Goal: Task Accomplishment & Management: Manage account settings

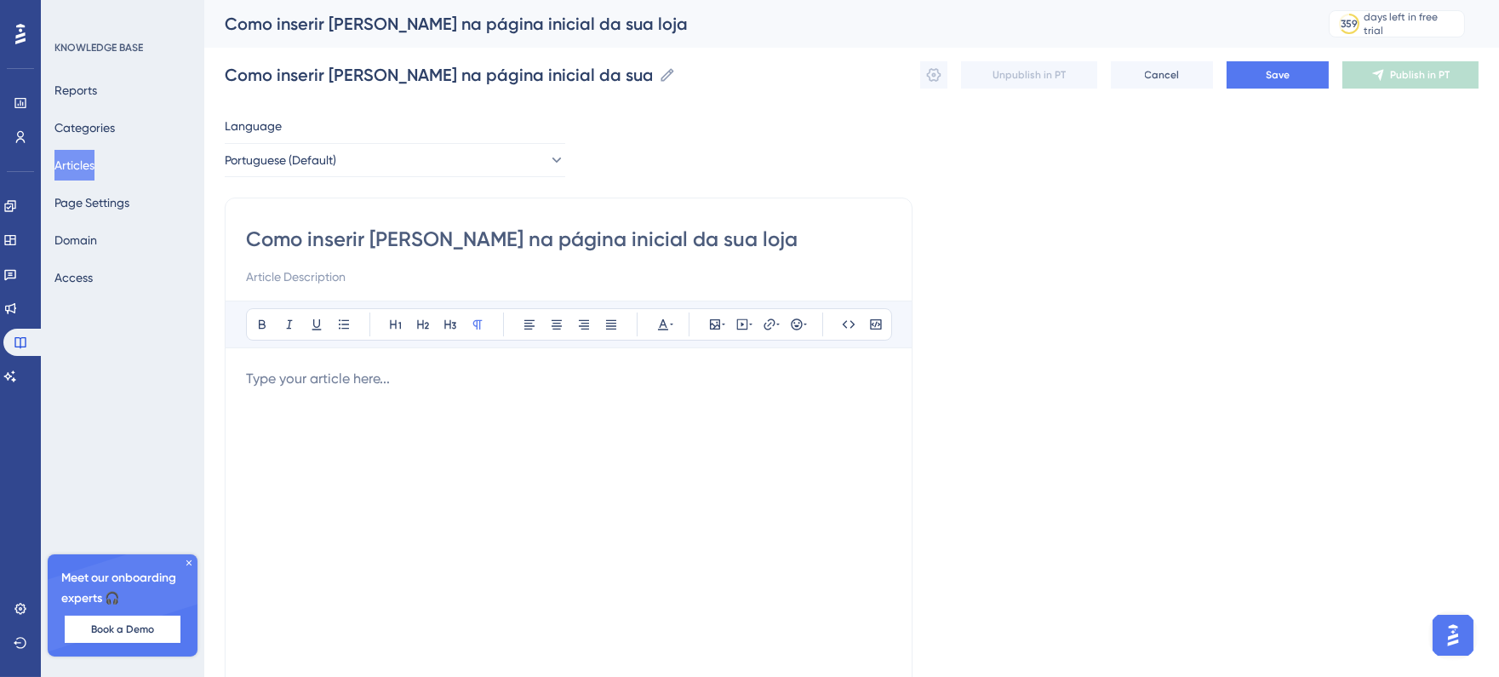
click at [401, 277] on input at bounding box center [568, 277] width 645 height 20
paste input "Ao utilizar a plataforma Bitfuel, é possível adicionar banners à página inicial…"
type input "Ao utilizar a plataforma Bitfuel, é possível adicionar banners à página inicial…"
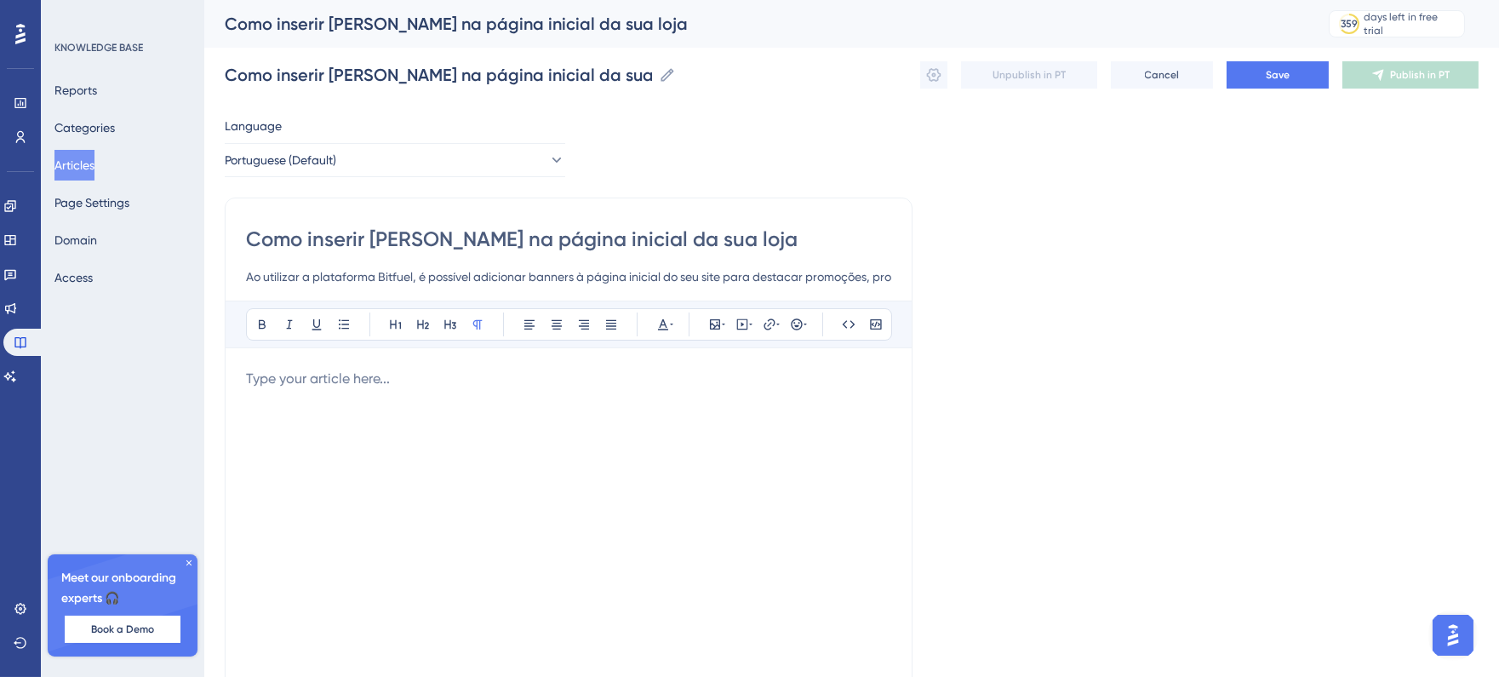
click at [383, 383] on p at bounding box center [568, 379] width 645 height 20
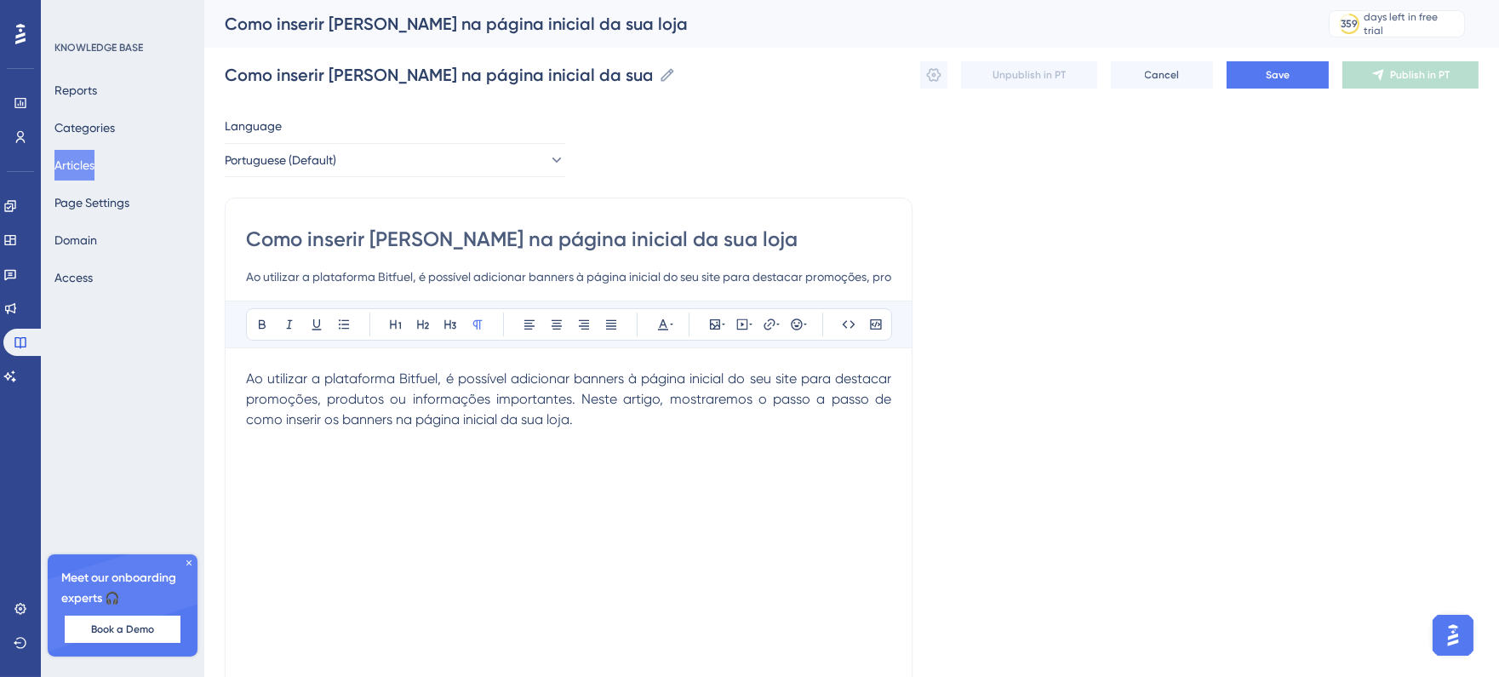
click at [495, 282] on input "Ao utilizar a plataforma Bitfuel, é possível adicionar banners à página inicial…" at bounding box center [568, 277] width 645 height 20
type input "P"
type input "Saiba como usar essa funcionalidade!"
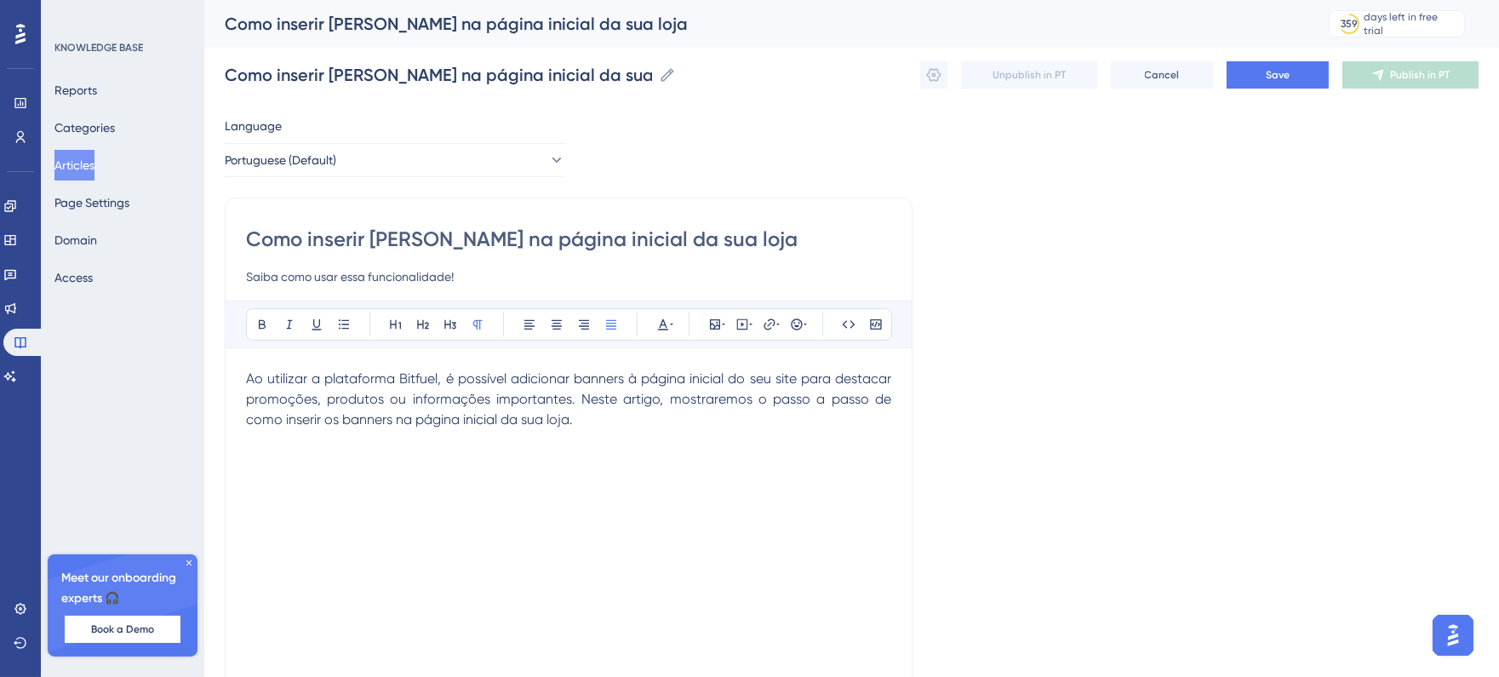
click at [547, 410] on p "Ao utilizar a plataforma Bitfuel, é possível adicionar banners à página inicial…" at bounding box center [568, 399] width 645 height 61
click at [557, 432] on p at bounding box center [568, 440] width 645 height 20
drag, startPoint x: 588, startPoint y: 465, endPoint x: 248, endPoint y: 447, distance: 340.2
click at [248, 447] on div "Ao utilizar a plataforma Bitfuel, é possível adicionar banners à página inicial…" at bounding box center [568, 556] width 645 height 375
click at [255, 453] on span "Configurando os banners da loja virtual" at bounding box center [369, 460] width 246 height 16
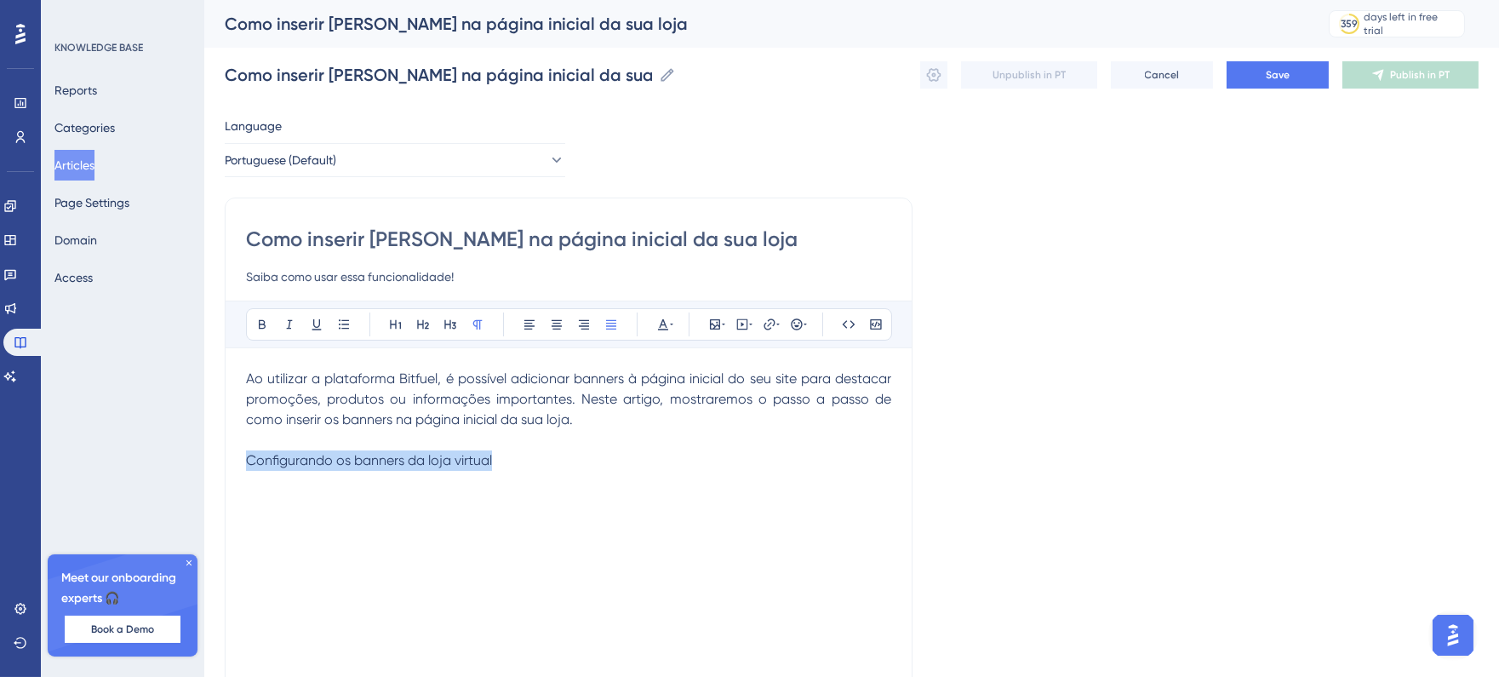
drag, startPoint x: 254, startPoint y: 458, endPoint x: 571, endPoint y: 462, distance: 316.8
click at [571, 462] on p "Configurando os banners da loja virtual" at bounding box center [568, 460] width 645 height 20
click at [453, 322] on icon at bounding box center [450, 324] width 12 height 9
click at [562, 453] on h3 "Configurando os banners da loja virtual" at bounding box center [568, 472] width 645 height 44
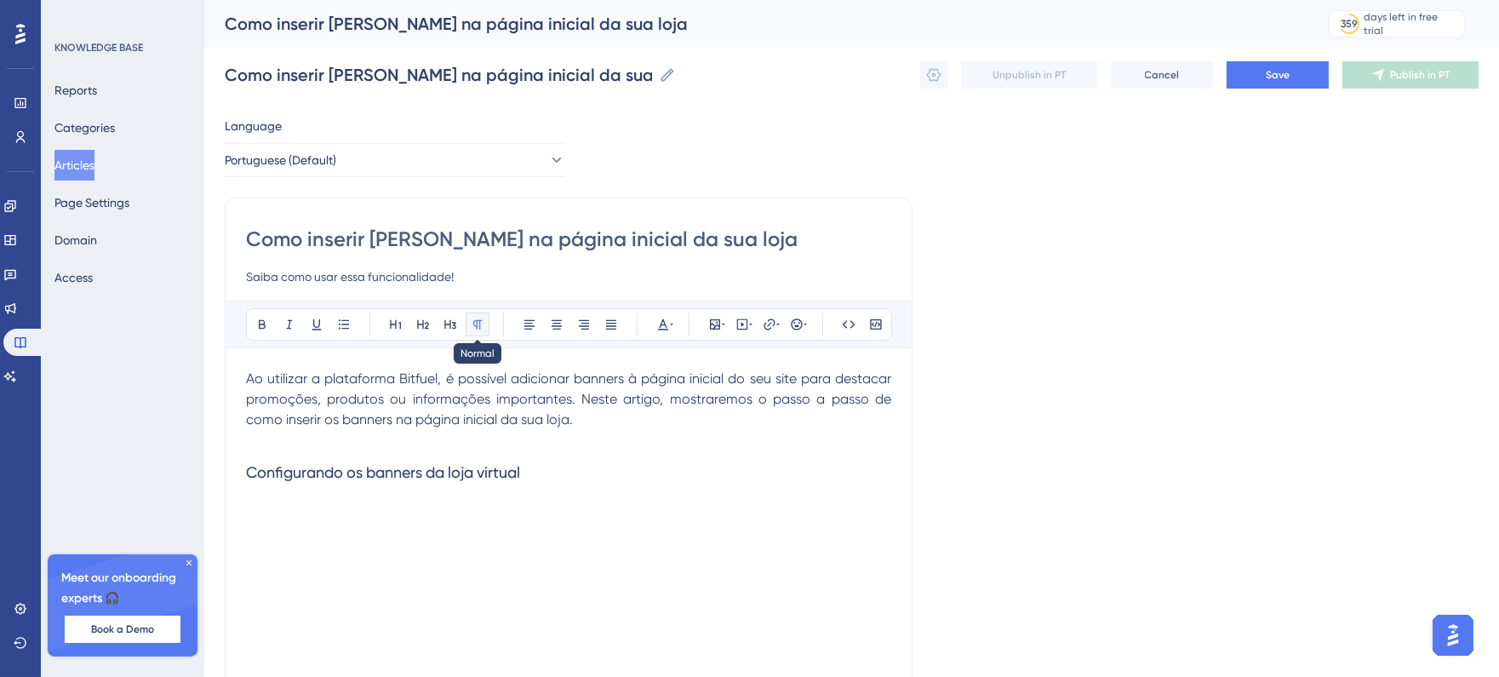
click at [488, 334] on button at bounding box center [478, 325] width 24 height 24
click at [421, 502] on p at bounding box center [568, 505] width 645 height 20
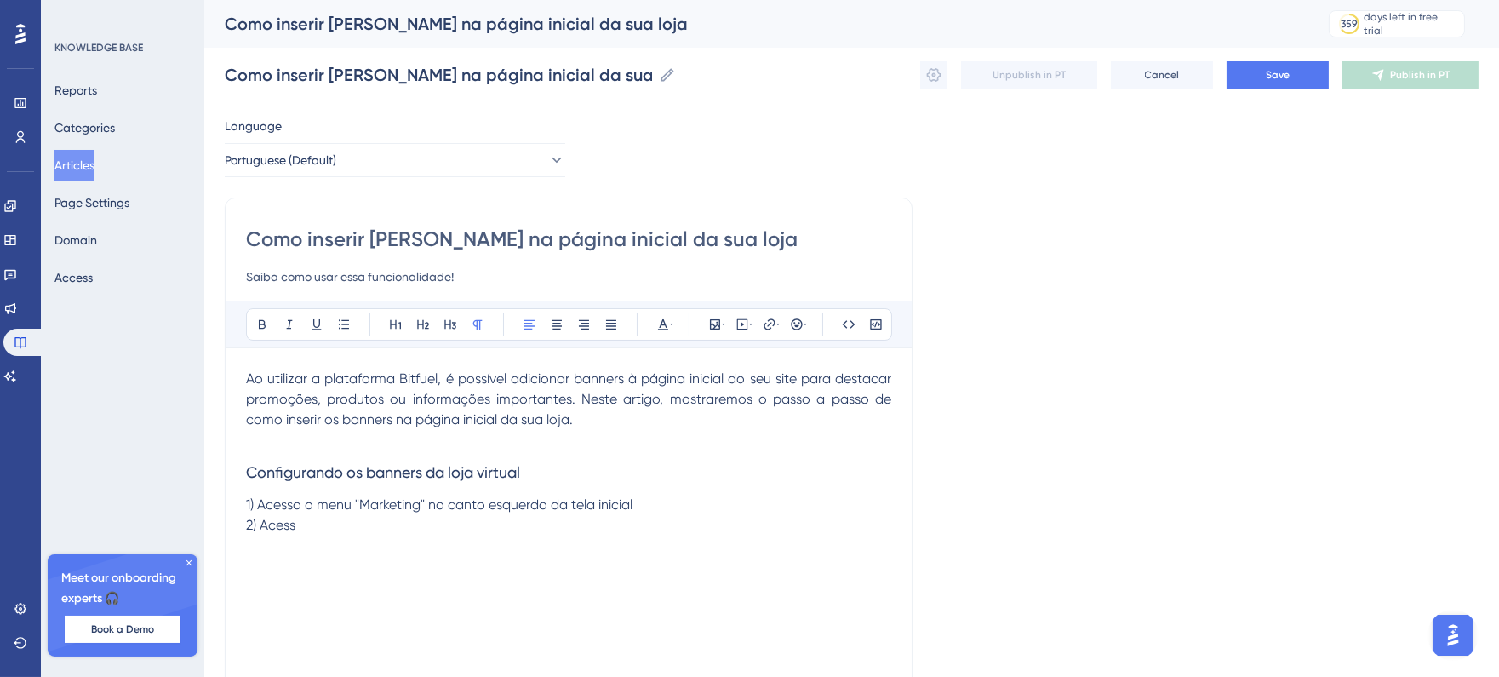
click at [300, 502] on span "1) Acesso o menu "Marketing" no canto esquerdo da tela inicial" at bounding box center [439, 504] width 387 height 16
click at [313, 526] on p "2) Acess" at bounding box center [568, 525] width 645 height 20
drag, startPoint x: 295, startPoint y: 525, endPoint x: 261, endPoint y: 526, distance: 34.1
click at [261, 526] on p "2) Acess" at bounding box center [568, 525] width 645 height 20
drag, startPoint x: 375, startPoint y: 543, endPoint x: 307, endPoint y: 543, distance: 68.1
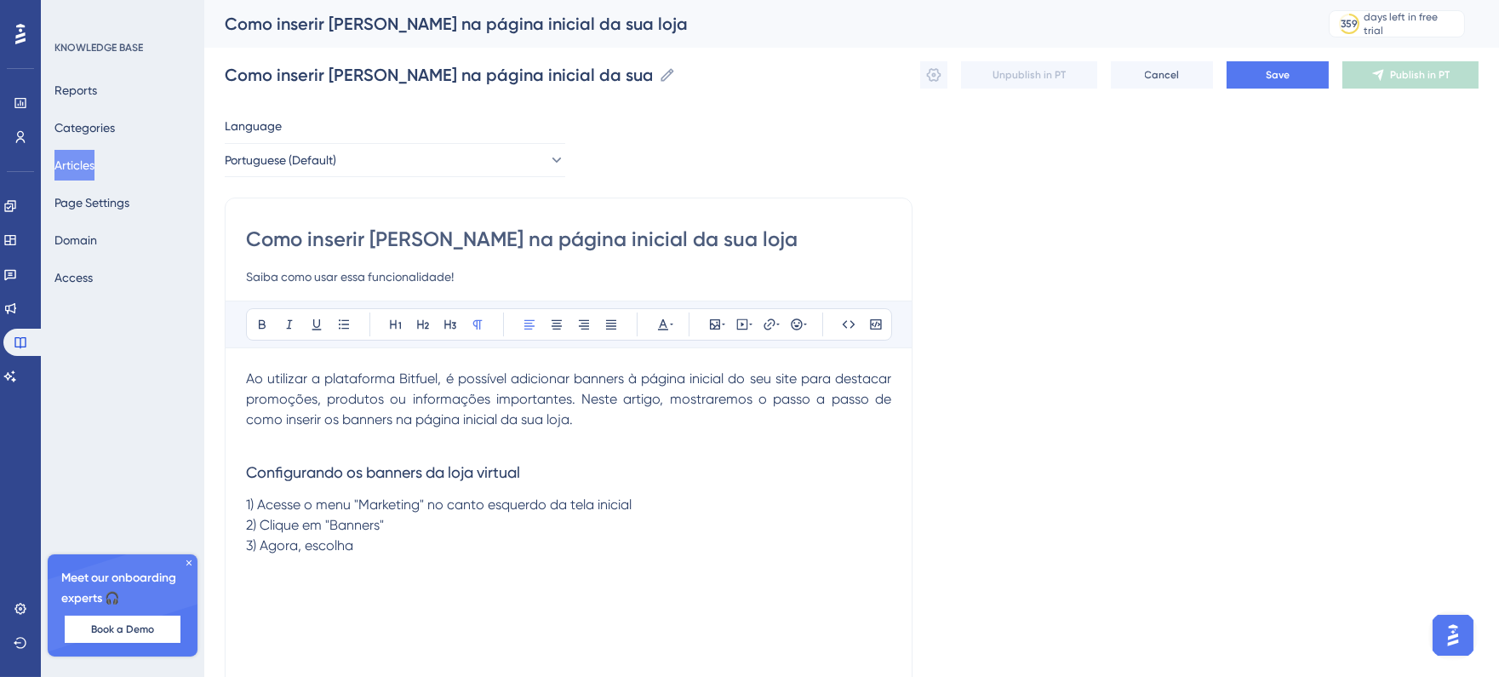
click at [307, 543] on p "3) Agora, escolha" at bounding box center [568, 546] width 645 height 20
click at [533, 471] on h3 "Configurando os banners da loja virtual" at bounding box center [568, 472] width 645 height 44
click at [515, 559] on p at bounding box center [568, 566] width 645 height 20
drag, startPoint x: 528, startPoint y: 589, endPoint x: 235, endPoint y: 593, distance: 292.9
click at [235, 593] on div "Como inserir Banners na página inicial da sua loja Saiba como usar essa funcion…" at bounding box center [569, 481] width 688 height 567
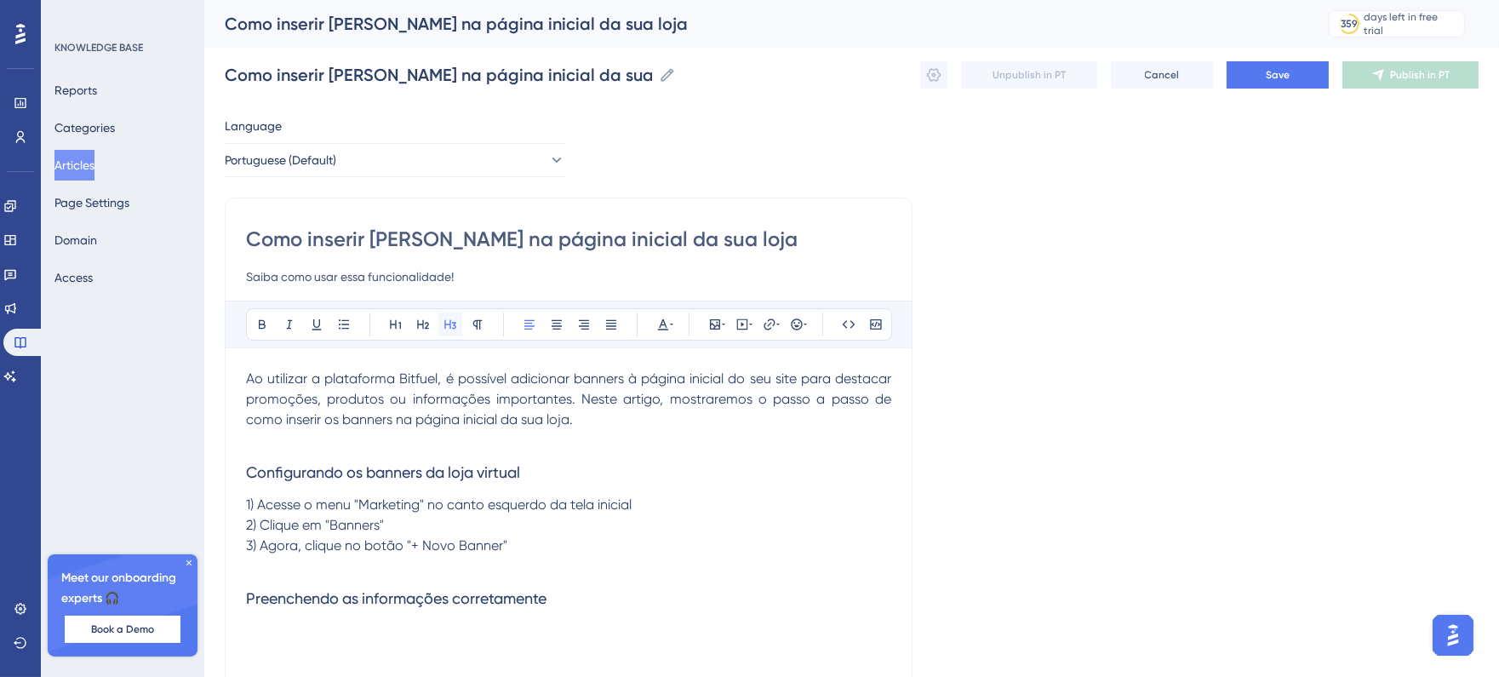
click at [456, 328] on icon at bounding box center [451, 325] width 14 height 14
click at [577, 611] on h3 "Preenchendo as informações corretamente" at bounding box center [568, 598] width 645 height 44
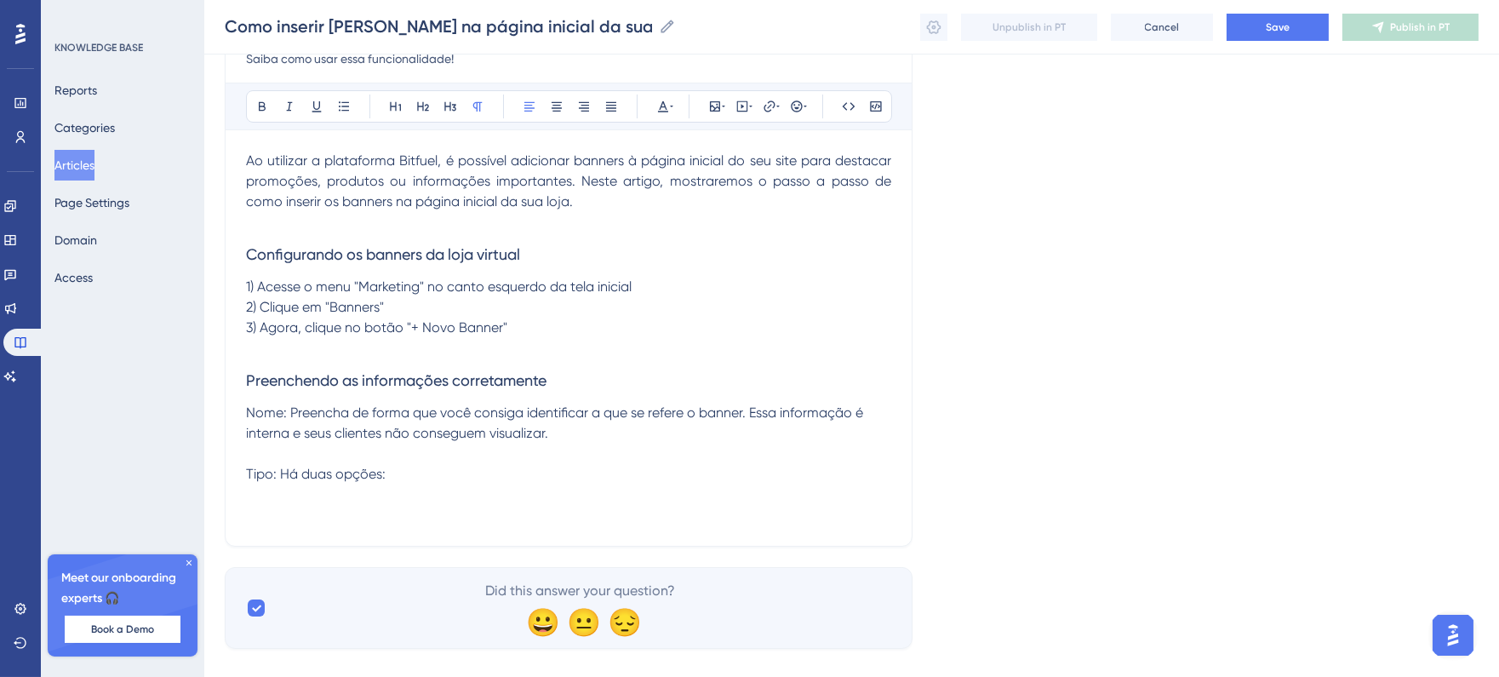
scroll to position [237, 0]
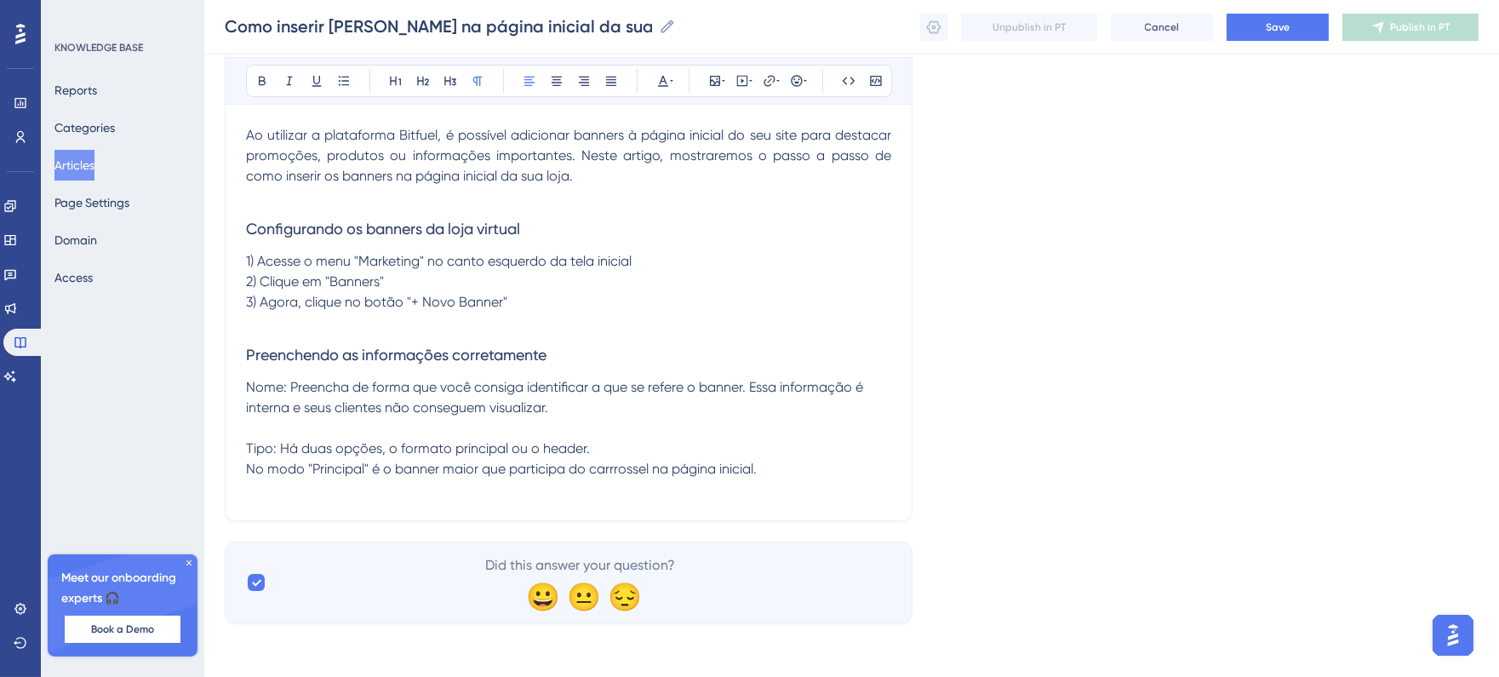
drag, startPoint x: 593, startPoint y: 453, endPoint x: 605, endPoint y: 462, distance: 15.2
click at [520, 469] on span "No modo "Principal" é o banner maior que participa do carrossel na página inici…" at bounding box center [499, 469] width 507 height 16
click at [767, 463] on p "Tipo: Há duas opções, o formato principal ou o header. No modo "Principal" é o …" at bounding box center [568, 459] width 645 height 41
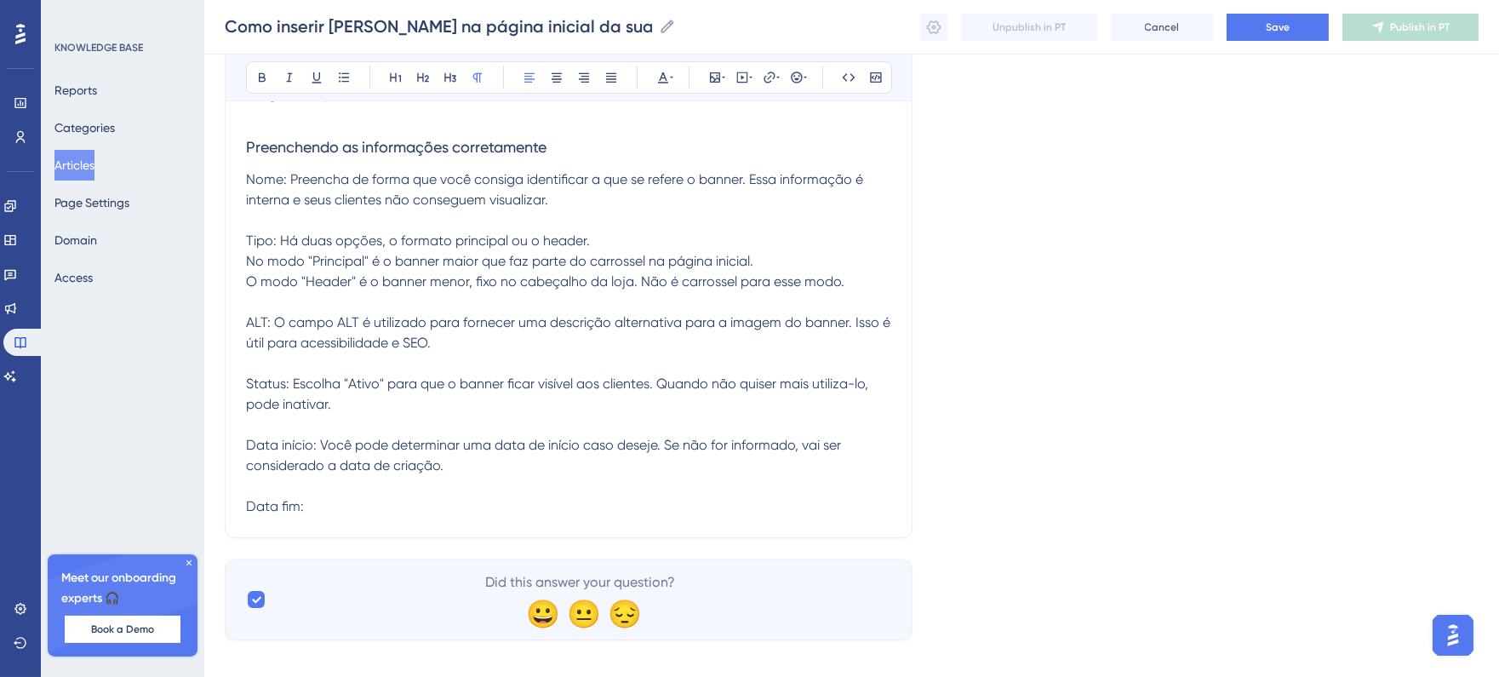
scroll to position [462, 0]
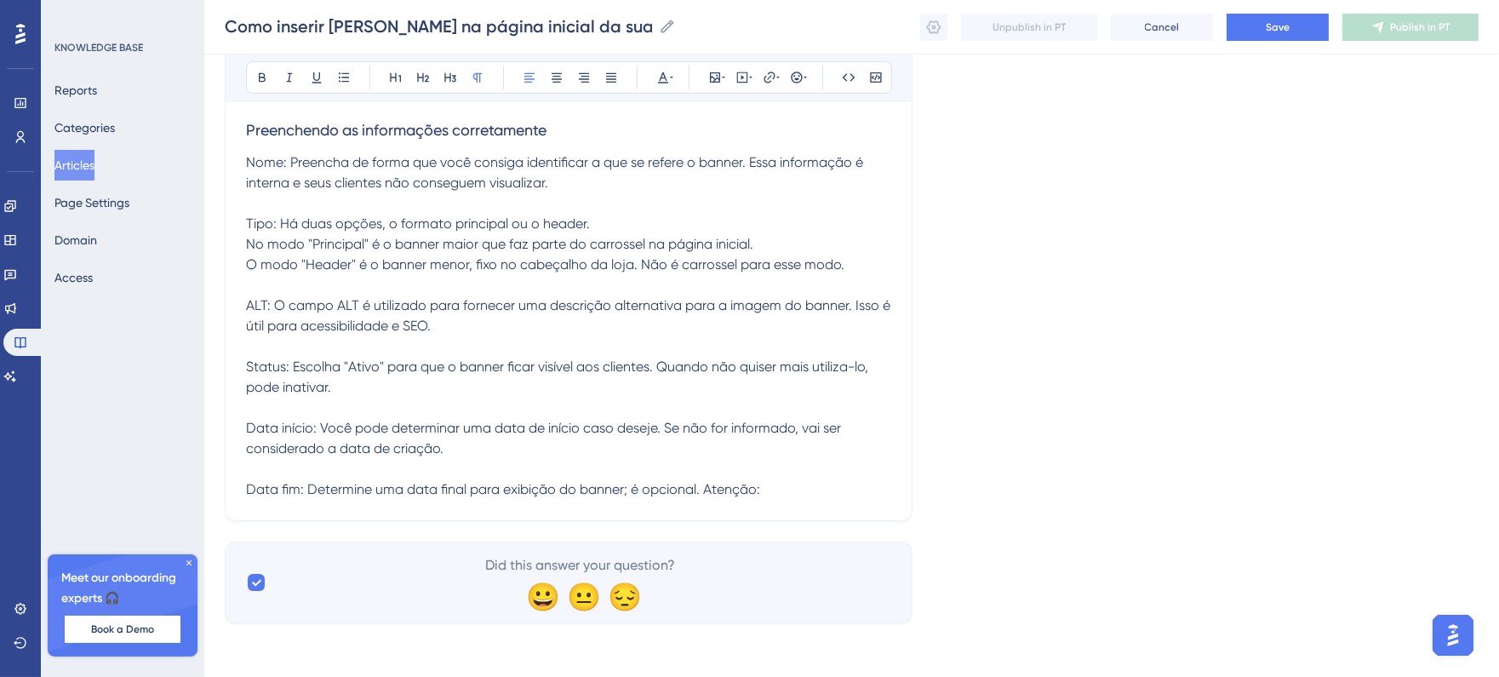
click at [628, 489] on span "Data fim: Determine uma data final para exibição do banner; é opcional. Atenção:" at bounding box center [503, 489] width 514 height 16
click at [760, 489] on span "Data fim: Determine uma data final para exibição do banner; é opcional. Atenção:" at bounding box center [503, 489] width 514 height 16
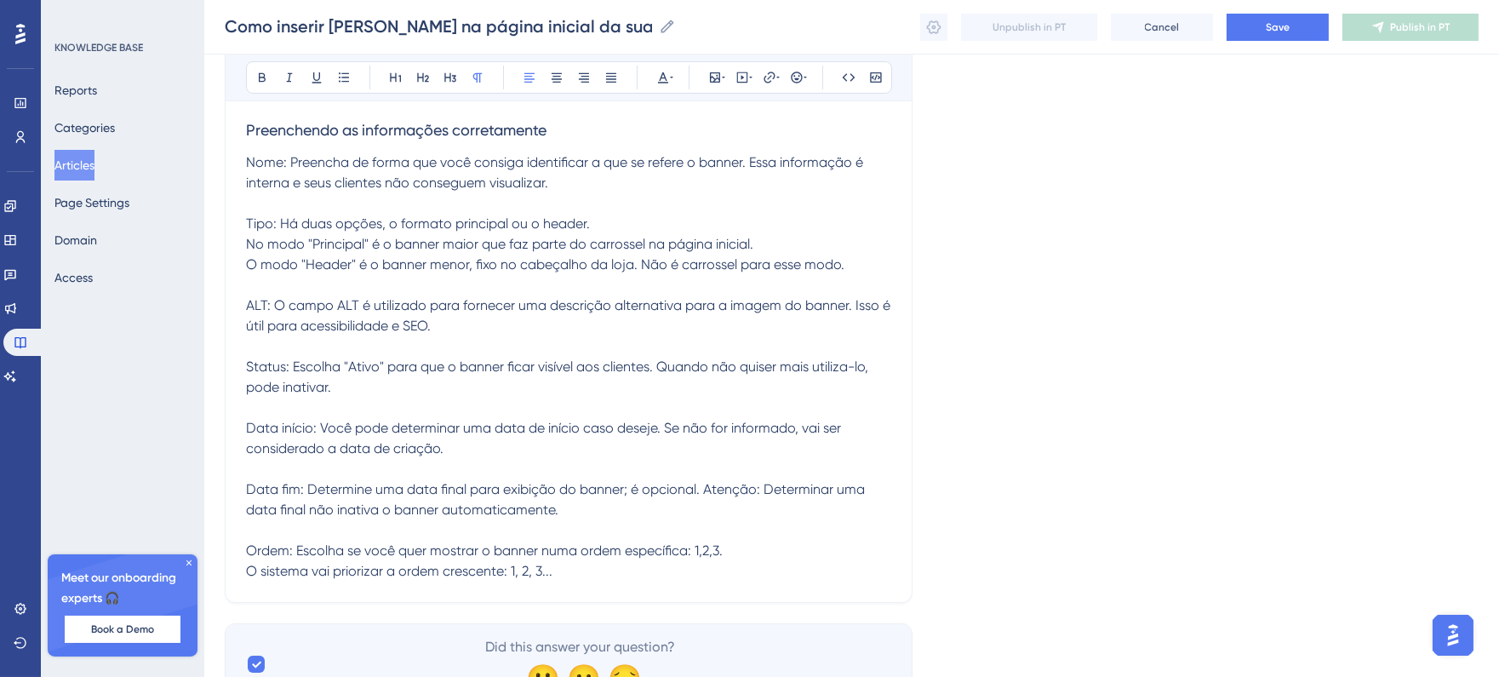
click at [346, 545] on span "Ordem: Escolha se você quer mostrar o banner numa ordem específica: 1,2,3." at bounding box center [484, 550] width 477 height 16
drag, startPoint x: 347, startPoint y: 550, endPoint x: 722, endPoint y: 548, distance: 375.5
click at [722, 548] on p "Ordem: Escolha se você quer mostrar o banner numa ordem específica: 1,2,3. O si…" at bounding box center [568, 561] width 645 height 41
click at [415, 567] on p "Ordem: Escolha qual banner você deseja mostrar por primeiro. O sistema vai prio…" at bounding box center [568, 561] width 645 height 41
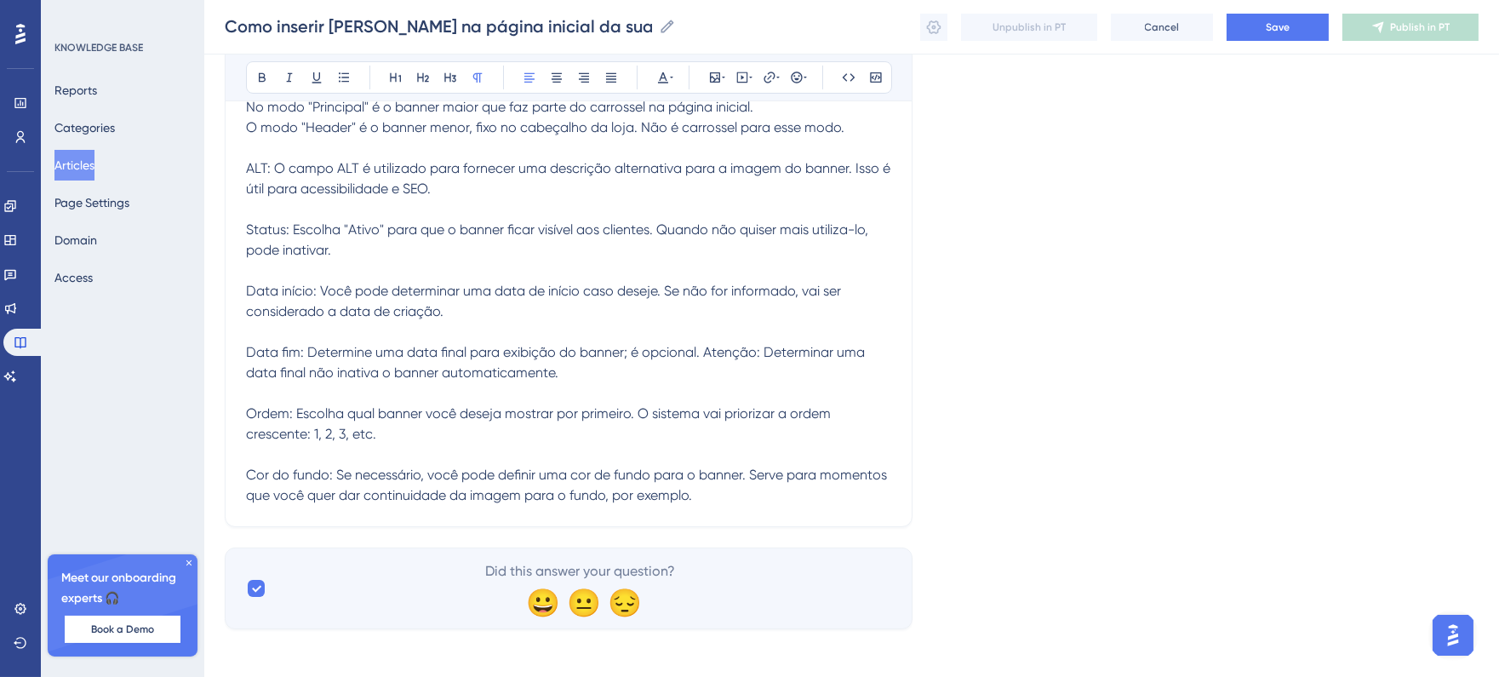
scroll to position [605, 0]
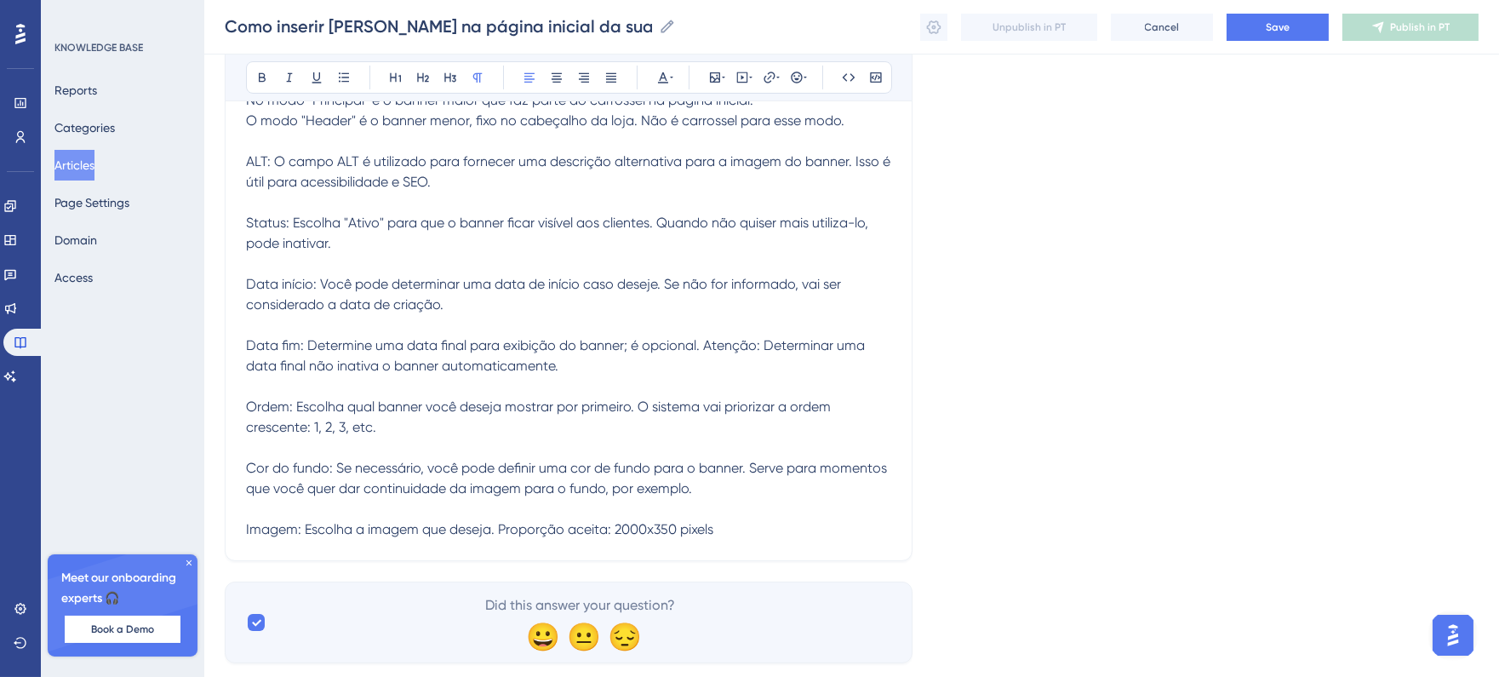
click at [299, 531] on span "Imagem: Escolha a imagem que deseja. Proporção aceita: 2000x350 pixels" at bounding box center [479, 529] width 467 height 16
click at [771, 530] on p "Imagem Banner: Escolha a imagem que deseja. Proporção aceita: 2000x350 pixels" at bounding box center [568, 529] width 645 height 20
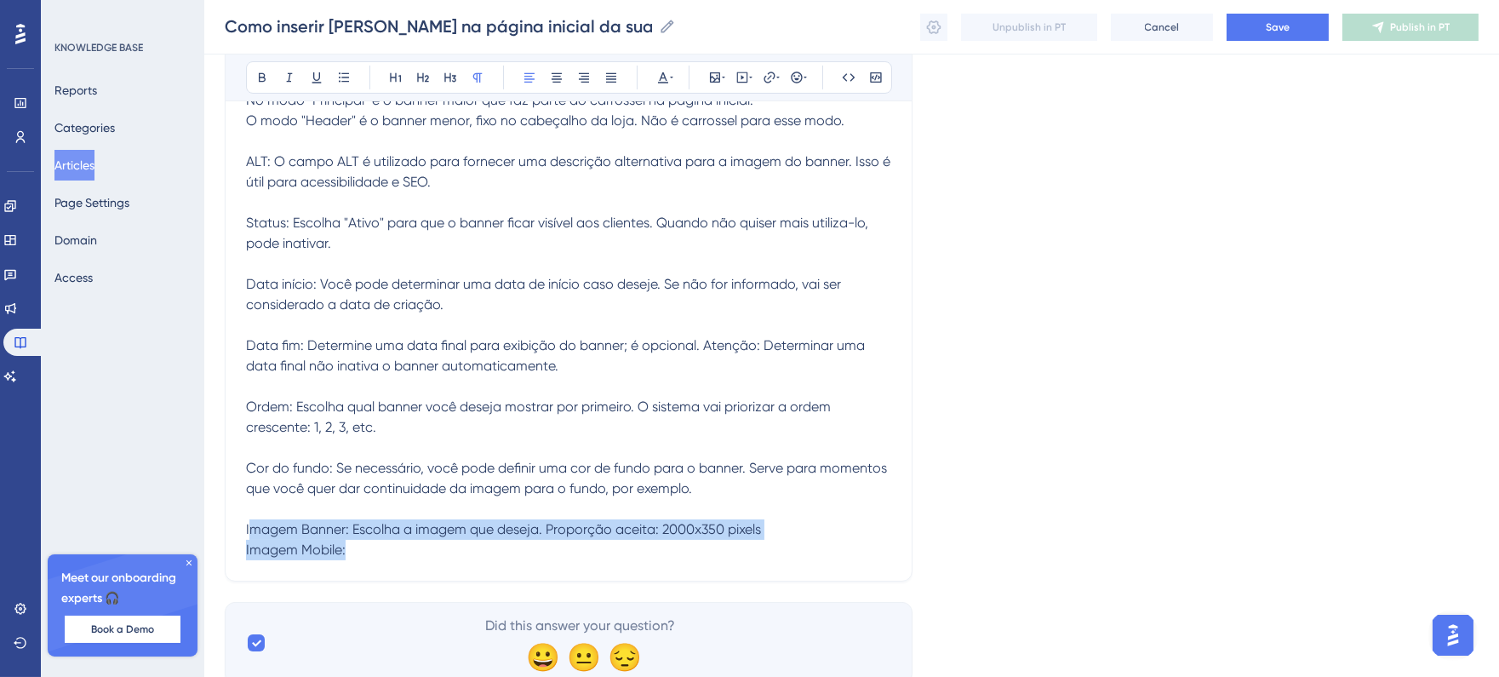
drag, startPoint x: 376, startPoint y: 554, endPoint x: 249, endPoint y: 532, distance: 128.8
click at [249, 532] on div "Ao utilizar a plataforma Bitfuel, é possível adicionar banners à página inicial…" at bounding box center [568, 158] width 645 height 804
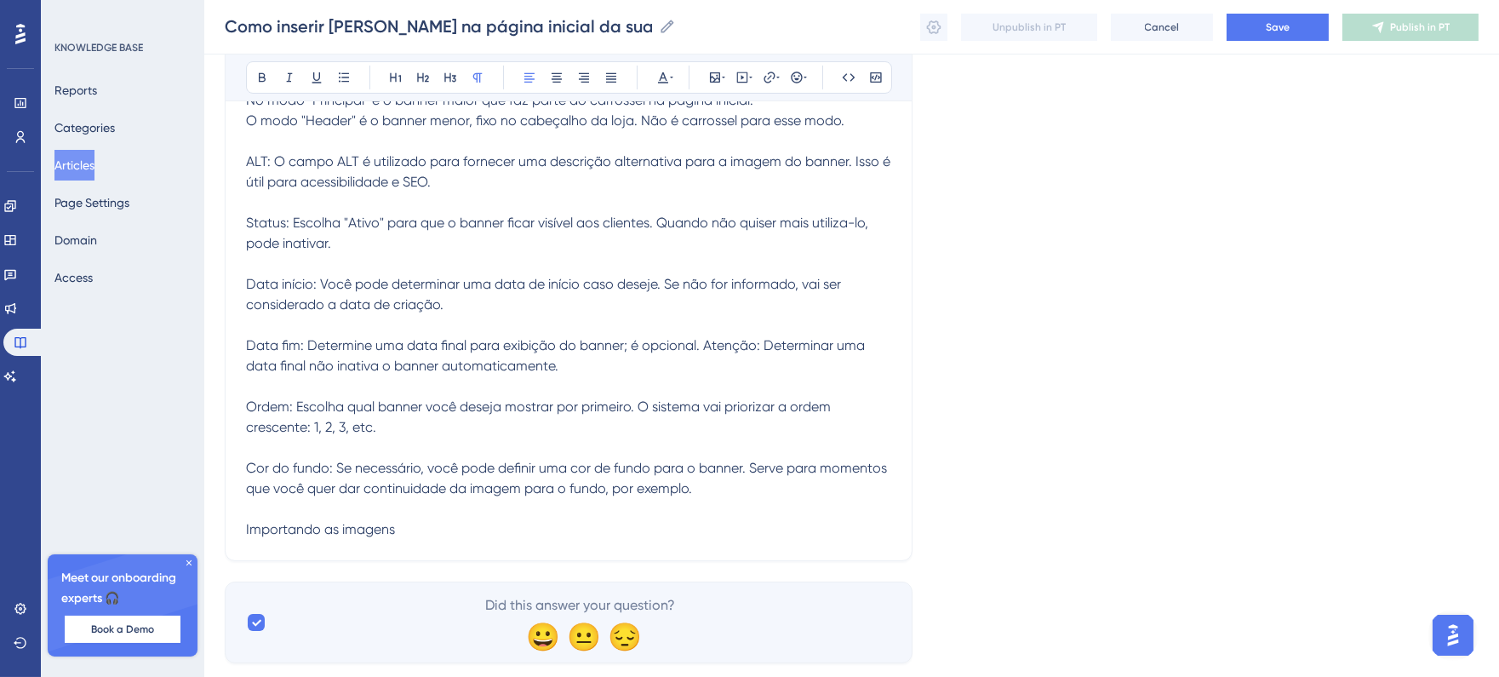
click at [249, 532] on span "Importando as imagens" at bounding box center [320, 529] width 149 height 16
drag, startPoint x: 243, startPoint y: 529, endPoint x: 431, endPoint y: 529, distance: 188.2
click at [431, 529] on div "Como inserir Banners na página inicial da sua loja Saiba como usar essa funcion…" at bounding box center [569, 73] width 688 height 976
drag, startPoint x: 427, startPoint y: 528, endPoint x: 166, endPoint y: 536, distance: 260.7
click at [204, 536] on div "Performance Users Engagement Widgets Feedback Product Updates Knowledge Base AI…" at bounding box center [851, 43] width 1295 height 1296
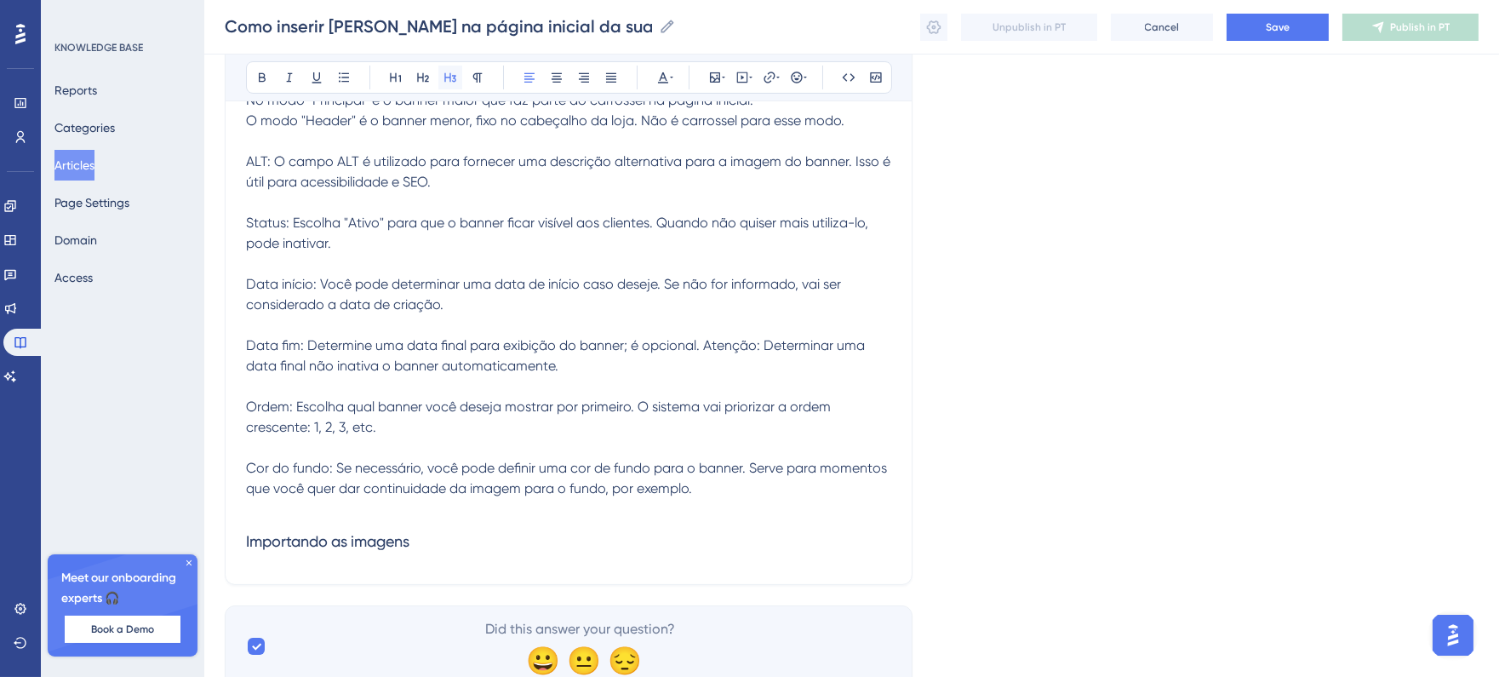
click at [448, 83] on icon at bounding box center [451, 78] width 14 height 14
click at [491, 531] on h3 "Importando as imagens" at bounding box center [568, 541] width 645 height 44
click at [477, 74] on icon at bounding box center [477, 77] width 9 height 9
click at [433, 575] on p at bounding box center [568, 574] width 645 height 20
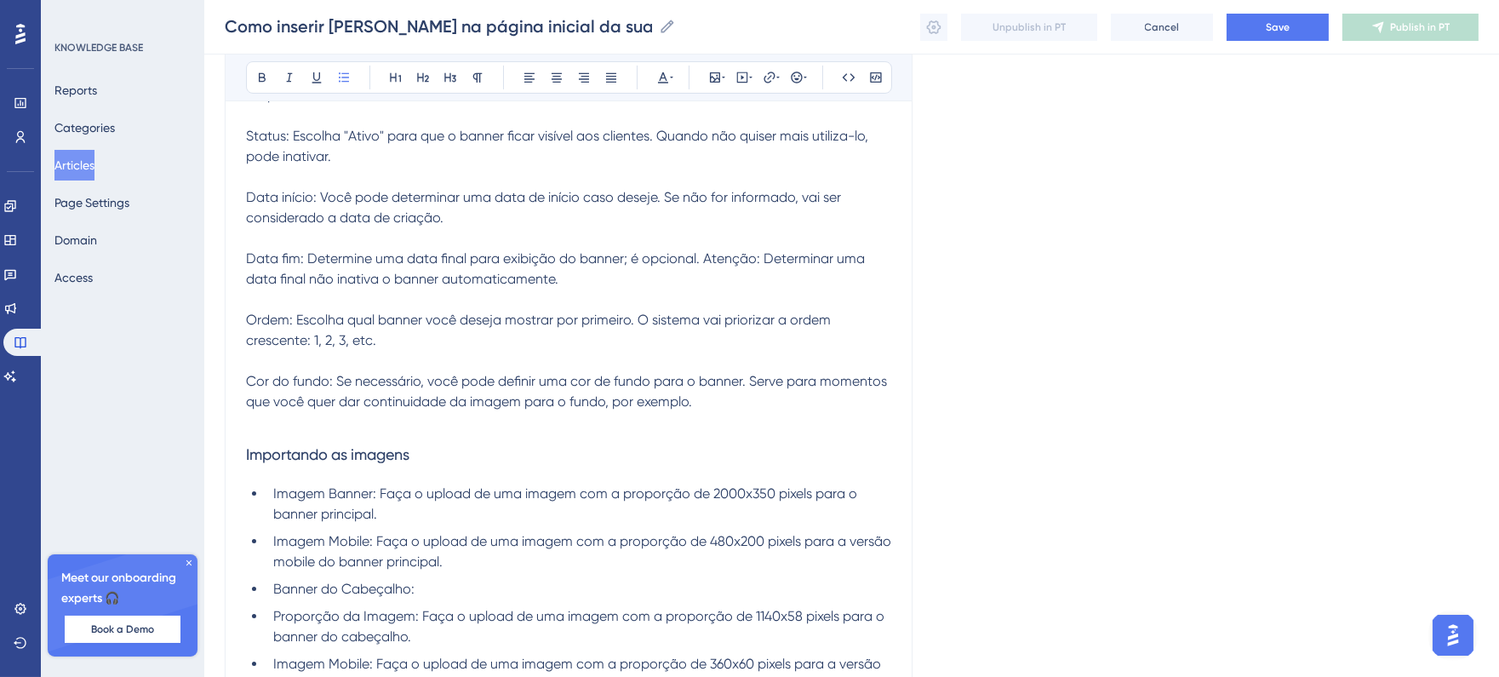
click at [430, 503] on li "Imagem Banner: Faça o upload de uma imagem com a proporção de 2000x350 pixels p…" at bounding box center [579, 504] width 625 height 41
click at [431, 562] on span "Imagem Mobile: Faça o upload de uma imagem com a proporção de 480x200 pixels pa…" at bounding box center [584, 551] width 622 height 37
click at [502, 562] on li "Imagem Mobile: Faça o upload de uma imagem com a proporção de 480x200 pixels pa…" at bounding box center [579, 551] width 625 height 41
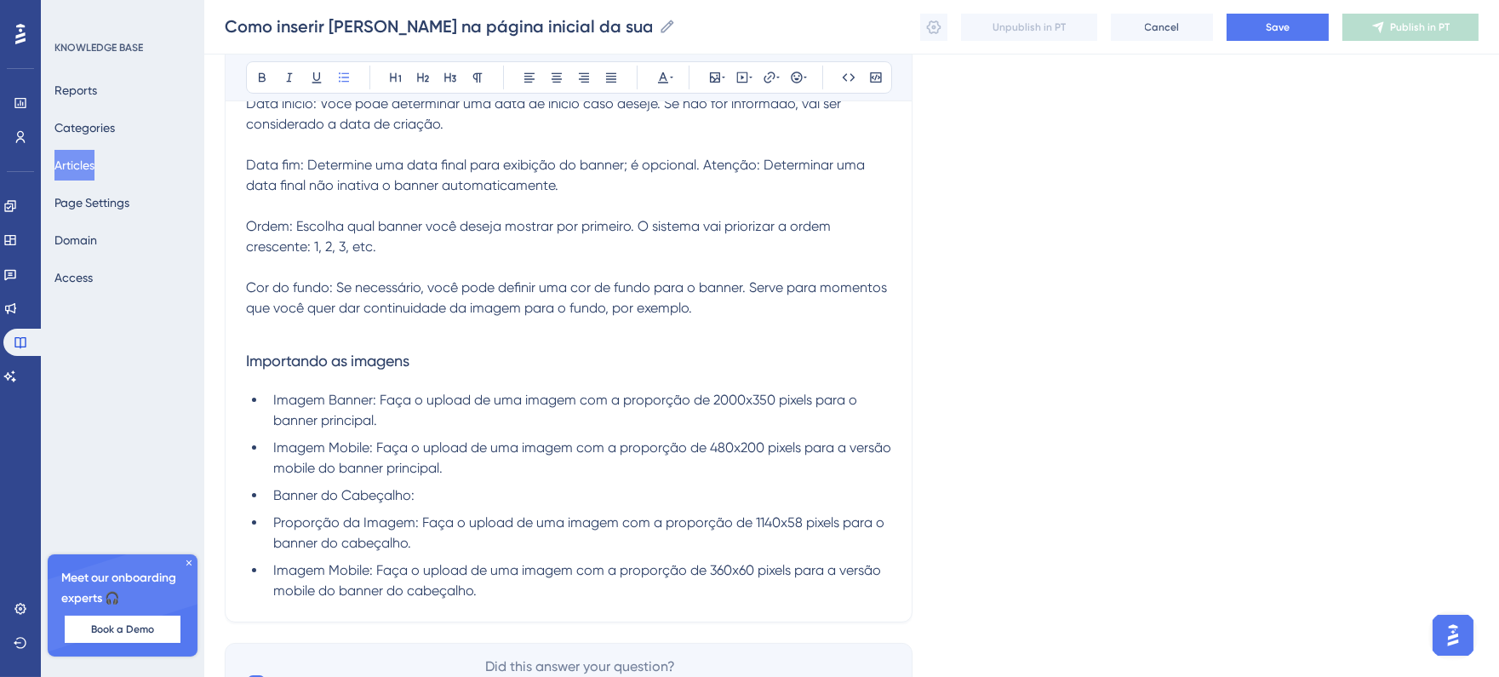
scroll to position [787, 0]
click at [274, 499] on span "Banner do Cabeçalho:" at bounding box center [343, 494] width 141 height 16
drag, startPoint x: 275, startPoint y: 490, endPoint x: 447, endPoint y: 490, distance: 172.0
click at [447, 490] on li "Banner do Cabeçalho:" at bounding box center [579, 495] width 625 height 20
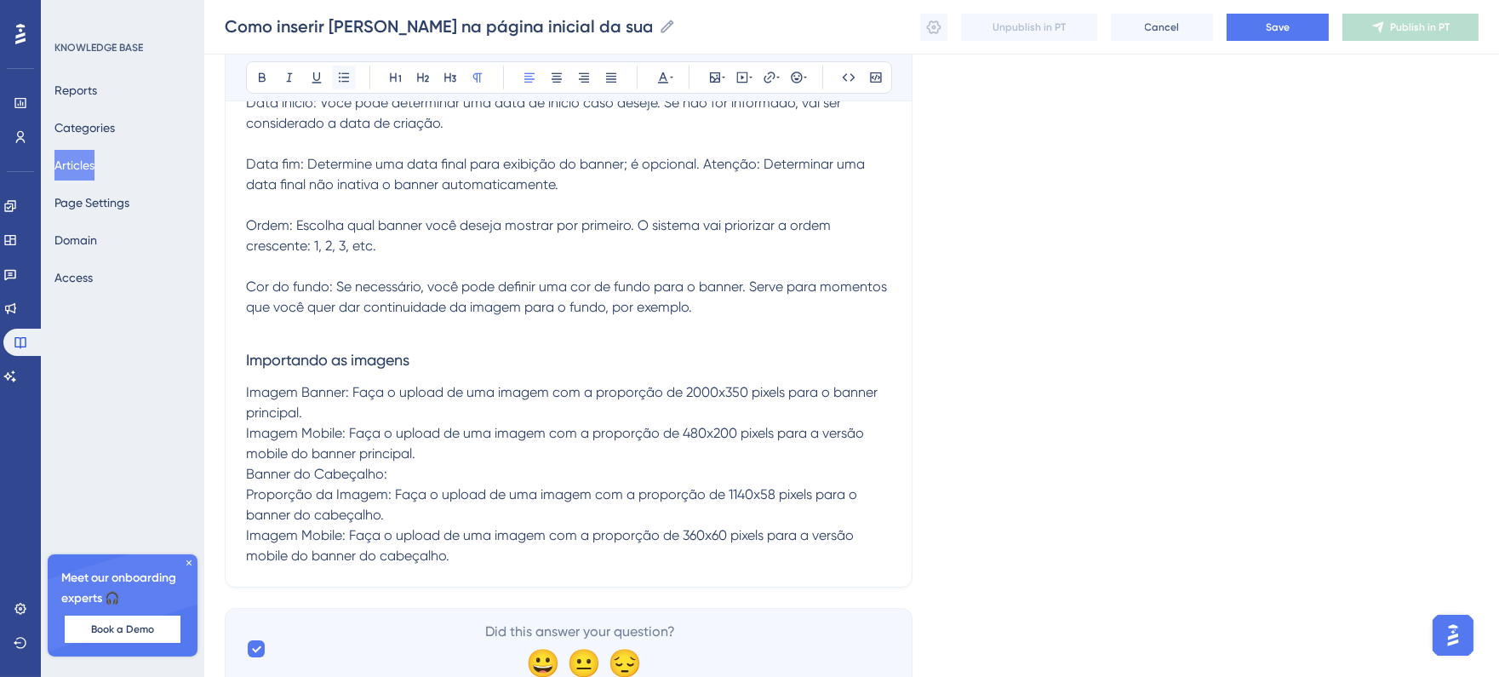
click at [347, 85] on button at bounding box center [344, 78] width 24 height 24
click at [362, 435] on span "Imagem Mobile: Faça o upload de uma imagem com a proporção de 480x200 pixels pa…" at bounding box center [557, 443] width 622 height 37
click at [247, 390] on span "Imagem Banner: Faça o upload de uma imagem com a proporção de 2000x350 pixels p…" at bounding box center [563, 402] width 635 height 37
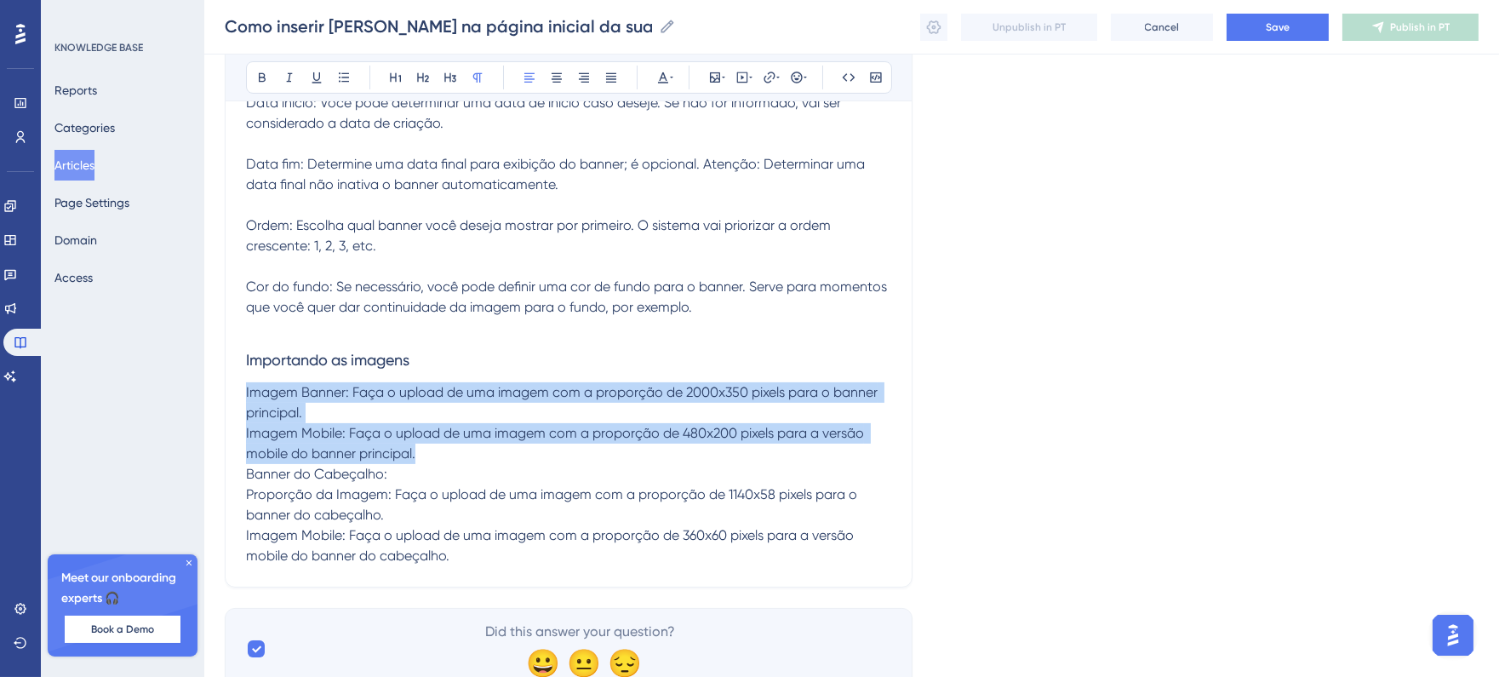
drag, startPoint x: 426, startPoint y: 455, endPoint x: 230, endPoint y: 390, distance: 206.3
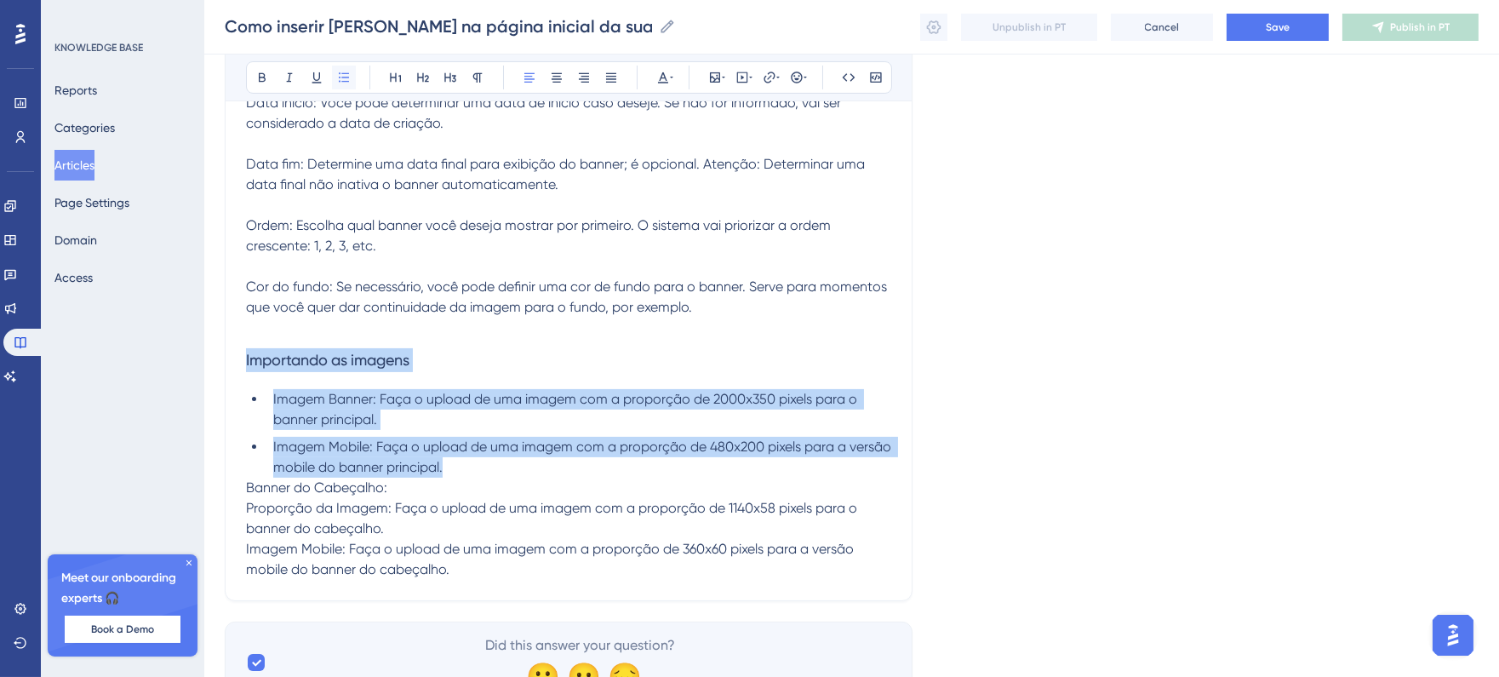
click at [345, 81] on icon at bounding box center [344, 76] width 10 height 9
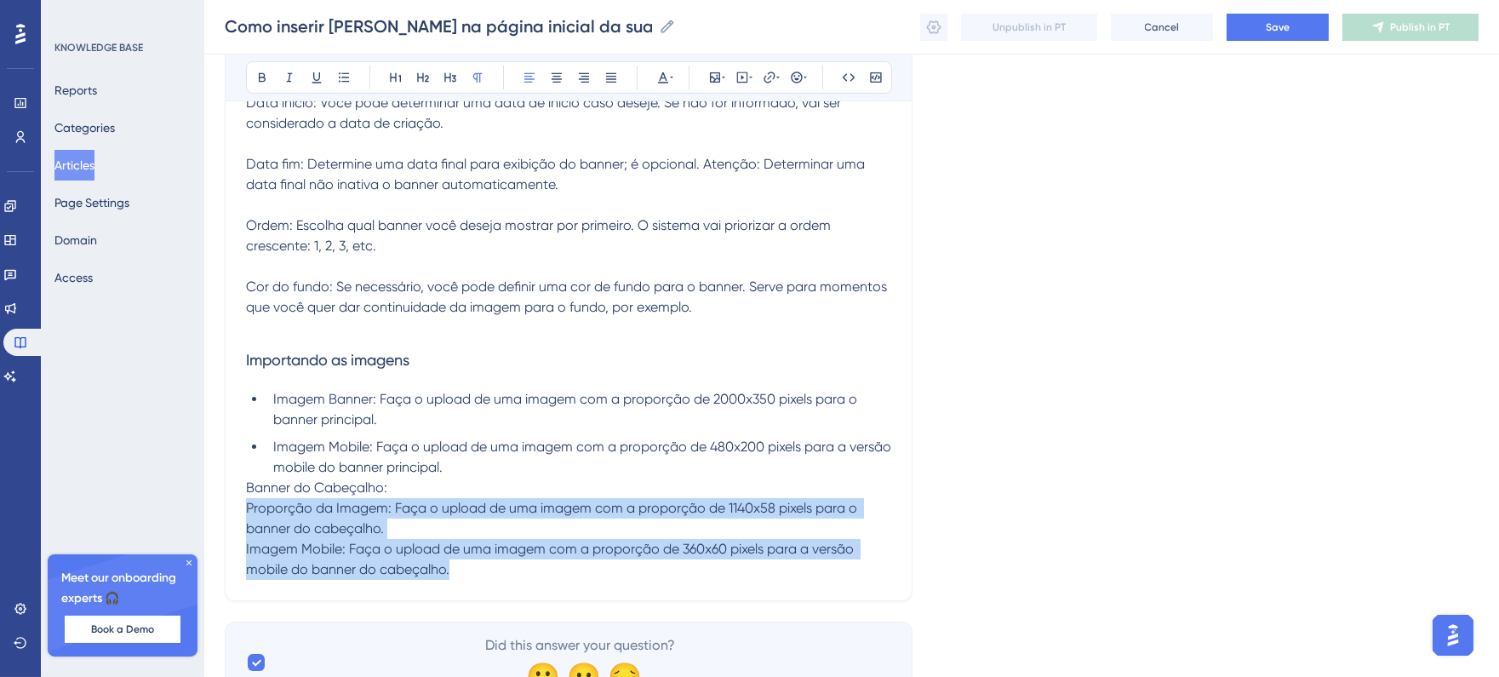
drag, startPoint x: 249, startPoint y: 507, endPoint x: 484, endPoint y: 565, distance: 242.2
click at [484, 565] on div "Ao utilizar a plataforma Bitfuel, é possível adicionar banners à página inicial…" at bounding box center [568, 77] width 645 height 1005
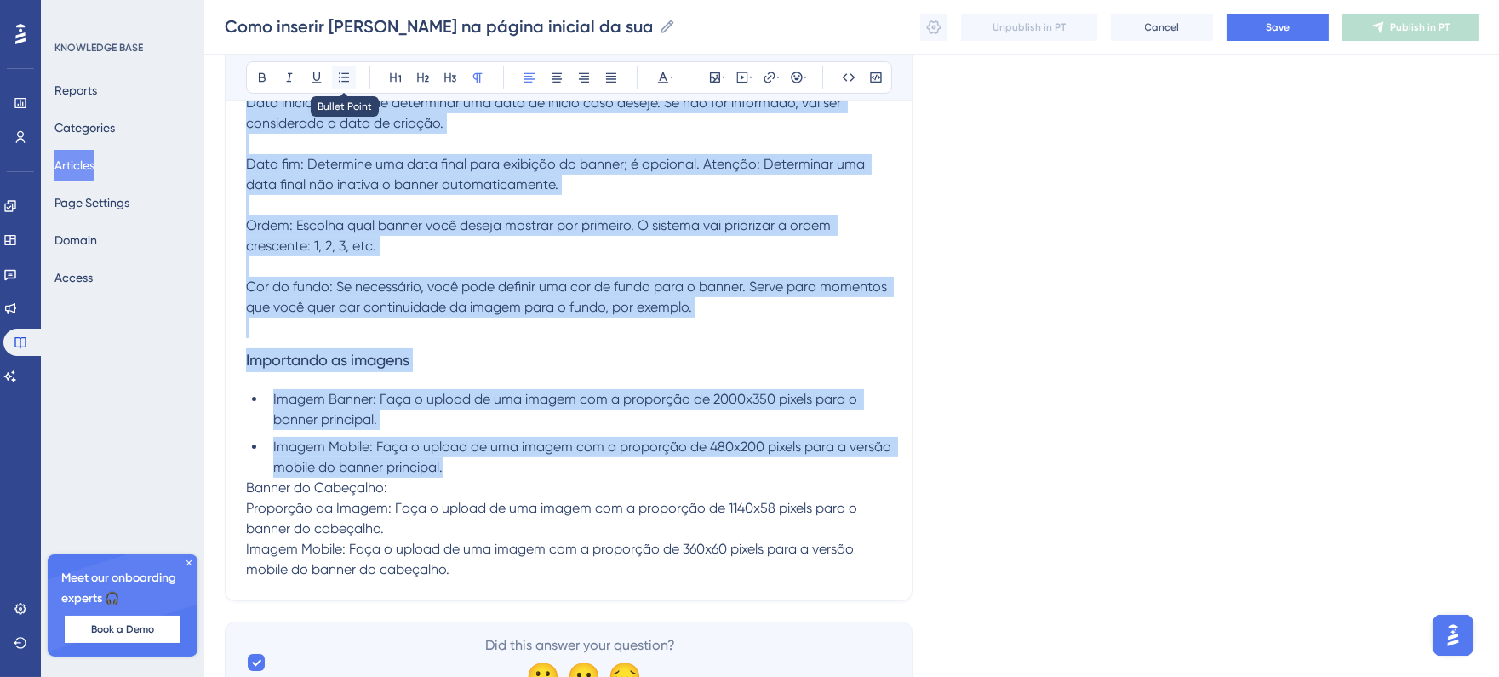
click at [343, 81] on icon at bounding box center [344, 76] width 10 height 9
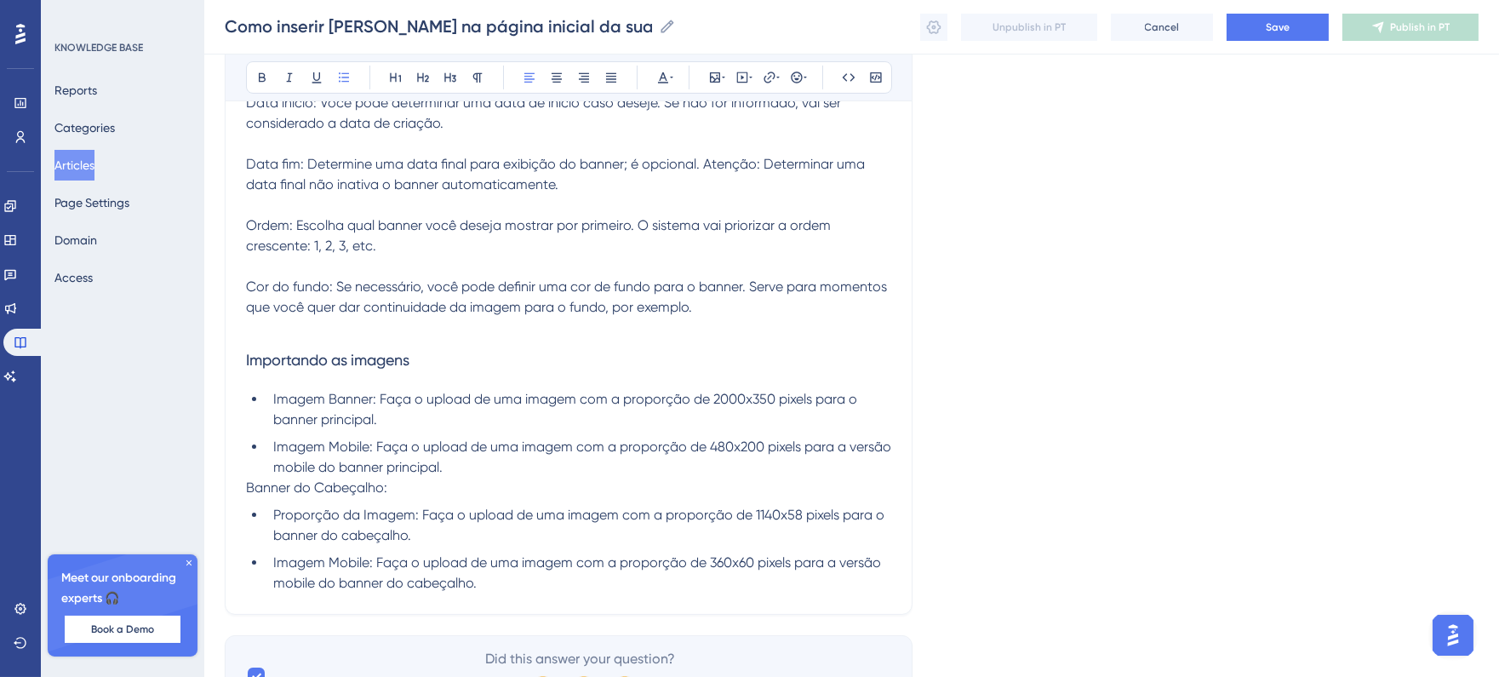
click at [497, 460] on li "Imagem Mobile: Faça o upload de uma imagem com a proporção de 480x200 pixels pa…" at bounding box center [579, 457] width 625 height 41
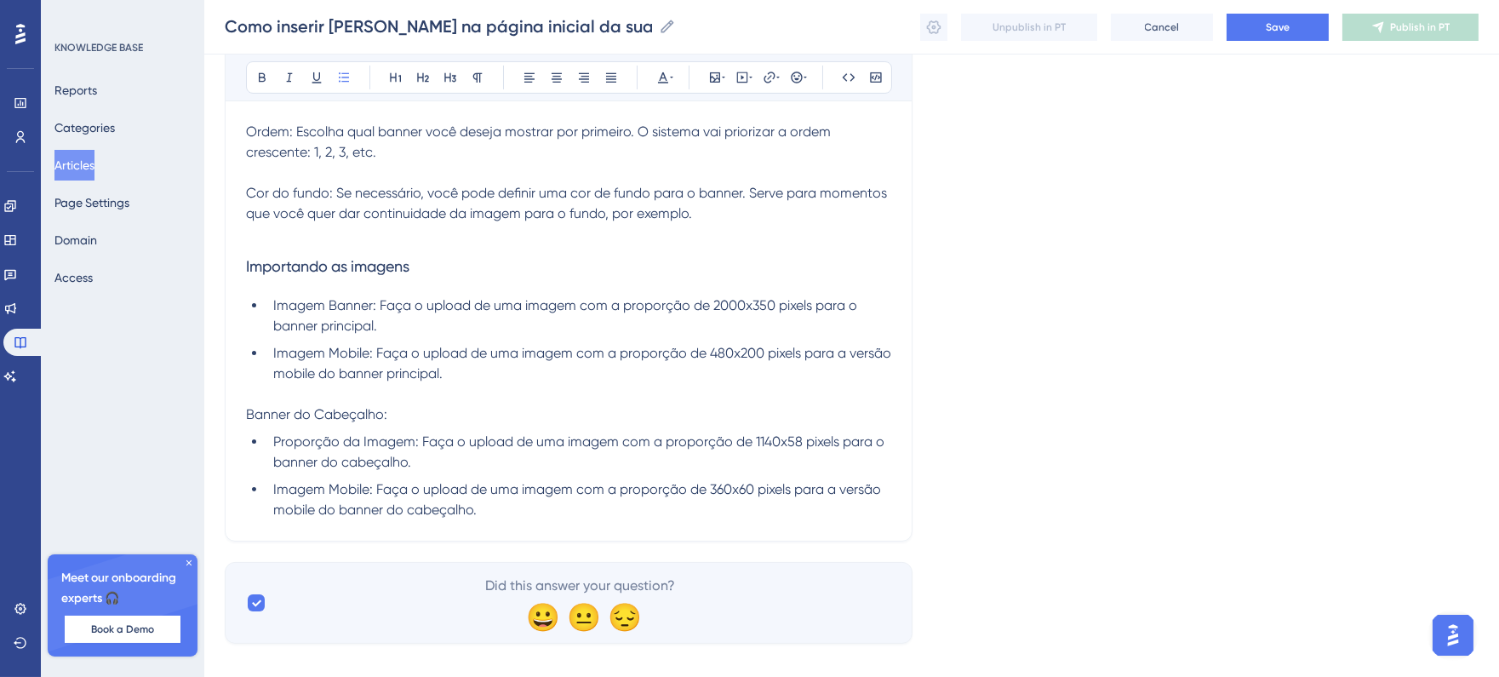
scroll to position [881, 0]
click at [438, 268] on h3 "Importando as imagens" at bounding box center [568, 266] width 645 height 44
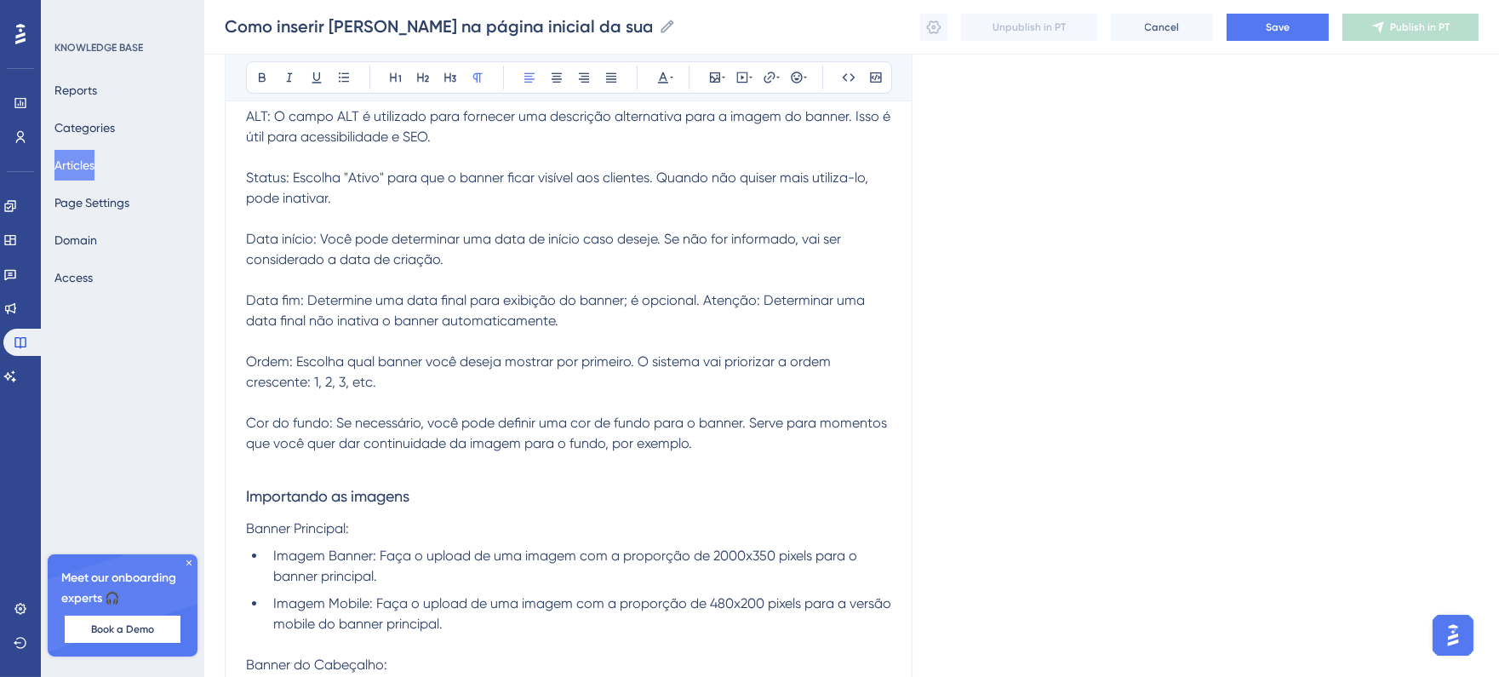
scroll to position [921, 0]
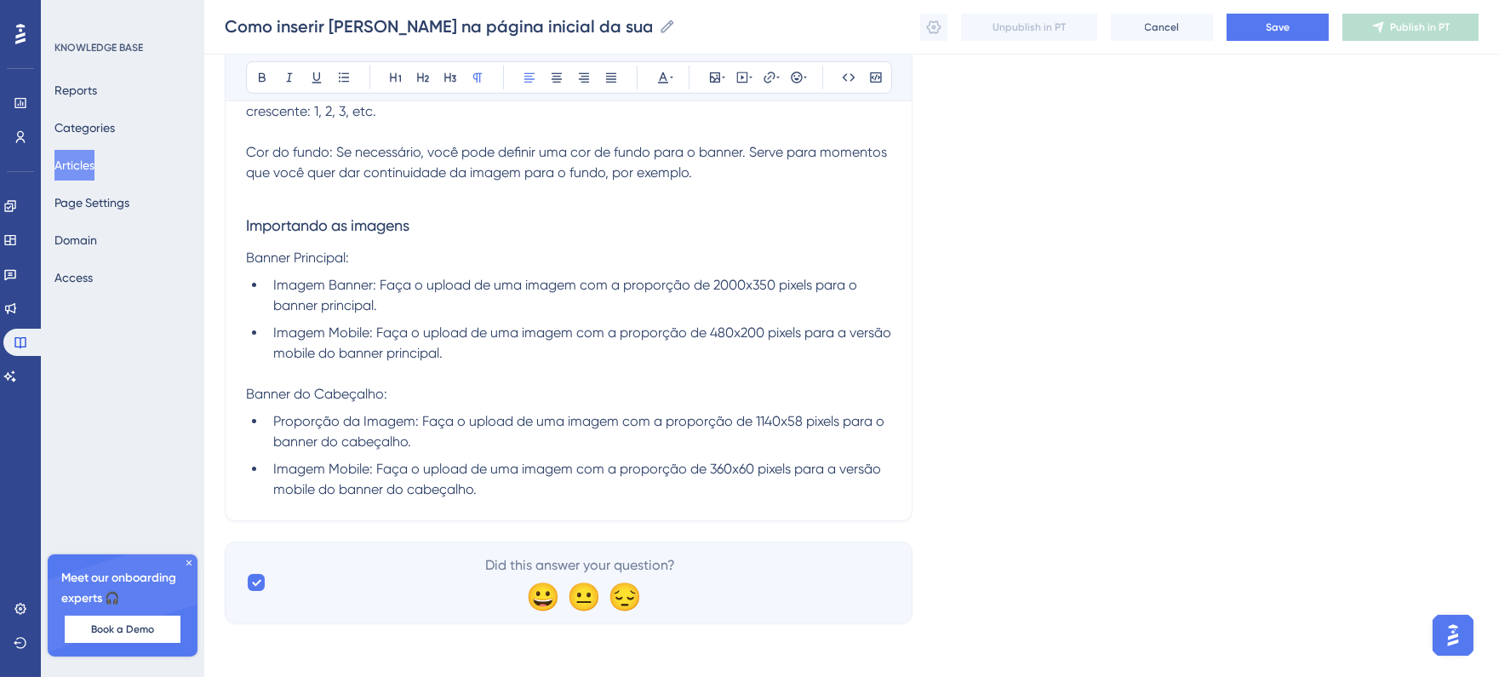
click at [520, 489] on li "Imagem Mobile: Faça o upload de uma imagem com a proporção de 360x60 pixels par…" at bounding box center [579, 479] width 625 height 41
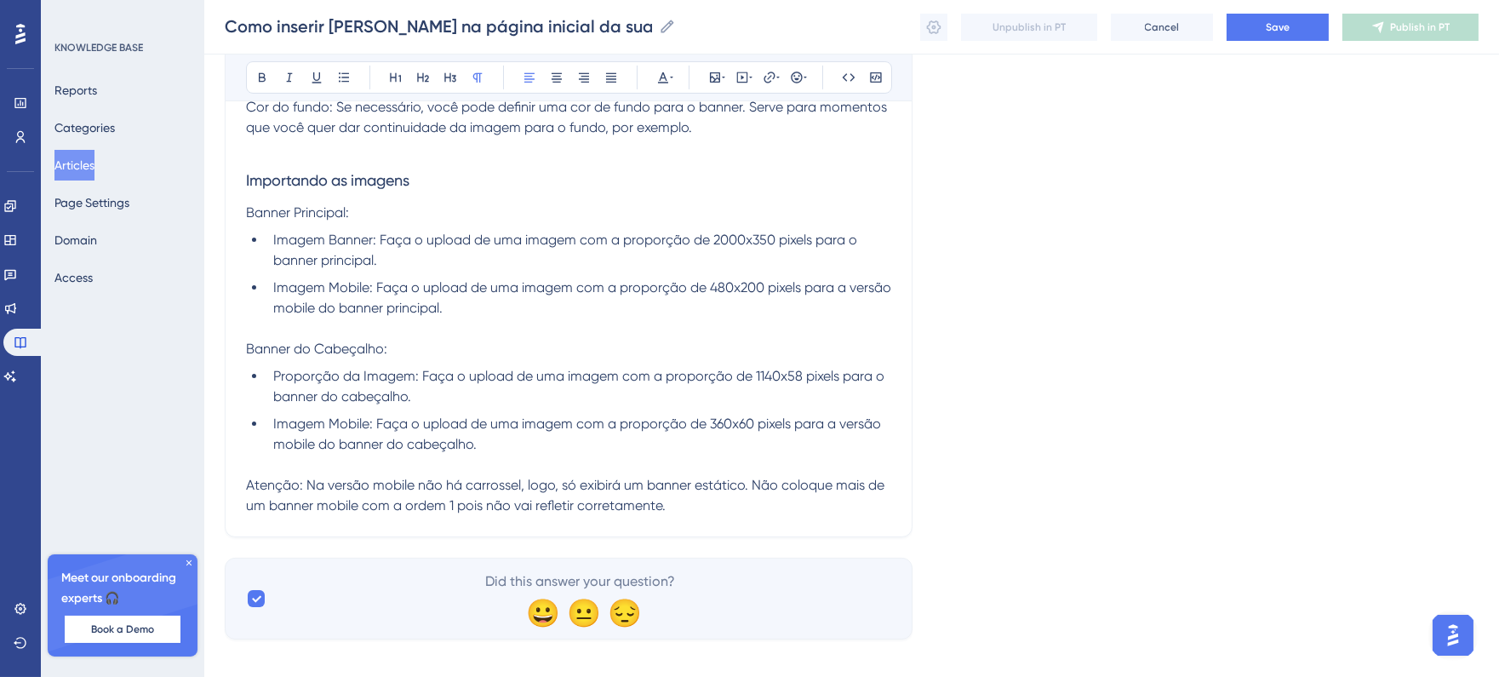
scroll to position [983, 0]
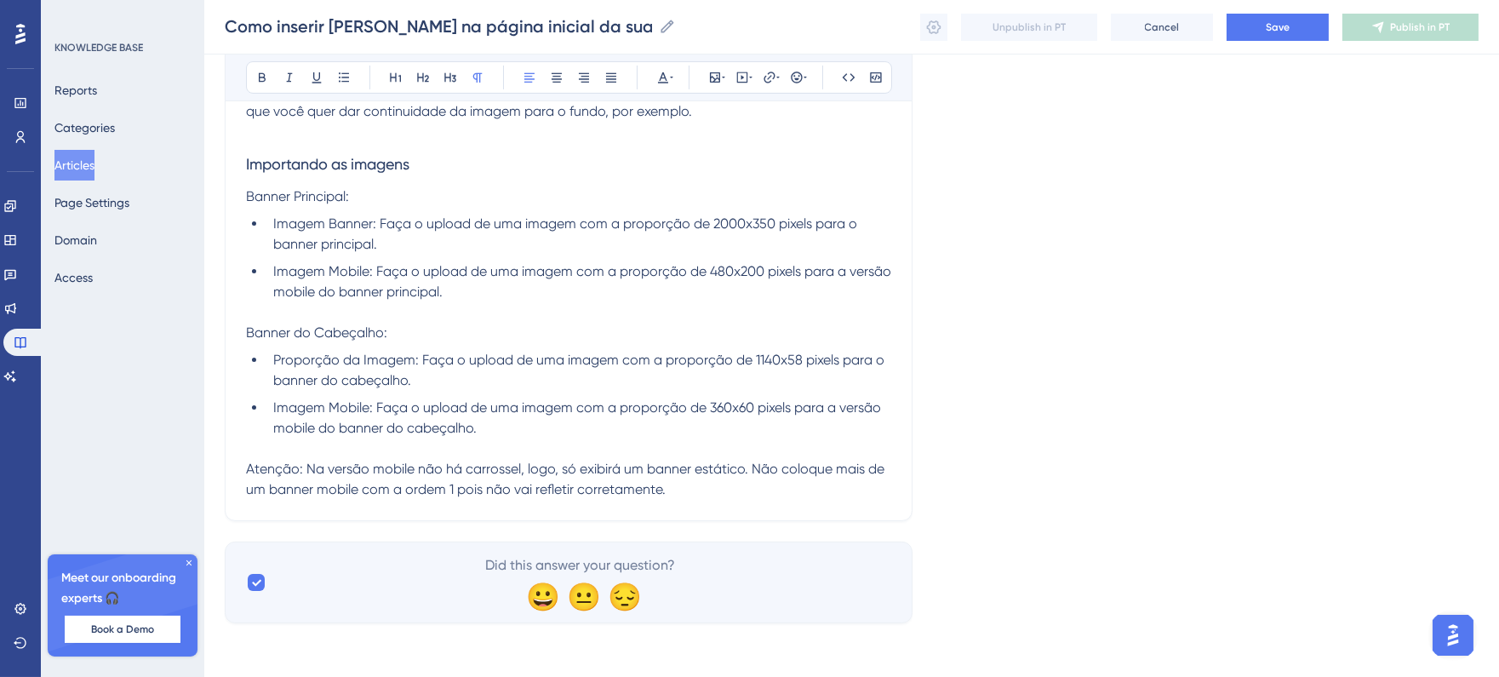
click at [513, 439] on p at bounding box center [568, 449] width 645 height 20
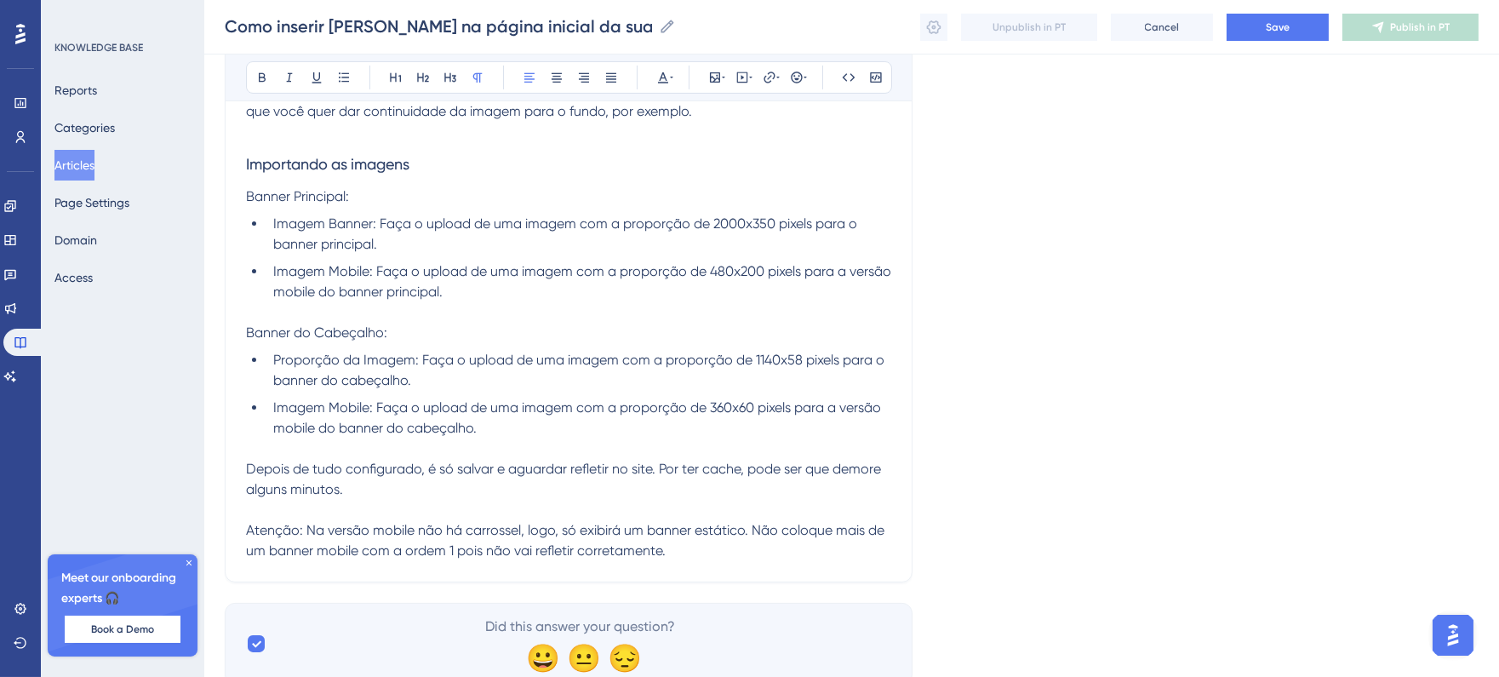
click at [695, 541] on p "Atenção: Na versão mobile não há carrossel, logo, só exibirá um banner estático…" at bounding box center [568, 540] width 645 height 41
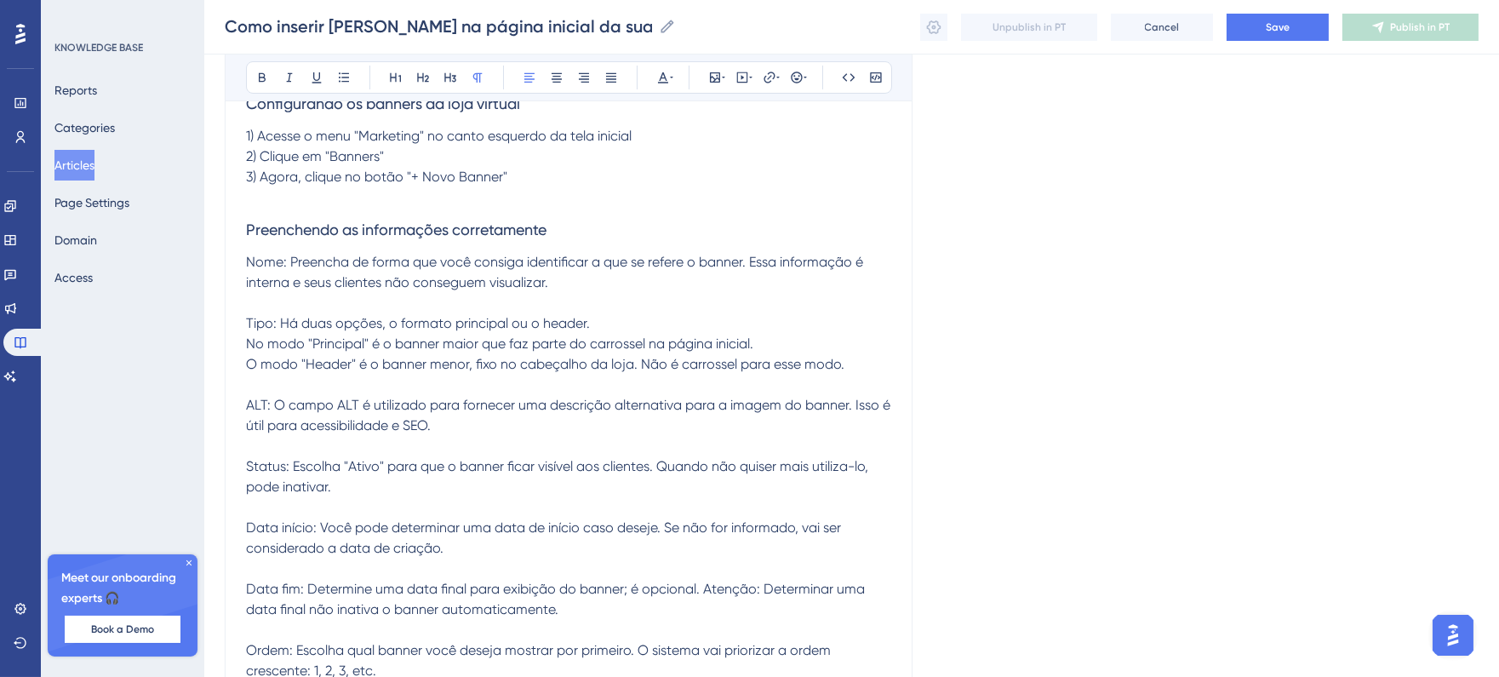
scroll to position [37, 0]
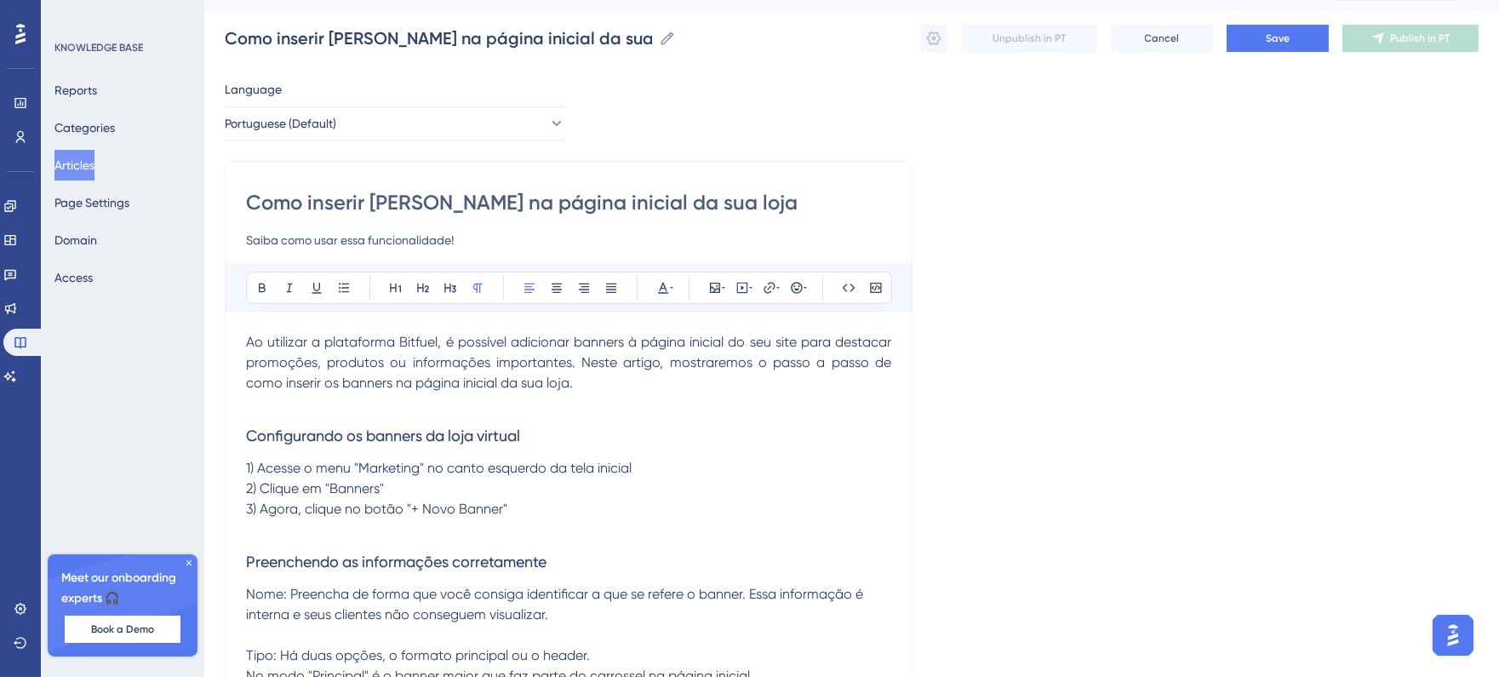
click at [508, 406] on p at bounding box center [568, 403] width 645 height 20
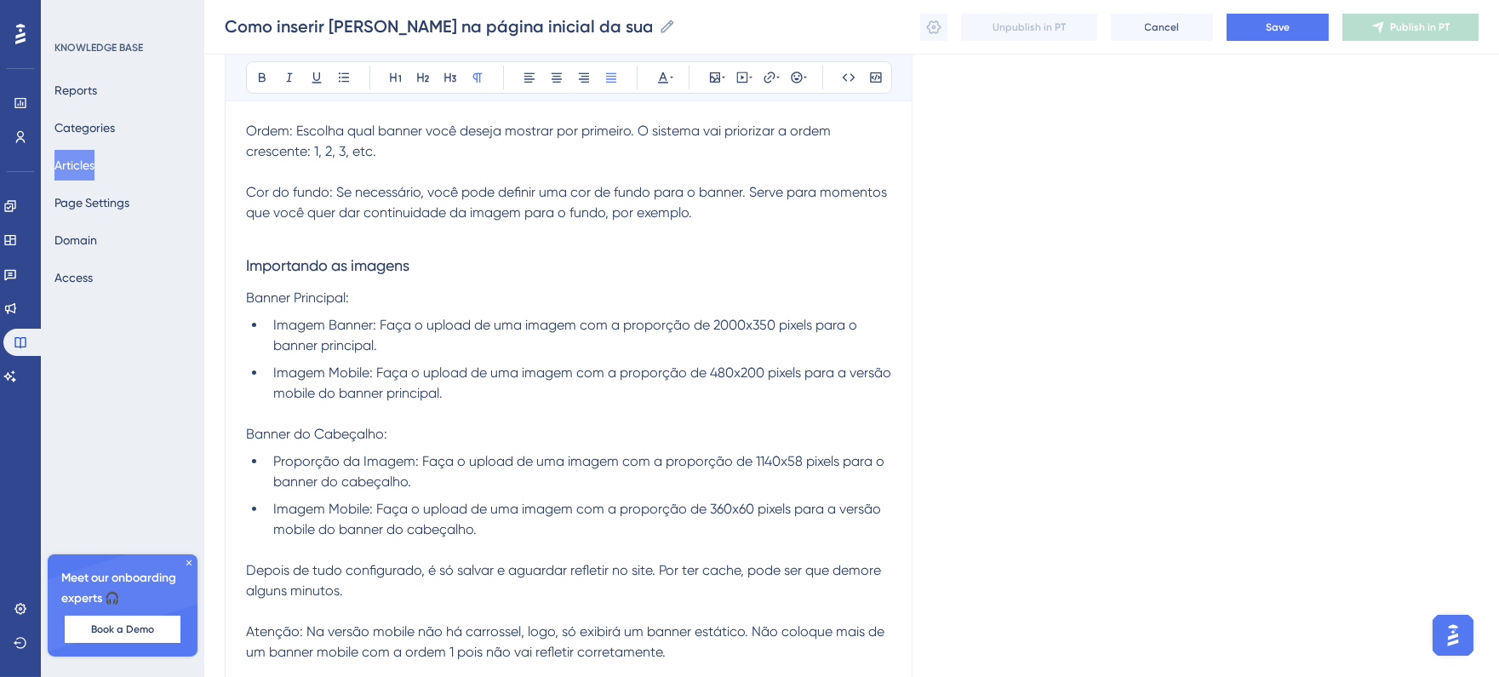
scroll to position [888, 0]
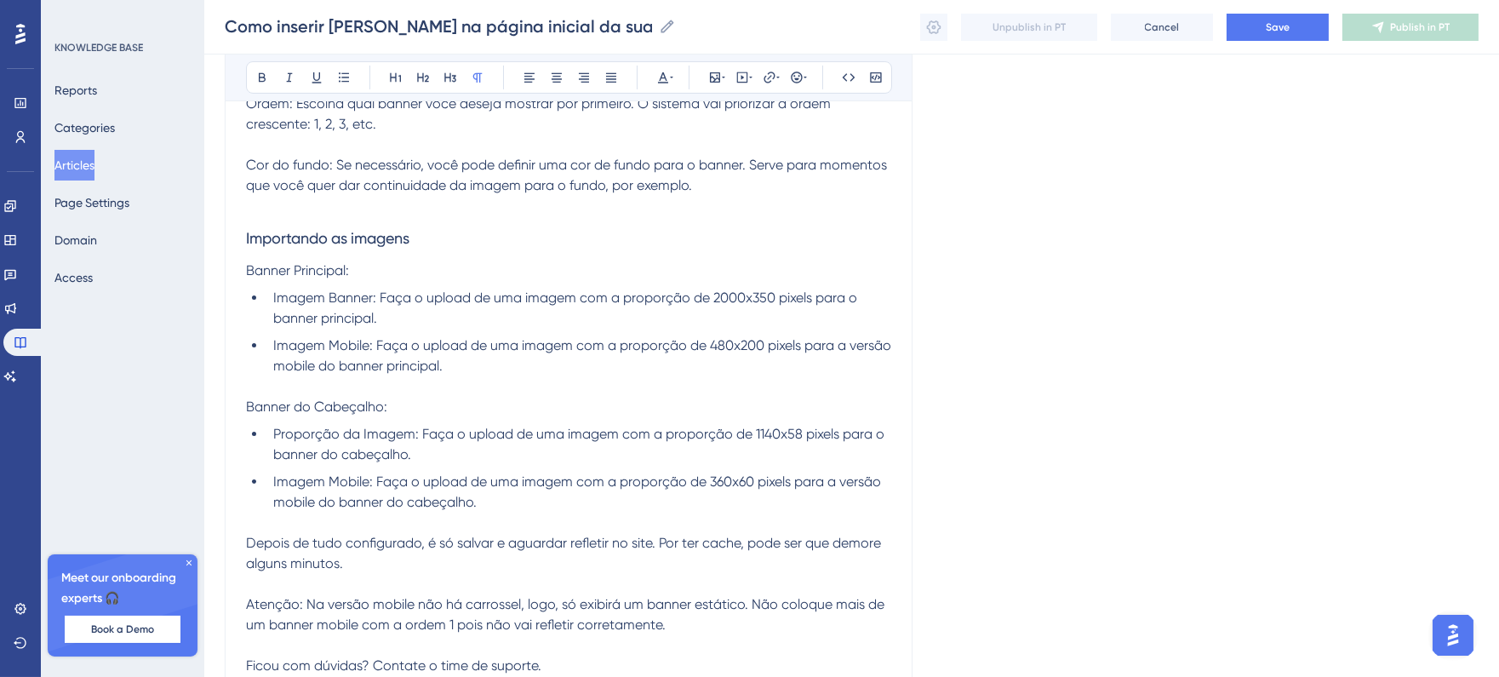
click at [353, 199] on p at bounding box center [568, 206] width 645 height 20
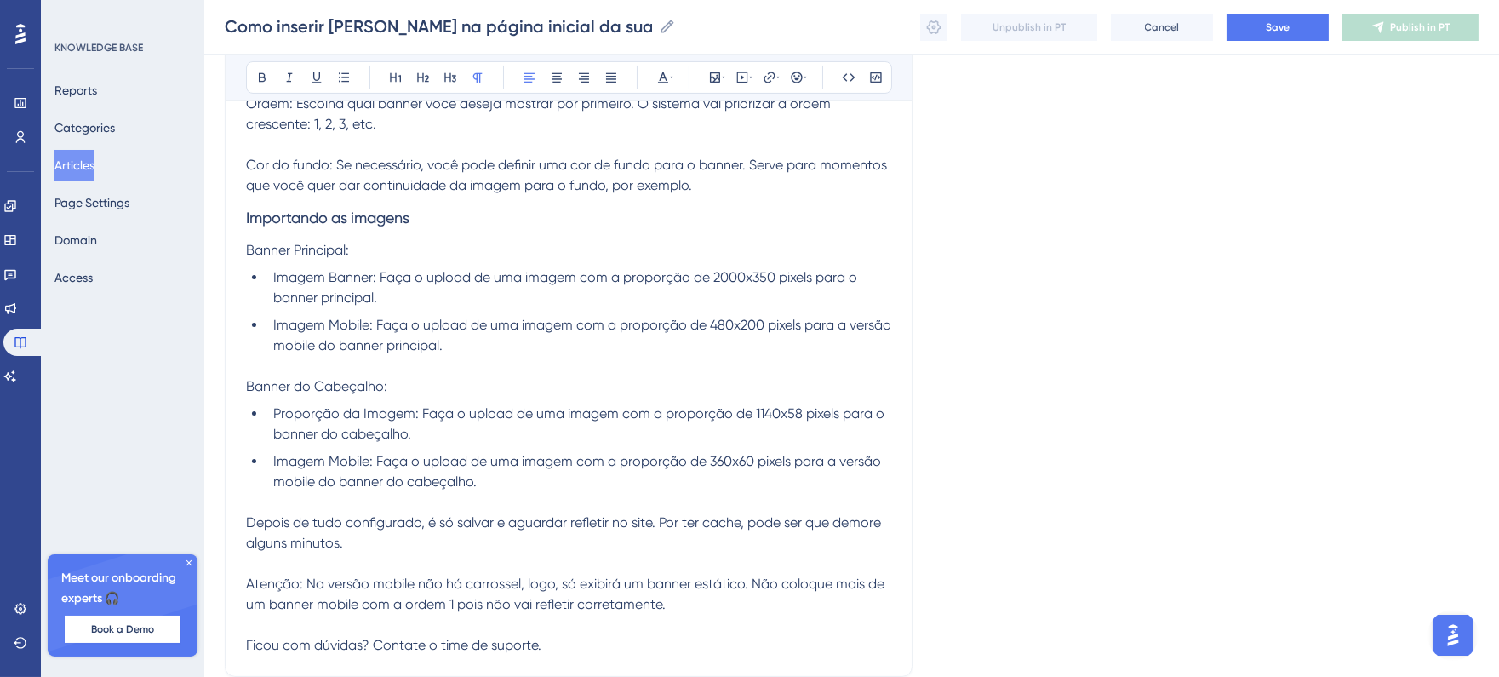
click at [301, 582] on span "Atenção: Na versão mobile não há carrossel, logo, só exibirá um banner estático…" at bounding box center [567, 594] width 642 height 37
click at [796, 74] on icon at bounding box center [797, 78] width 14 height 14
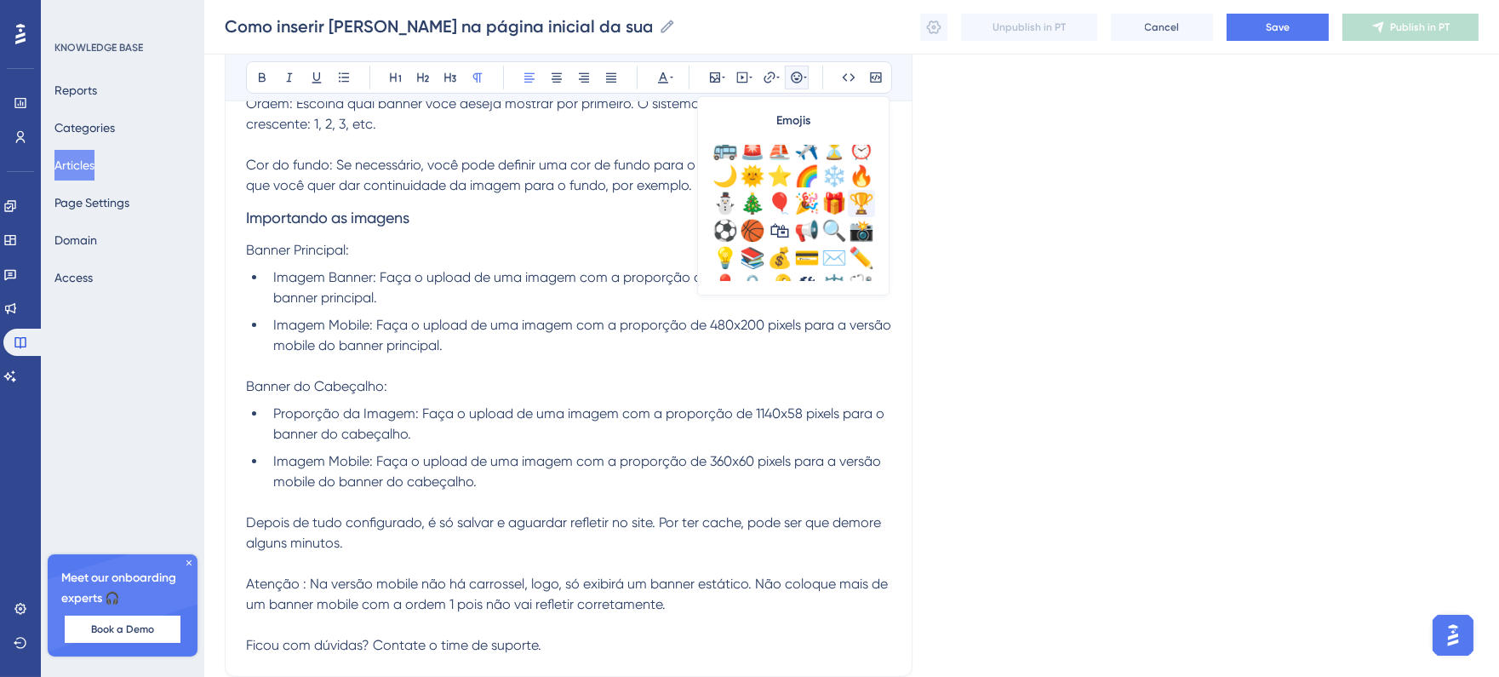
scroll to position [567, 0]
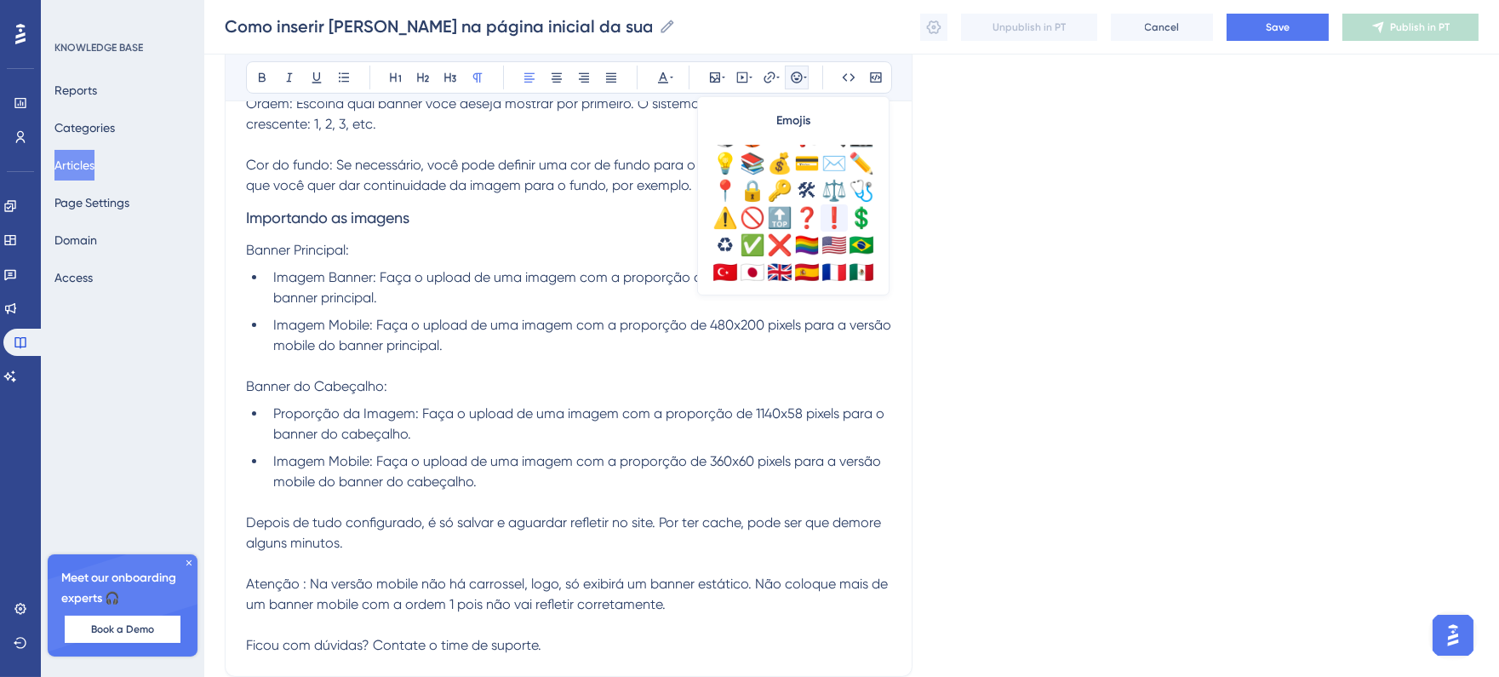
click at [840, 210] on div "❗" at bounding box center [834, 217] width 27 height 27
click at [301, 585] on span "Atenção ❗: Na versão mobile não há carrossel, logo, só exibirá um banner estáti…" at bounding box center [567, 594] width 643 height 37
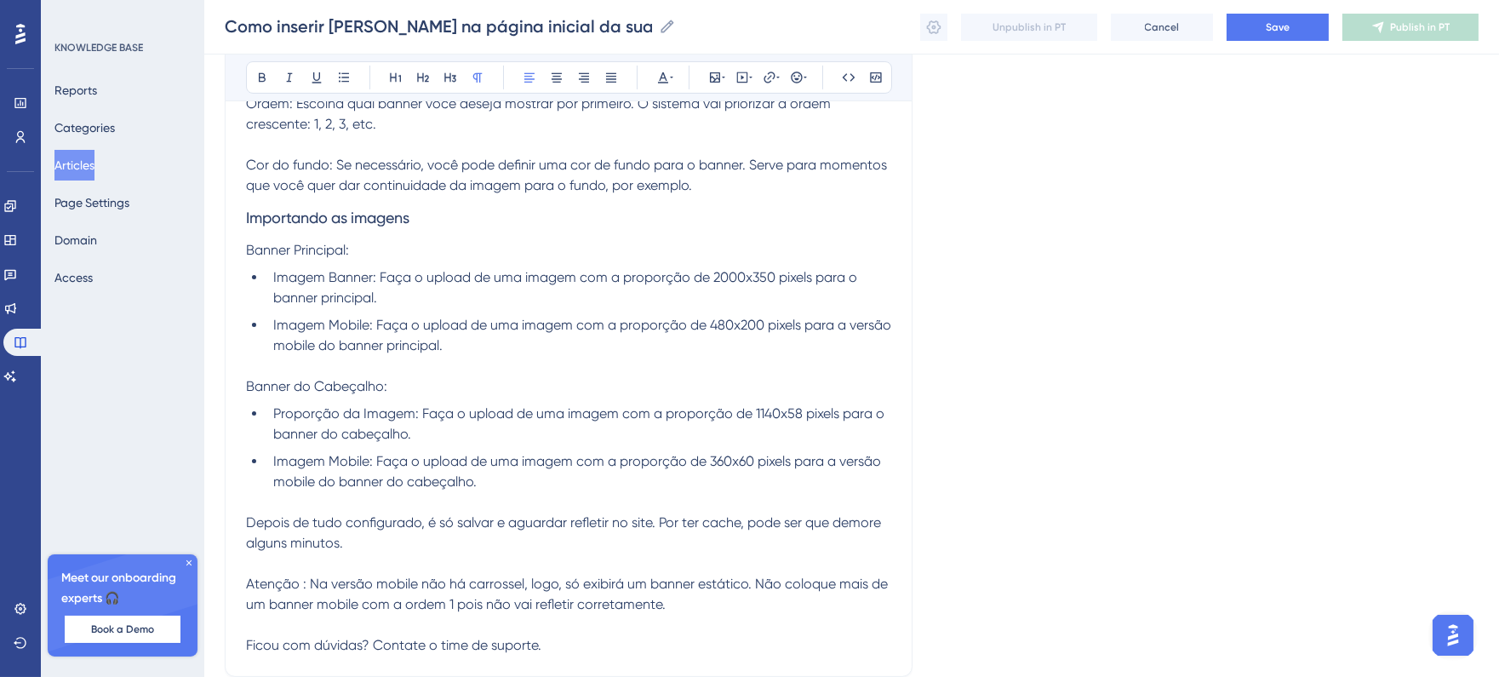
click at [809, 69] on div "Bold Italic Underline Bullet Point Heading 1 Heading 2 Heading 3 Normal Align L…" at bounding box center [569, 77] width 646 height 32
click at [794, 80] on icon at bounding box center [797, 78] width 14 height 14
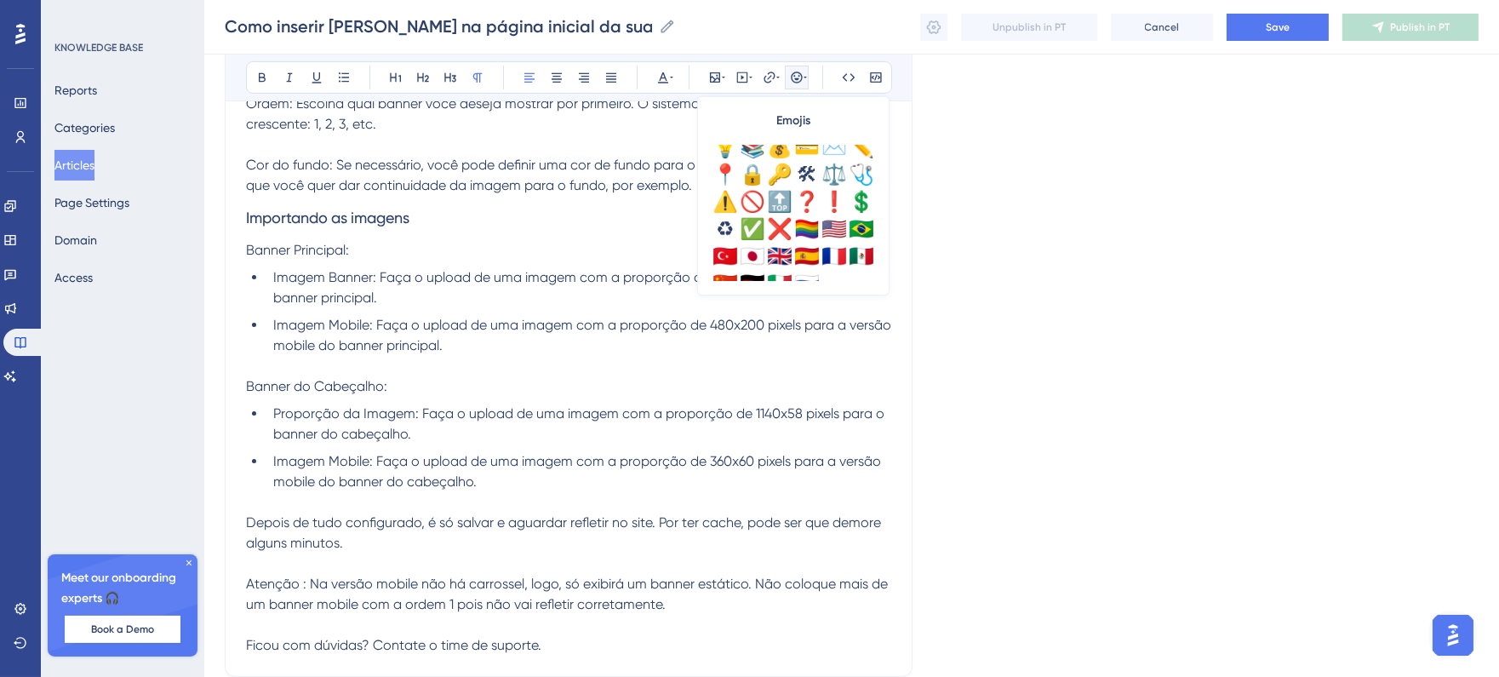
scroll to position [599, 0]
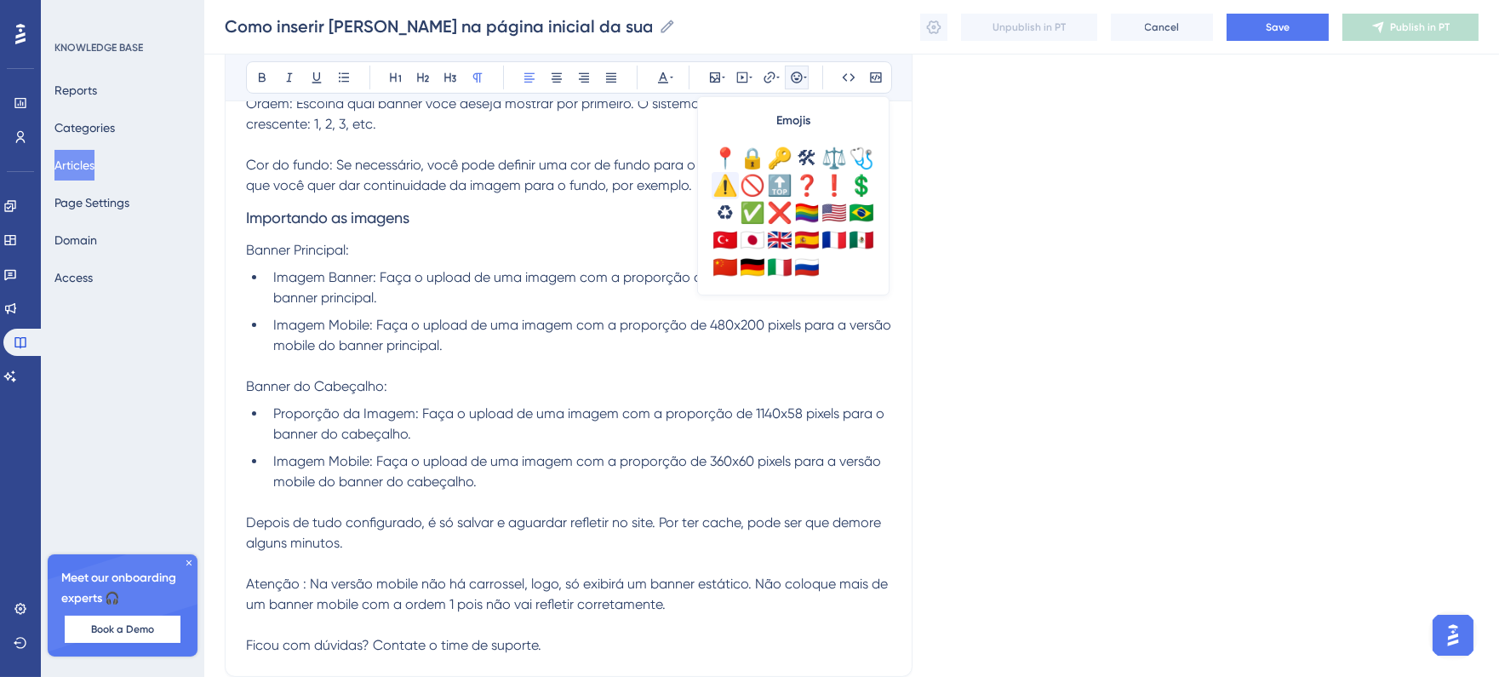
click at [719, 191] on div "⚠️" at bounding box center [725, 185] width 27 height 27
click at [367, 581] on span "Atenção ⚠️: Na versão mobile não há carrossel, logo, só exibirá um banner estát…" at bounding box center [567, 594] width 643 height 37
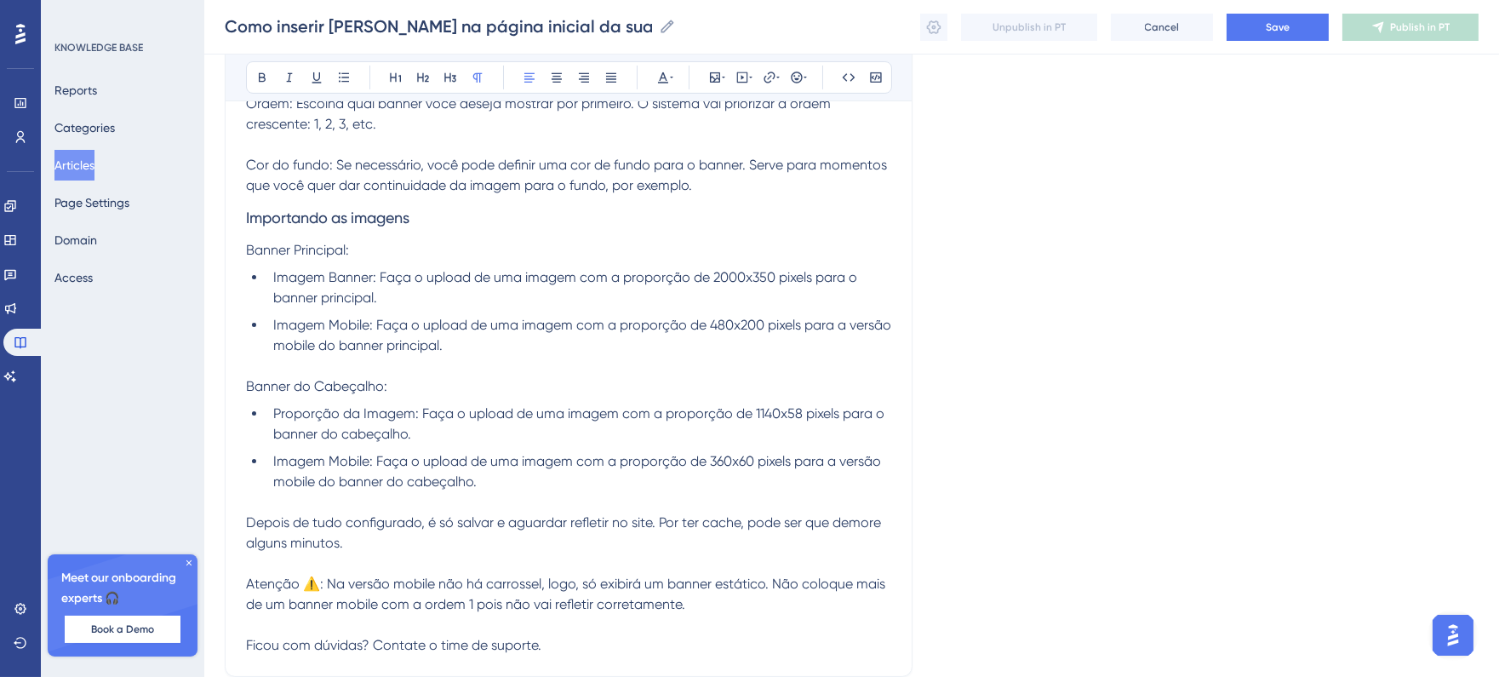
click at [318, 585] on span "Atenção ⚠️: Na versão mobile não há carrossel, logo, só exibirá um banner estát…" at bounding box center [567, 594] width 643 height 37
click at [301, 590] on span "Atenção ⚠️ Atenção: Na versão mobile não há carrossel, logo, só exibirá um bann…" at bounding box center [552, 594] width 613 height 37
click at [410, 548] on p "Depois de tudo configurado, é só salvar e aguardar refletir no site. Por ter ca…" at bounding box center [568, 533] width 645 height 82
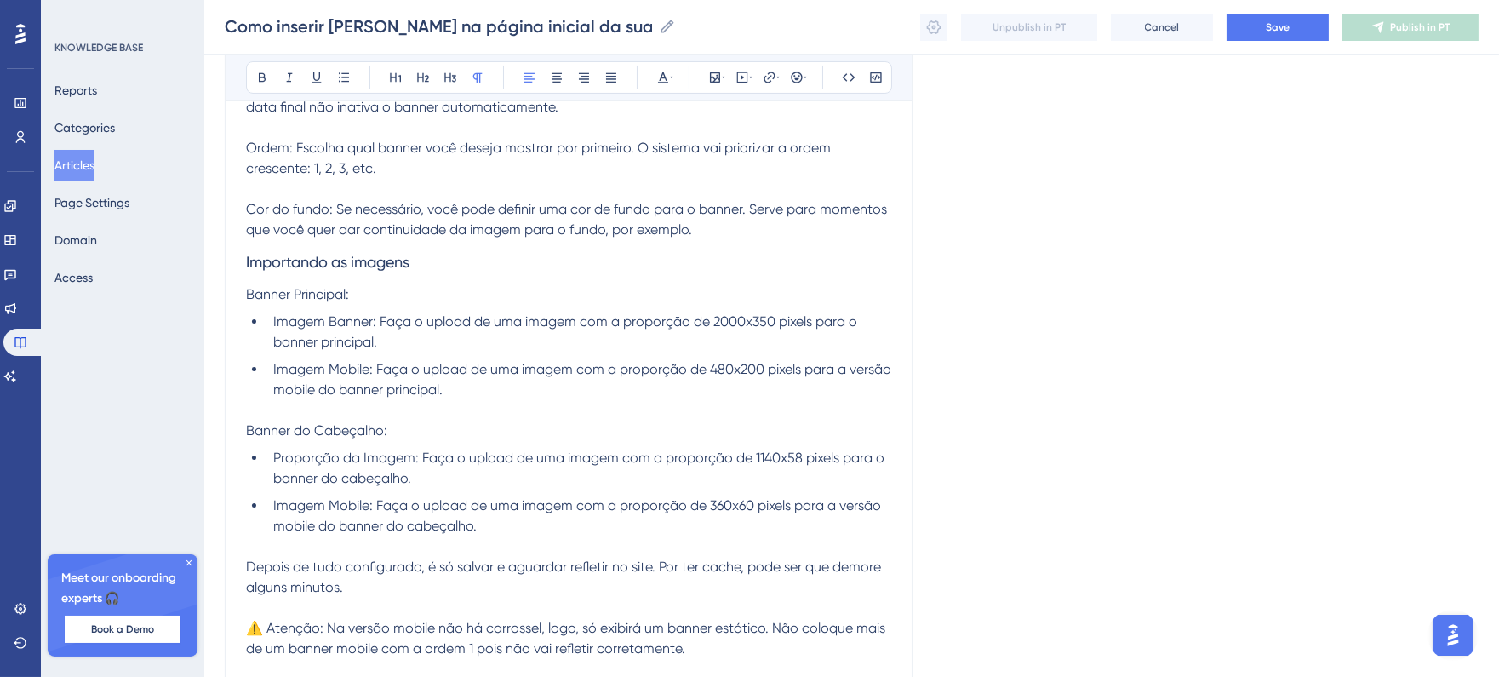
scroll to position [1044, 0]
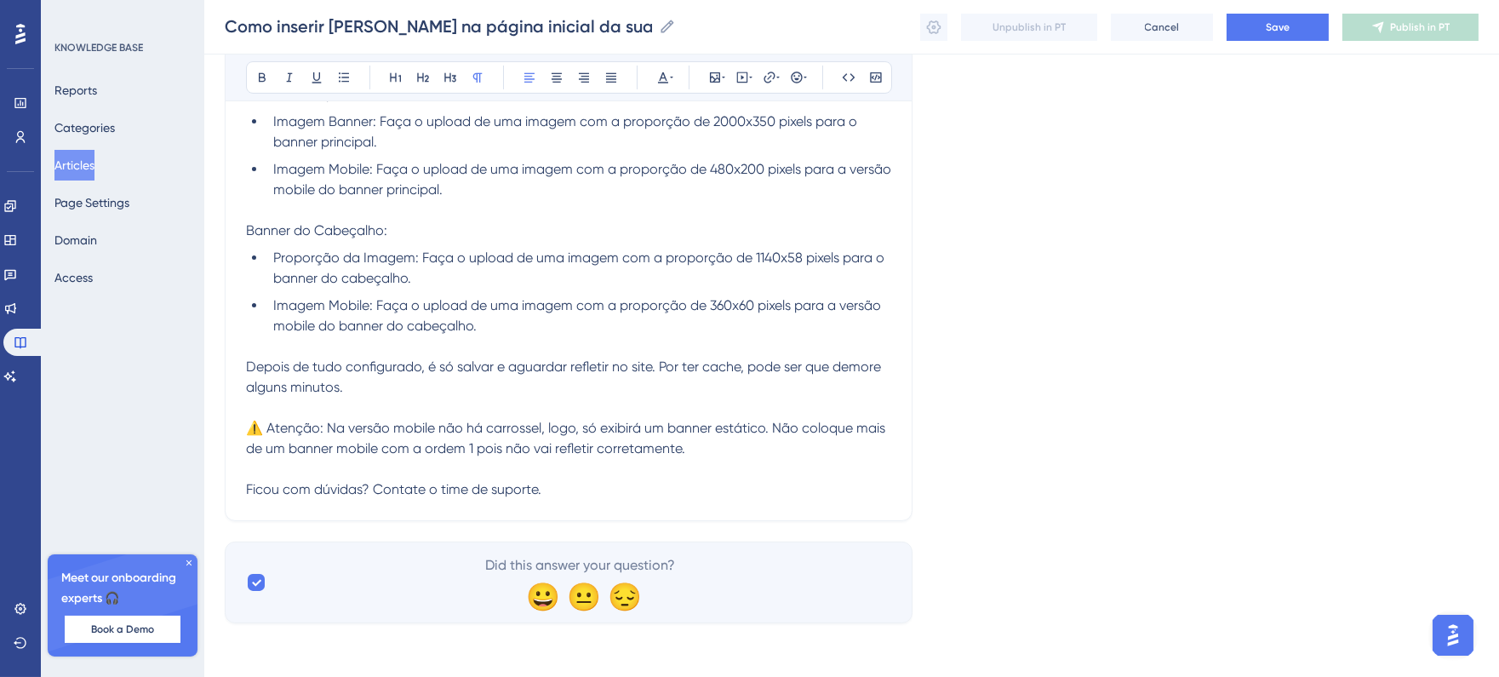
drag, startPoint x: 363, startPoint y: 384, endPoint x: 236, endPoint y: 363, distance: 128.6
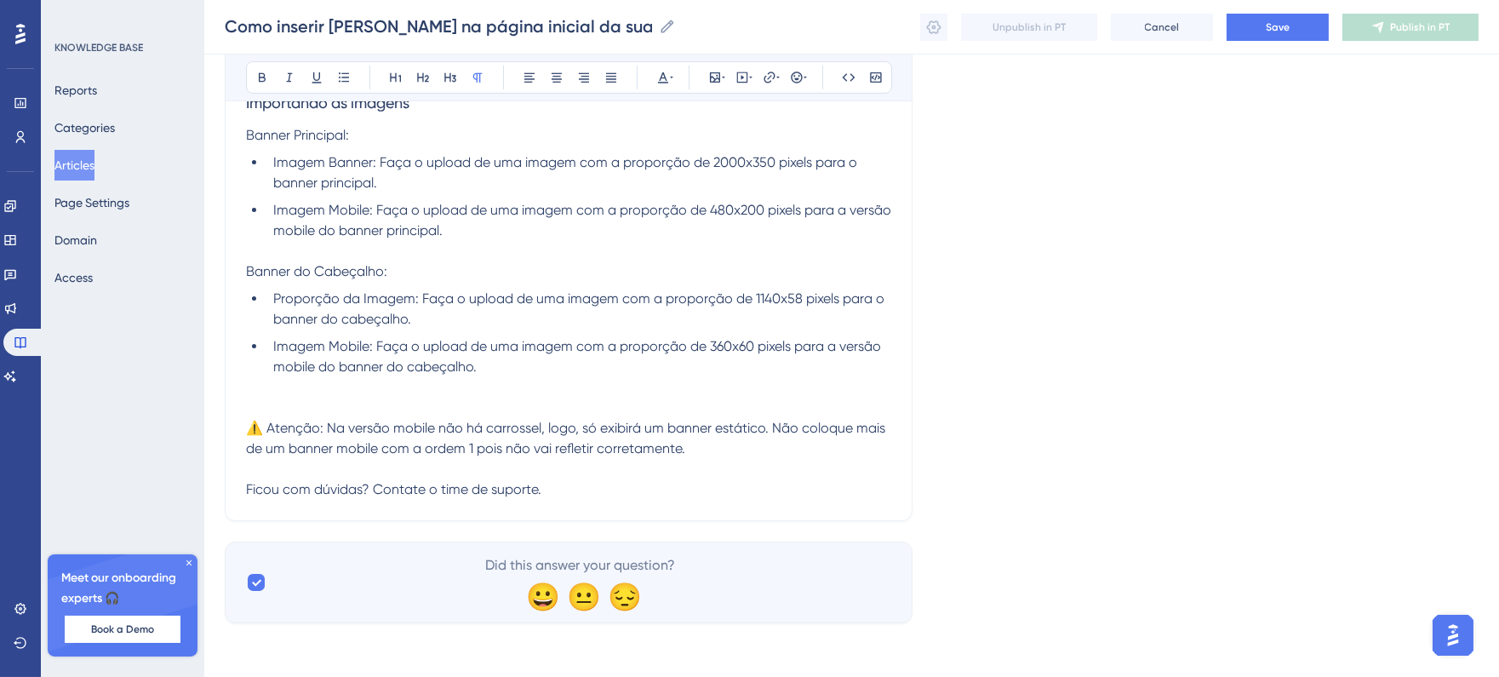
scroll to position [983, 0]
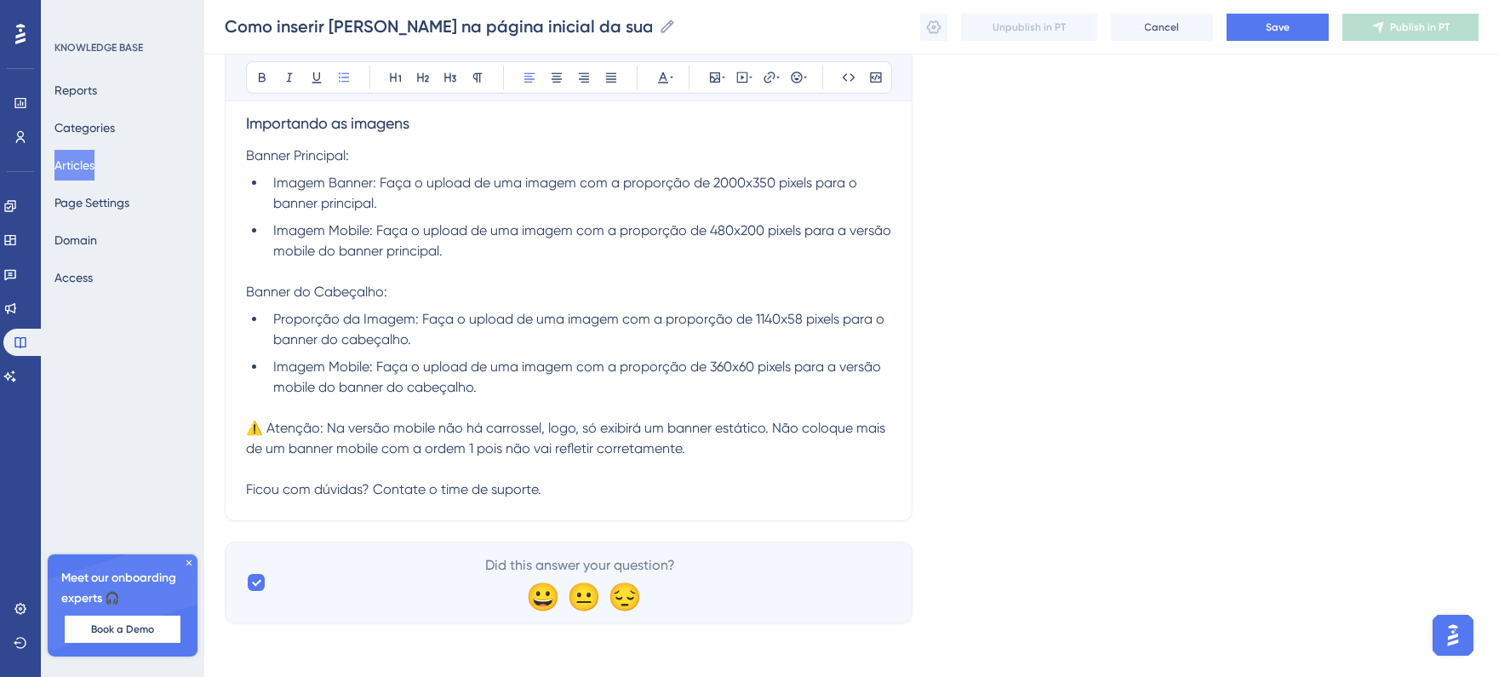
click at [704, 446] on p "⚠️ Atenção: Na versão mobile não há carrossel, logo, só exibirá um banner estát…" at bounding box center [568, 438] width 645 height 41
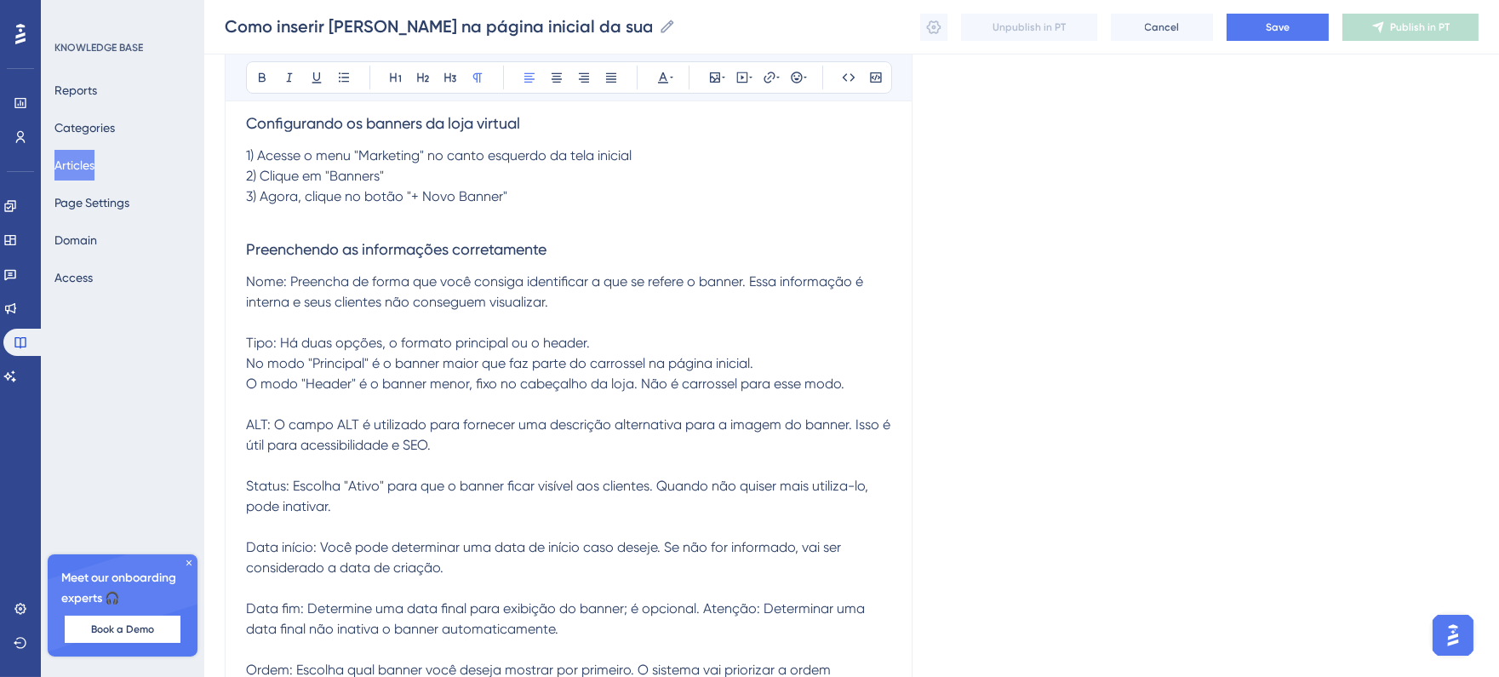
scroll to position [320, 0]
drag, startPoint x: 312, startPoint y: 362, endPoint x: 364, endPoint y: 366, distance: 53.0
click at [364, 366] on span "No modo "Principal" é o banner maior que faz parte do carrossel na página inici…" at bounding box center [499, 365] width 507 height 16
click at [253, 71] on button at bounding box center [262, 78] width 24 height 24
drag, startPoint x: 307, startPoint y: 390, endPoint x: 352, endPoint y: 392, distance: 44.3
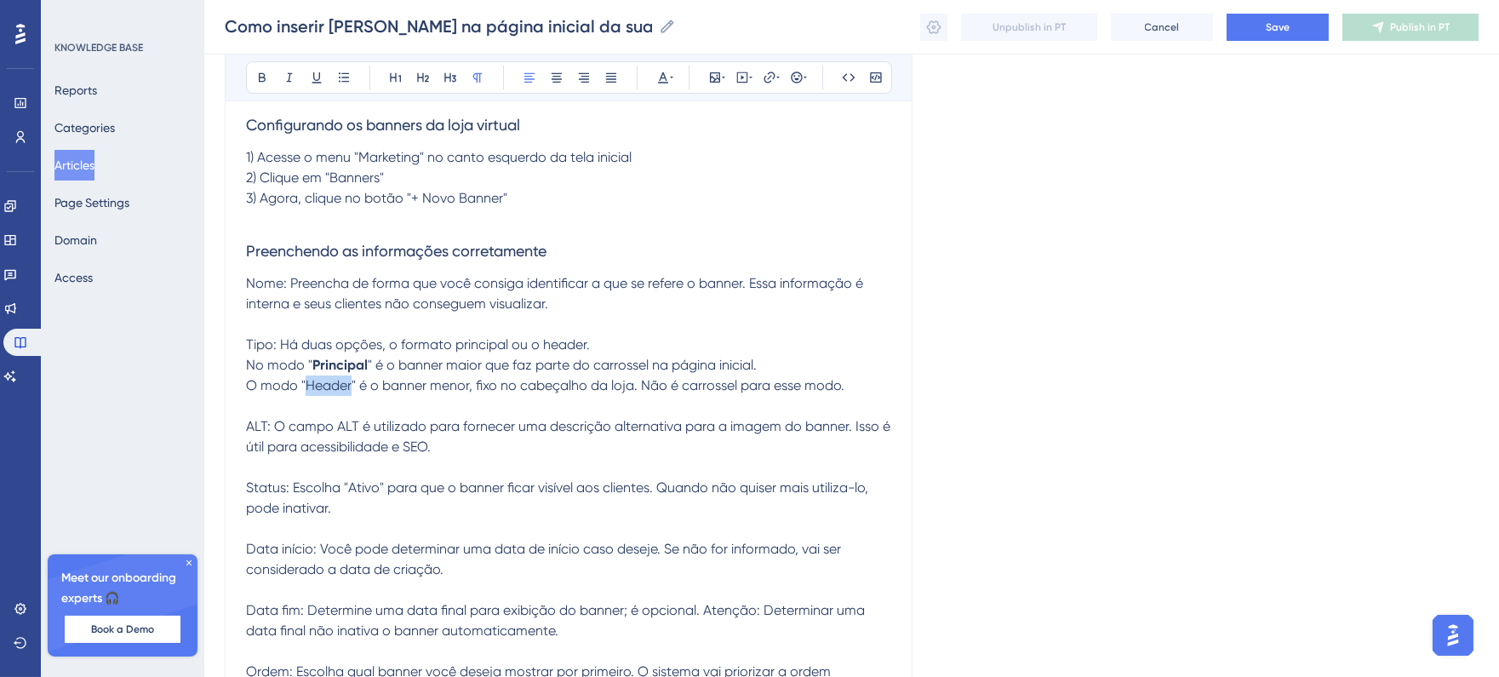
click at [352, 392] on span "O modo "Header" é o banner menor, fixo no cabeçalho da loja. Não é carrossel pa…" at bounding box center [545, 385] width 599 height 16
click at [261, 88] on button at bounding box center [262, 78] width 24 height 24
click at [535, 378] on span "" é o banner menor, fixo no cabeçalho da loja. Não é carrossel para esse modo." at bounding box center [599, 385] width 493 height 16
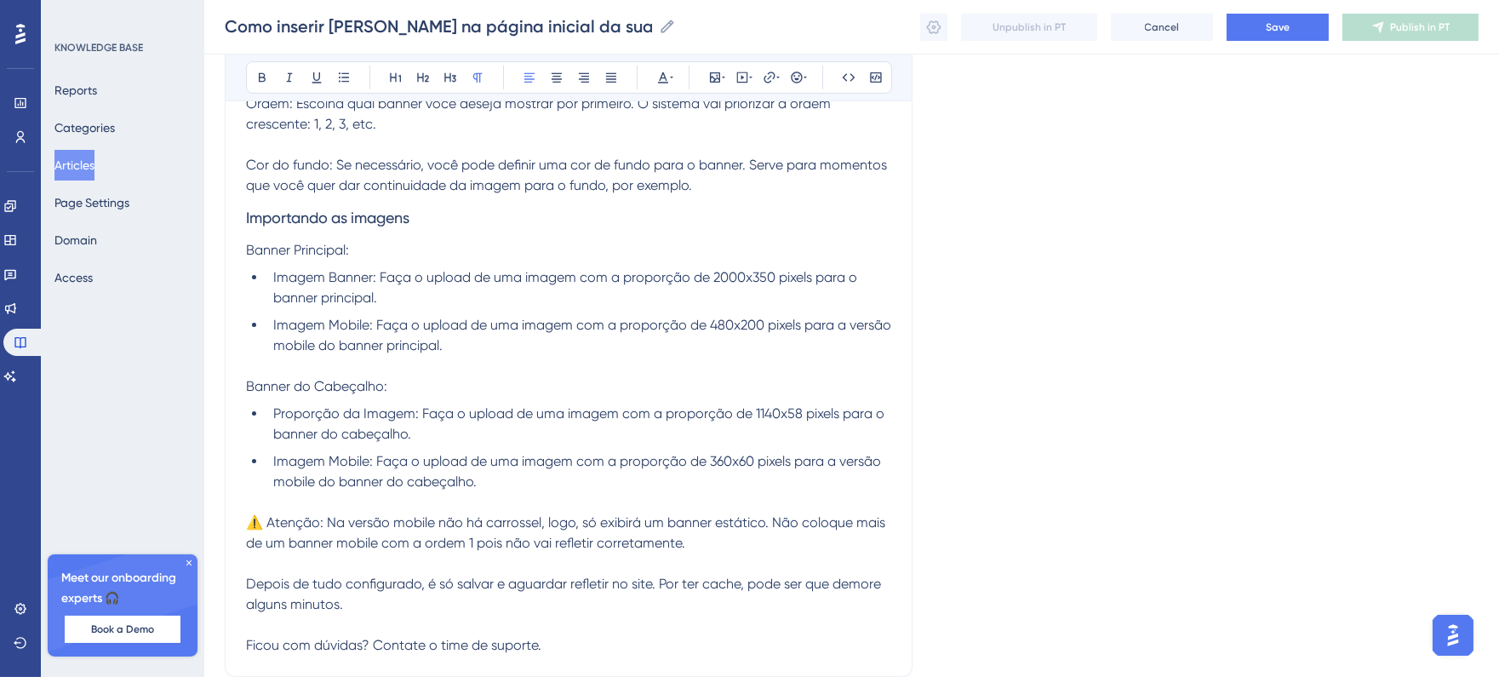
scroll to position [1044, 0]
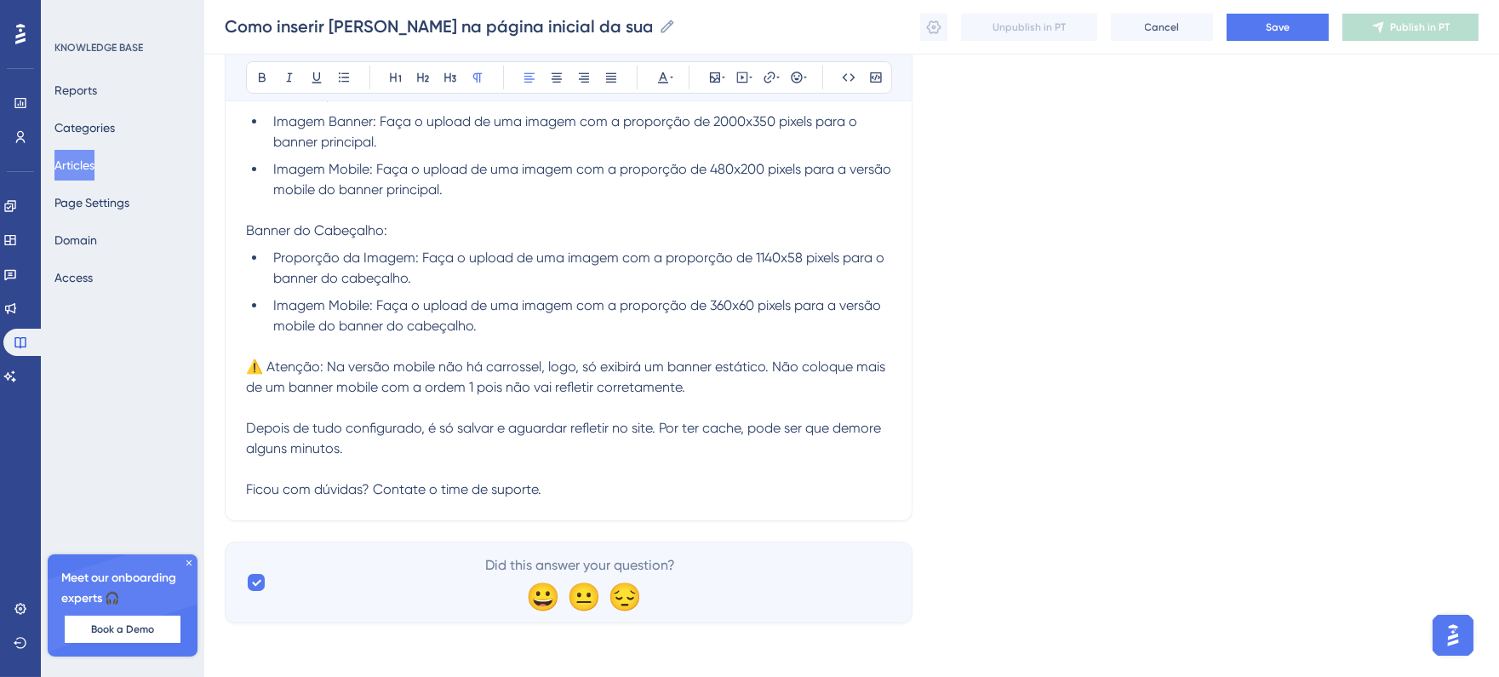
click at [551, 485] on p "Ficou com dúvidas? Contate o time de suporte." at bounding box center [568, 489] width 645 height 20
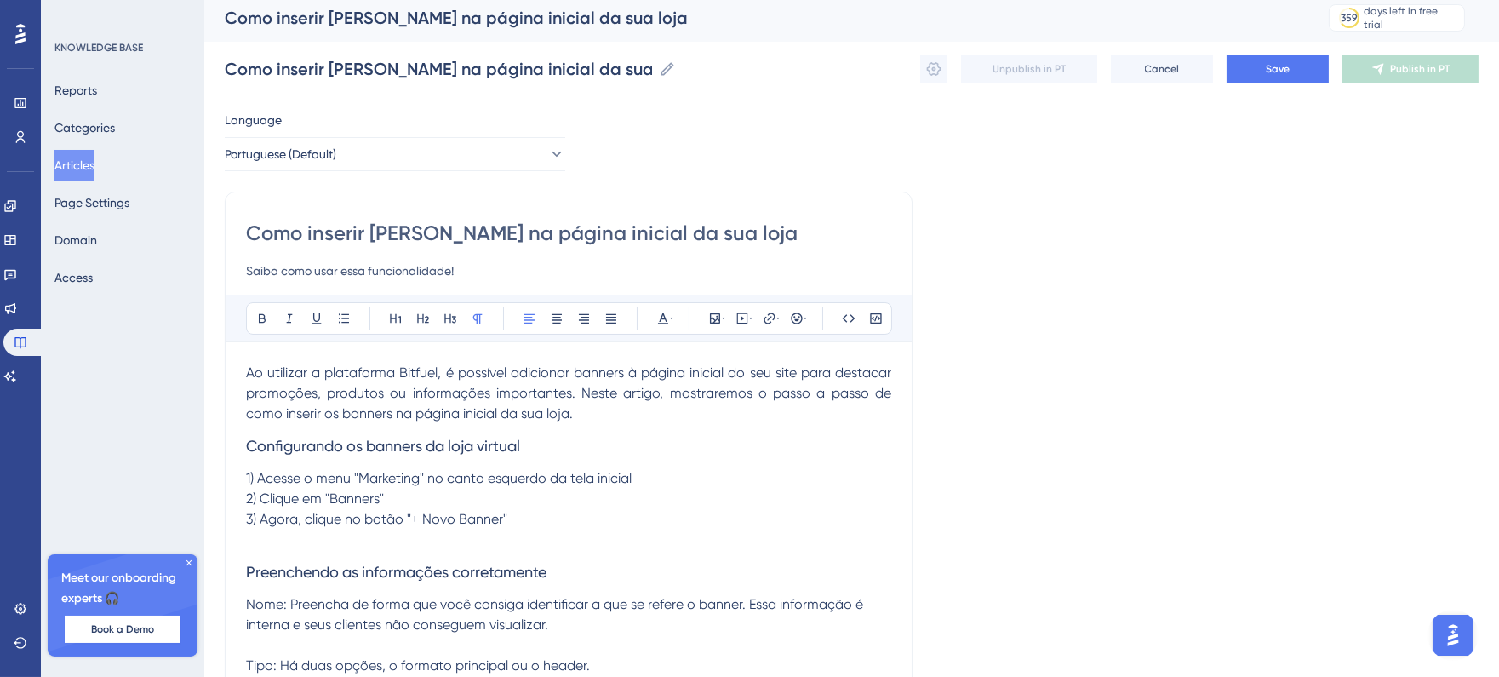
scroll to position [0, 0]
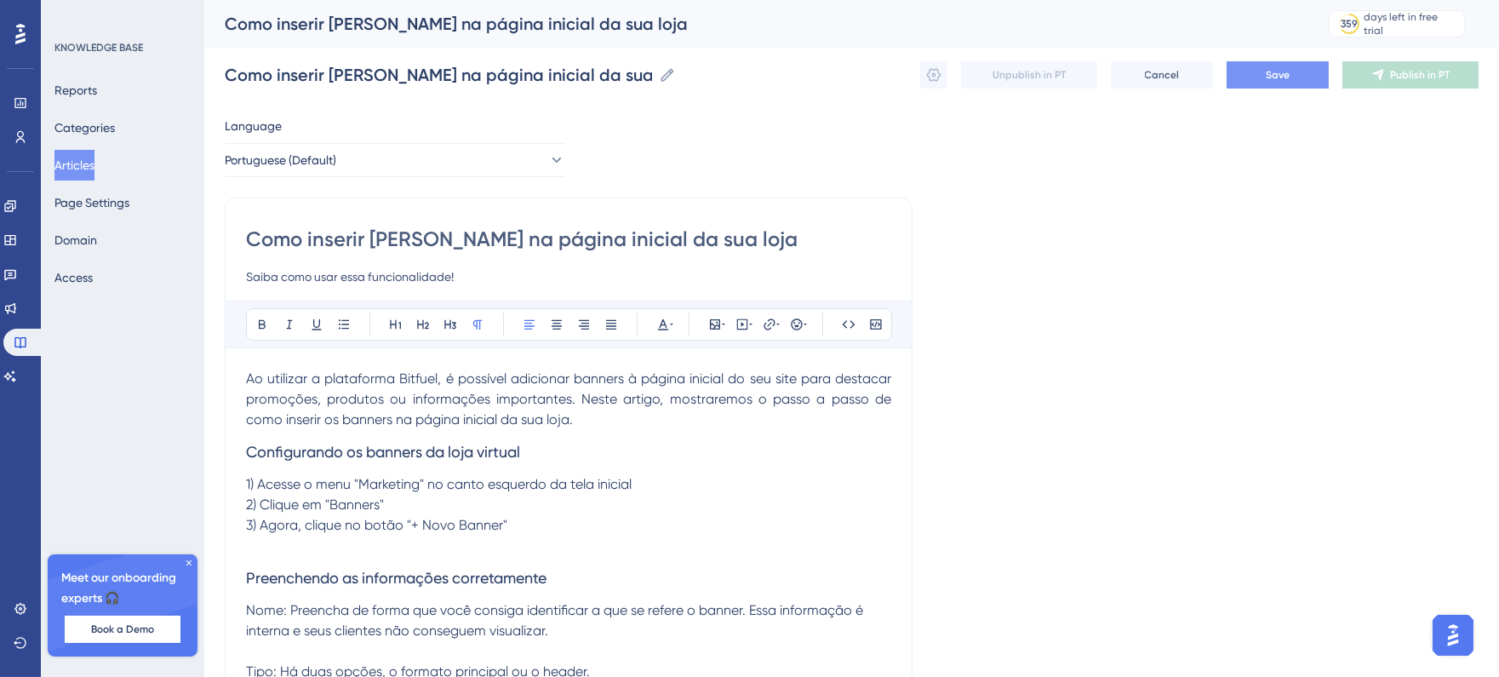
click at [1249, 81] on button "Save" at bounding box center [1278, 74] width 102 height 27
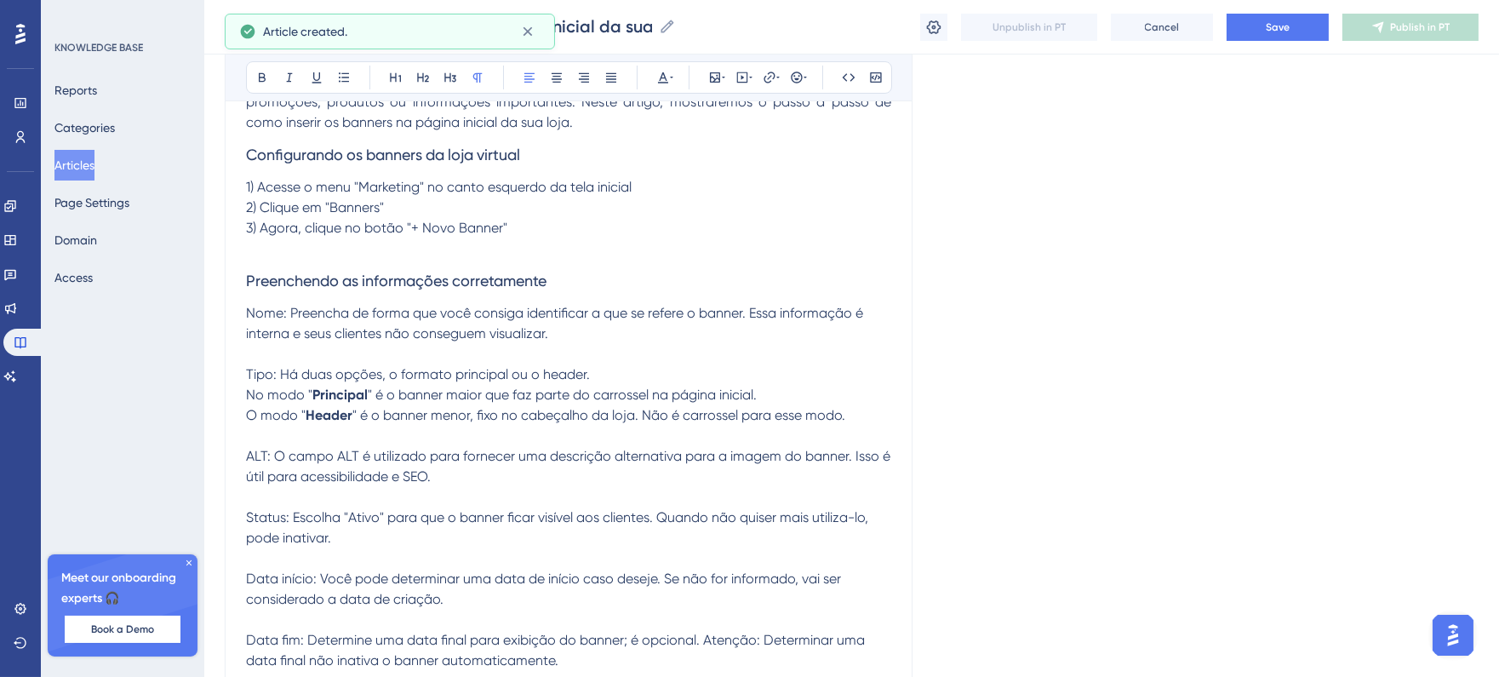
scroll to position [288, 0]
click at [1265, 34] on button "Save" at bounding box center [1278, 27] width 102 height 27
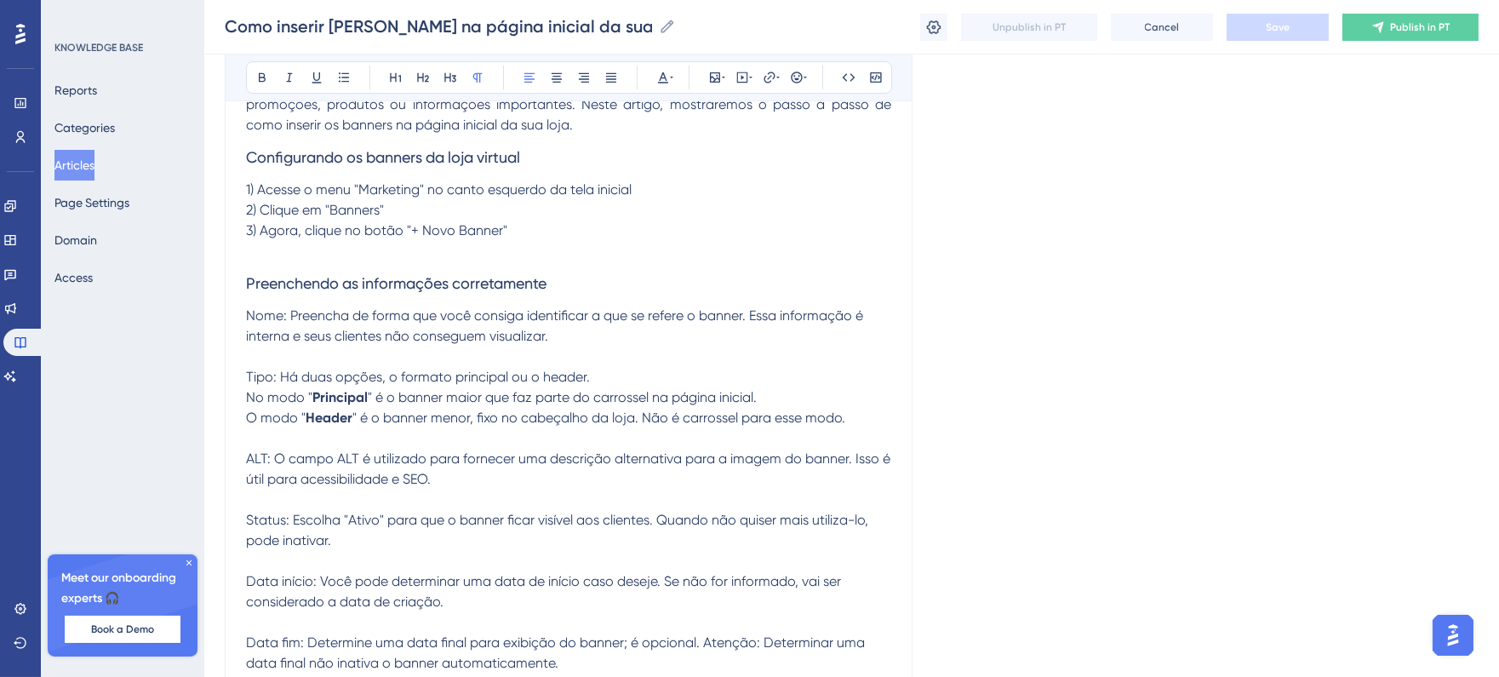
click at [1400, 40] on div "Como inserir Banners na página inicial da sua loja Como inserir Banners na pági…" at bounding box center [851, 27] width 1295 height 54
click at [1405, 26] on span "Publish in PT" at bounding box center [1420, 27] width 60 height 14
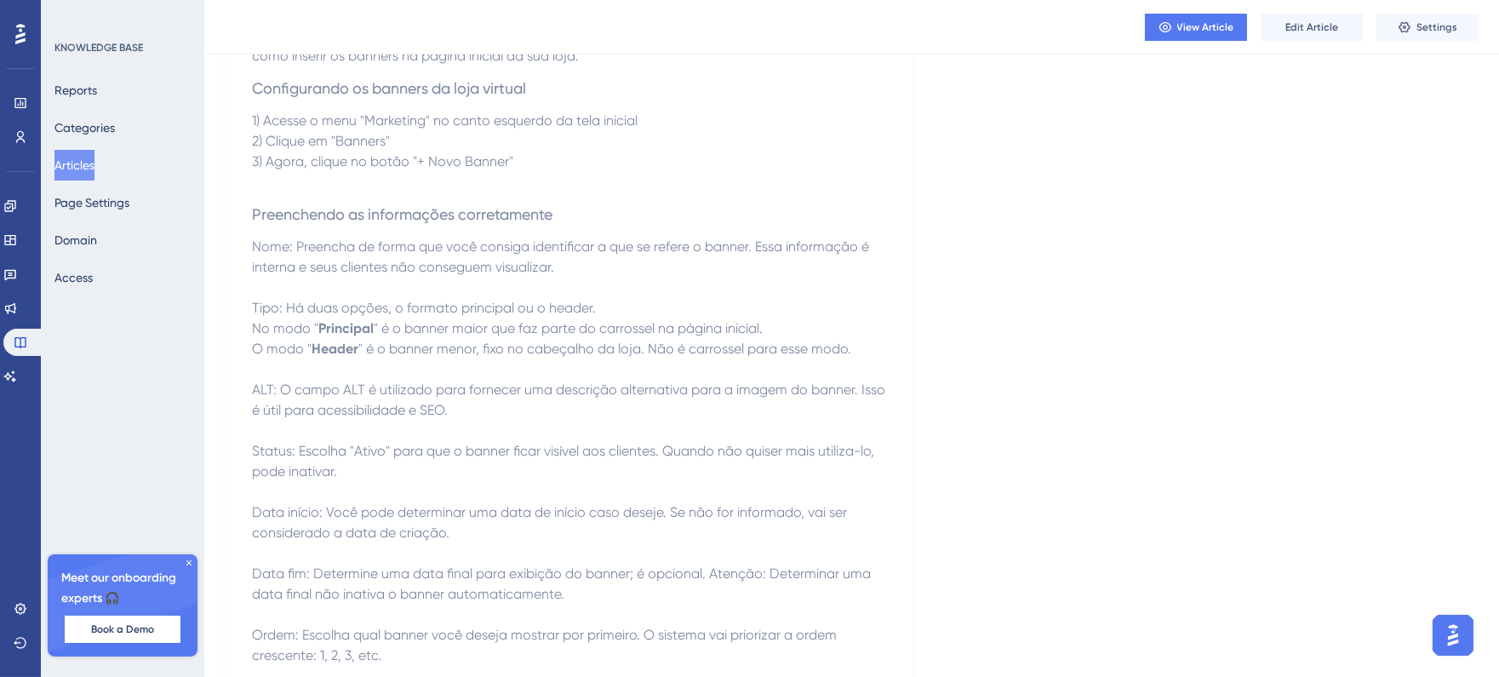
click at [1069, 272] on div "Language Portuguese (Default) Como inserir Banners na página inicial da sua loj…" at bounding box center [852, 567] width 1254 height 1492
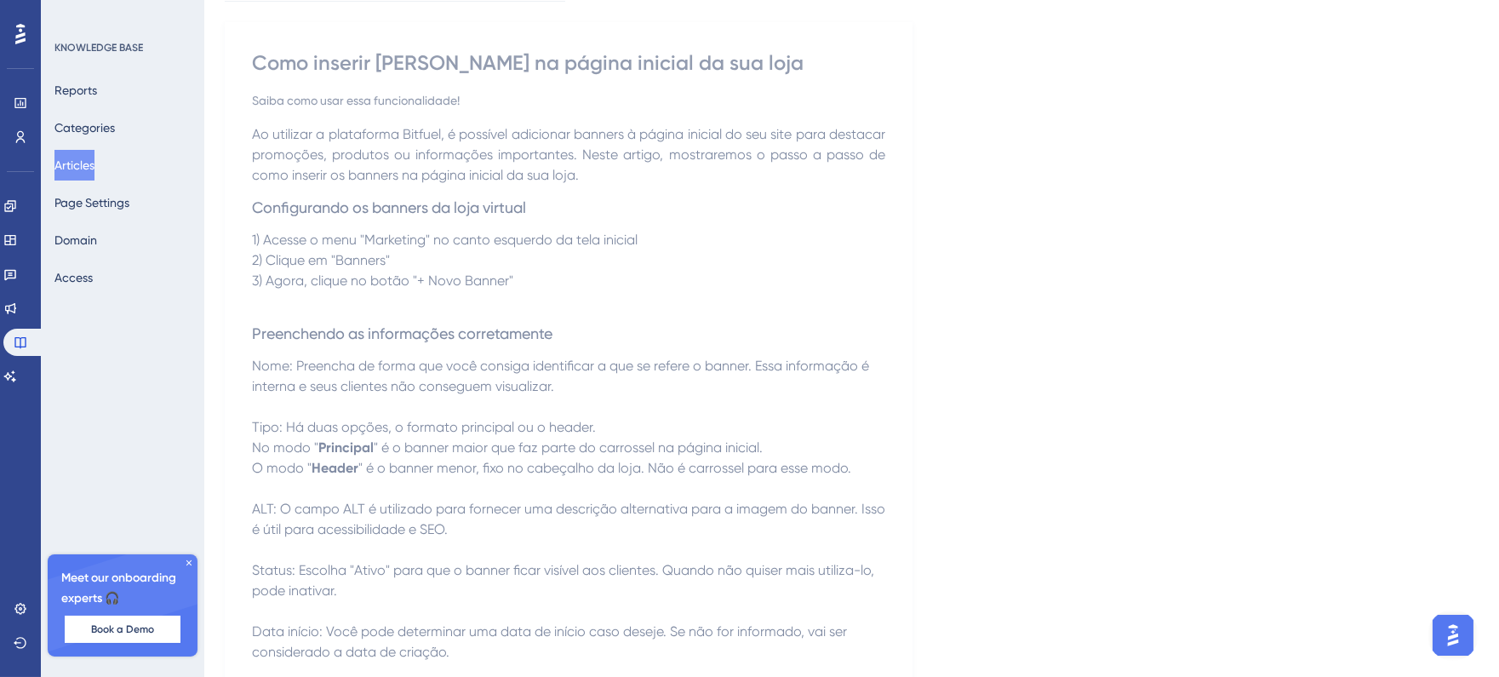
scroll to position [0, 0]
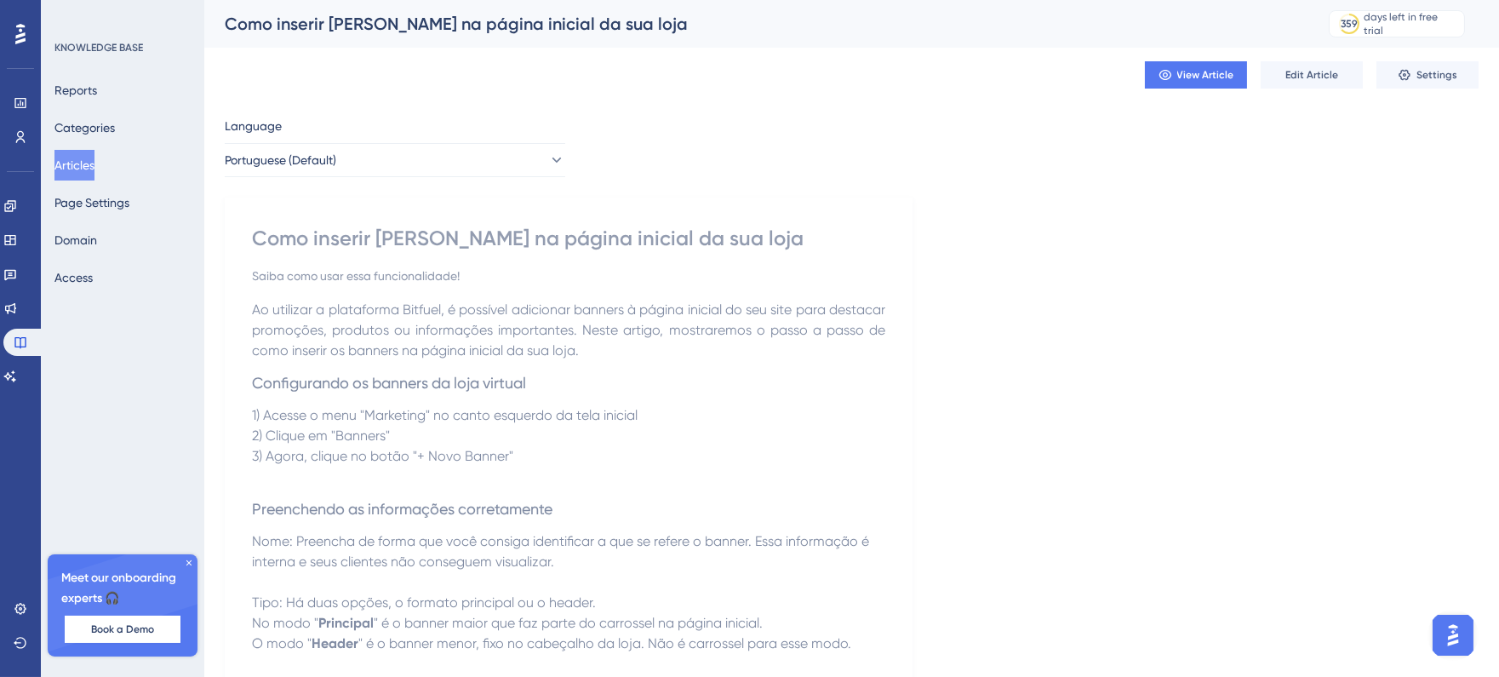
click at [89, 160] on button "Articles" at bounding box center [74, 165] width 40 height 31
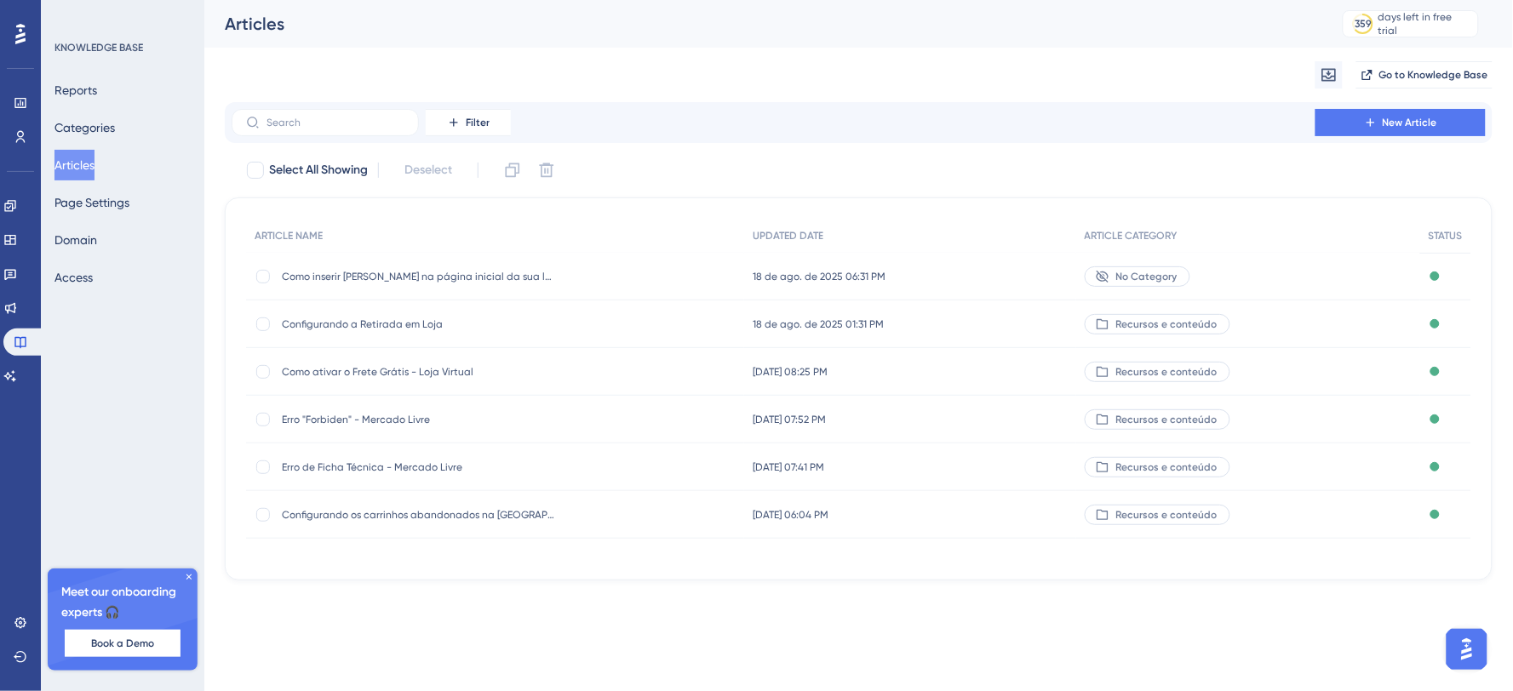
click at [1150, 278] on span "No Category" at bounding box center [1146, 277] width 61 height 14
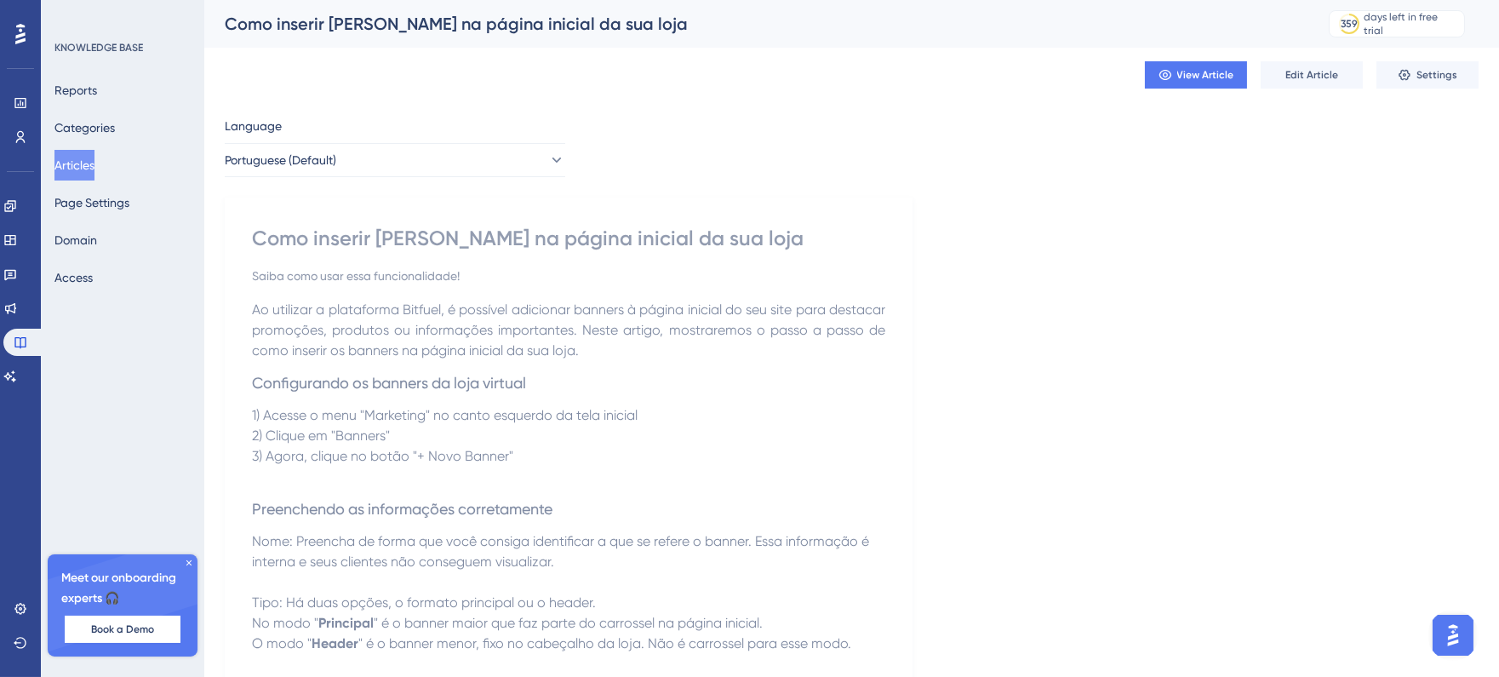
click at [91, 163] on button "Articles" at bounding box center [74, 165] width 40 height 31
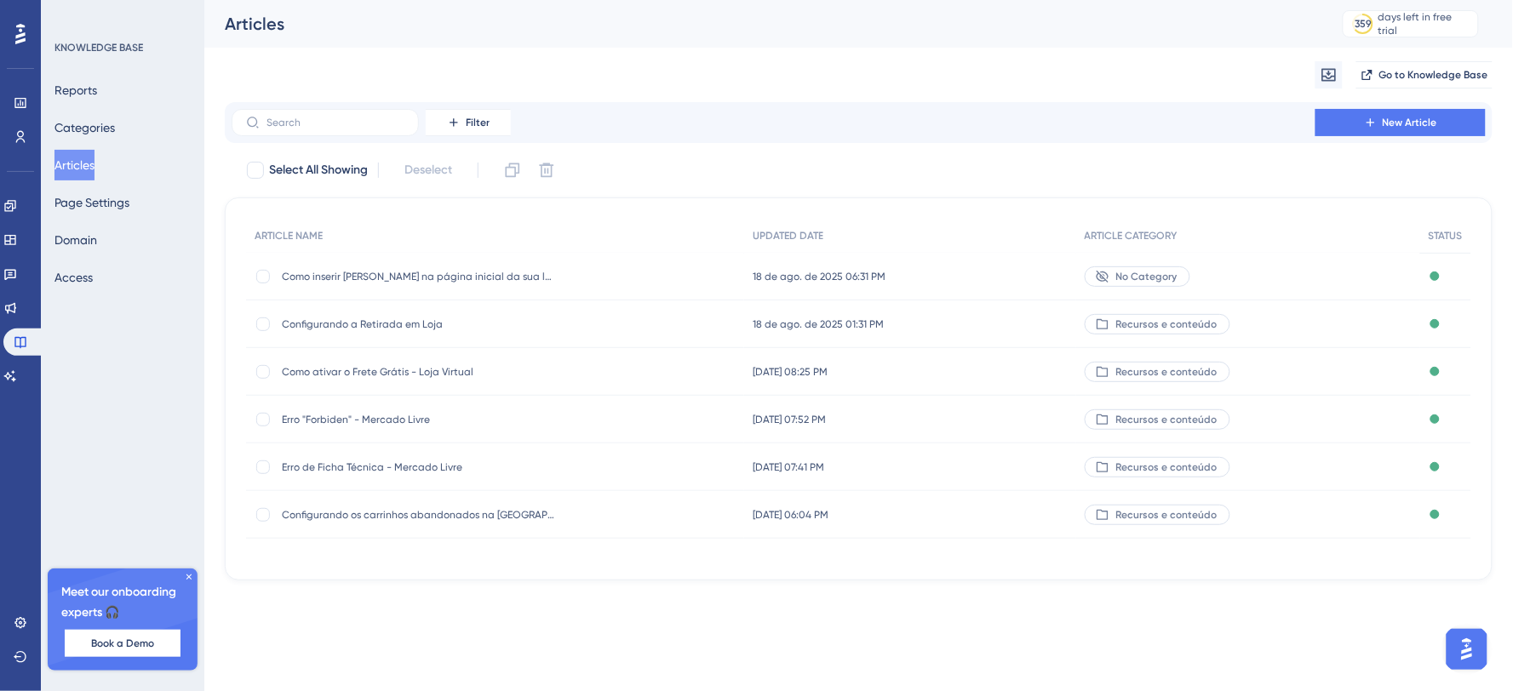
click at [1188, 320] on span "Recursos e conteúdo" at bounding box center [1166, 325] width 101 height 14
click at [1154, 327] on span "Recursos e conteúdo" at bounding box center [1166, 325] width 101 height 14
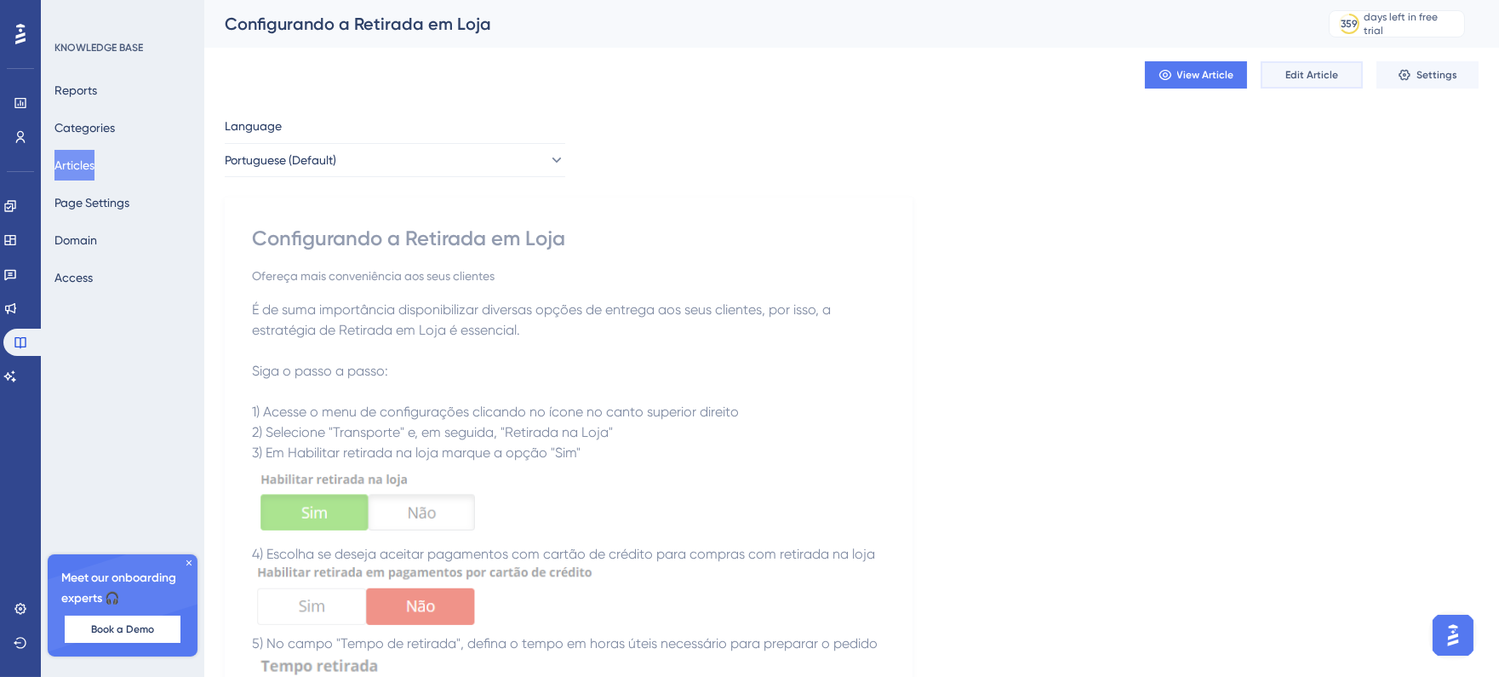
click at [1360, 77] on button "Edit Article" at bounding box center [1312, 74] width 102 height 27
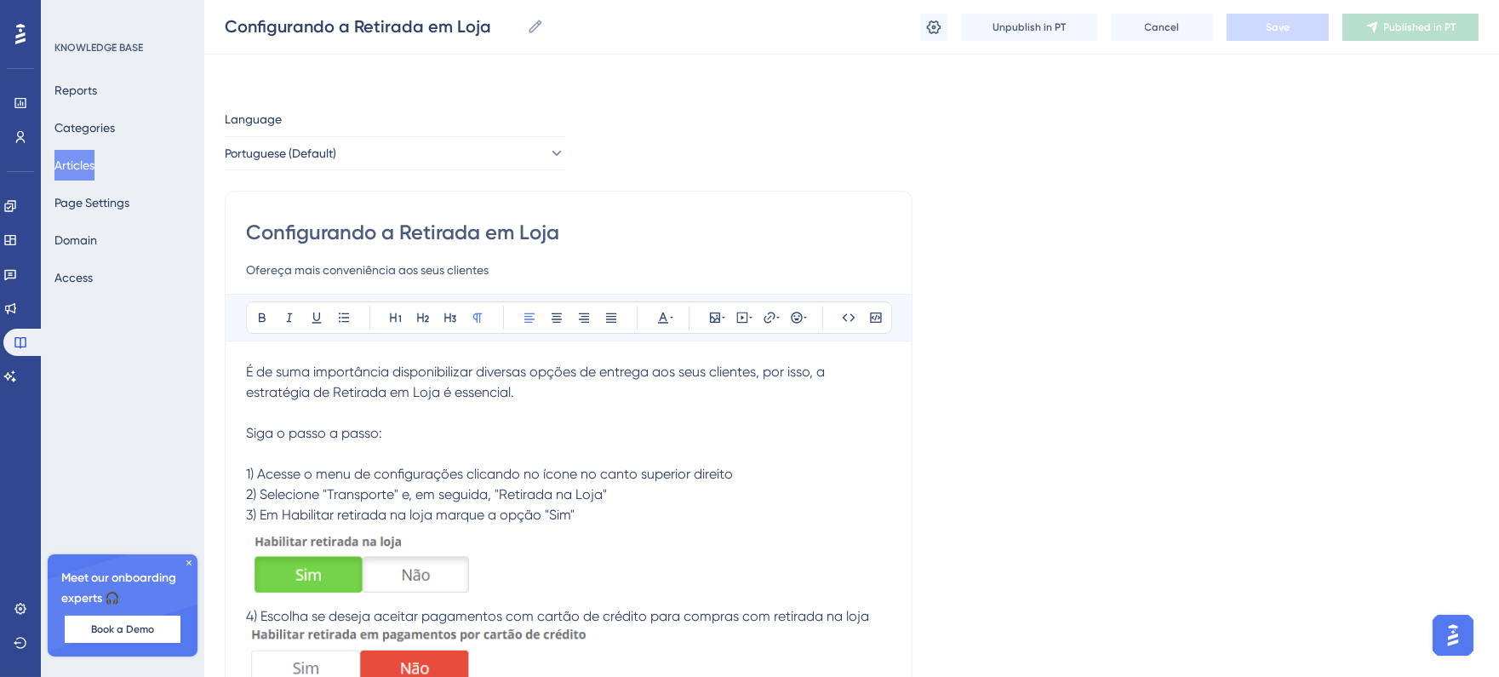
scroll to position [705, 0]
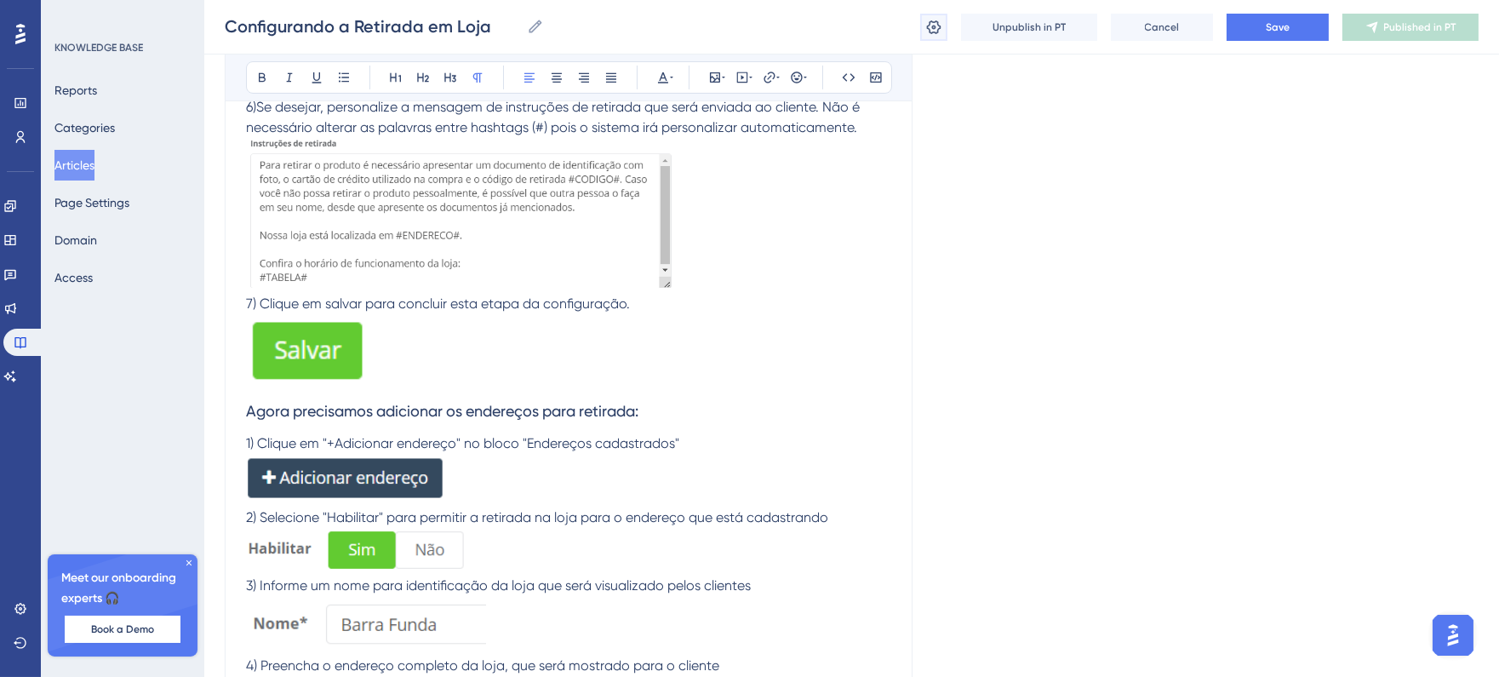
click at [929, 24] on icon at bounding box center [934, 27] width 14 height 14
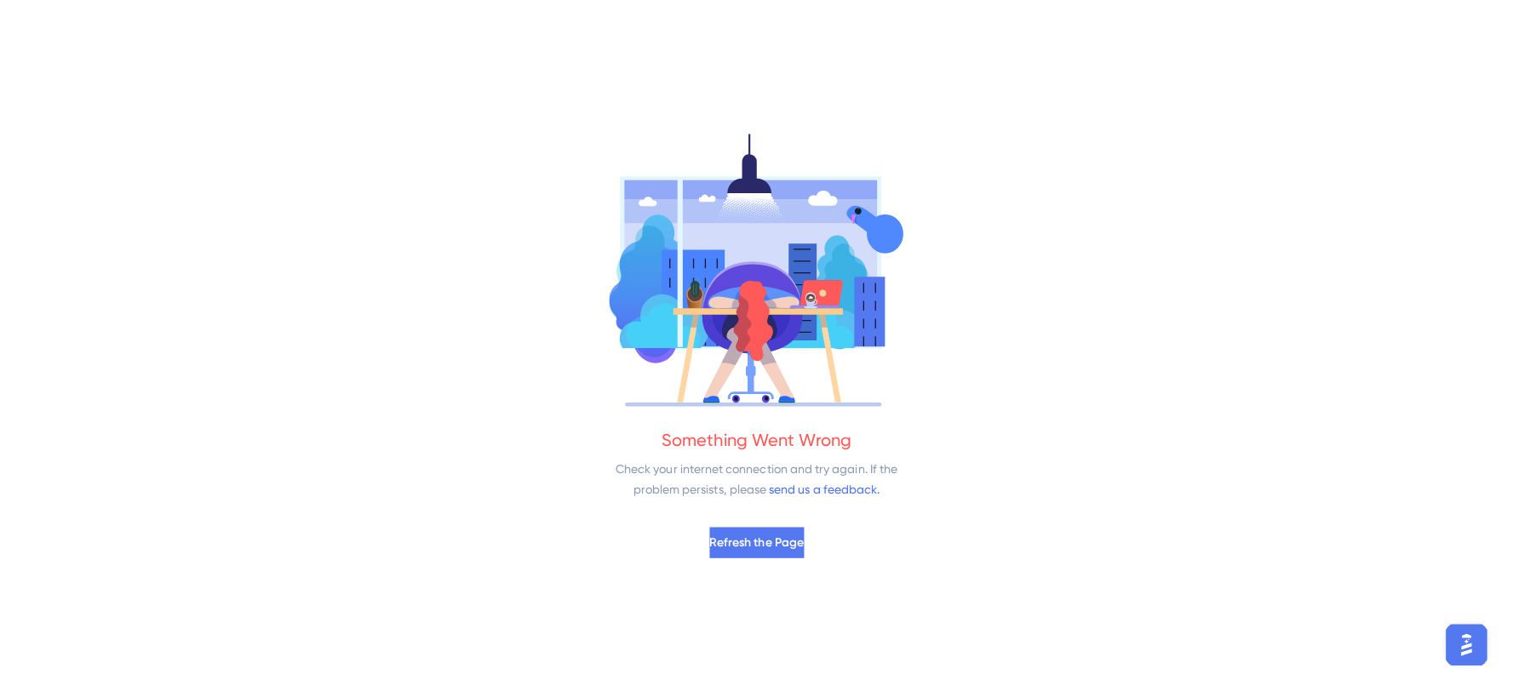
scroll to position [0, 0]
click at [780, 549] on span "Refresh the Page" at bounding box center [757, 540] width 94 height 20
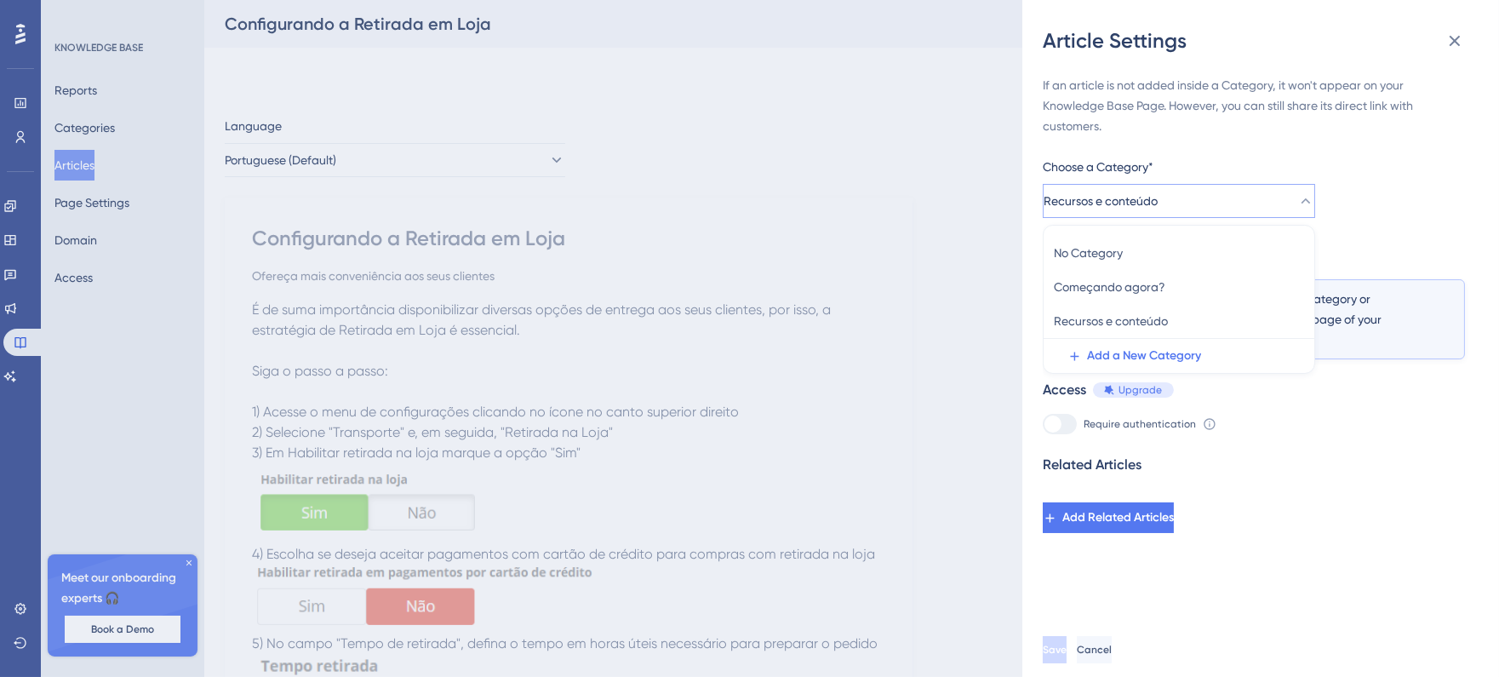
click at [1222, 194] on button "Recursos e conteúdo" at bounding box center [1179, 201] width 272 height 34
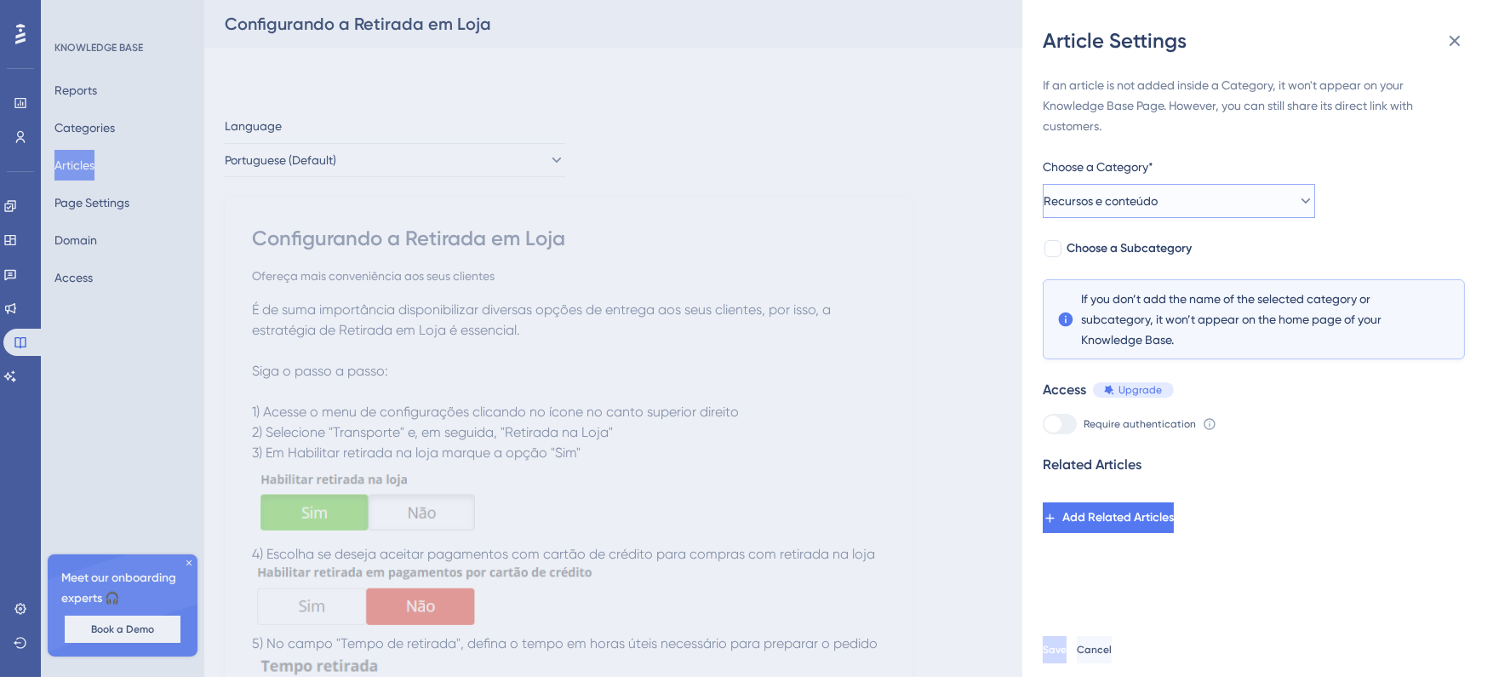
click at [1243, 200] on button "Recursos e conteúdo" at bounding box center [1179, 201] width 272 height 34
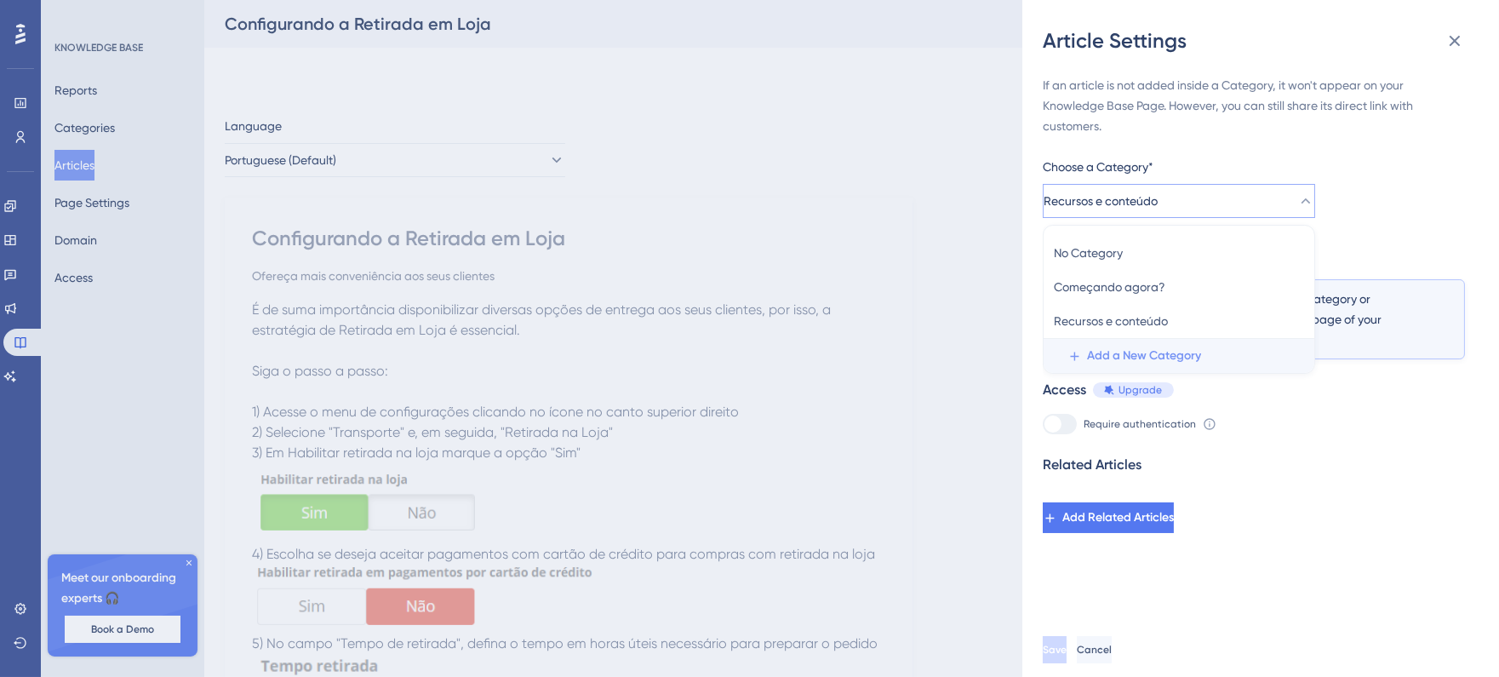
click at [1181, 360] on span "Add a New Category" at bounding box center [1144, 356] width 114 height 20
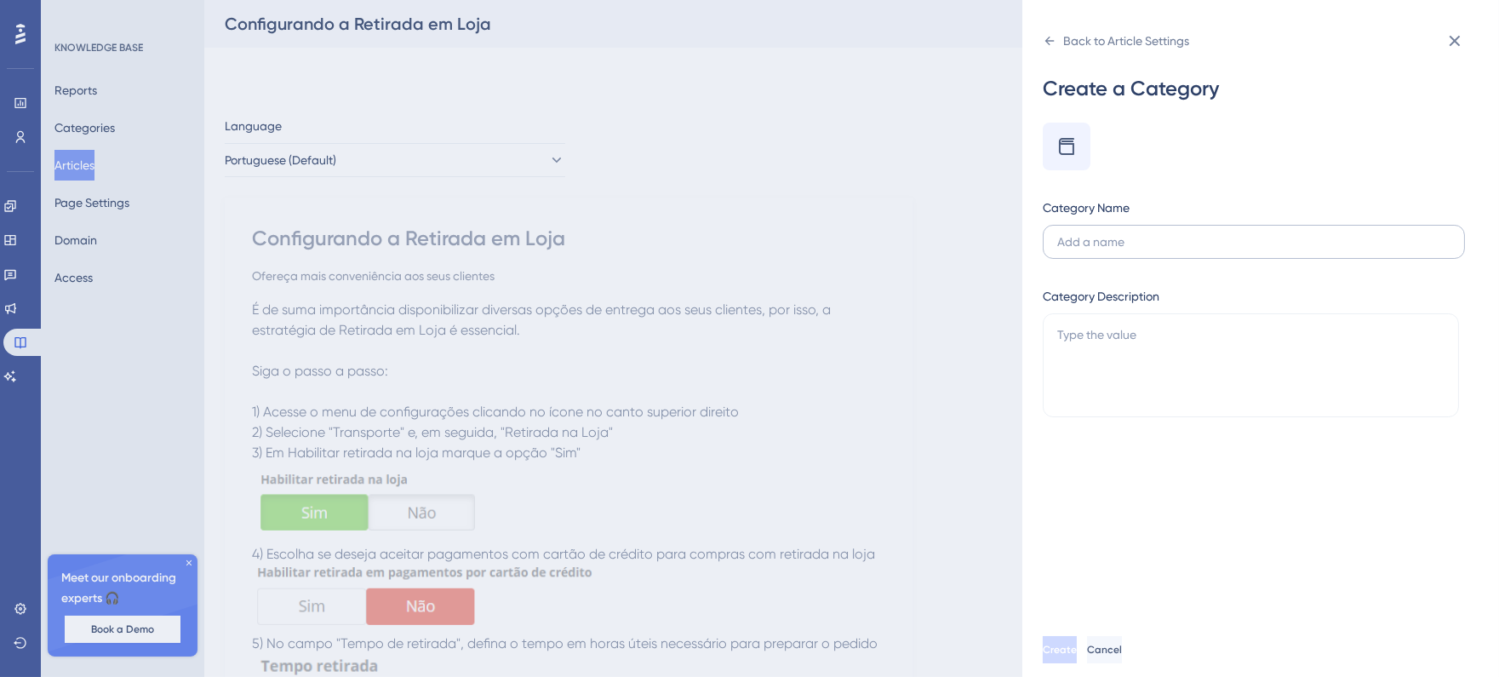
click at [1175, 247] on input "text" at bounding box center [1254, 241] width 393 height 19
type input "Marketing"
click at [1172, 326] on textarea at bounding box center [1251, 365] width 416 height 104
click at [1077, 651] on button "Create" at bounding box center [1060, 649] width 34 height 27
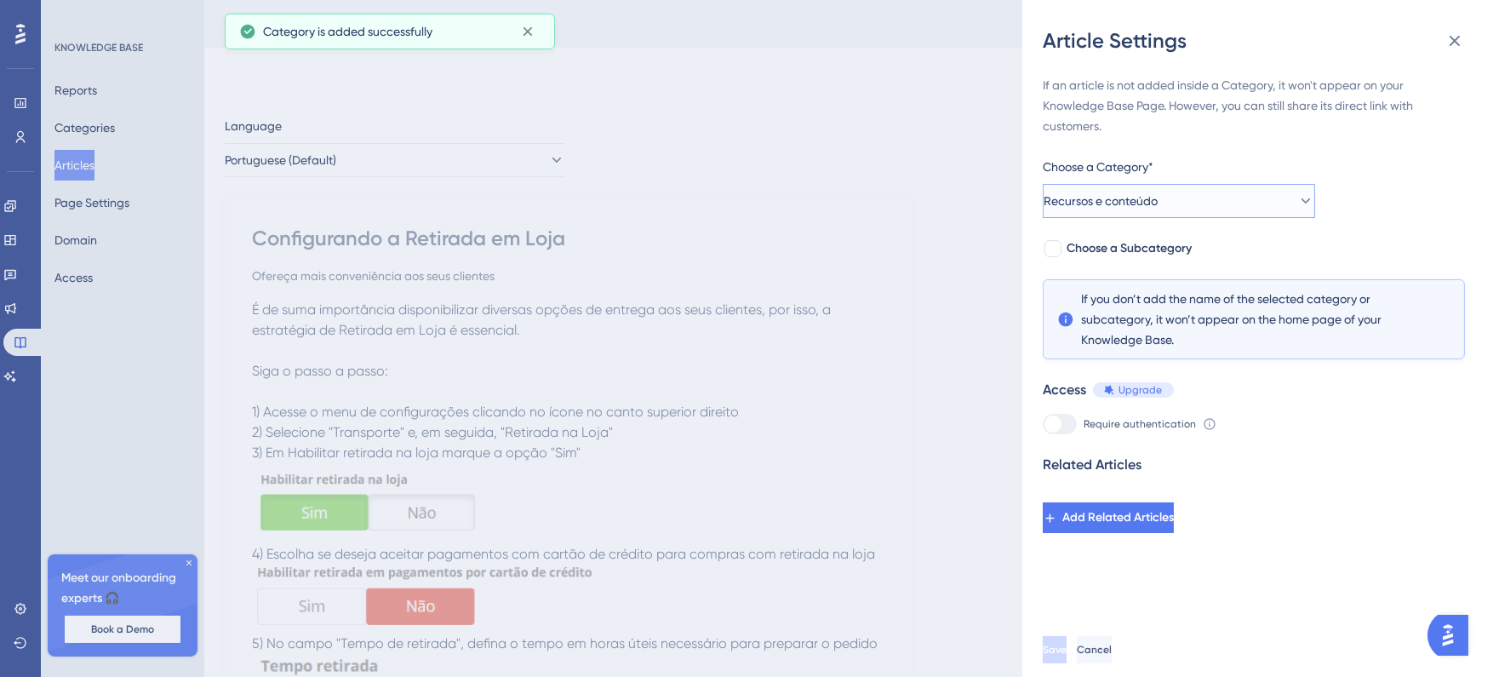
click at [1229, 214] on button "Recursos e conteúdo" at bounding box center [1179, 201] width 272 height 34
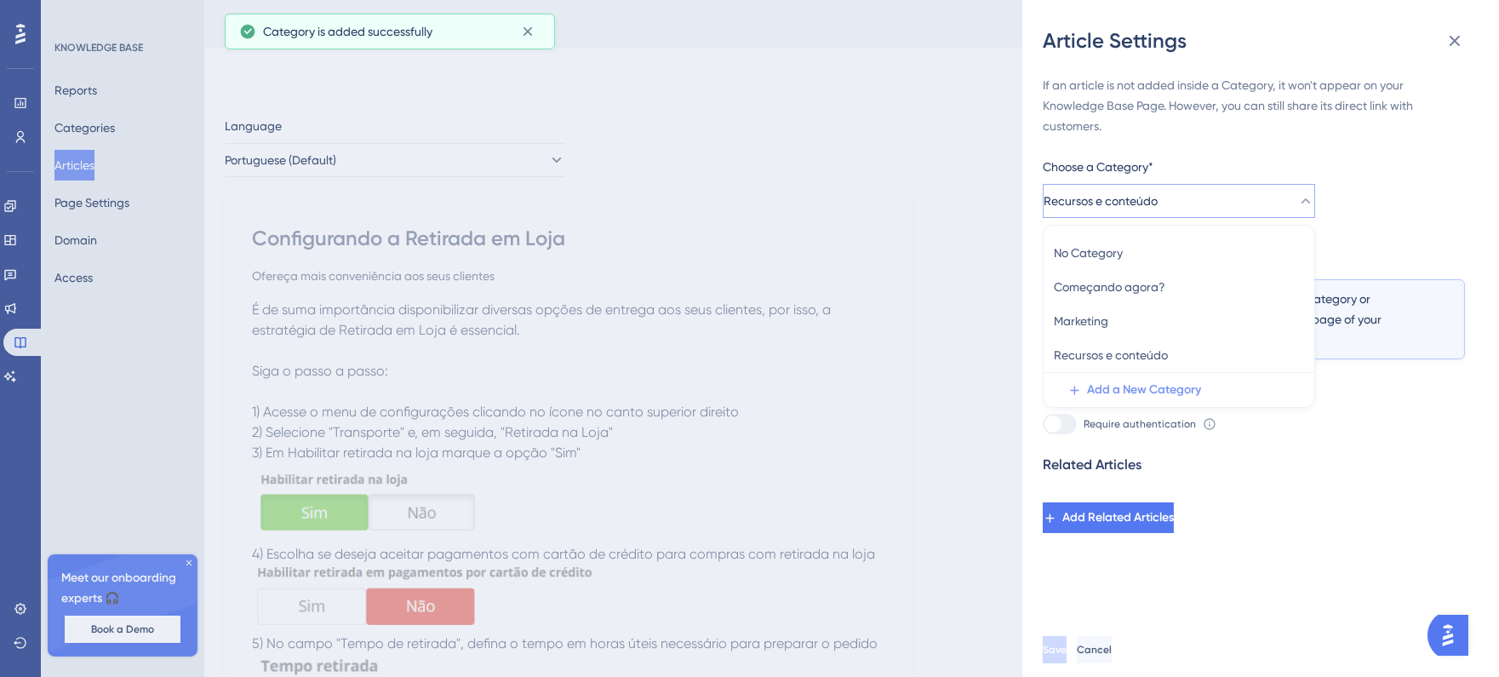
click at [1161, 395] on span "Add a New Category" at bounding box center [1144, 390] width 114 height 20
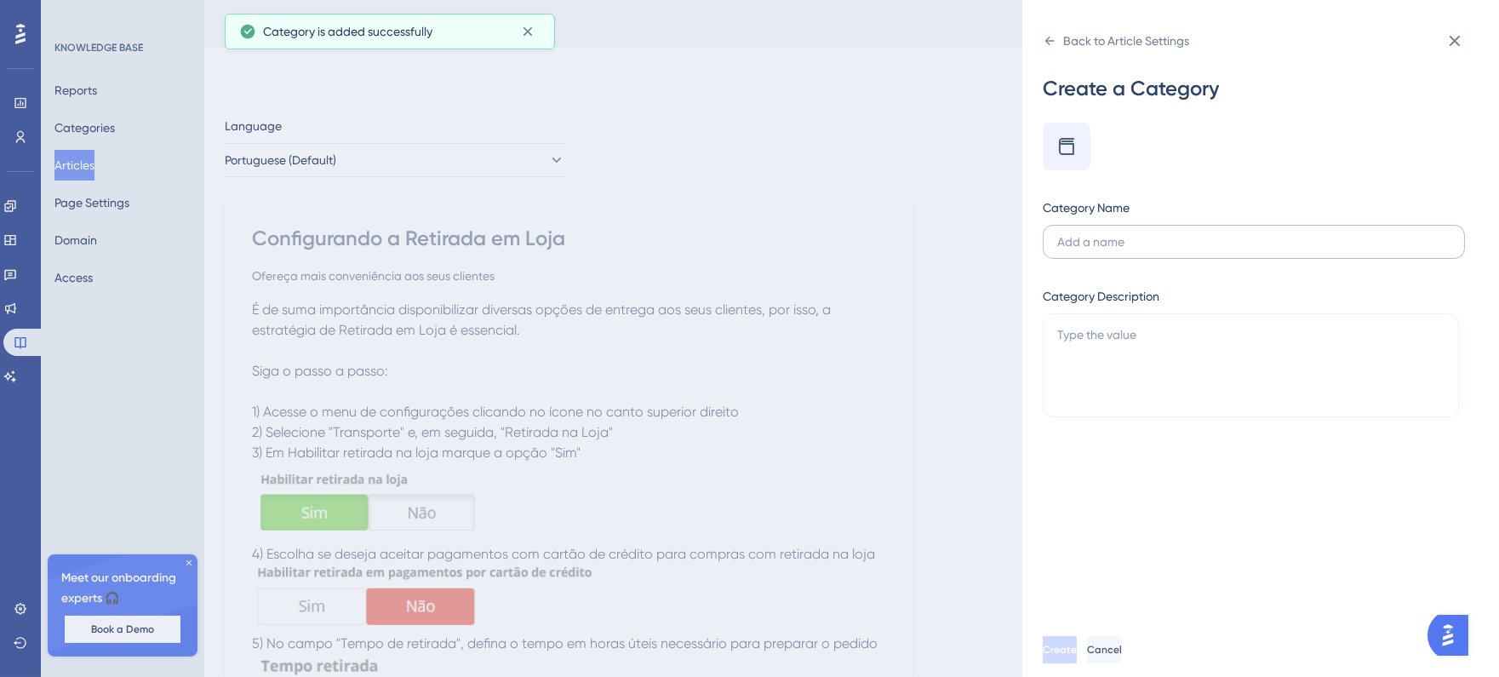
click at [1155, 249] on input "text" at bounding box center [1254, 241] width 393 height 19
type input "Produtos"
click at [1081, 663] on button "Create" at bounding box center [1061, 649] width 37 height 27
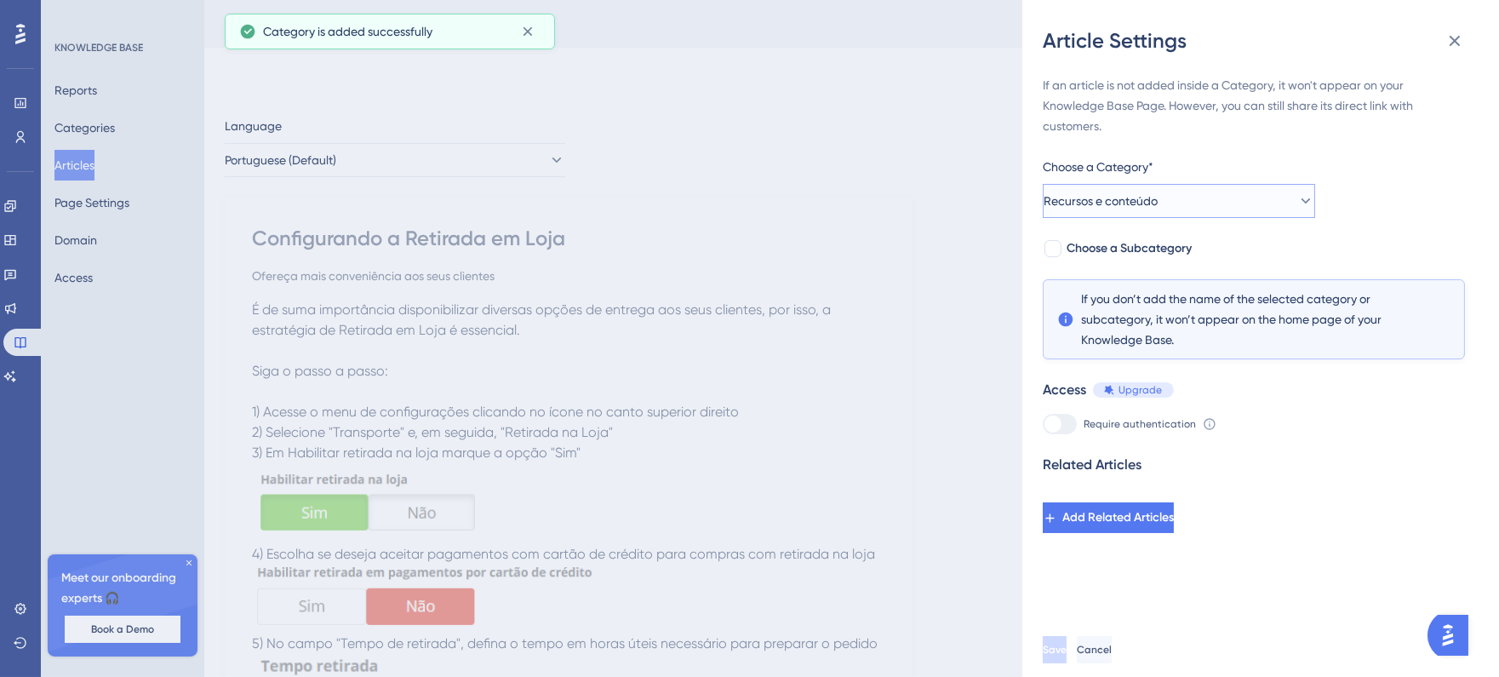
click at [1150, 214] on button "Recursos e conteúdo" at bounding box center [1179, 201] width 272 height 34
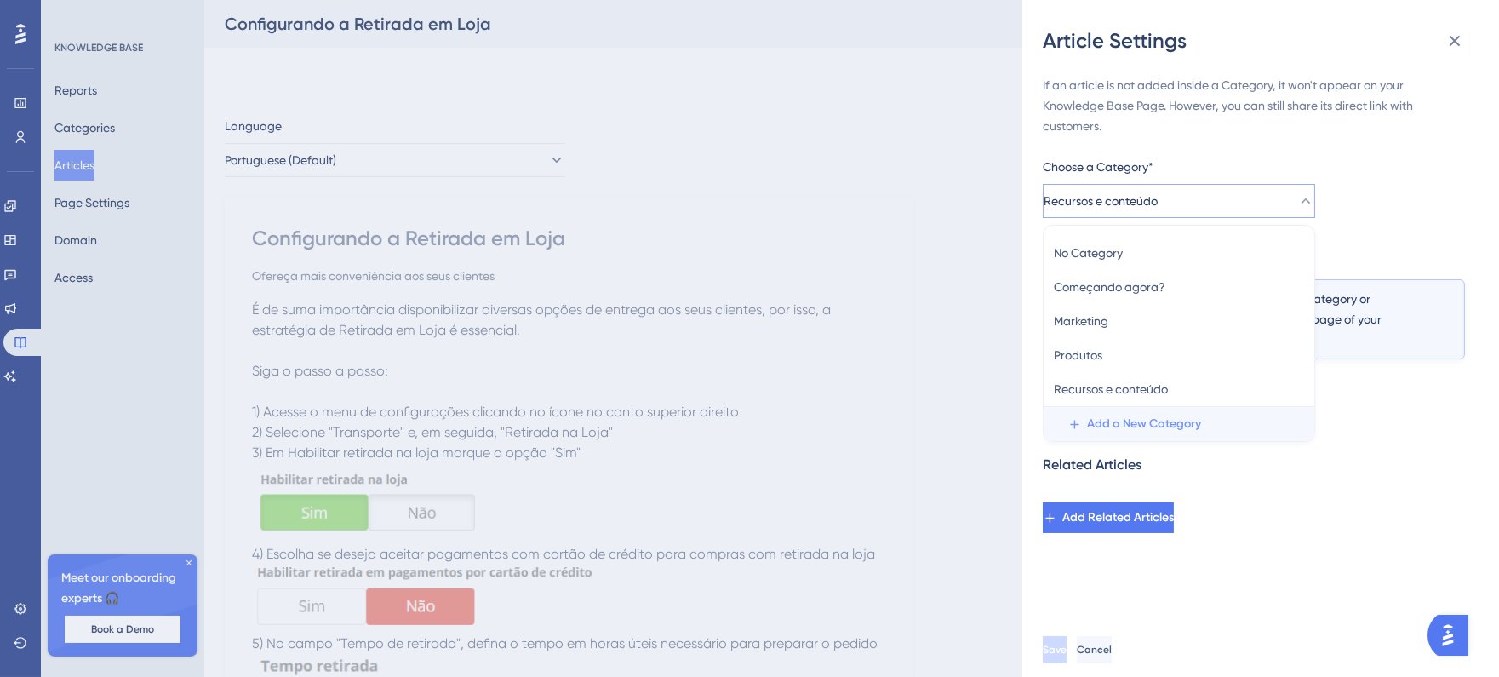
click at [1138, 421] on span "Add a New Category" at bounding box center [1144, 424] width 114 height 20
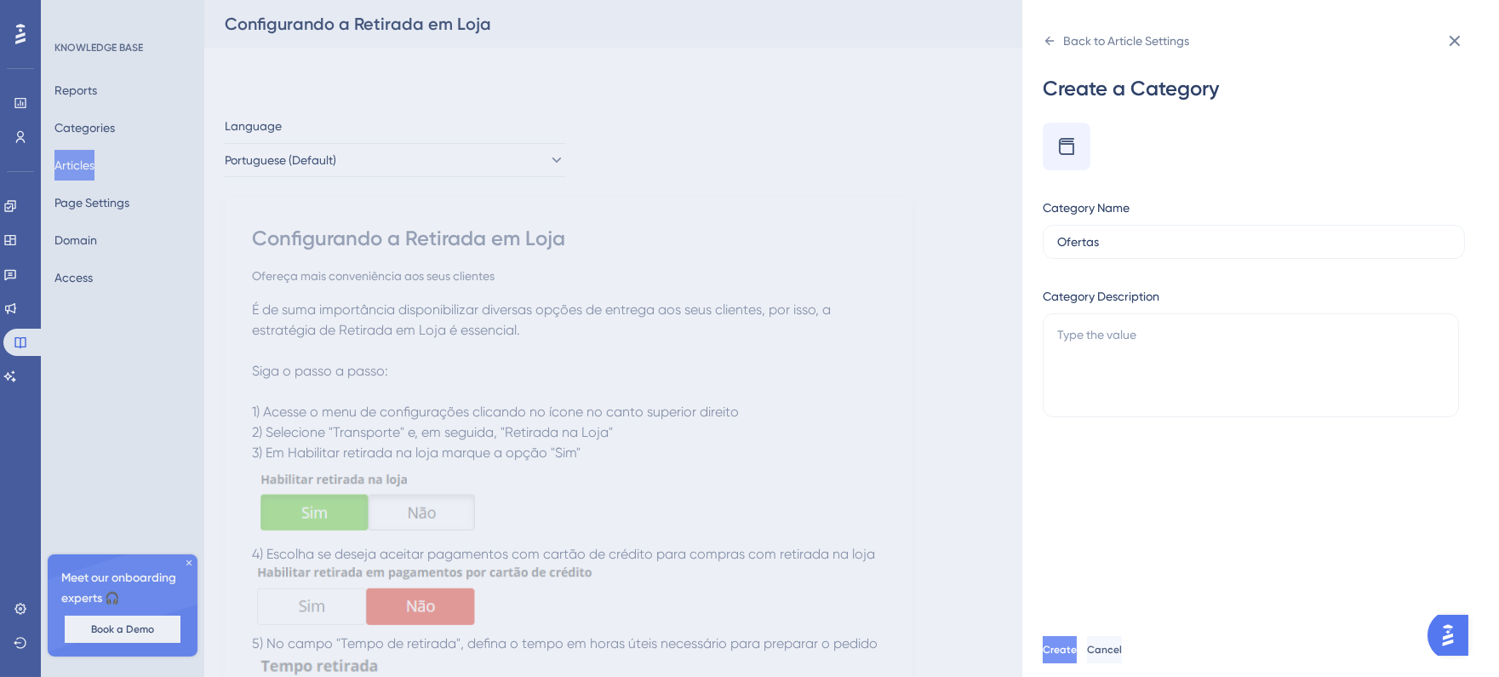
type input "Ofertas"
click at [1079, 657] on span "Create" at bounding box center [1062, 650] width 34 height 14
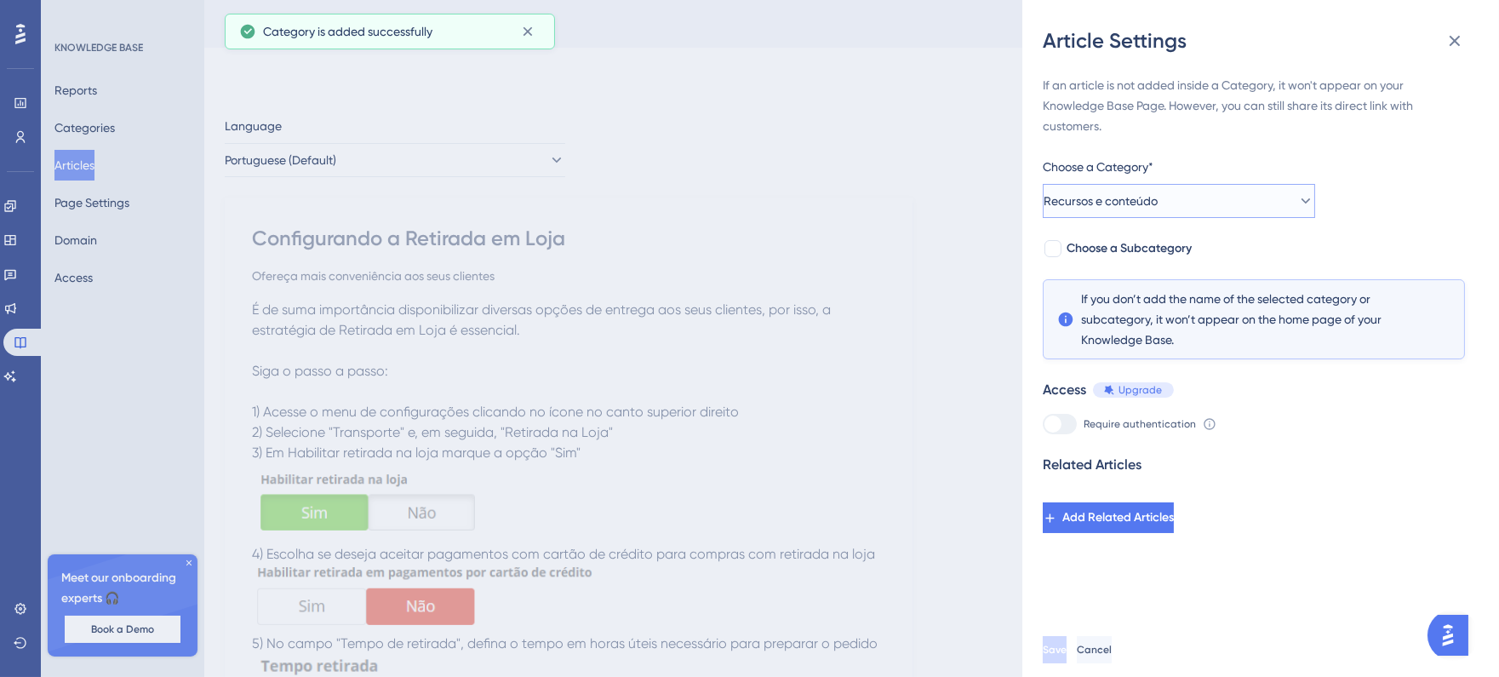
click at [1158, 199] on span "Recursos e conteúdo" at bounding box center [1101, 201] width 114 height 20
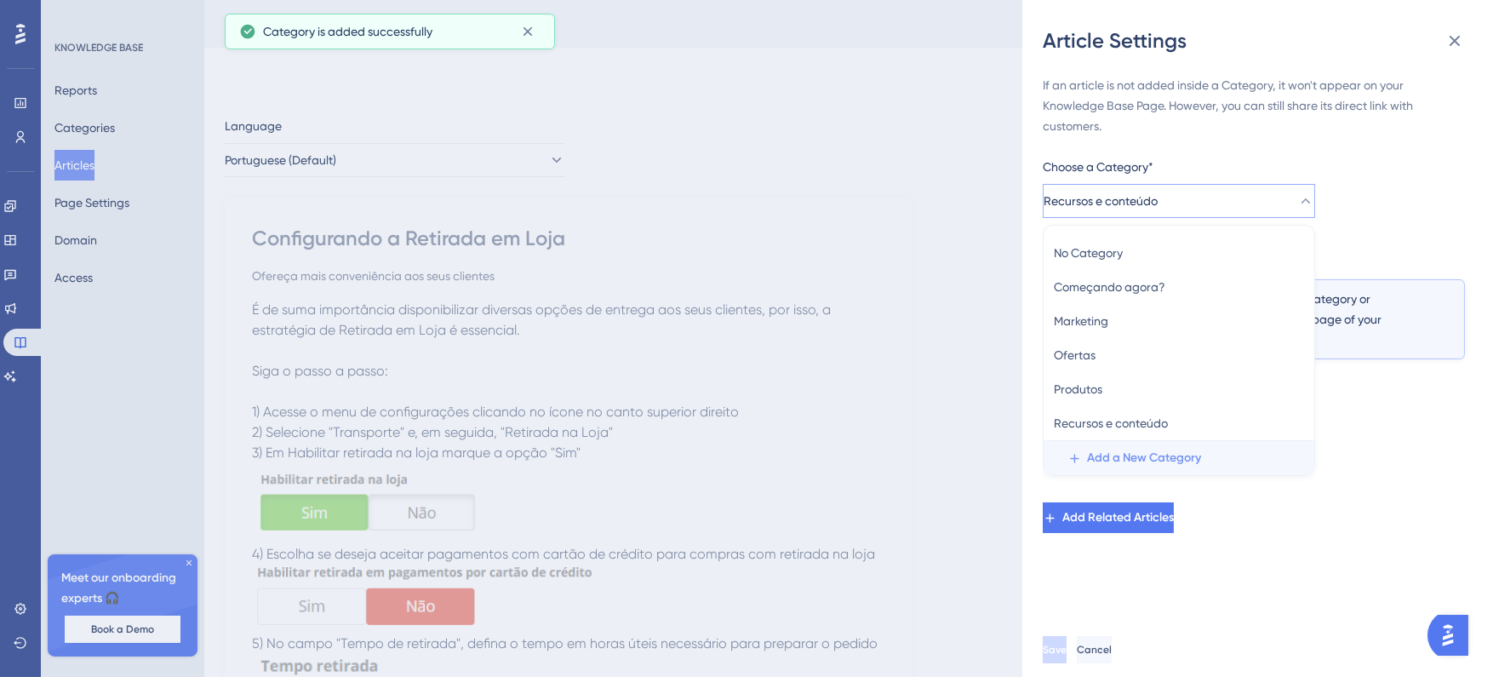
click at [1139, 446] on button "Add a New Category" at bounding box center [1184, 458] width 261 height 34
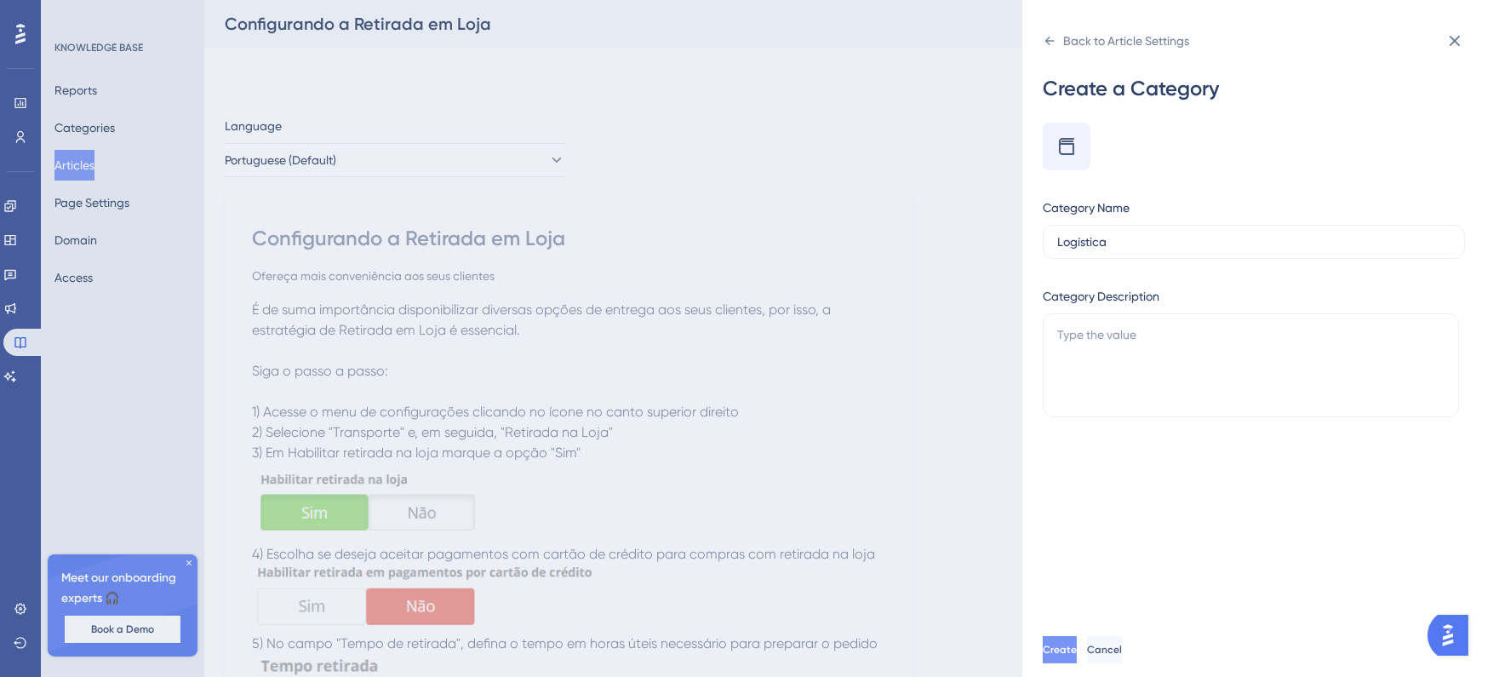
type input "Logística"
click at [1080, 656] on button "Create" at bounding box center [1061, 649] width 37 height 27
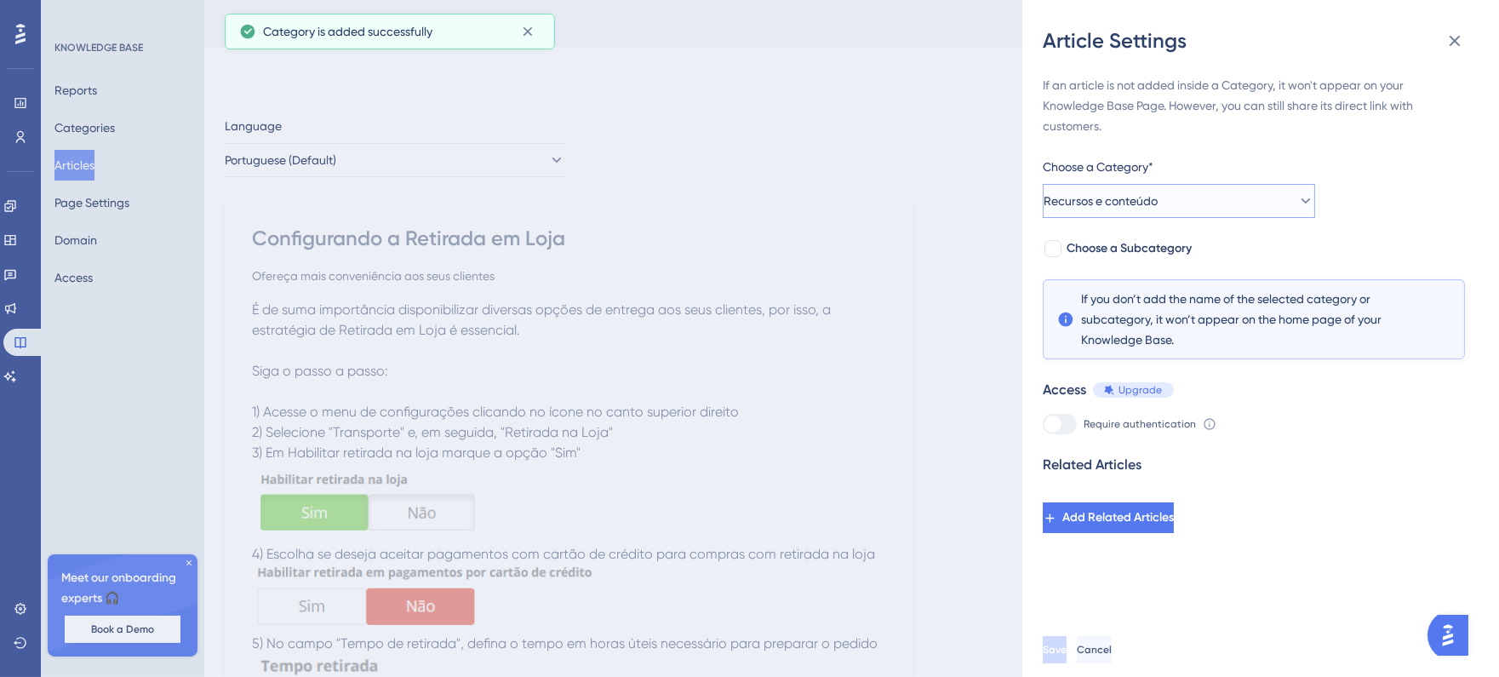
click at [1138, 198] on span "Recursos e conteúdo" at bounding box center [1101, 201] width 114 height 20
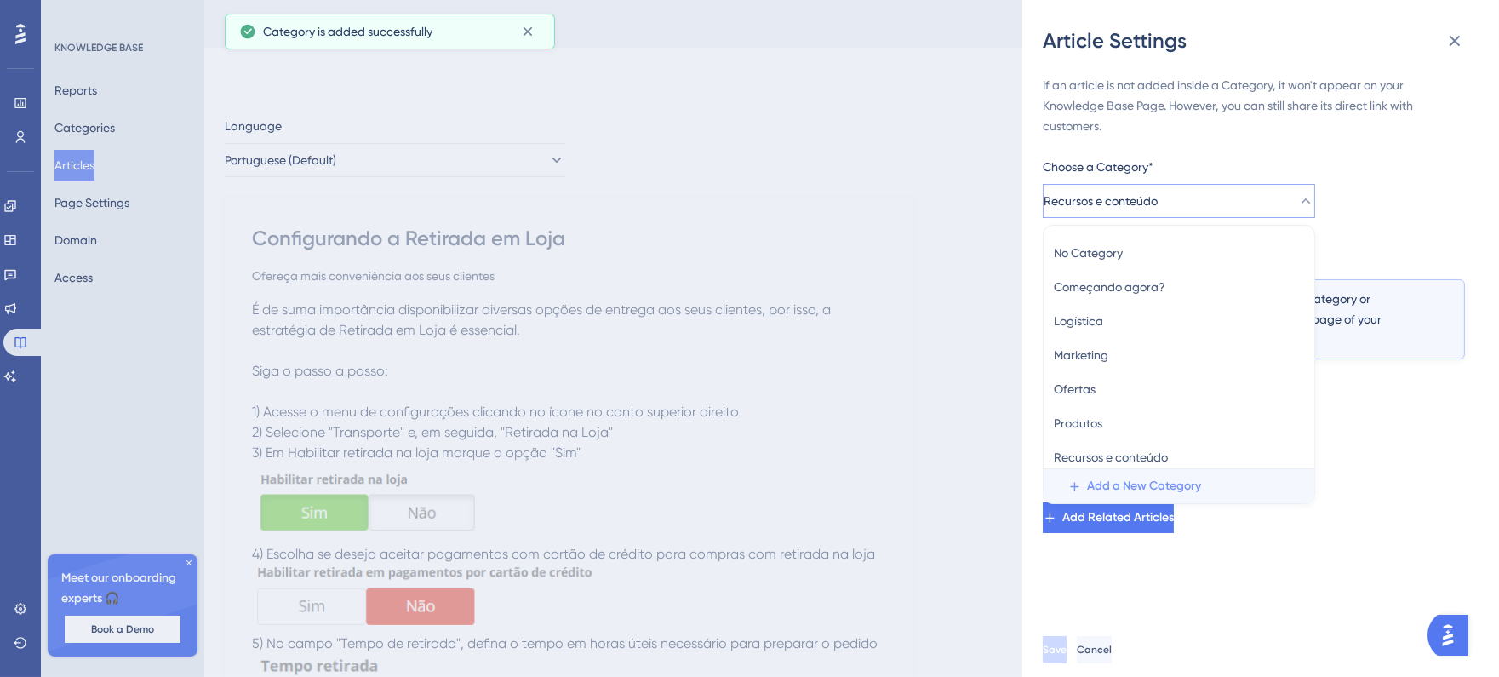
click at [1171, 476] on span "Add a New Category" at bounding box center [1144, 486] width 114 height 20
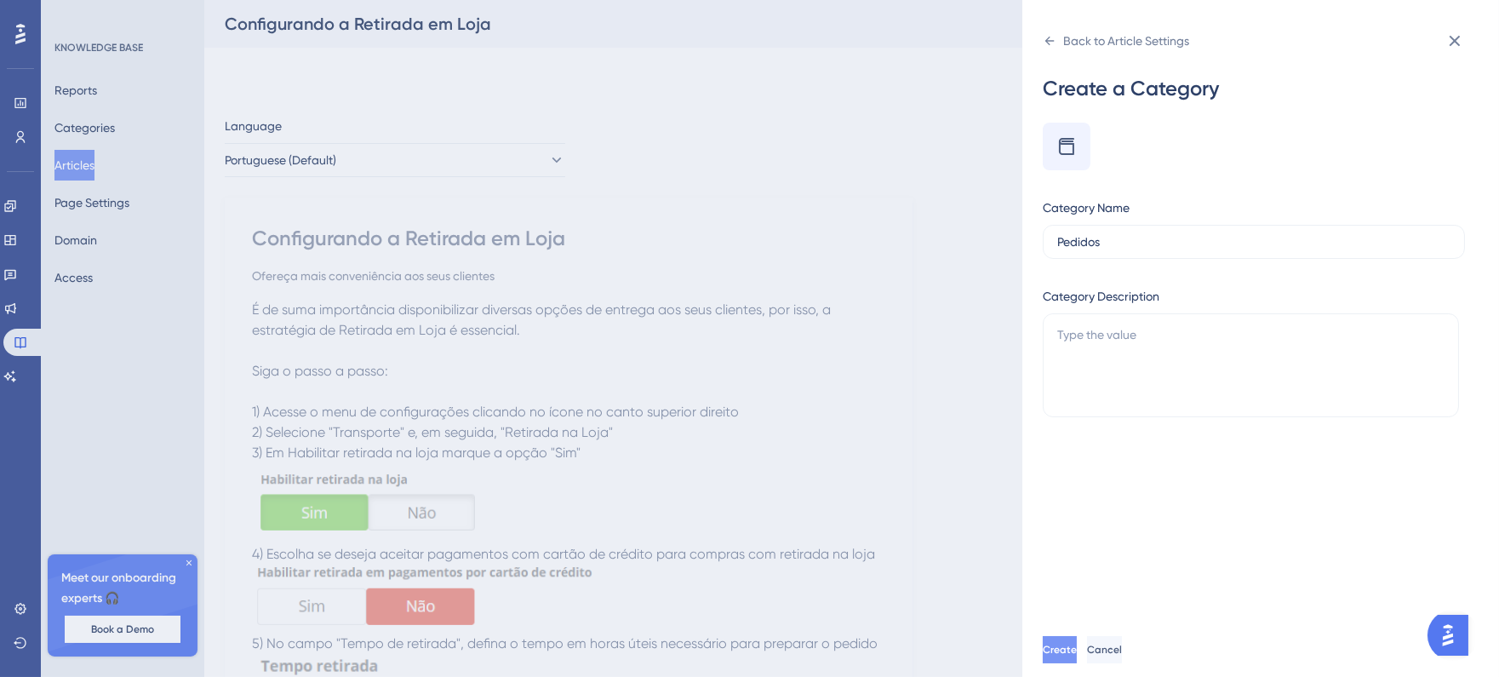
type input "Pedidos"
click at [1081, 663] on button "Create" at bounding box center [1061, 649] width 37 height 27
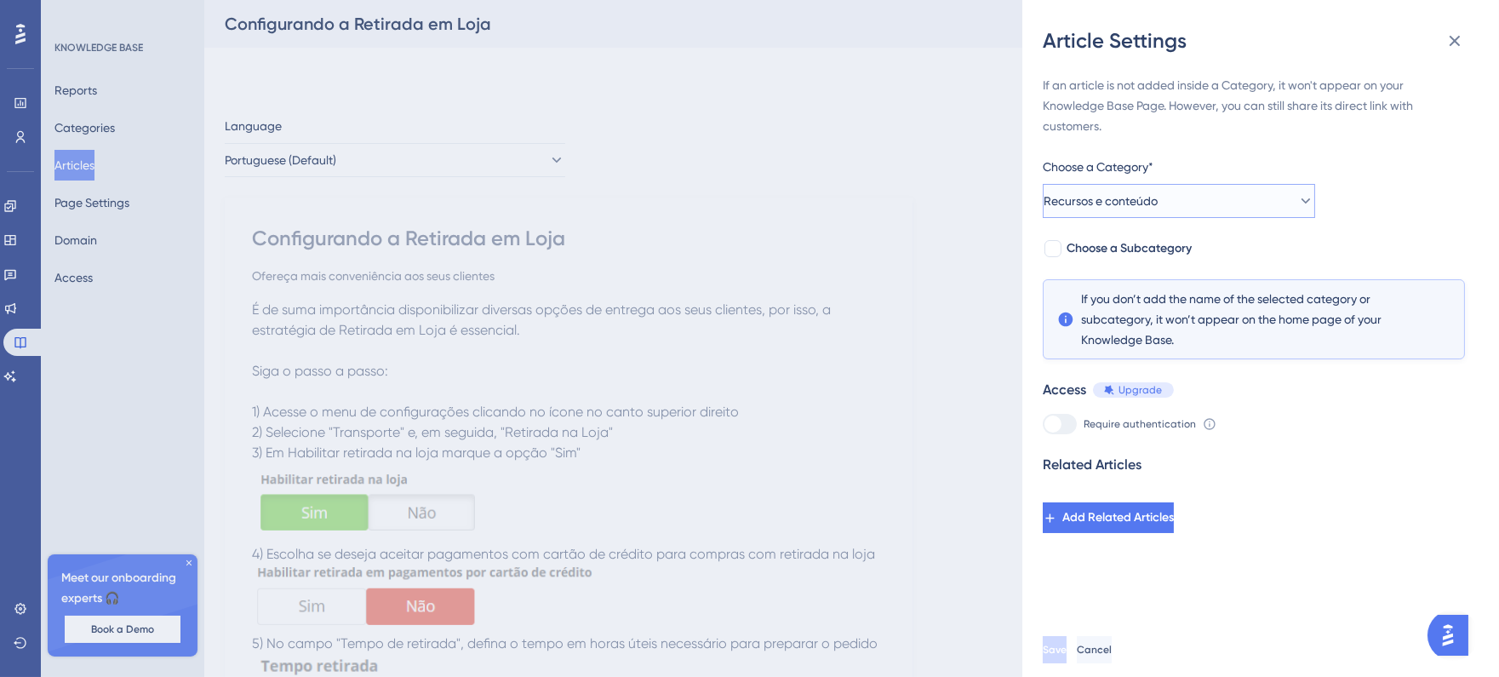
click at [1190, 208] on button "Recursos e conteúdo" at bounding box center [1179, 201] width 272 height 34
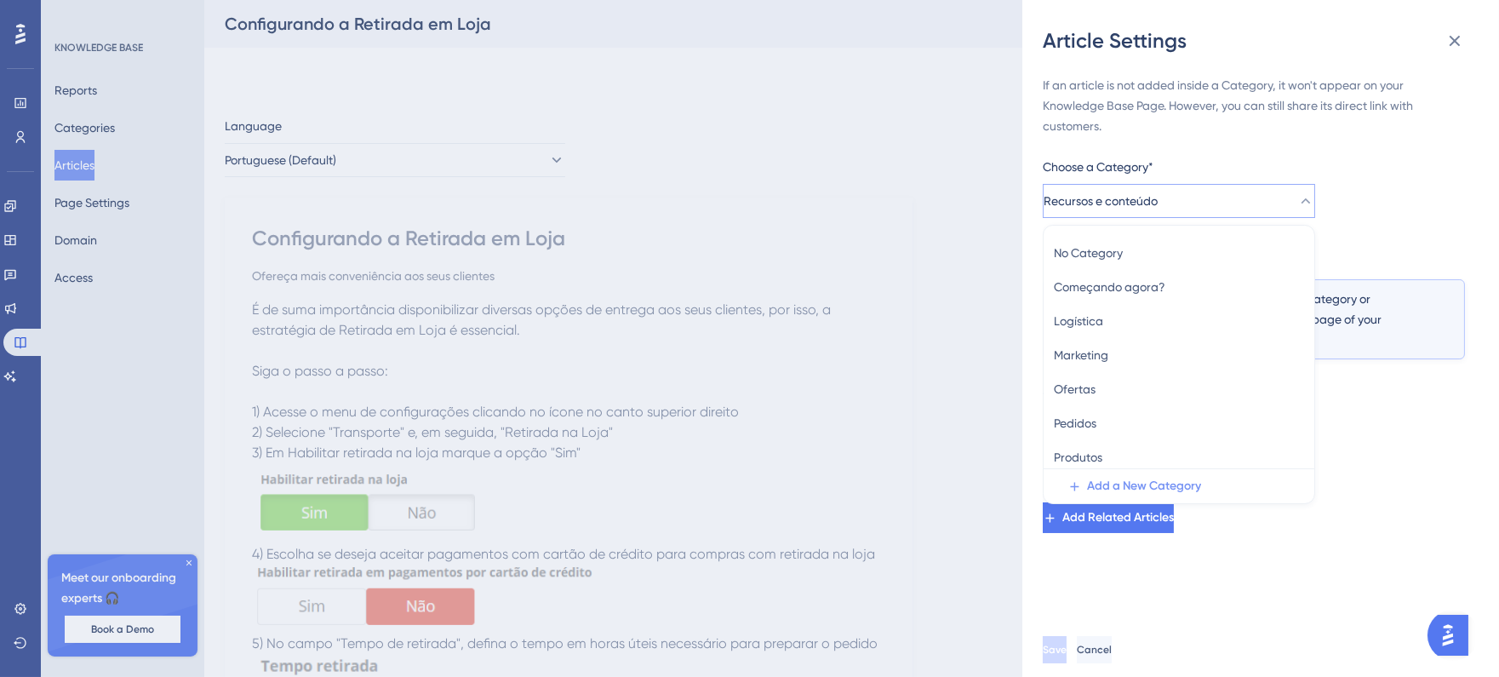
click at [1142, 480] on span "Add a New Category" at bounding box center [1144, 486] width 114 height 20
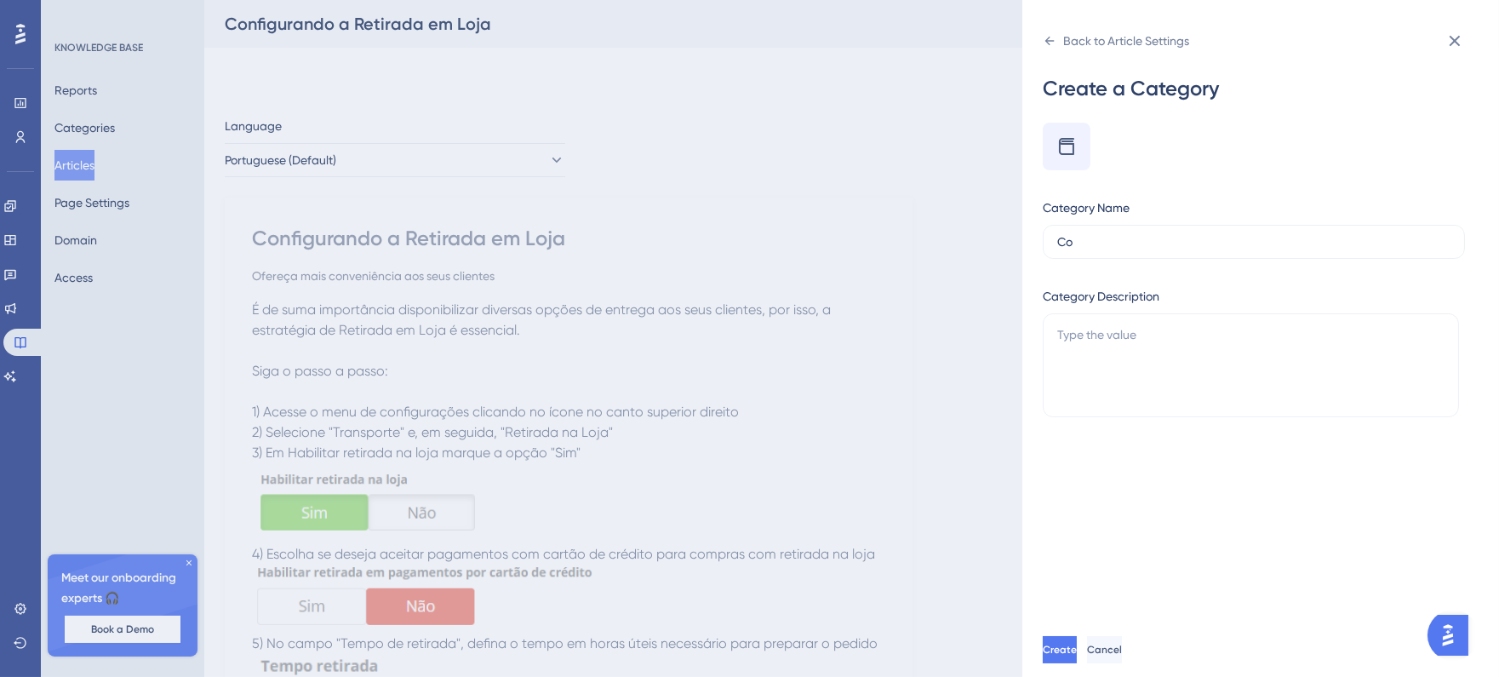
type input "C"
type input "Canais de venda"
click at [1079, 657] on span "Create" at bounding box center [1062, 650] width 34 height 14
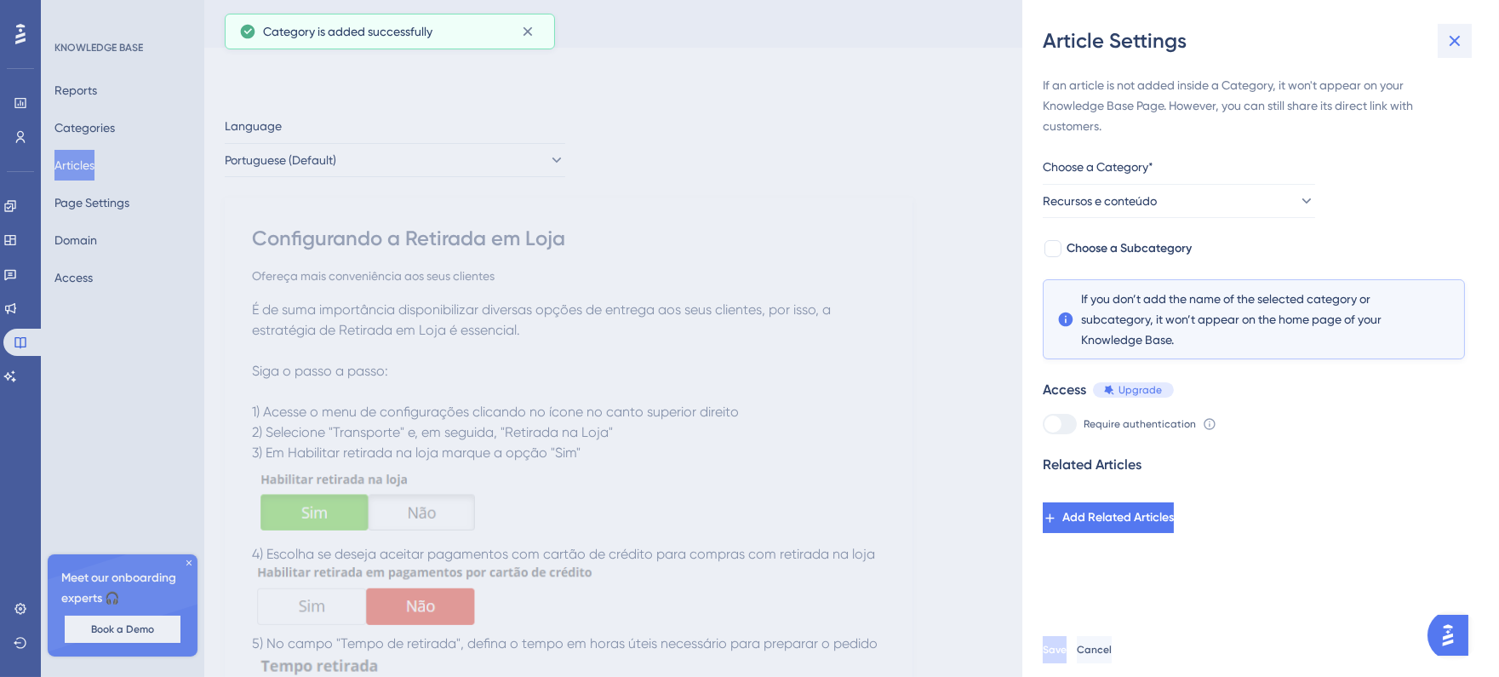
click at [1465, 39] on button at bounding box center [1455, 41] width 34 height 34
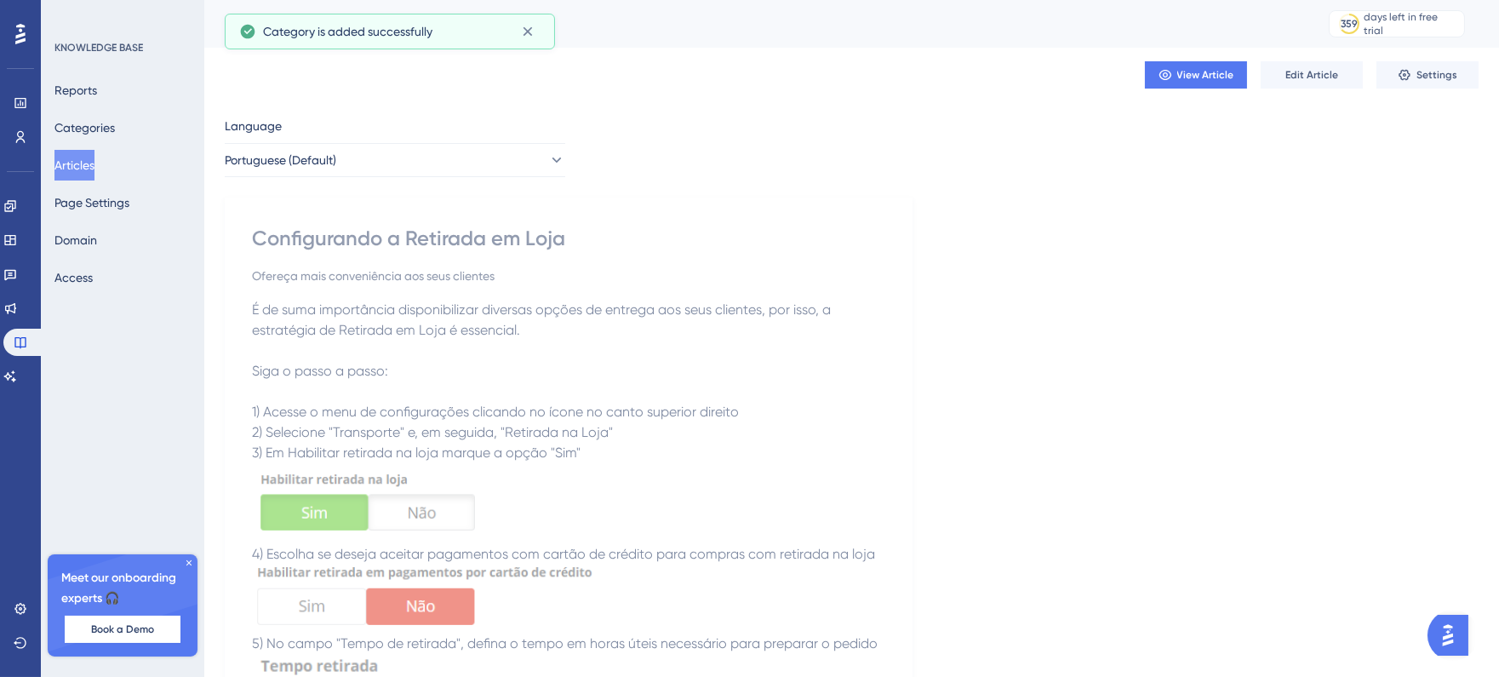
click at [82, 168] on button "Articles" at bounding box center [74, 165] width 40 height 31
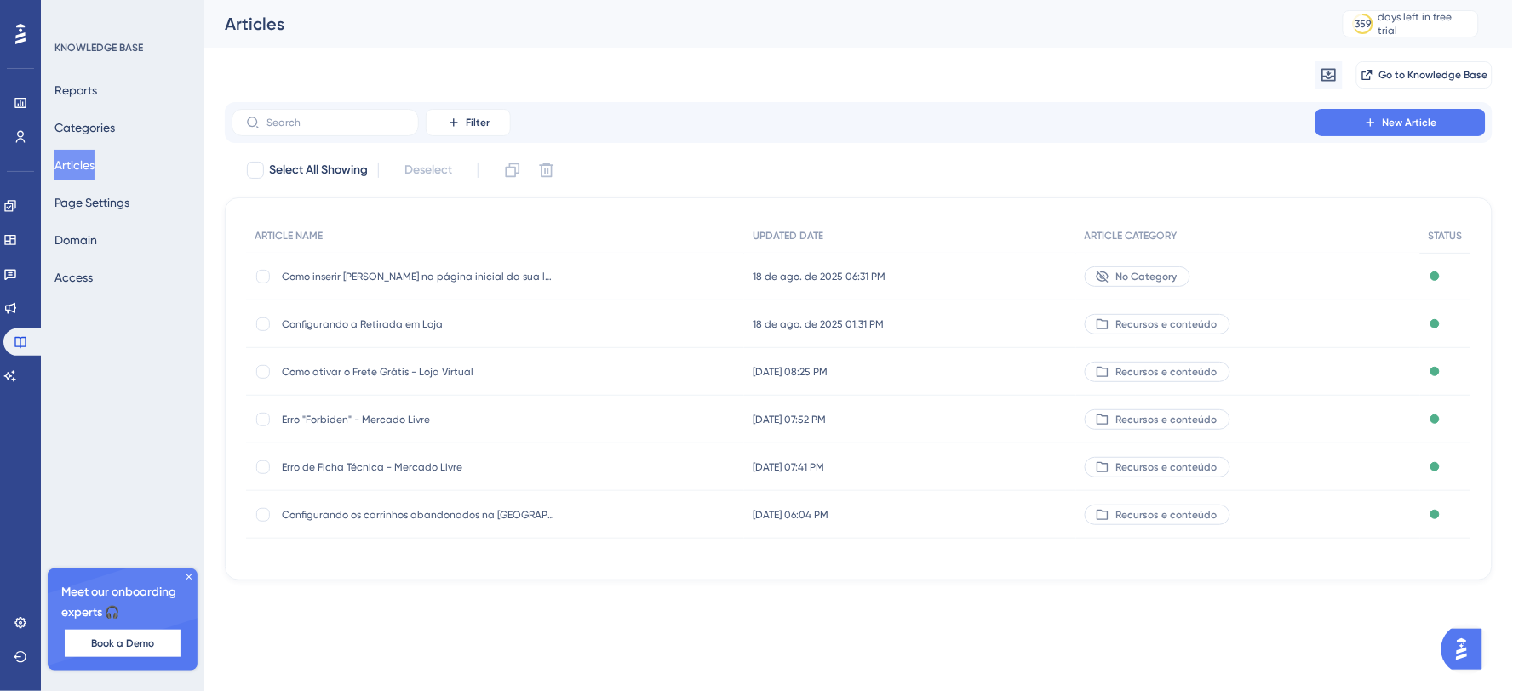
click at [1146, 519] on span "Recursos e conteúdo" at bounding box center [1166, 515] width 101 height 14
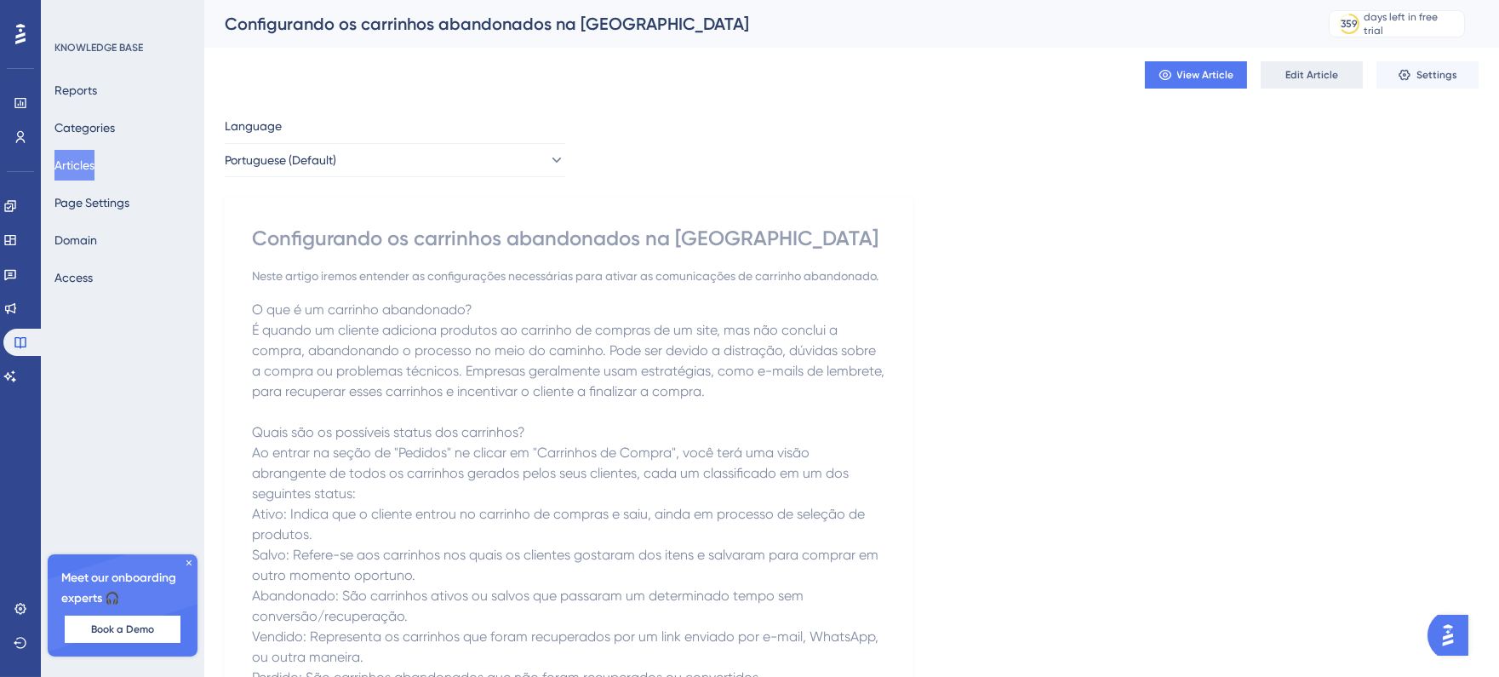
click at [1339, 77] on button "Edit Article" at bounding box center [1312, 74] width 102 height 27
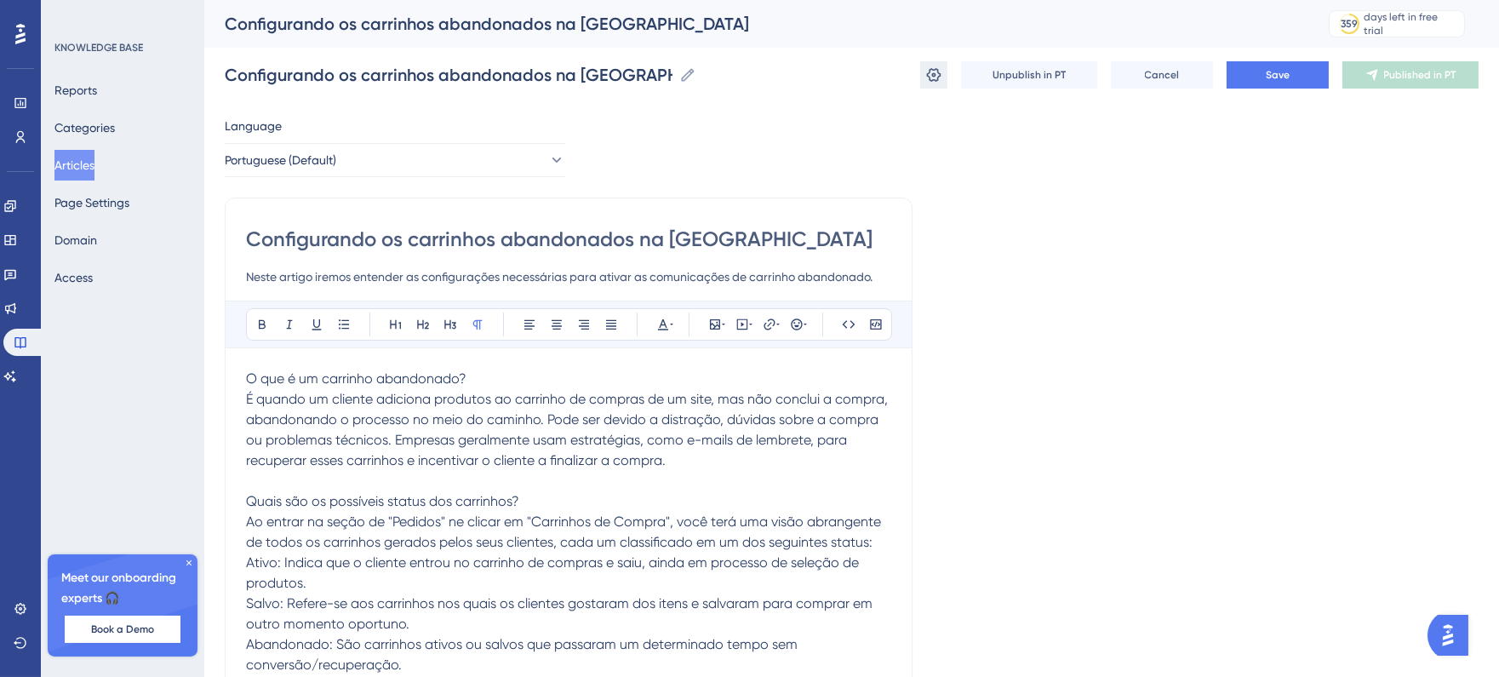
click at [935, 77] on icon at bounding box center [934, 74] width 17 height 17
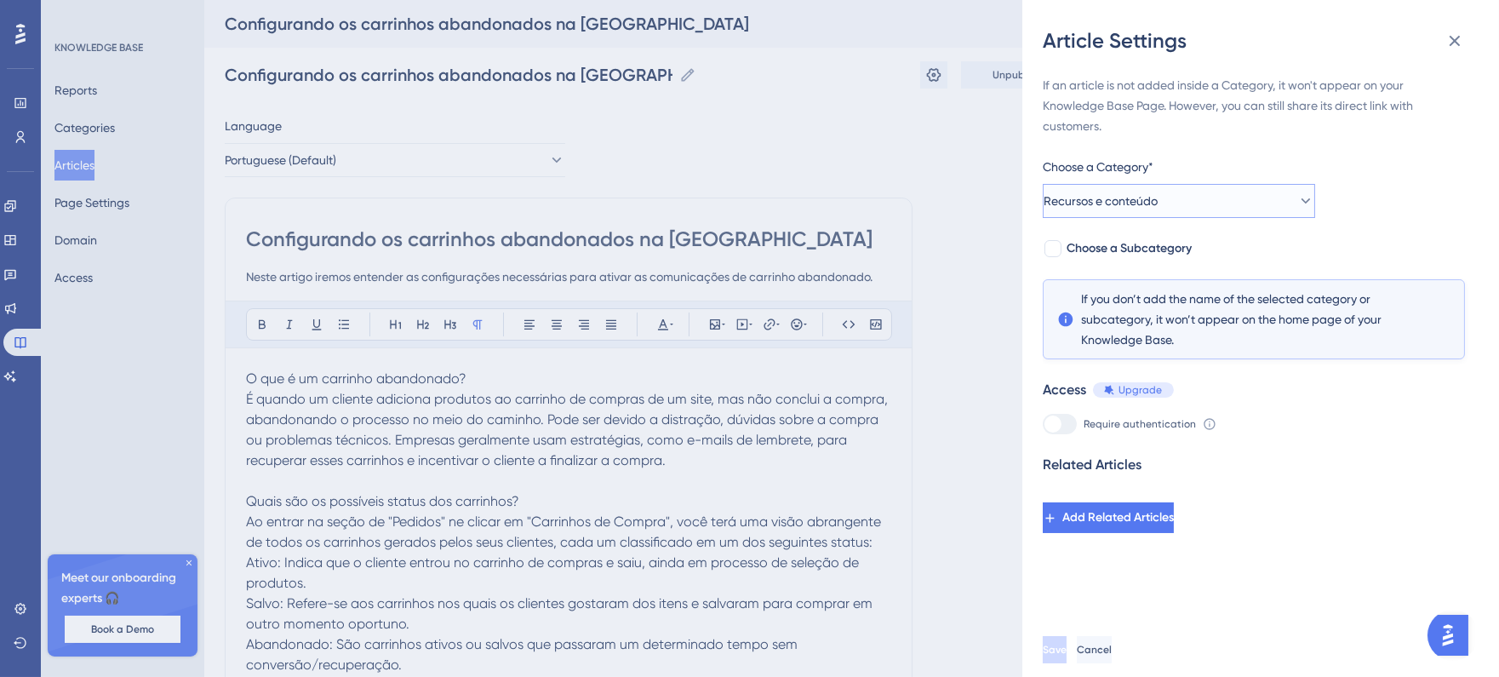
click at [1189, 203] on button "Recursos e conteúdo" at bounding box center [1179, 201] width 272 height 34
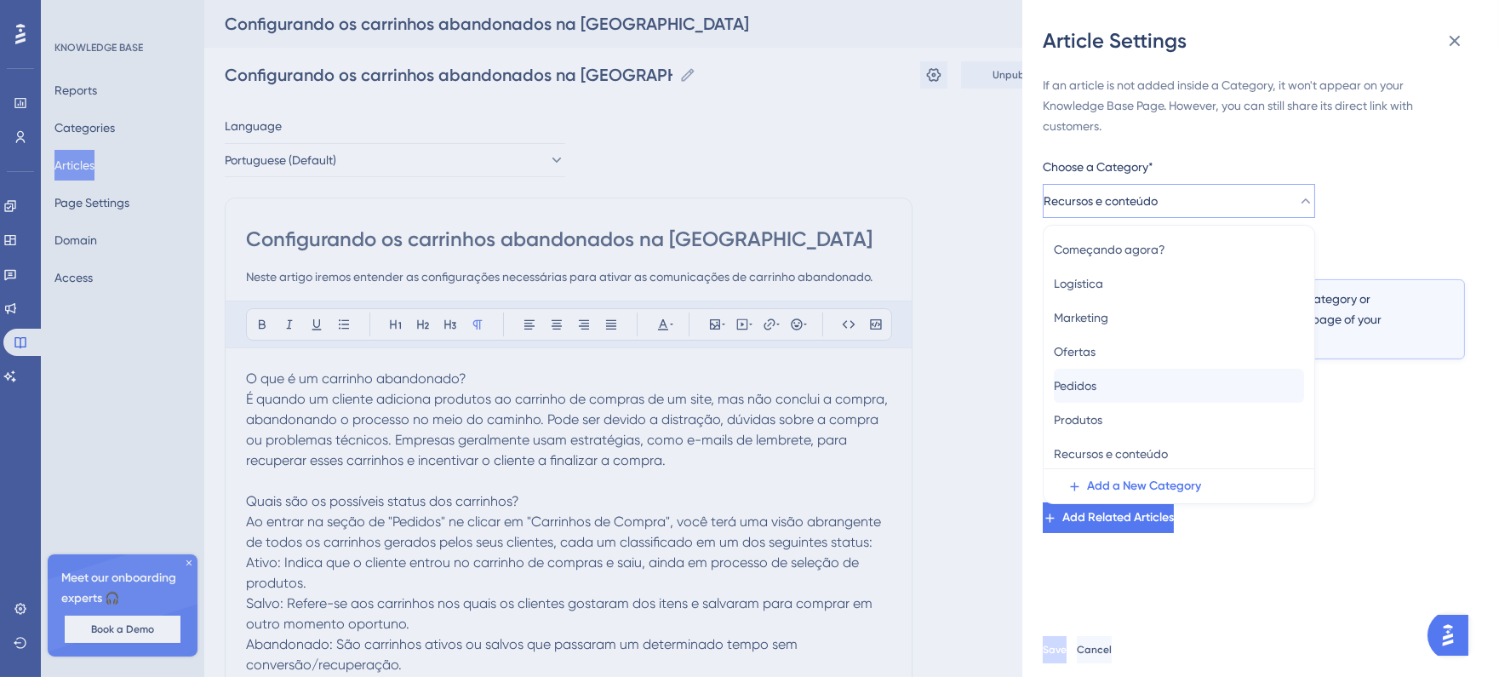
scroll to position [73, 0]
click at [1133, 377] on div "Pedidos Pedidos" at bounding box center [1179, 384] width 250 height 34
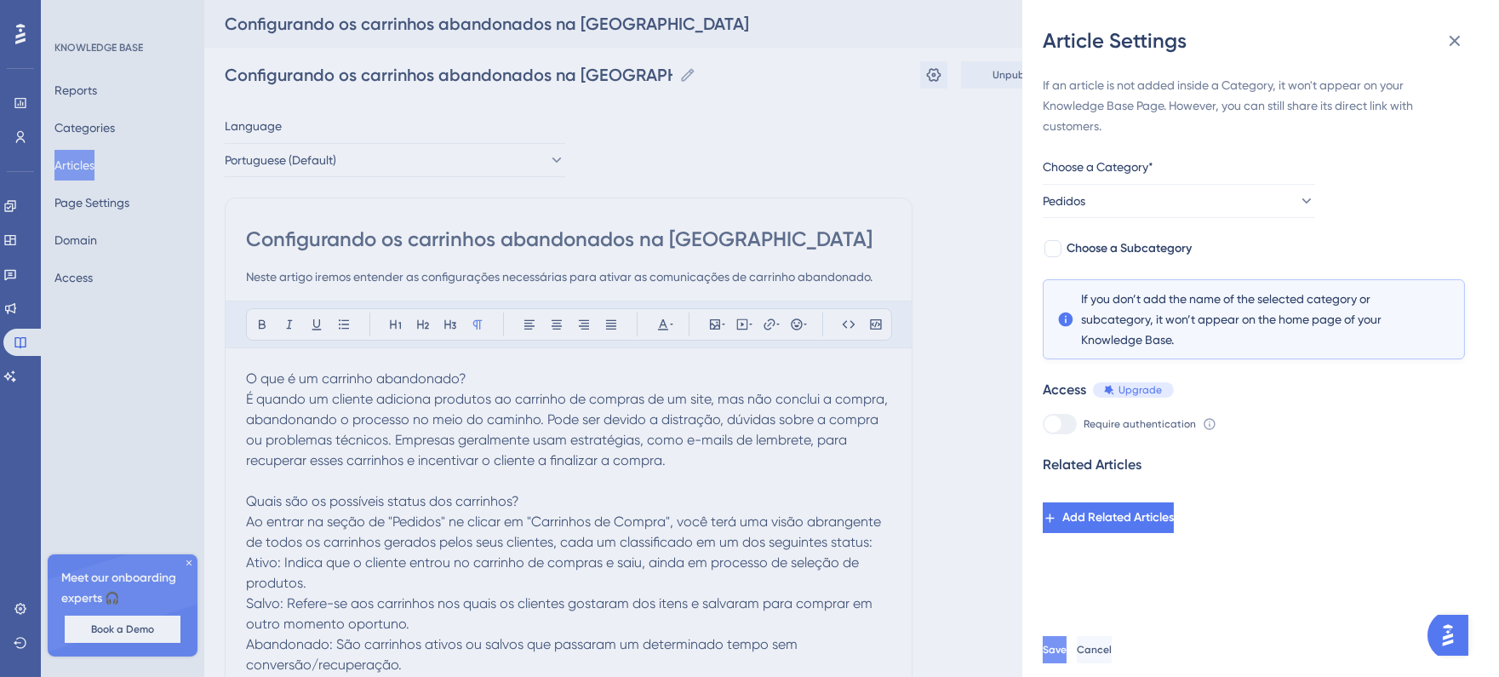
click at [1067, 653] on button "Save" at bounding box center [1055, 649] width 24 height 27
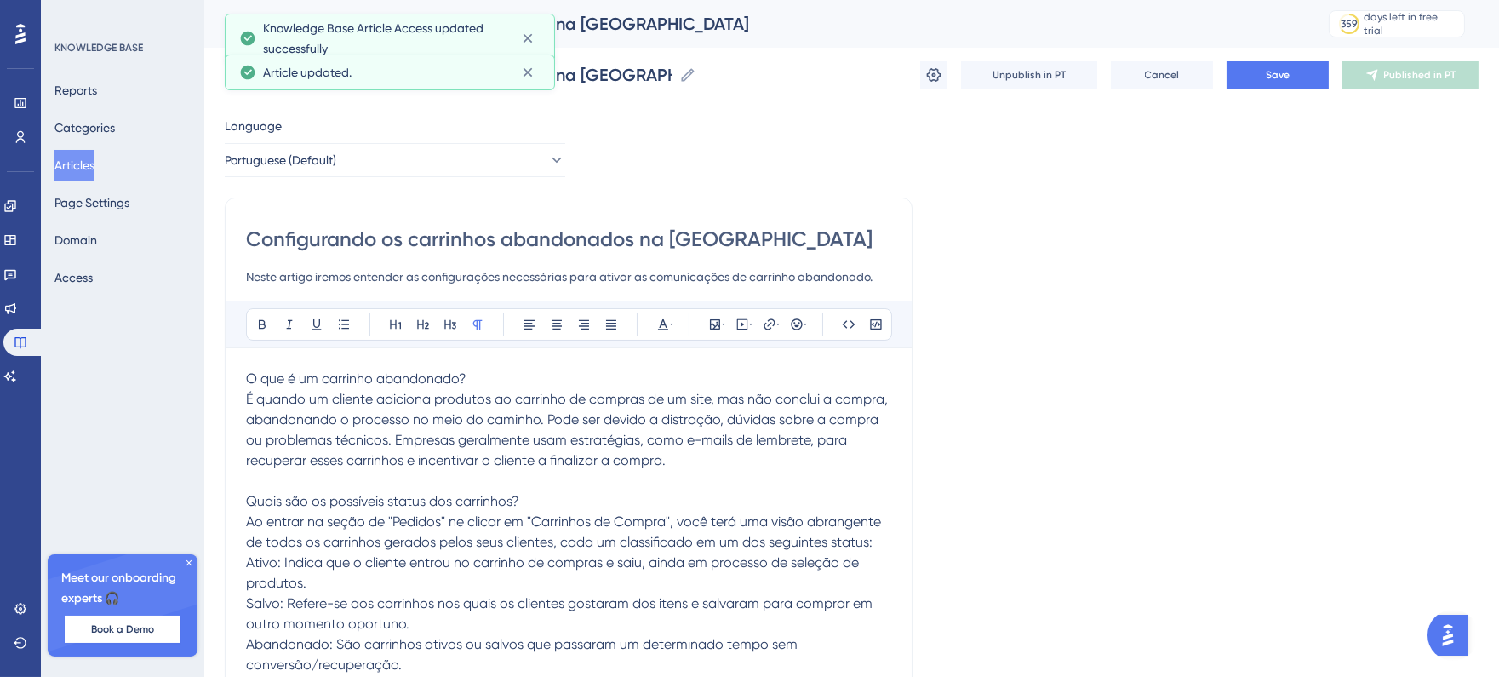
click at [95, 166] on button "Articles" at bounding box center [74, 165] width 40 height 31
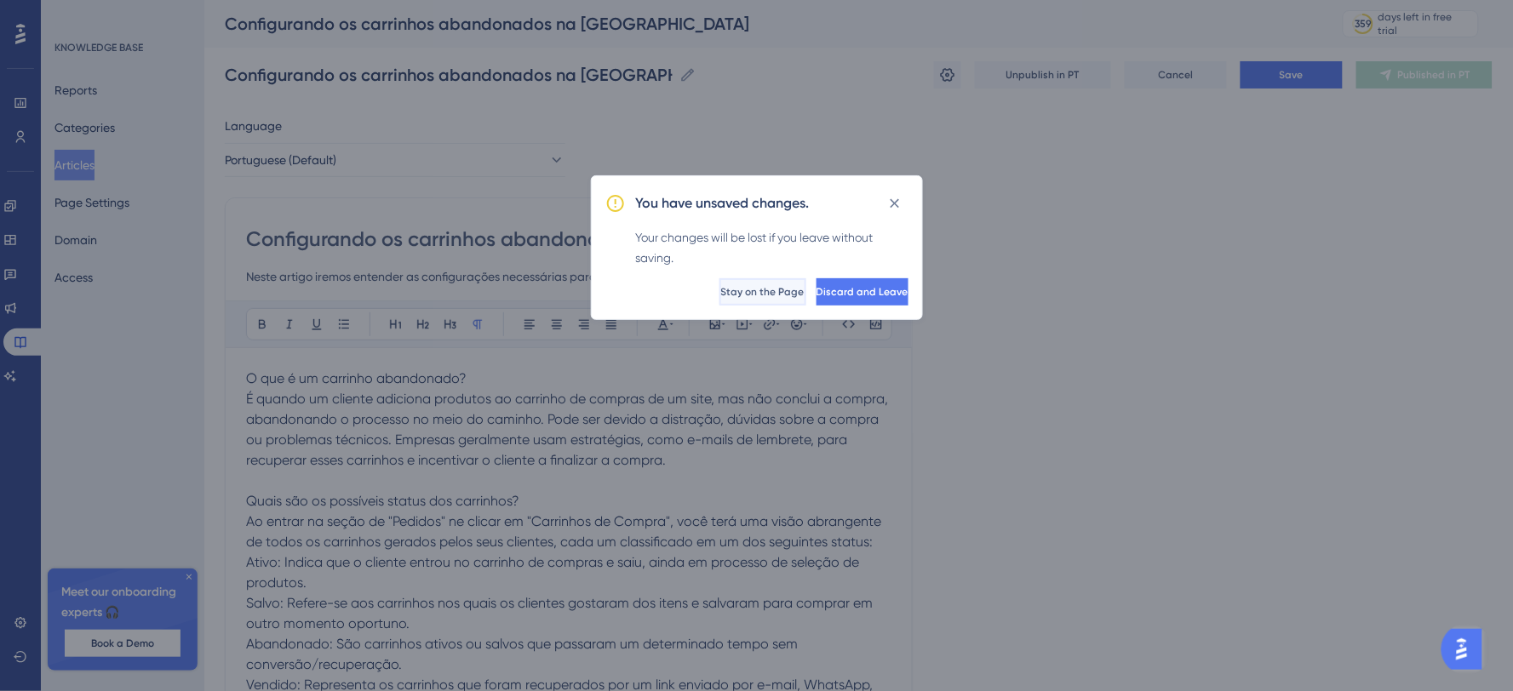
click at [721, 288] on span "Stay on the Page" at bounding box center [762, 292] width 83 height 14
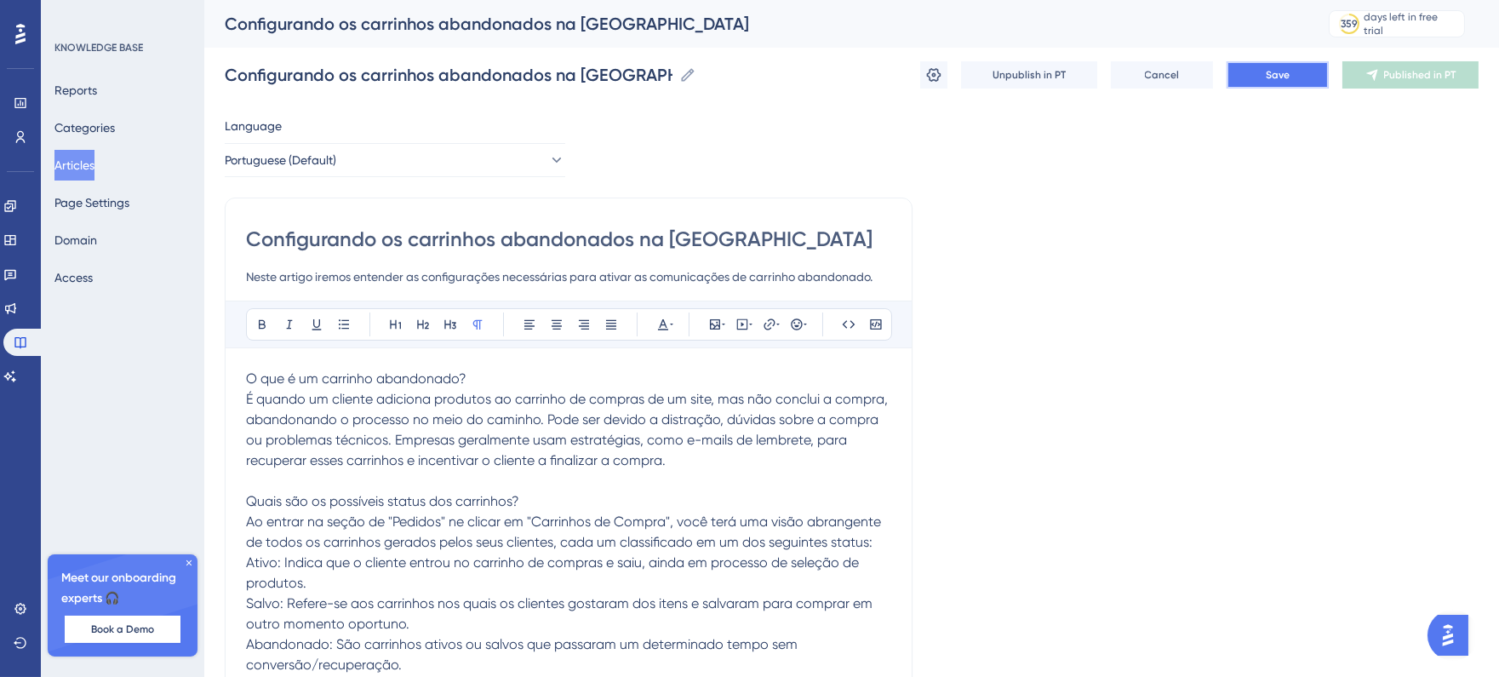
click at [1296, 74] on button "Save" at bounding box center [1278, 74] width 102 height 27
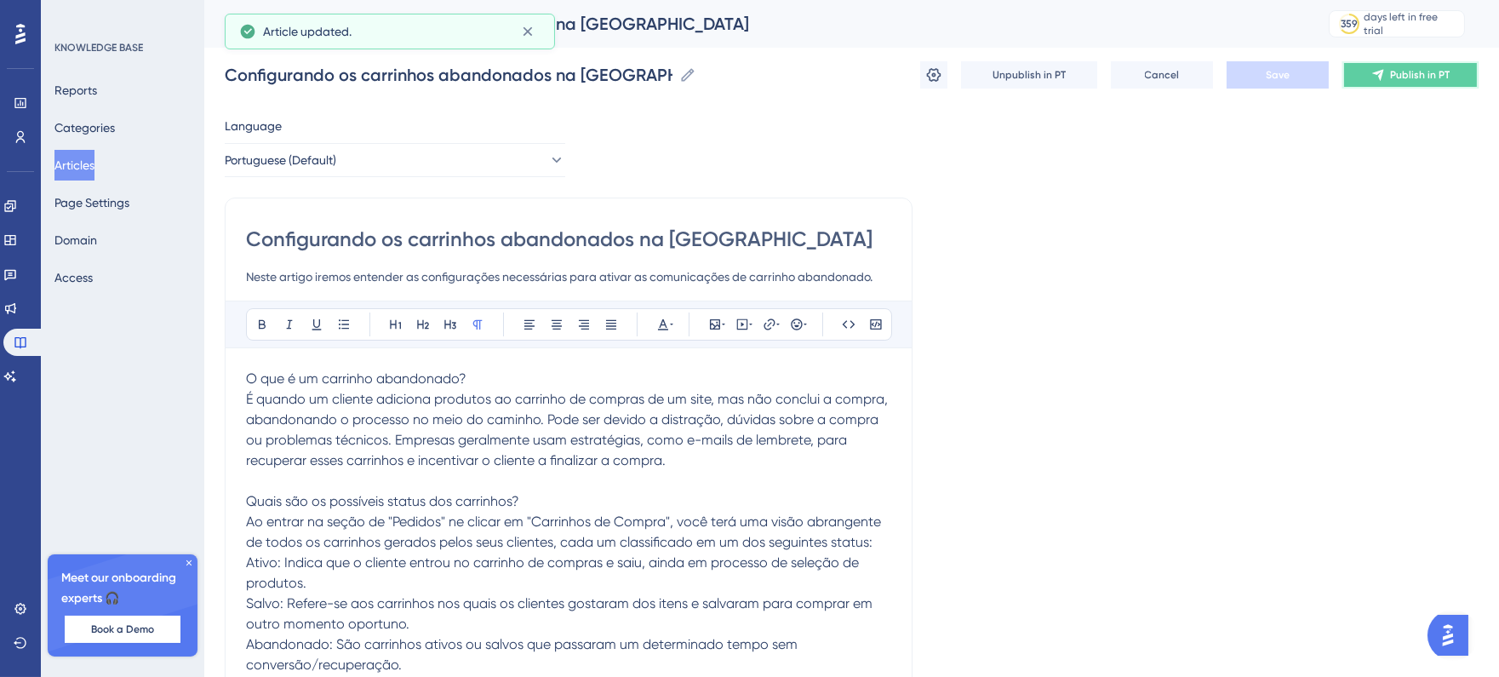
click at [1417, 77] on span "Publish in PT" at bounding box center [1420, 75] width 60 height 14
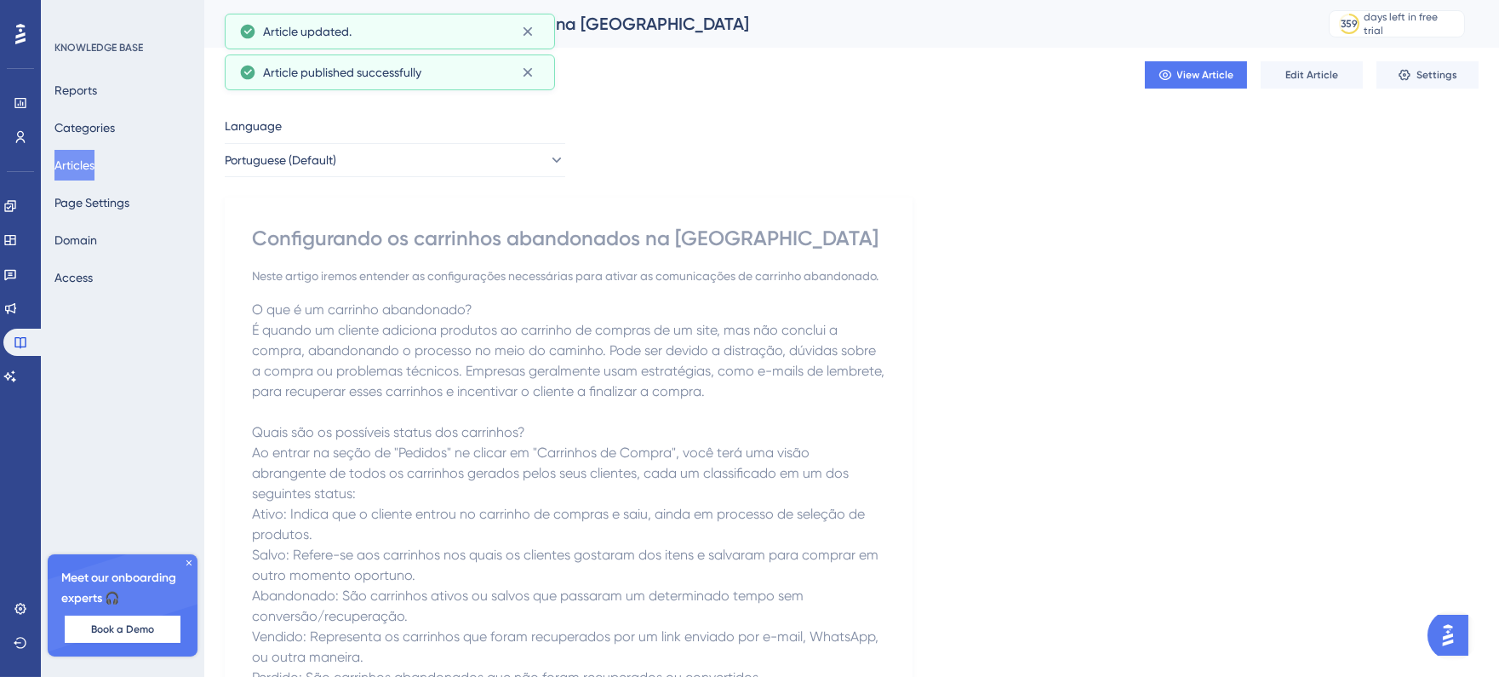
click at [82, 159] on button "Articles" at bounding box center [74, 165] width 40 height 31
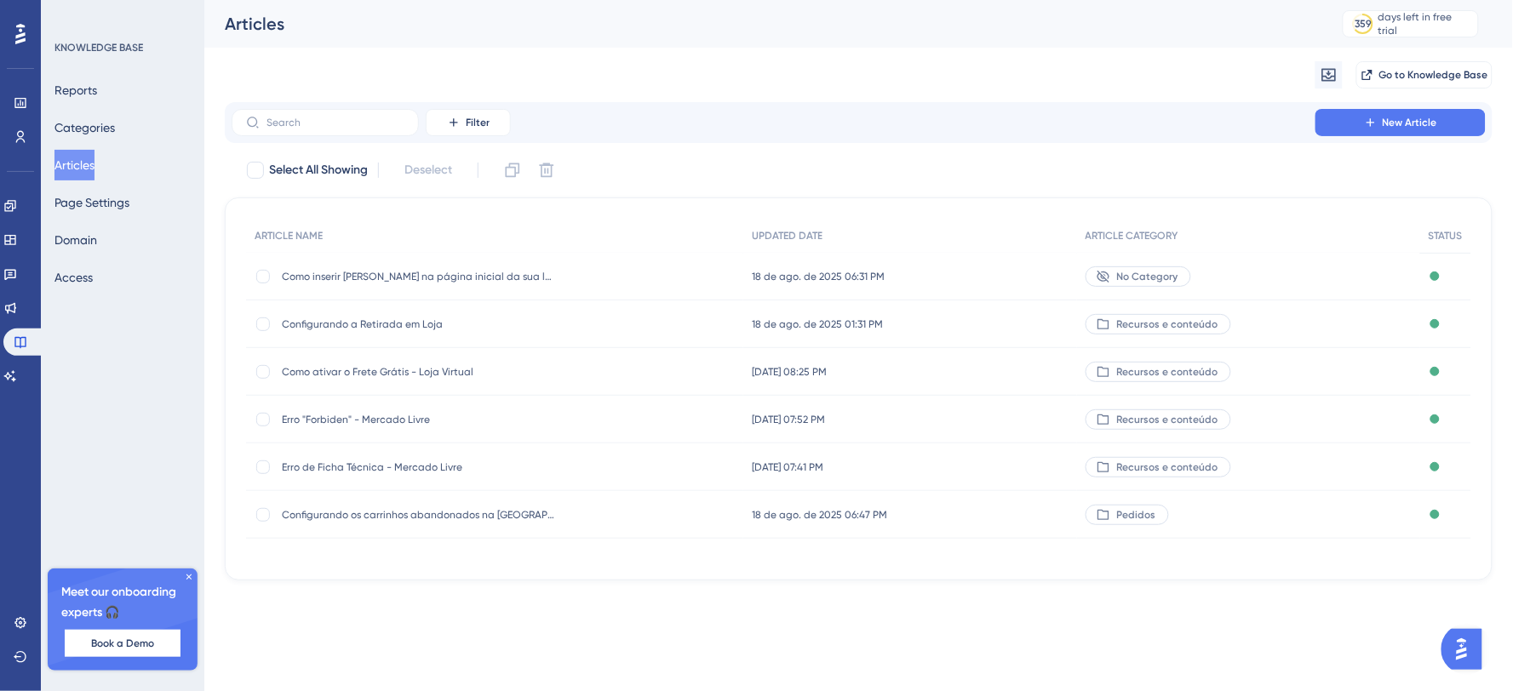
click at [1167, 465] on span "Recursos e conteúdo" at bounding box center [1167, 468] width 101 height 14
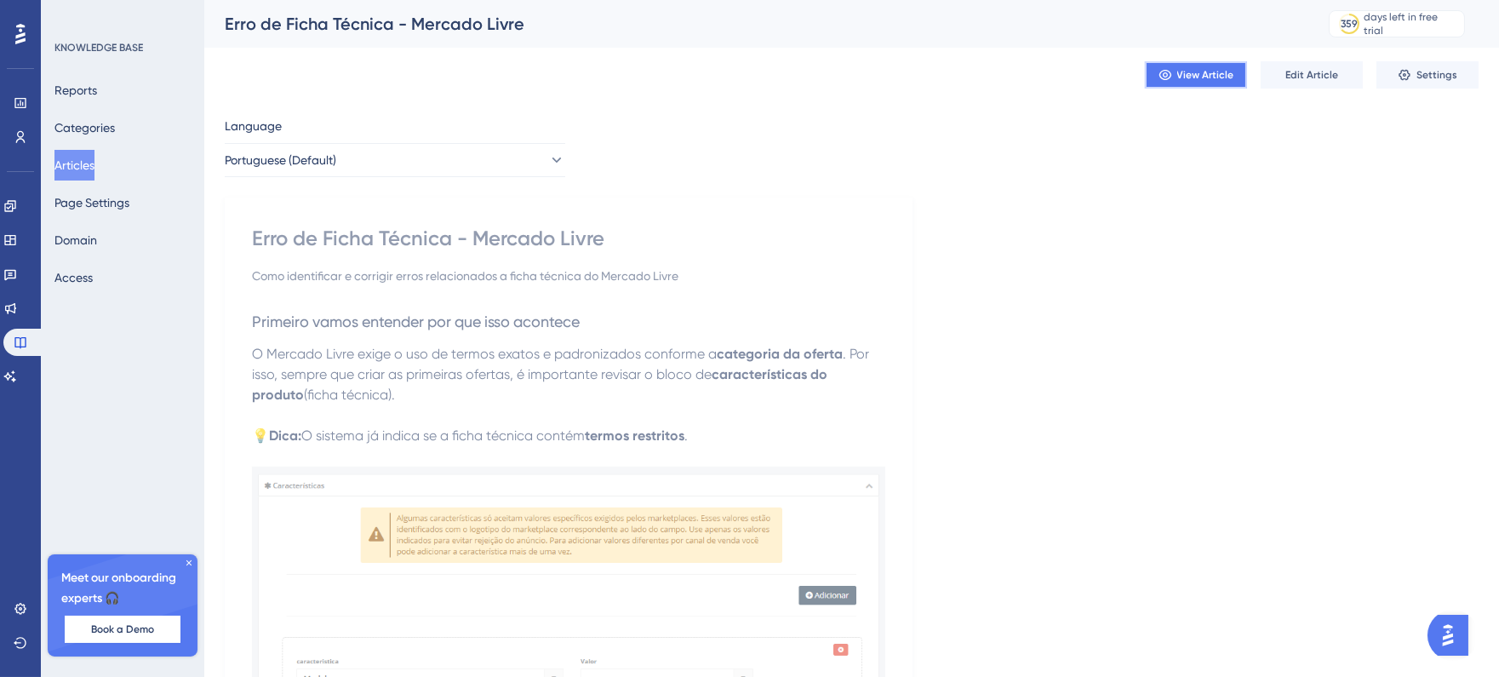
drag, startPoint x: 1201, startPoint y: 77, endPoint x: 1299, endPoint y: 95, distance: 98.9
click at [1320, 75] on span "Edit Article" at bounding box center [1312, 75] width 53 height 14
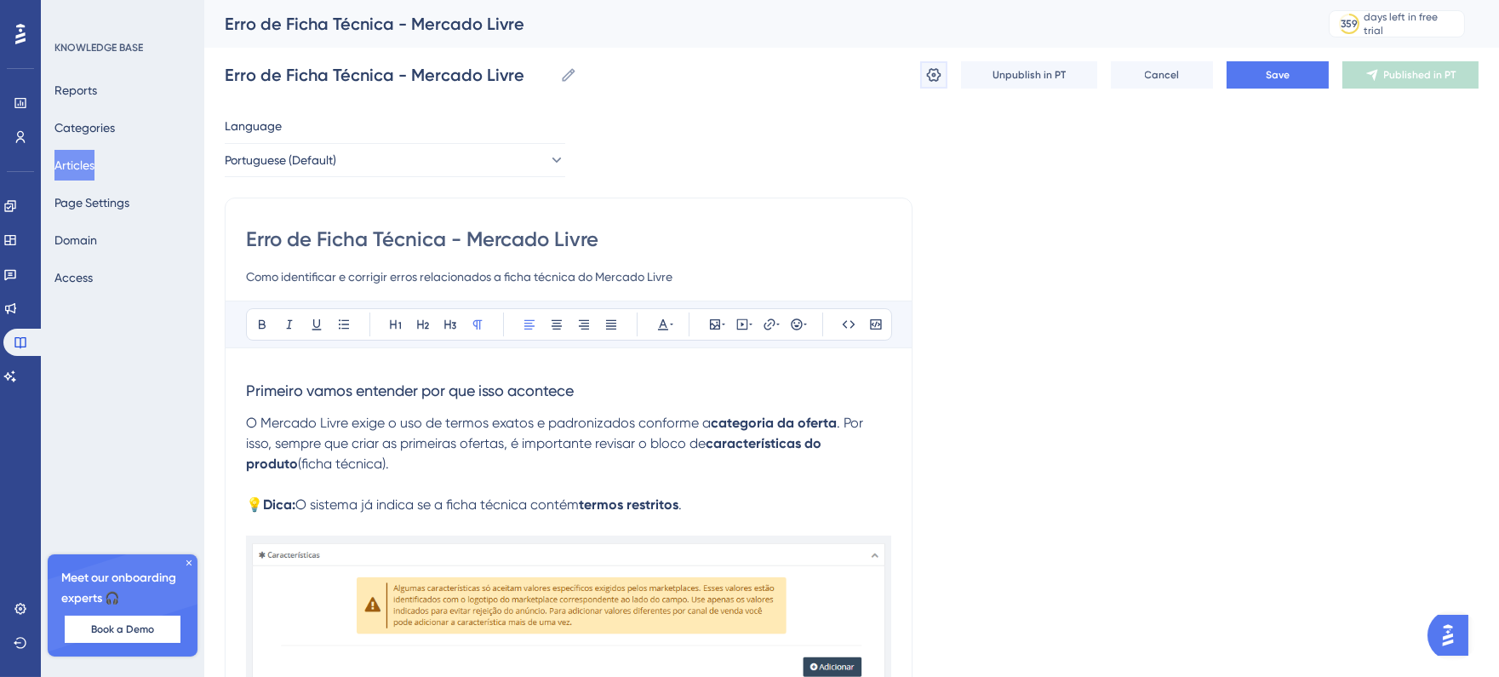
click at [928, 78] on icon at bounding box center [934, 74] width 17 height 17
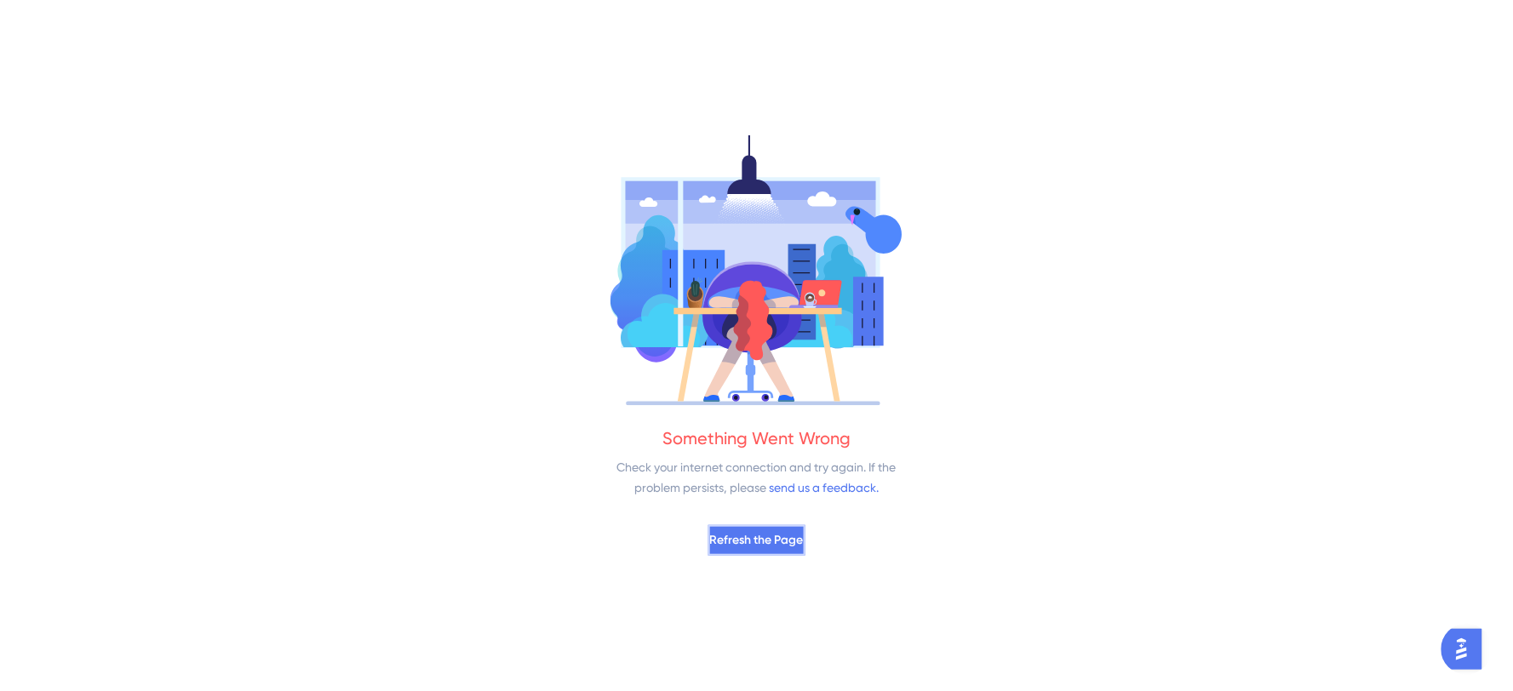
click at [771, 546] on span "Refresh the Page" at bounding box center [757, 540] width 94 height 20
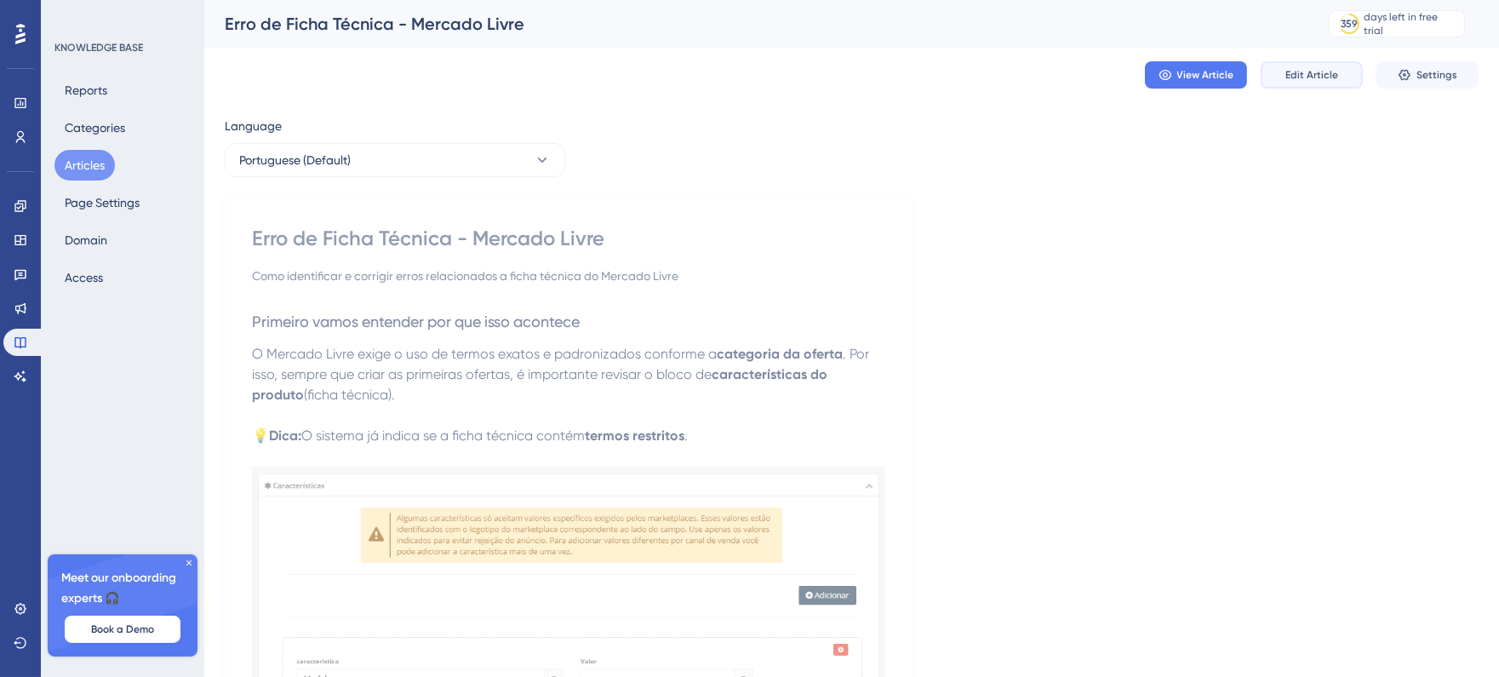
click at [1354, 75] on button "Edit Article" at bounding box center [1312, 74] width 102 height 27
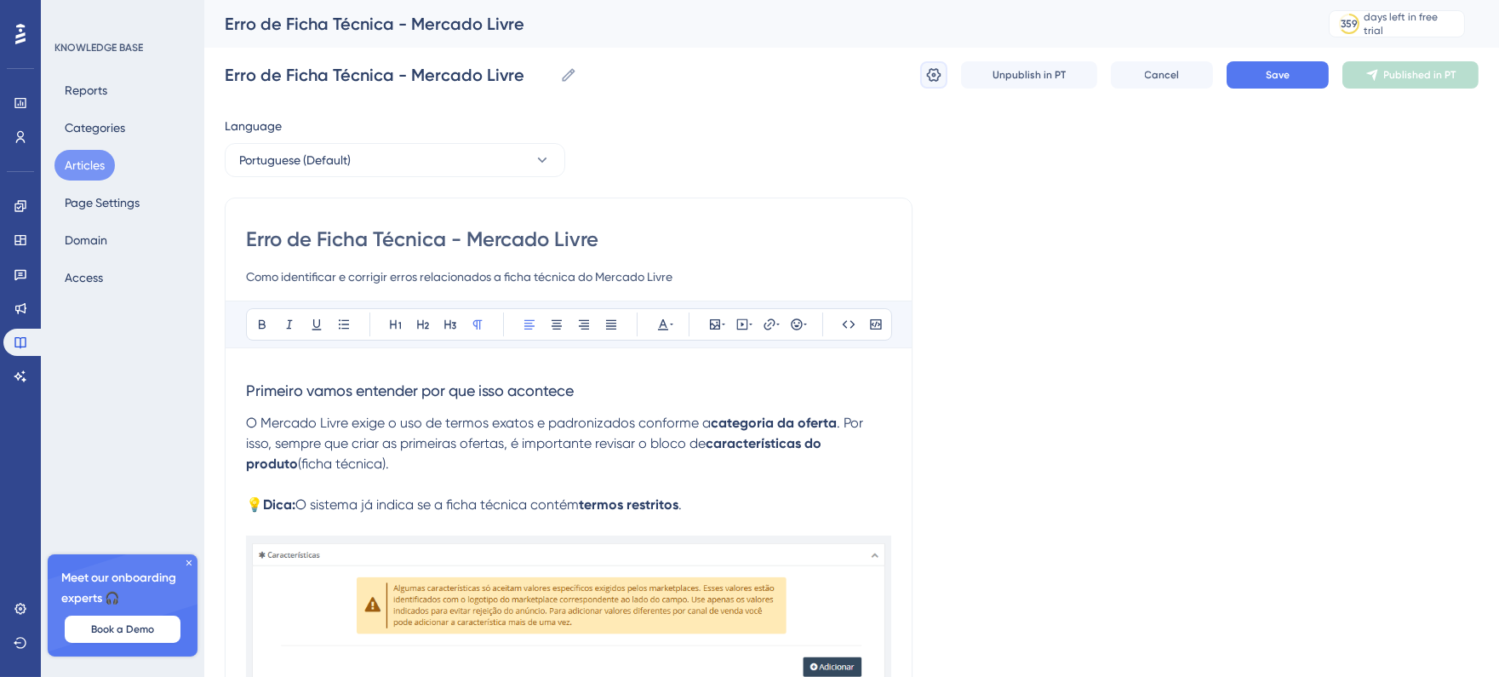
click at [930, 83] on icon at bounding box center [934, 74] width 17 height 17
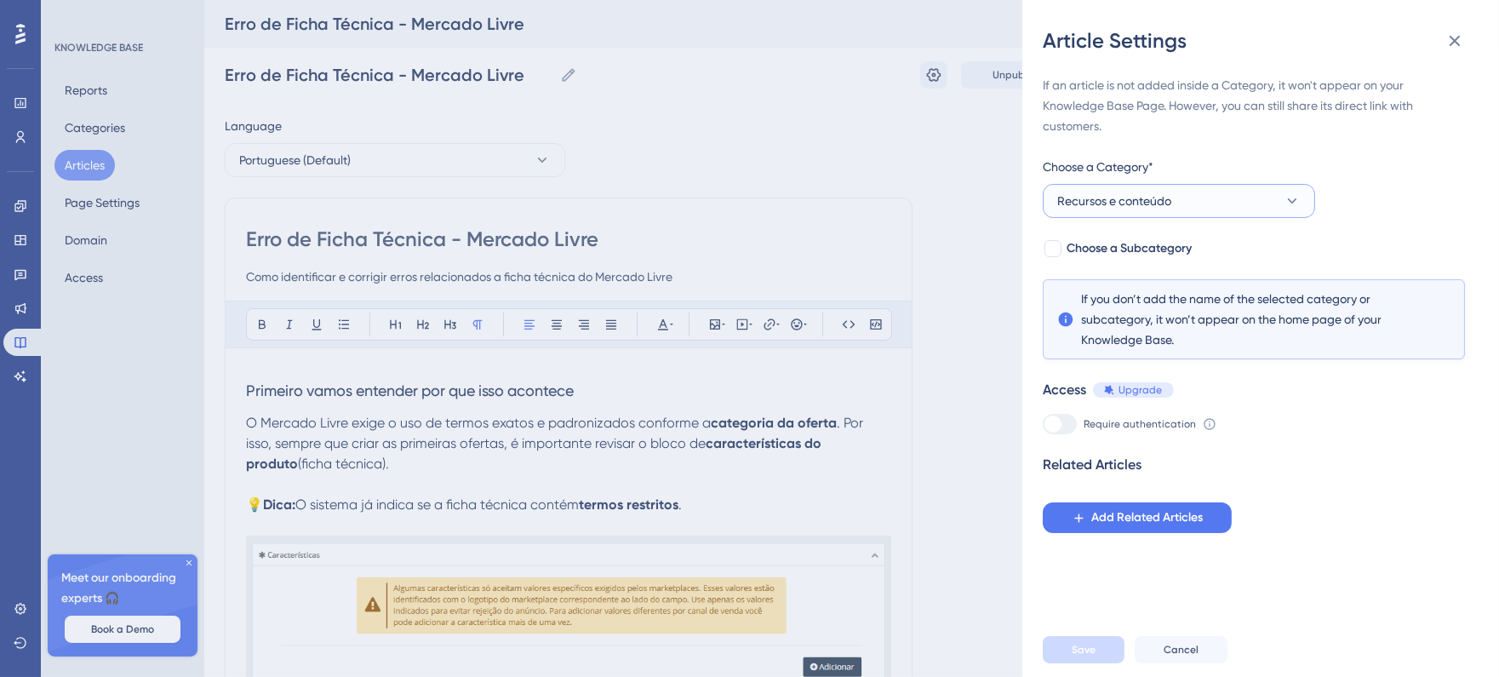
click at [1176, 201] on button "Recursos e conteúdo" at bounding box center [1179, 201] width 272 height 34
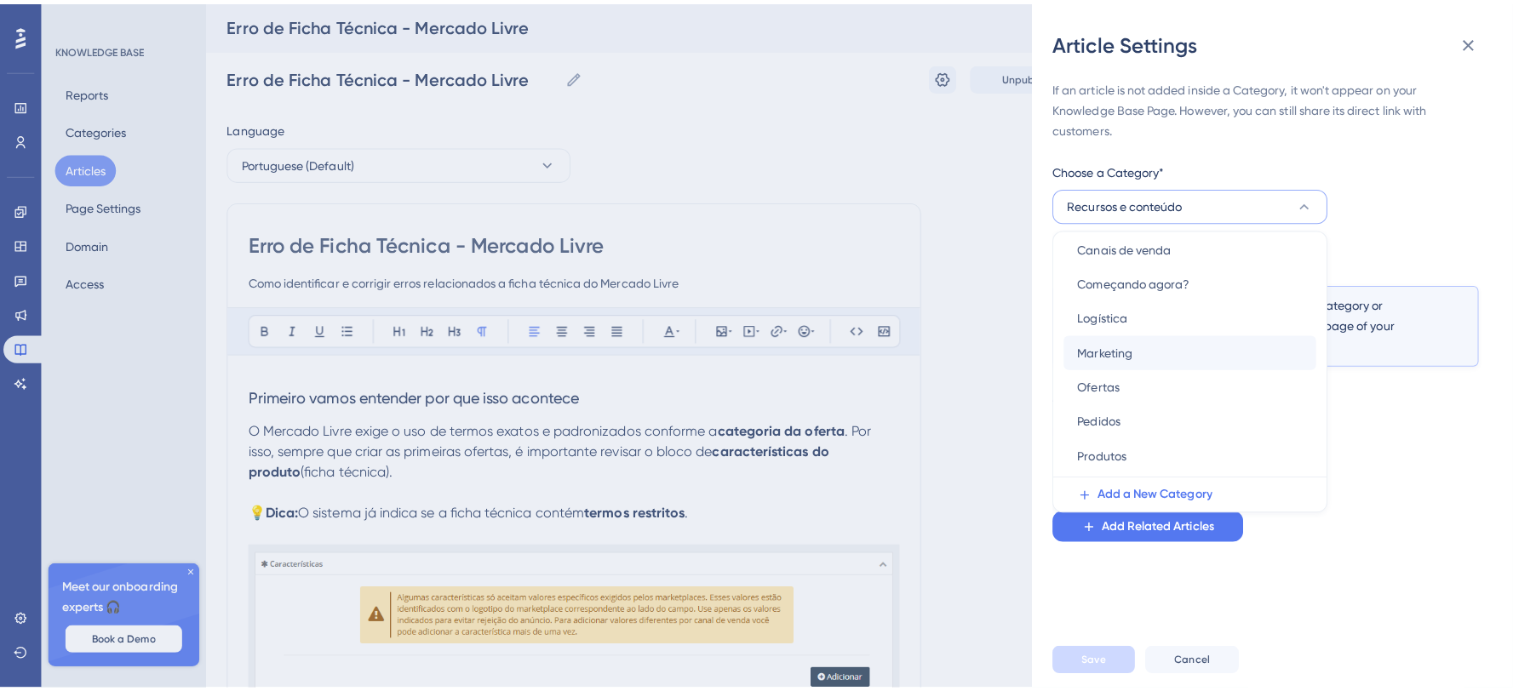
scroll to position [73, 0]
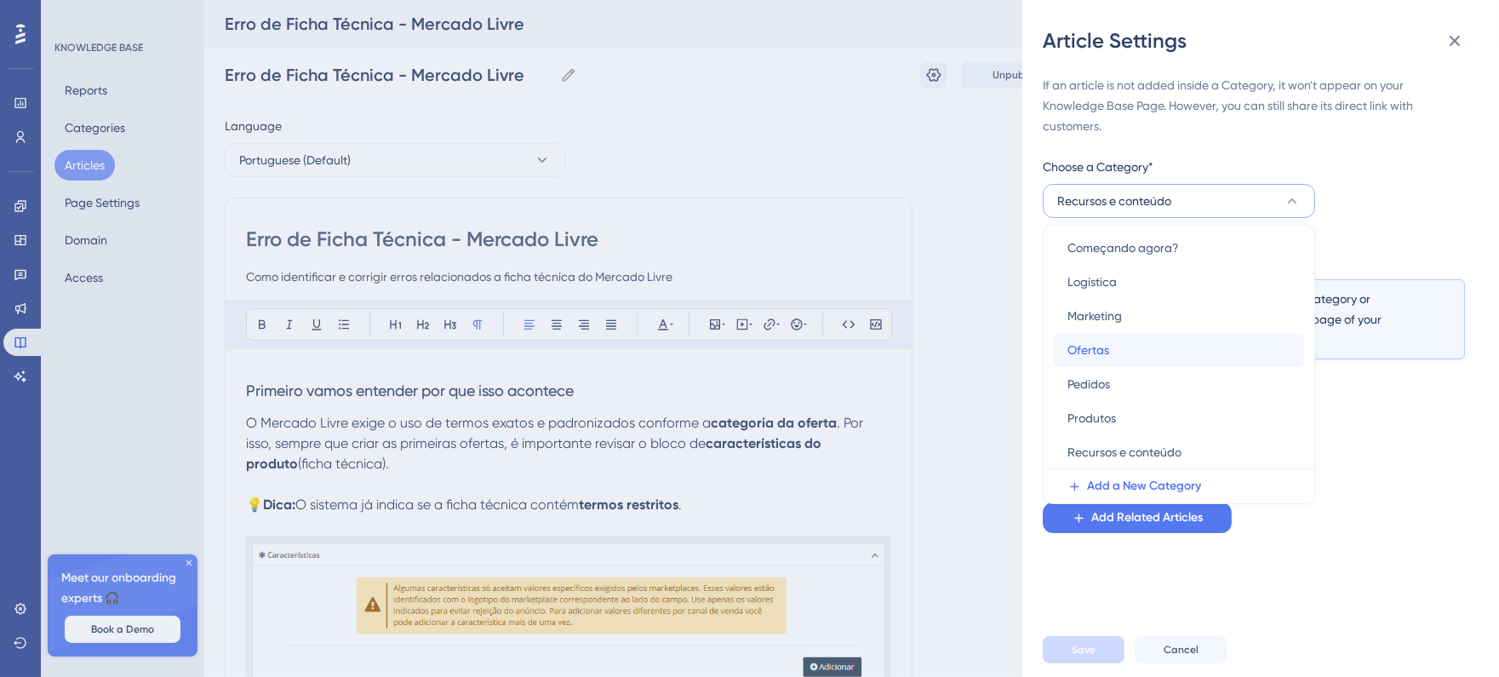
click at [1175, 347] on div "Ofertas Ofertas" at bounding box center [1179, 350] width 223 height 34
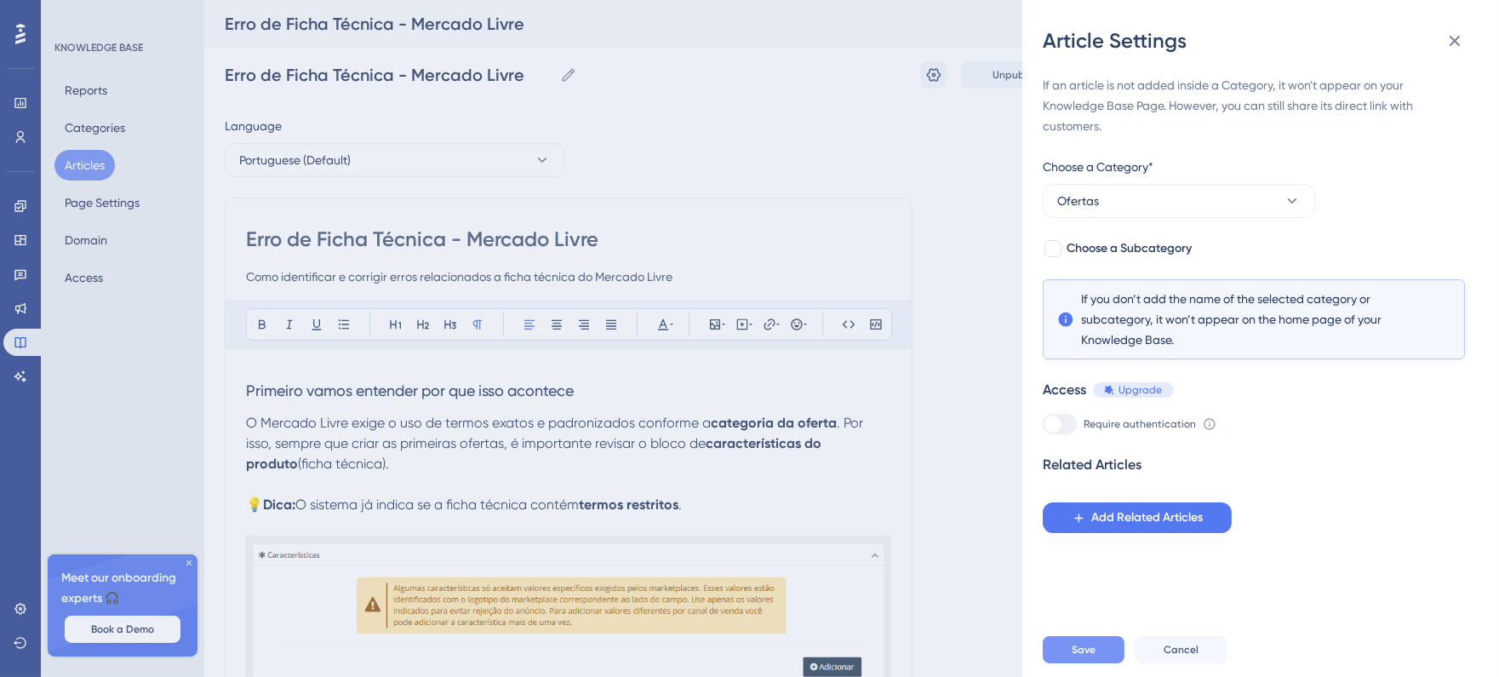
click at [1088, 657] on span "Save" at bounding box center [1084, 650] width 24 height 14
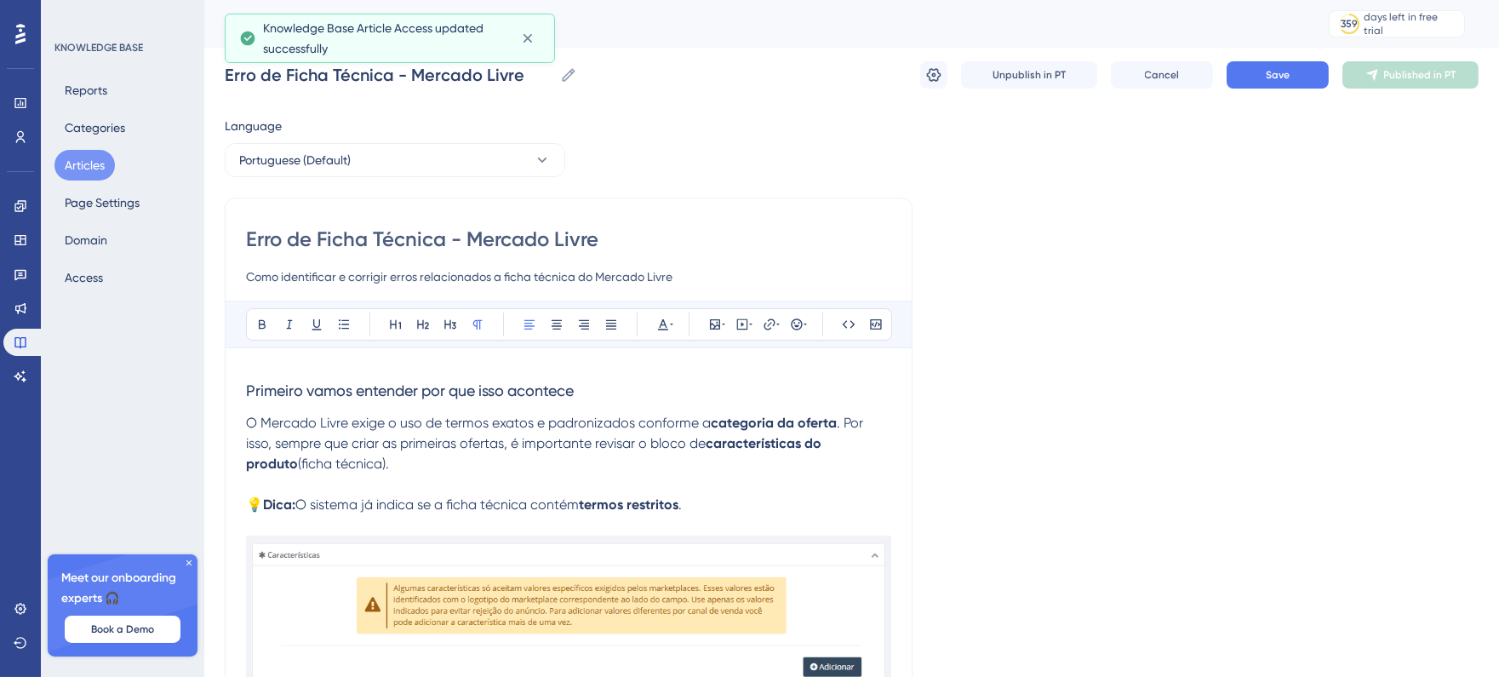
click at [98, 167] on button "Articles" at bounding box center [84, 165] width 60 height 31
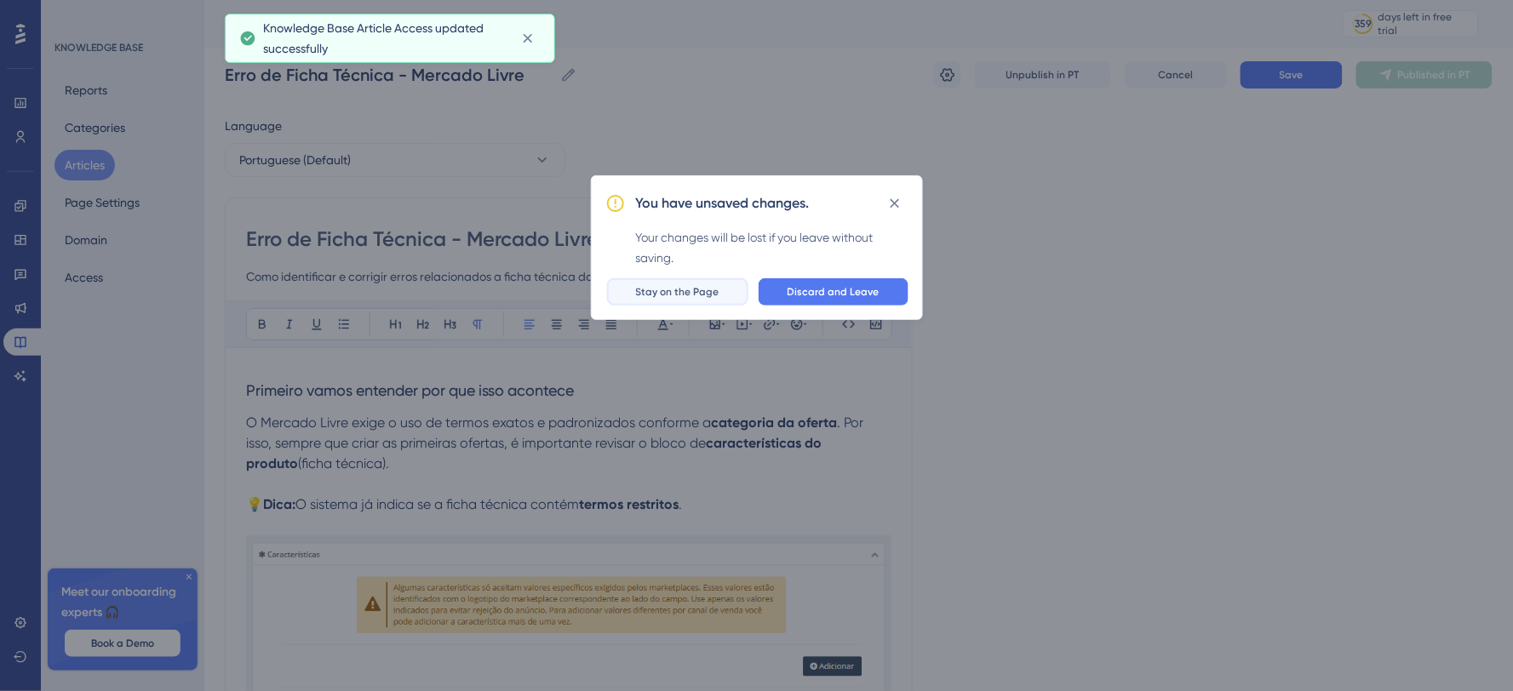
click at [703, 278] on button "Stay on the Page" at bounding box center [677, 291] width 141 height 27
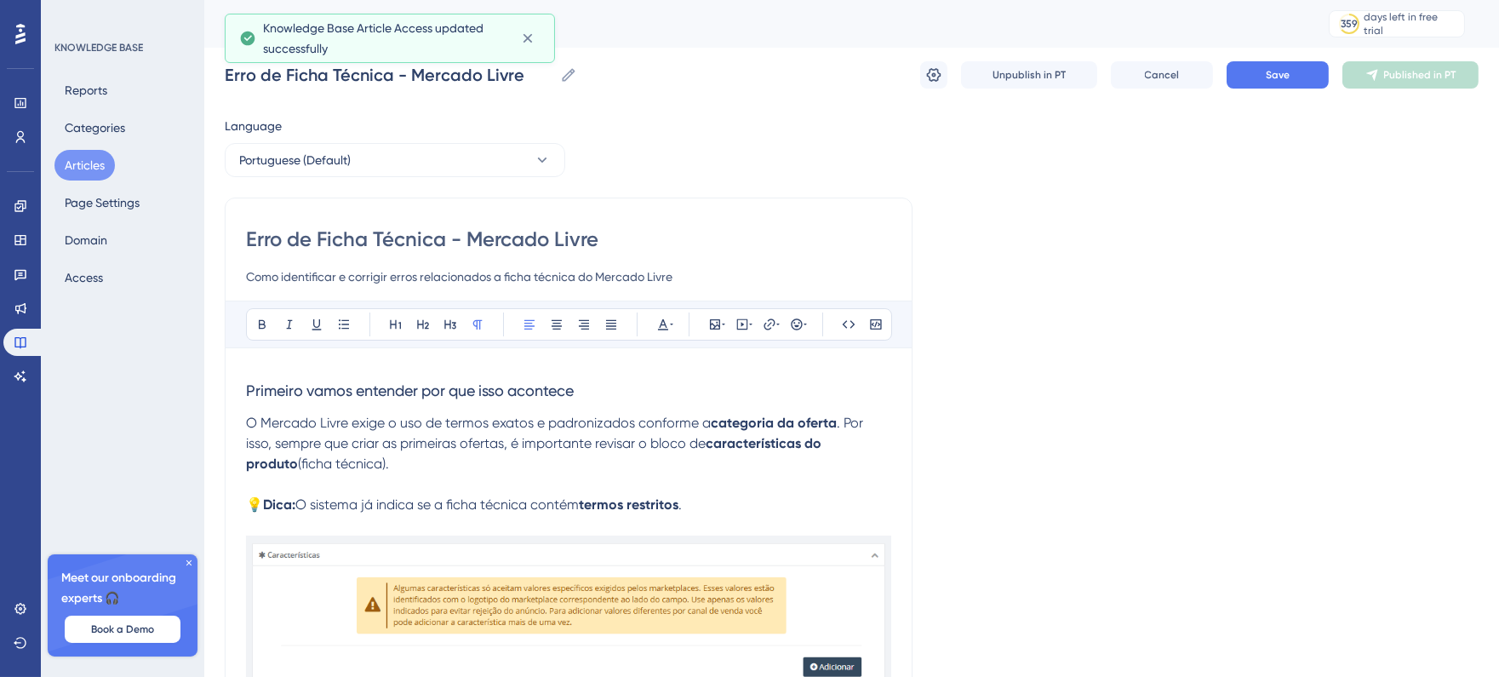
click at [1279, 95] on div "Erro de Ficha Técnica - Mercado Livre Erro de Ficha Técnica - Mercado Livre Unp…" at bounding box center [852, 75] width 1254 height 54
click at [1286, 77] on span "Save" at bounding box center [1278, 75] width 24 height 14
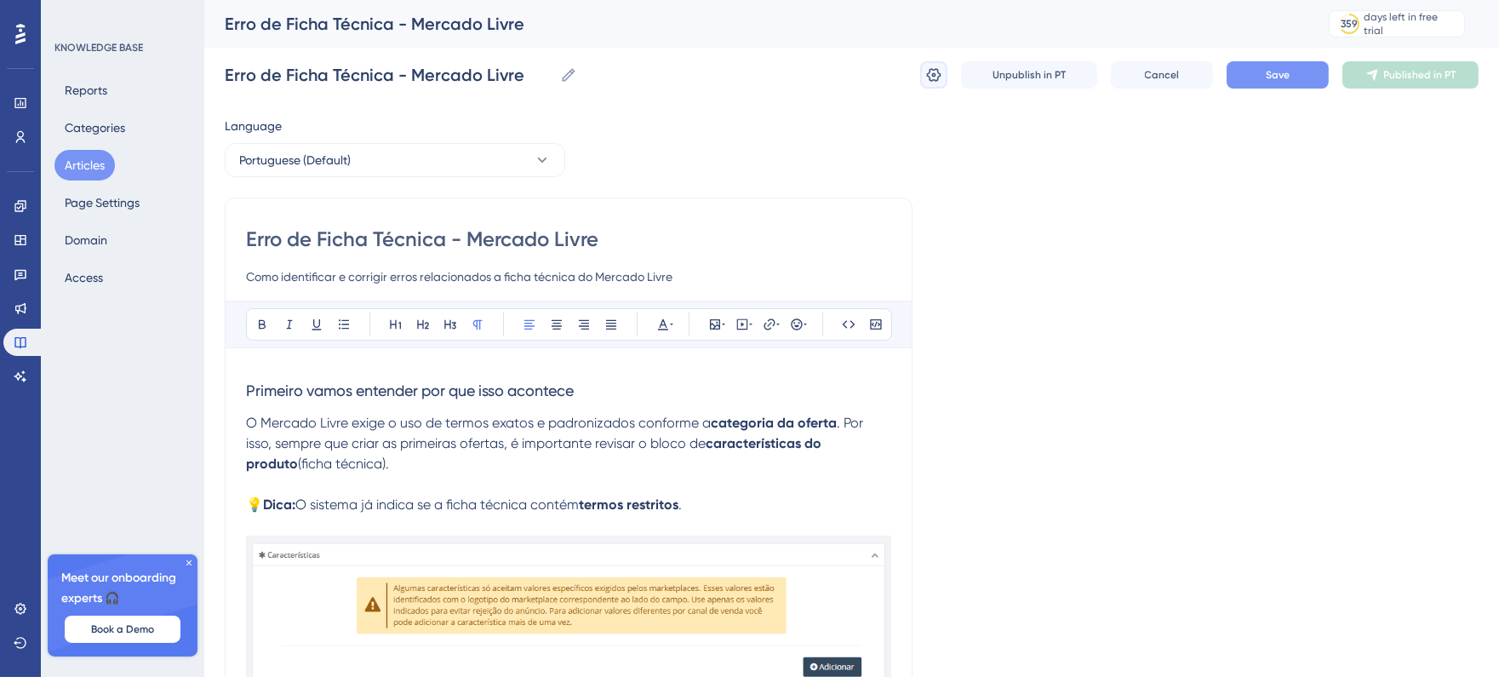
click at [943, 83] on button at bounding box center [933, 74] width 27 height 27
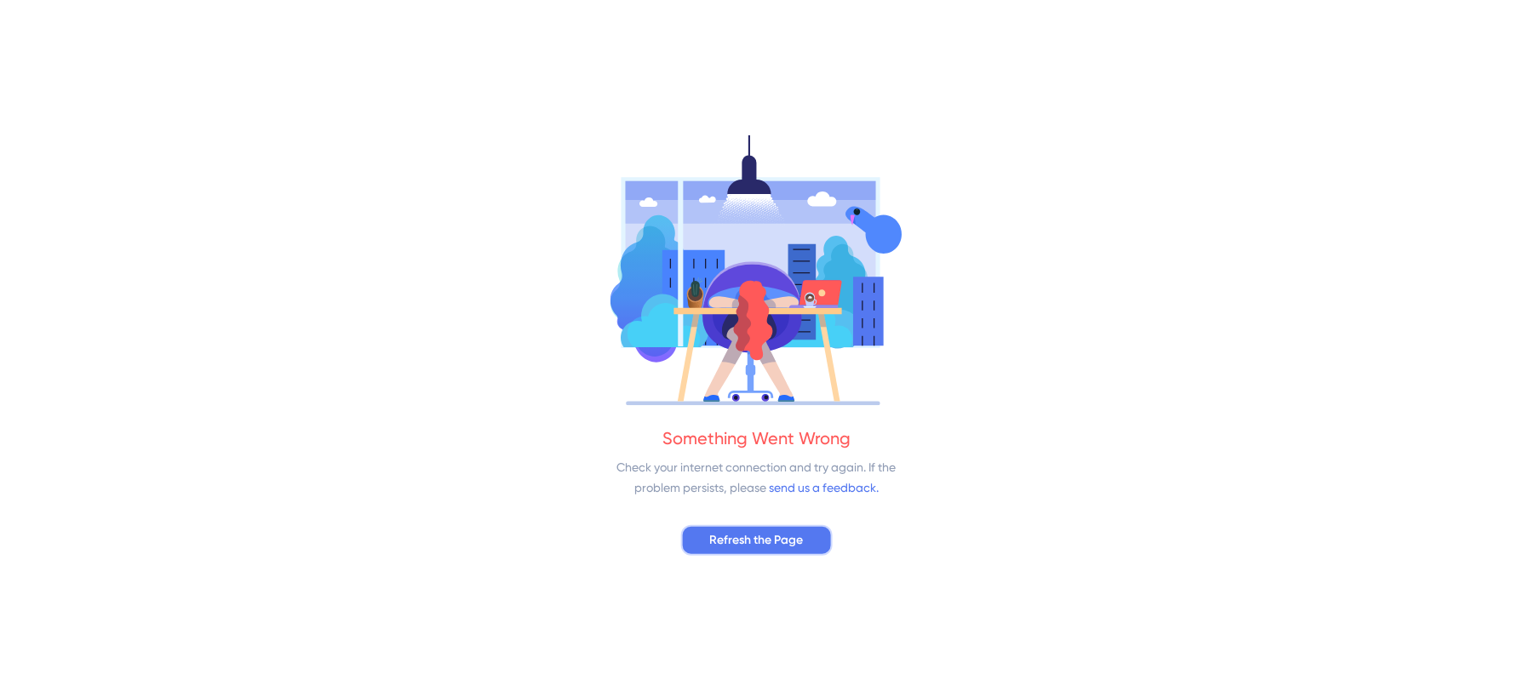
click at [771, 535] on span "Refresh the Page" at bounding box center [757, 540] width 94 height 20
click at [714, 529] on button "Refresh the Page" at bounding box center [757, 540] width 152 height 31
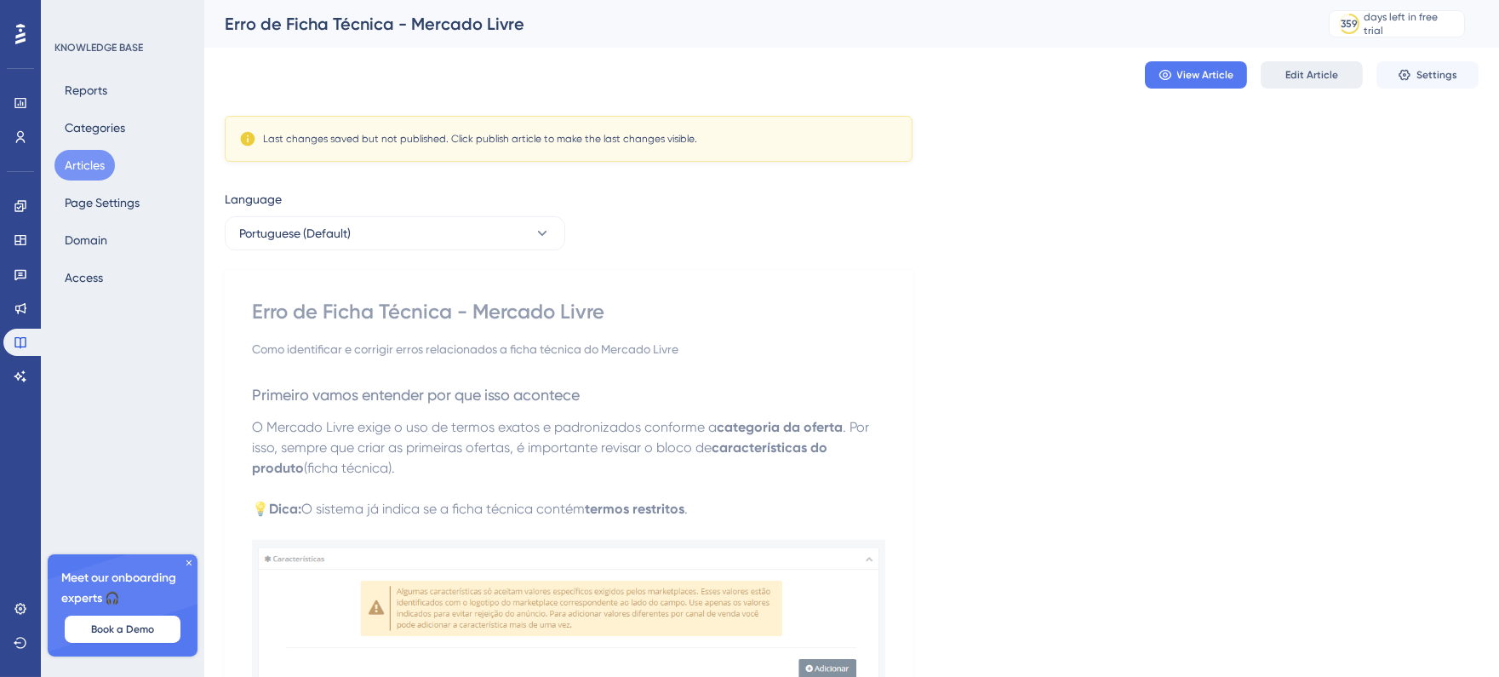
click at [1295, 77] on span "Edit Article" at bounding box center [1312, 75] width 53 height 14
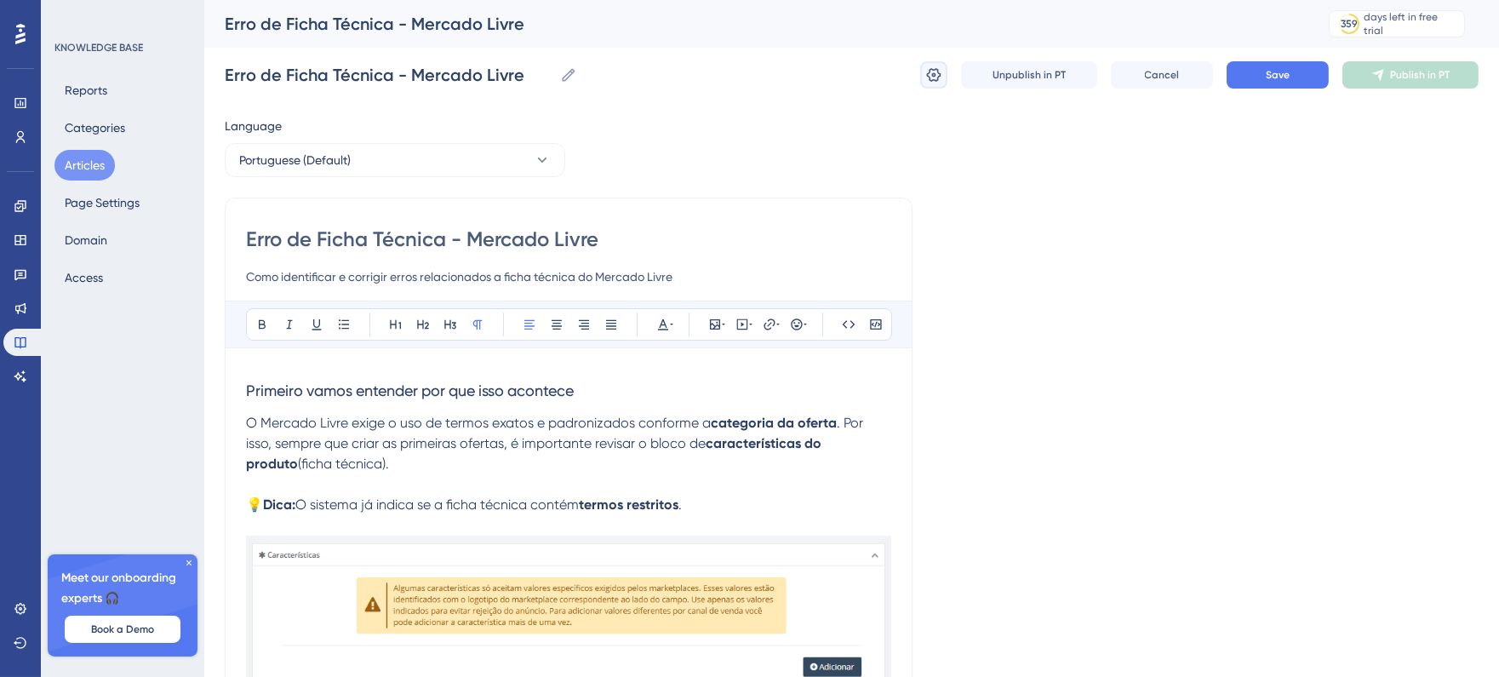
click at [932, 72] on icon at bounding box center [934, 74] width 17 height 17
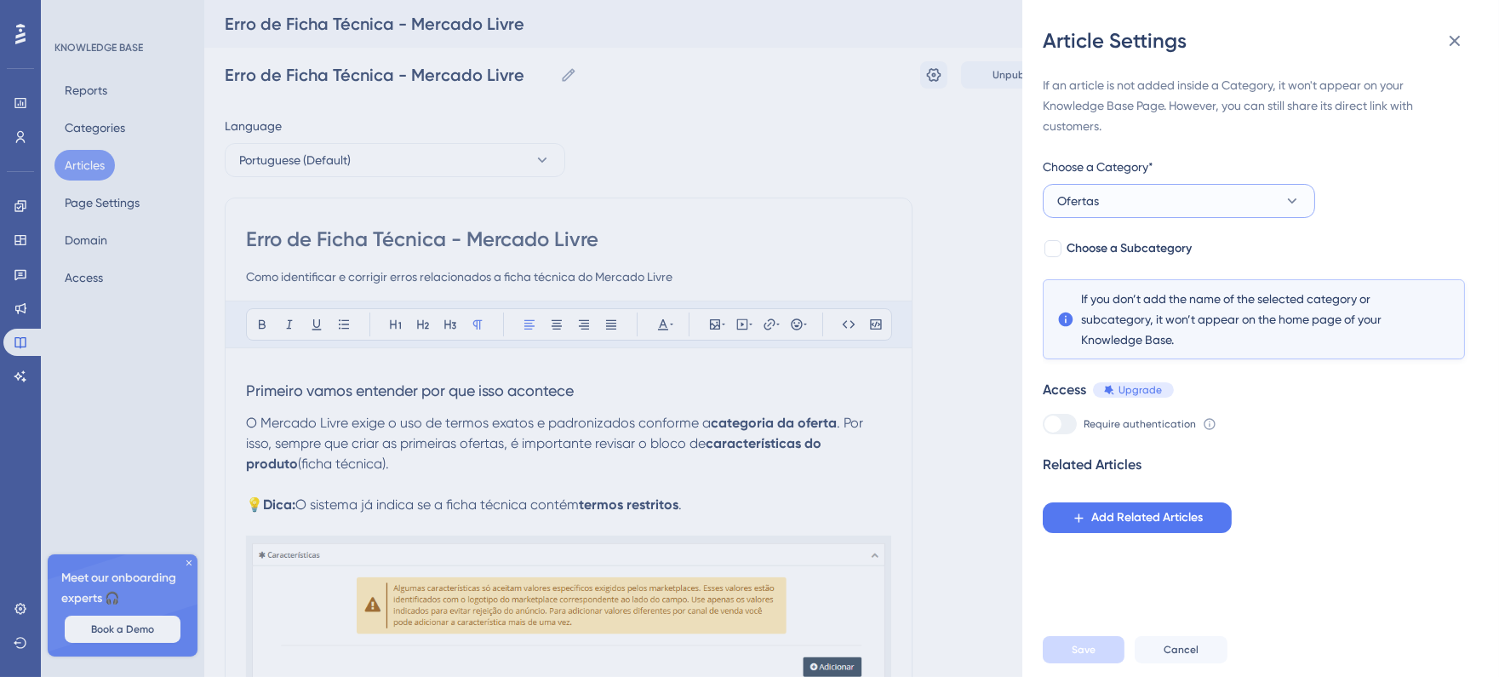
click at [1201, 202] on button "Ofertas" at bounding box center [1179, 201] width 272 height 34
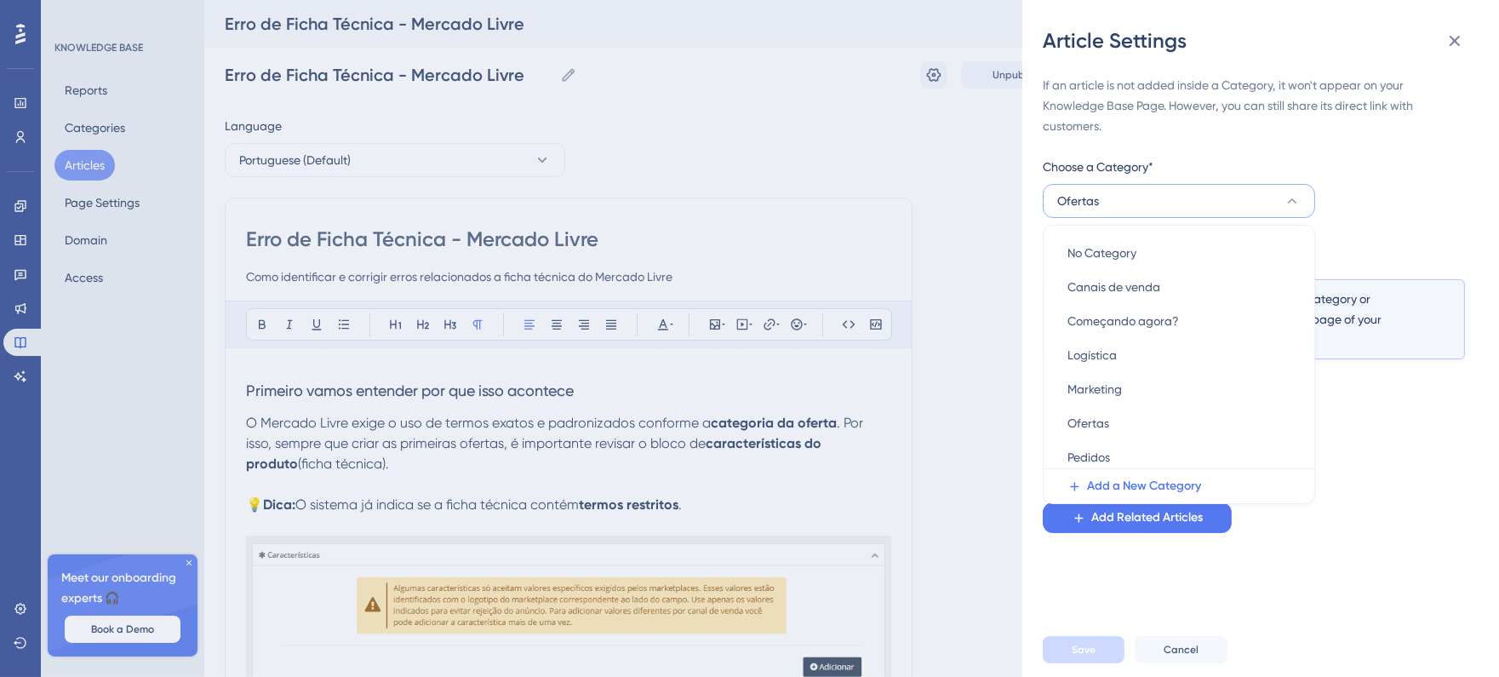
click at [1201, 202] on button "Ofertas" at bounding box center [1179, 201] width 272 height 34
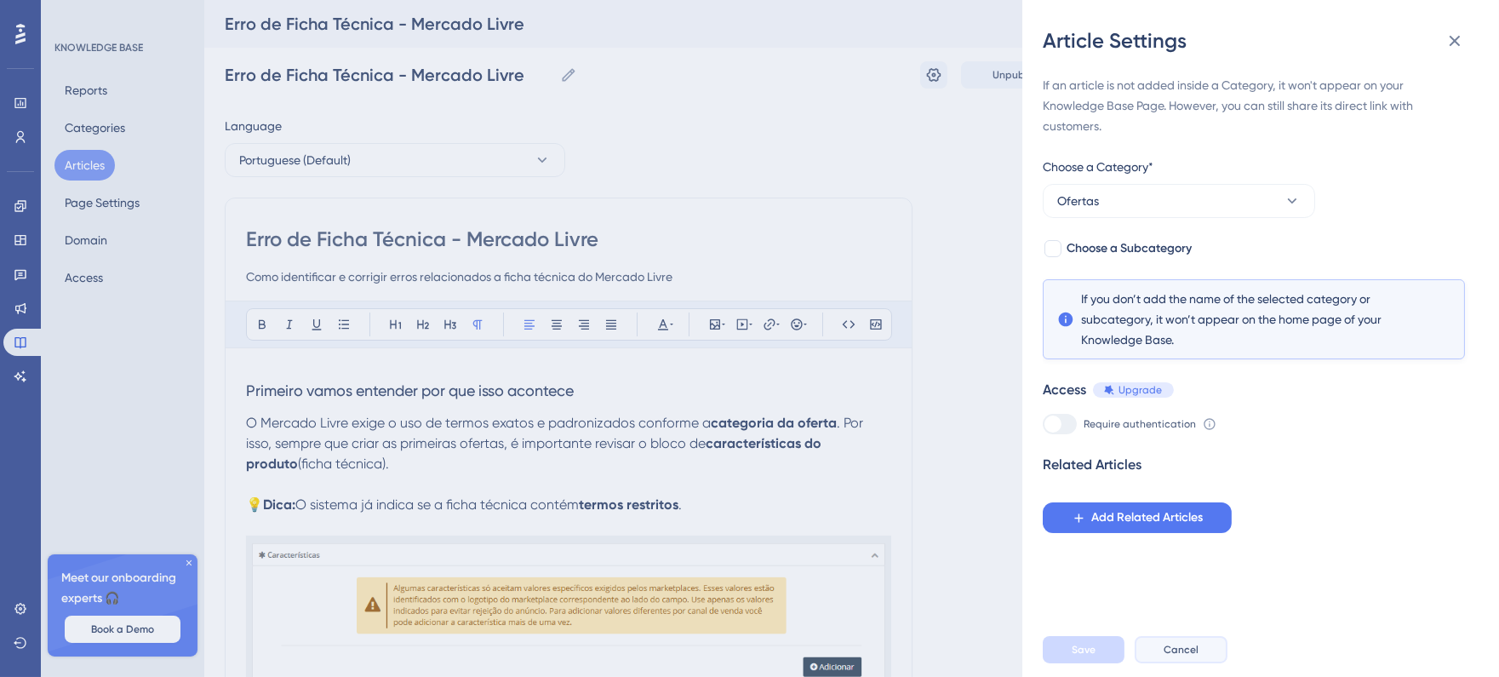
click at [1160, 656] on button "Cancel" at bounding box center [1181, 649] width 93 height 27
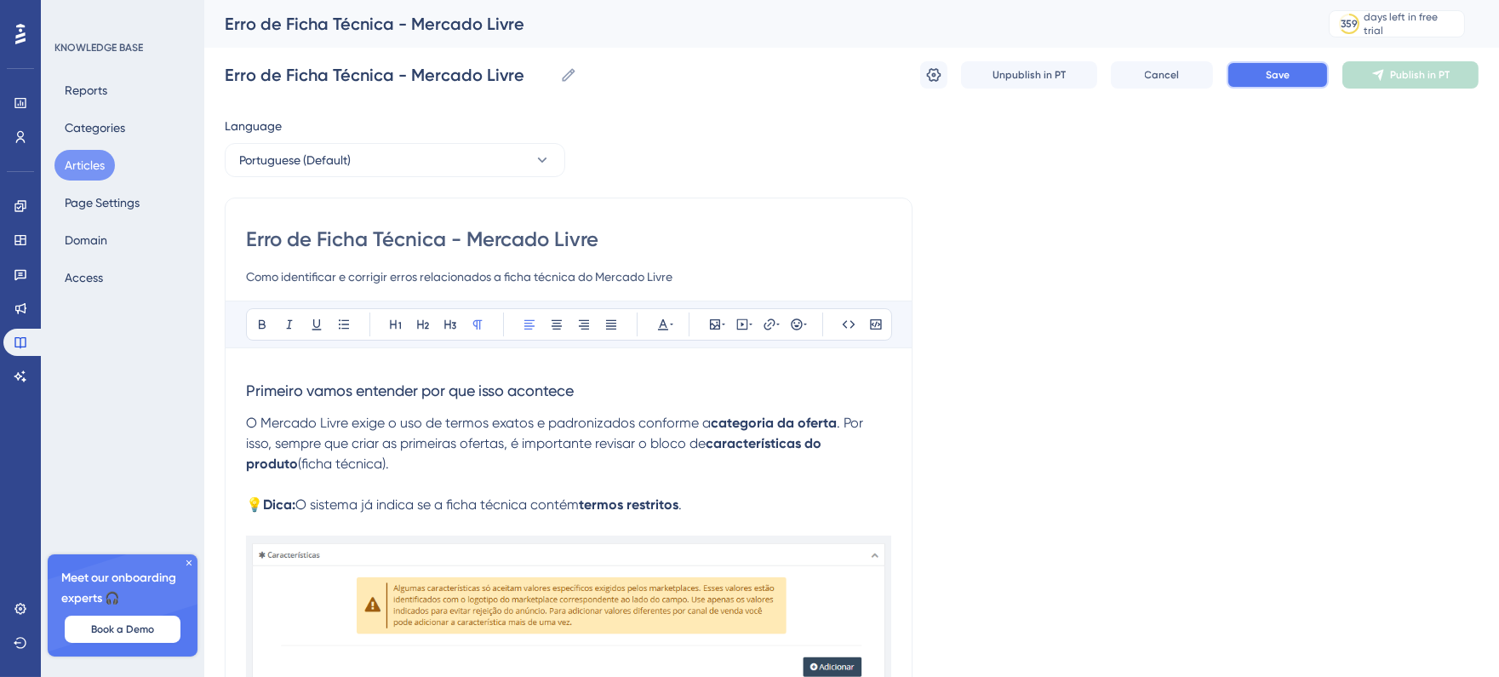
click at [1258, 86] on button "Save" at bounding box center [1278, 74] width 102 height 27
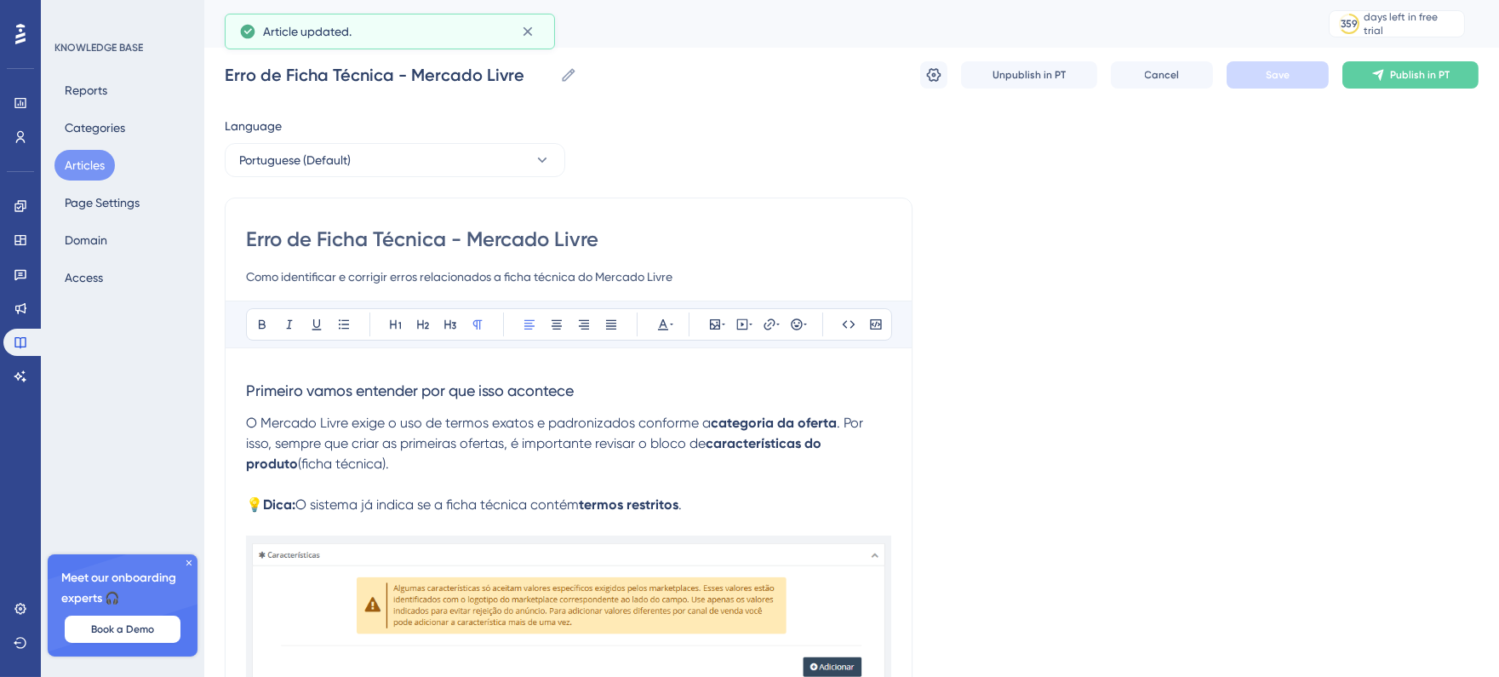
click at [58, 169] on button "Articles" at bounding box center [84, 165] width 60 height 31
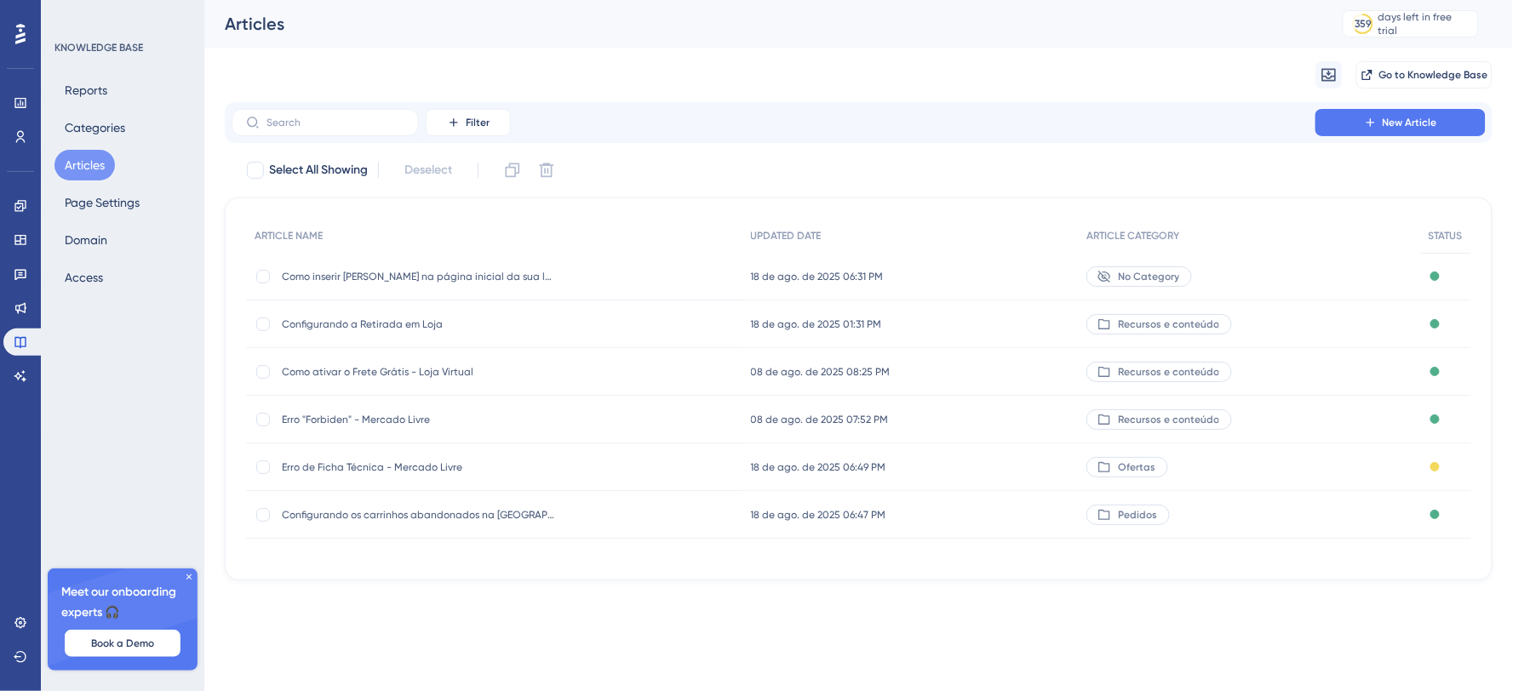
click at [1152, 421] on span "Recursos e conteúdo" at bounding box center [1168, 420] width 101 height 14
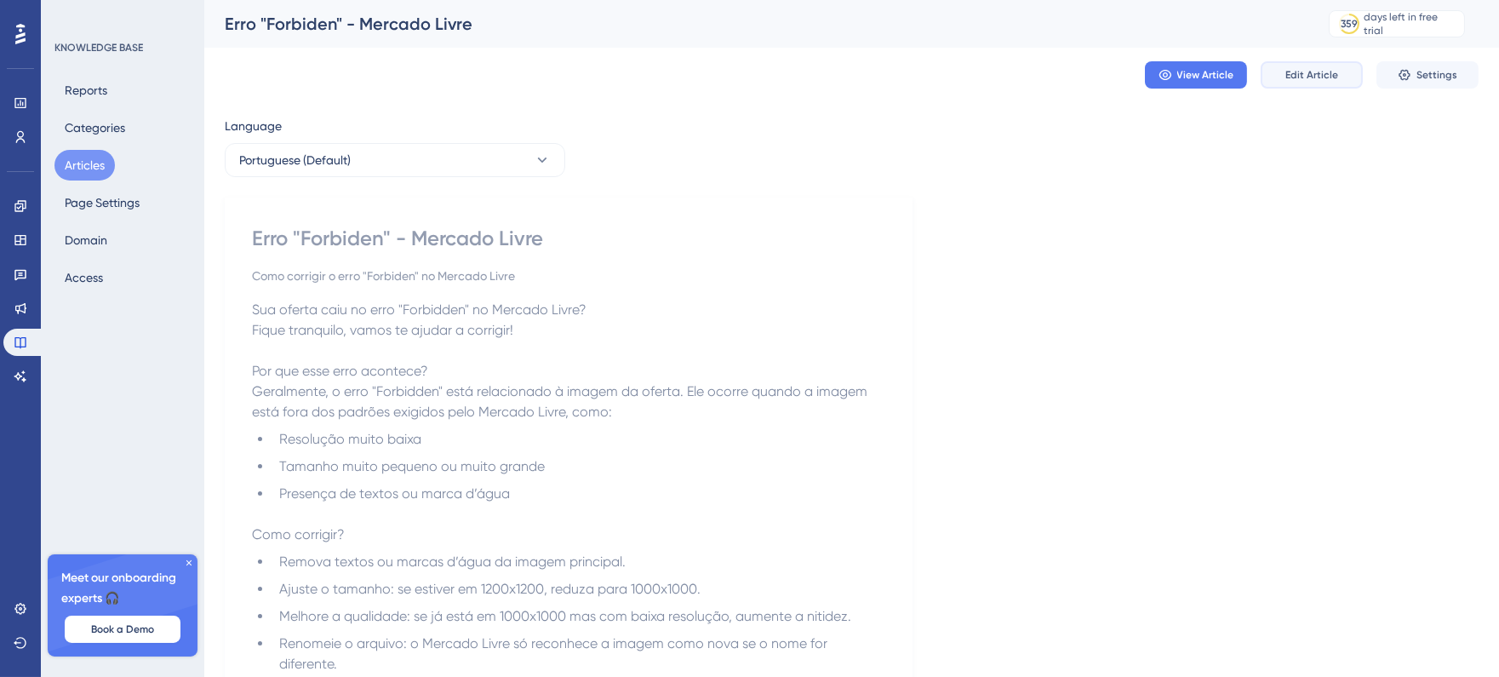
click at [1339, 77] on button "Edit Article" at bounding box center [1312, 74] width 102 height 27
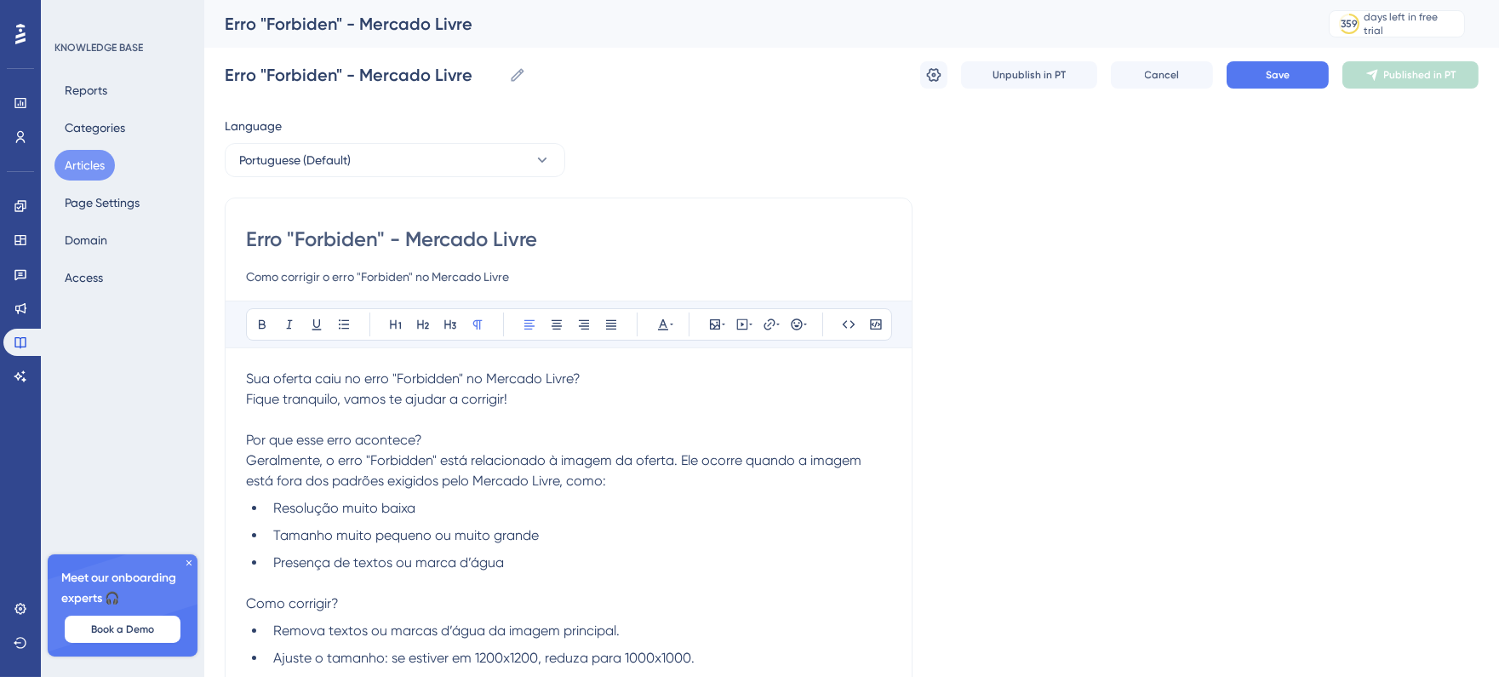
click at [1266, 321] on div "Language Portuguese (Default) Erro "Forbiden" - Mercado Livre Como corrigir o e…" at bounding box center [852, 558] width 1254 height 884
click at [928, 75] on icon at bounding box center [934, 75] width 14 height 14
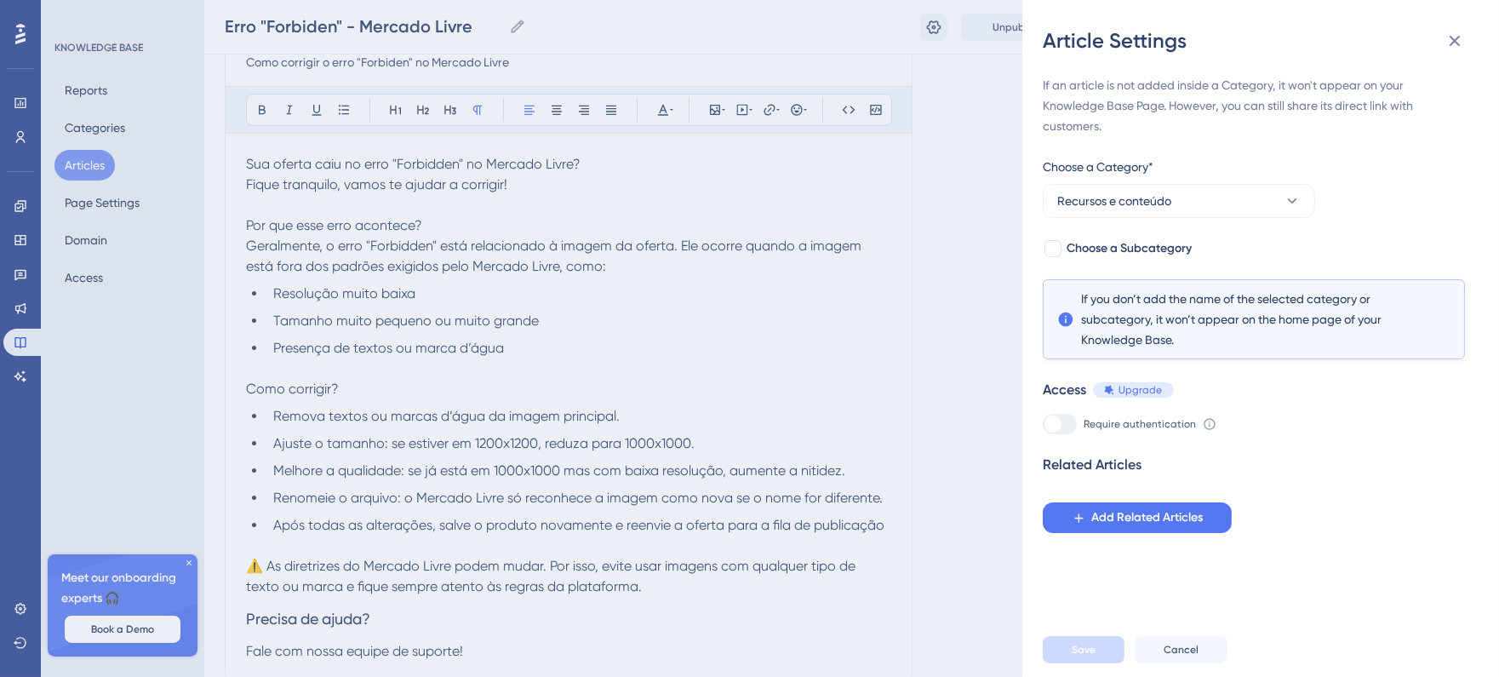
scroll to position [181, 0]
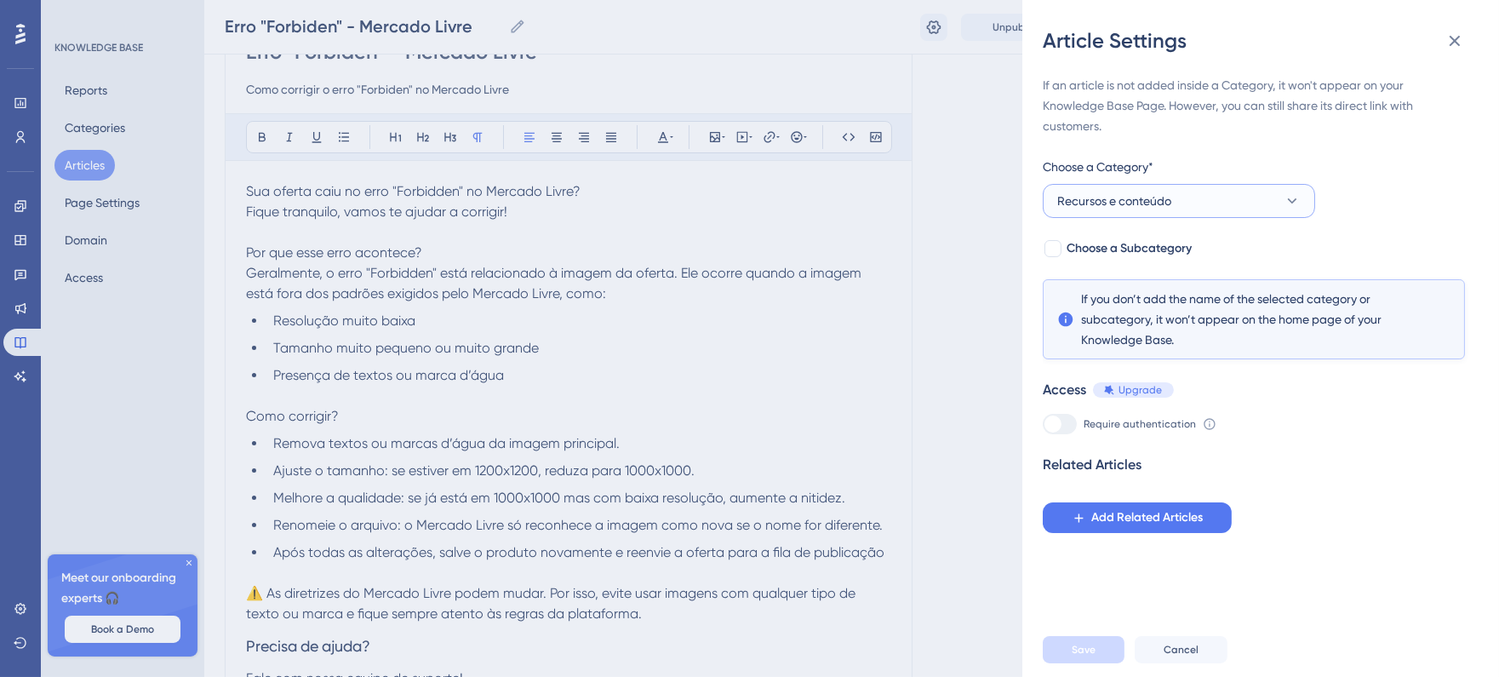
click at [1179, 209] on button "Recursos e conteúdo" at bounding box center [1179, 201] width 272 height 34
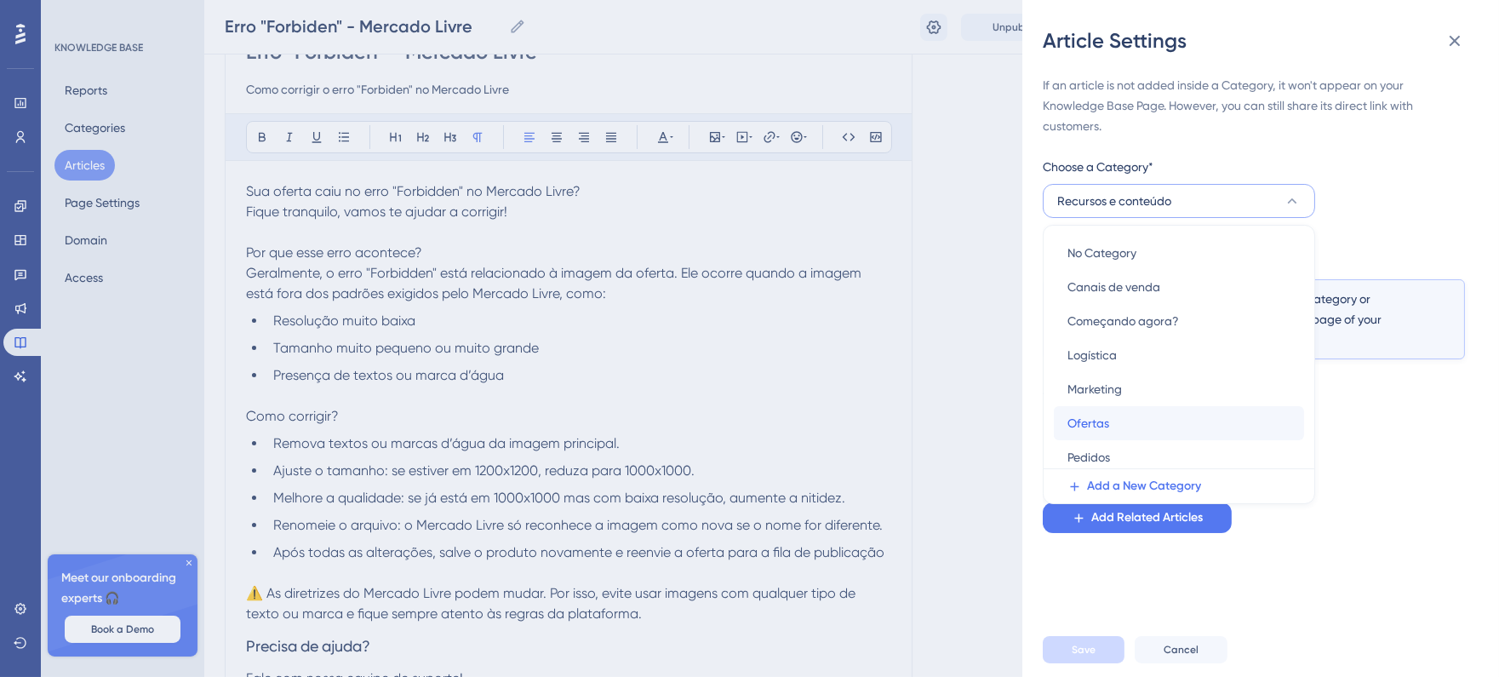
click at [1101, 427] on span "Ofertas" at bounding box center [1089, 423] width 42 height 20
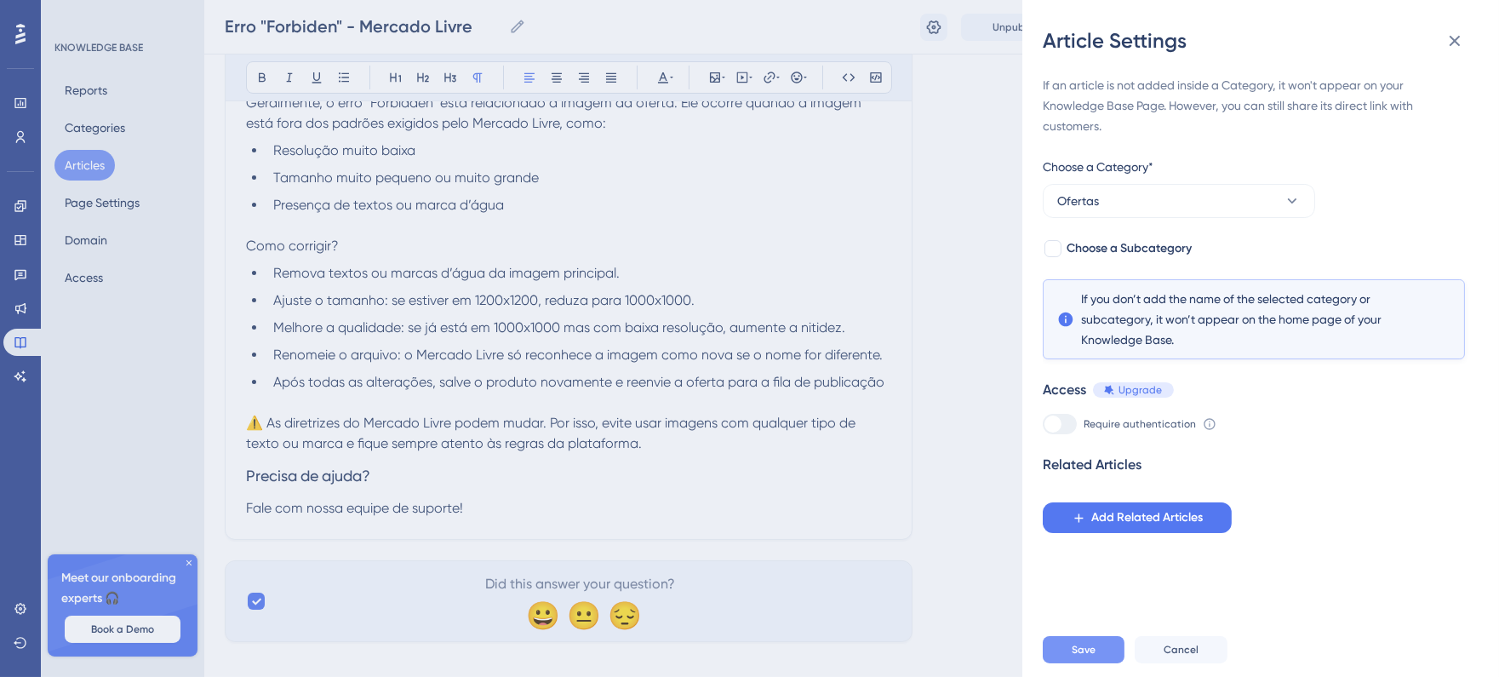
scroll to position [370, 0]
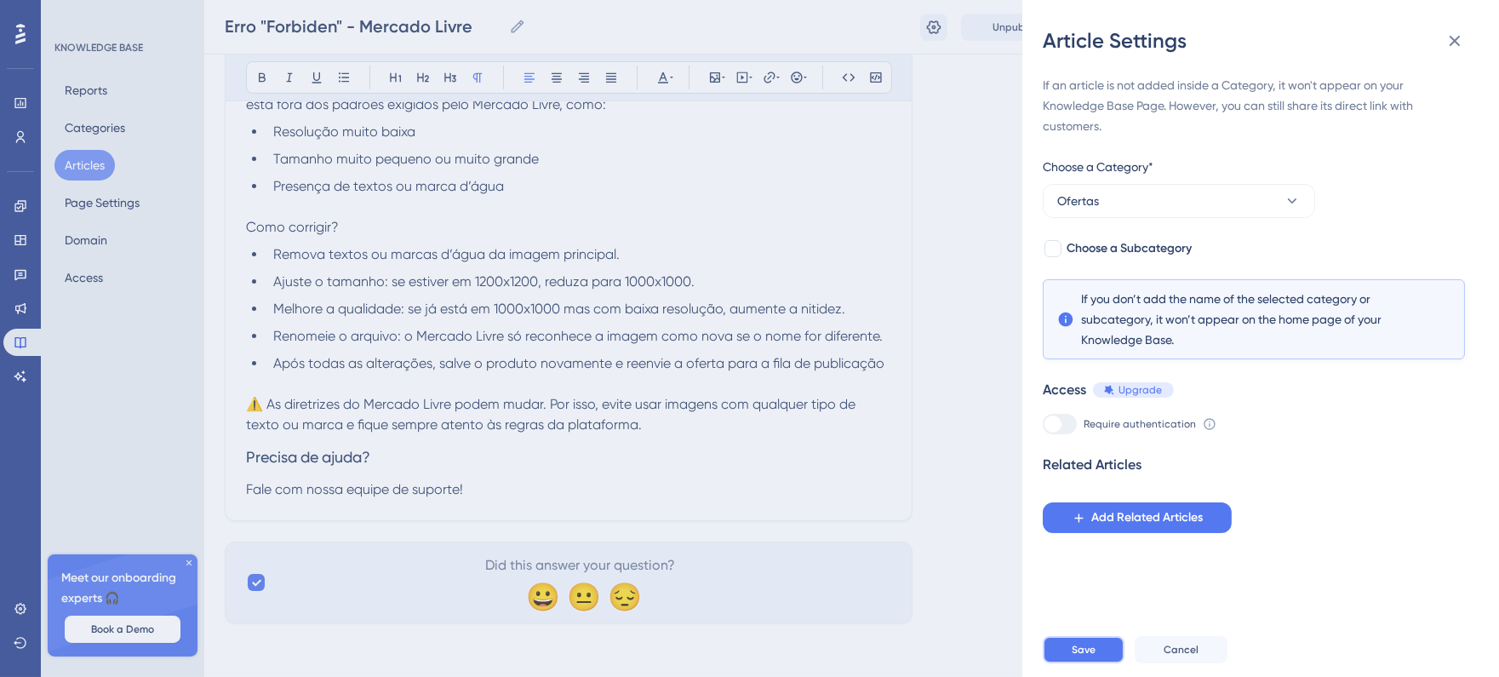
click at [1098, 661] on button "Save" at bounding box center [1084, 649] width 82 height 27
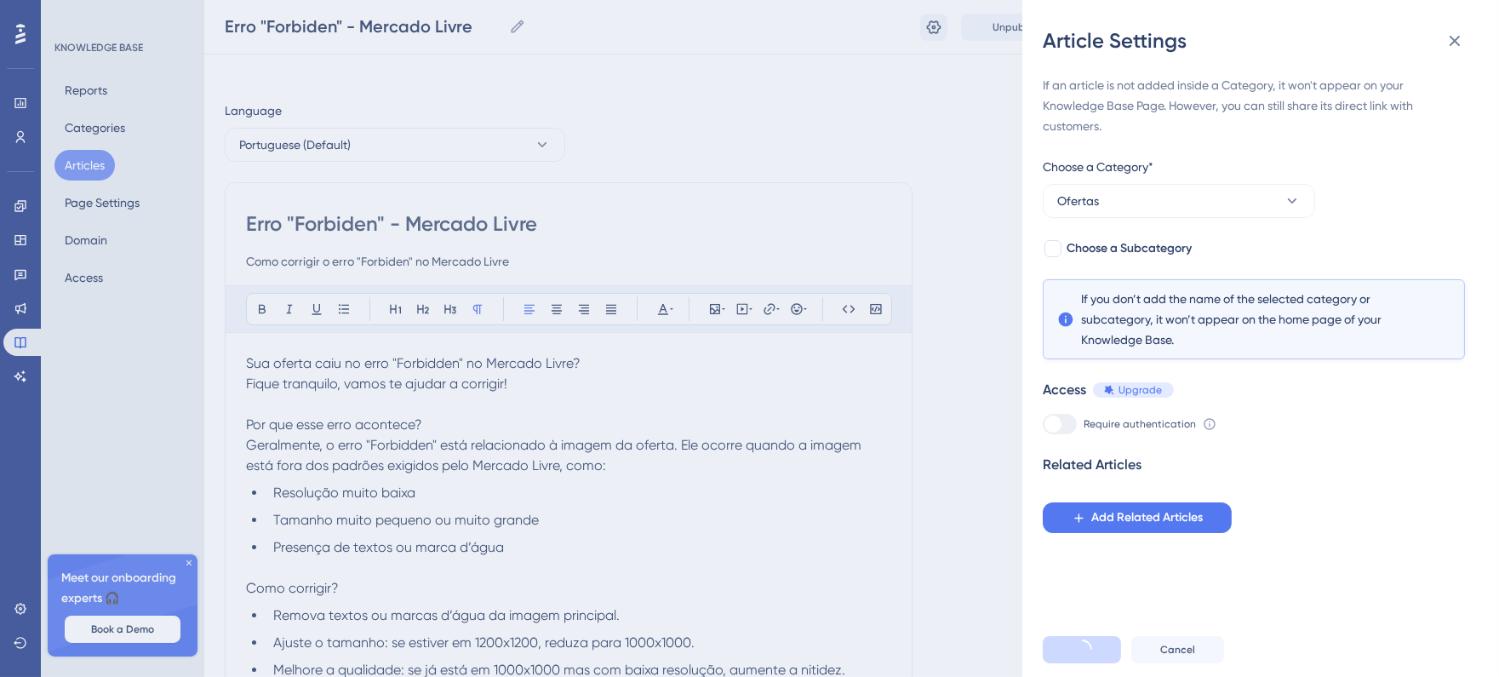
scroll to position [0, 0]
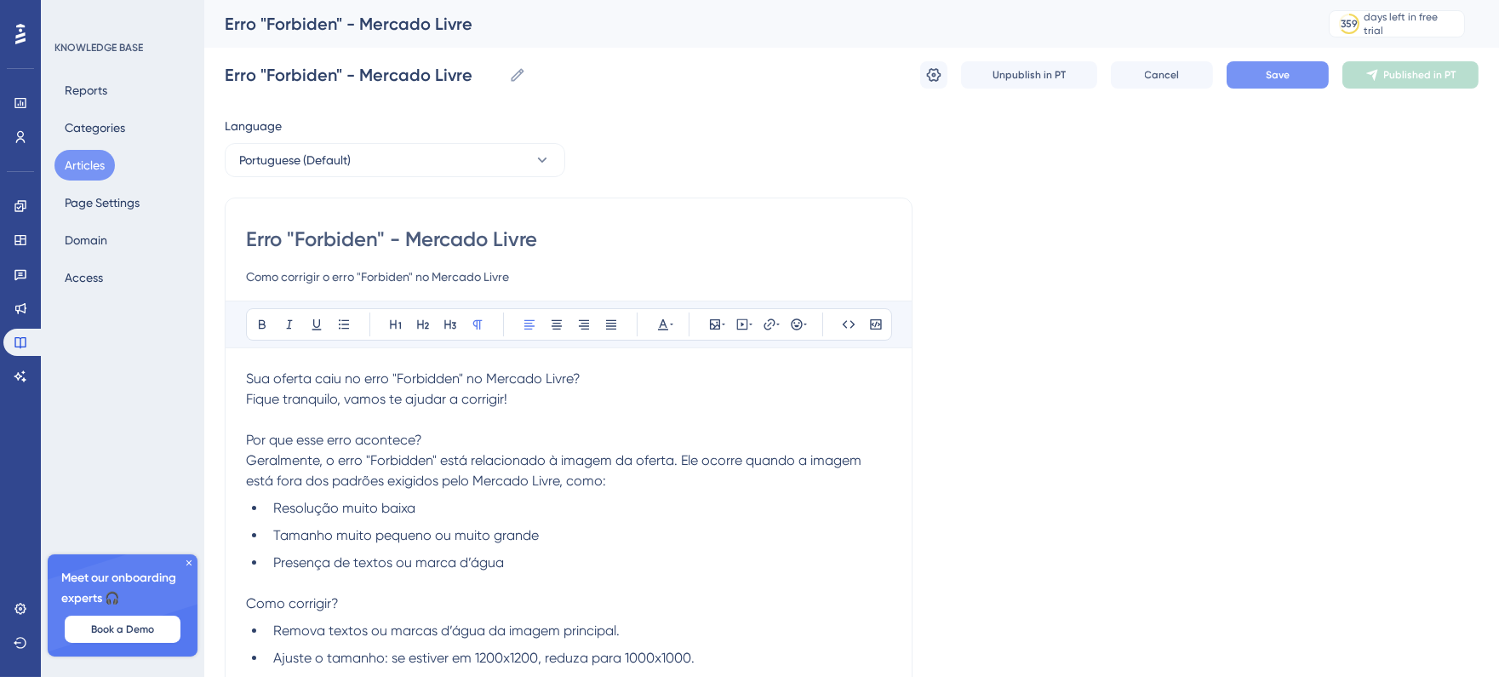
click at [1255, 78] on button "Save" at bounding box center [1278, 74] width 102 height 27
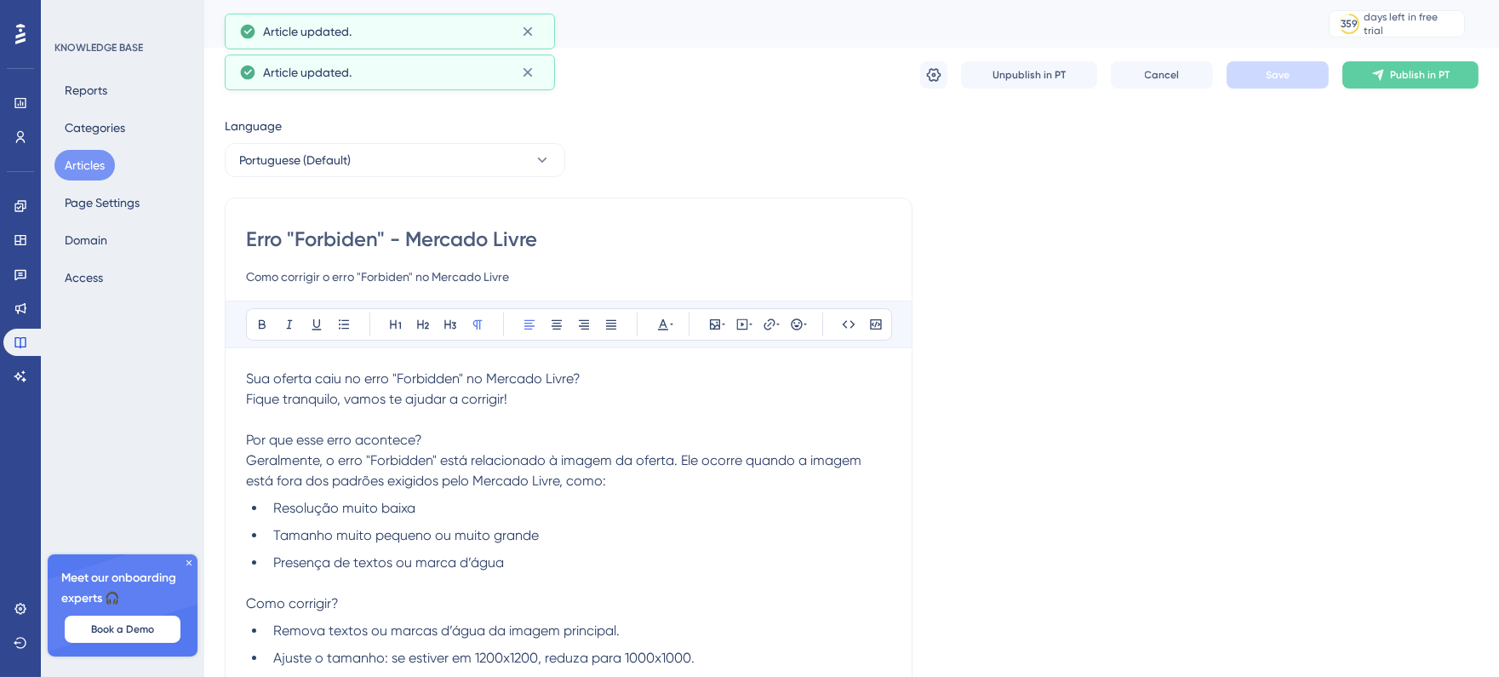
click at [92, 166] on button "Articles" at bounding box center [84, 165] width 60 height 31
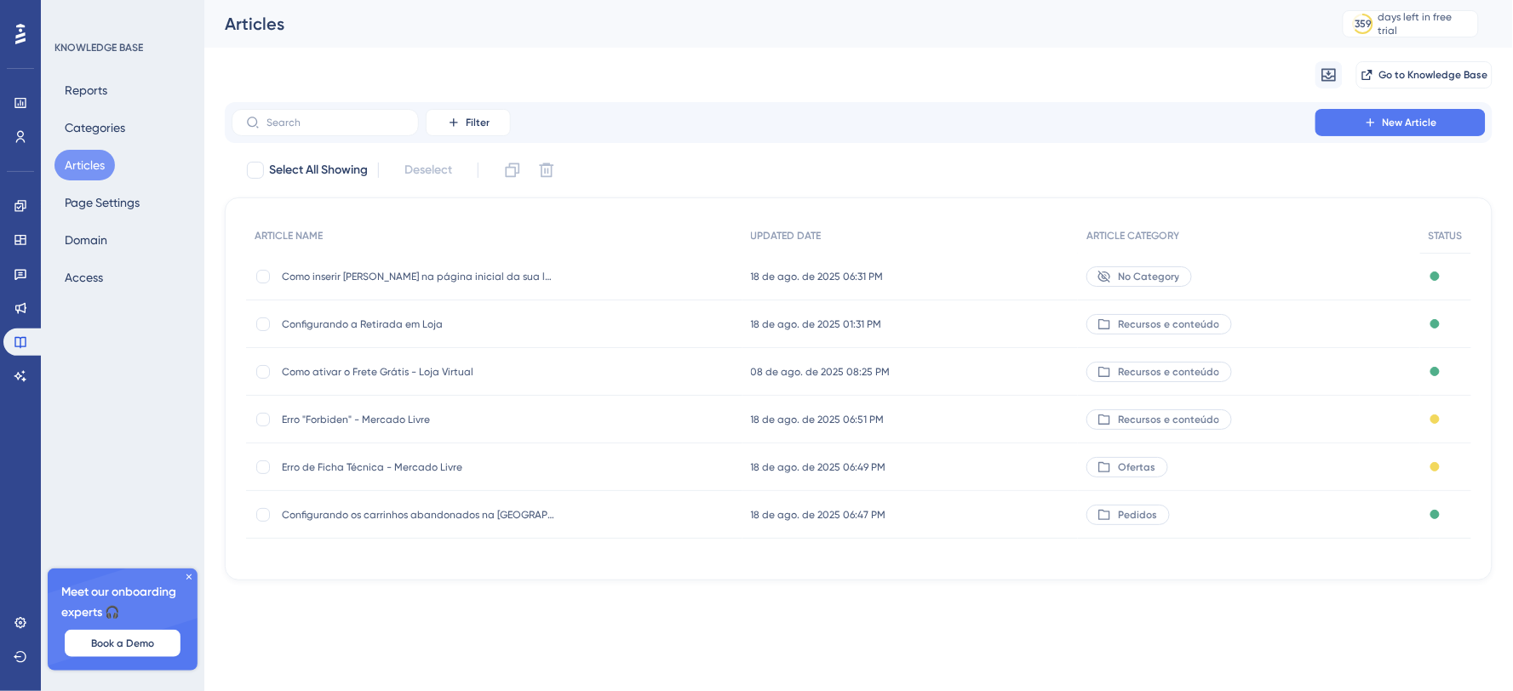
click at [1171, 373] on span "Recursos e conteúdo" at bounding box center [1168, 372] width 101 height 14
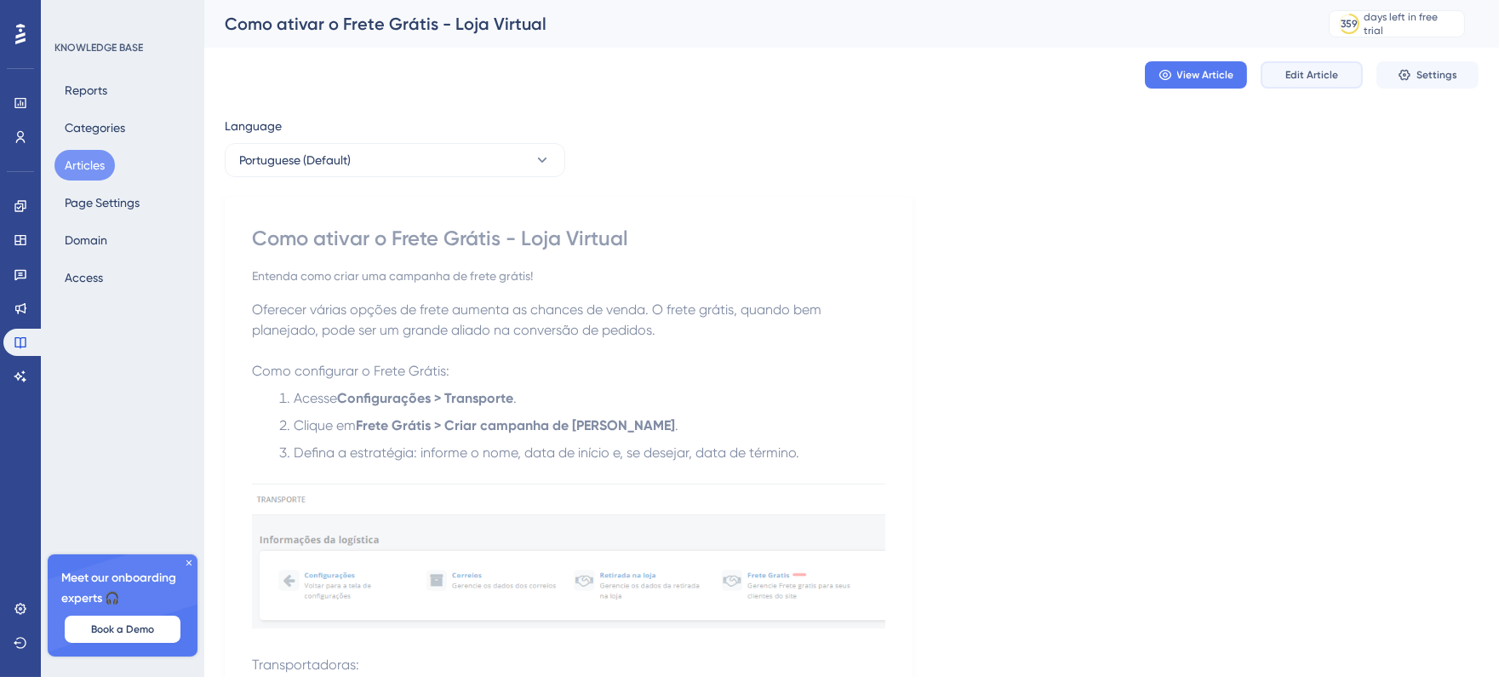
click at [1294, 79] on span "Edit Article" at bounding box center [1312, 75] width 53 height 14
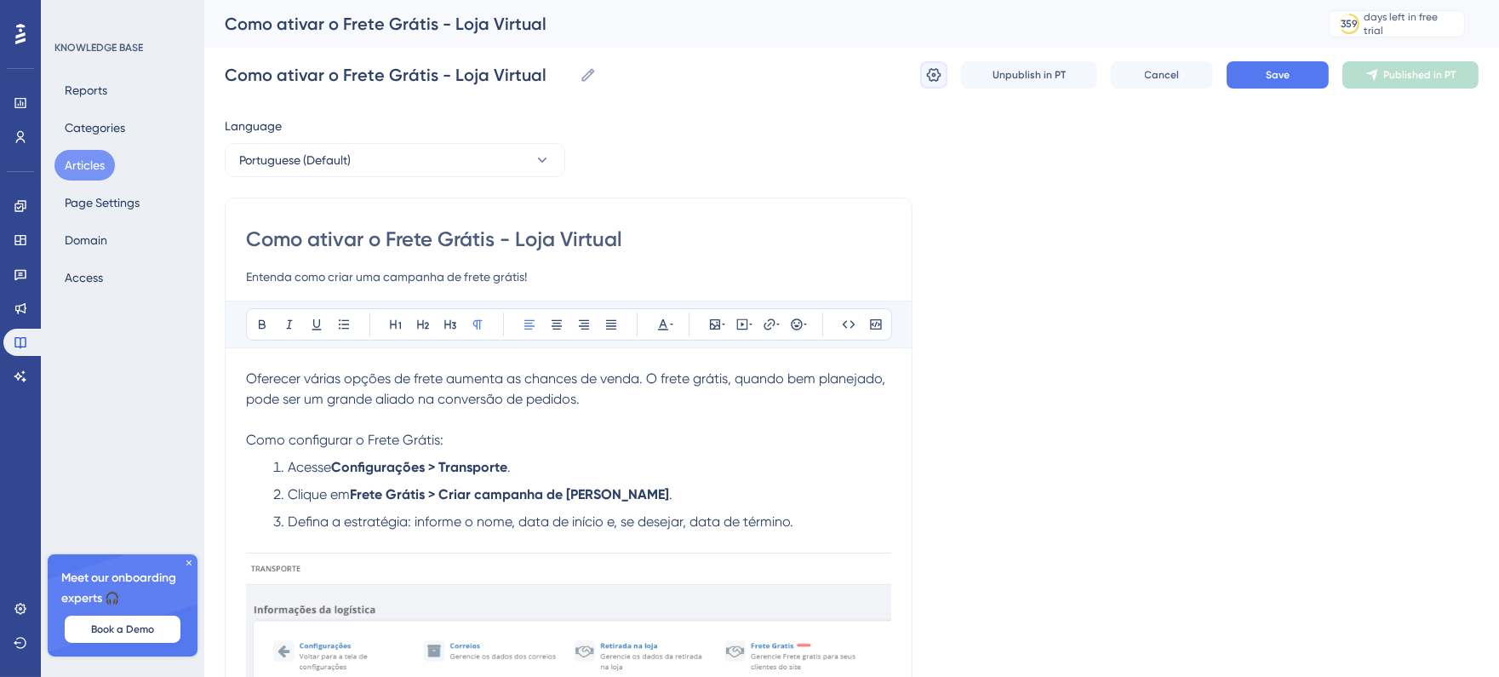
click at [938, 75] on icon at bounding box center [934, 74] width 17 height 17
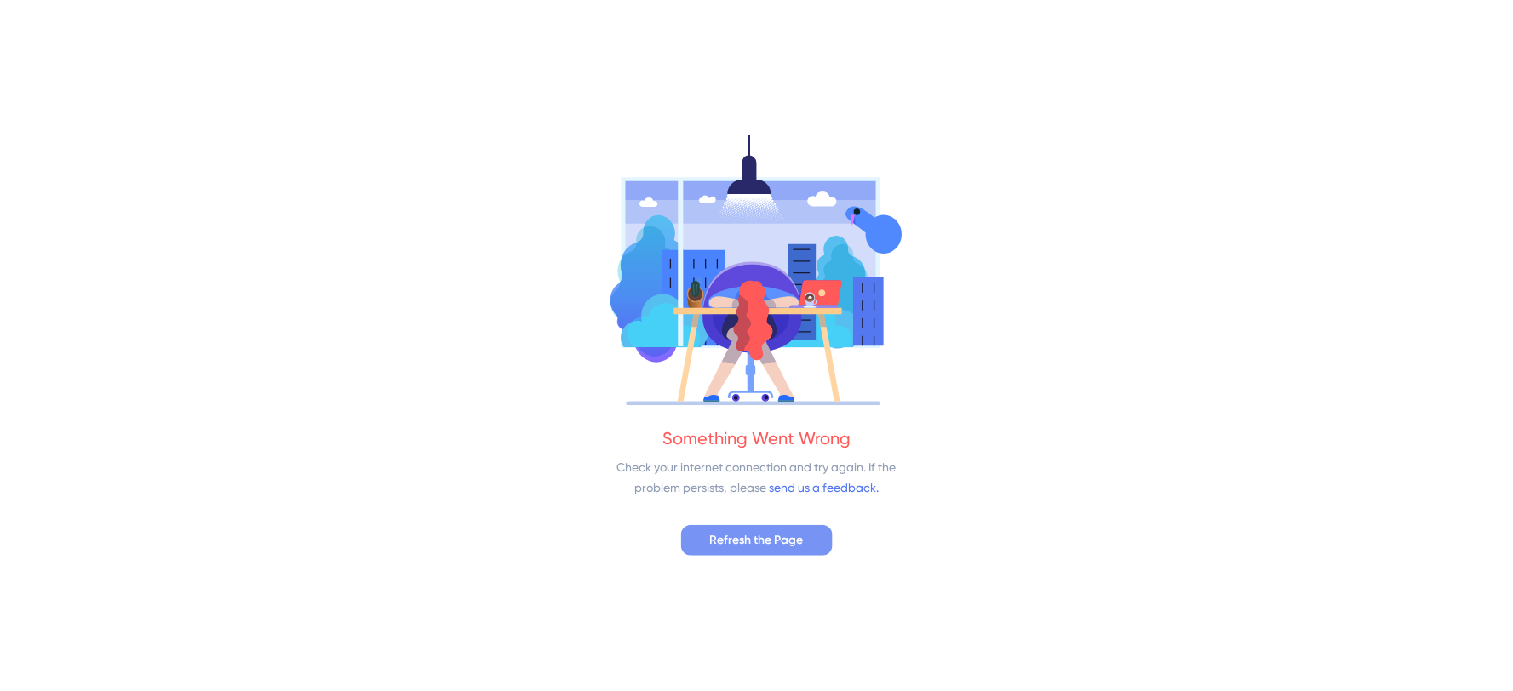
click at [788, 538] on span "Refresh the Page" at bounding box center [757, 540] width 94 height 20
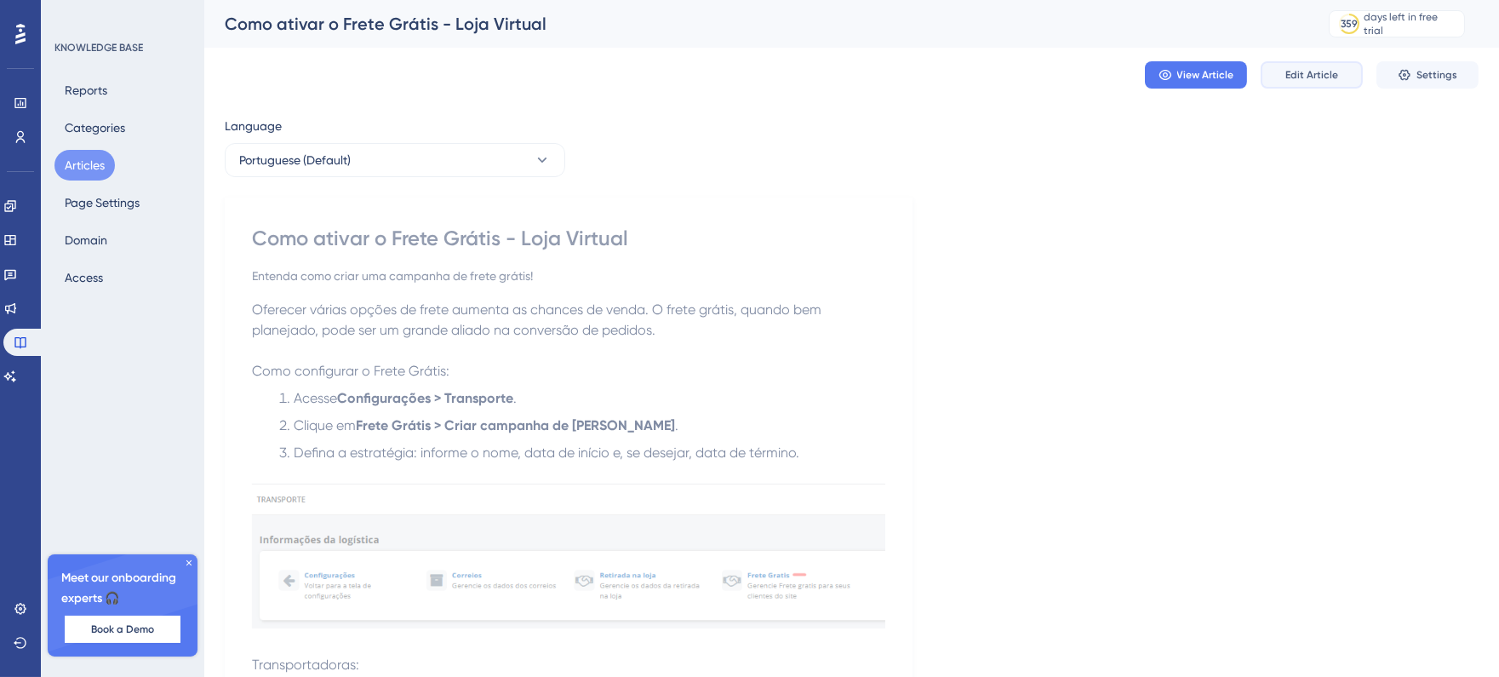
click at [1345, 77] on button "Edit Article" at bounding box center [1312, 74] width 102 height 27
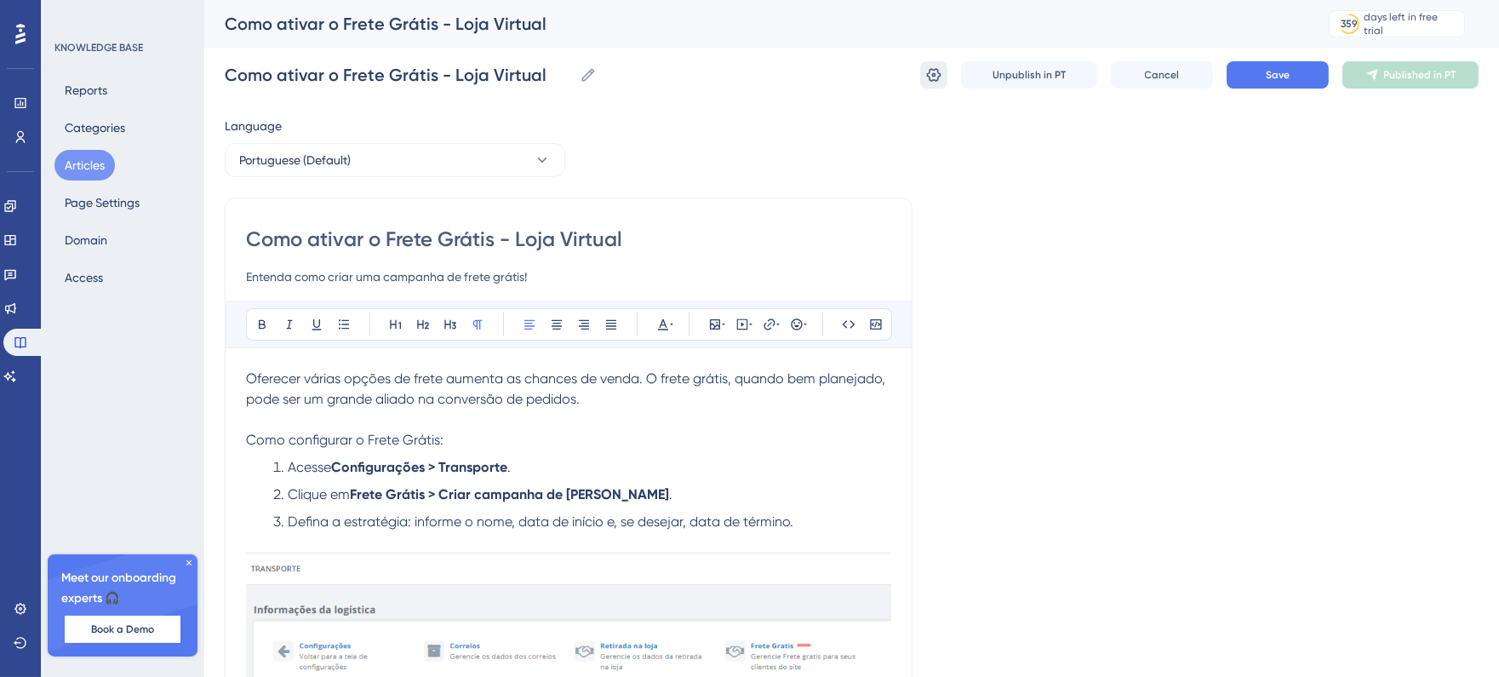
click at [941, 80] on icon at bounding box center [934, 74] width 17 height 17
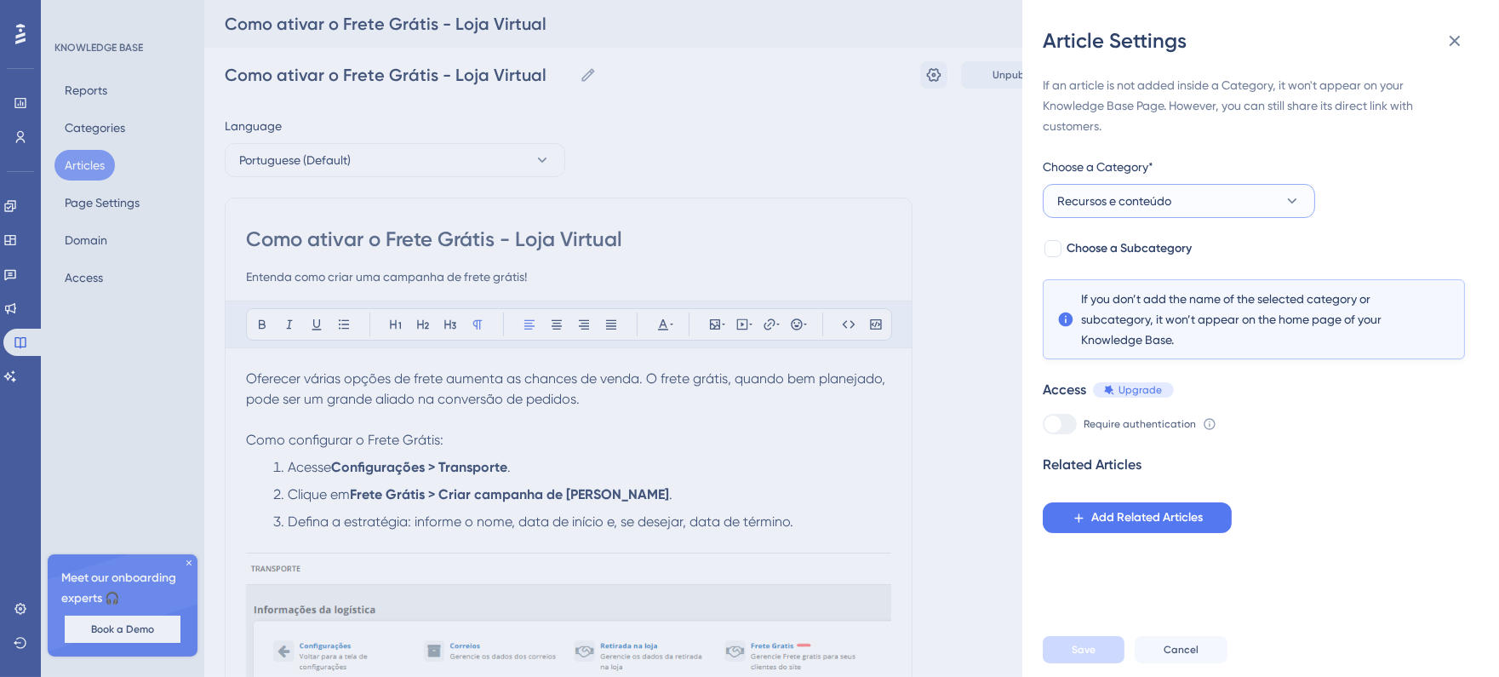
click at [1201, 198] on button "Recursos e conteúdo" at bounding box center [1179, 201] width 272 height 34
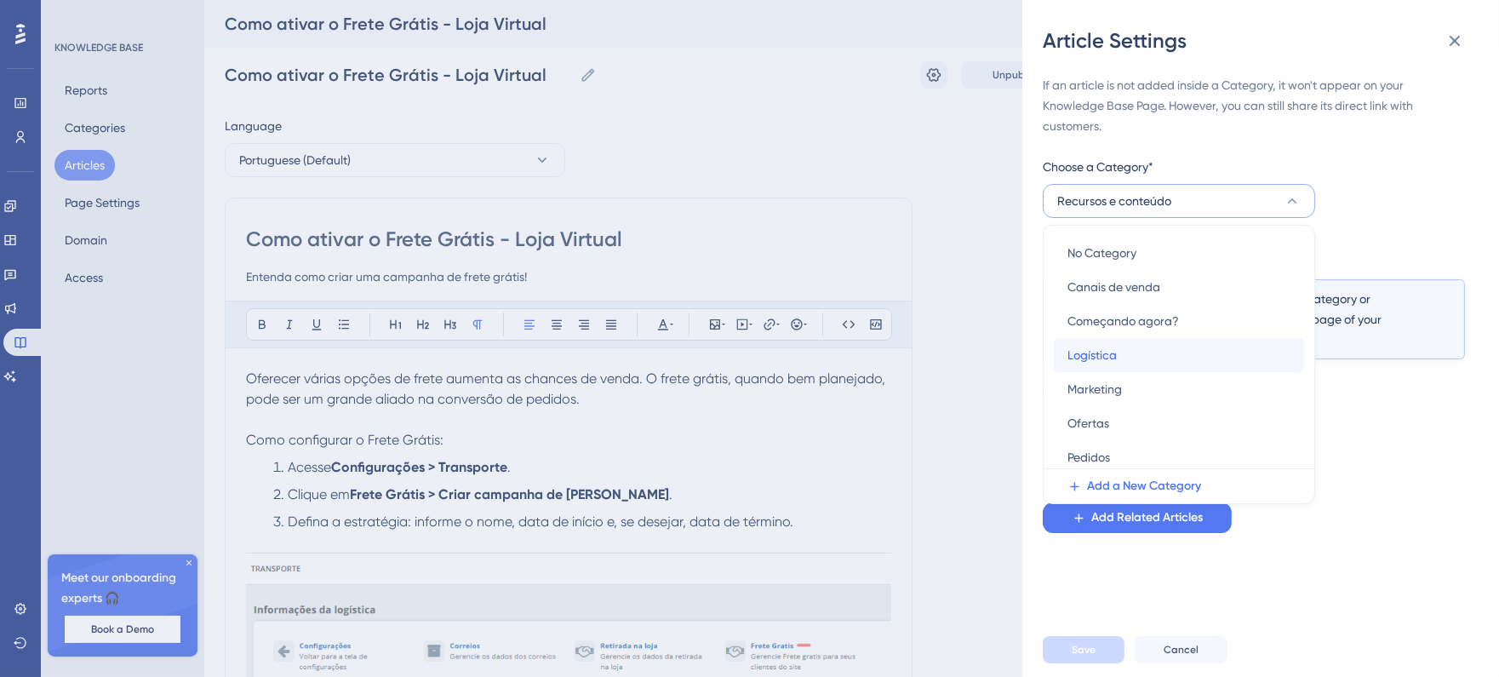
click at [1187, 364] on div "Logística Logística" at bounding box center [1179, 355] width 223 height 34
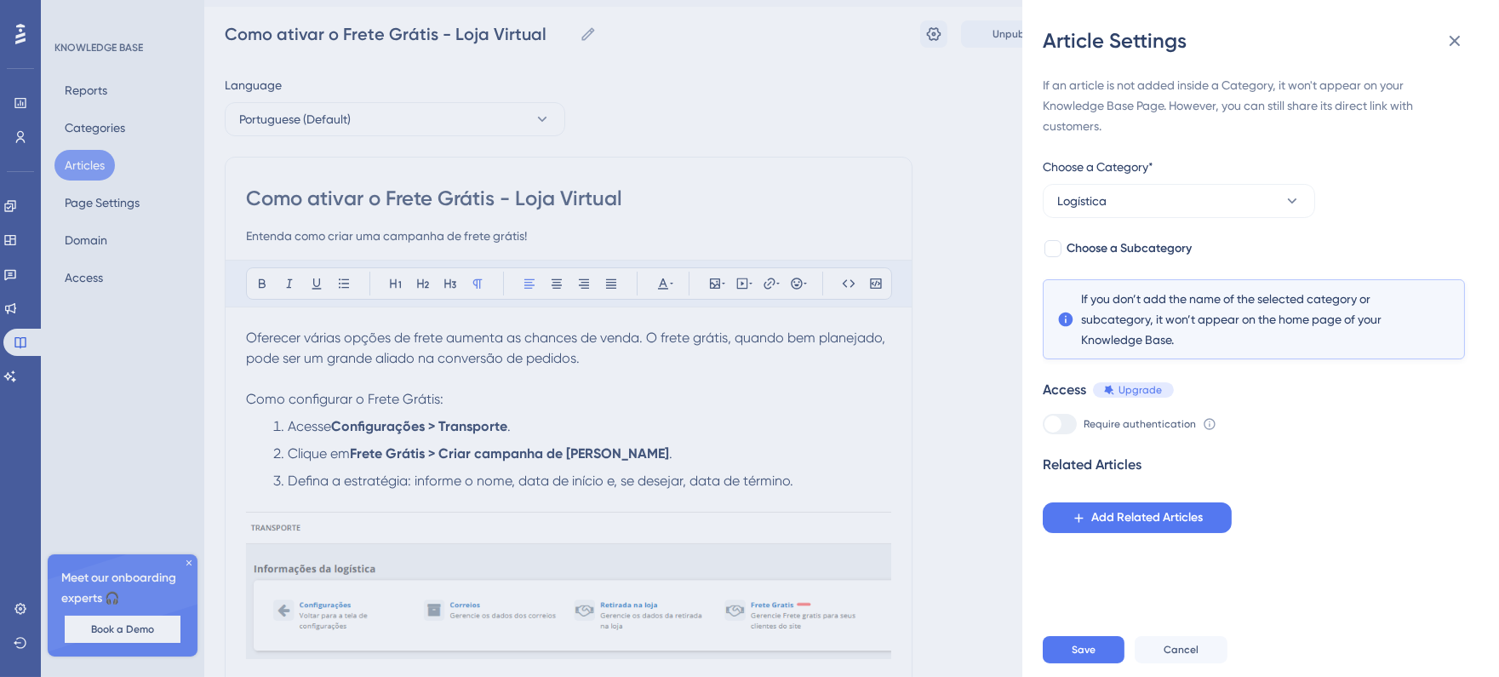
scroll to position [95, 0]
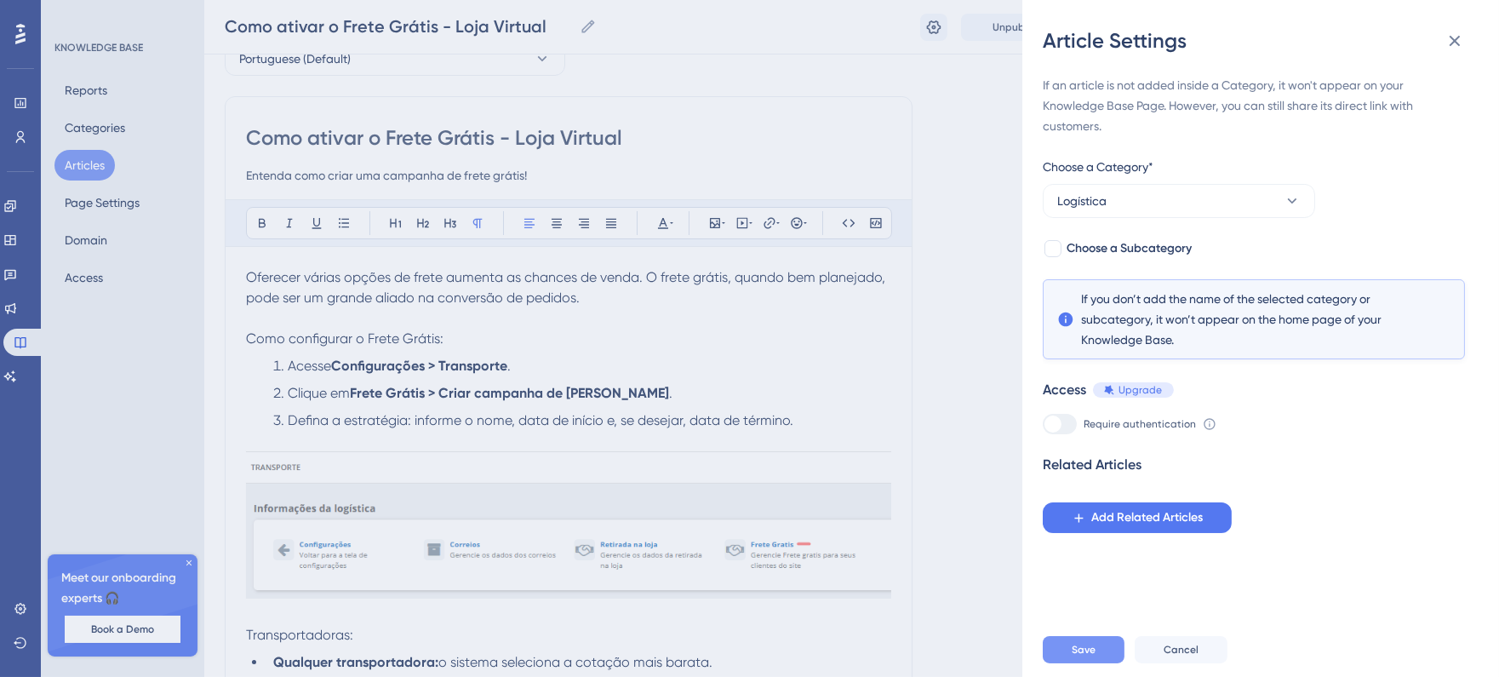
click at [1086, 657] on span "Save" at bounding box center [1084, 650] width 24 height 14
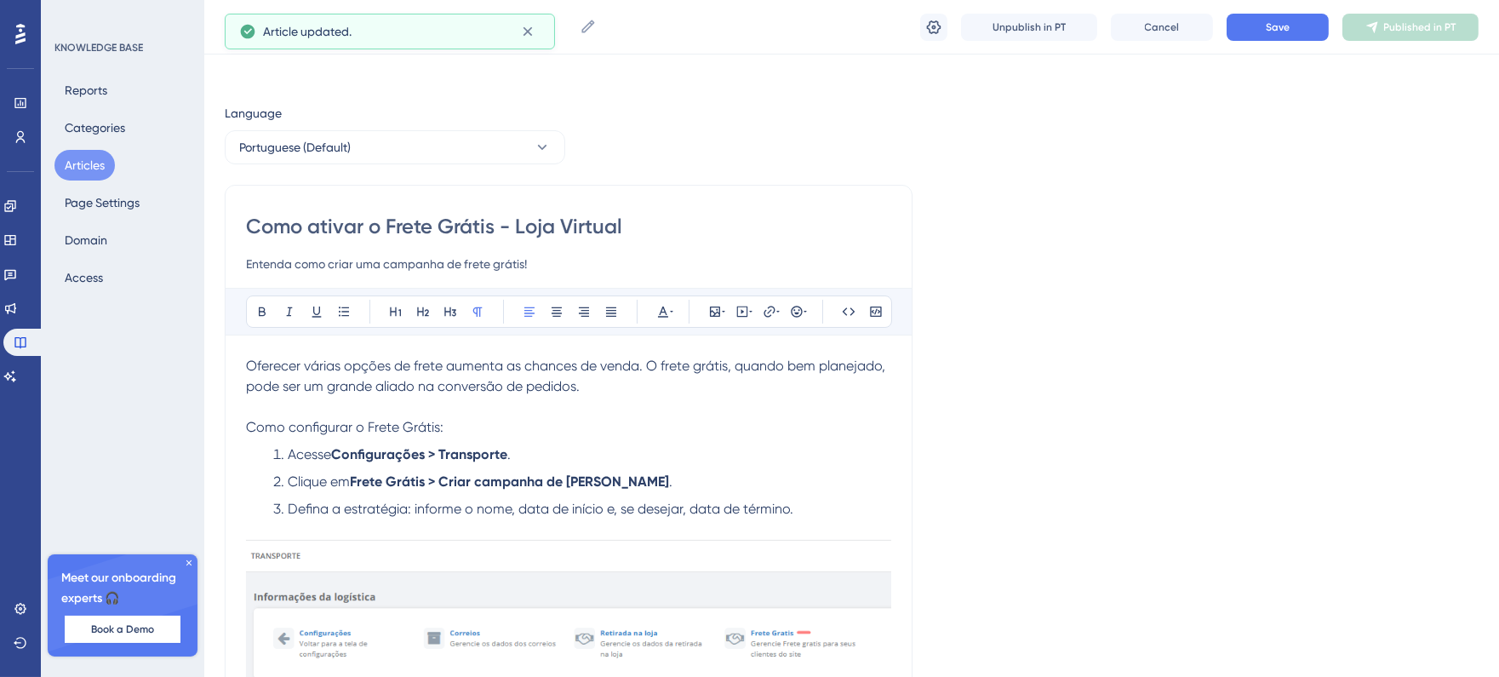
scroll to position [0, 0]
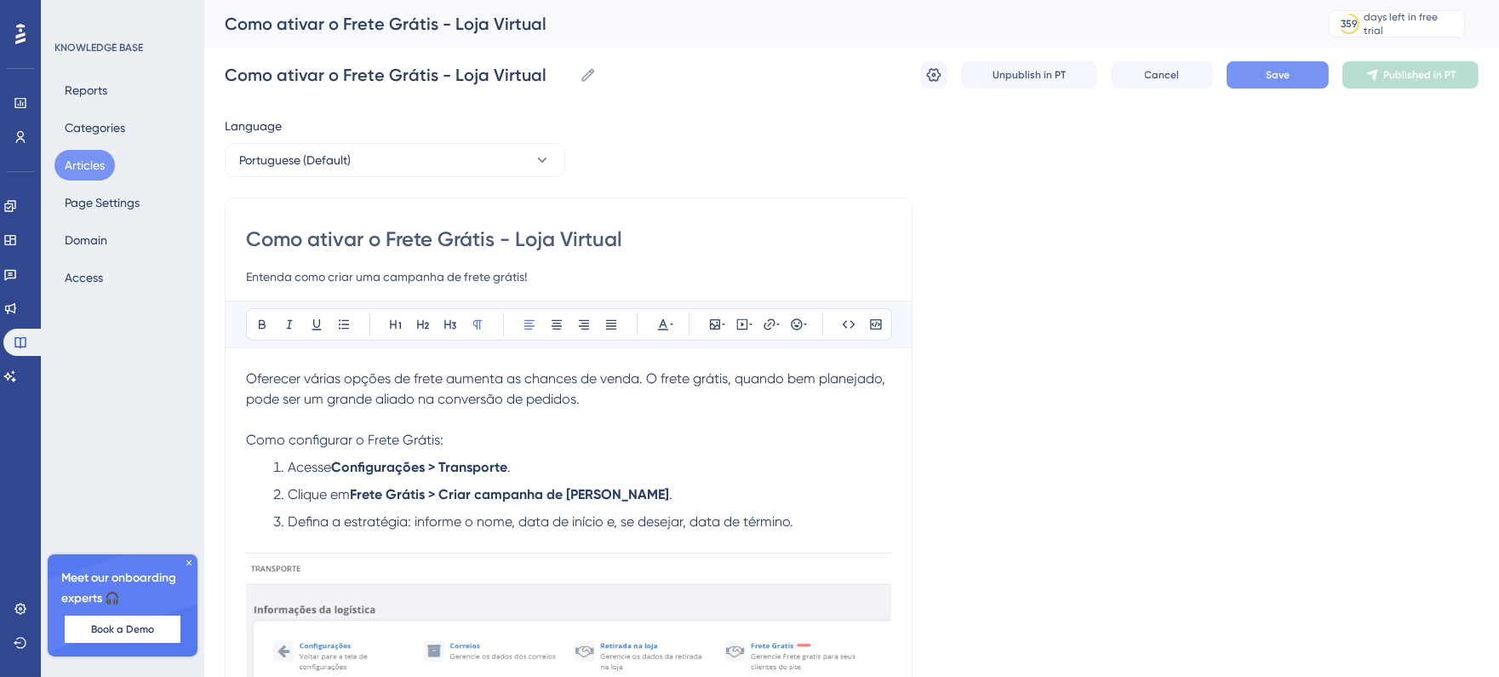
click at [1245, 77] on button "Save" at bounding box center [1278, 74] width 102 height 27
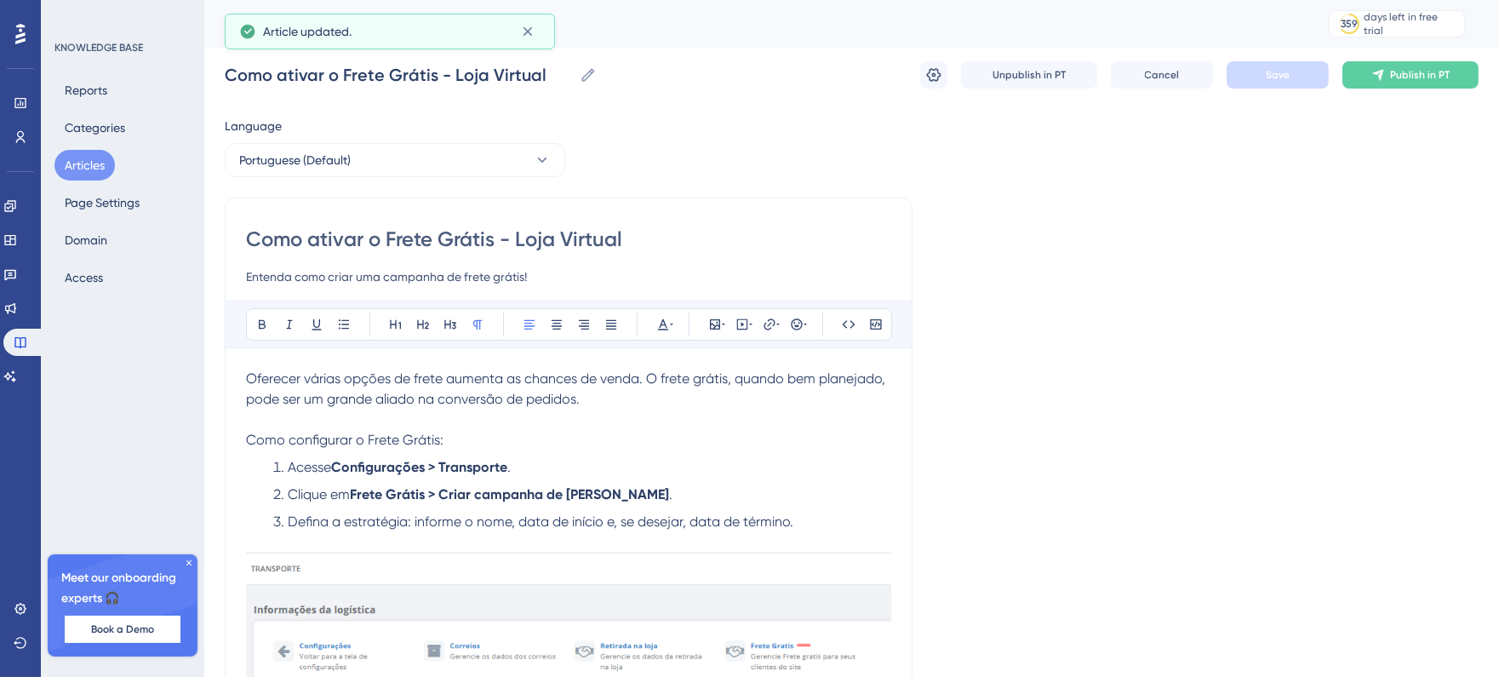
click at [78, 163] on button "Articles" at bounding box center [84, 165] width 60 height 31
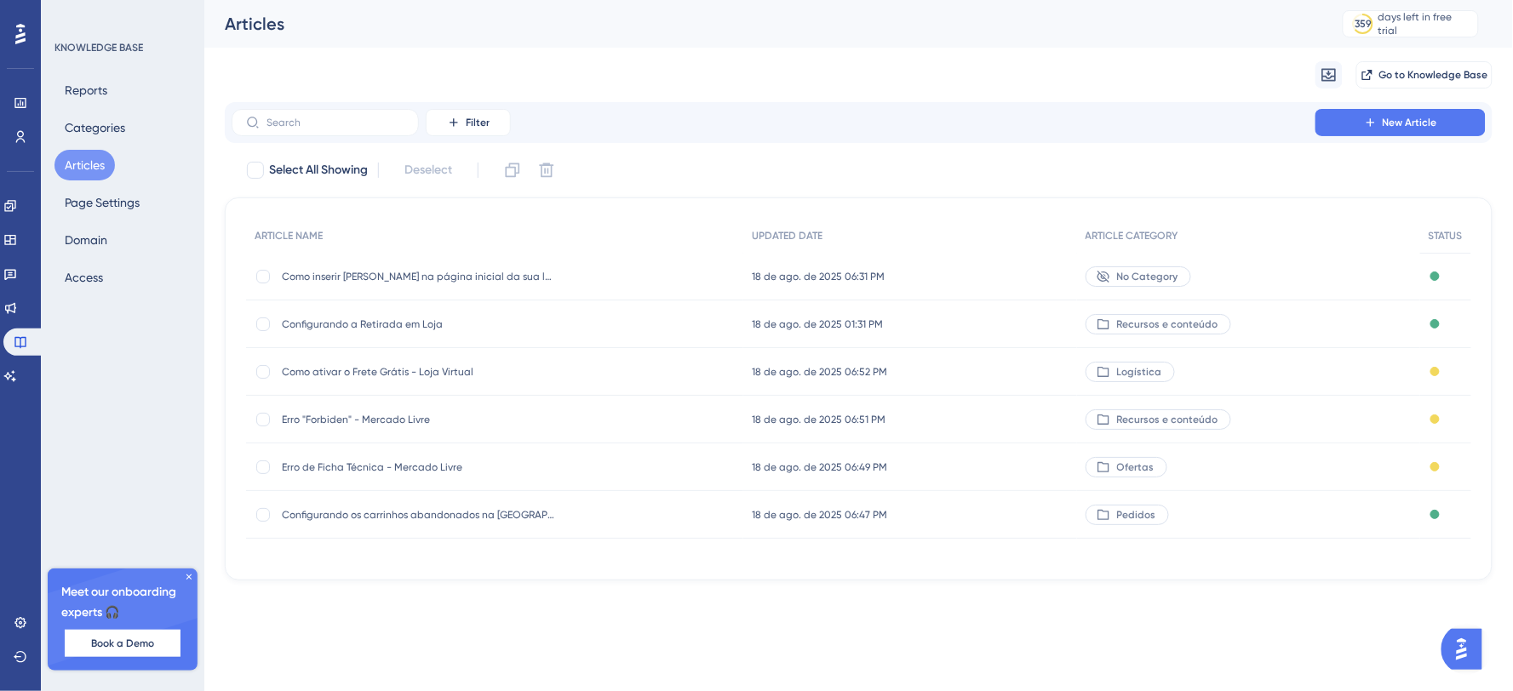
click at [349, 416] on span "Erro "Forbiden" - Mercado Livre" at bounding box center [418, 420] width 272 height 14
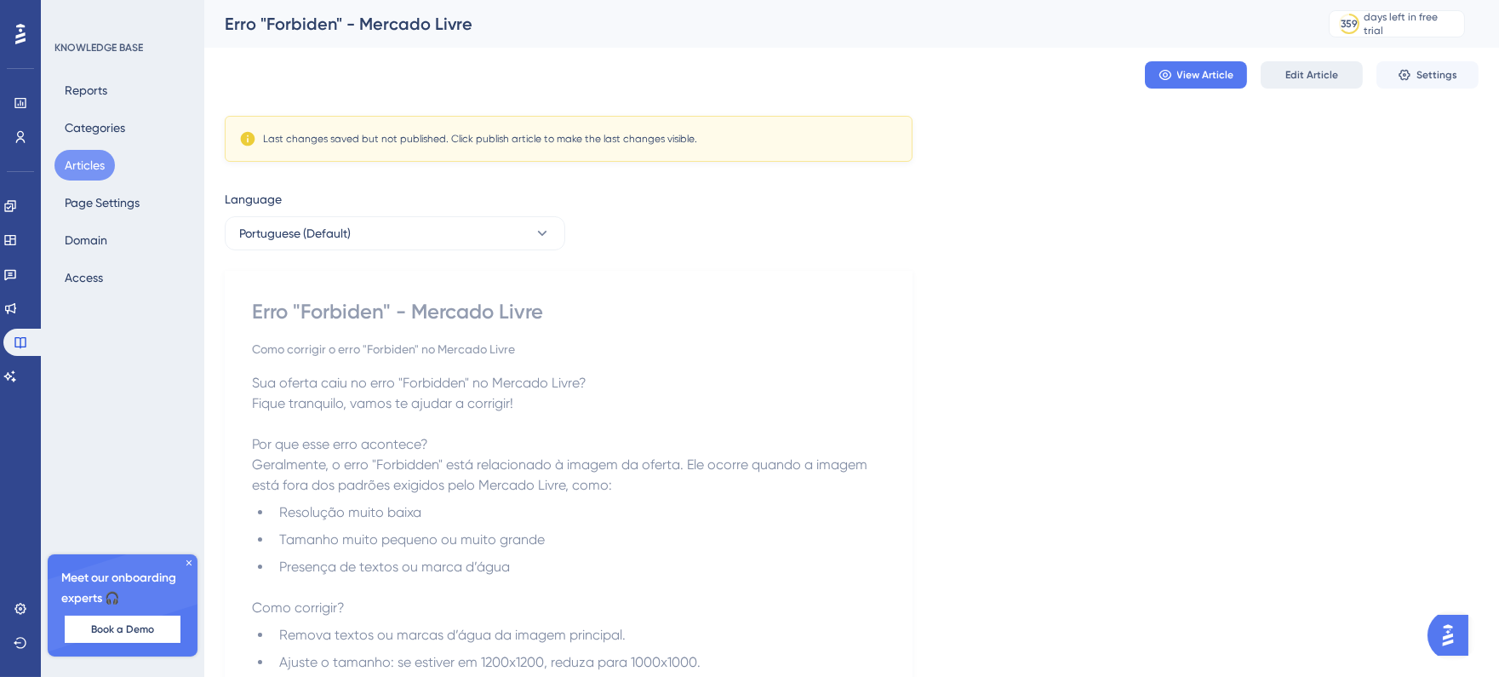
click at [1279, 81] on button "Edit Article" at bounding box center [1312, 74] width 102 height 27
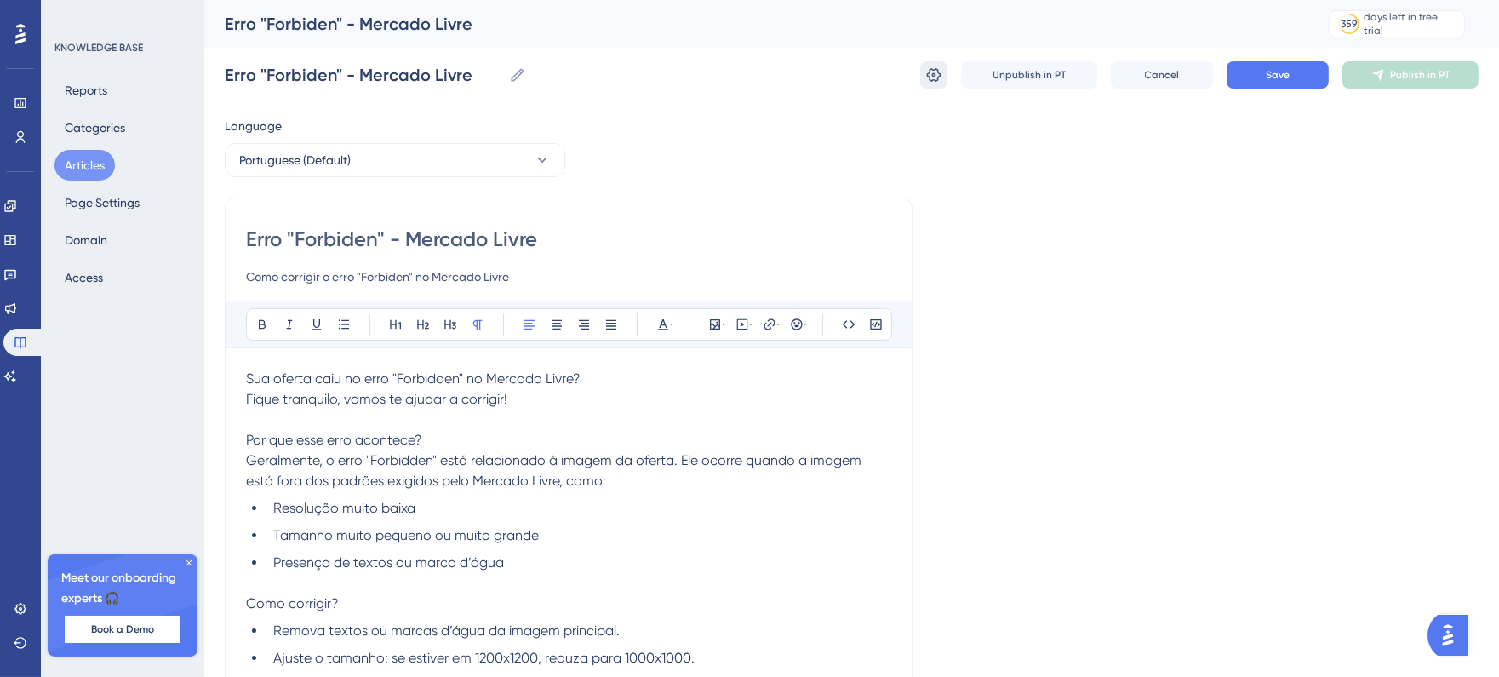
click at [948, 75] on div "Unpublish in PT Cancel Save Publish in PT" at bounding box center [1199, 74] width 559 height 27
click at [938, 75] on icon at bounding box center [934, 74] width 17 height 17
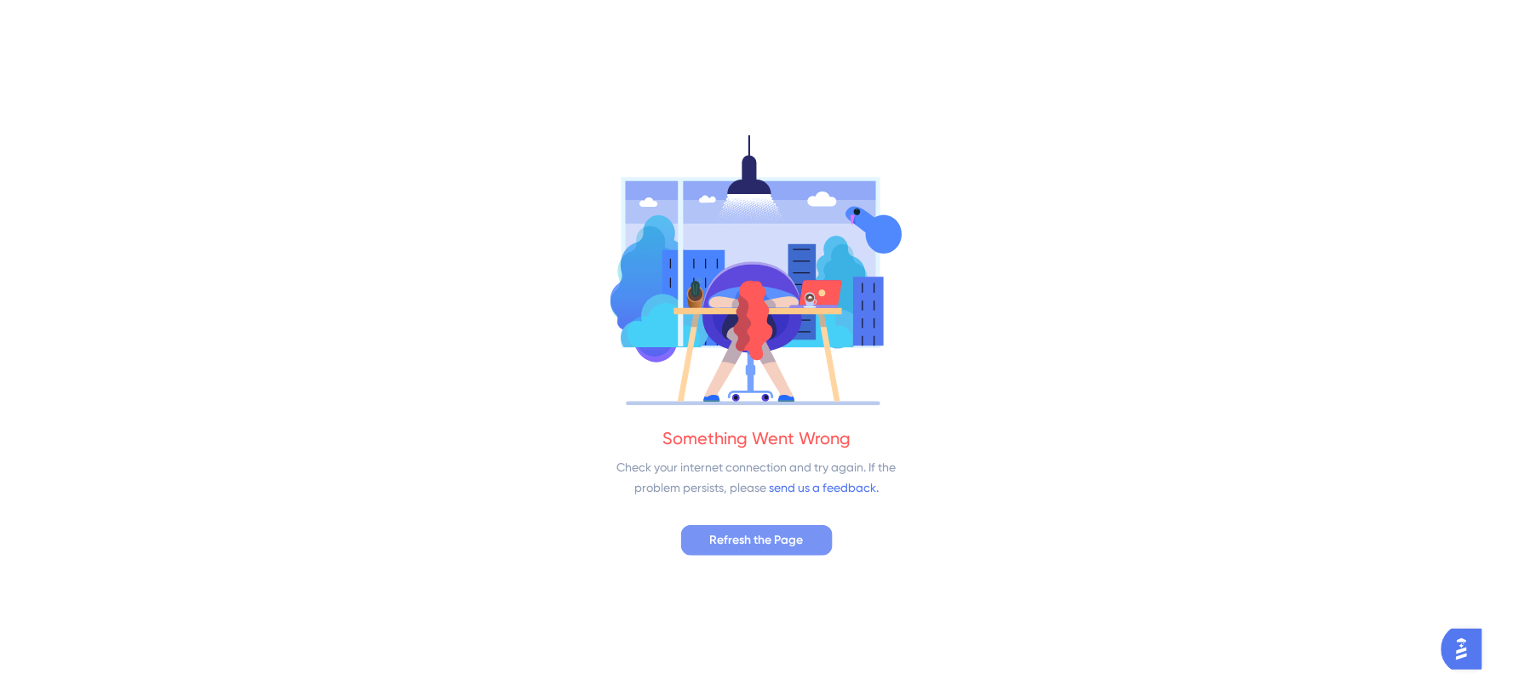
click at [784, 550] on span "Refresh the Page" at bounding box center [757, 540] width 94 height 20
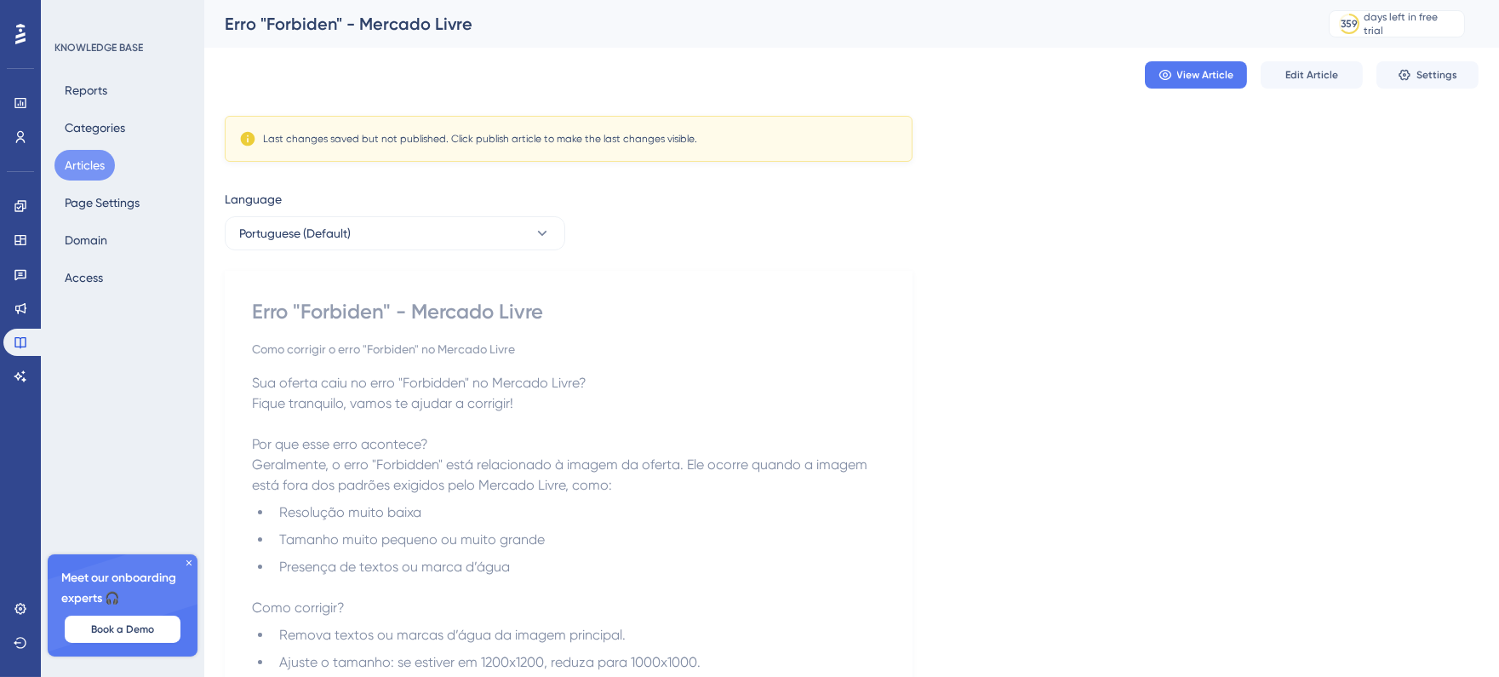
click at [1182, 232] on div "Language Portuguese (Default) Erro "Forbiden" - [PERSON_NAME] Livre Como corrig…" at bounding box center [852, 618] width 1254 height 858
click at [1304, 77] on span "Edit Article" at bounding box center [1312, 75] width 53 height 14
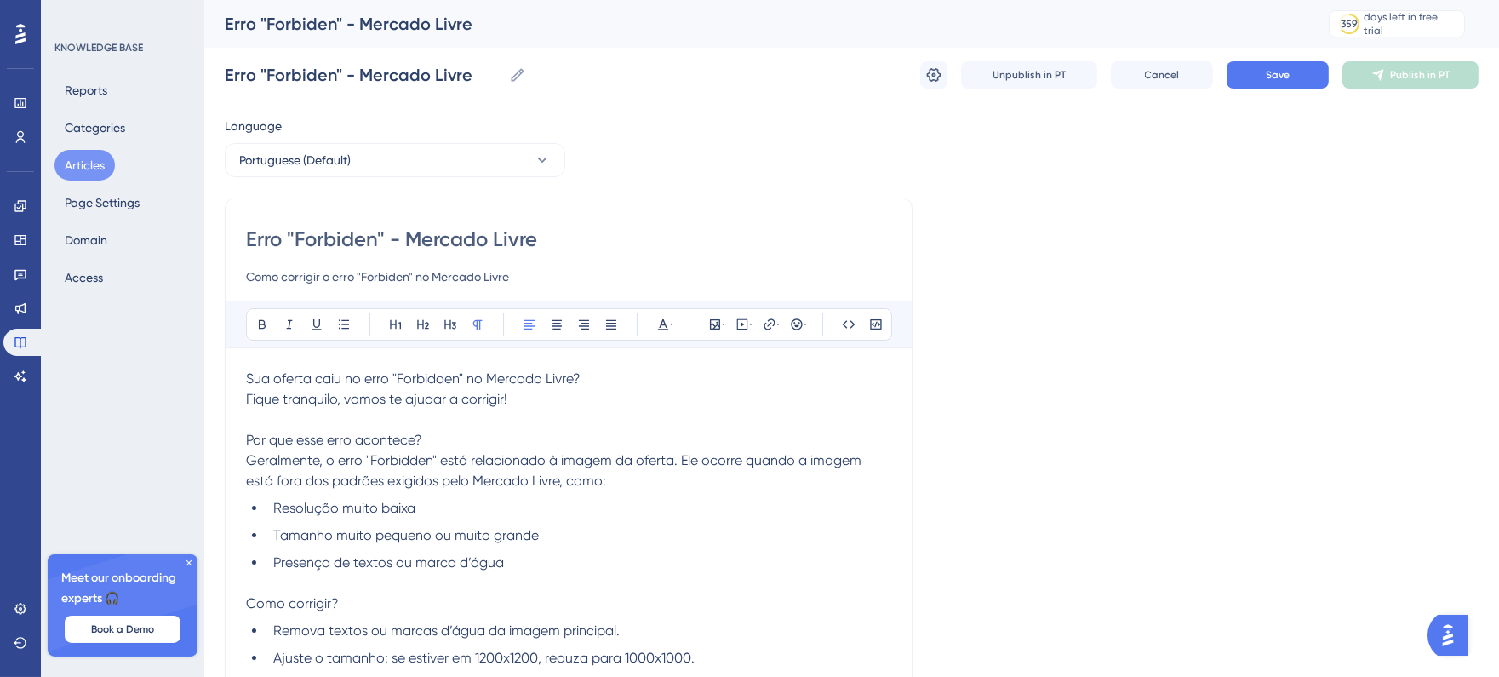
click at [949, 75] on div "Unpublish in PT Cancel Save Publish in PT" at bounding box center [1199, 74] width 559 height 27
click at [947, 75] on button at bounding box center [933, 74] width 27 height 27
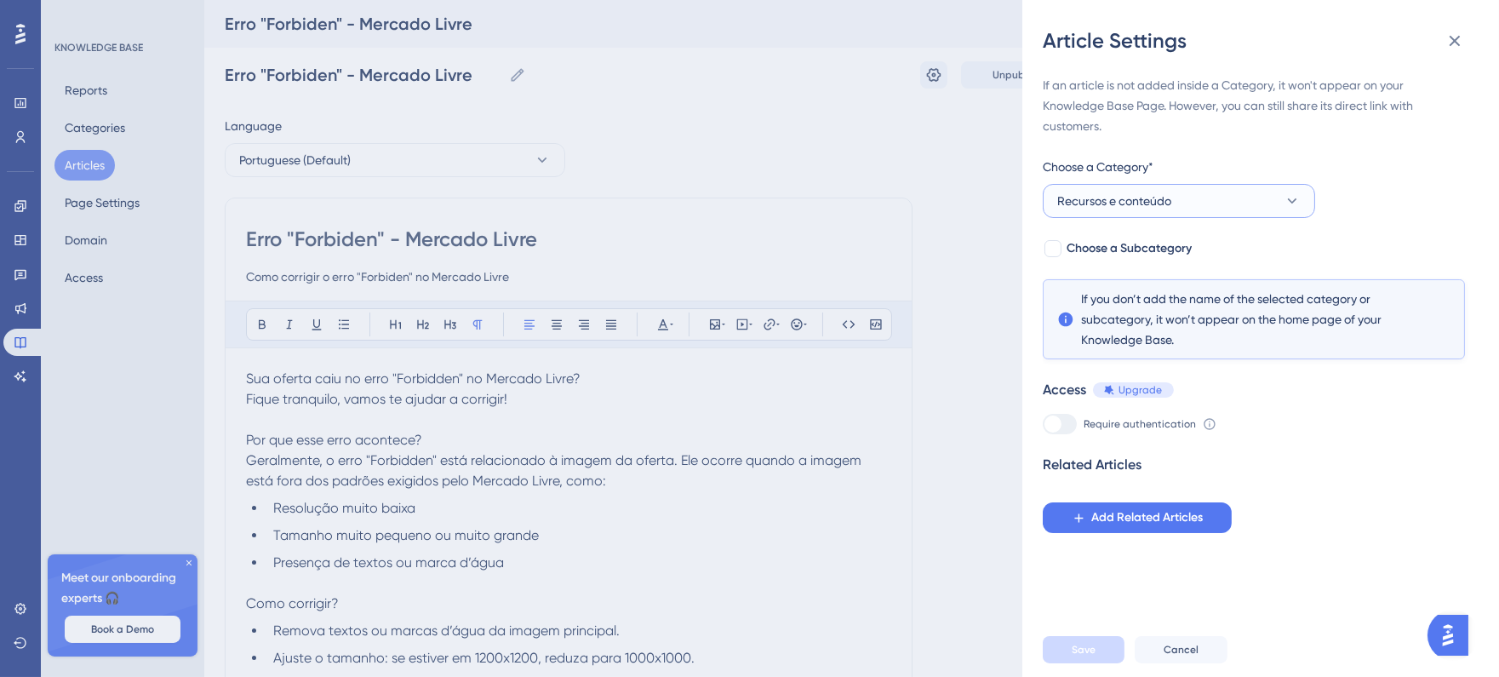
click at [1155, 203] on span "Recursos e conteúdo" at bounding box center [1115, 201] width 114 height 20
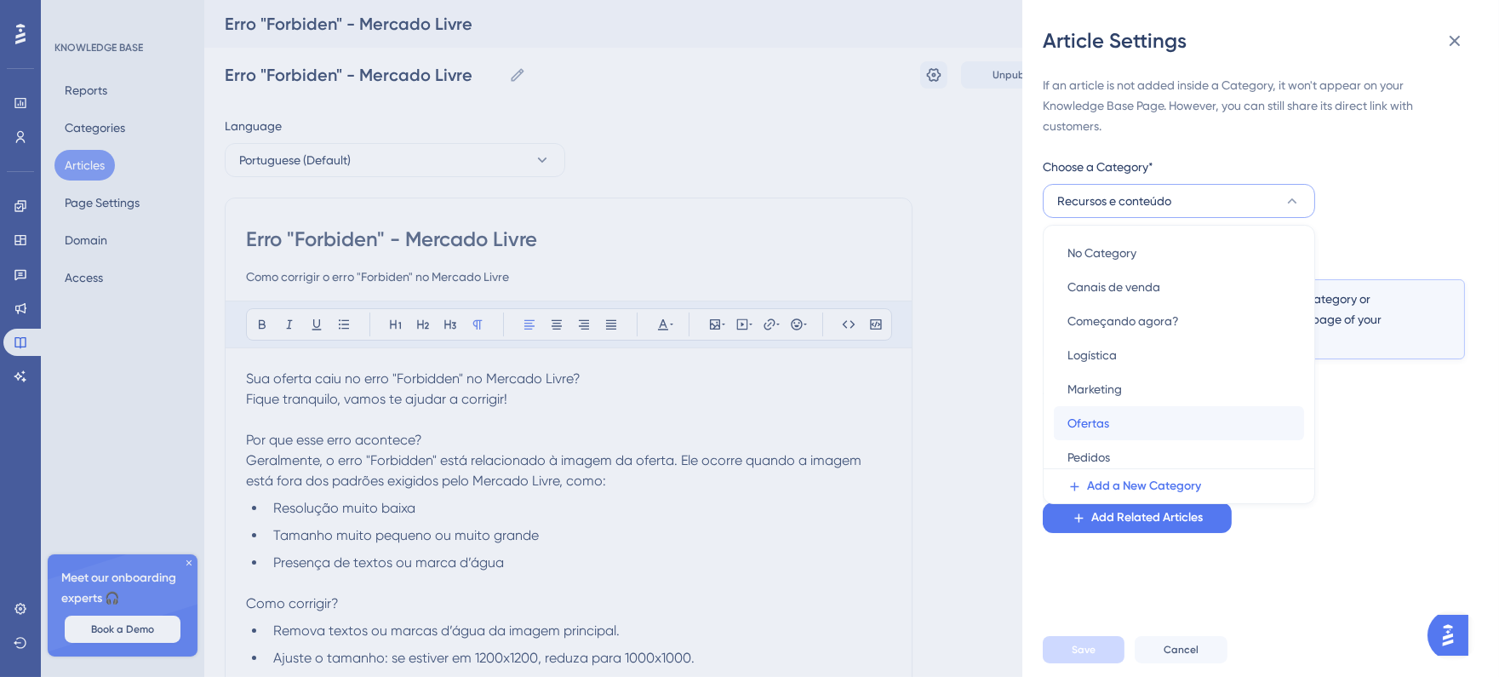
click at [1101, 427] on span "Ofertas" at bounding box center [1089, 423] width 42 height 20
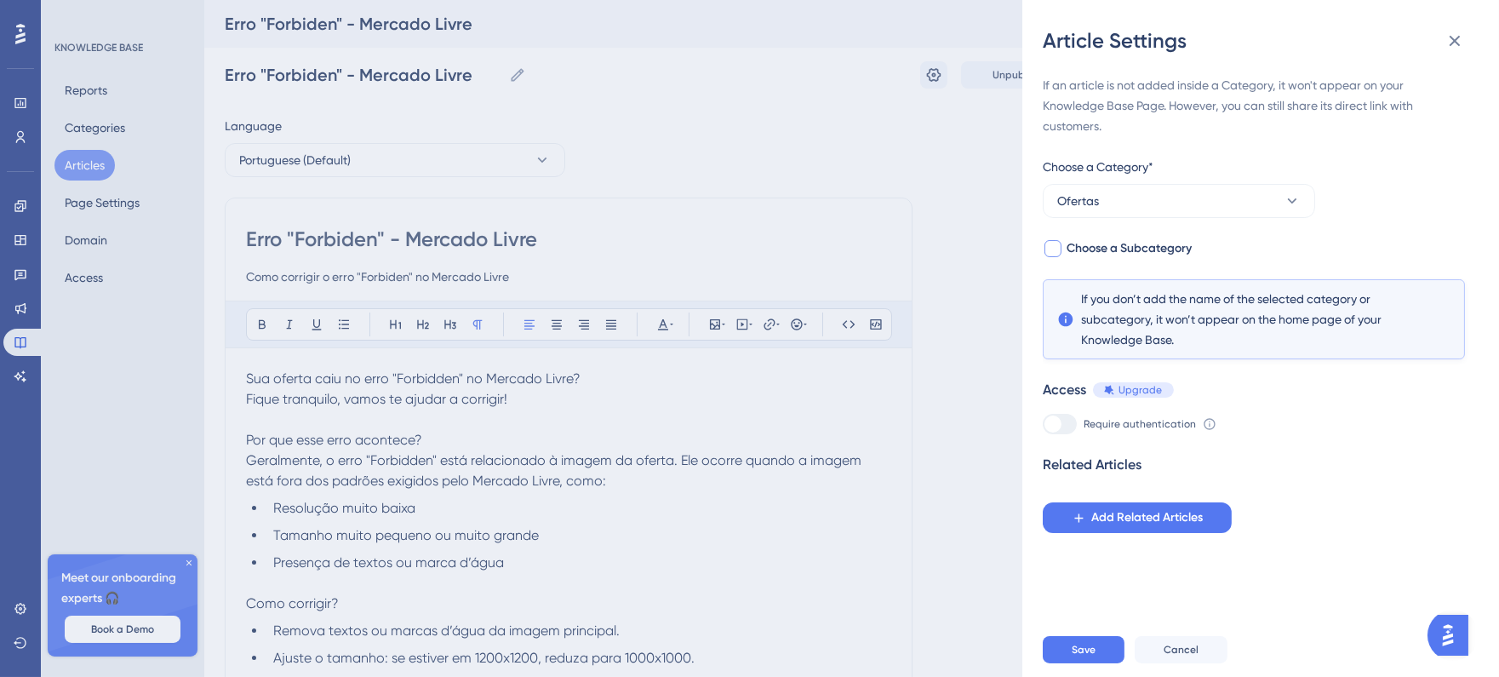
click at [1152, 252] on span "Choose a Subcategory" at bounding box center [1129, 248] width 125 height 20
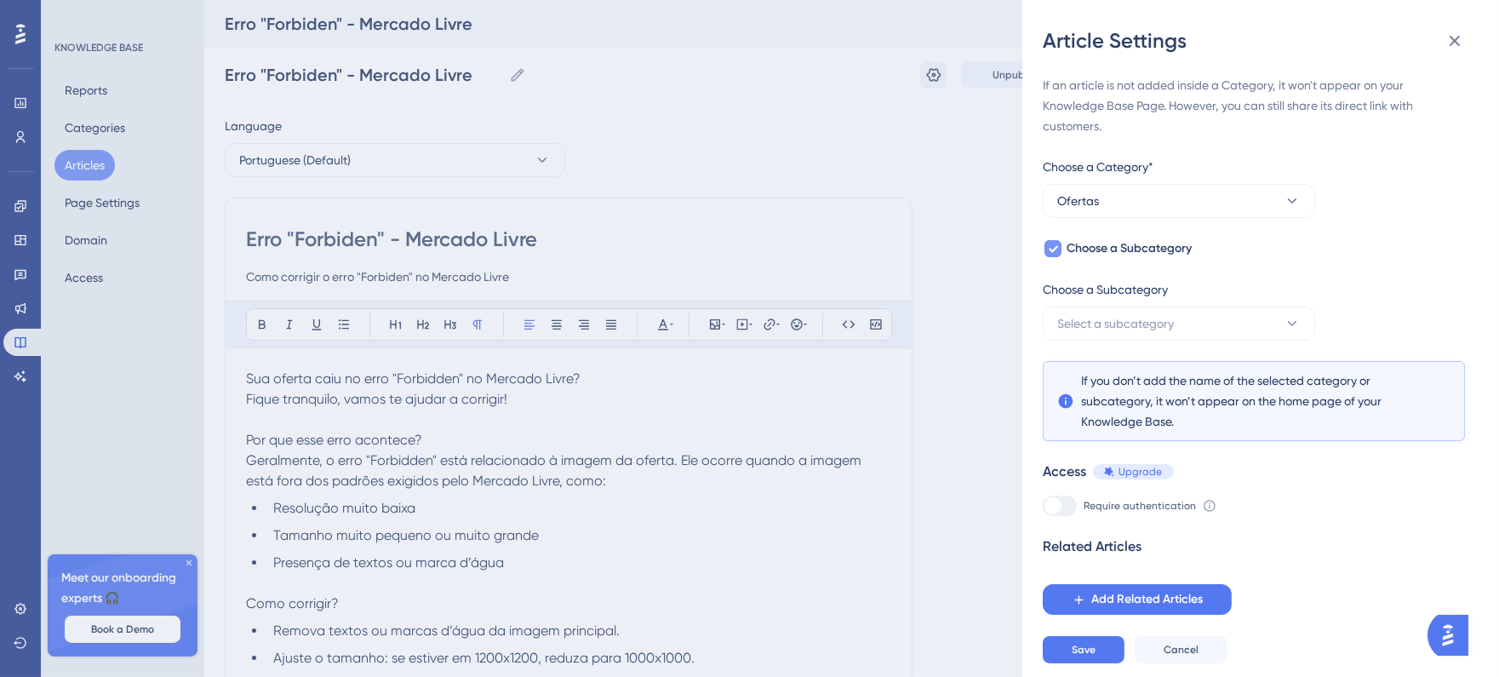
click at [1152, 252] on span "Choose a Subcategory" at bounding box center [1129, 248] width 125 height 20
checkbox input "false"
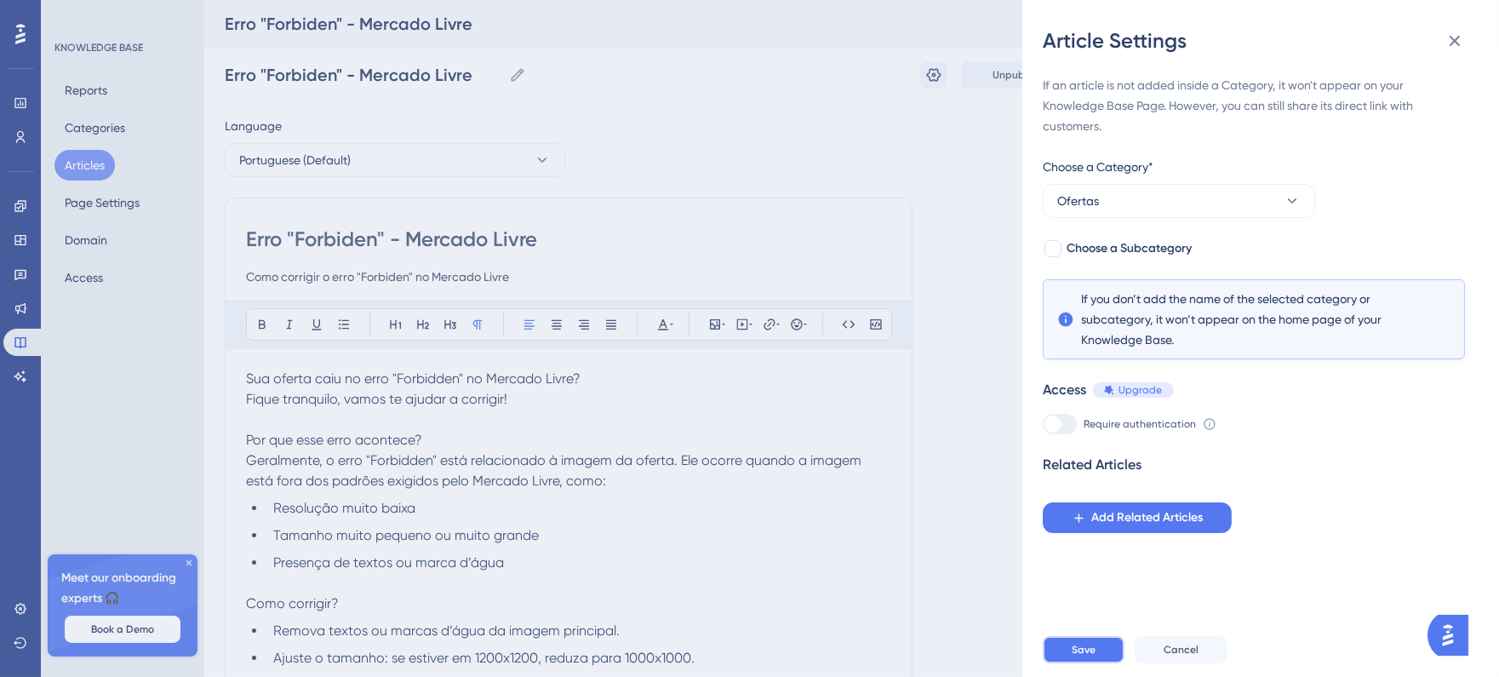
click at [1108, 651] on button "Save" at bounding box center [1084, 649] width 82 height 27
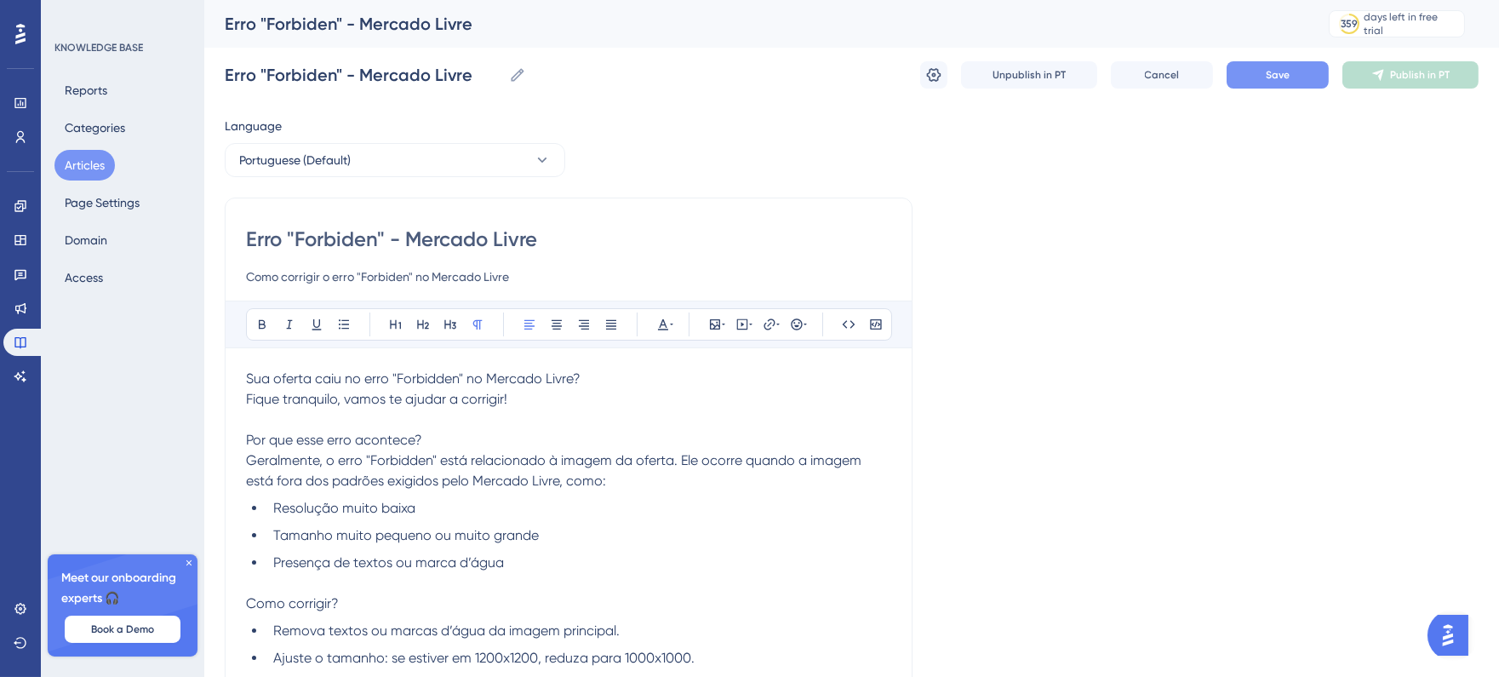
click at [1286, 77] on span "Save" at bounding box center [1278, 75] width 24 height 14
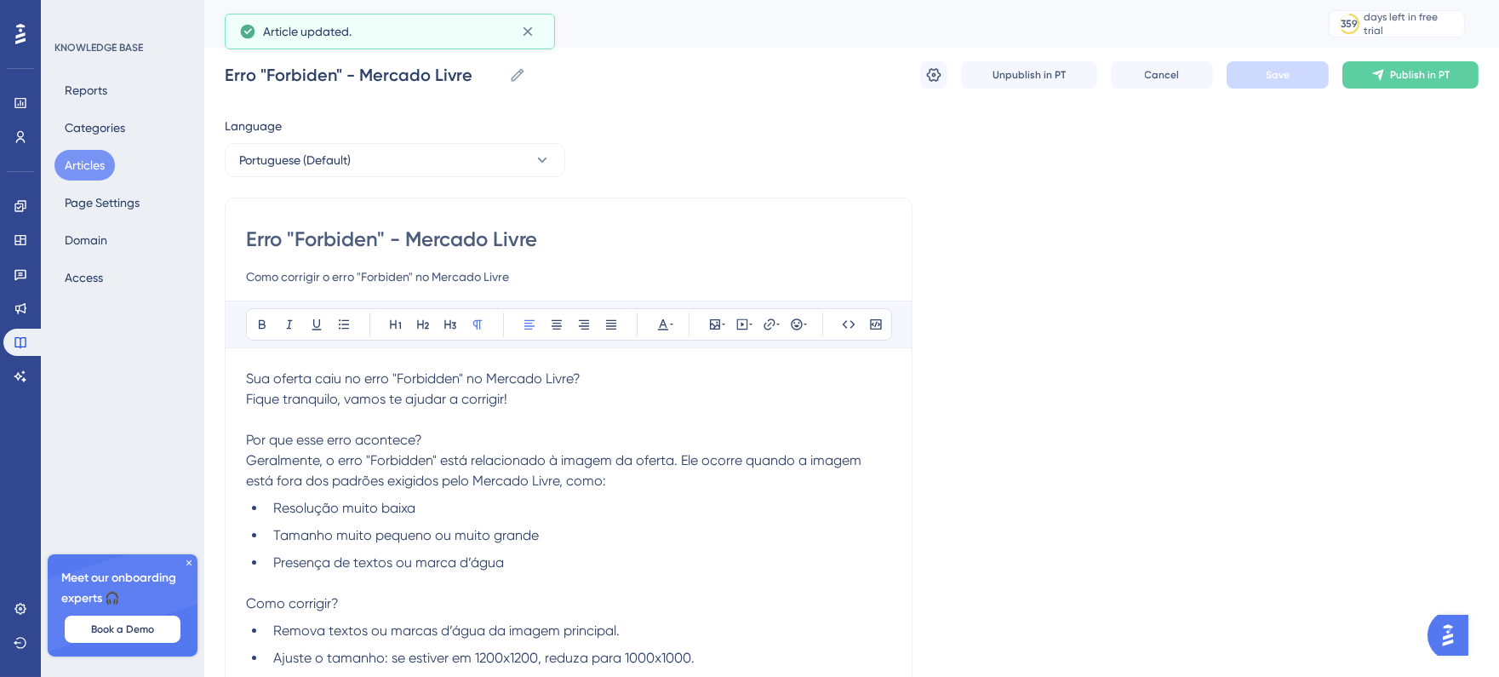
click at [82, 163] on button "Articles" at bounding box center [84, 165] width 60 height 31
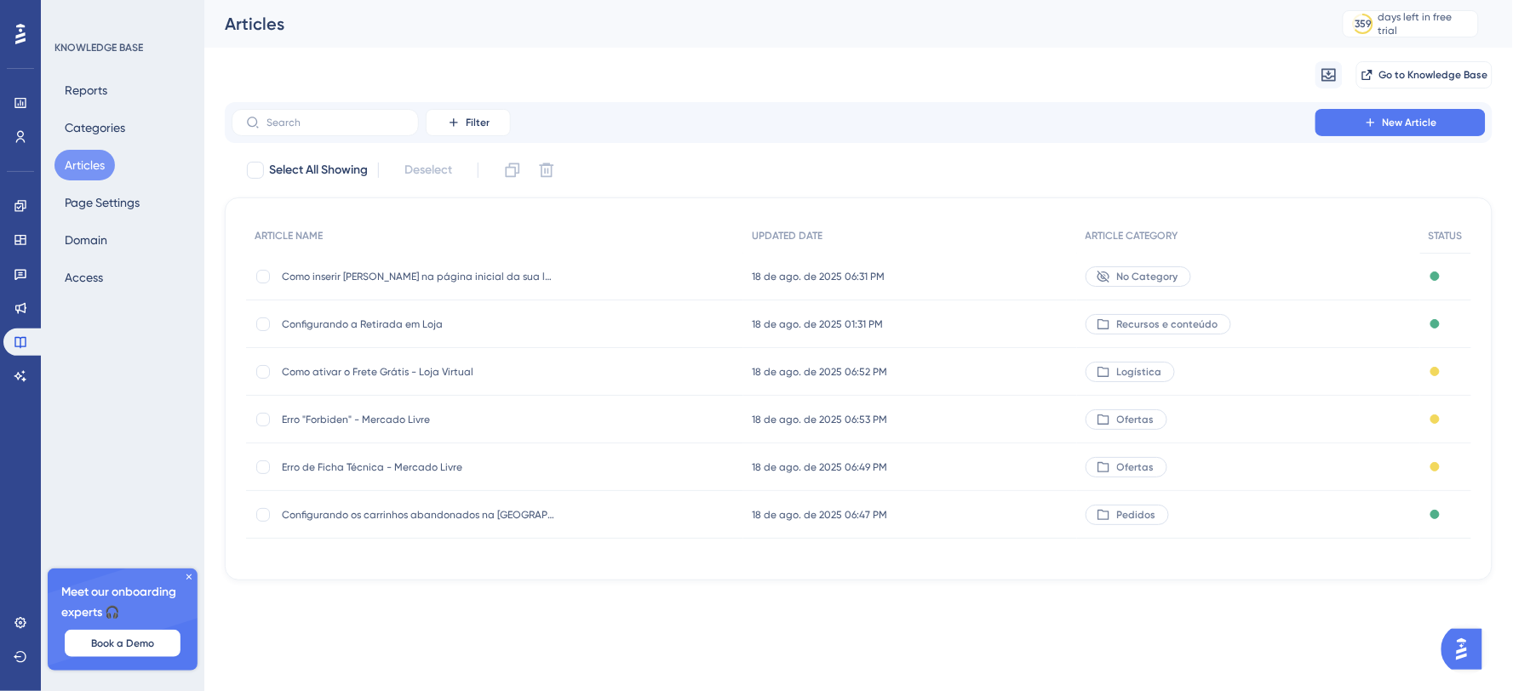
click at [305, 318] on span "Configurando a Retirada em Loja" at bounding box center [418, 325] width 272 height 14
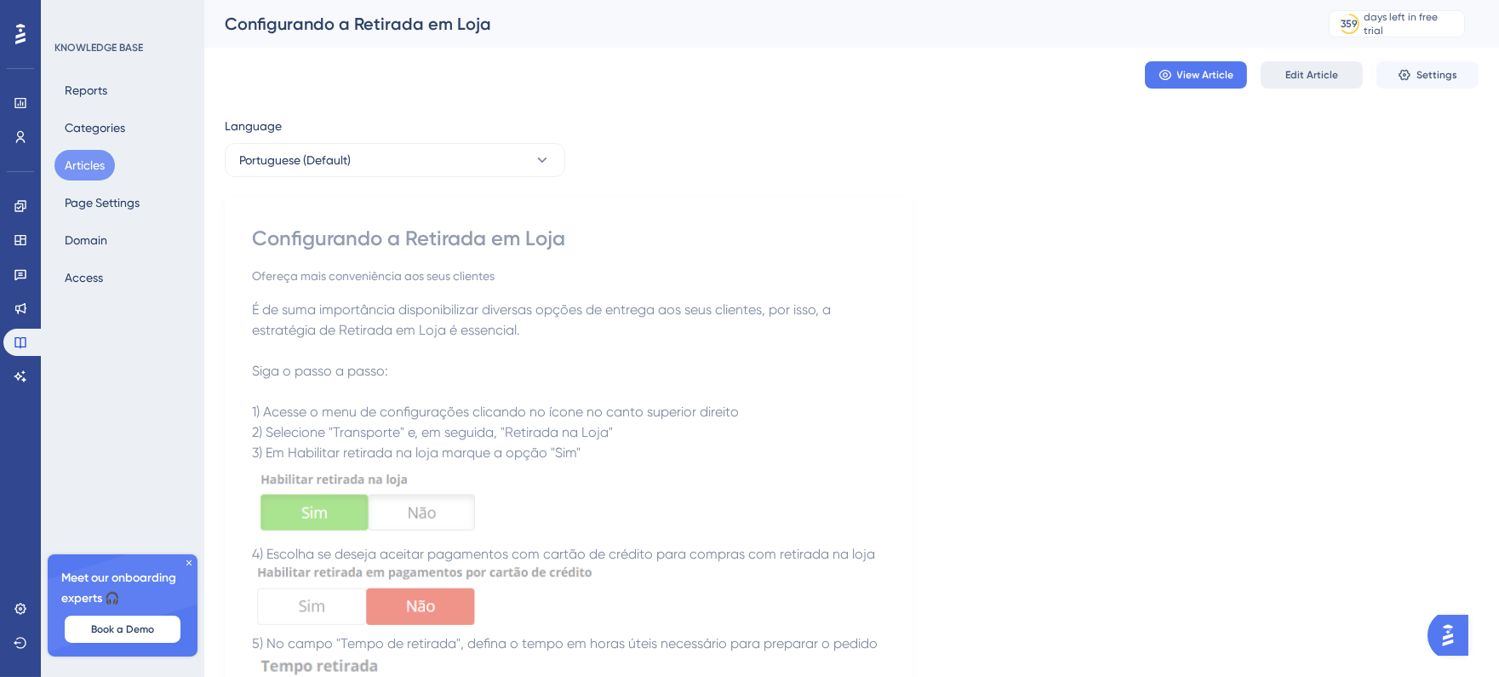
click at [1328, 79] on span "Edit Article" at bounding box center [1312, 75] width 53 height 14
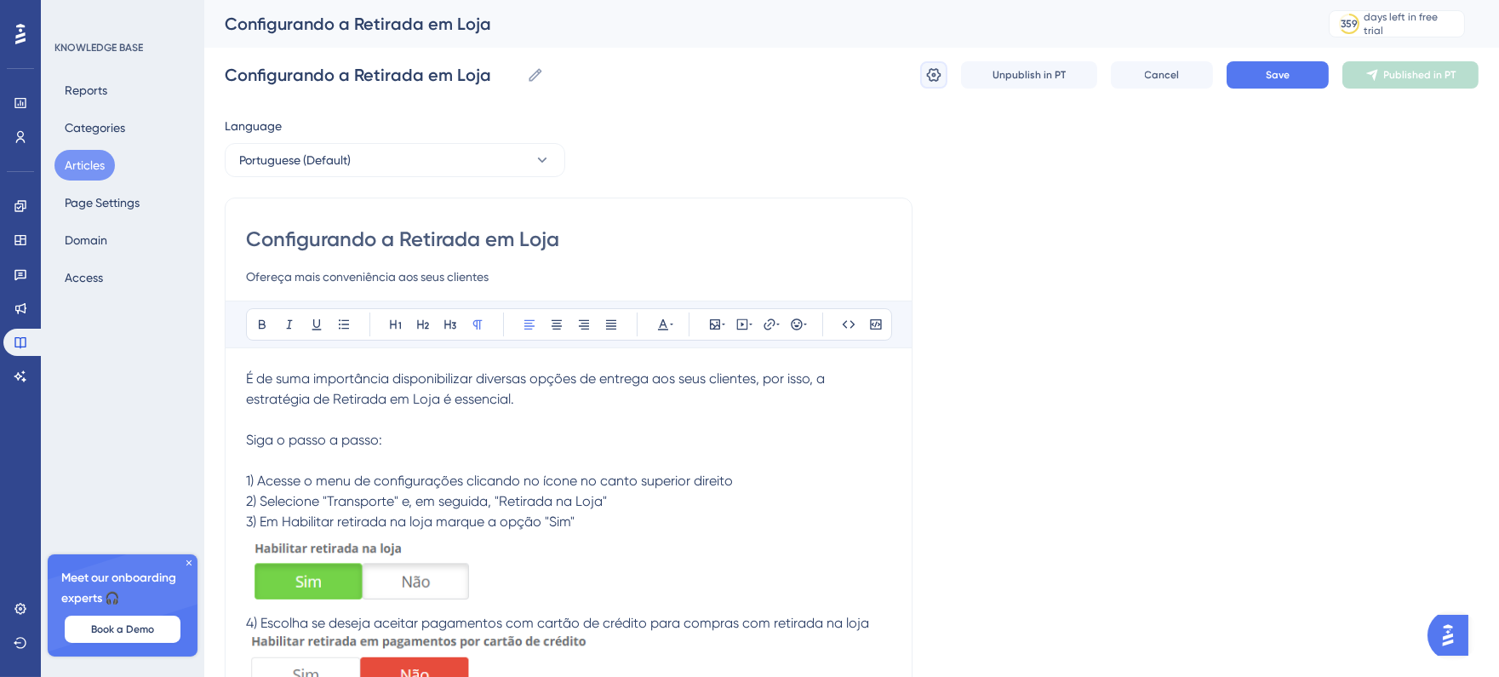
click at [946, 78] on button at bounding box center [933, 74] width 27 height 27
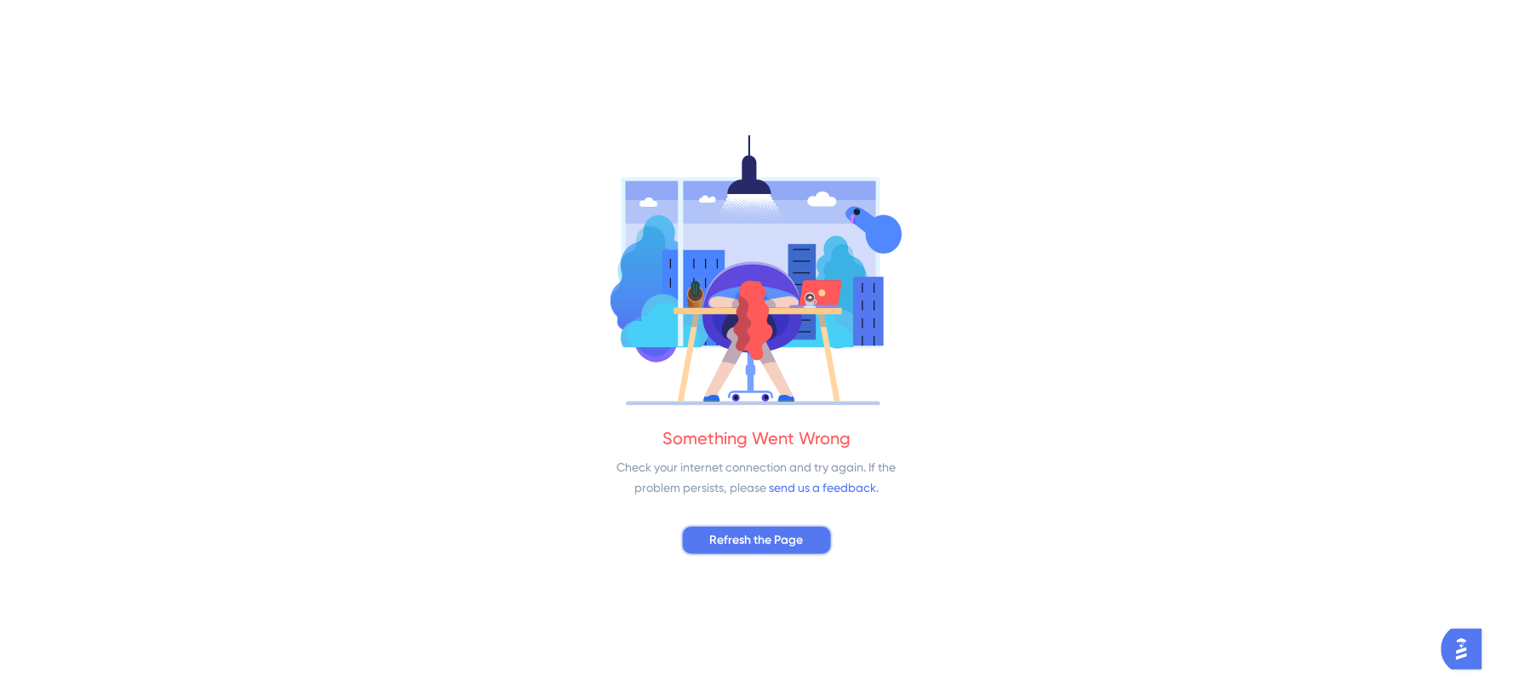
click at [754, 548] on span "Refresh the Page" at bounding box center [757, 540] width 94 height 20
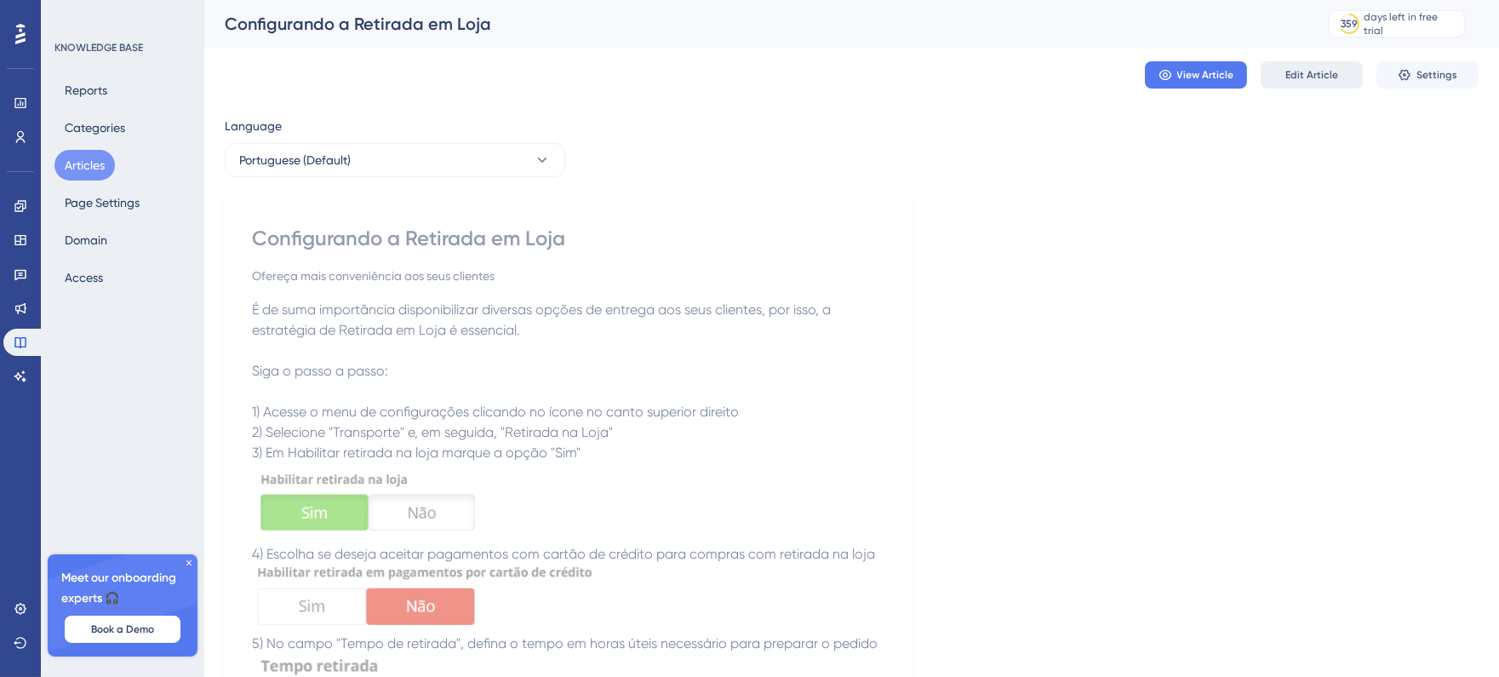
click at [1283, 75] on button "Edit Article" at bounding box center [1312, 74] width 102 height 27
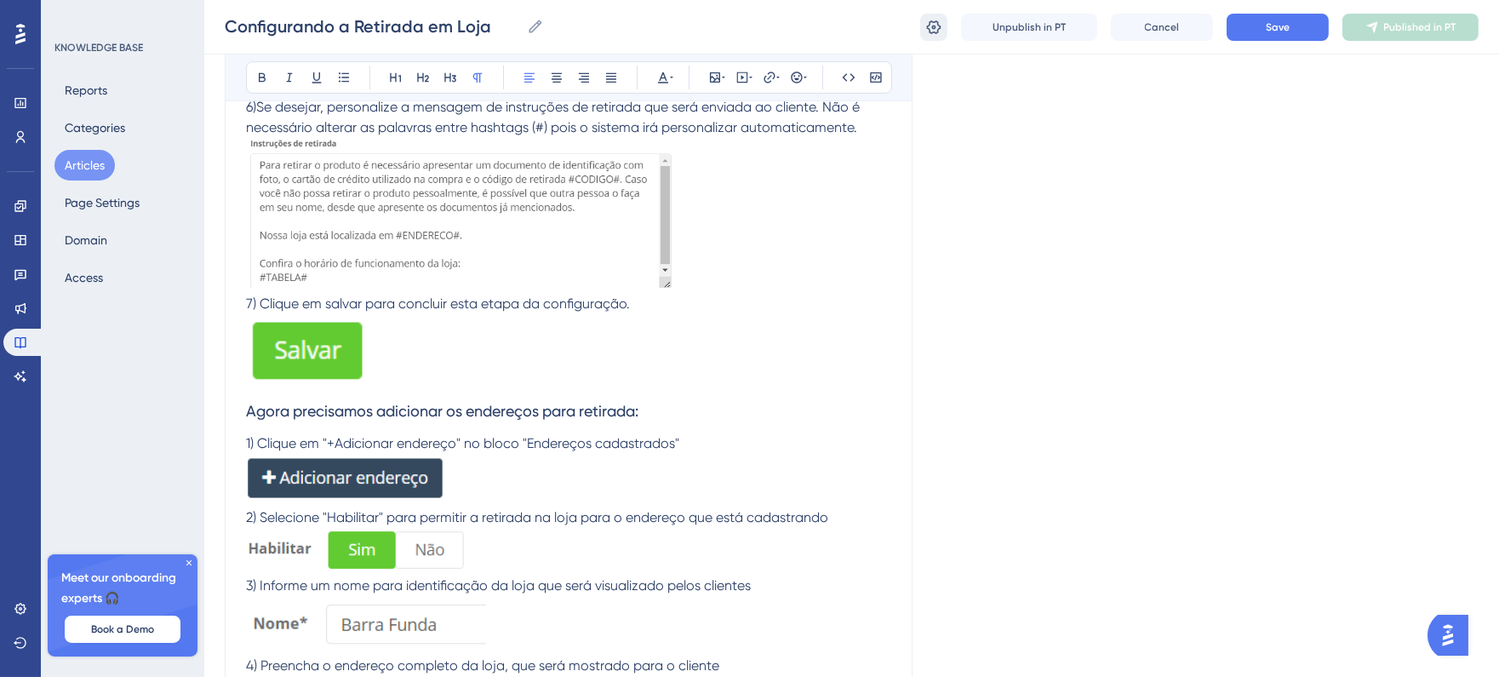
click at [938, 31] on icon at bounding box center [934, 27] width 14 height 14
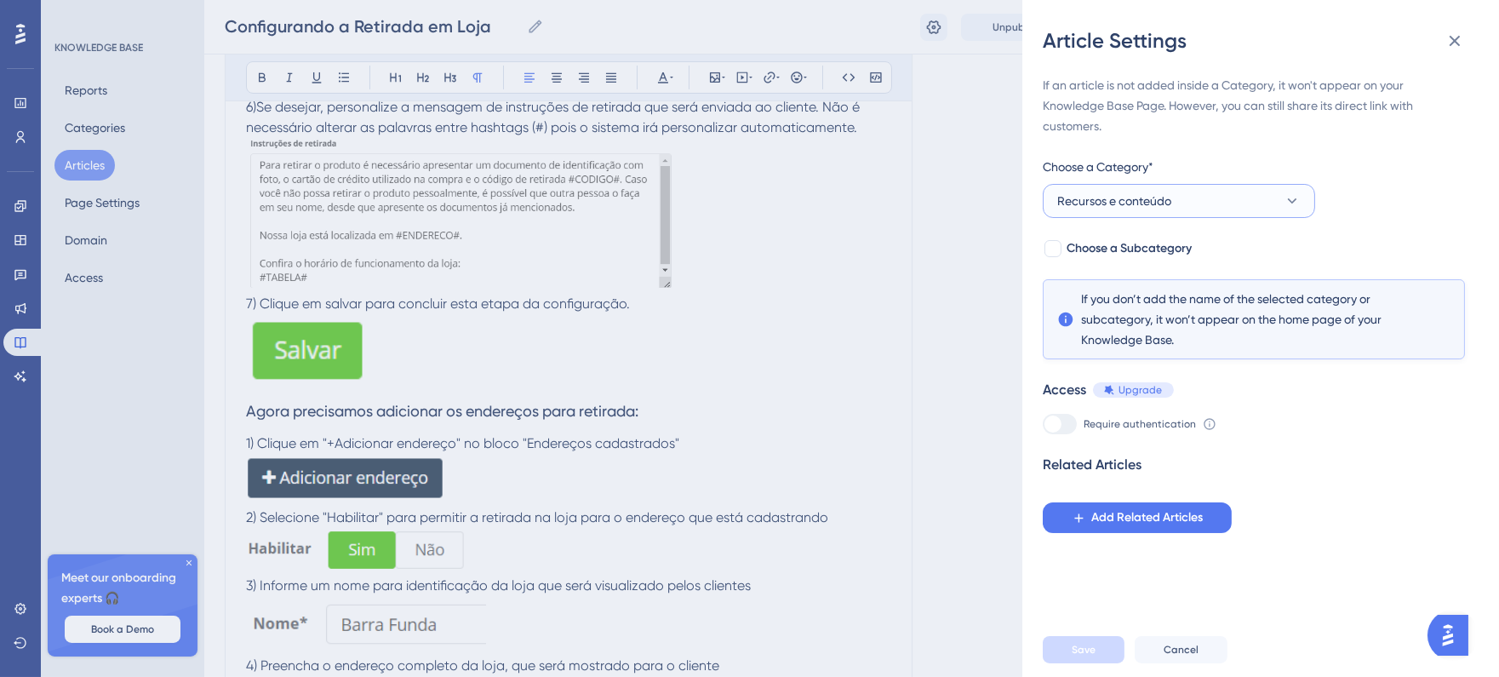
click at [1189, 206] on button "Recursos e conteúdo" at bounding box center [1179, 201] width 272 height 34
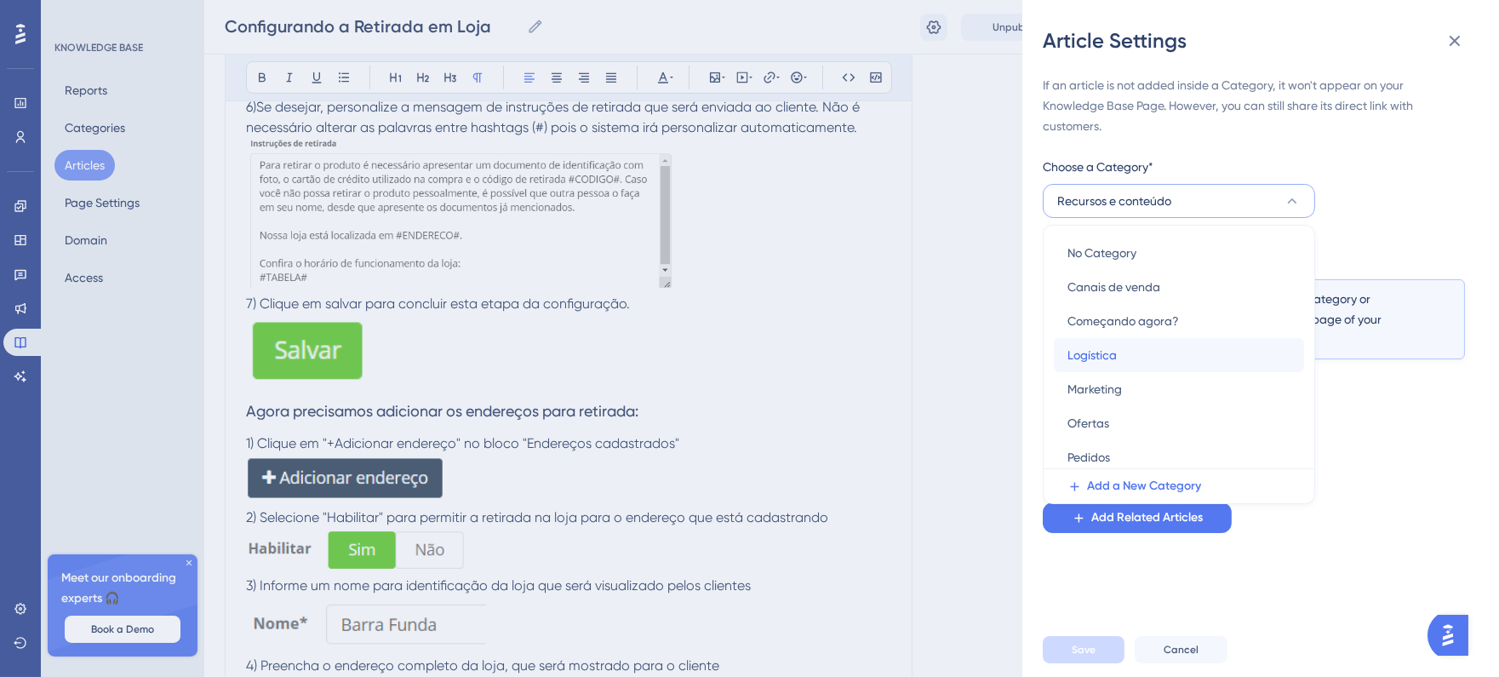
click at [1116, 350] on span "Logística" at bounding box center [1092, 355] width 49 height 20
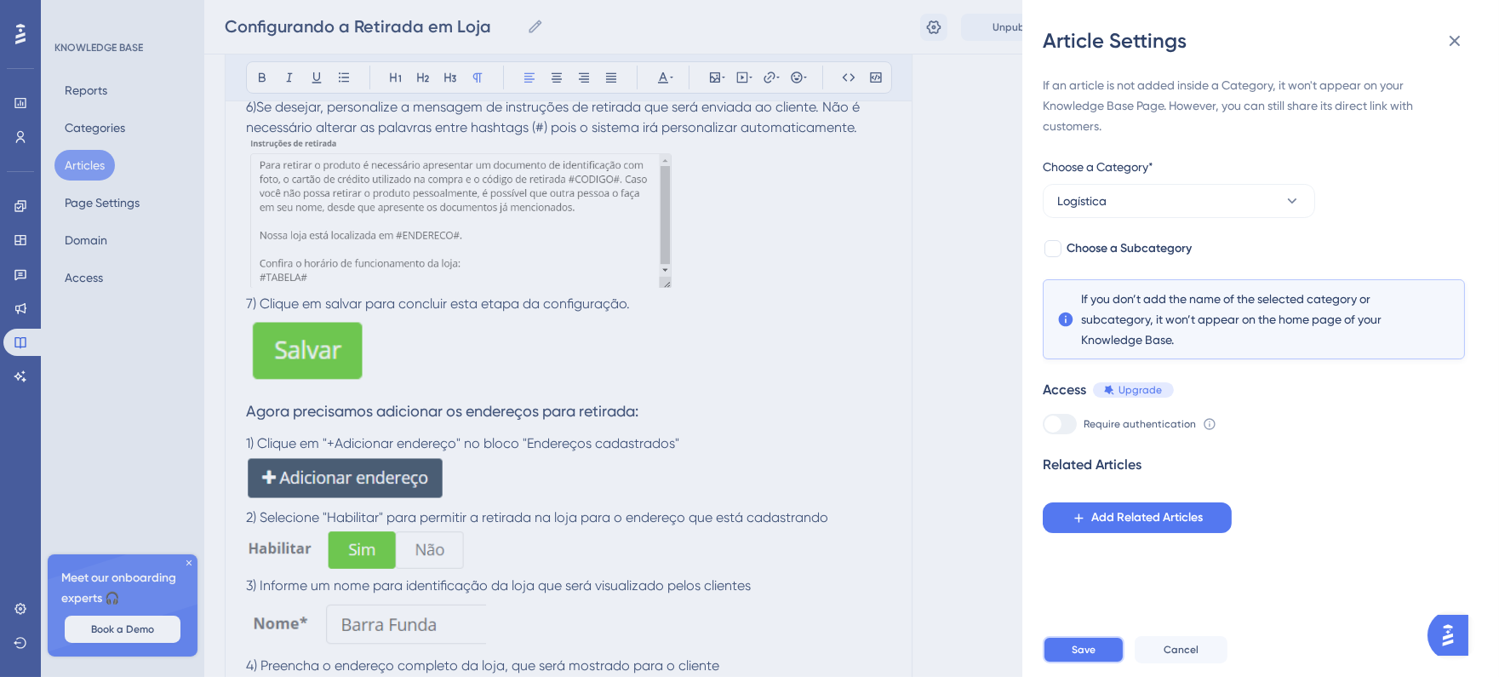
click at [1102, 651] on button "Save" at bounding box center [1084, 649] width 82 height 27
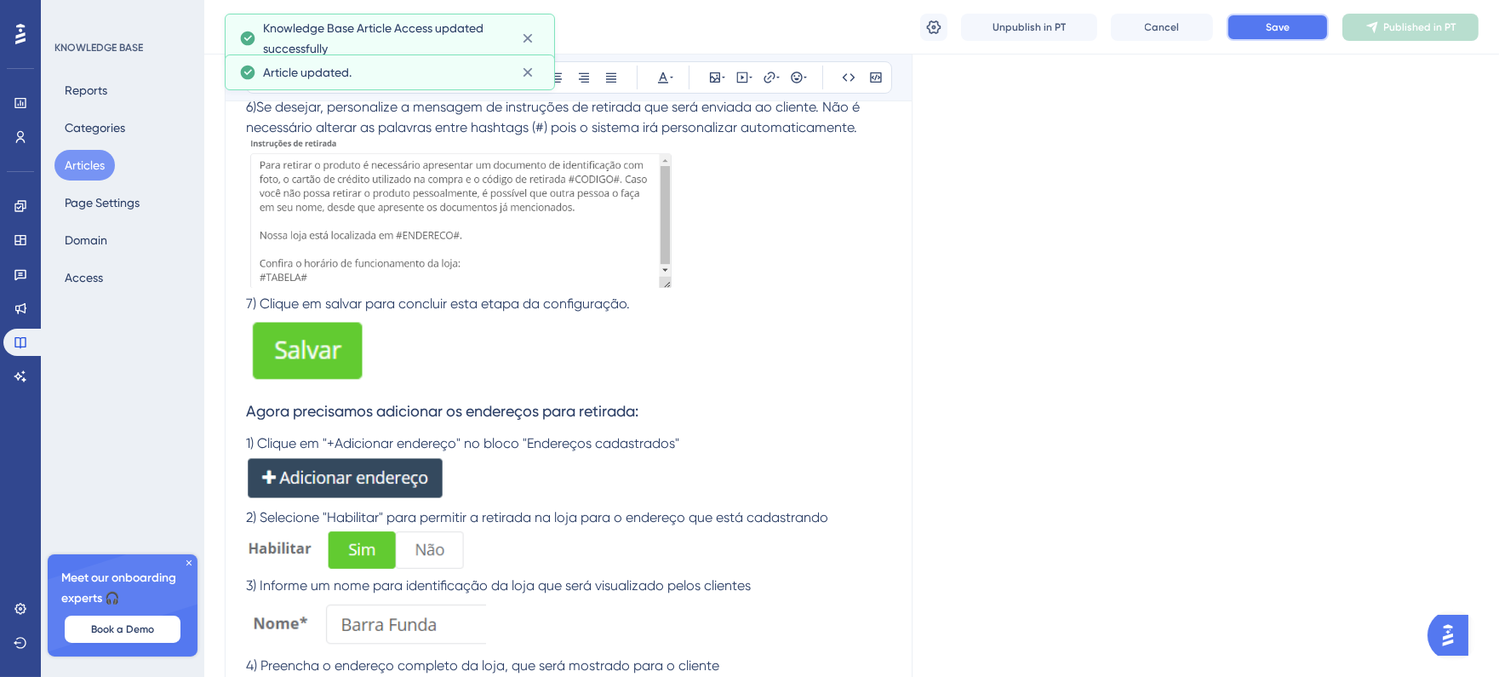
click at [1269, 26] on span "Save" at bounding box center [1278, 27] width 24 height 14
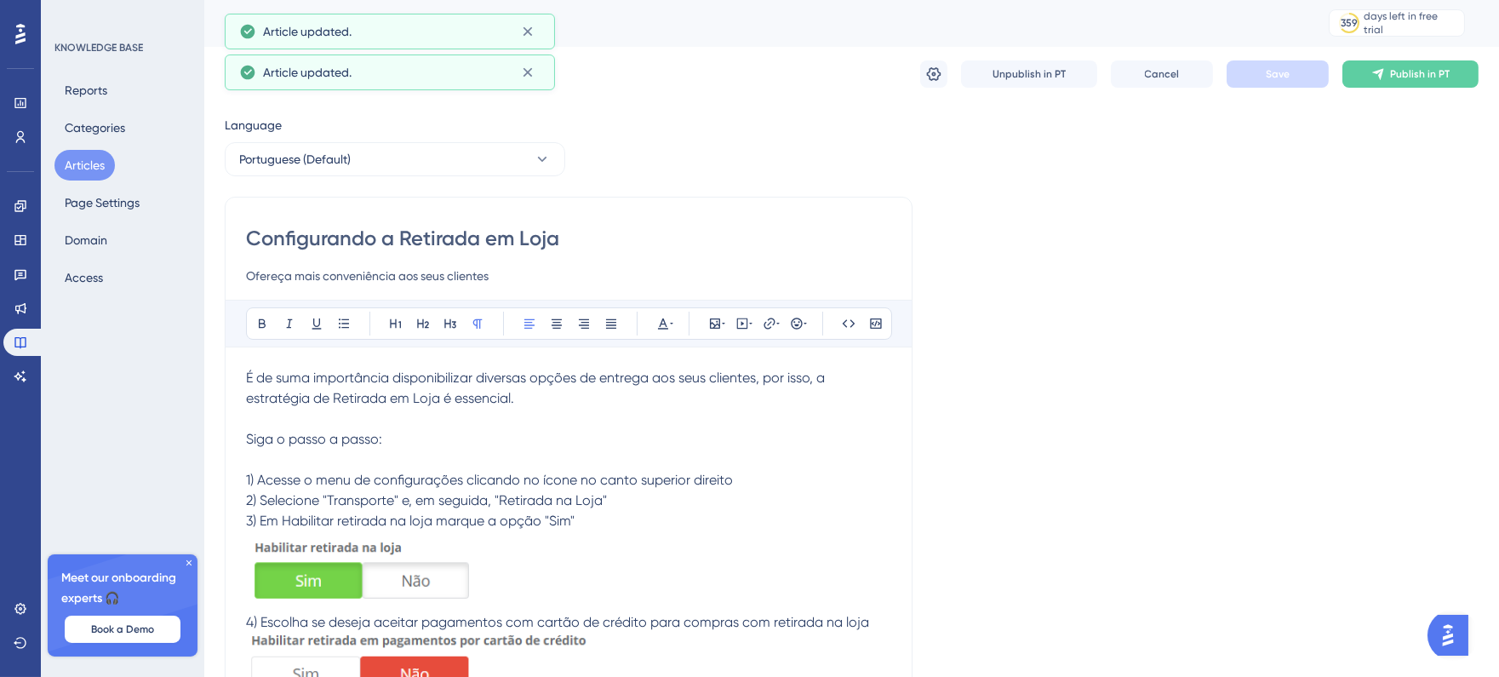
scroll to position [0, 0]
click at [85, 162] on button "Articles" at bounding box center [84, 165] width 60 height 31
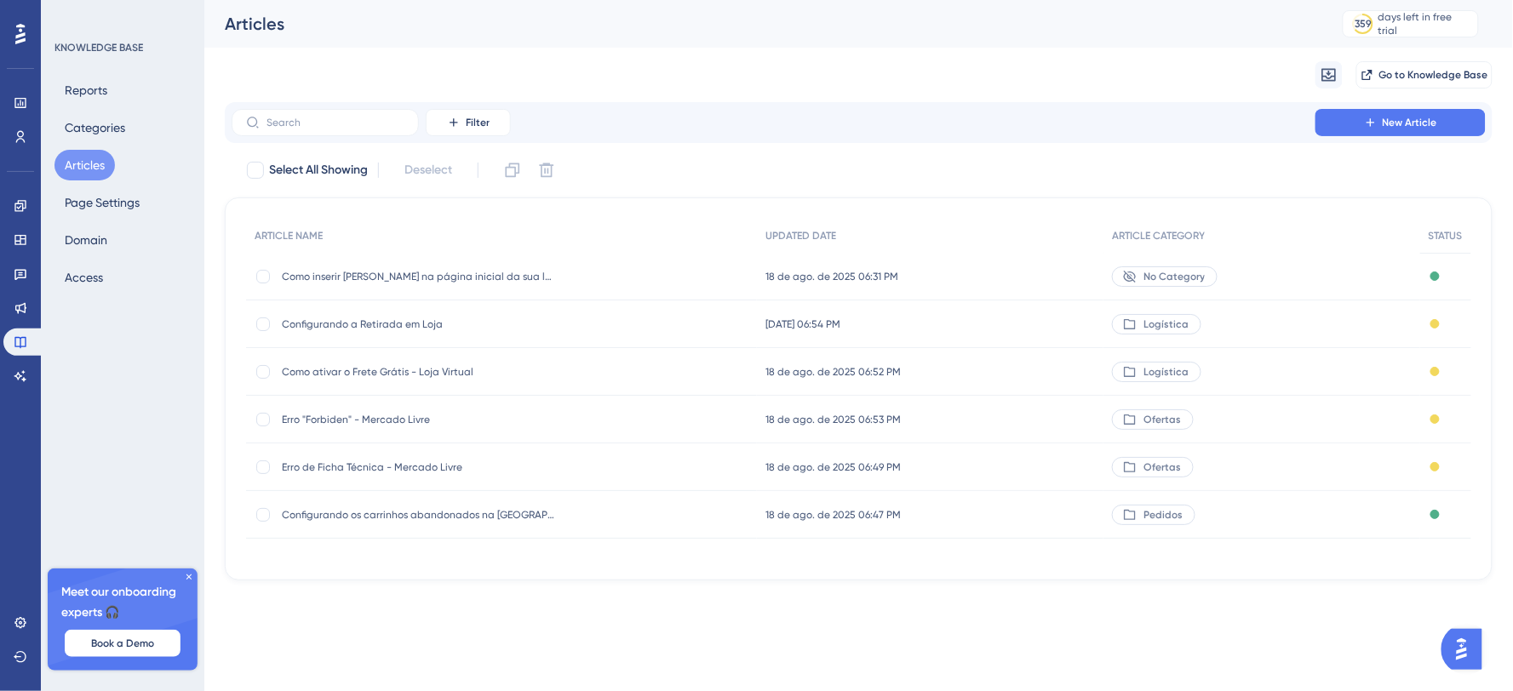
click at [443, 284] on div "Como inserir [PERSON_NAME] na página inicial da sua loja Como inserir [PERSON_N…" at bounding box center [418, 277] width 272 height 48
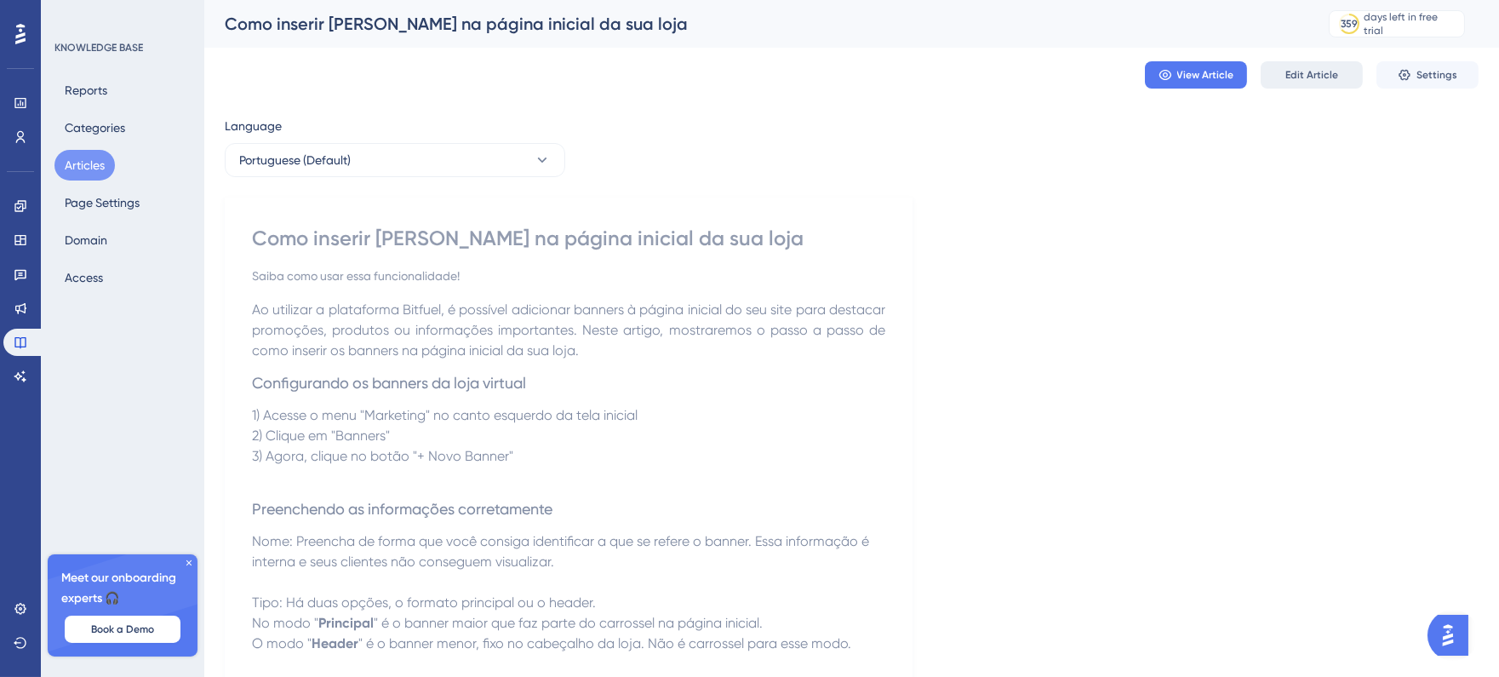
click at [1330, 71] on span "Edit Article" at bounding box center [1312, 75] width 53 height 14
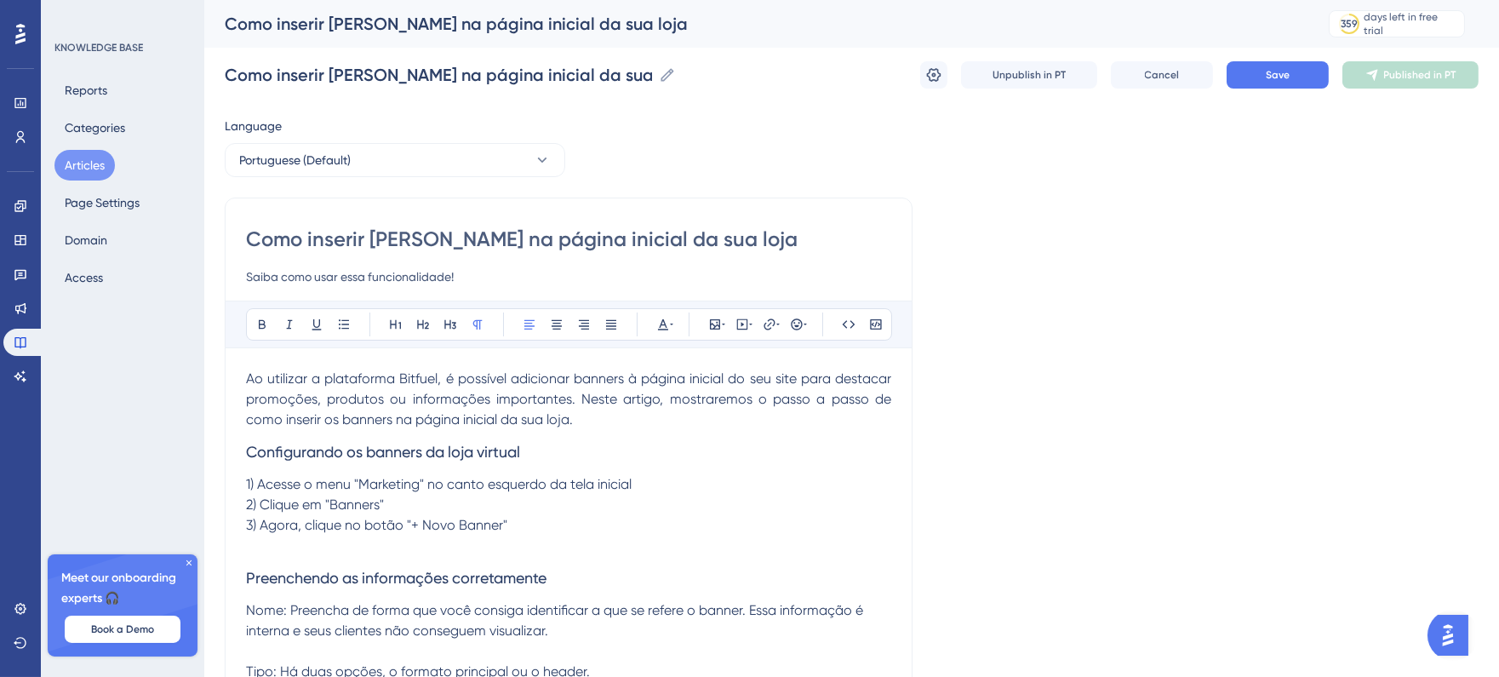
click at [933, 77] on icon at bounding box center [934, 75] width 14 height 14
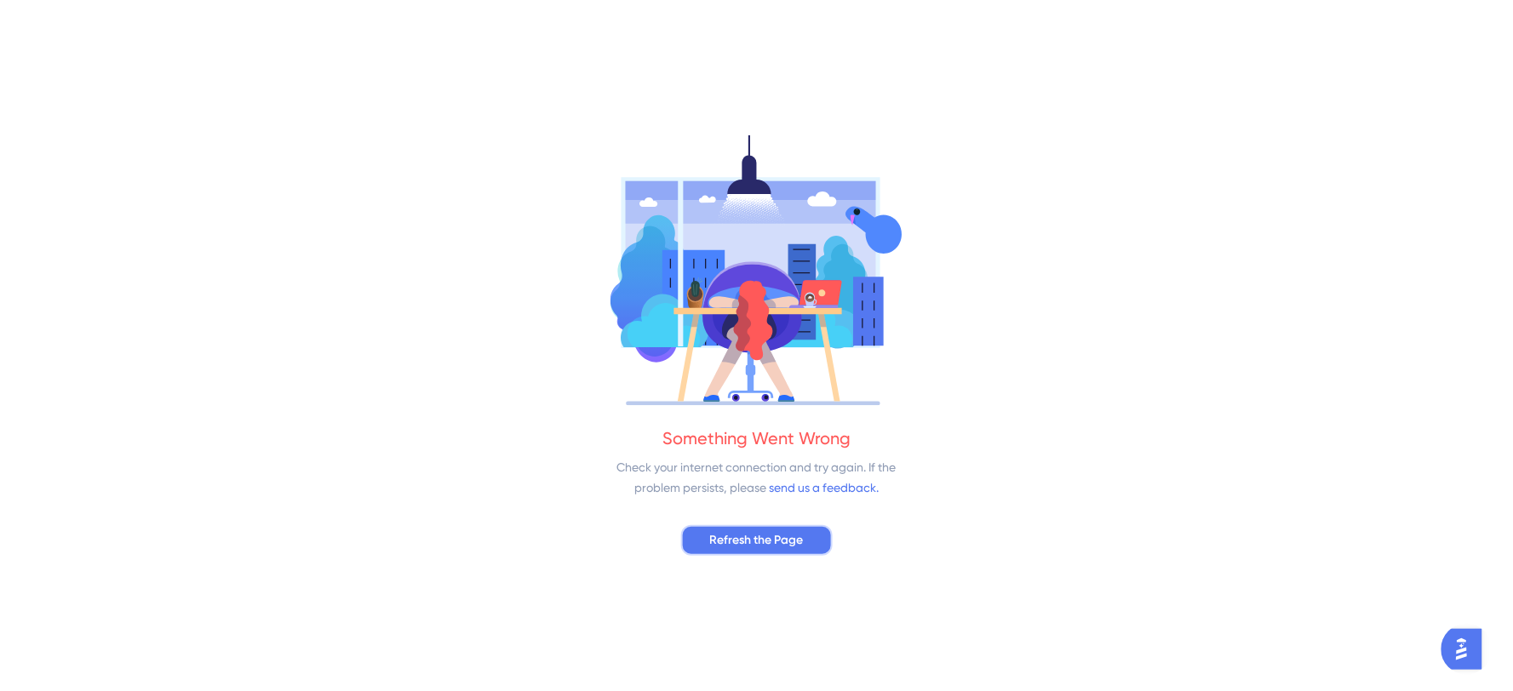
click at [811, 531] on button "Refresh the Page" at bounding box center [757, 540] width 152 height 31
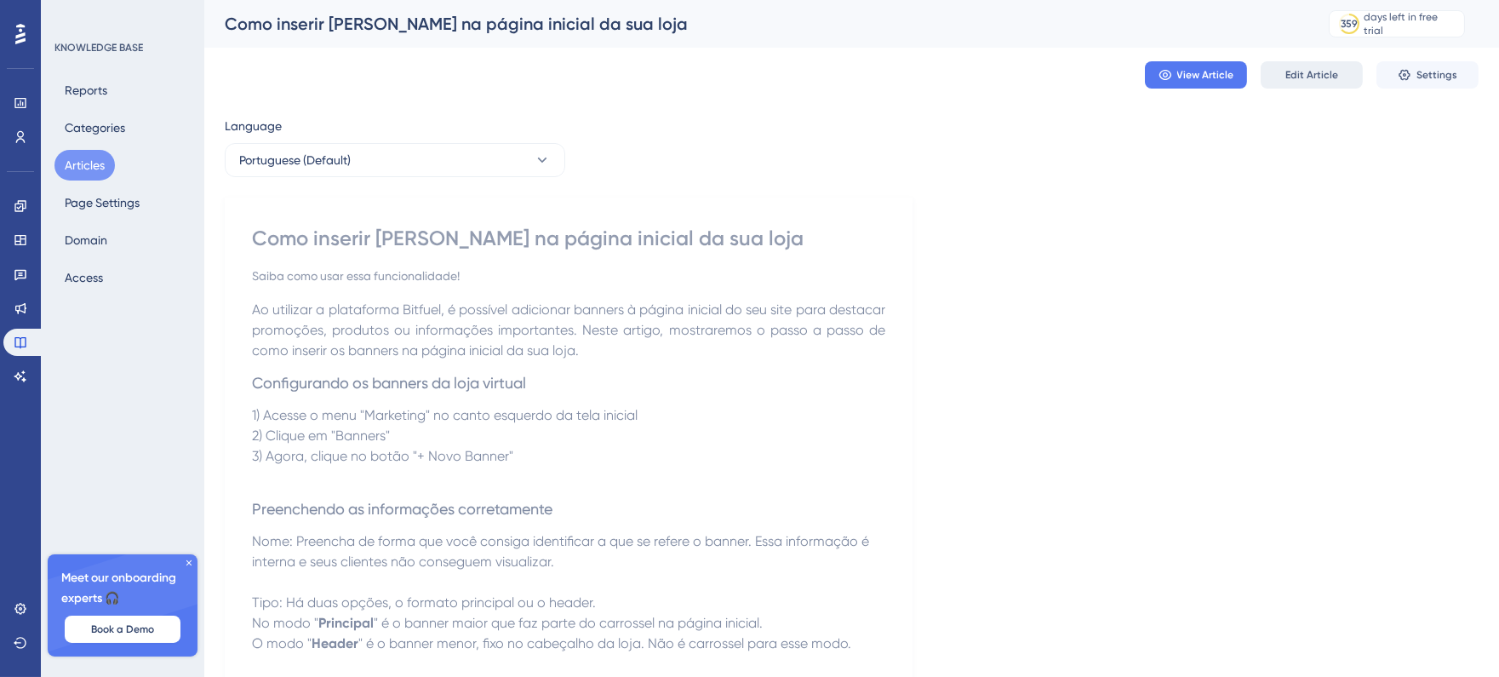
click at [1335, 80] on span "Edit Article" at bounding box center [1312, 75] width 53 height 14
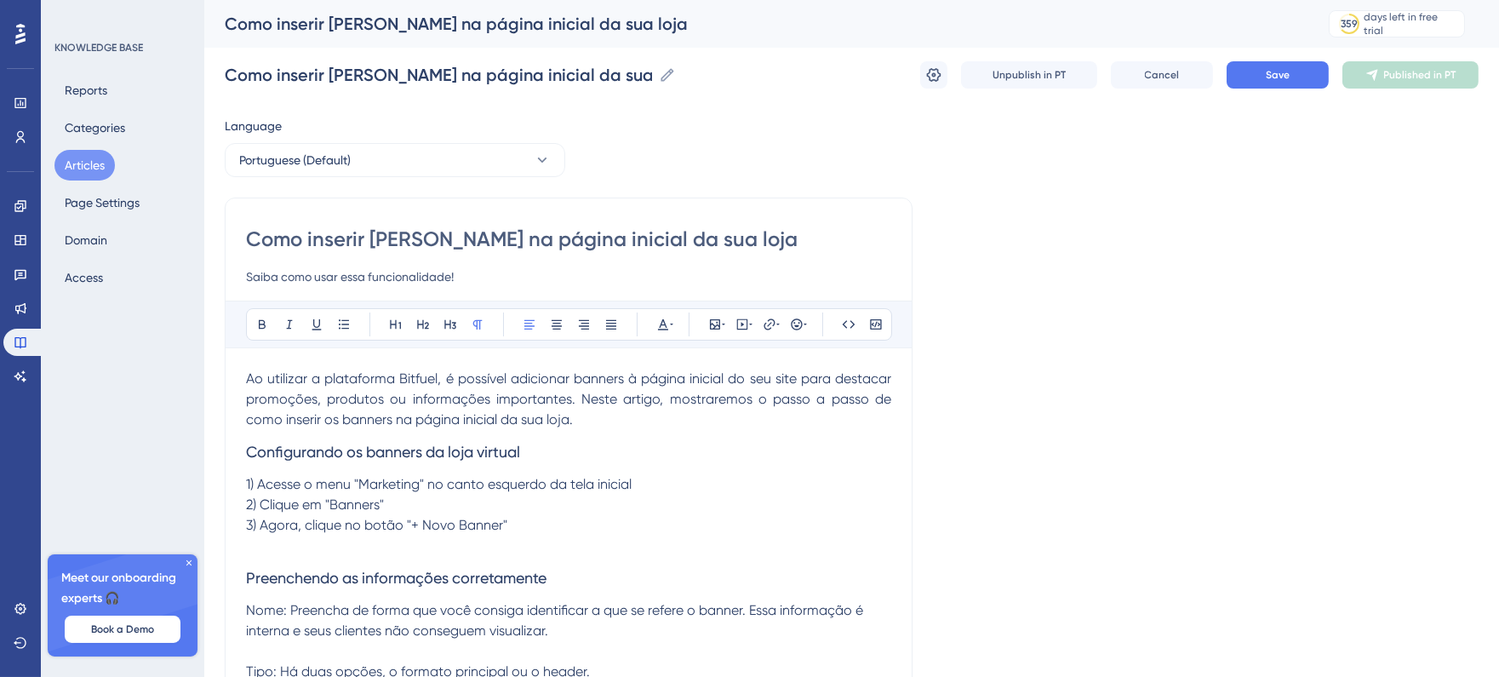
drag, startPoint x: 1229, startPoint y: 360, endPoint x: 1211, endPoint y: 315, distance: 48.5
click at [940, 82] on icon at bounding box center [934, 74] width 17 height 17
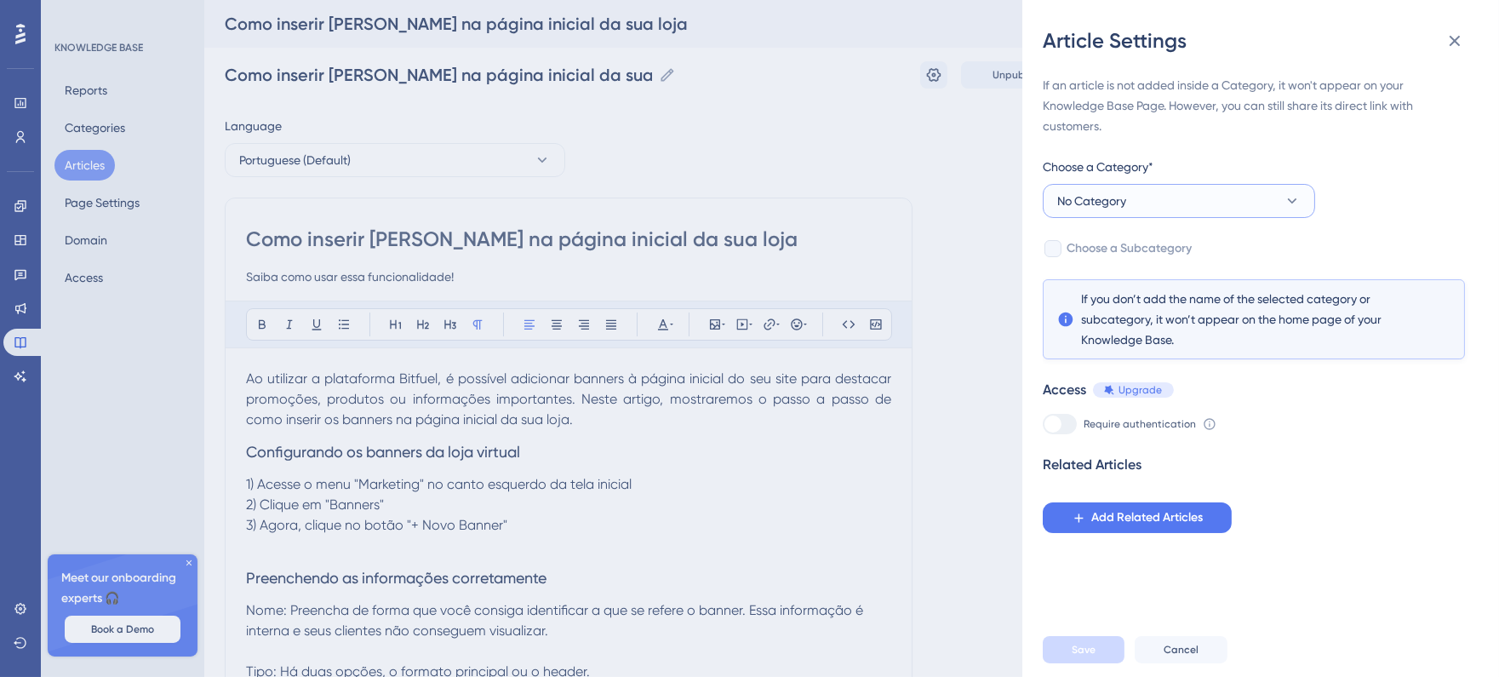
click at [1261, 198] on button "No Category" at bounding box center [1179, 201] width 272 height 34
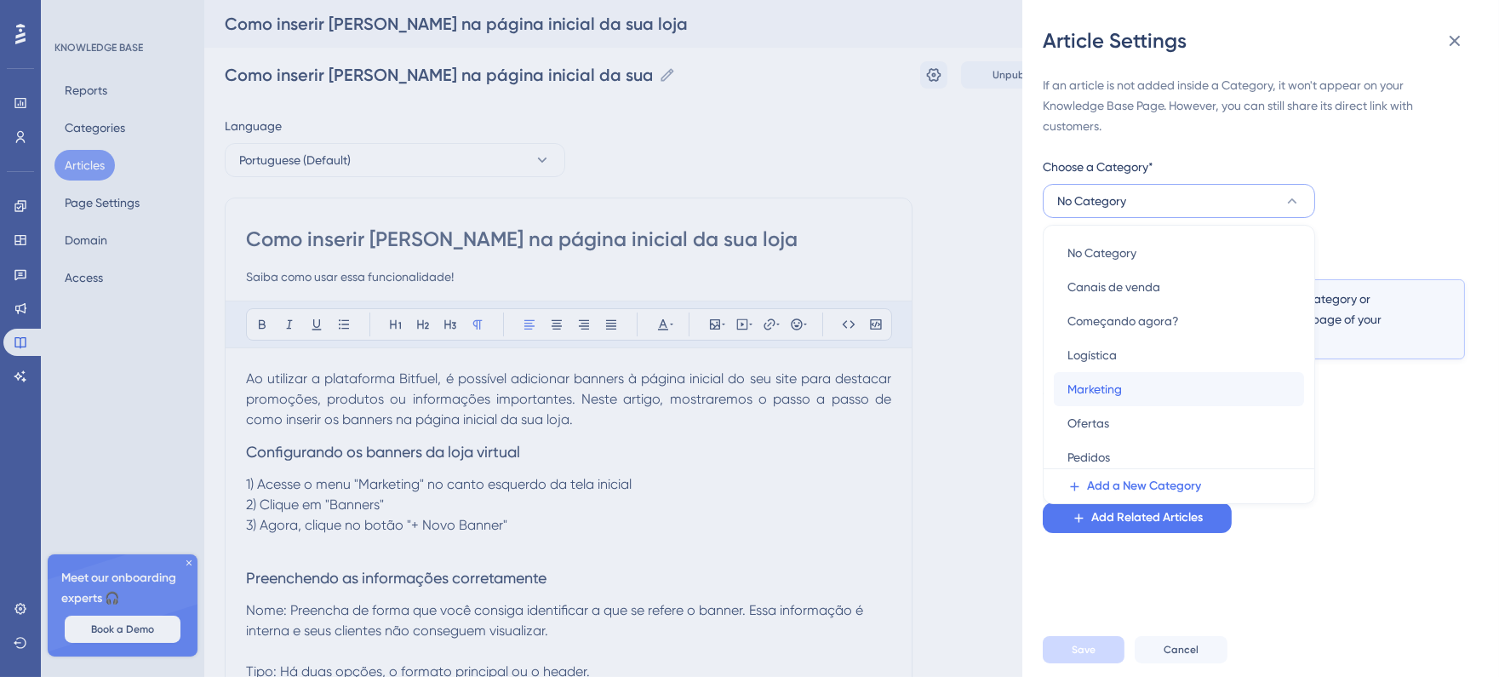
click at [1127, 397] on div "Marketing Marketing" at bounding box center [1179, 389] width 223 height 34
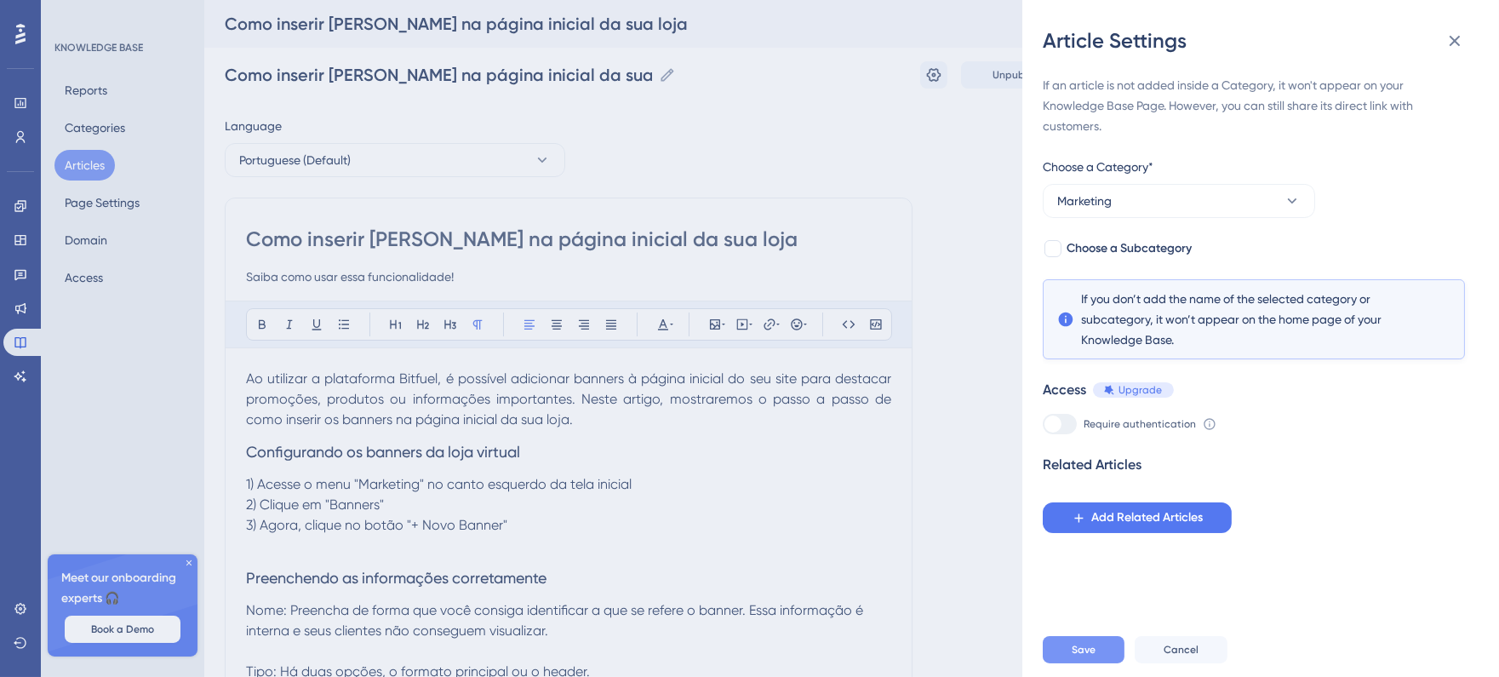
click at [1101, 661] on button "Save" at bounding box center [1084, 649] width 82 height 27
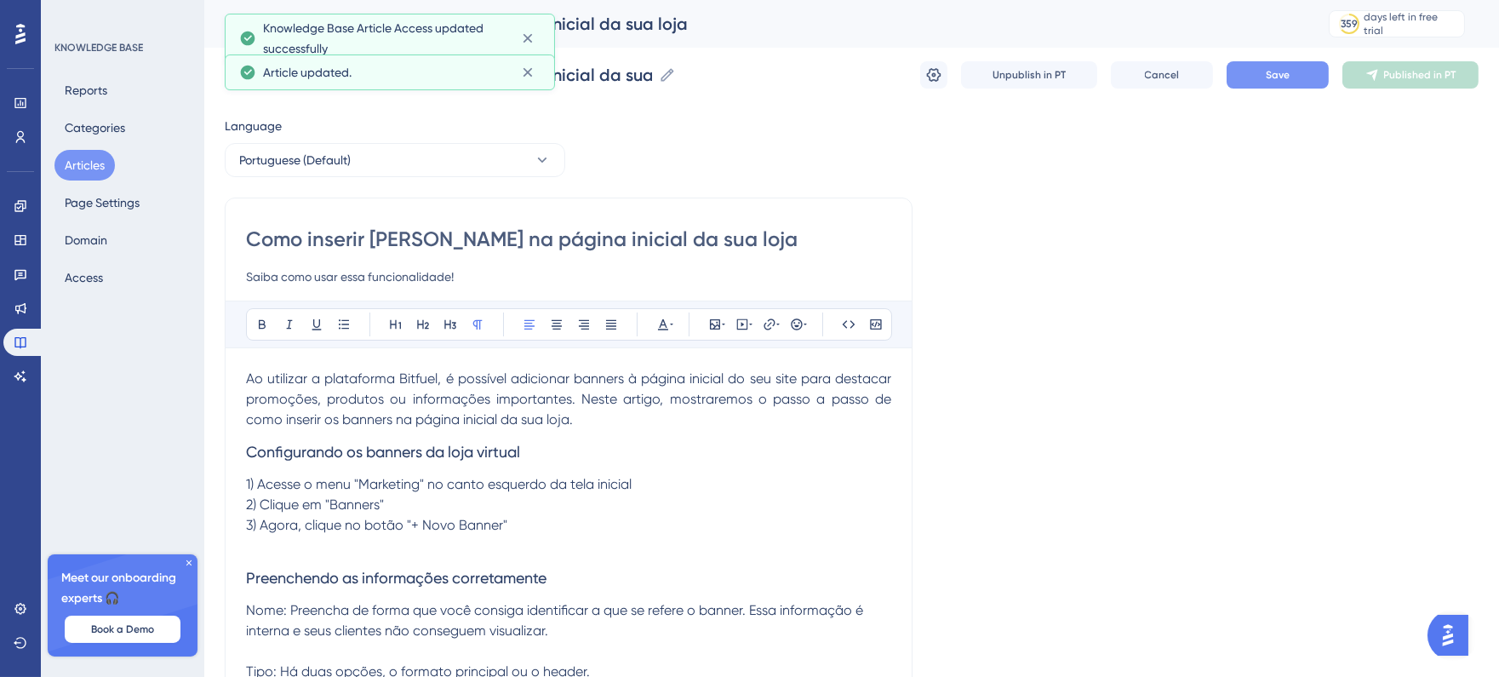
click at [1297, 78] on button "Save" at bounding box center [1278, 74] width 102 height 27
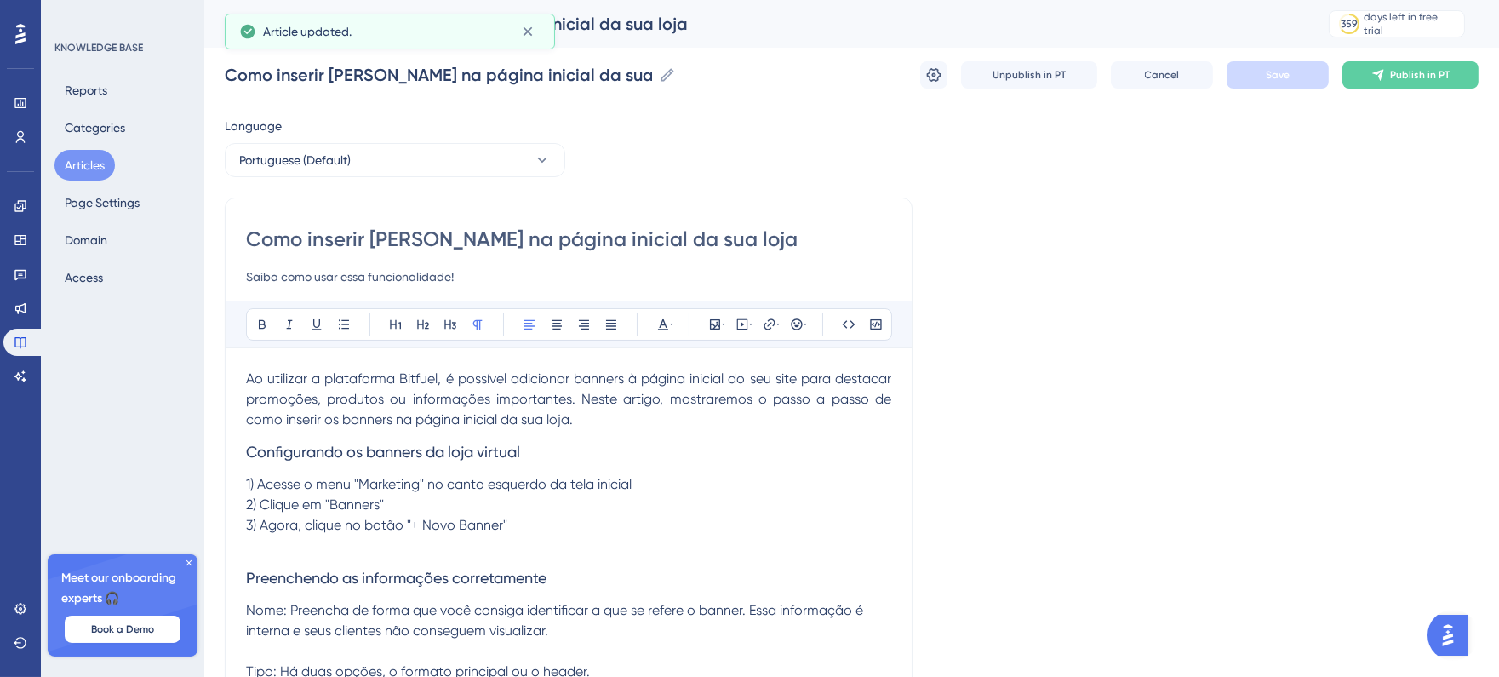
click at [44, 170] on div "KNOWLEDGE BASE Reports Categories Articles Page Settings Domain Access Meet our…" at bounding box center [122, 338] width 163 height 677
click at [71, 170] on button "Articles" at bounding box center [84, 165] width 60 height 31
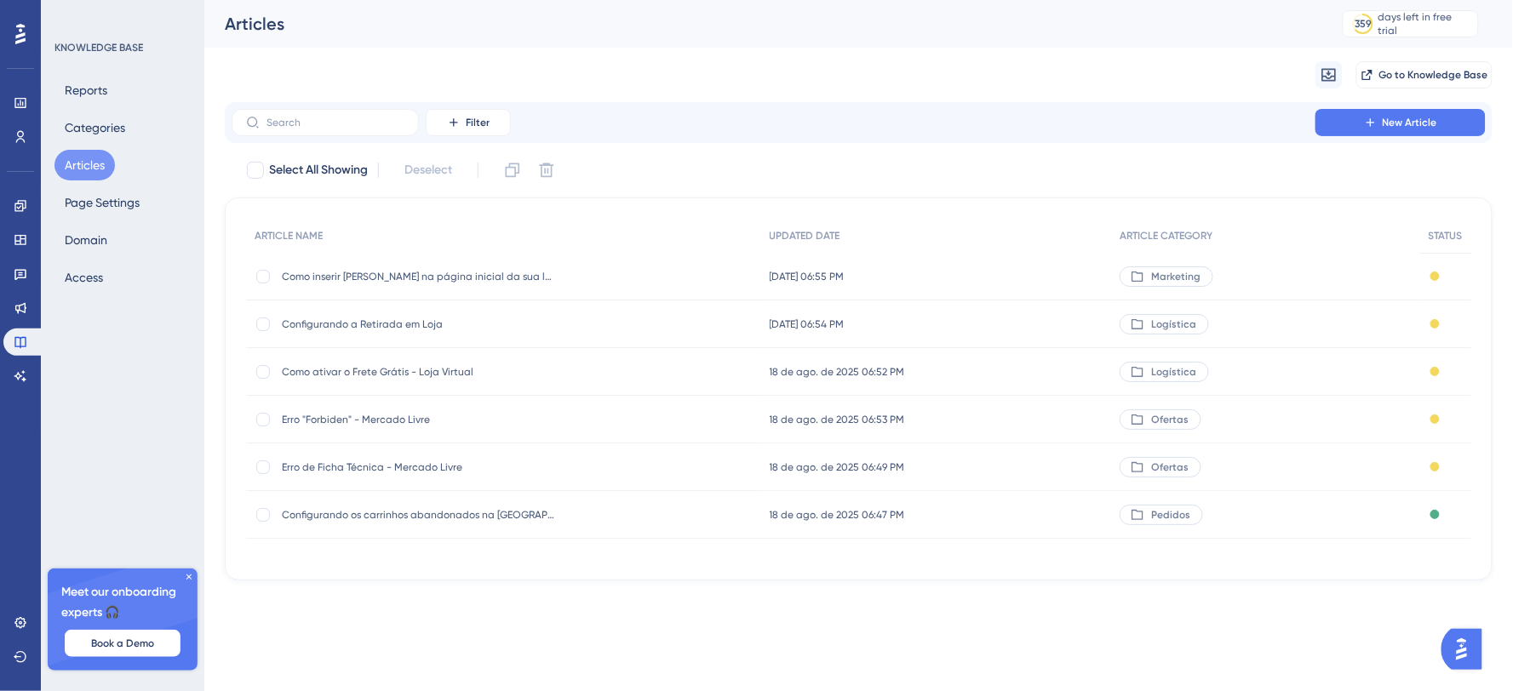
click at [1219, 281] on div "Marketing" at bounding box center [1265, 277] width 309 height 48
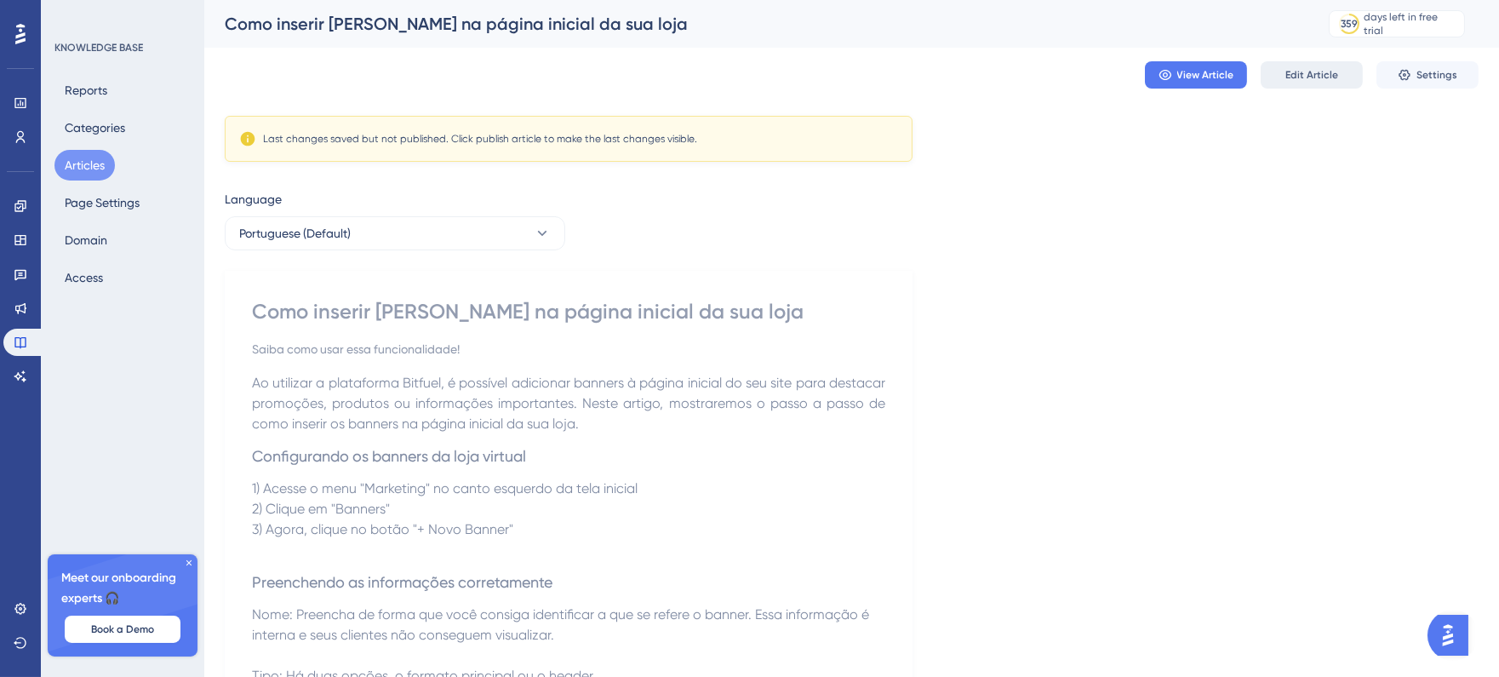
click at [1329, 83] on button "Edit Article" at bounding box center [1312, 74] width 102 height 27
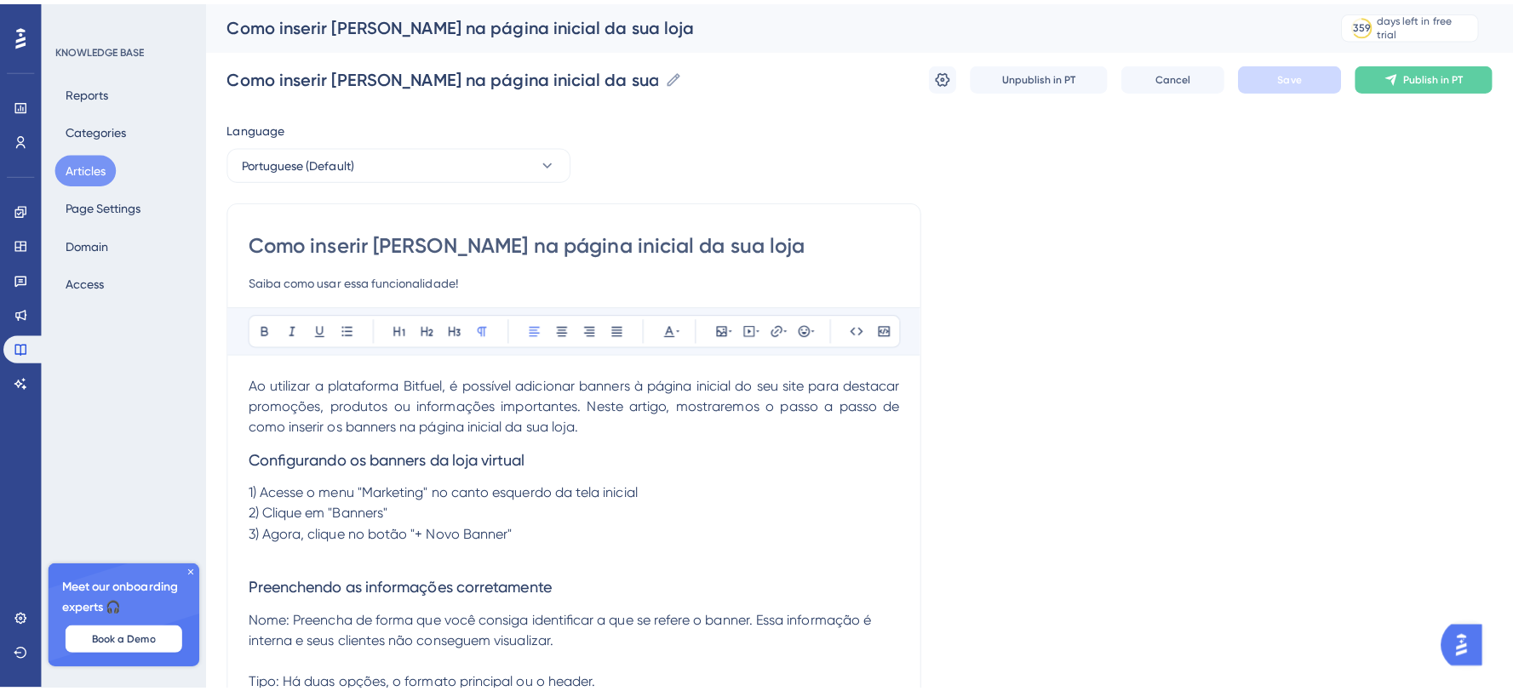
scroll to position [856, 0]
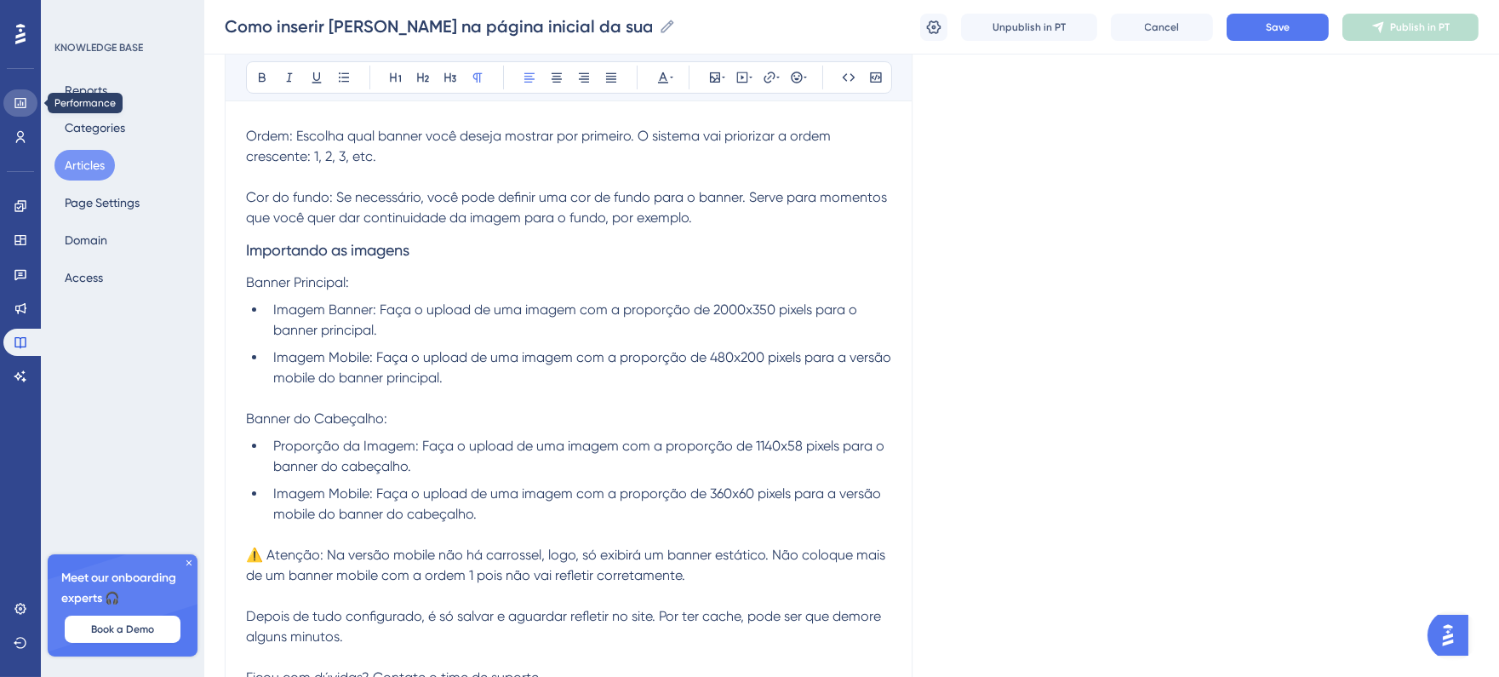
click at [14, 109] on icon at bounding box center [21, 103] width 14 height 14
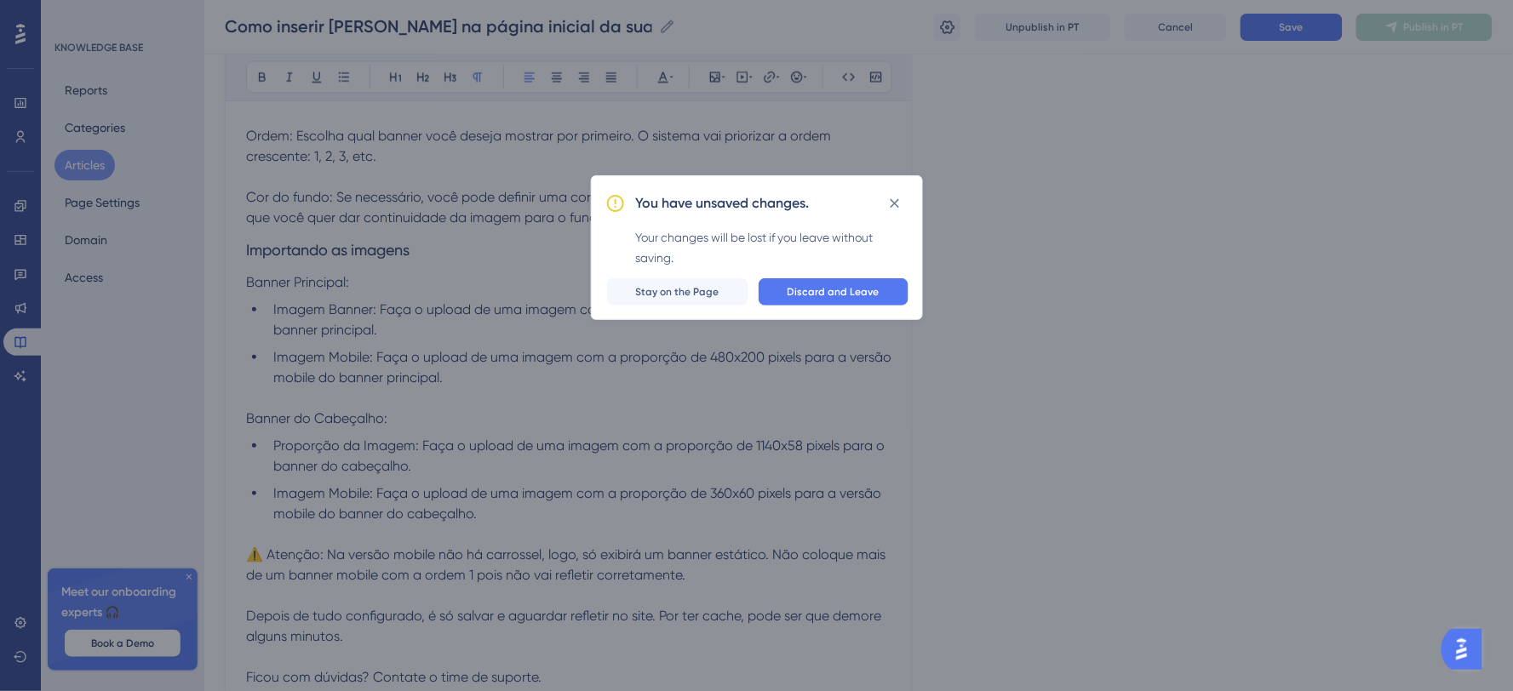
click at [916, 286] on div "You have unsaved changes. Your changes will be lost if you leave without saving…" at bounding box center [757, 247] width 332 height 145
click at [874, 284] on button "Discard and Leave" at bounding box center [834, 291] width 150 height 27
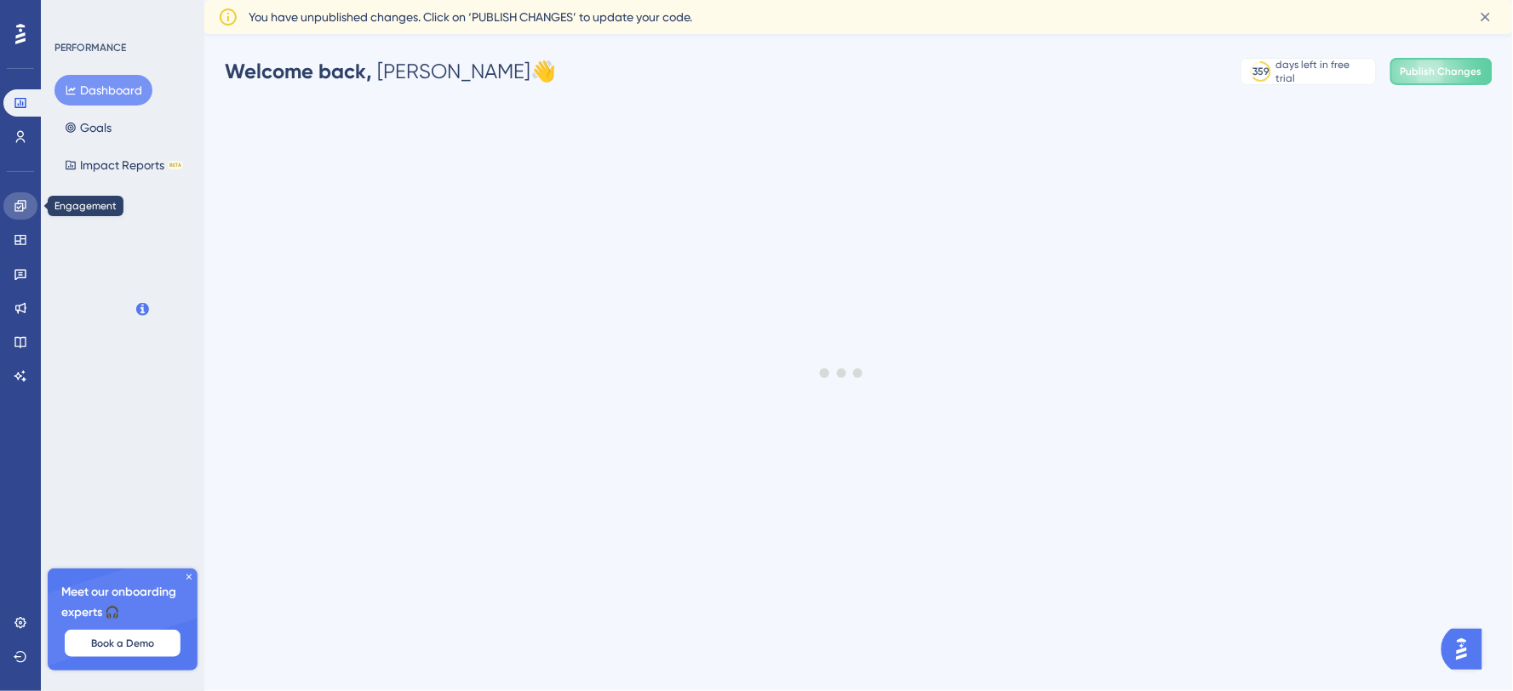
click at [17, 203] on icon at bounding box center [19, 205] width 11 height 11
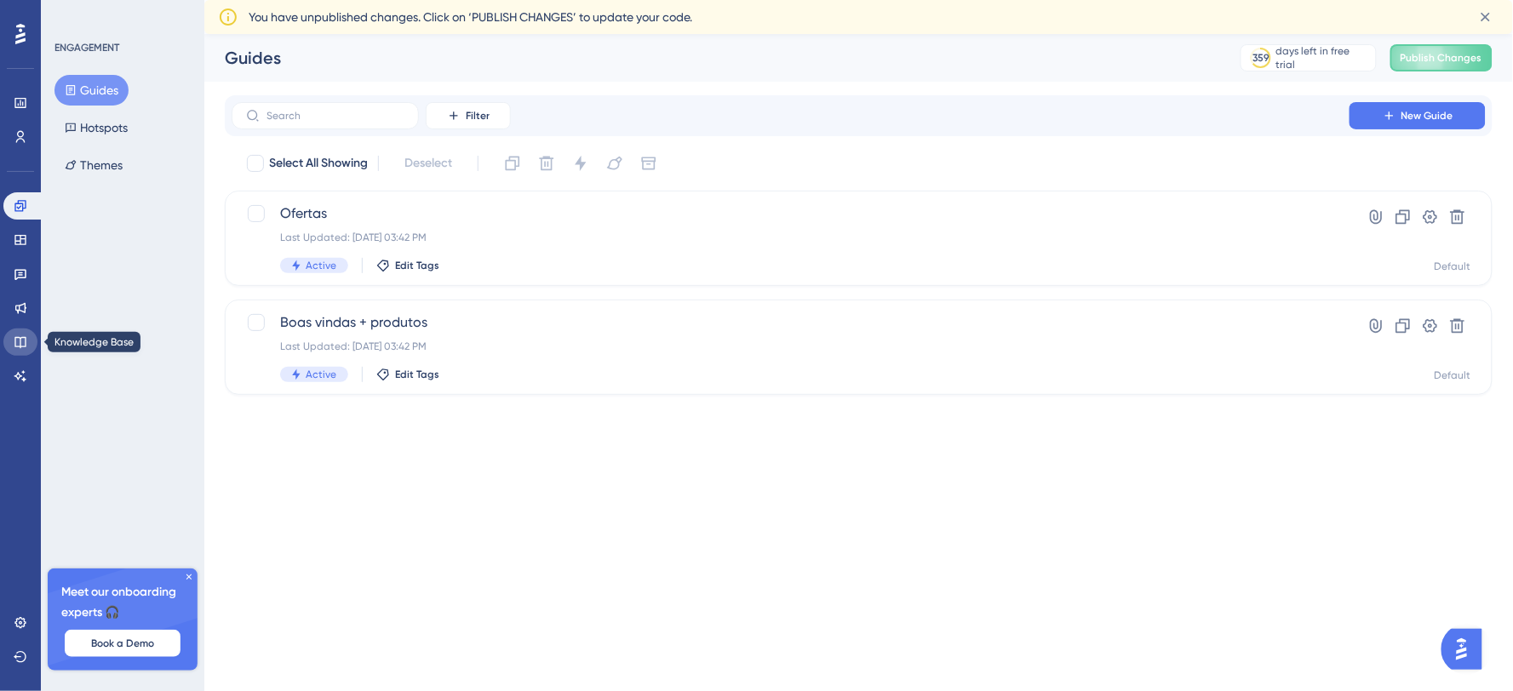
click at [20, 332] on link at bounding box center [20, 342] width 34 height 27
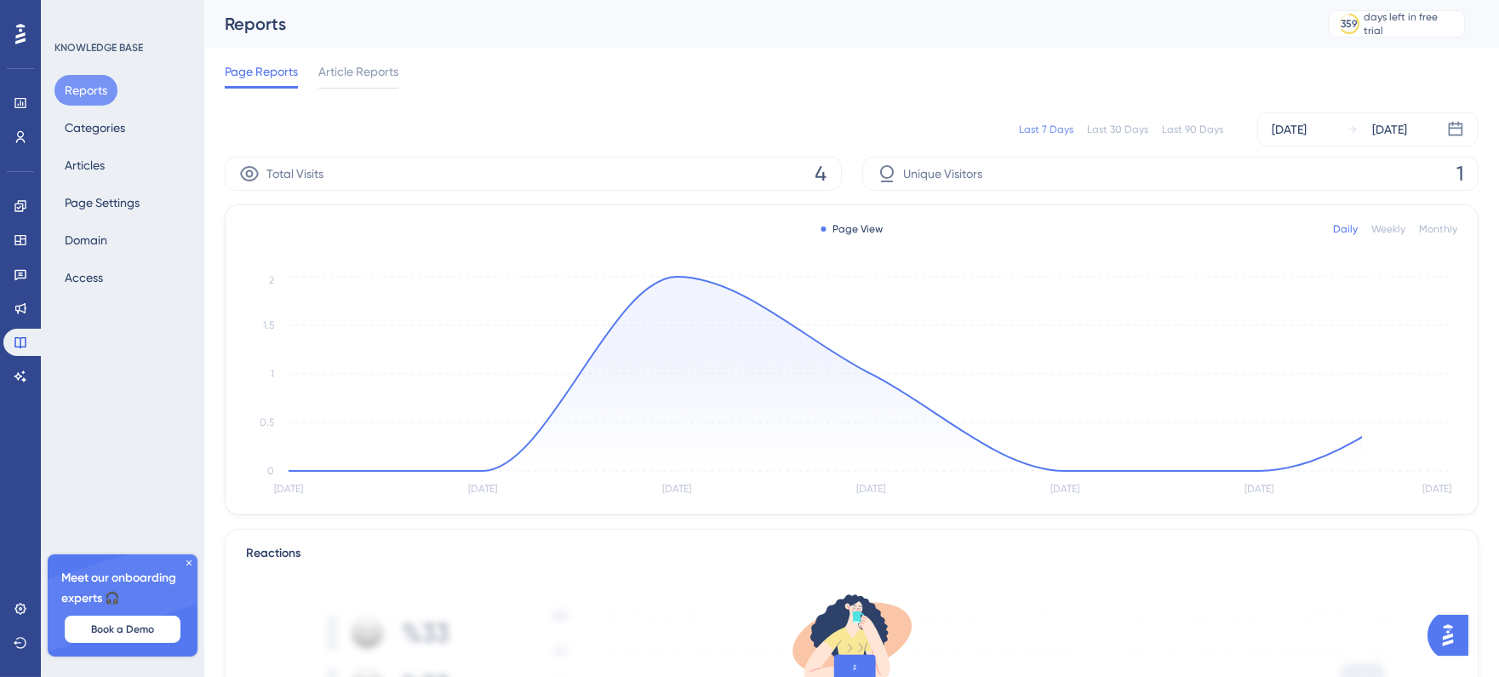
click at [104, 182] on div "Reports Categories Articles Page Settings Domain Access" at bounding box center [123, 184] width 138 height 218
click at [94, 167] on button "Articles" at bounding box center [84, 165] width 60 height 31
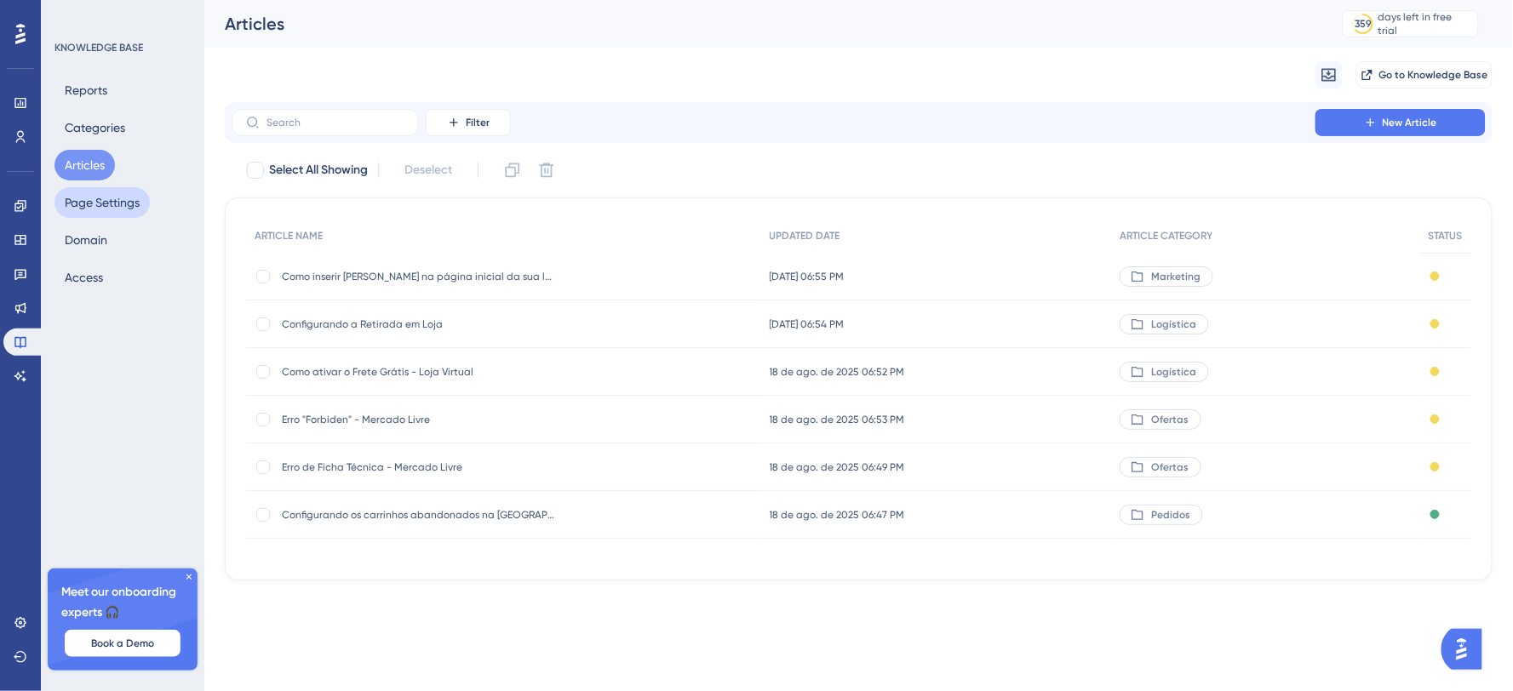
click at [100, 194] on button "Page Settings" at bounding box center [101, 202] width 95 height 31
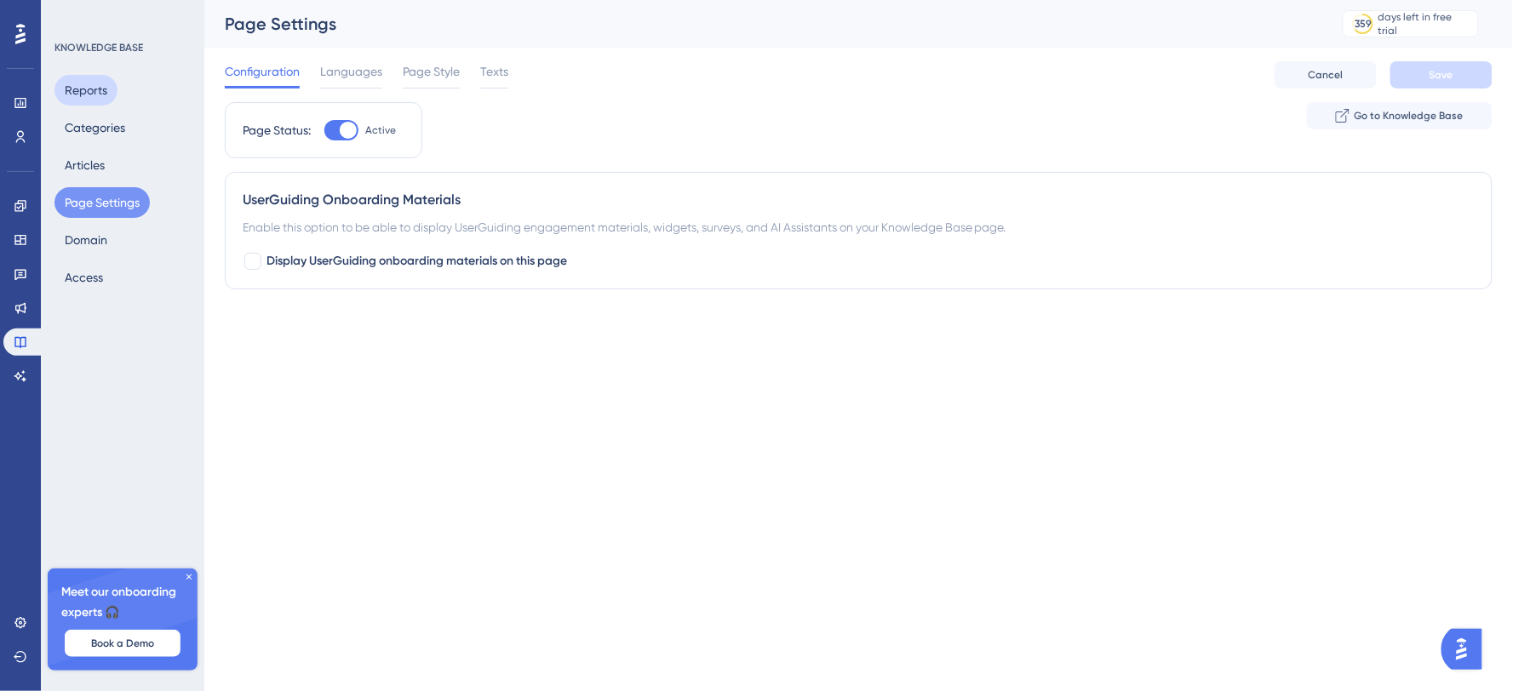
click at [91, 85] on button "Reports" at bounding box center [85, 90] width 63 height 31
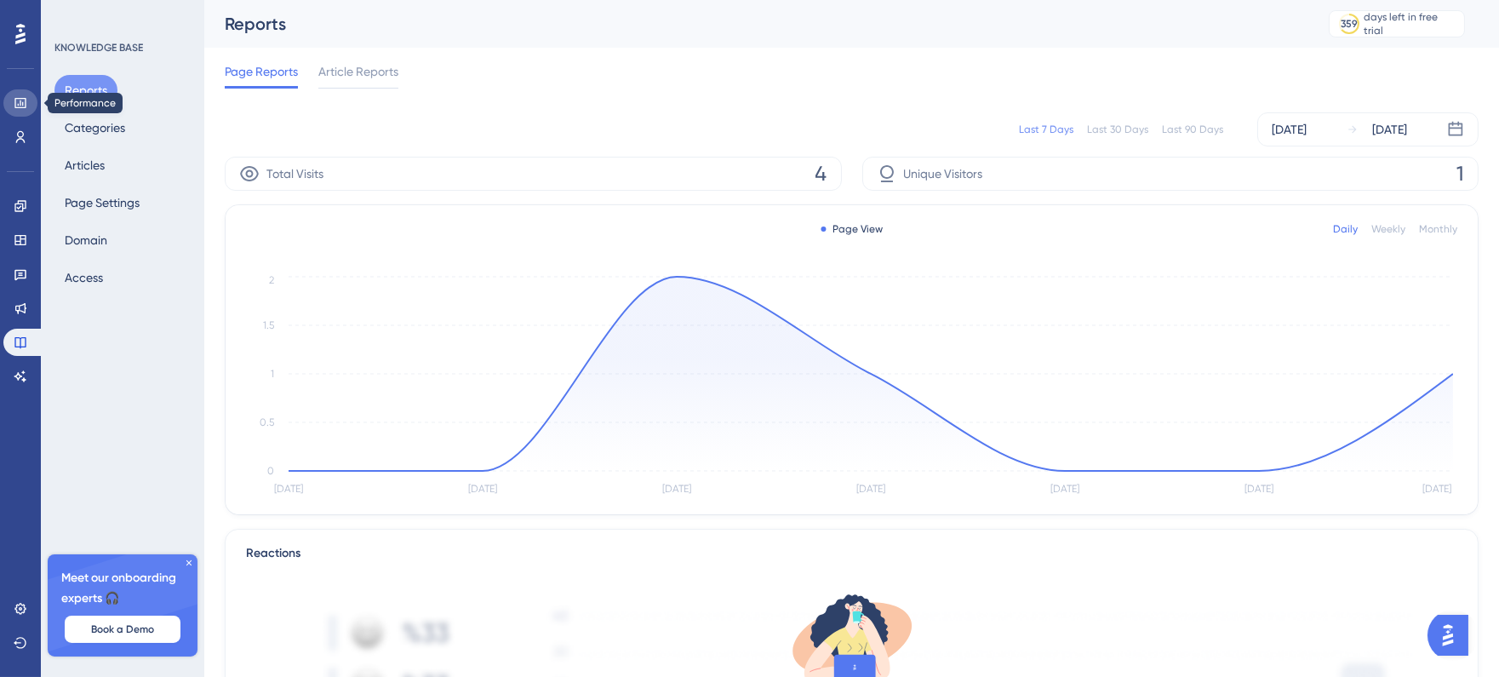
click at [19, 106] on icon at bounding box center [21, 103] width 14 height 14
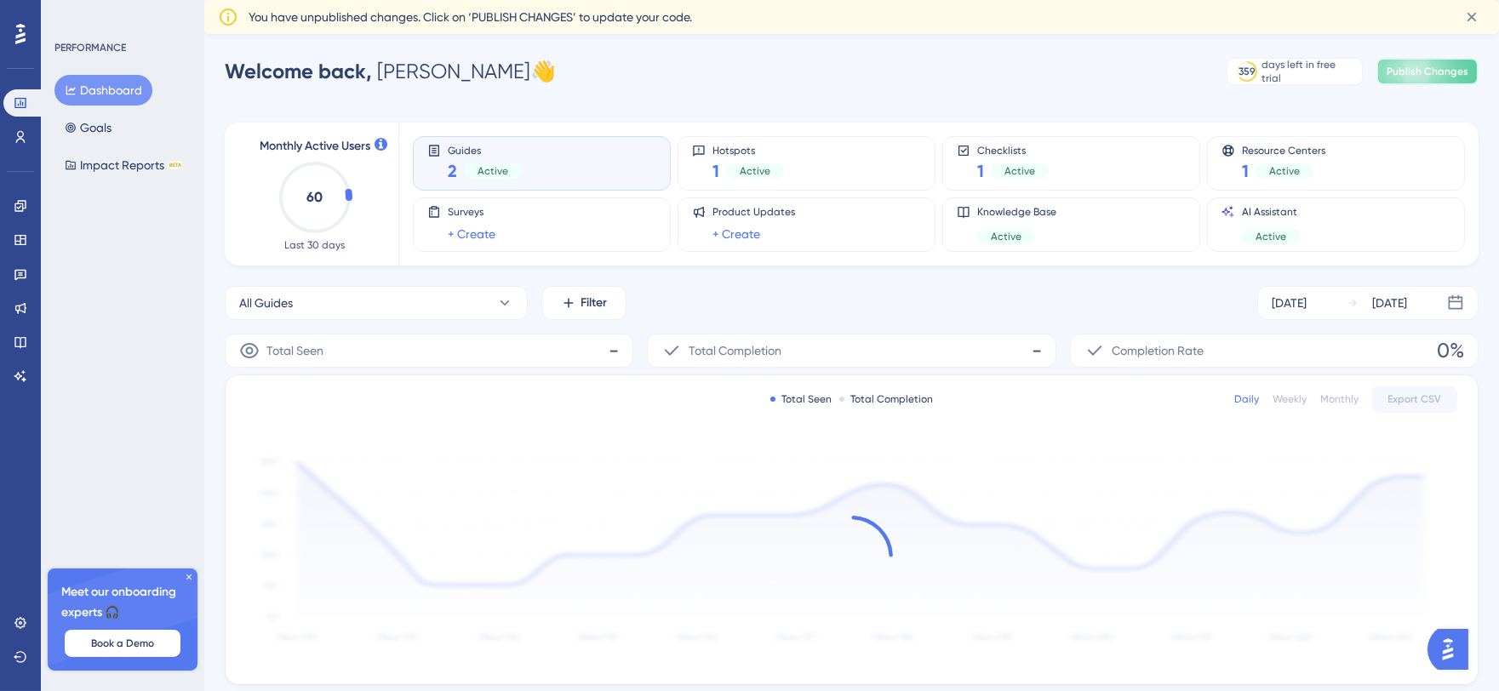
click at [1445, 77] on span "Publish Changes" at bounding box center [1428, 72] width 82 height 14
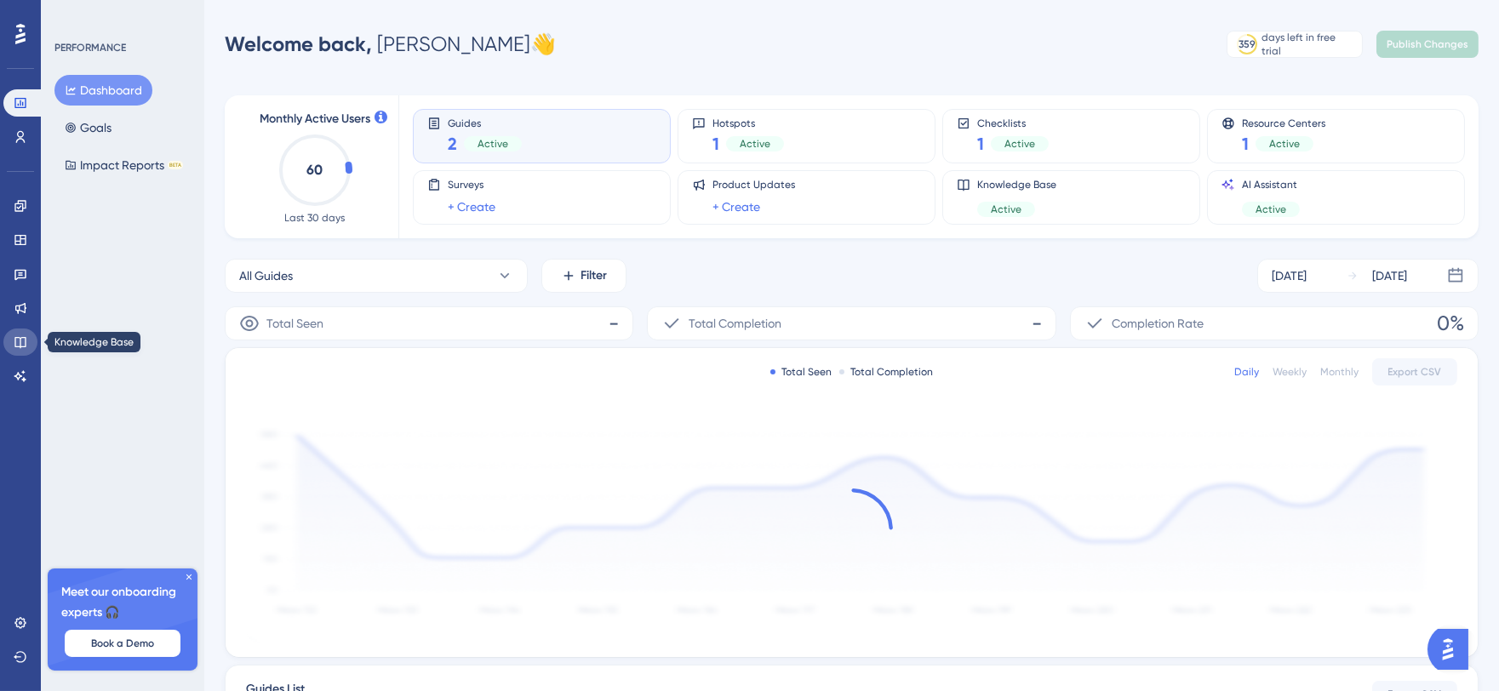
click at [19, 350] on link at bounding box center [20, 342] width 34 height 27
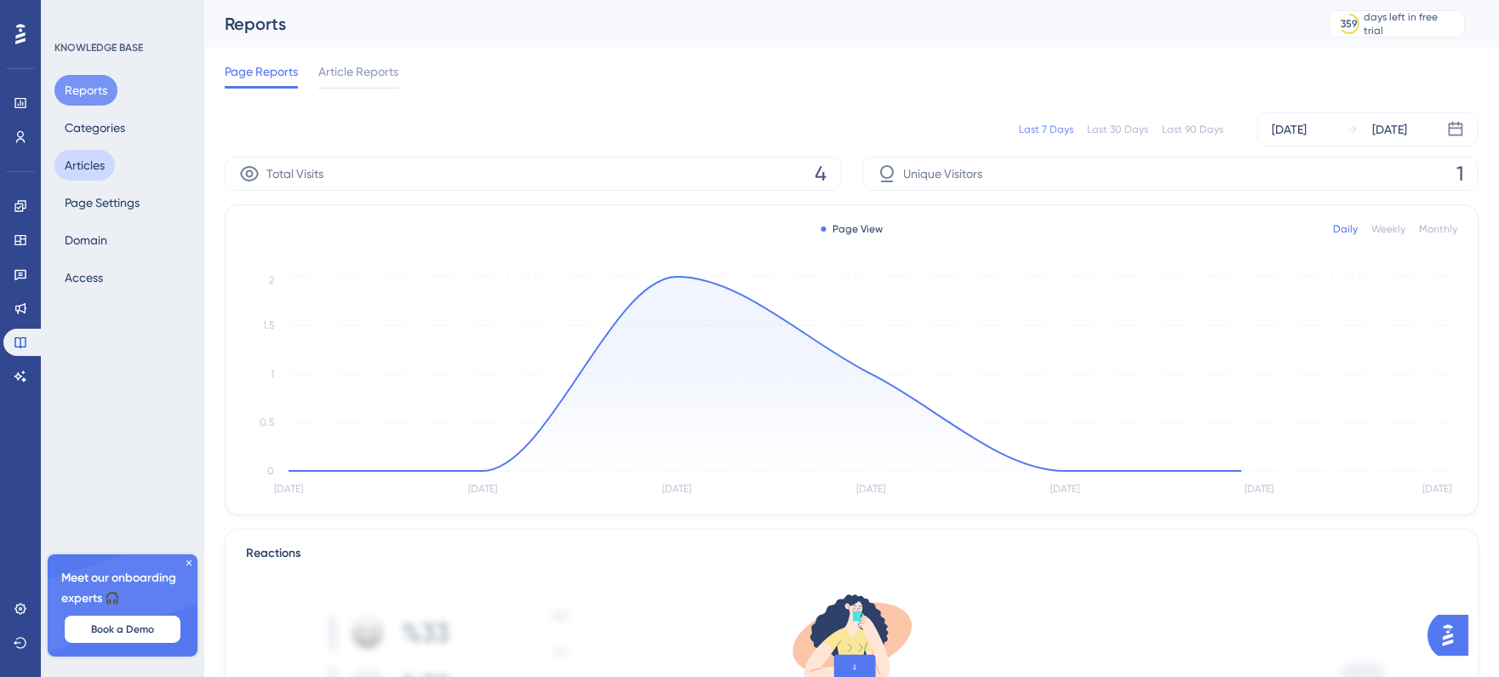
click at [98, 165] on button "Articles" at bounding box center [84, 165] width 60 height 31
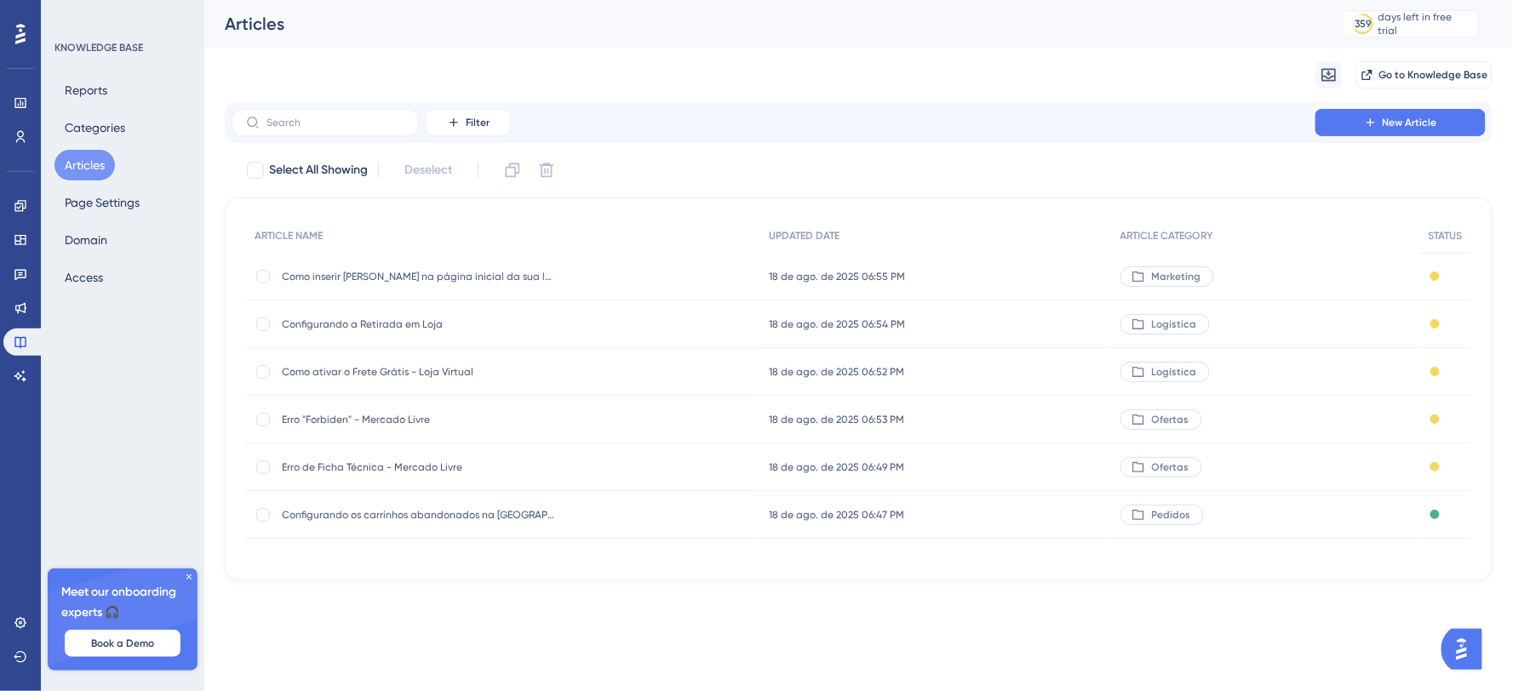
click at [430, 464] on span "Erro de Ficha Técnica - Mercado Livre" at bounding box center [418, 468] width 272 height 14
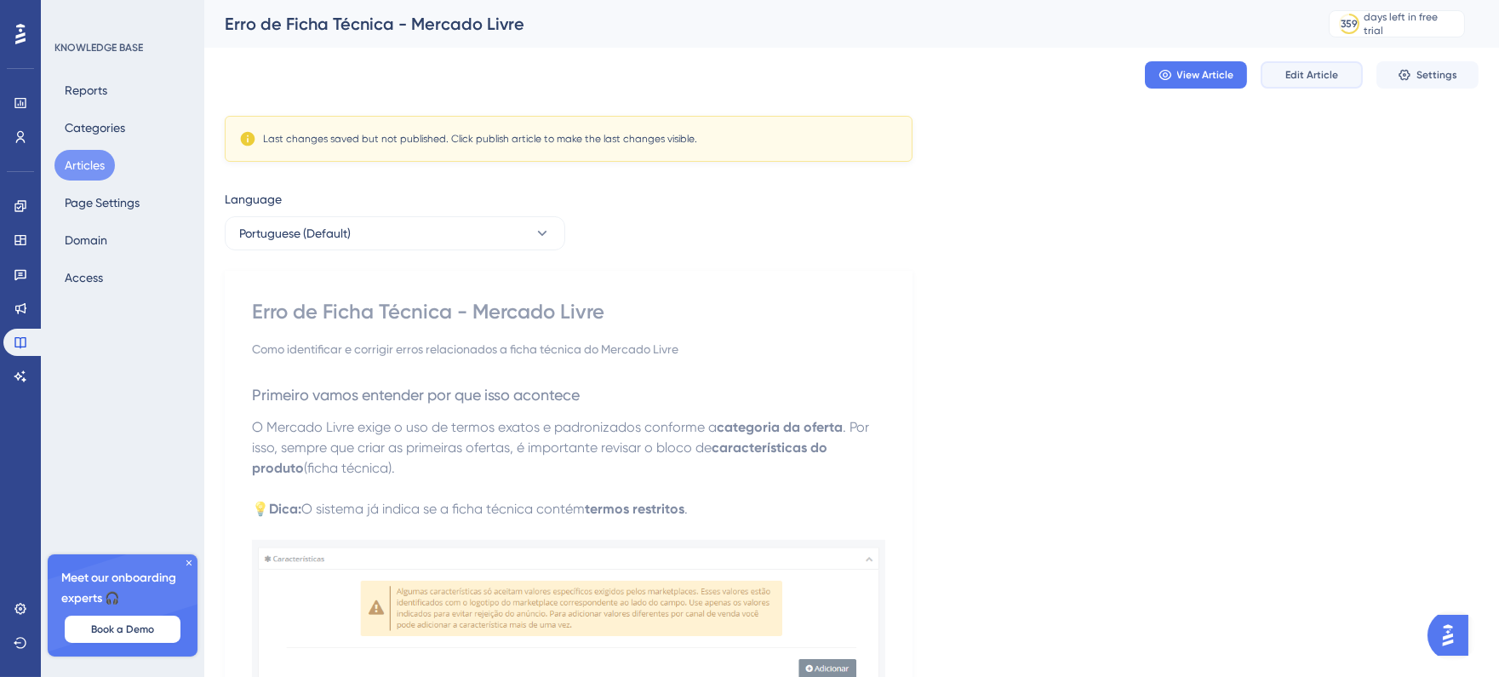
click at [1291, 75] on span "Edit Article" at bounding box center [1312, 75] width 53 height 14
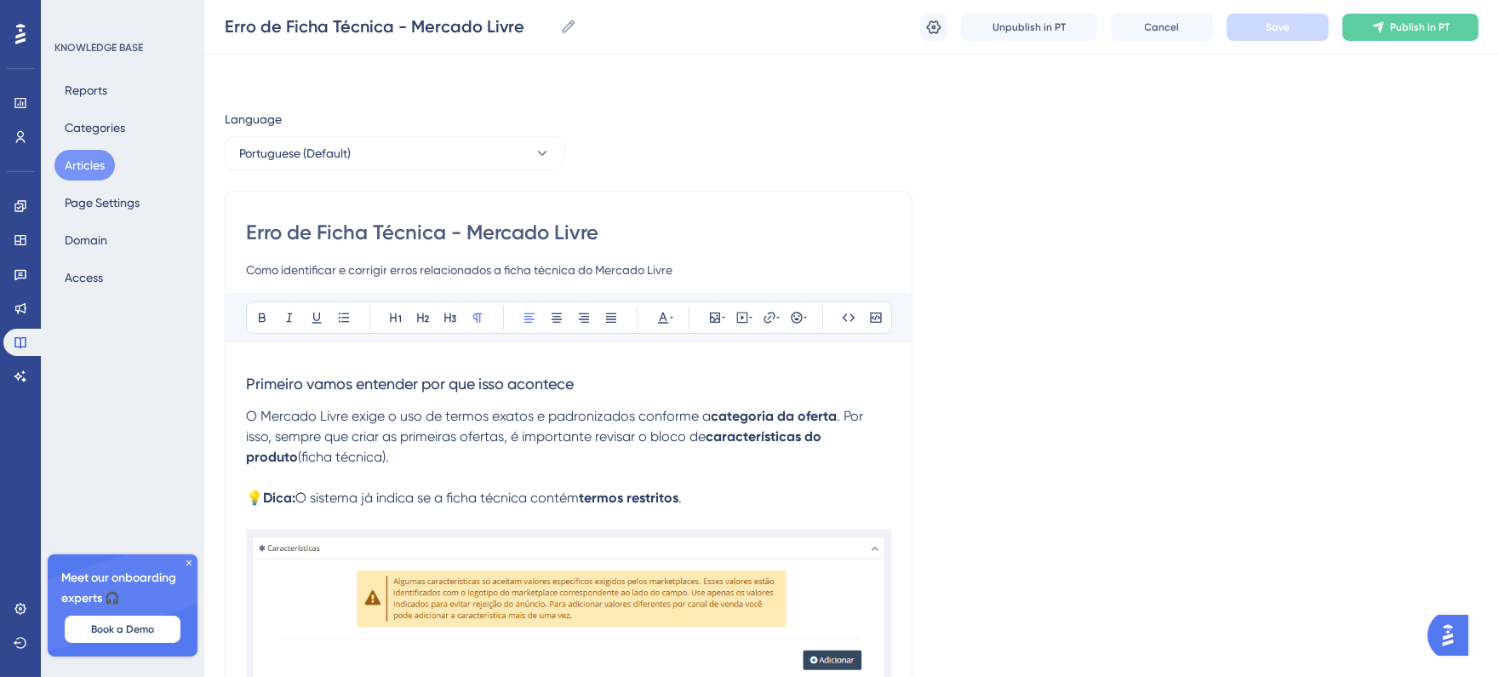
scroll to position [968, 0]
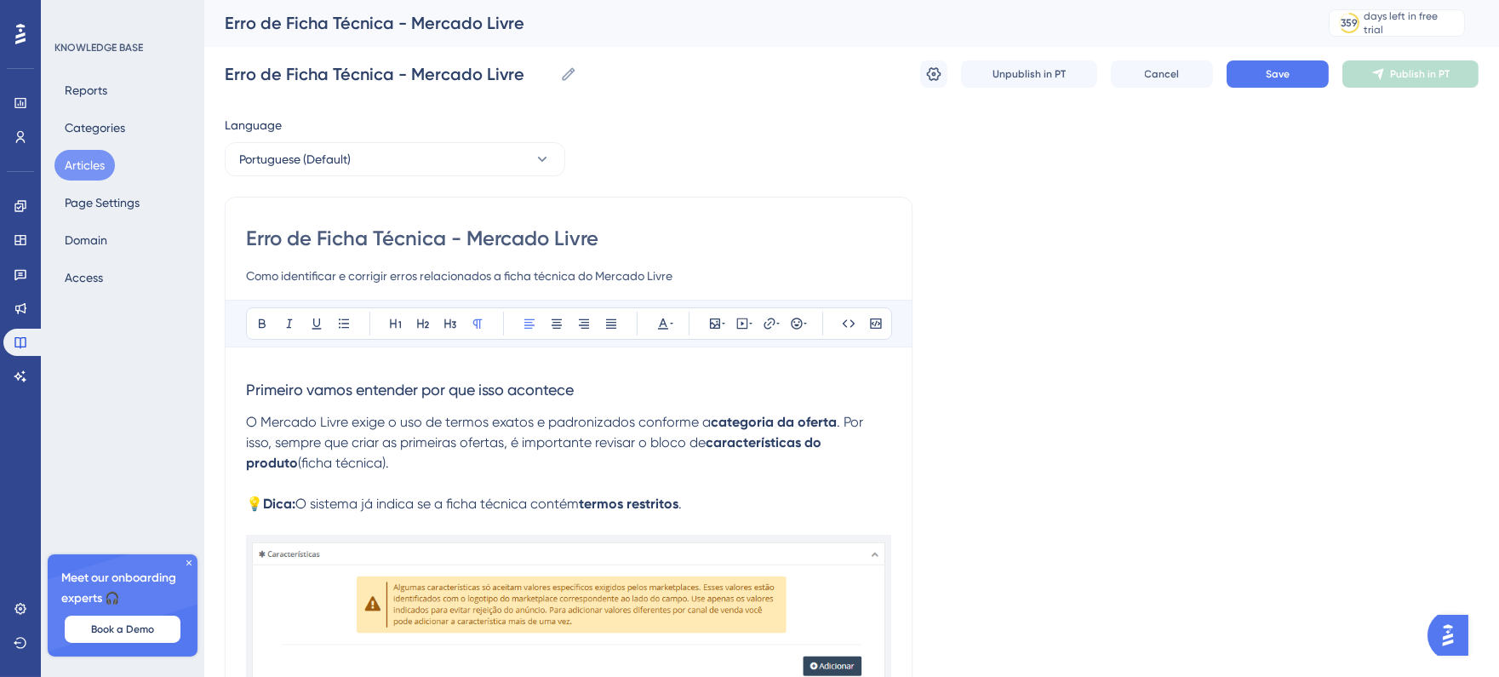
scroll to position [0, 0]
click at [1272, 77] on span "Save" at bounding box center [1278, 75] width 24 height 14
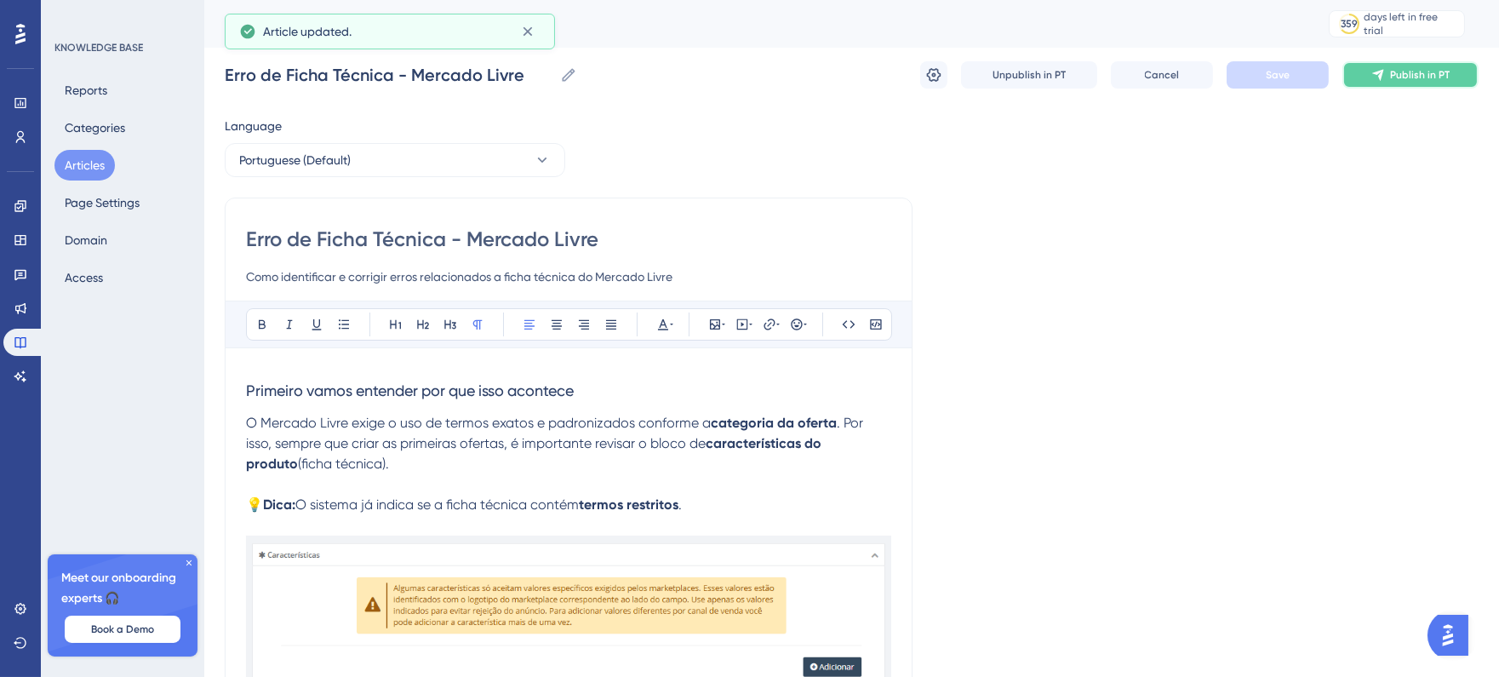
click at [1445, 80] on span "Publish in PT" at bounding box center [1420, 75] width 60 height 14
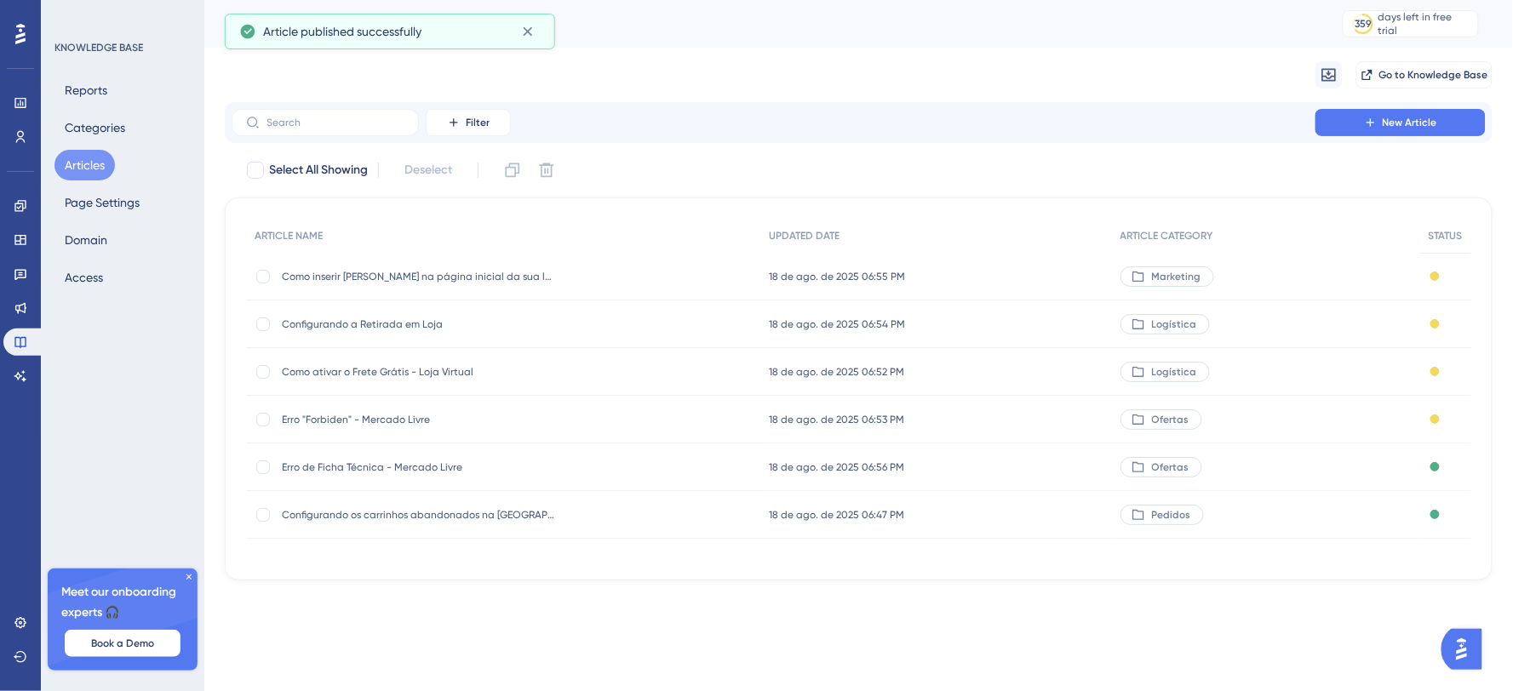
click at [440, 432] on div "Erro "Forbiden" - Mercado Livre Erro "Forbiden" - Mercado Livre" at bounding box center [418, 420] width 272 height 48
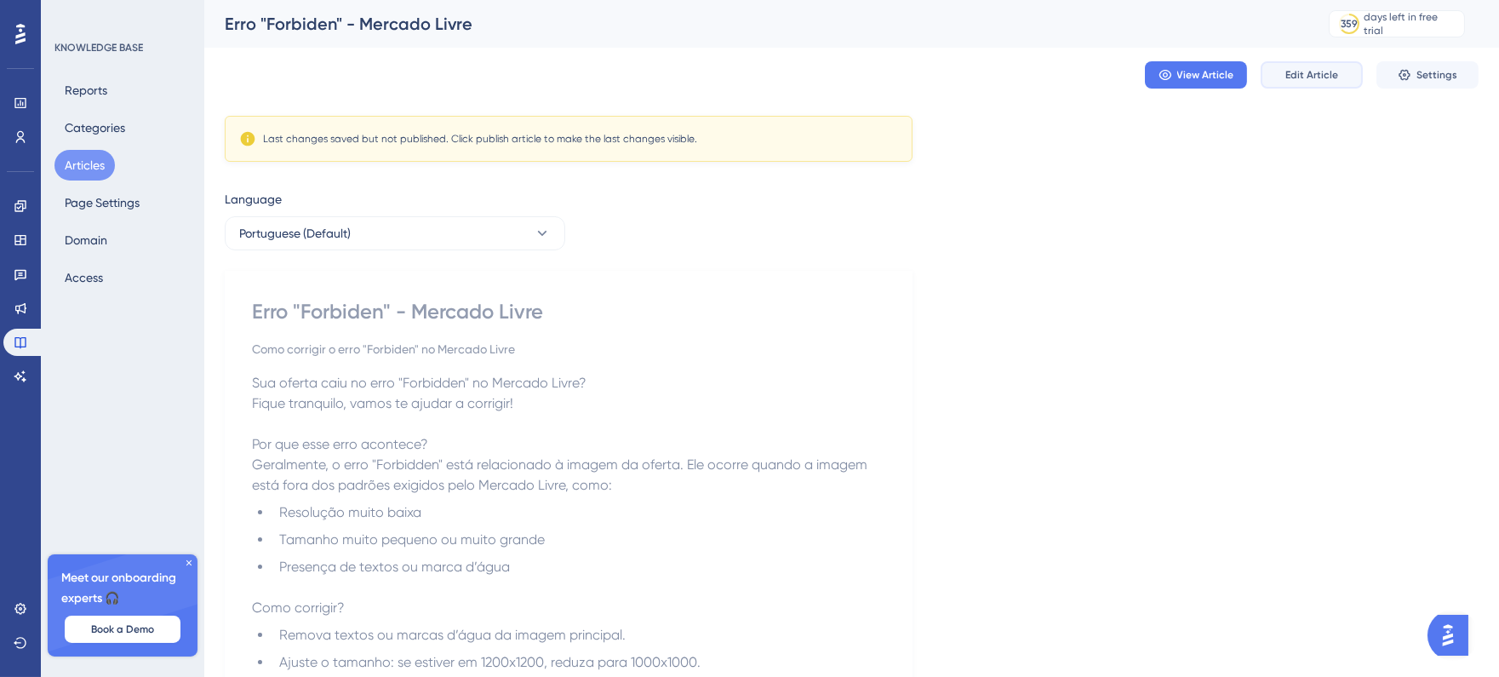
click at [1269, 85] on button "Edit Article" at bounding box center [1312, 74] width 102 height 27
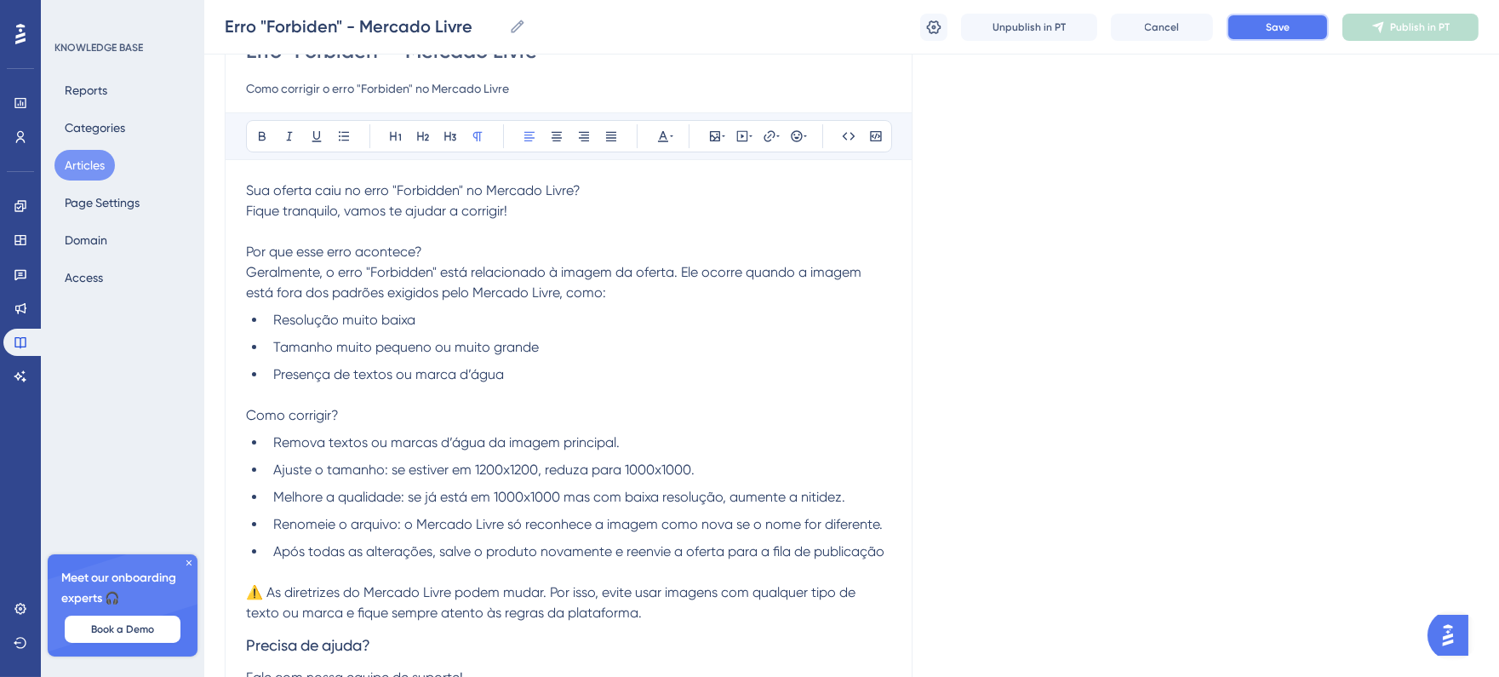
click at [1316, 28] on button "Save" at bounding box center [1278, 27] width 102 height 27
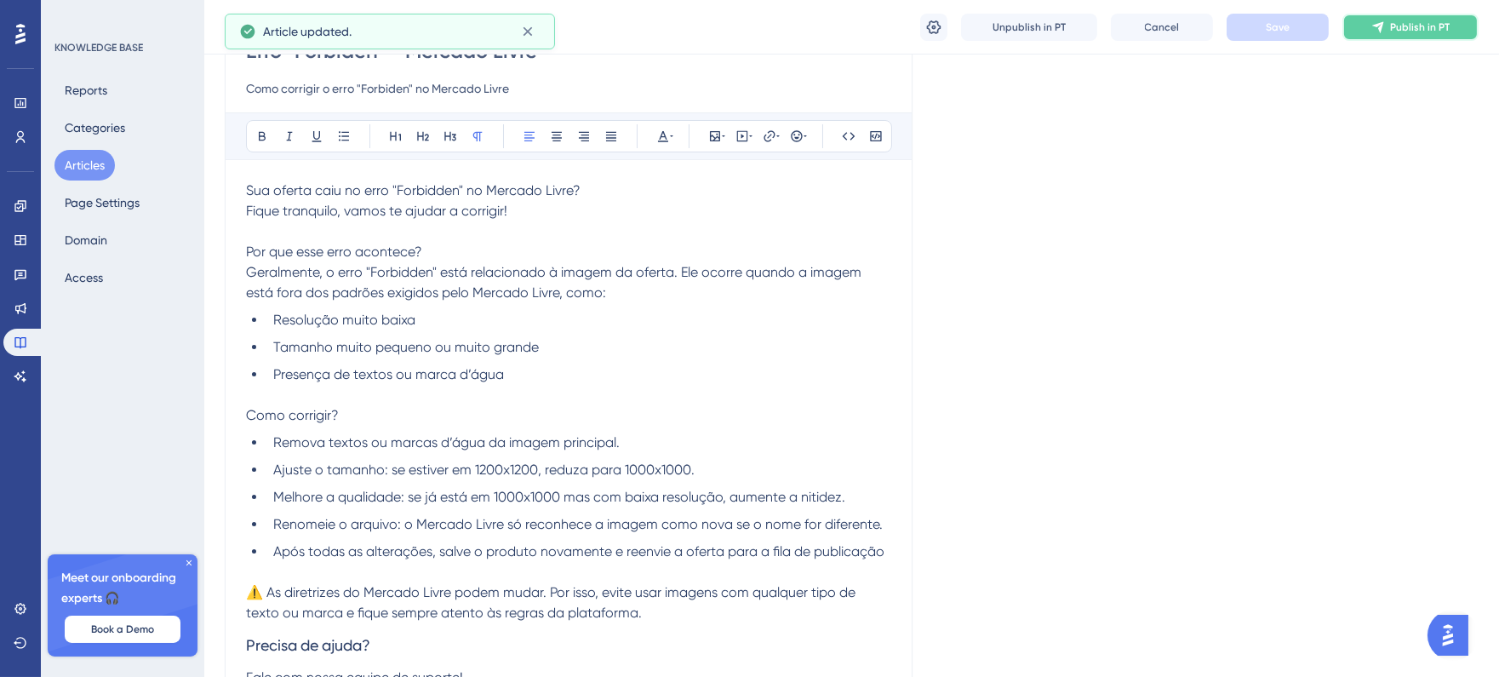
click at [1395, 31] on span "Publish in PT" at bounding box center [1420, 27] width 60 height 14
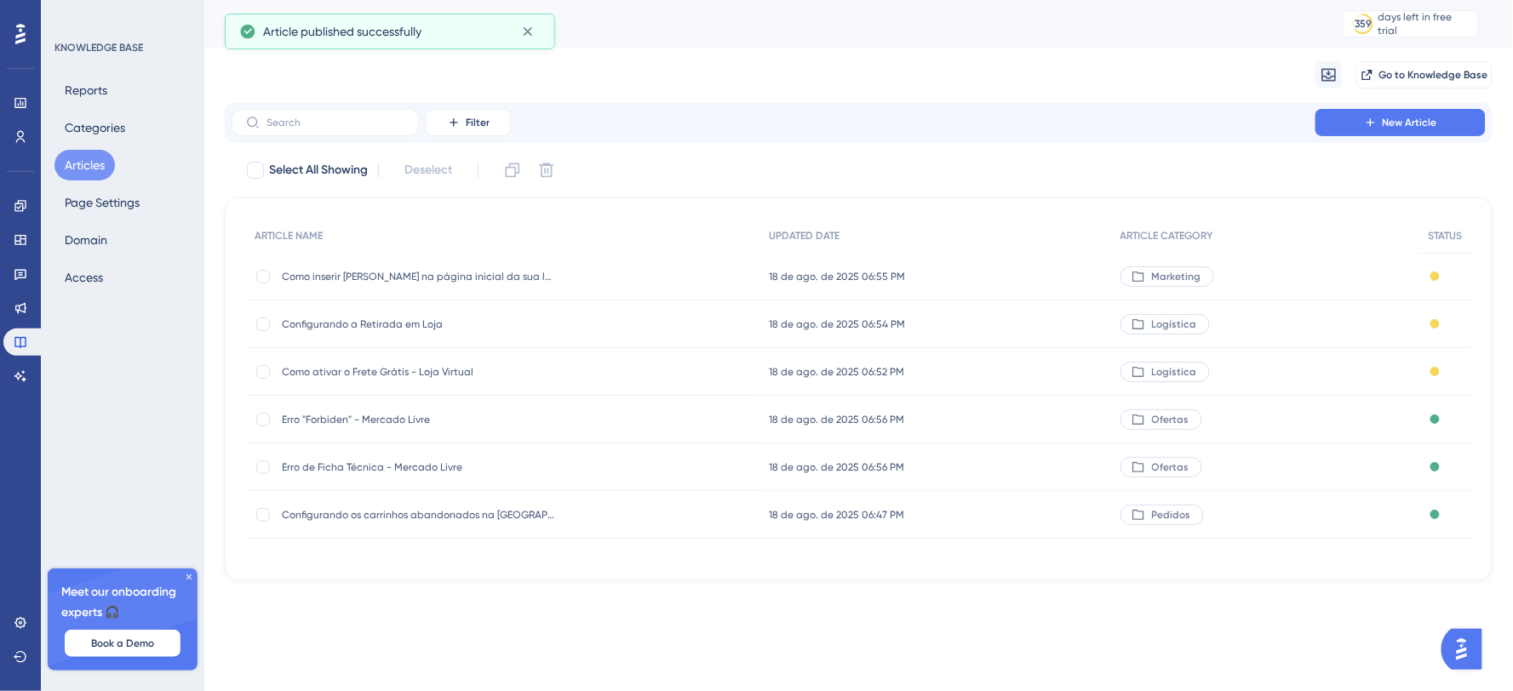
click at [462, 376] on span "Como ativar o Frete Grátis - Loja Virtual" at bounding box center [418, 372] width 272 height 14
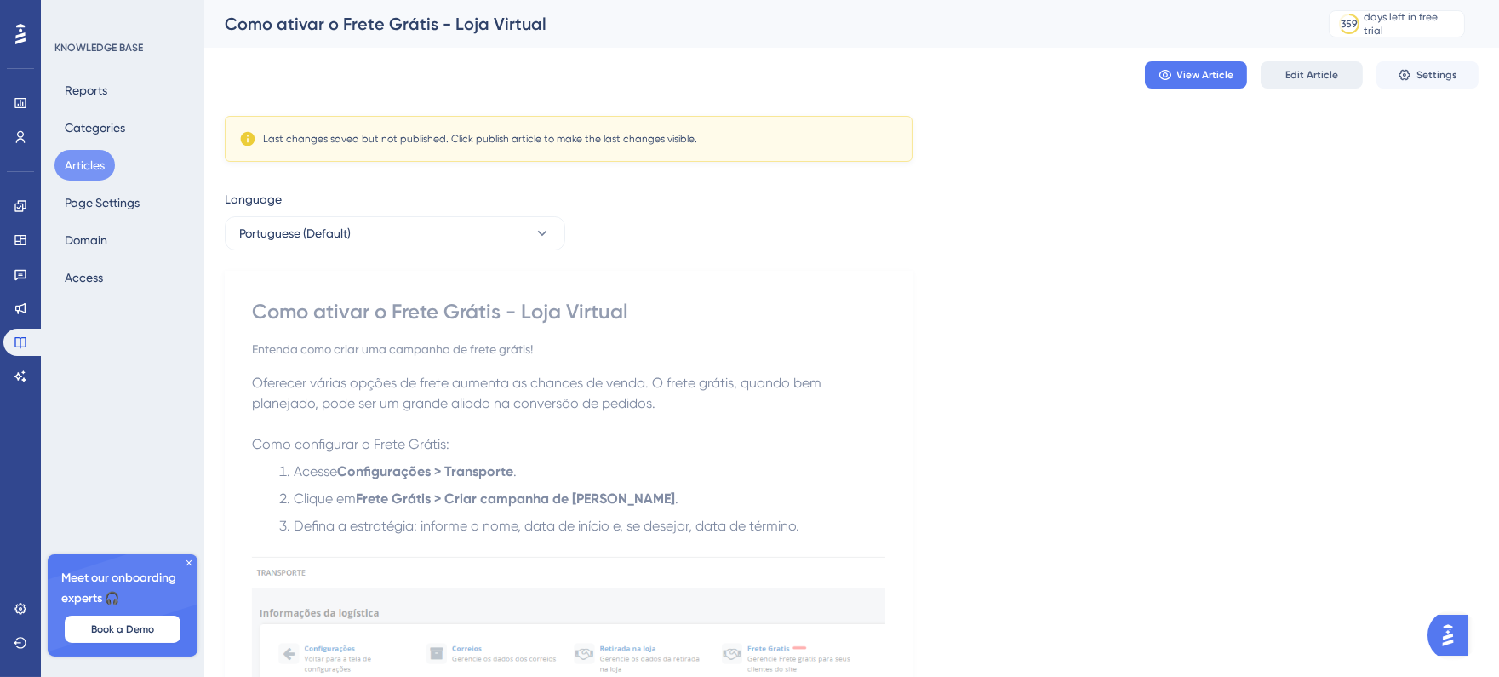
click at [1307, 81] on span "Edit Article" at bounding box center [1312, 75] width 53 height 14
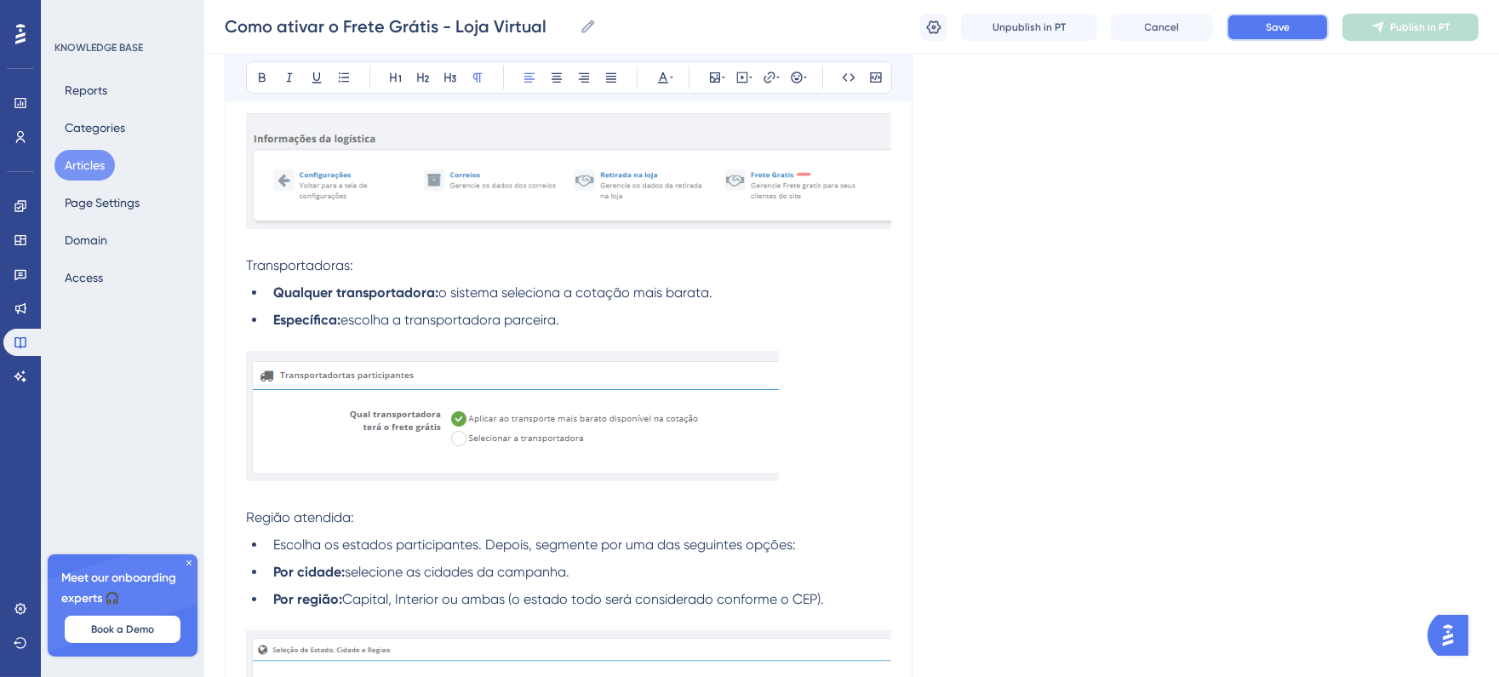
click at [1295, 32] on button "Save" at bounding box center [1278, 27] width 102 height 27
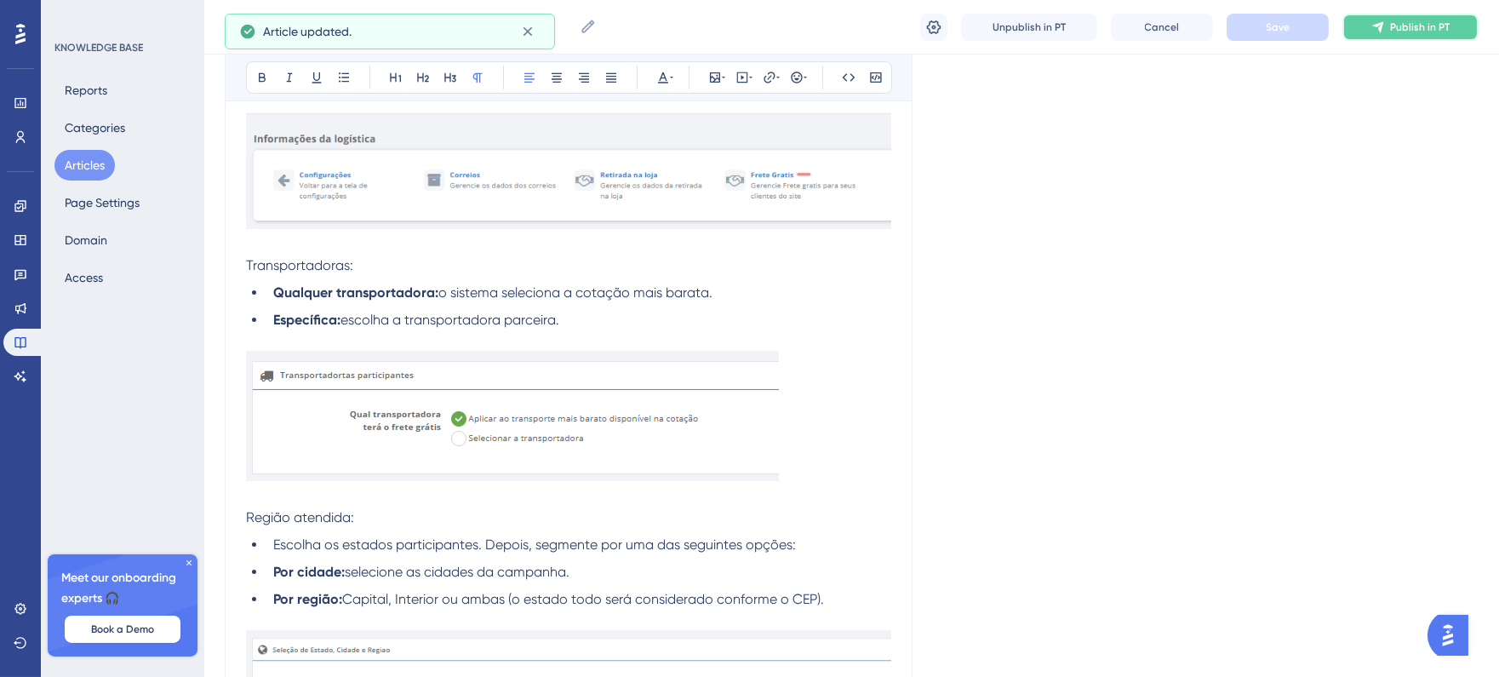
click at [1419, 28] on span "Publish in PT" at bounding box center [1420, 27] width 60 height 14
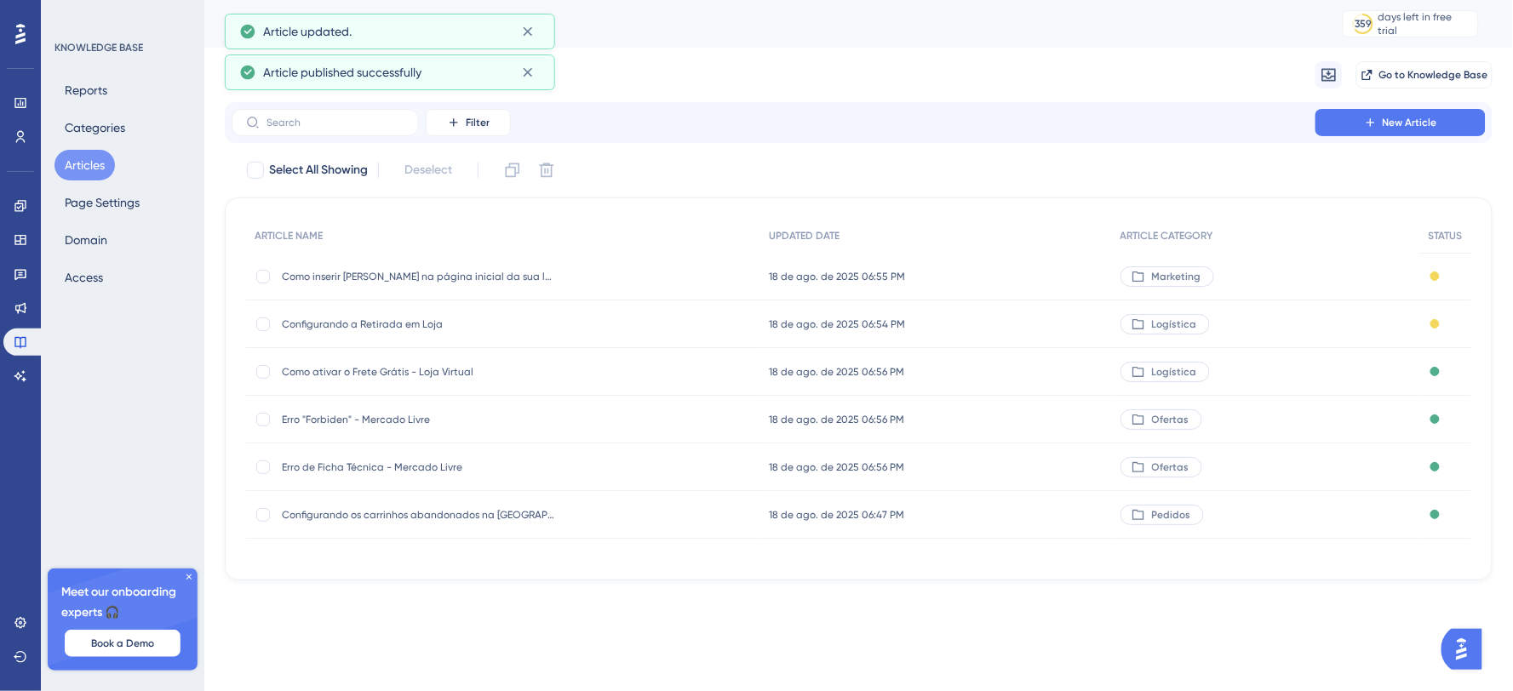
click at [914, 309] on div "18 de ago. de 2025 06:54 PM 18 de ago. de 2025 06:54 PM" at bounding box center [935, 325] width 351 height 48
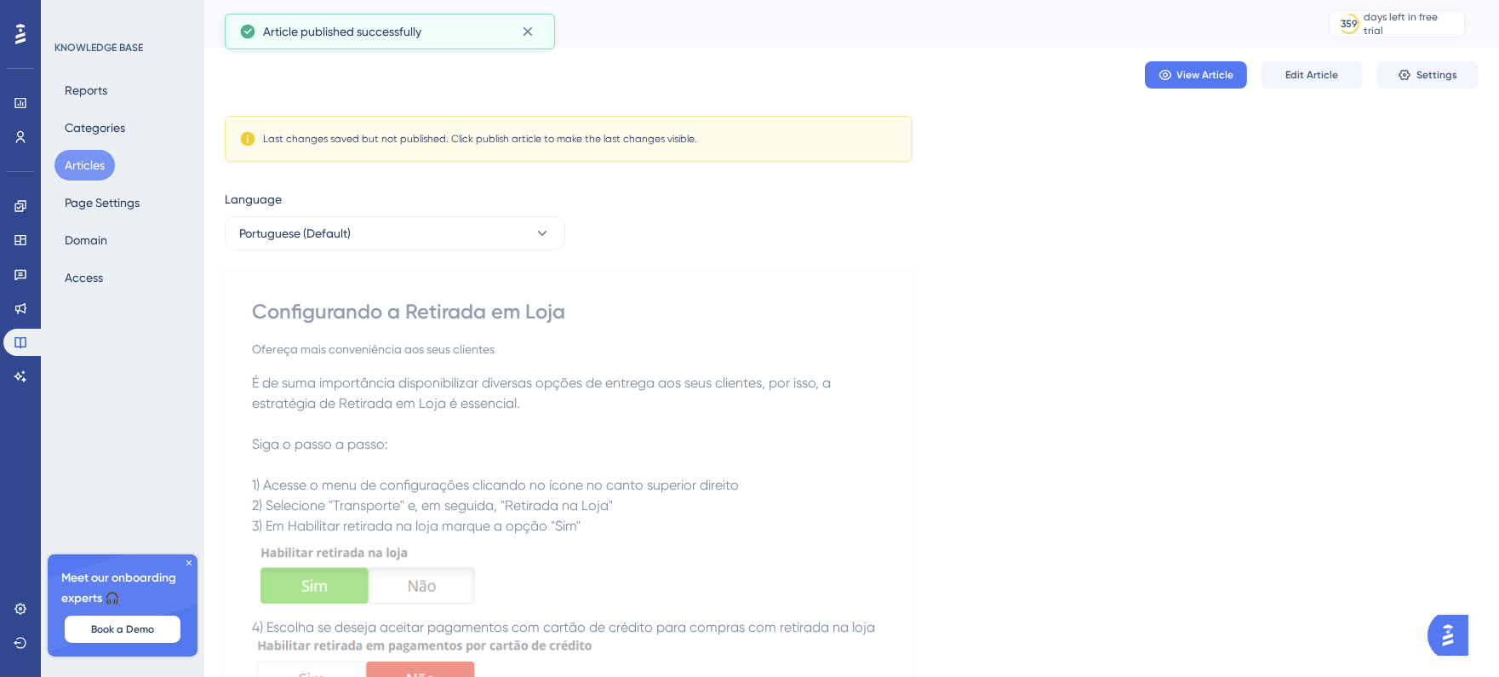
click at [1314, 58] on div "View Article Edit Article Settings" at bounding box center [852, 75] width 1254 height 54
click at [1316, 69] on span "Edit Article" at bounding box center [1312, 75] width 53 height 14
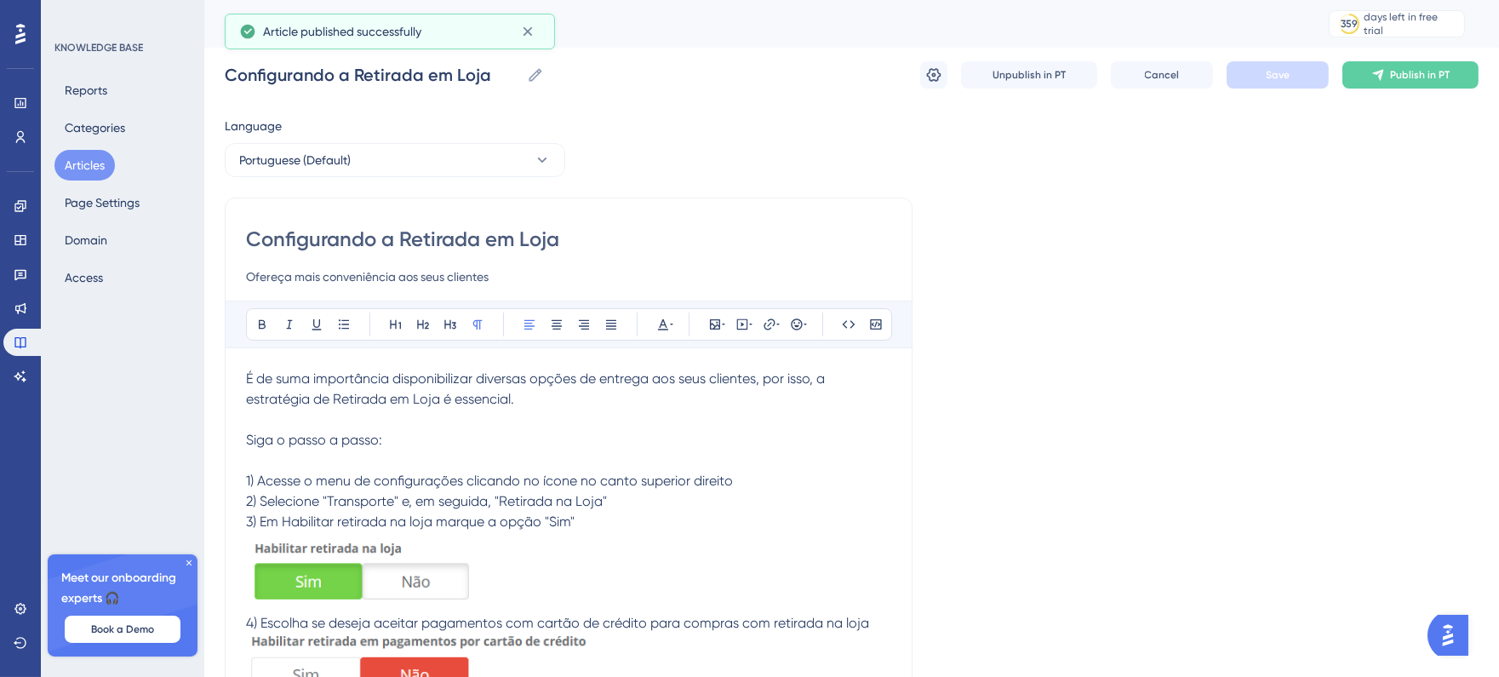
scroll to position [705, 0]
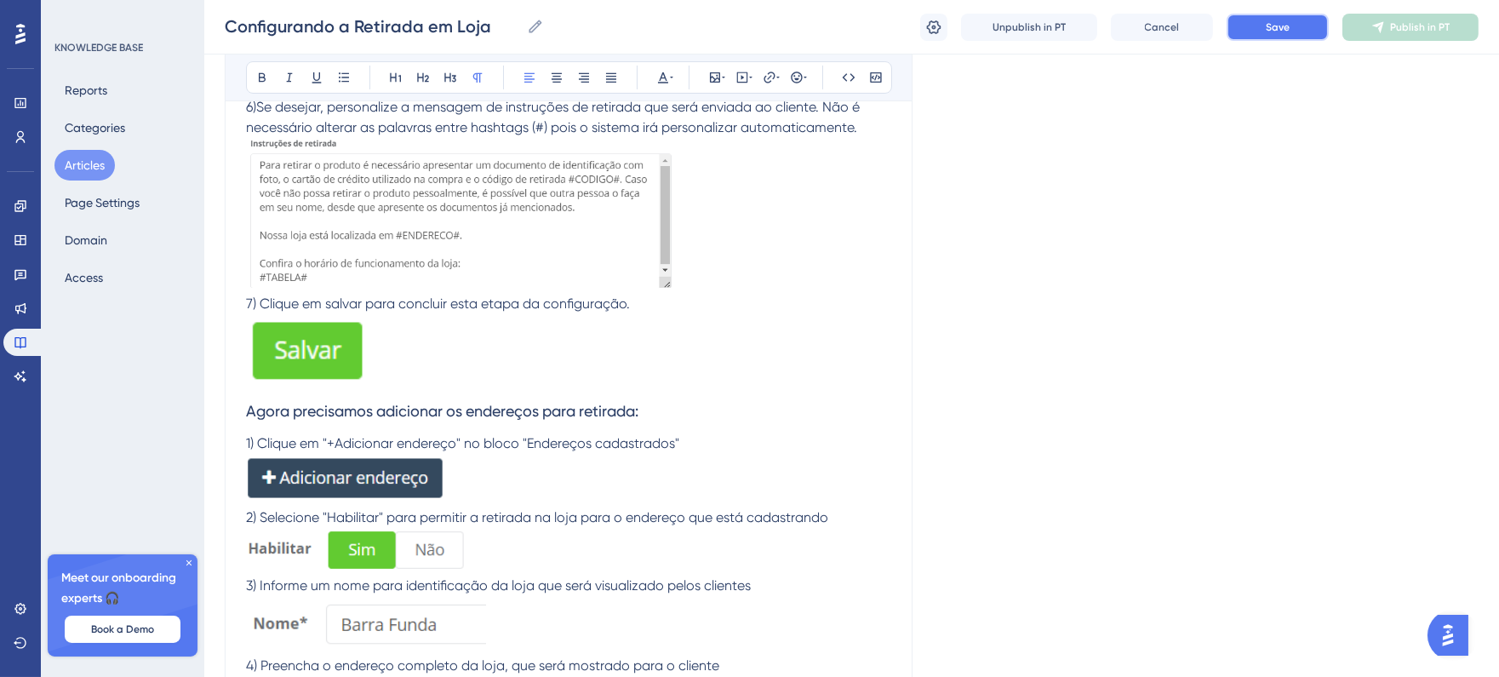
click at [1286, 35] on button "Save" at bounding box center [1278, 27] width 102 height 27
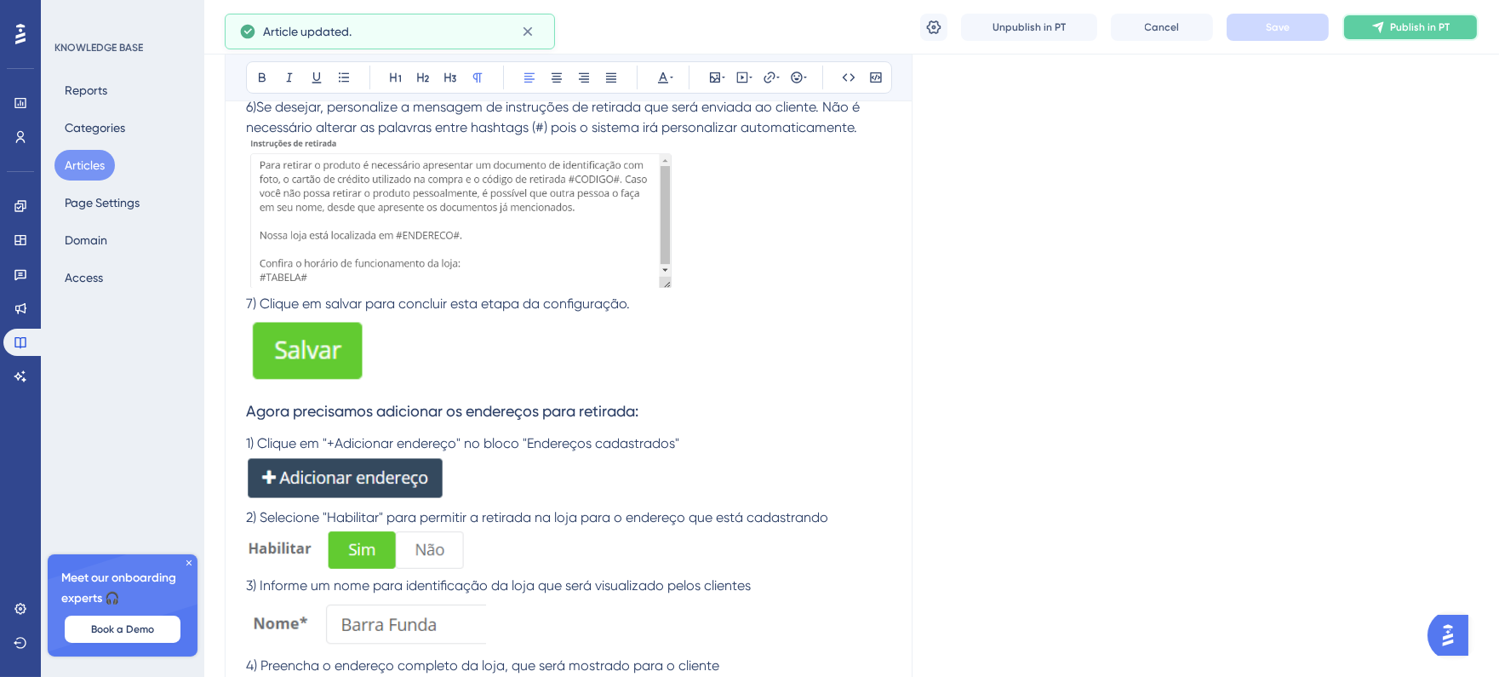
click at [1391, 26] on span "Publish in PT" at bounding box center [1420, 27] width 60 height 14
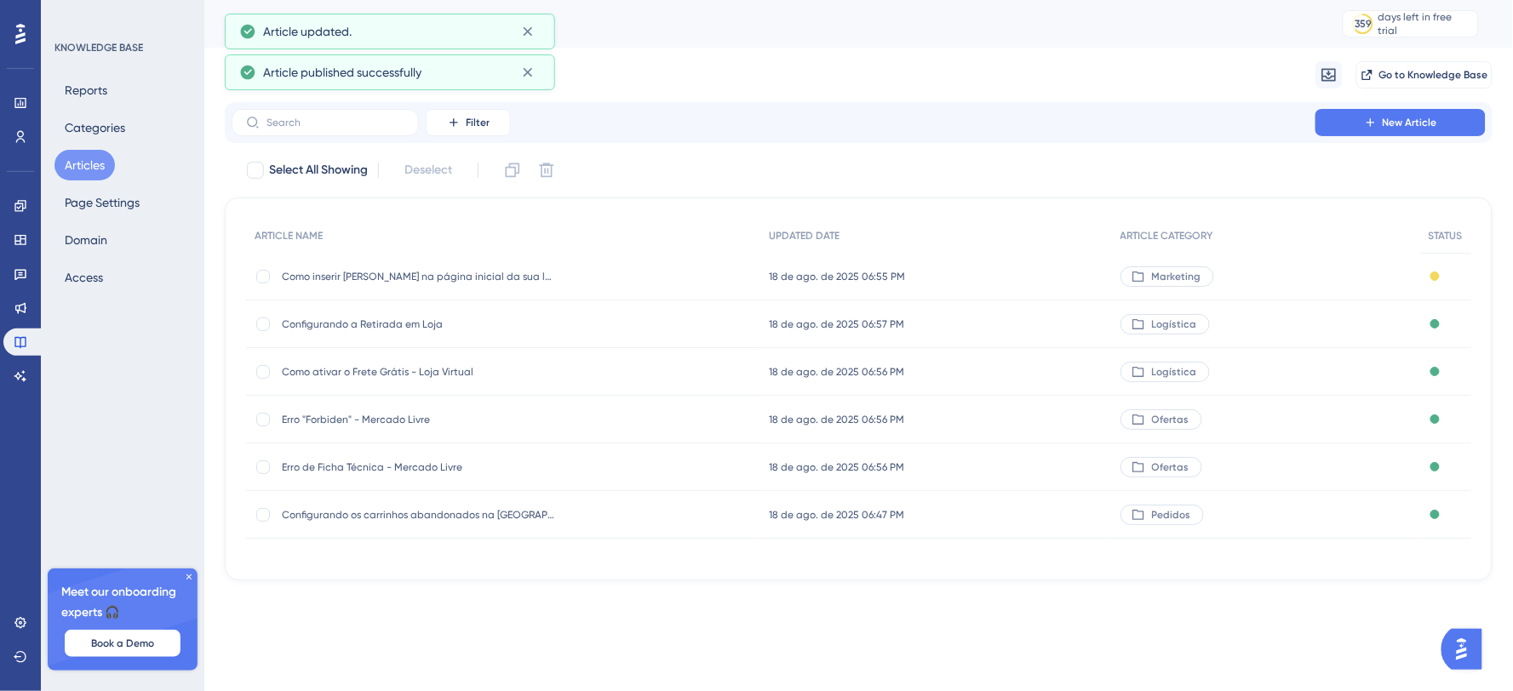
click at [1260, 275] on div "Marketing" at bounding box center [1266, 277] width 308 height 48
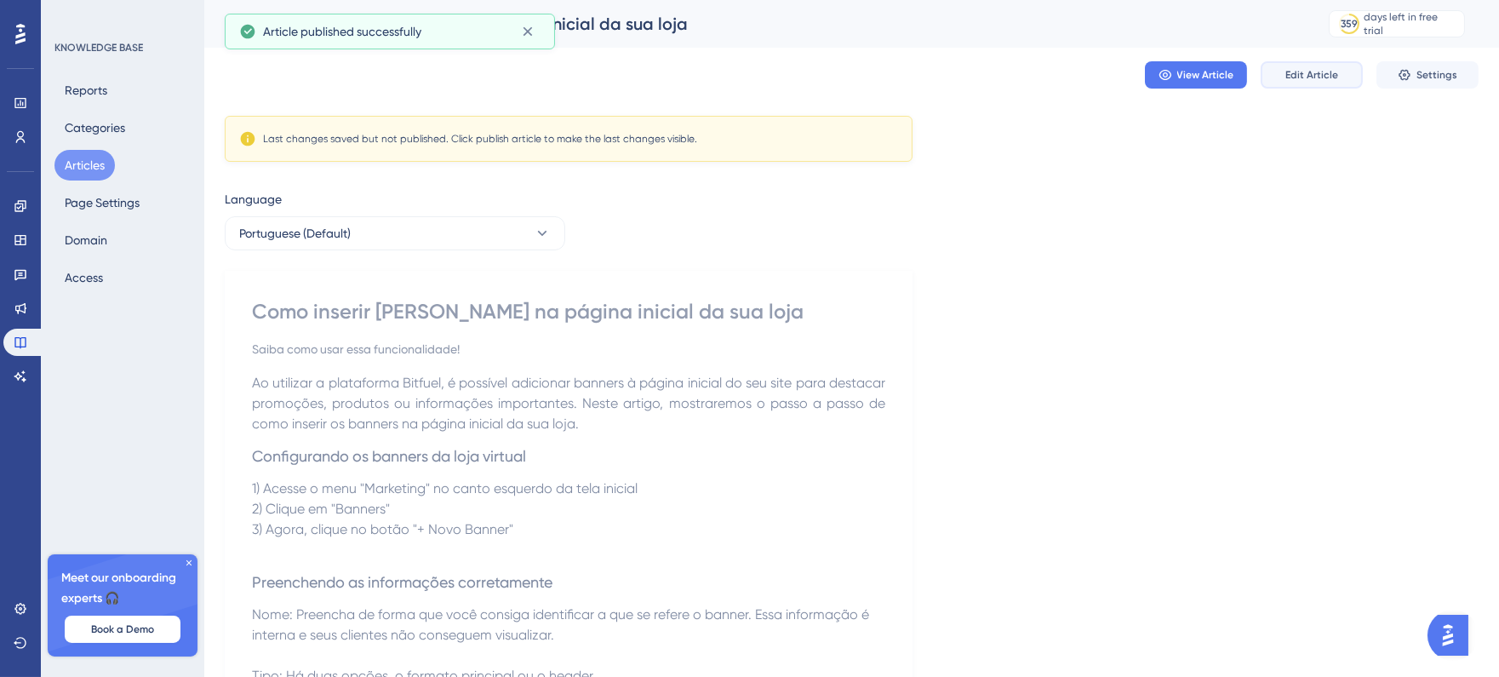
click at [1356, 68] on button "Edit Article" at bounding box center [1312, 74] width 102 height 27
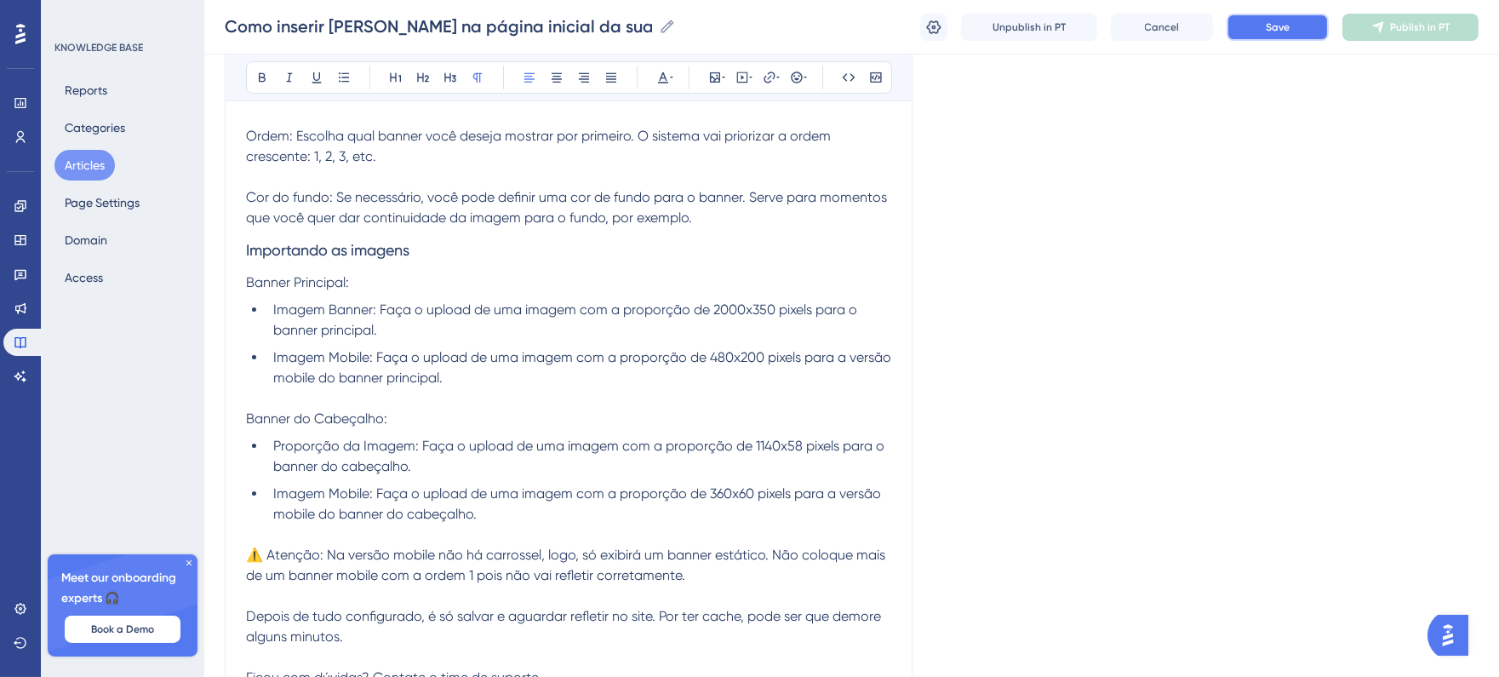
click at [1264, 22] on button "Save" at bounding box center [1278, 27] width 102 height 27
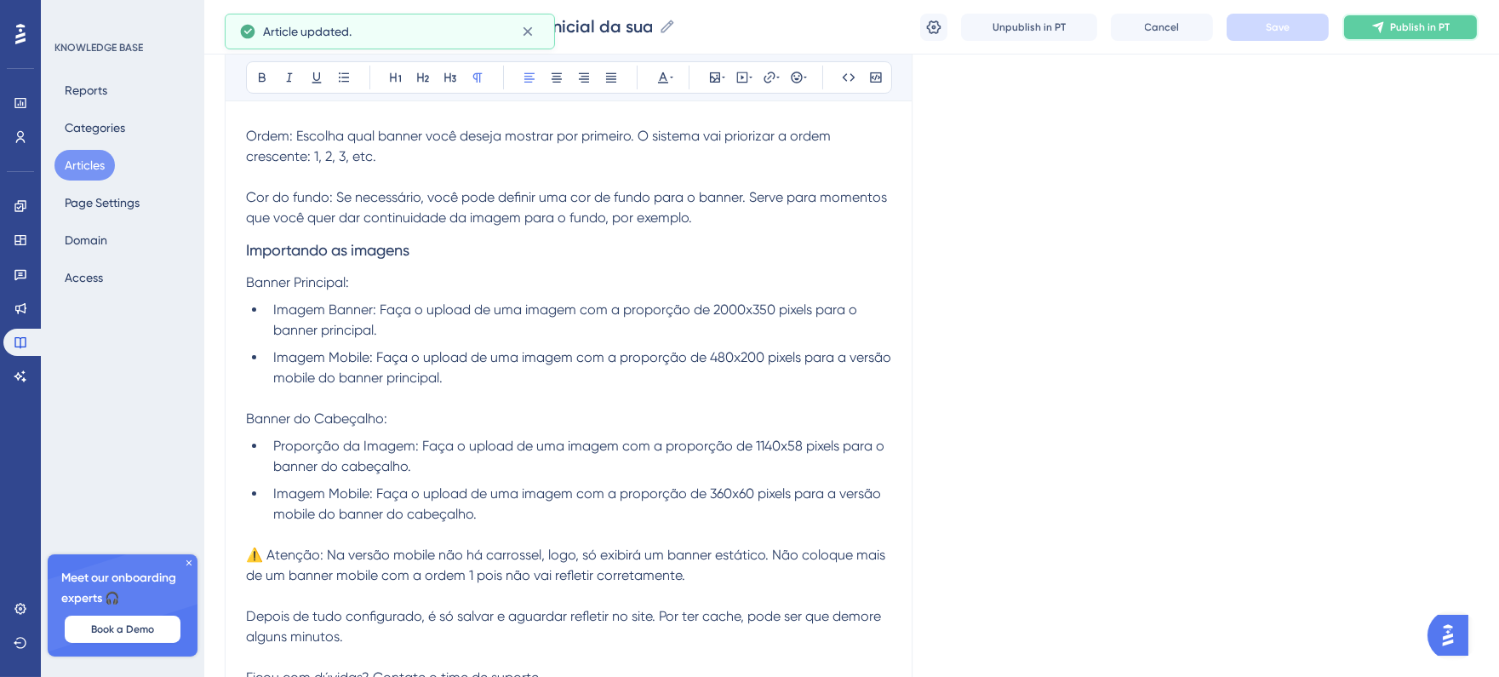
click at [1428, 22] on span "Publish in PT" at bounding box center [1420, 27] width 60 height 14
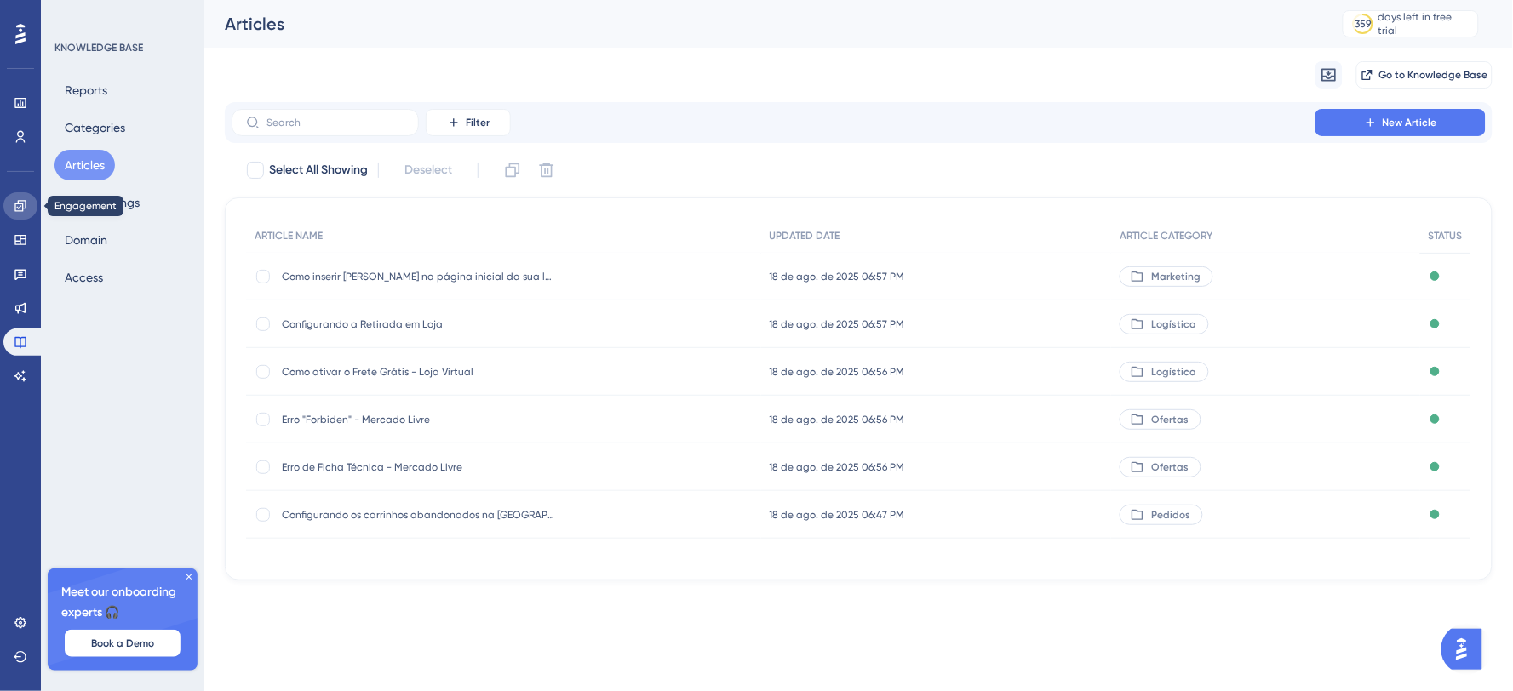
click at [14, 206] on icon at bounding box center [21, 206] width 14 height 14
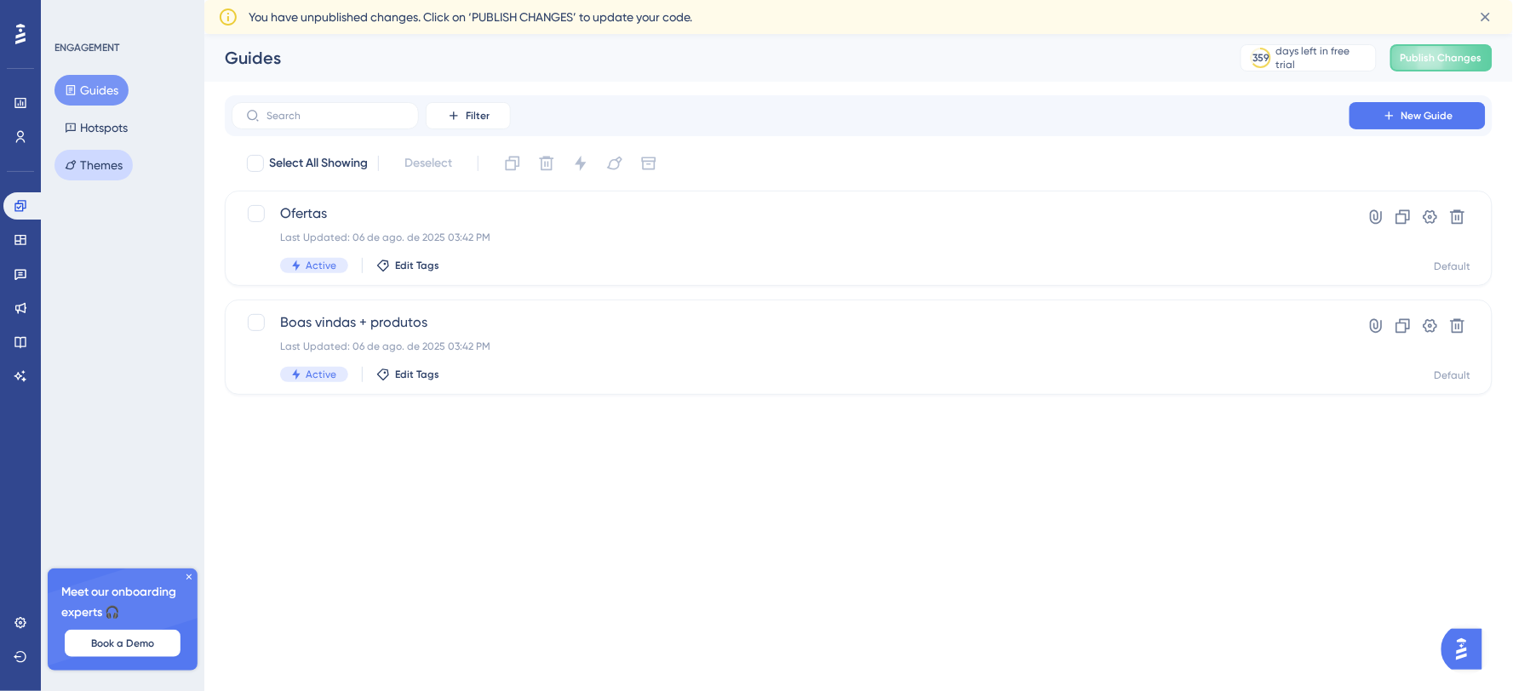
click at [91, 175] on button "Themes" at bounding box center [93, 165] width 78 height 31
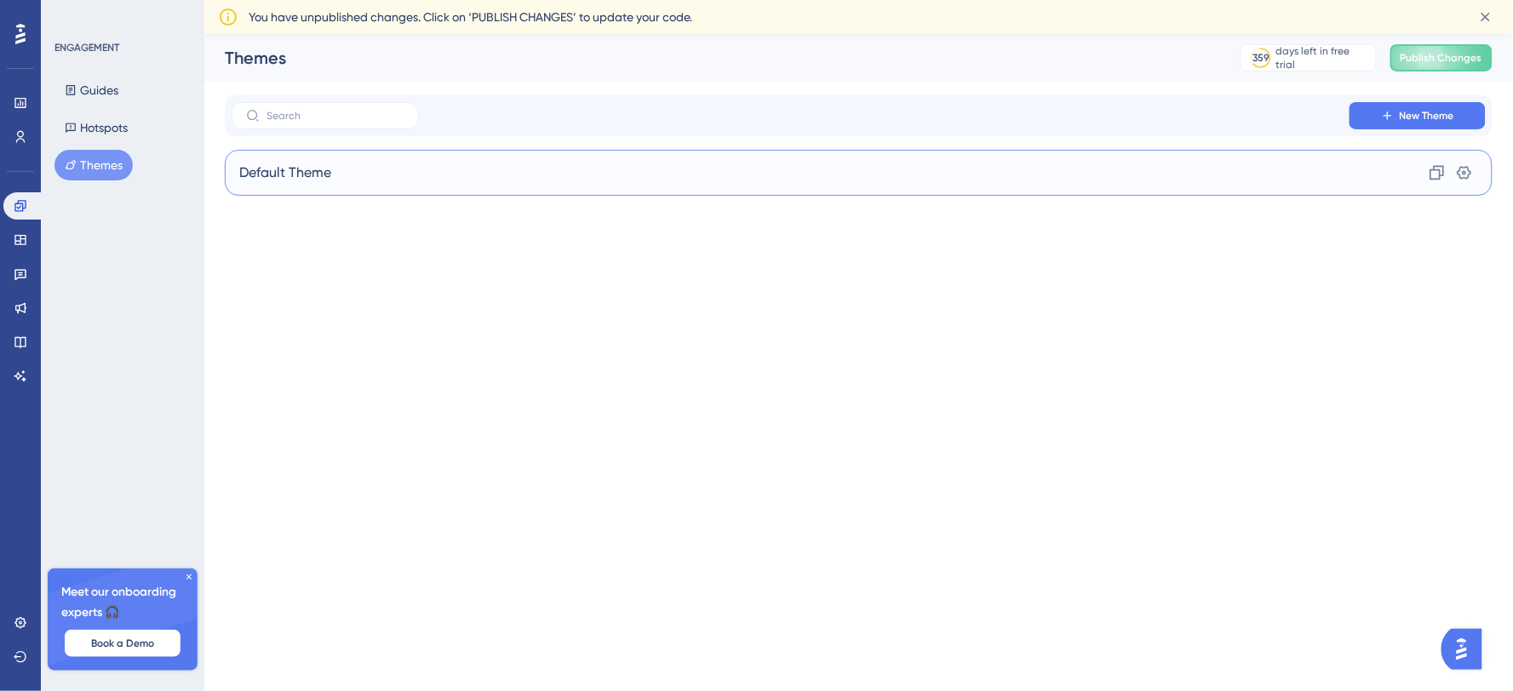
click at [471, 168] on div "Default Theme Clone Settings" at bounding box center [859, 173] width 1268 height 46
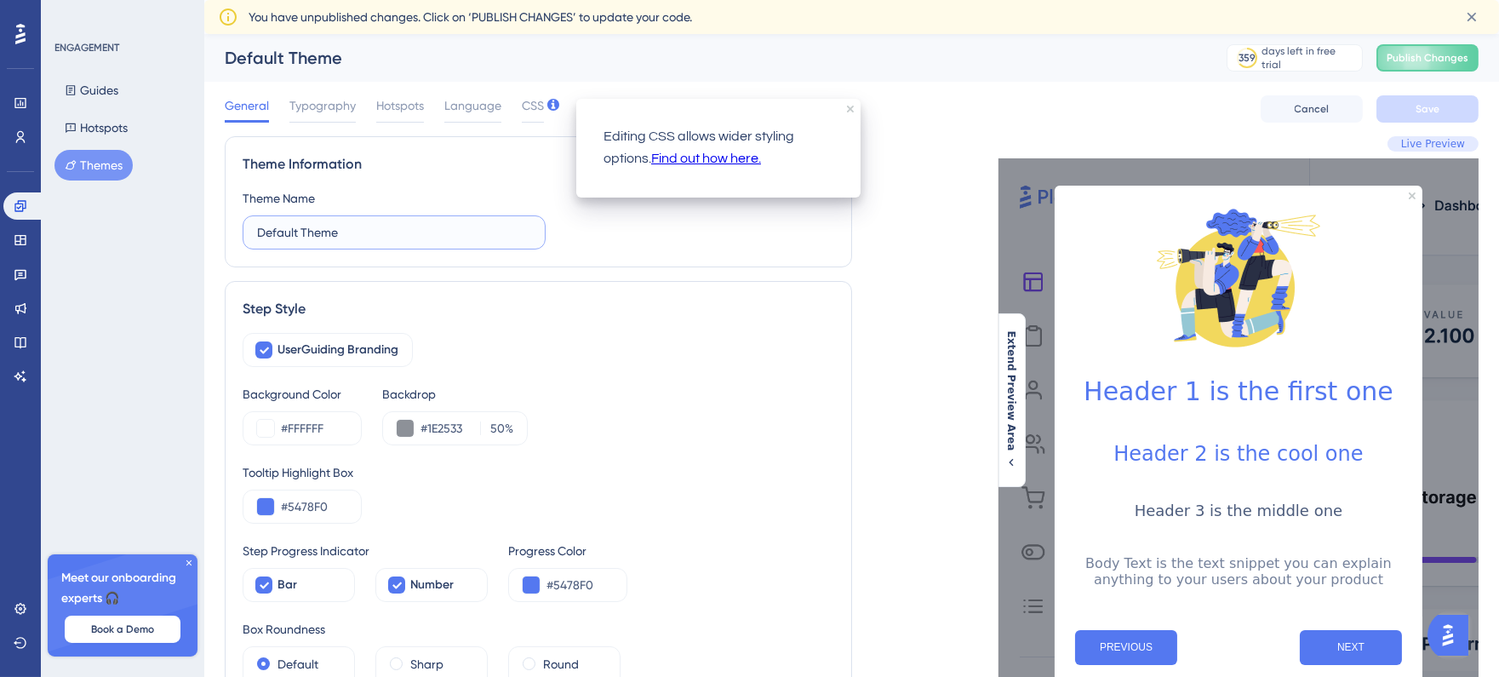
click at [404, 231] on input "Default Theme" at bounding box center [394, 232] width 274 height 19
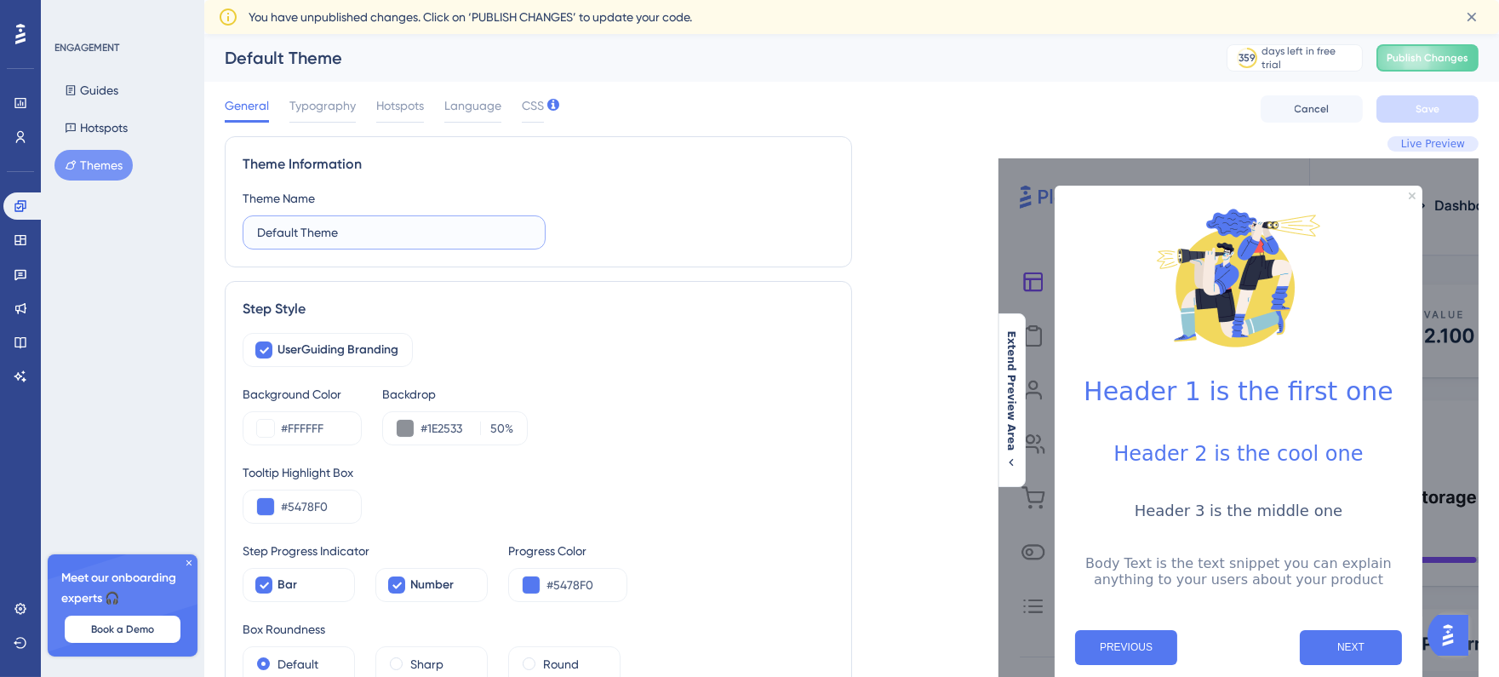
click at [404, 231] on input "Default Theme" at bounding box center [394, 232] width 274 height 19
type input "Tema padrão"
click at [488, 341] on div "UserGuiding Branding" at bounding box center [539, 350] width 592 height 34
click at [372, 352] on span "UserGuiding Branding" at bounding box center [338, 350] width 121 height 20
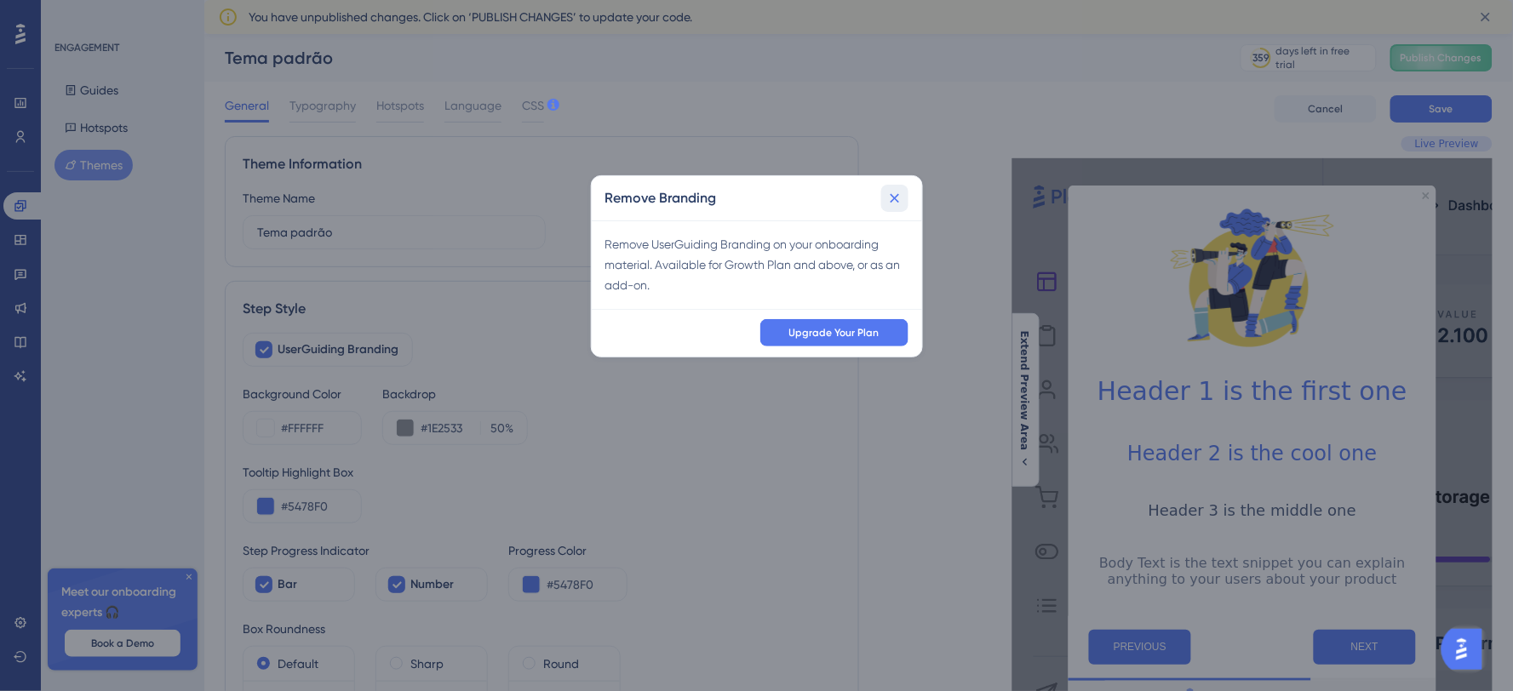
click at [888, 202] on icon at bounding box center [894, 198] width 17 height 17
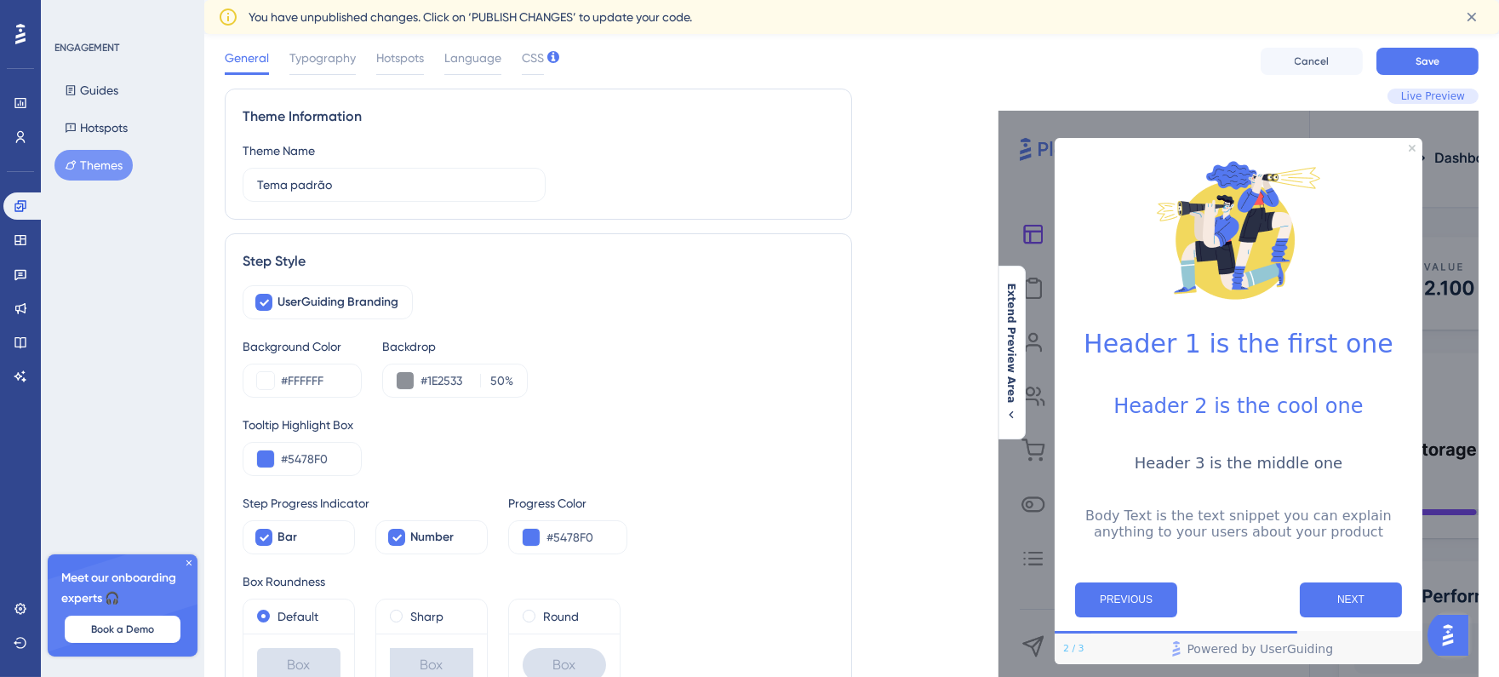
scroll to position [95, 0]
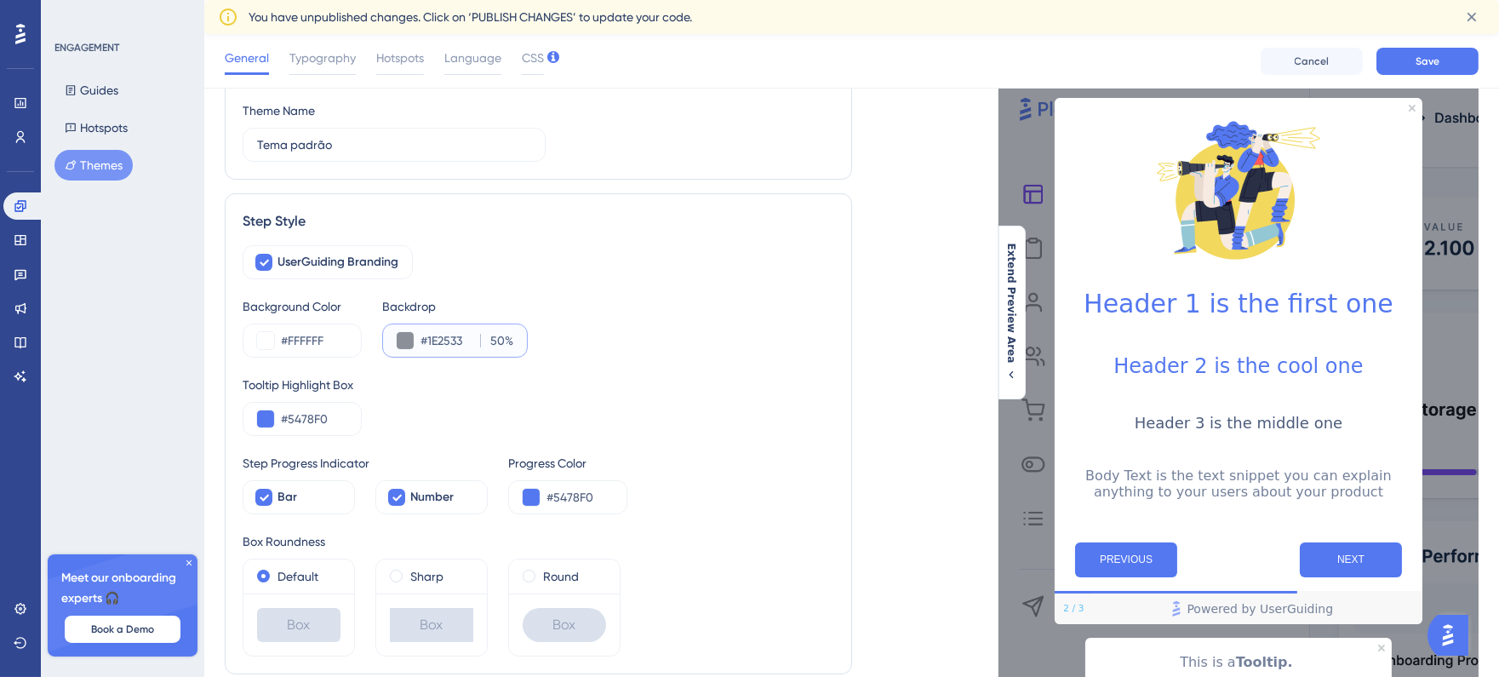
click at [464, 343] on input "#1E2533" at bounding box center [447, 340] width 53 height 20
click at [594, 330] on div "Background Color #FFFFFF Backdrop #1E2533 50 %" at bounding box center [539, 326] width 592 height 61
click at [278, 421] on div "#5478F0" at bounding box center [302, 419] width 119 height 34
click at [330, 421] on input "#5478F0" at bounding box center [314, 419] width 66 height 20
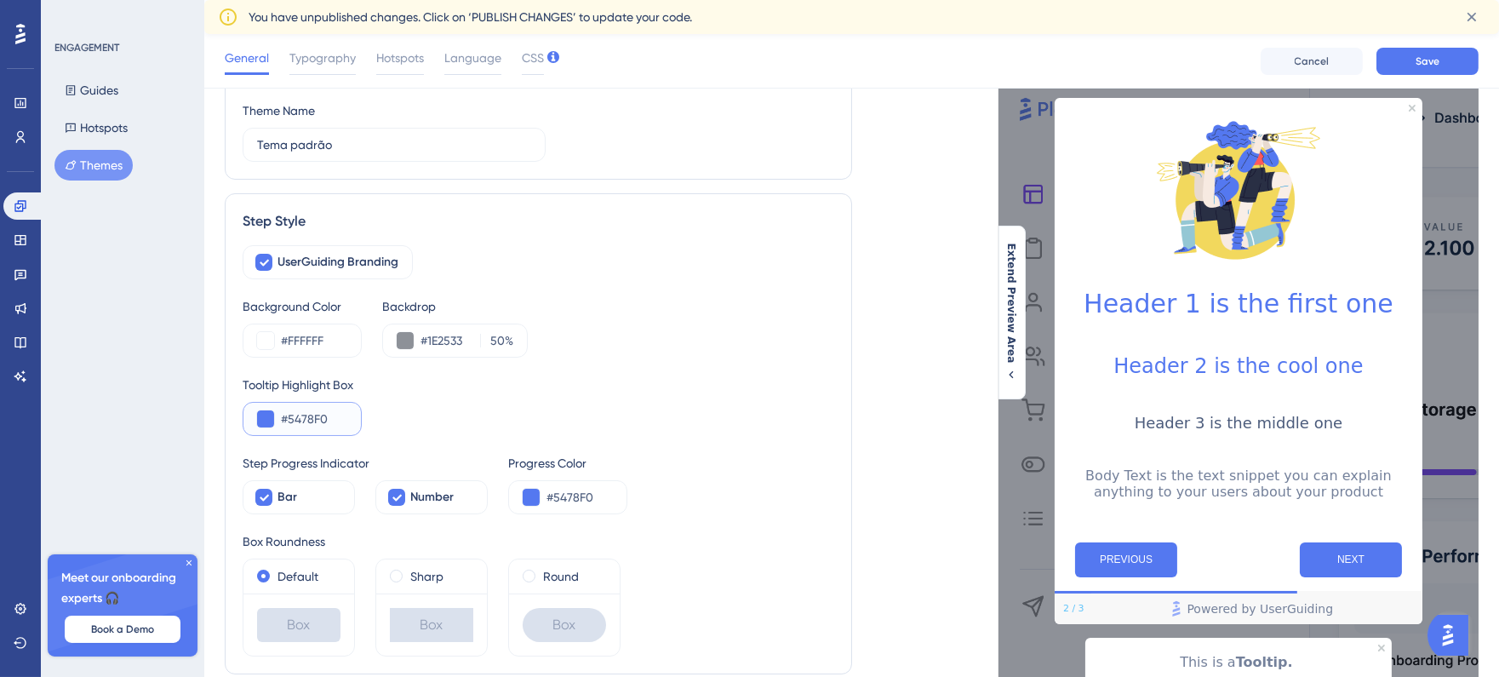
click at [330, 421] on input "#5478F0" at bounding box center [314, 419] width 66 height 20
paste input "0053A6"
type input "#0053A6"
click at [410, 410] on div "Tooltip Highlight Box #0053A6" at bounding box center [539, 405] width 592 height 61
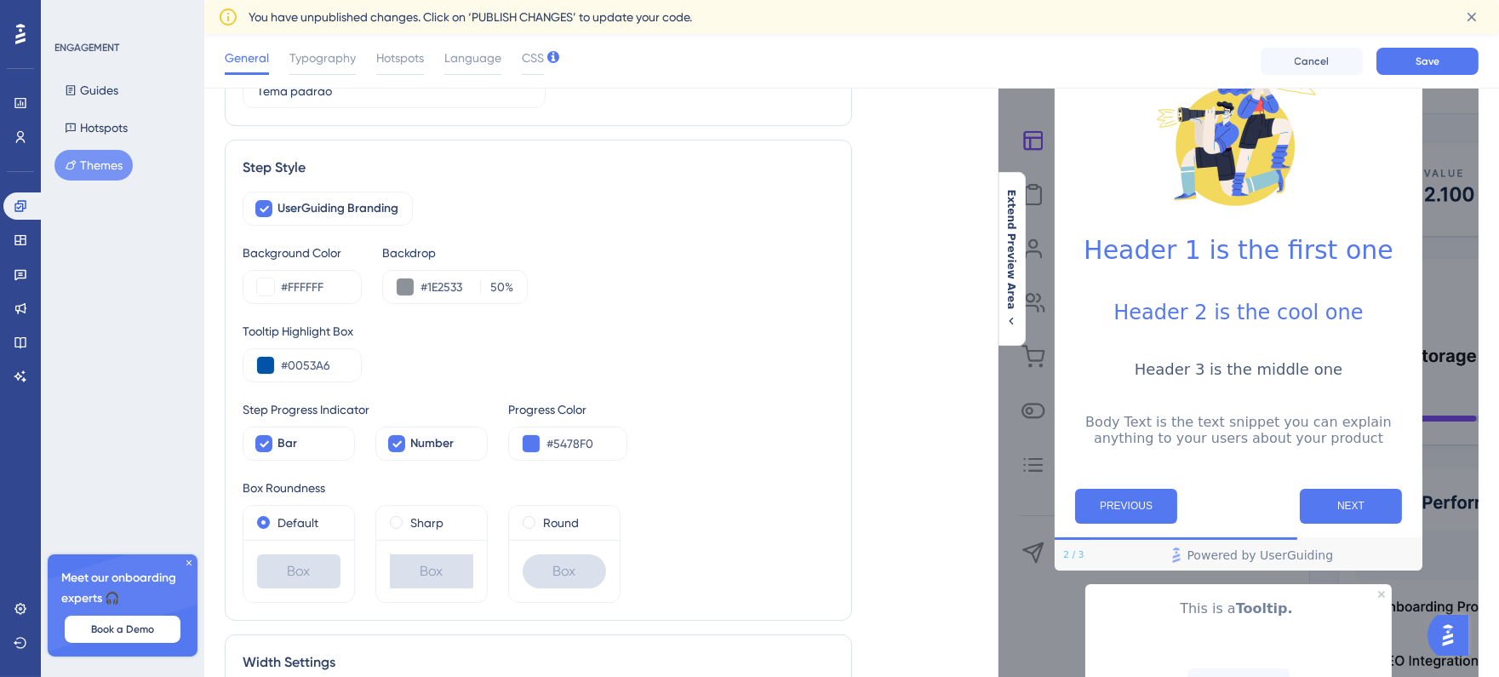
scroll to position [189, 0]
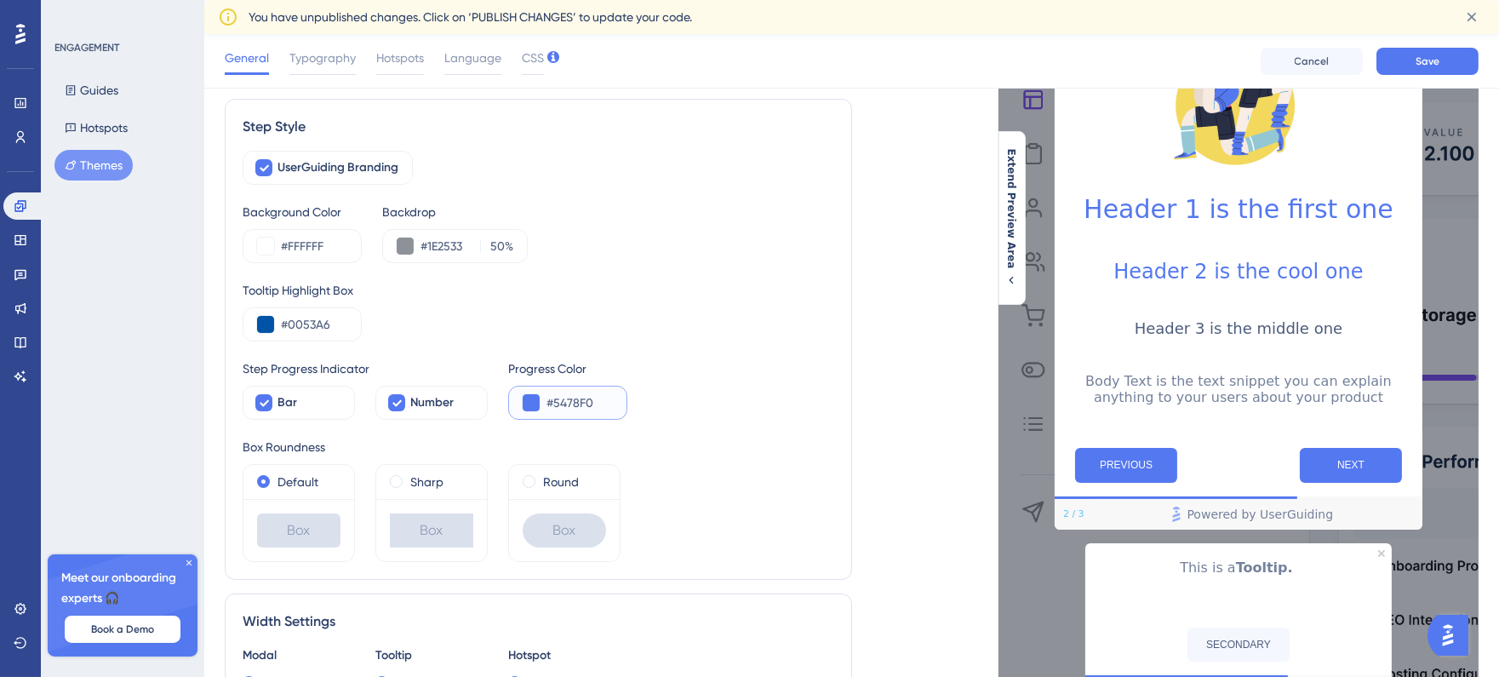
click at [593, 399] on input "#5478F0" at bounding box center [580, 403] width 66 height 20
paste input "0053A"
click at [330, 324] on input "#0053A6" at bounding box center [314, 324] width 66 height 20
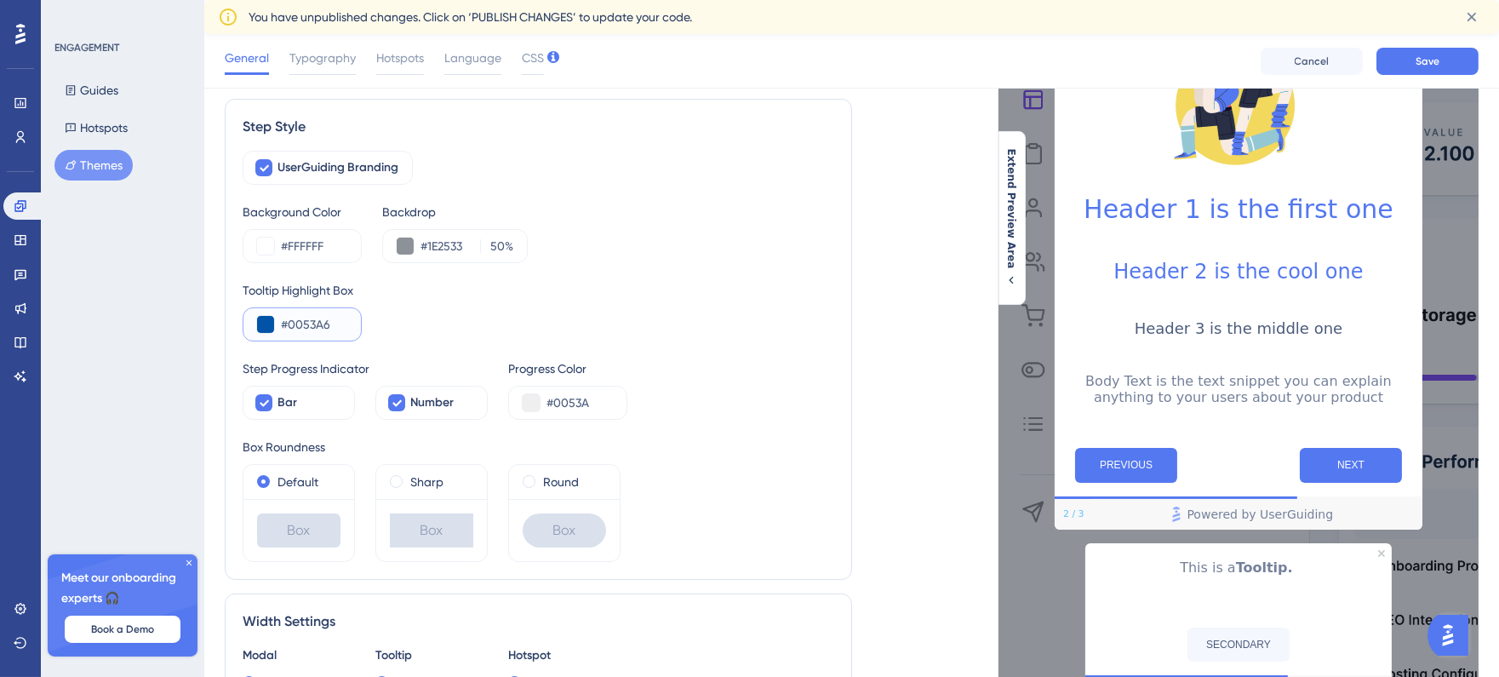
click at [330, 324] on input "#0053A6" at bounding box center [314, 324] width 66 height 20
click at [593, 398] on input "#0053A" at bounding box center [580, 403] width 66 height 20
paste input "text"
click at [552, 404] on input "#0053A" at bounding box center [580, 403] width 66 height 20
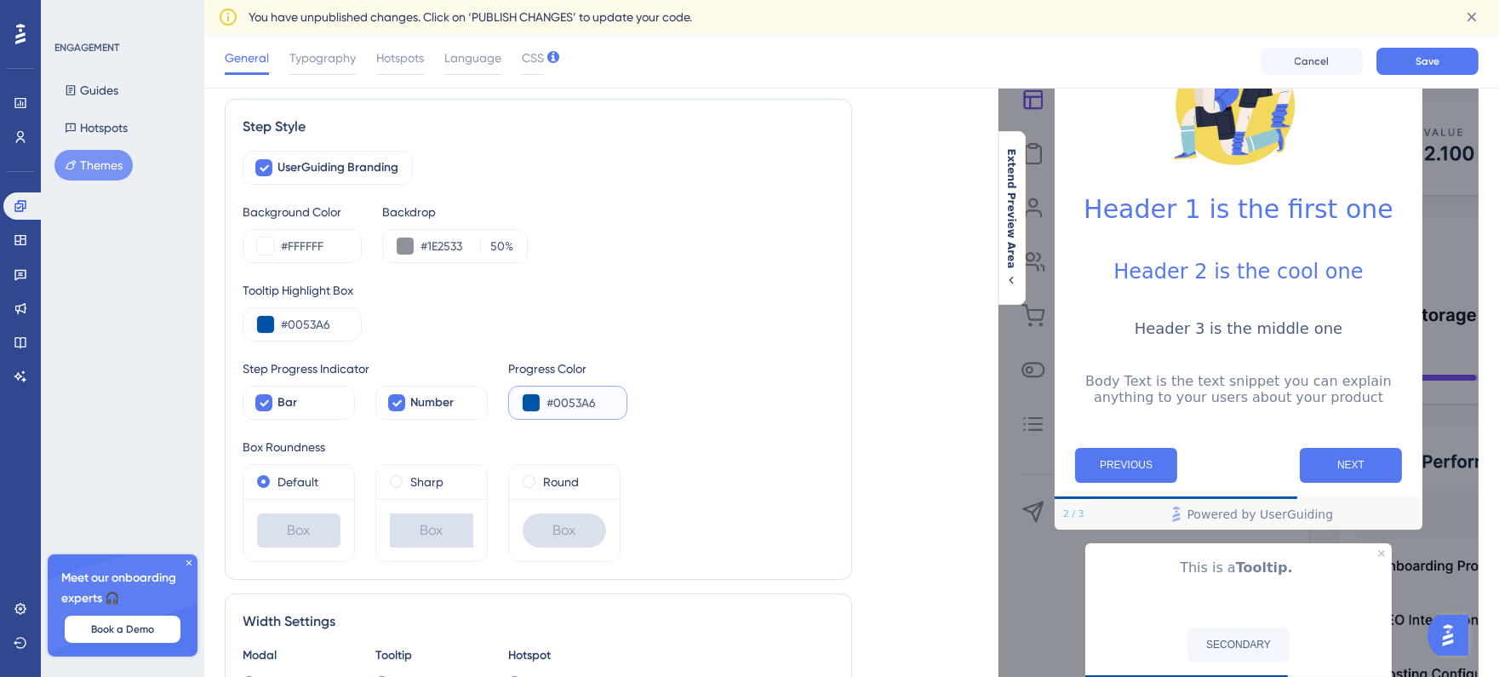
type input "#0053A6"
click at [679, 458] on div "Box Roundness Default Box Sharp Box Round Box" at bounding box center [539, 499] width 592 height 125
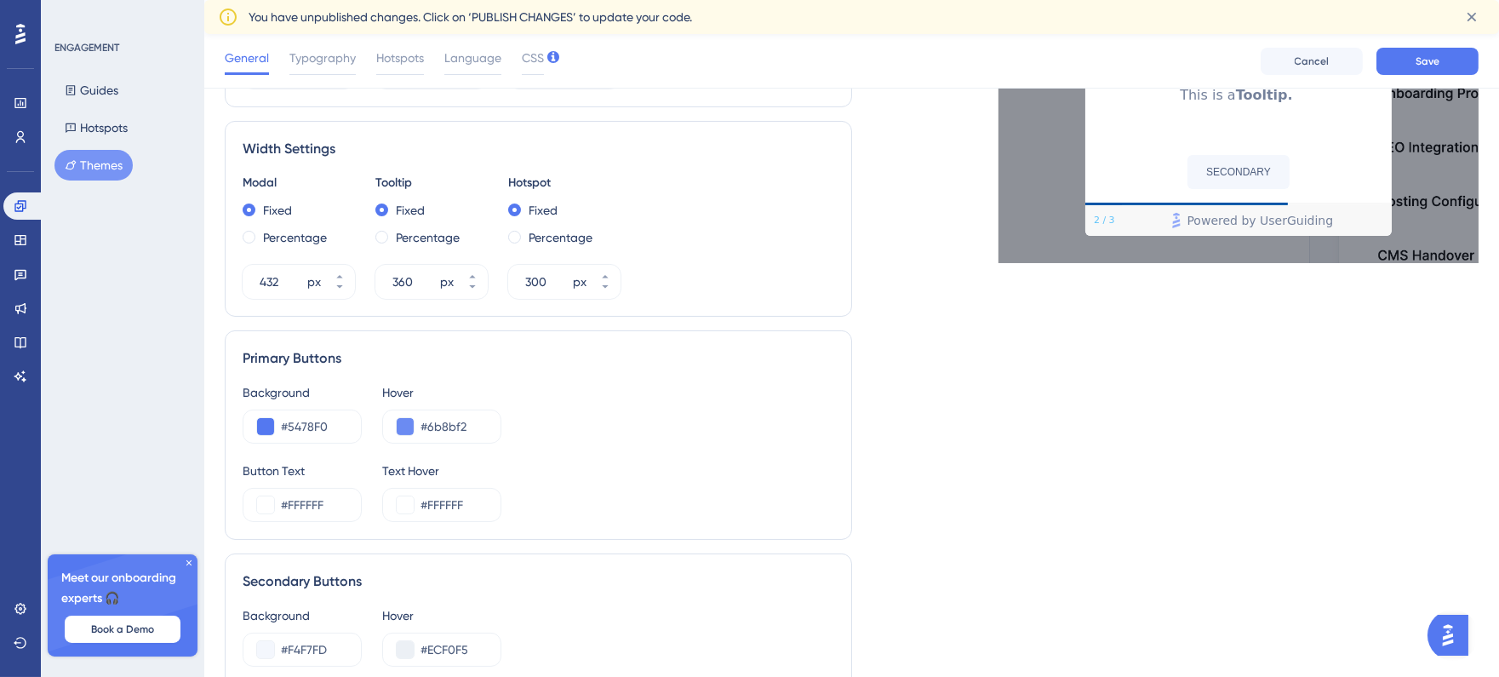
scroll to position [284, 0]
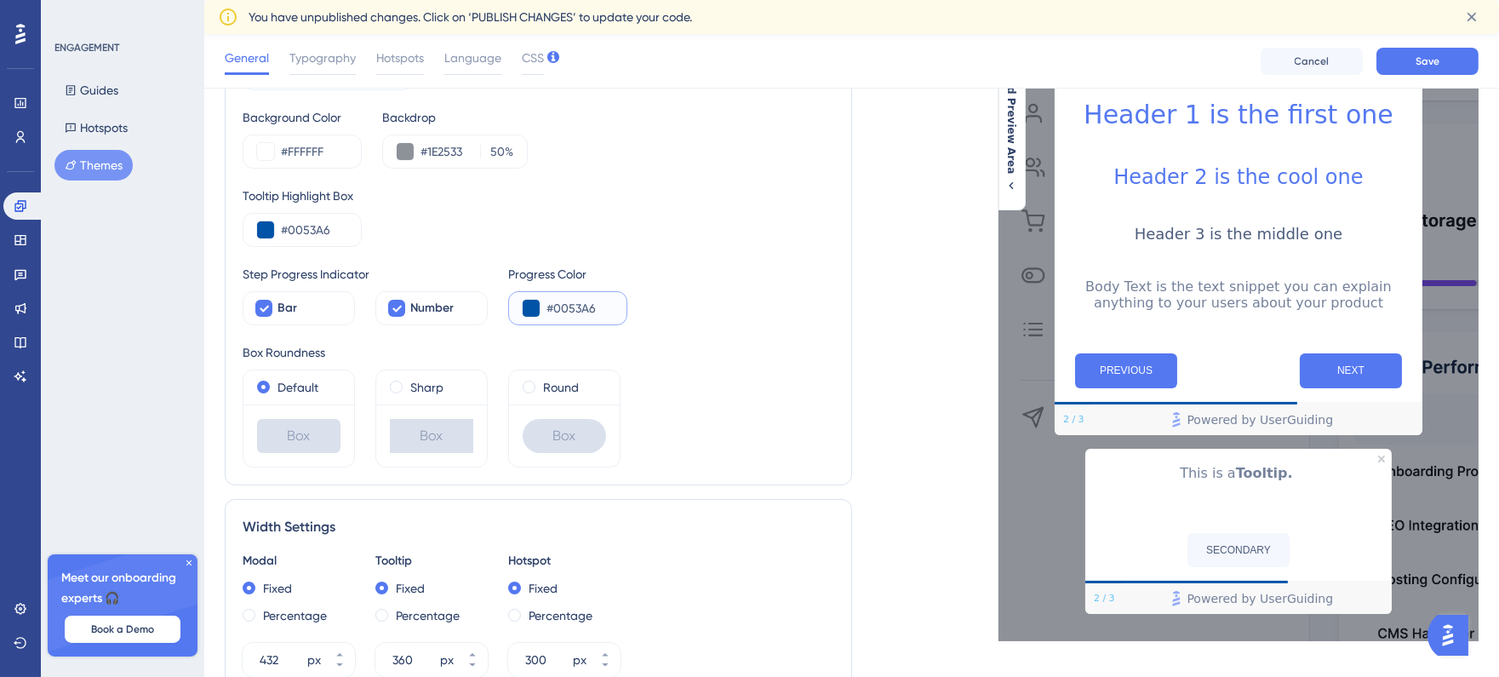
drag, startPoint x: 598, startPoint y: 308, endPoint x: 553, endPoint y: 308, distance: 44.3
click at [553, 308] on input "#0053A6" at bounding box center [580, 308] width 66 height 20
click at [684, 413] on div "Default Box Sharp Box Round Box" at bounding box center [539, 419] width 592 height 98
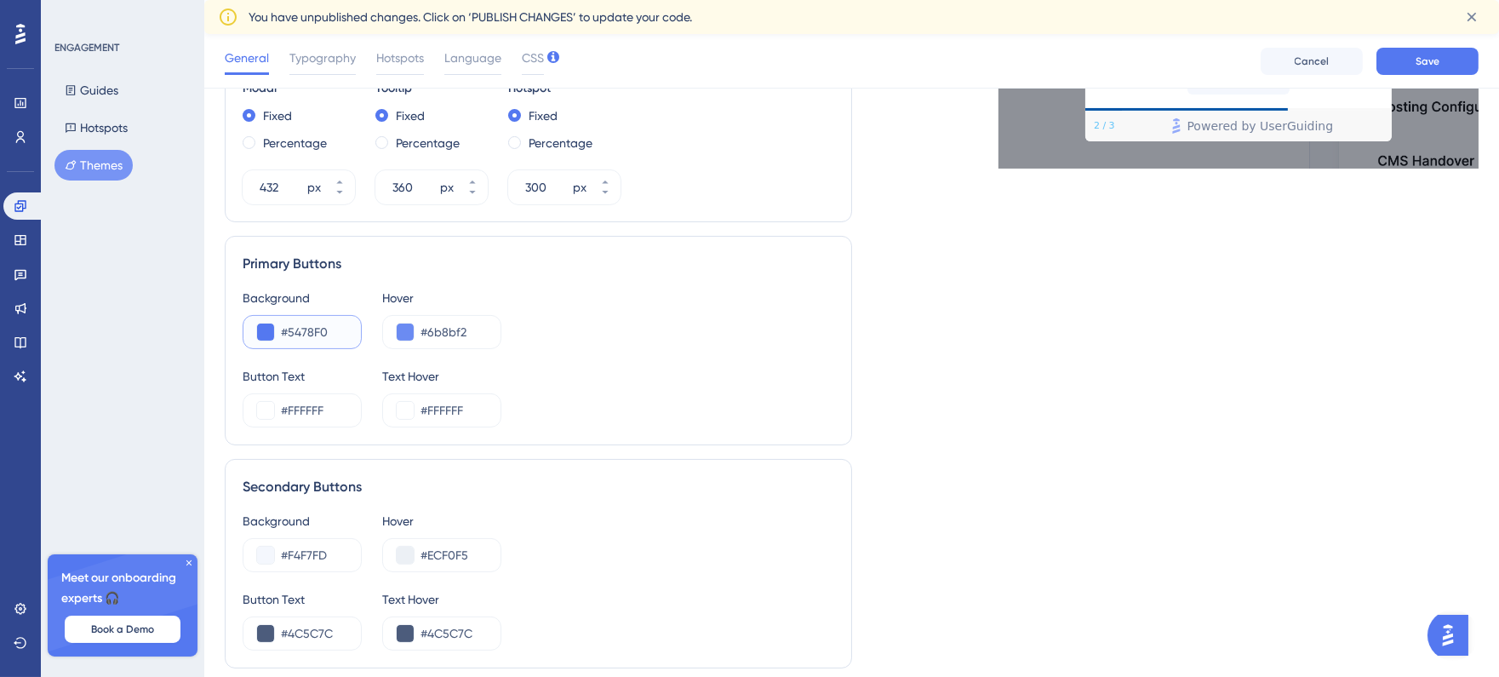
click at [299, 327] on input "#5478F0" at bounding box center [314, 332] width 66 height 20
paste input "0053A6"
type input "#0053A6"
click at [452, 336] on input "#6b8bf2" at bounding box center [454, 332] width 66 height 20
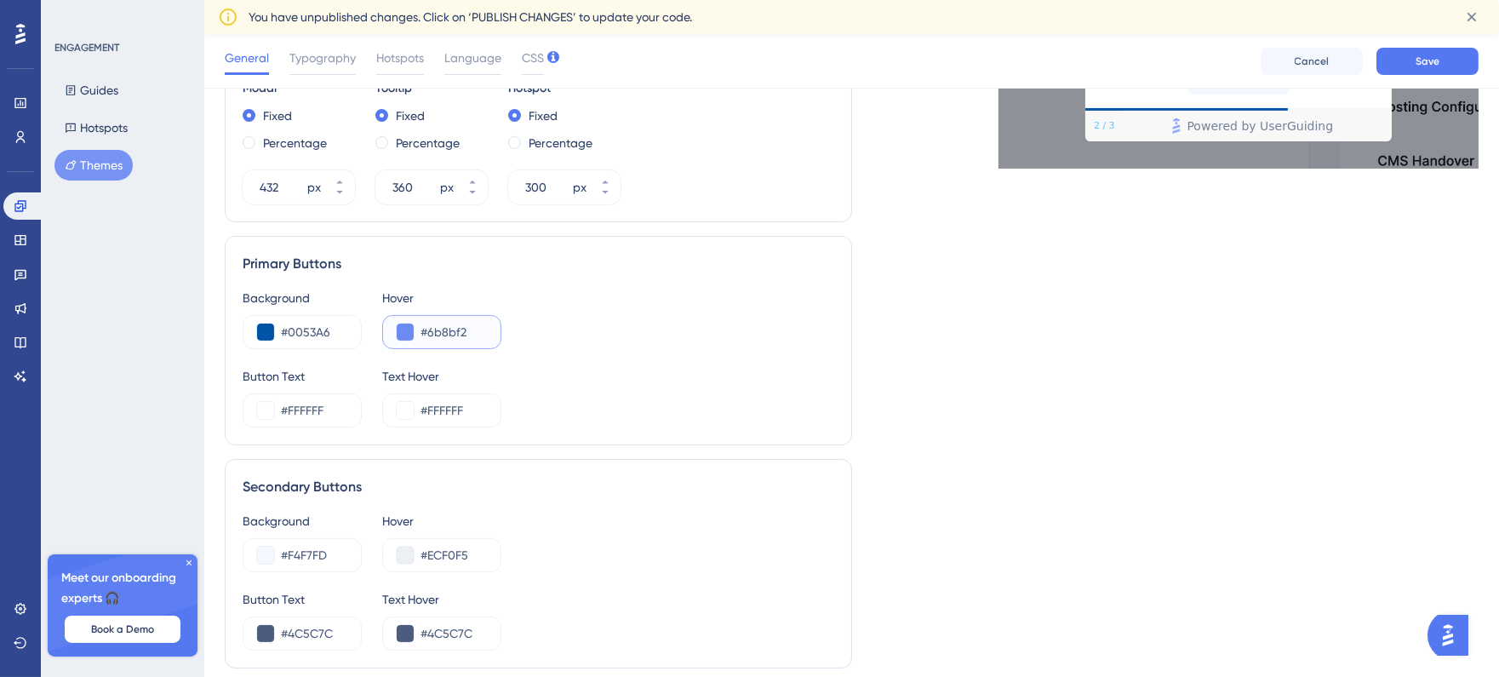
click at [452, 336] on input "#6b8bf2" at bounding box center [454, 332] width 66 height 20
paste input "0053A6"
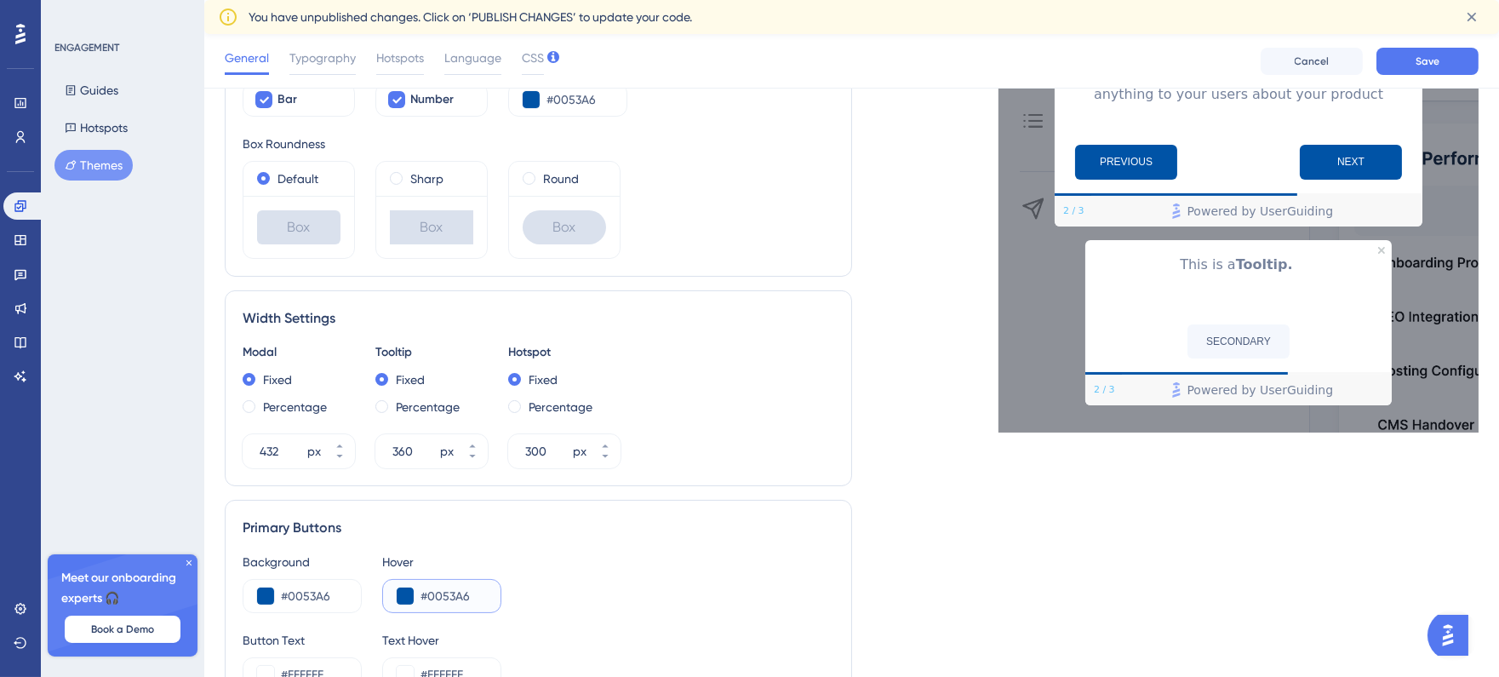
scroll to position [473, 0]
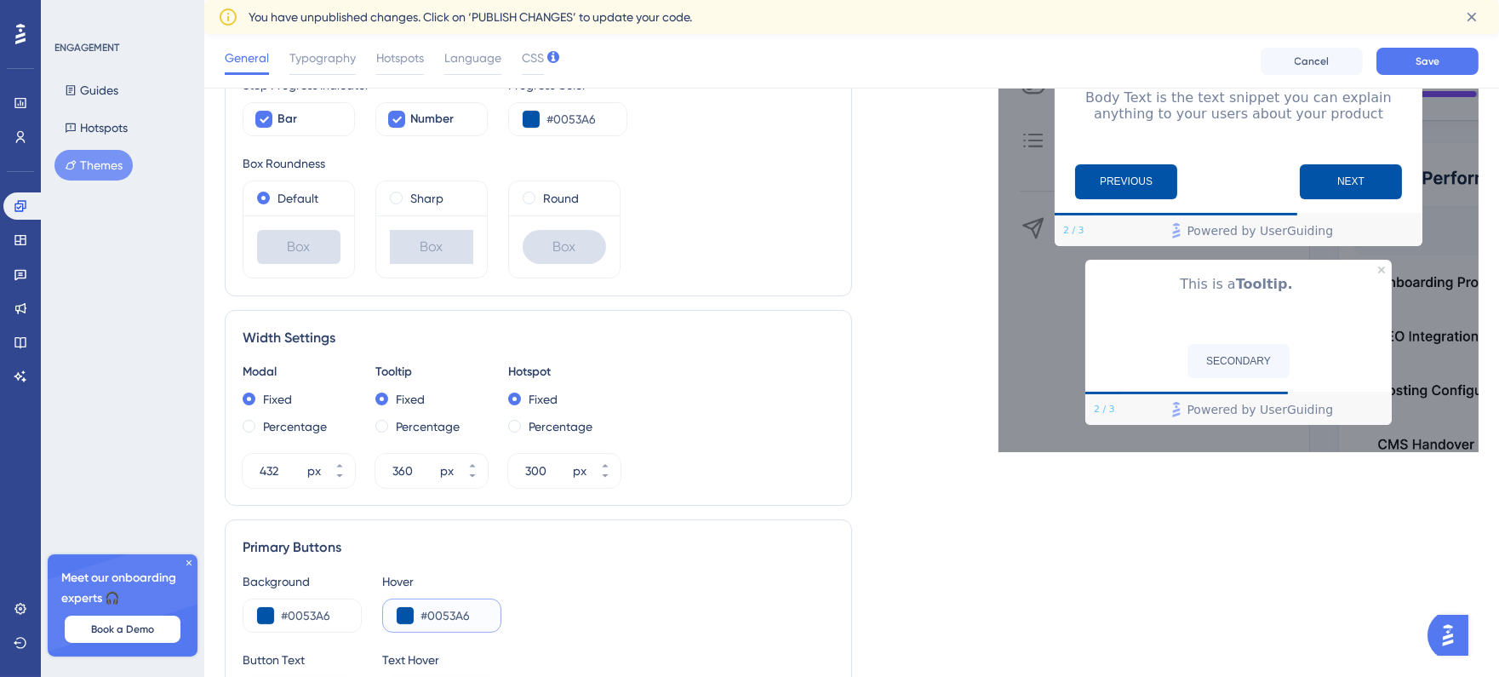
type input "#6B8BF2"
click at [515, 601] on div "Background #0053A6 Hover #6B8BF2" at bounding box center [539, 601] width 592 height 61
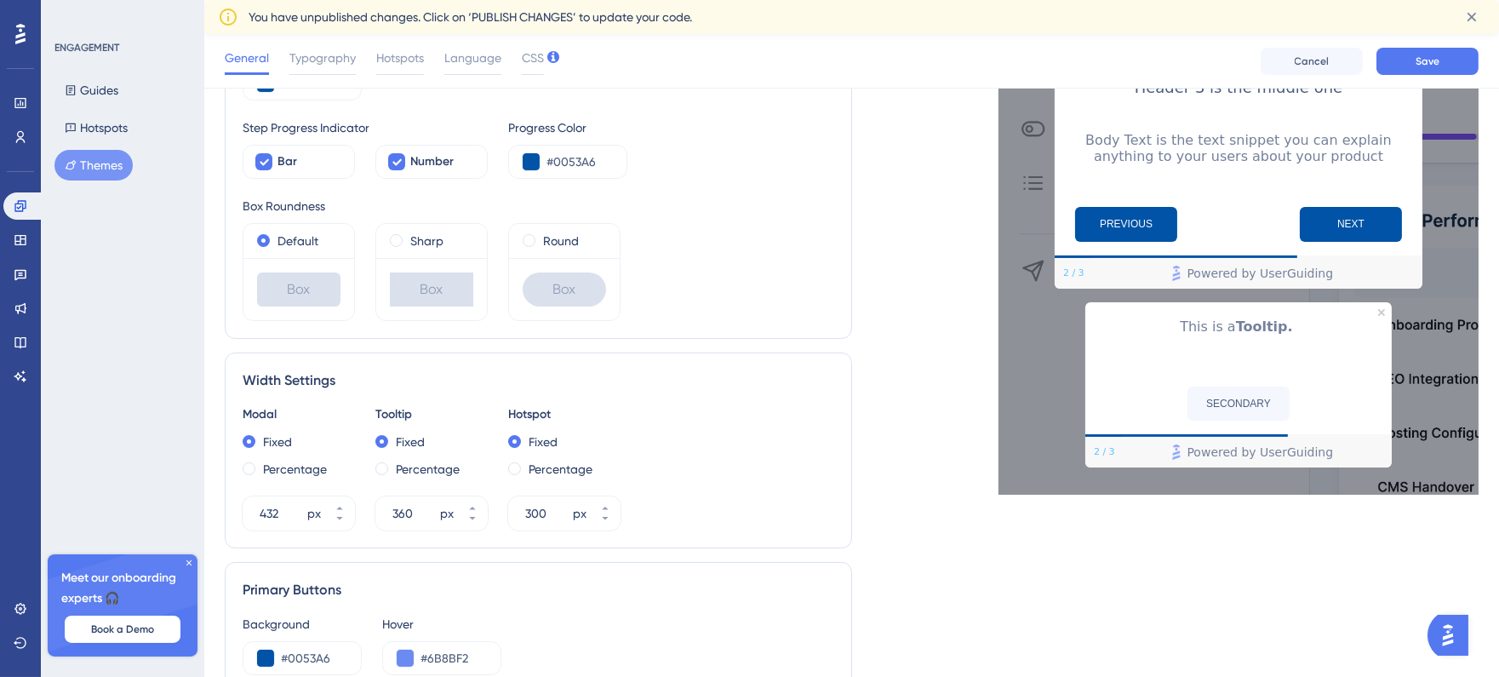
scroll to position [52, 0]
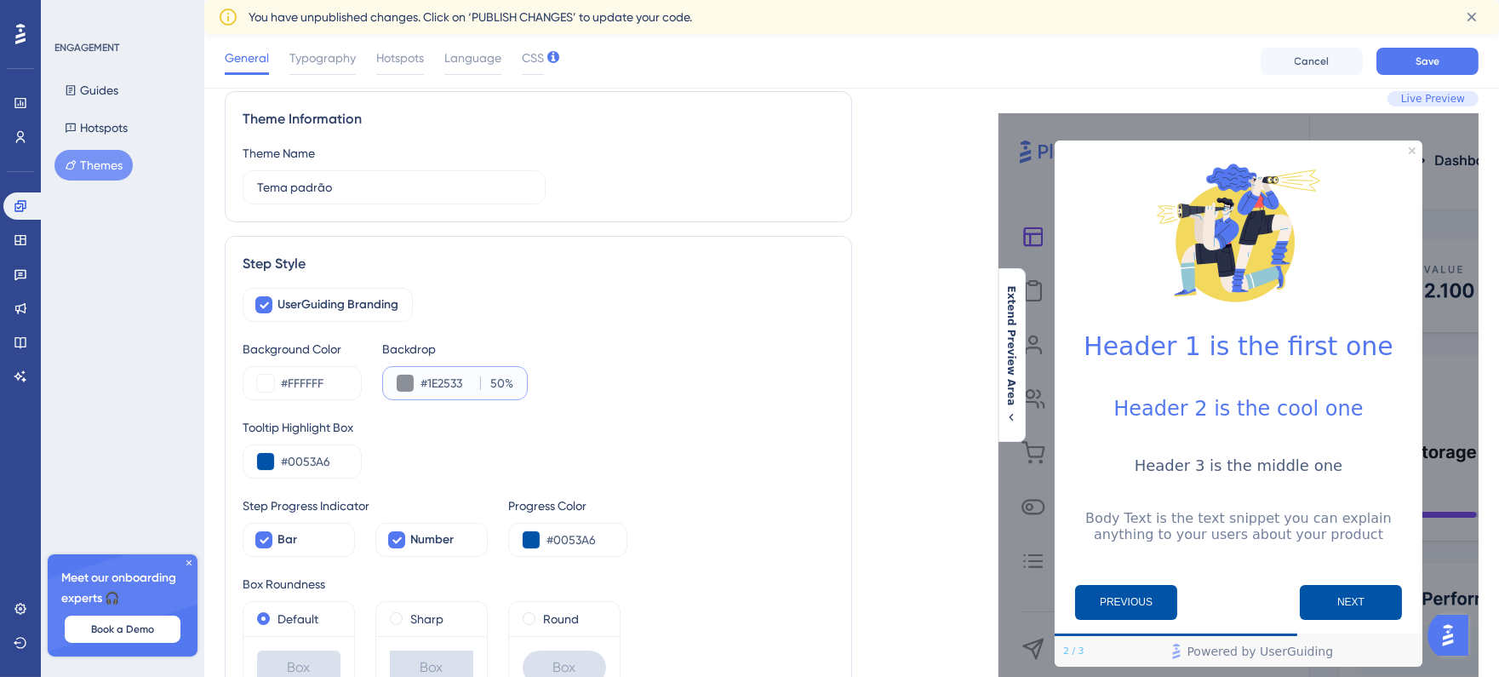
click at [434, 378] on input "#1E2533" at bounding box center [447, 383] width 53 height 20
click at [496, 384] on input "50" at bounding box center [495, 383] width 19 height 20
click at [477, 386] on div "#1E2533 50 %" at bounding box center [467, 383] width 93 height 20
click at [499, 384] on input "50" at bounding box center [495, 383] width 19 height 20
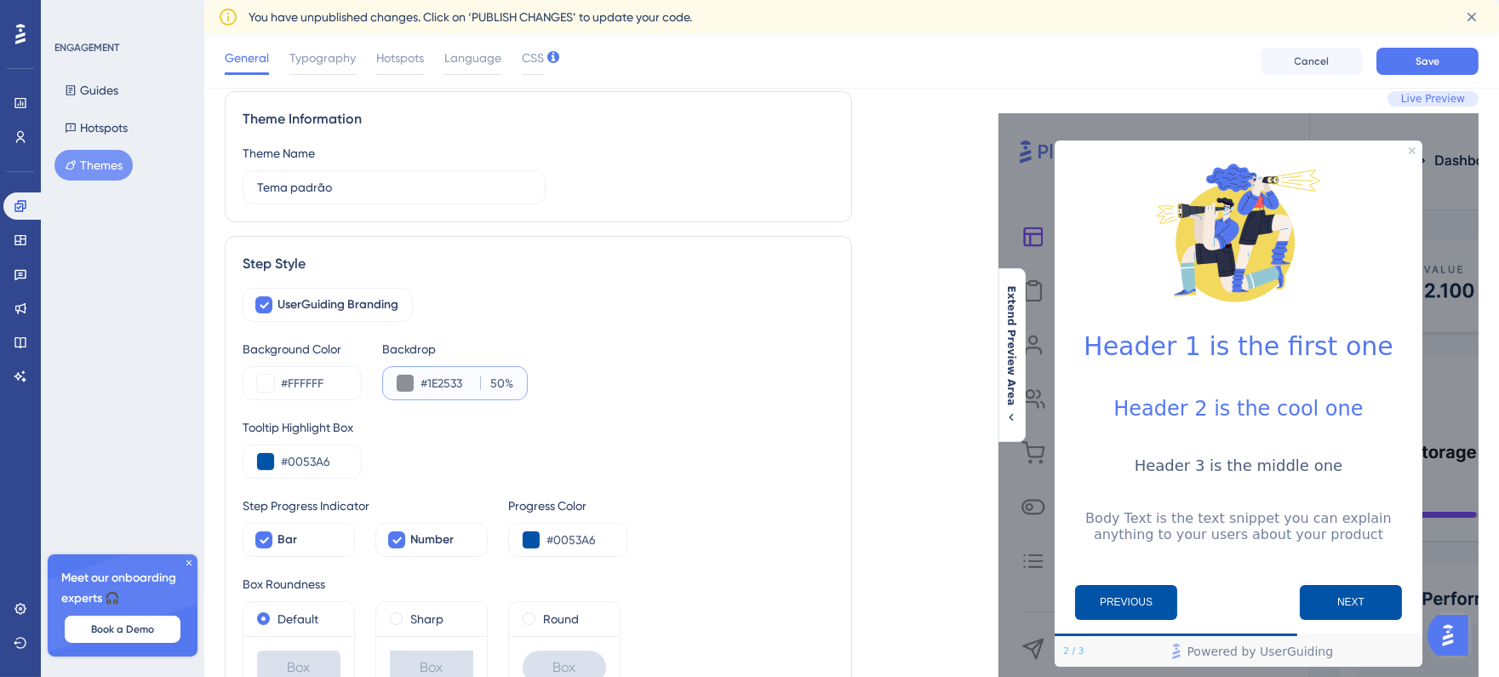
click at [499, 384] on input "50" at bounding box center [495, 383] width 19 height 20
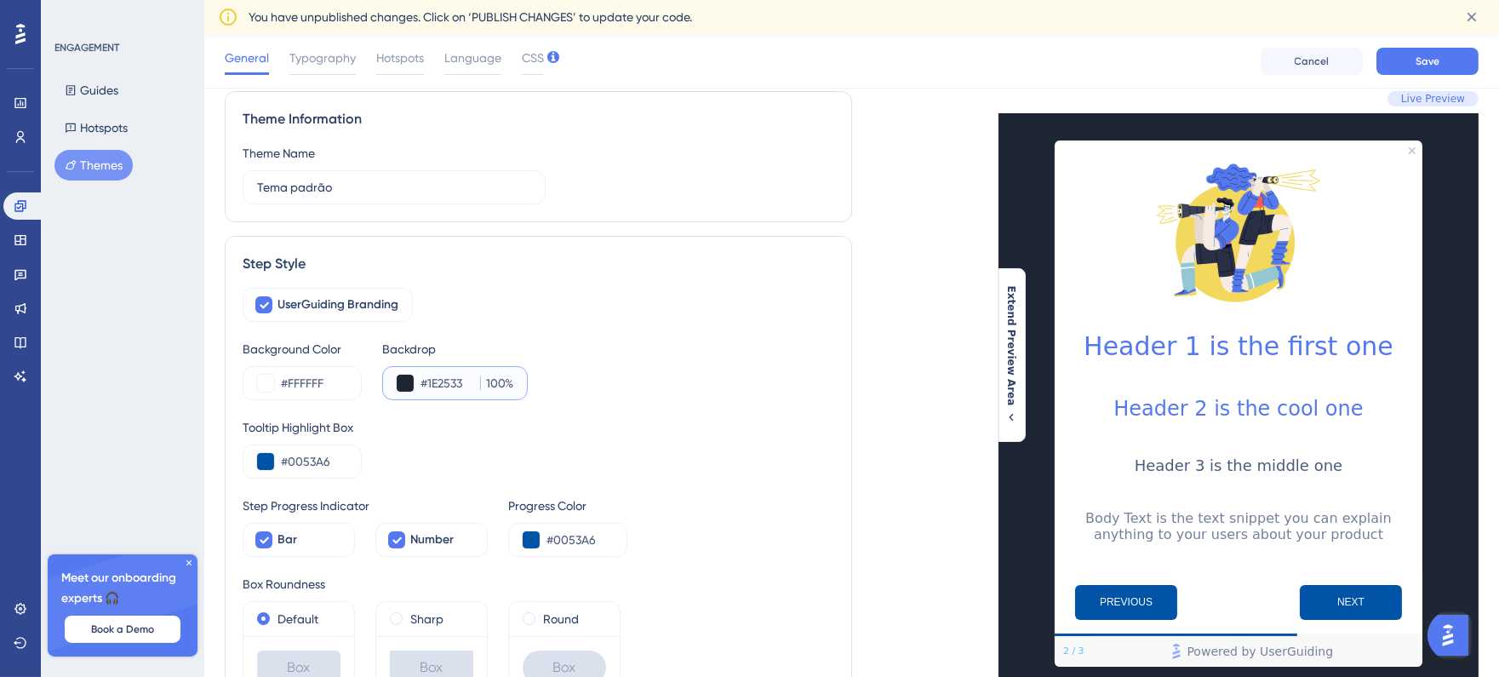
type input "50"
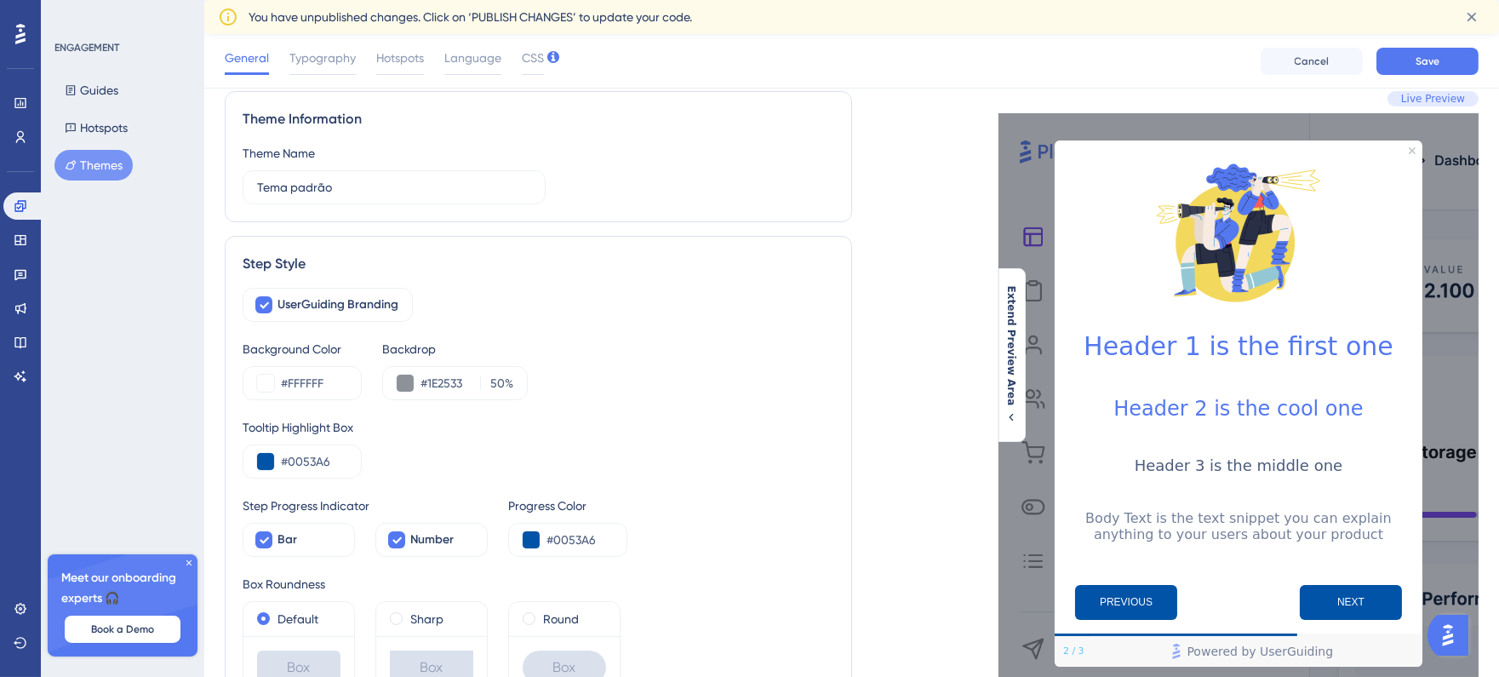
click at [630, 344] on div "Background Color #FFFFFF Backdrop #1E2533 50 %" at bounding box center [539, 369] width 592 height 61
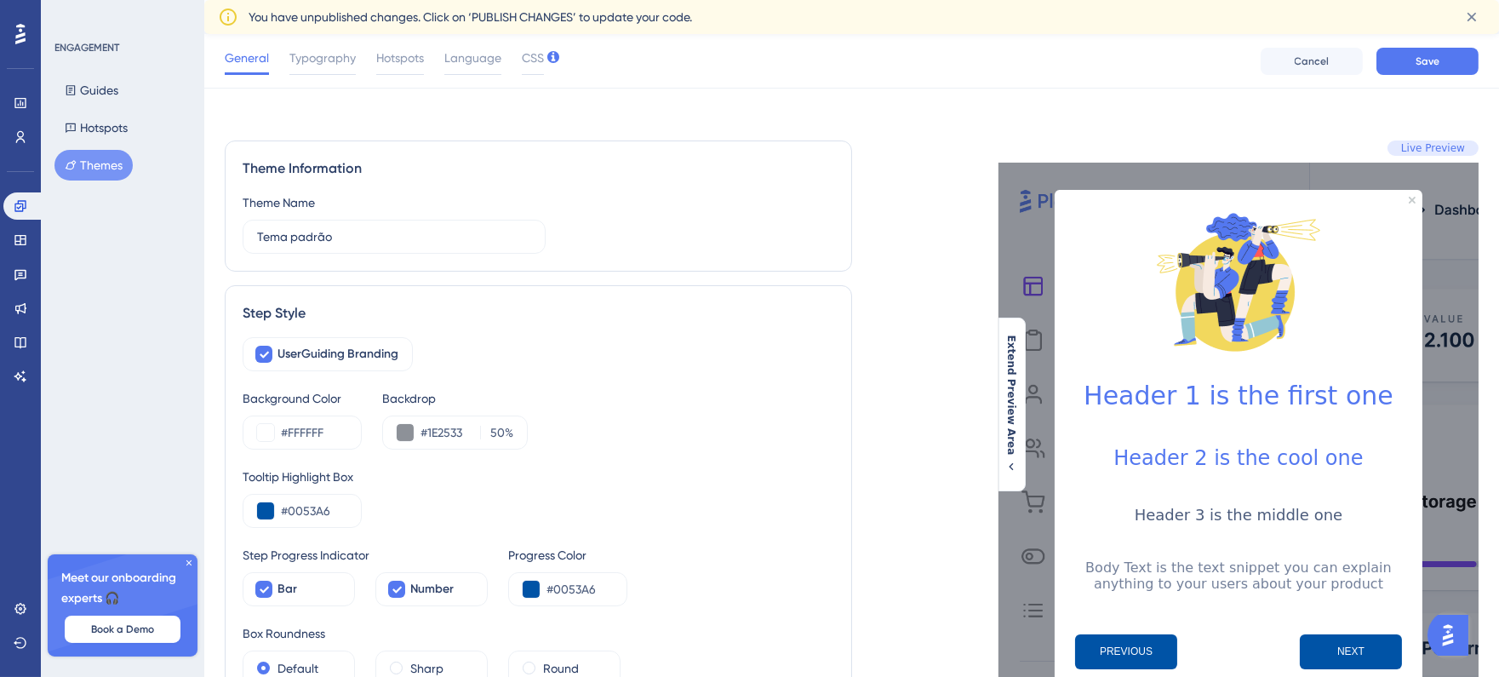
scroll to position [0, 0]
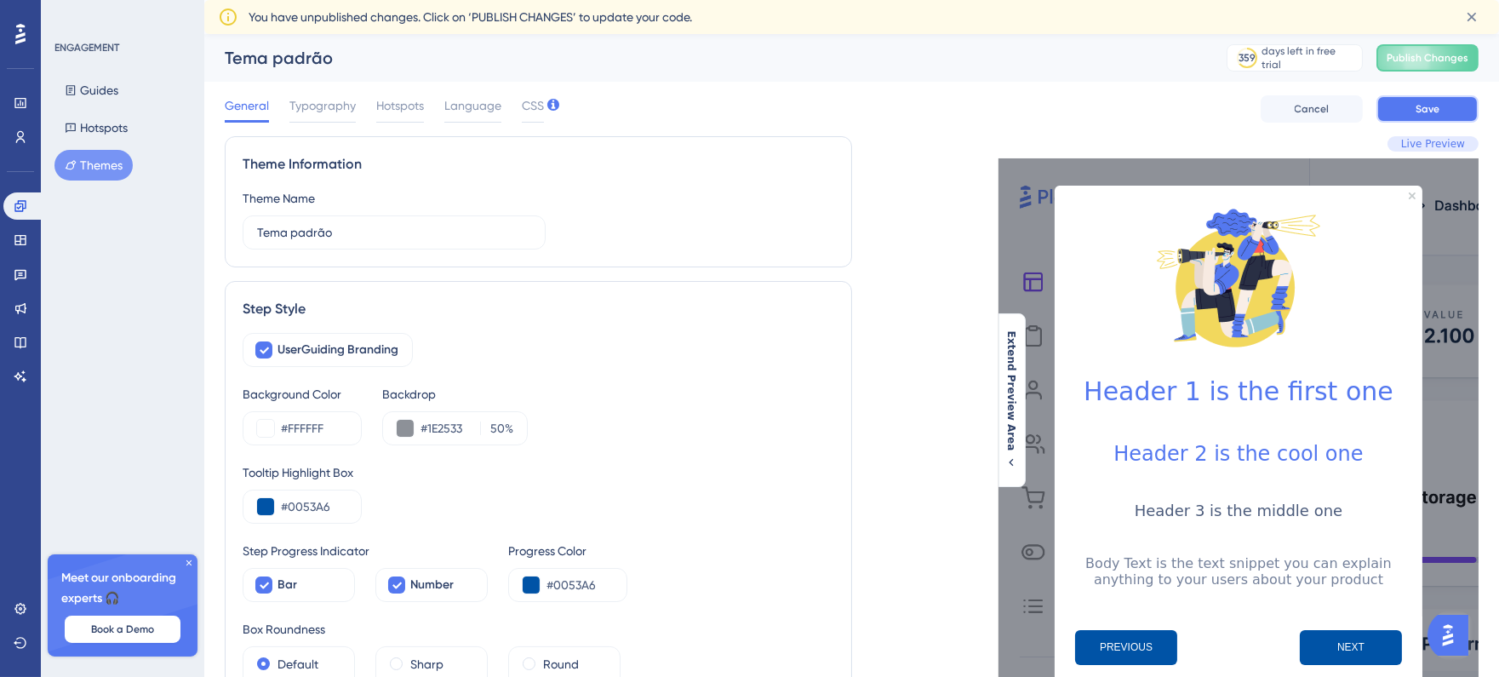
click at [1403, 112] on button "Save" at bounding box center [1428, 108] width 102 height 27
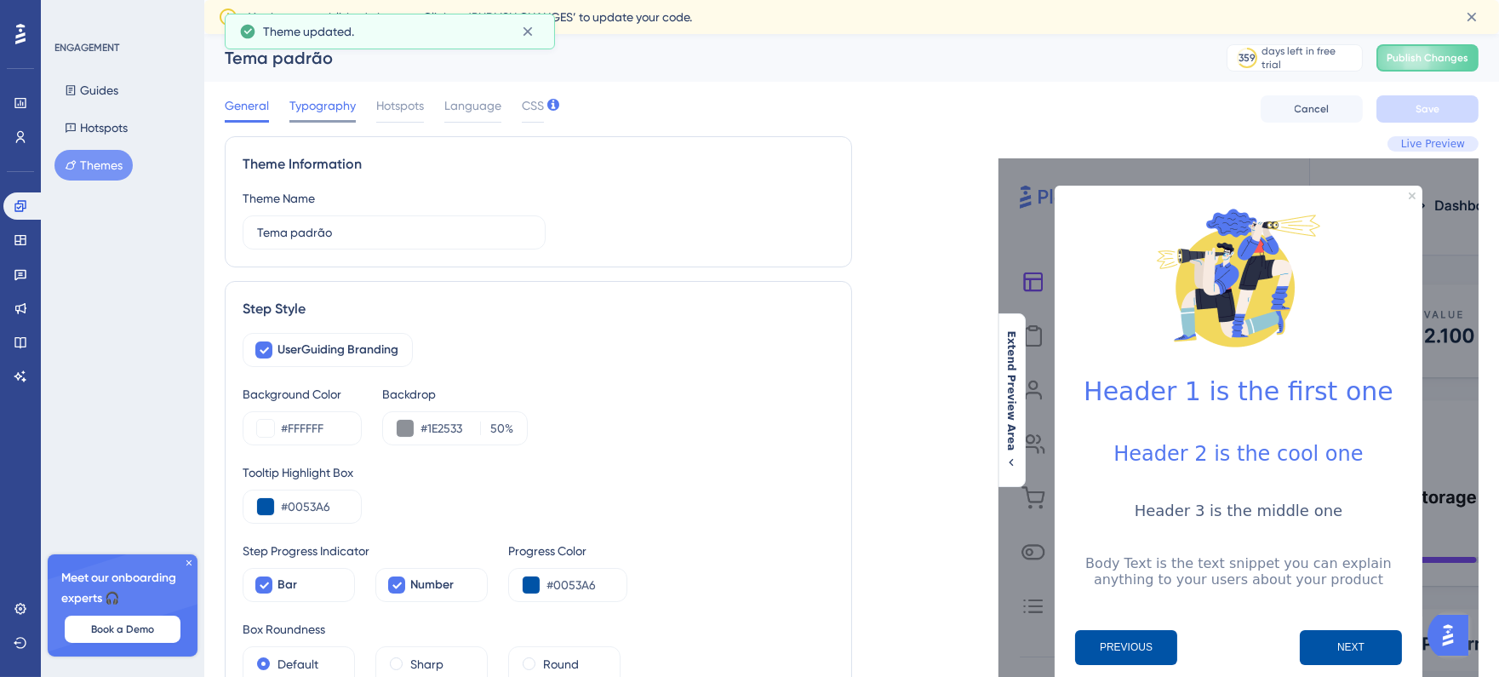
click at [332, 102] on span "Typography" at bounding box center [323, 105] width 66 height 20
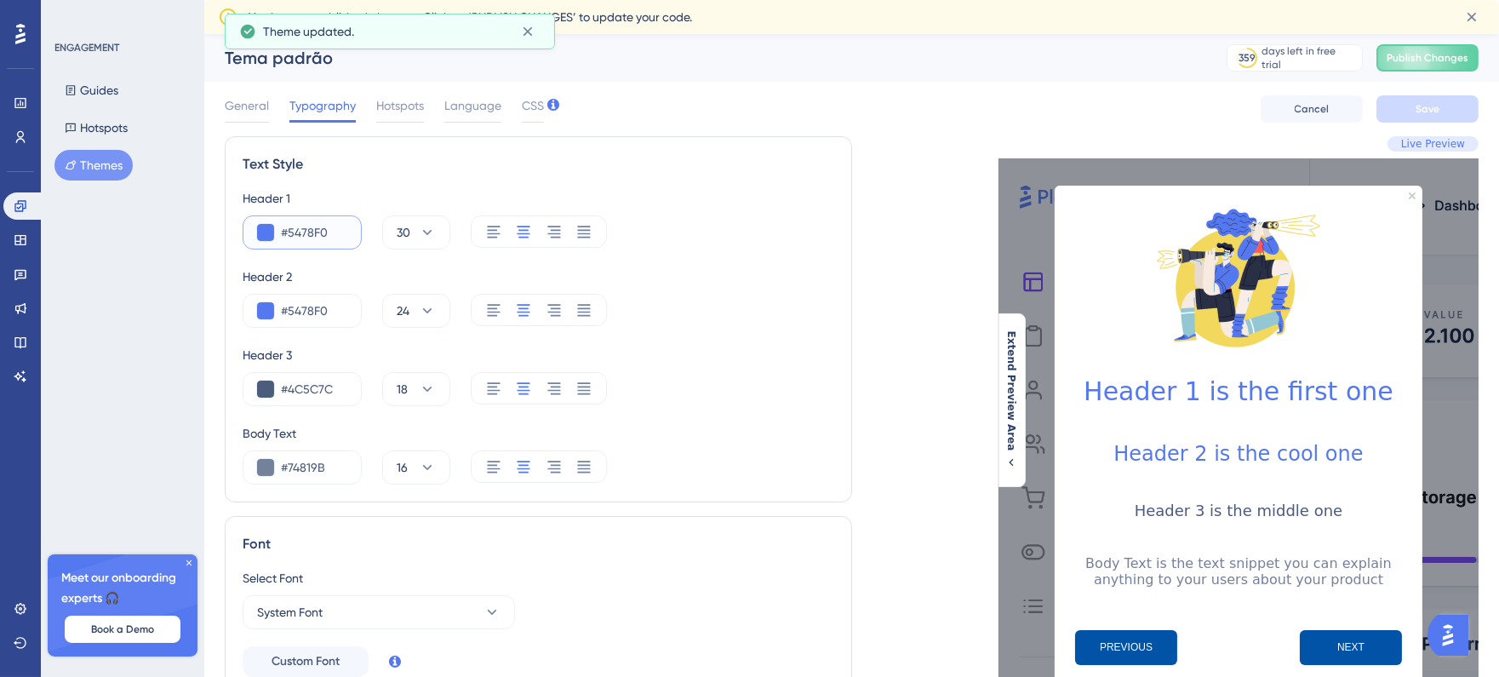
click at [332, 222] on input "#5478F0" at bounding box center [314, 232] width 66 height 20
drag, startPoint x: 330, startPoint y: 233, endPoint x: 288, endPoint y: 230, distance: 41.9
click at [288, 230] on input "#5478F0" at bounding box center [314, 232] width 66 height 20
paste input "0053A6"
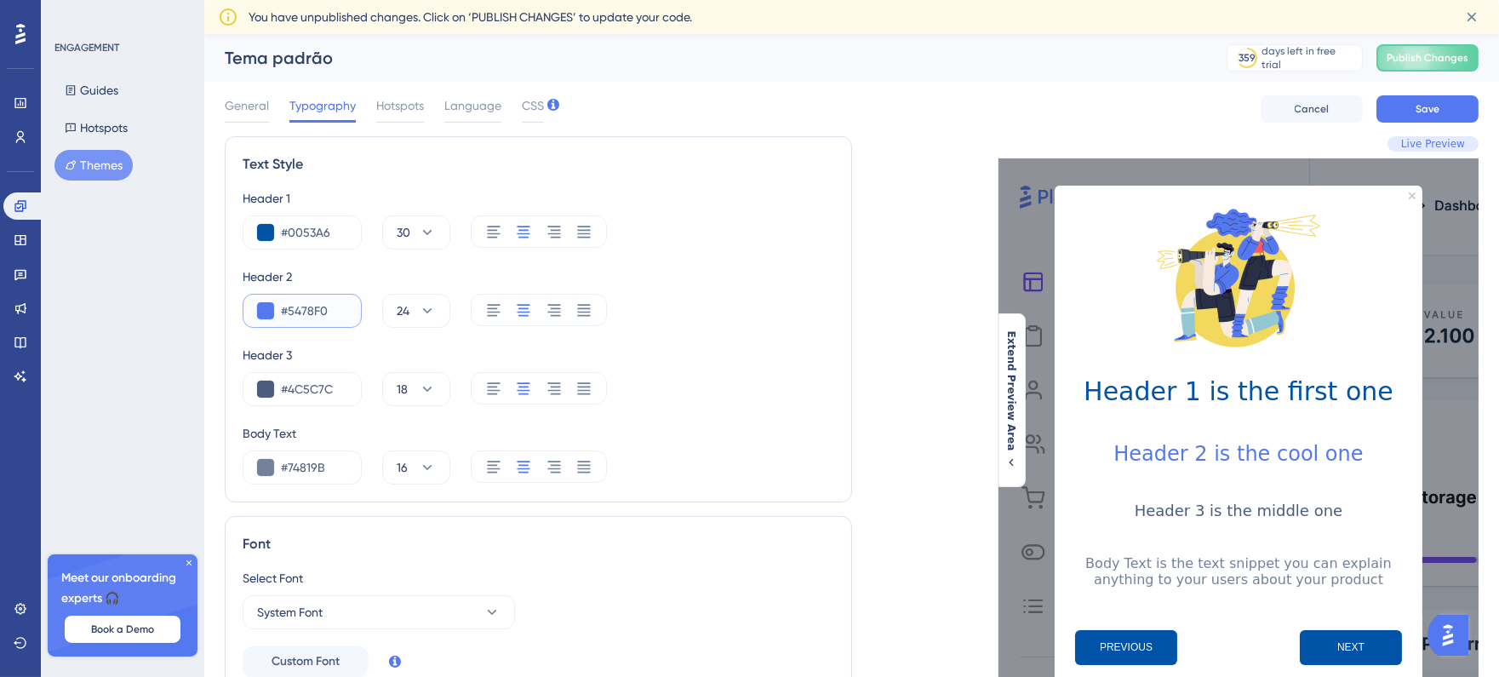
click at [326, 307] on input "#5478F0" at bounding box center [314, 311] width 66 height 20
drag, startPoint x: 330, startPoint y: 233, endPoint x: 268, endPoint y: 232, distance: 62.2
click at [268, 232] on div "#0053A6" at bounding box center [302, 232] width 119 height 34
click at [288, 232] on input "#0053A6" at bounding box center [314, 232] width 66 height 20
click at [321, 222] on input "#0053A6" at bounding box center [314, 232] width 66 height 20
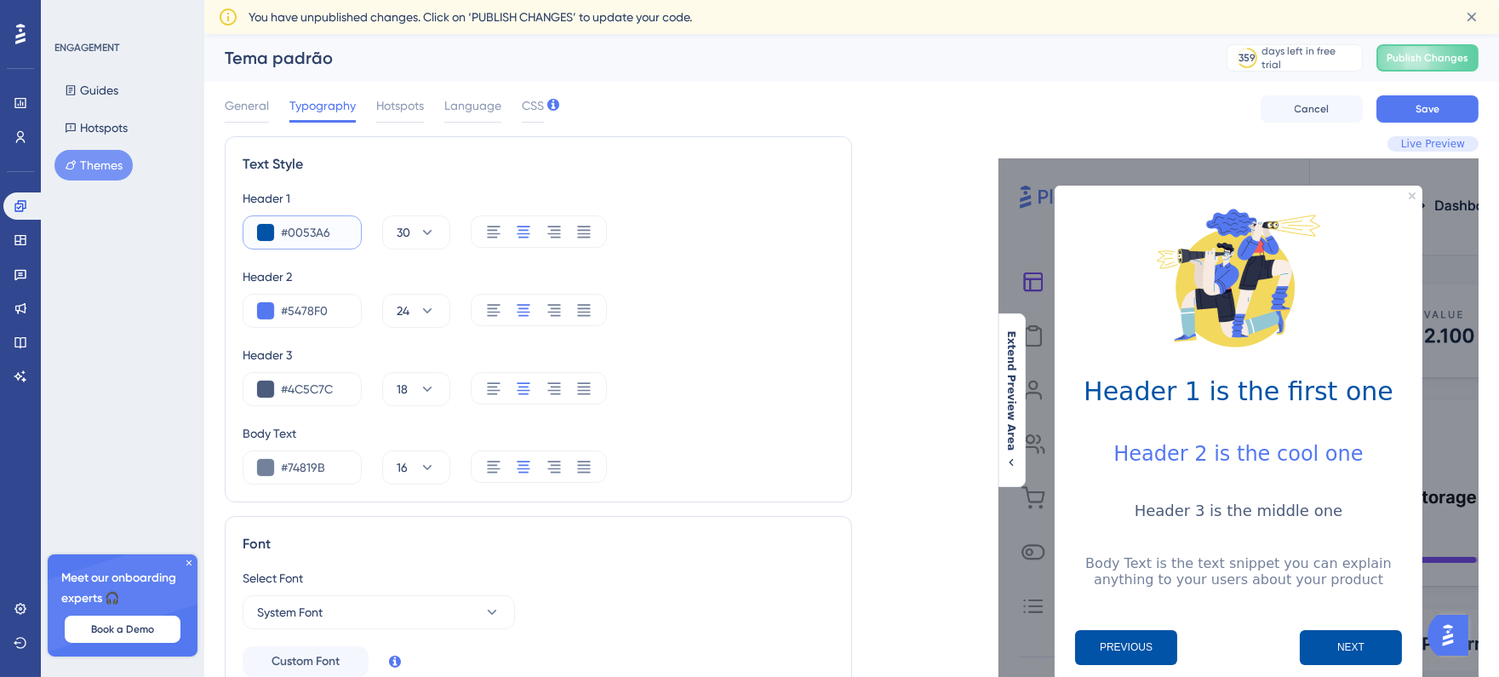
click at [327, 226] on input "#0053A6" at bounding box center [314, 232] width 66 height 20
click at [329, 227] on input "#0053A6" at bounding box center [314, 232] width 66 height 20
drag, startPoint x: 327, startPoint y: 239, endPoint x: 290, endPoint y: 239, distance: 36.6
click at [290, 239] on input "#0053A6" at bounding box center [314, 232] width 66 height 20
click at [315, 239] on input "#0053A6" at bounding box center [314, 232] width 66 height 20
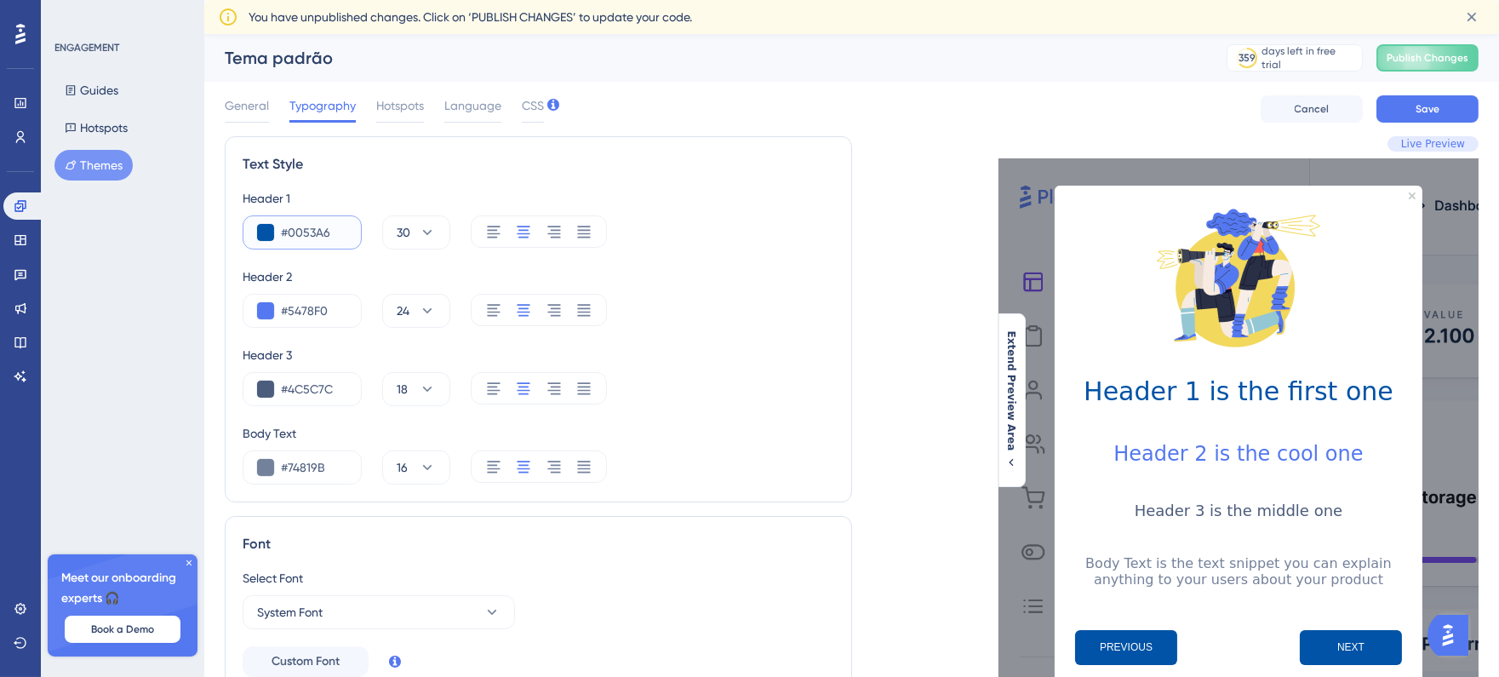
click at [315, 239] on input "#0053A6" at bounding box center [314, 232] width 66 height 20
paste input "1B1AFF"
type input "#1B1AFF"
click at [307, 307] on input "#5478F0" at bounding box center [314, 311] width 66 height 20
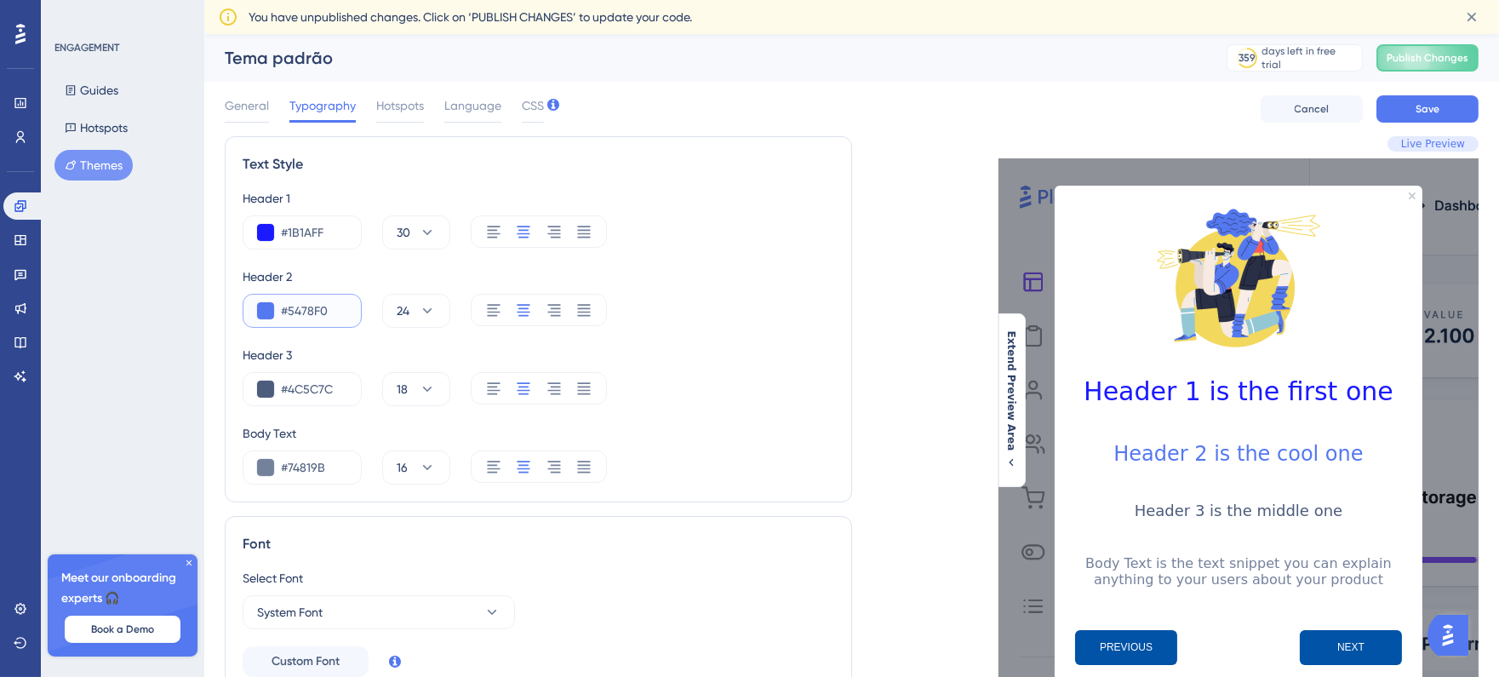
paste input "0053A6"
type input "#0053A6"
click at [854, 349] on div "Live Preview Header 1 is the first one Header 2 is the cool one Header 3 is the…" at bounding box center [1166, 527] width 628 height 782
click at [307, 231] on input "#1B1AFF" at bounding box center [314, 232] width 66 height 20
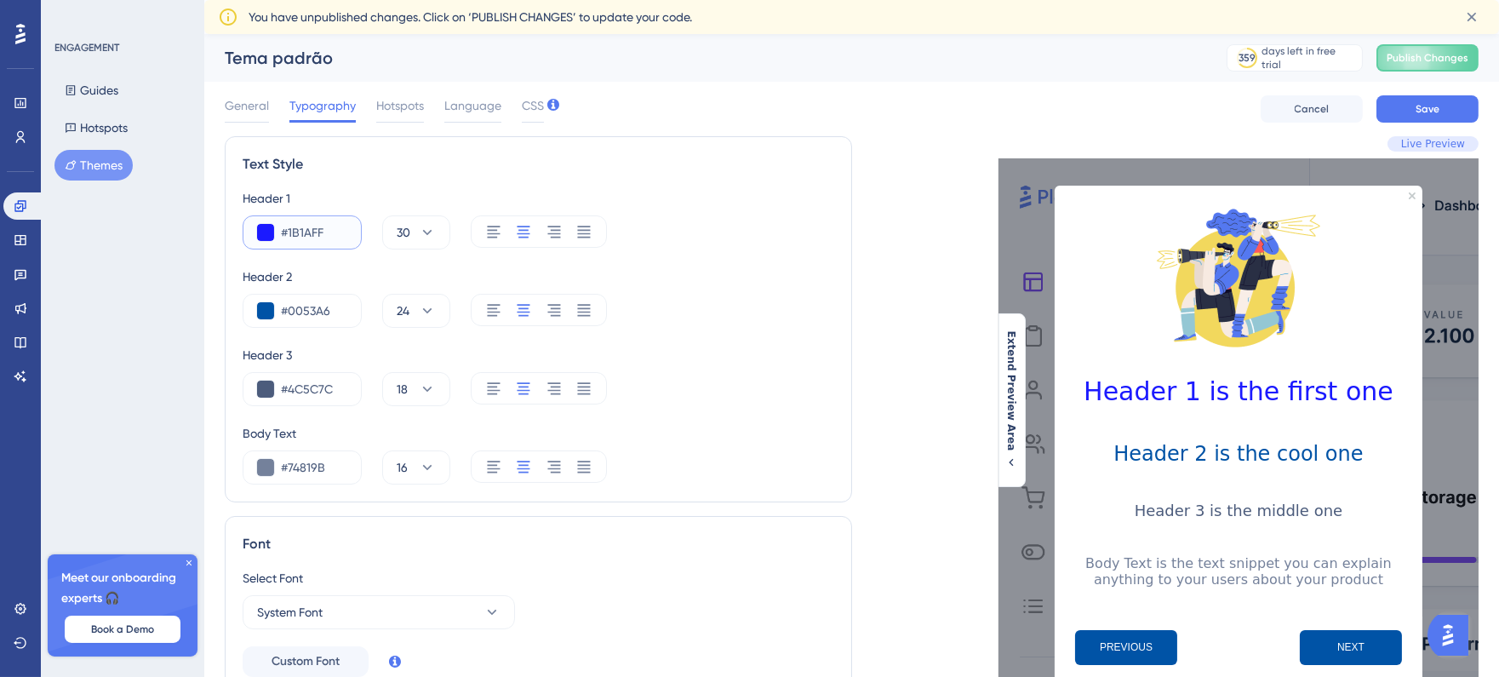
paste input "0053A6"
type input "#0053A6"
click at [679, 260] on div "Header 1 #0053A6 30 Header 2 #0053A6 24 Header 3 #4C5C7C 18 Body Text #74819B 16" at bounding box center [539, 336] width 592 height 296
click at [494, 312] on icon at bounding box center [493, 310] width 13 height 12
click at [523, 313] on icon at bounding box center [523, 309] width 17 height 17
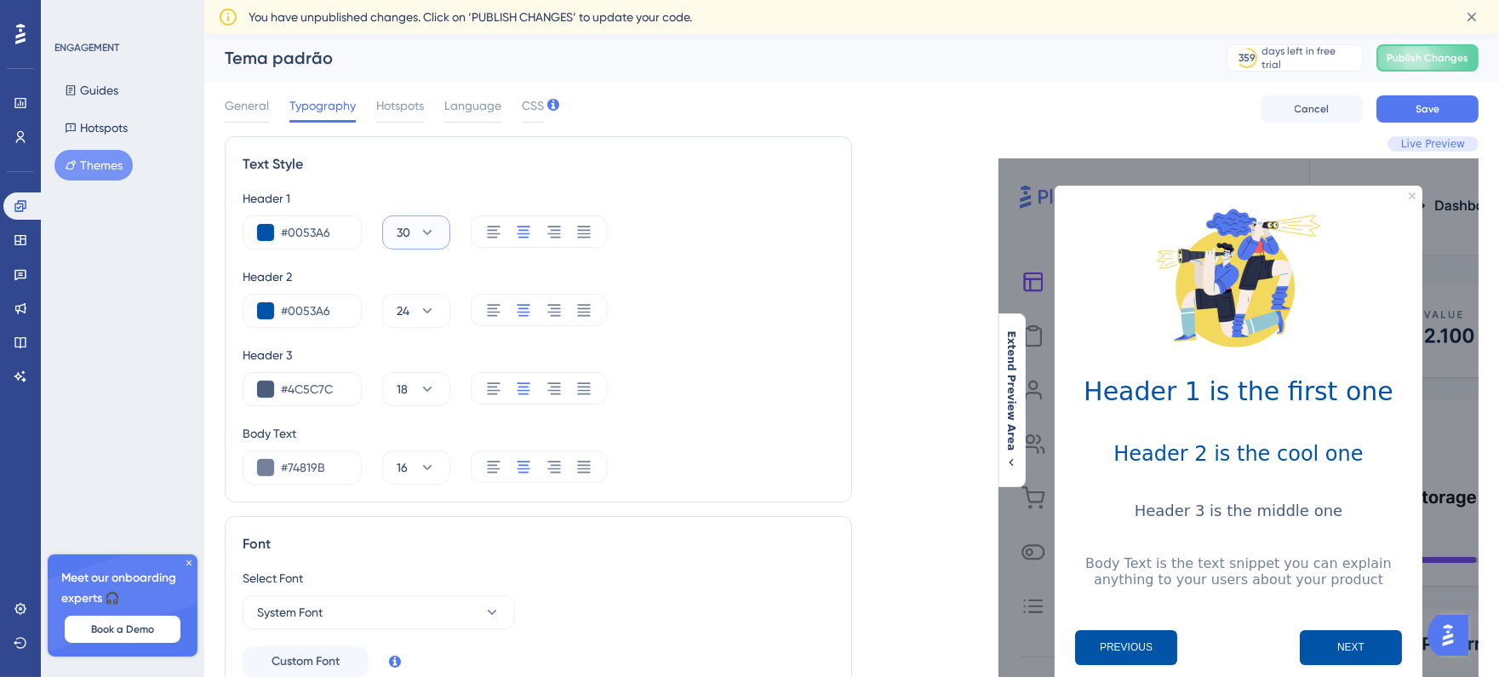
click at [444, 237] on button "30" at bounding box center [416, 232] width 68 height 34
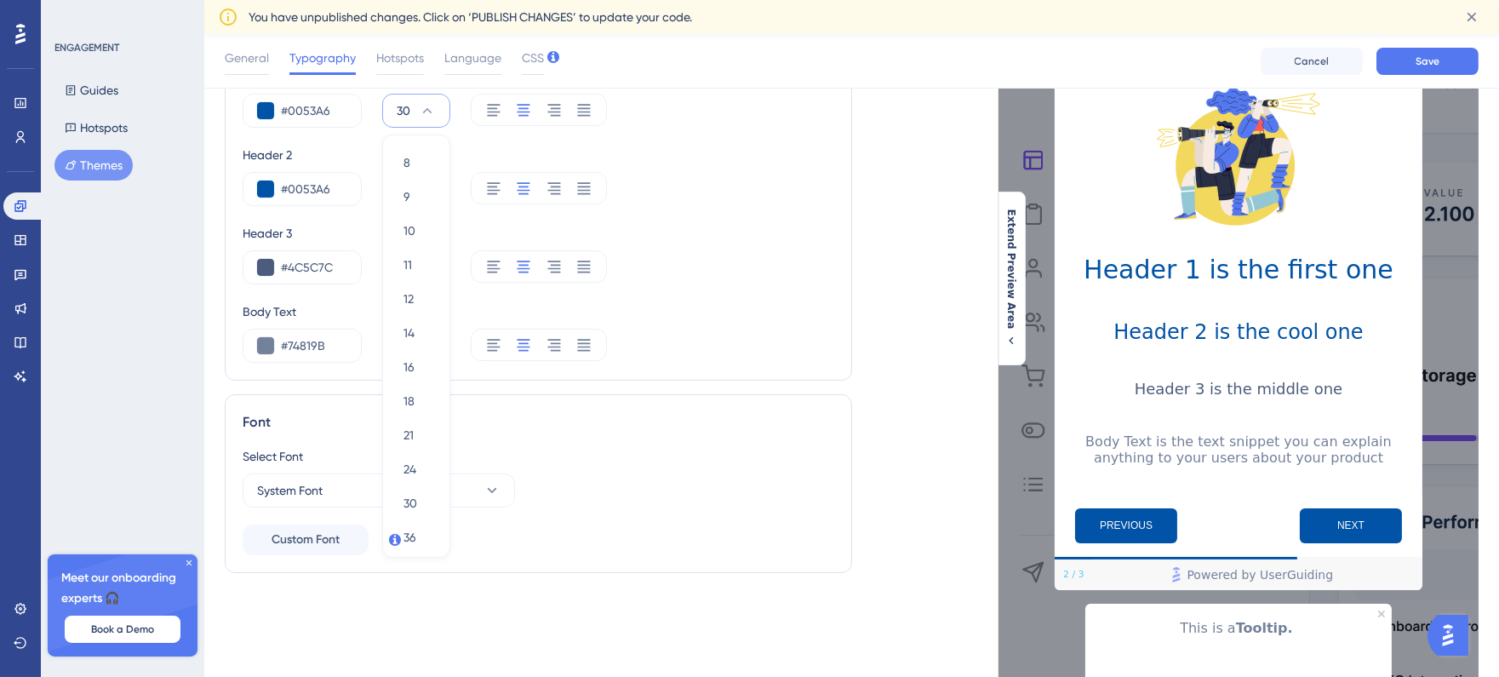
click at [664, 213] on div "Header 1 #0053A6 30 8 8 9 9 10 10 11 11 12 12 14 14 16 16 18 18 21 21 24 24 30 …" at bounding box center [539, 214] width 592 height 296
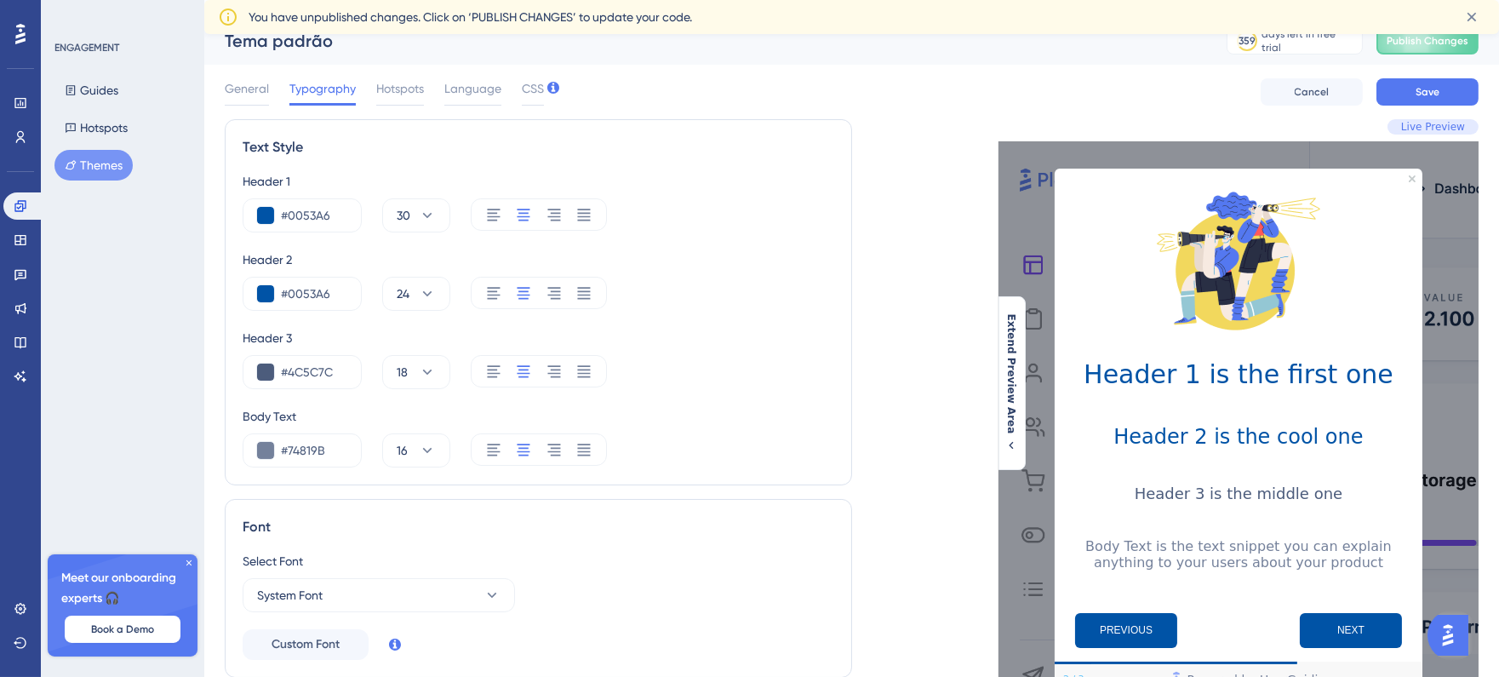
scroll to position [0, 0]
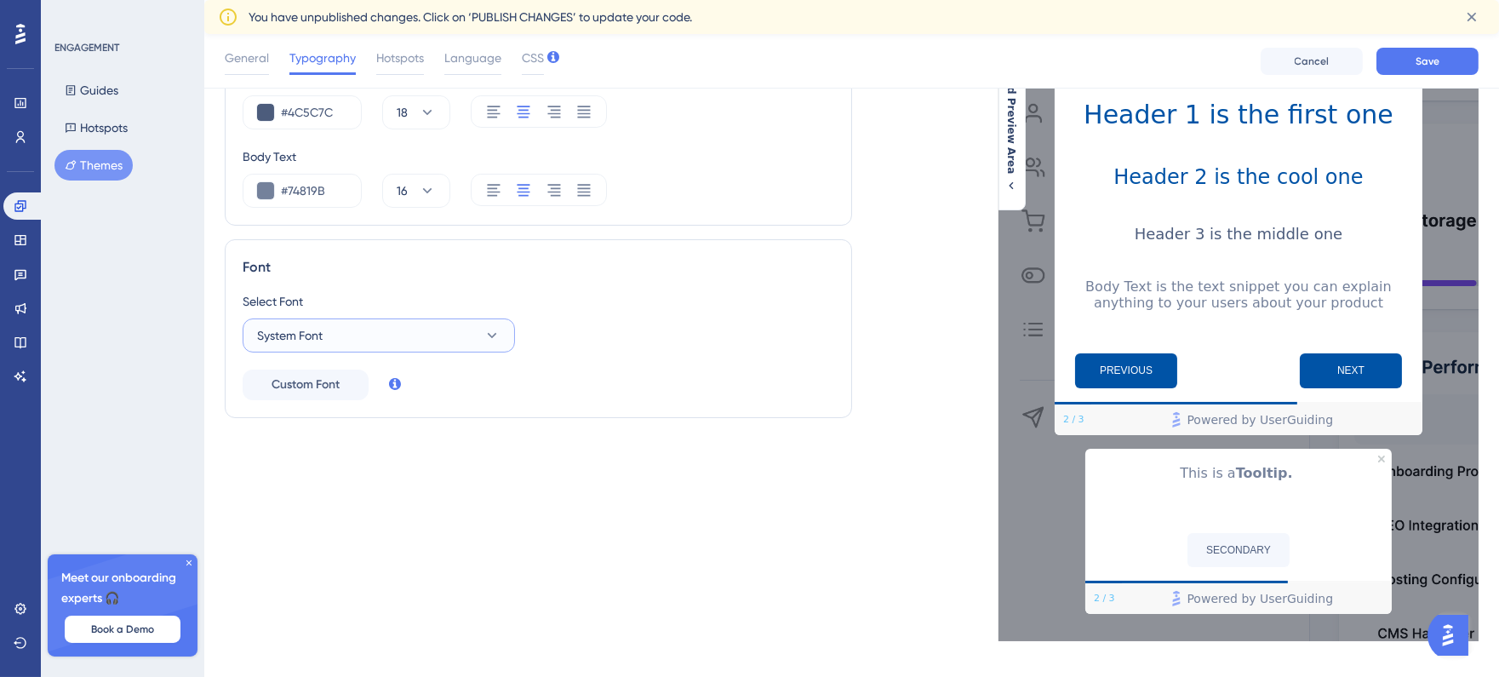
click at [423, 339] on button "System Font" at bounding box center [379, 335] width 272 height 34
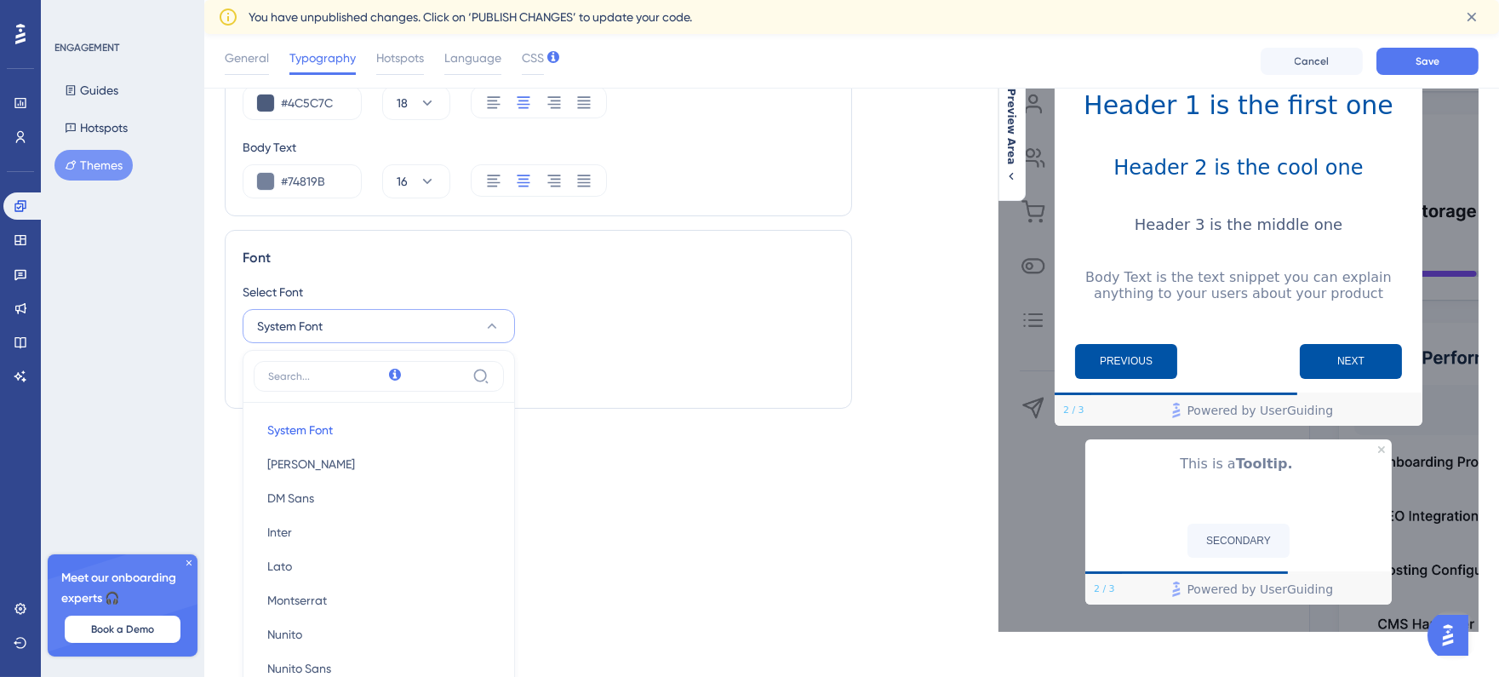
scroll to position [286, 0]
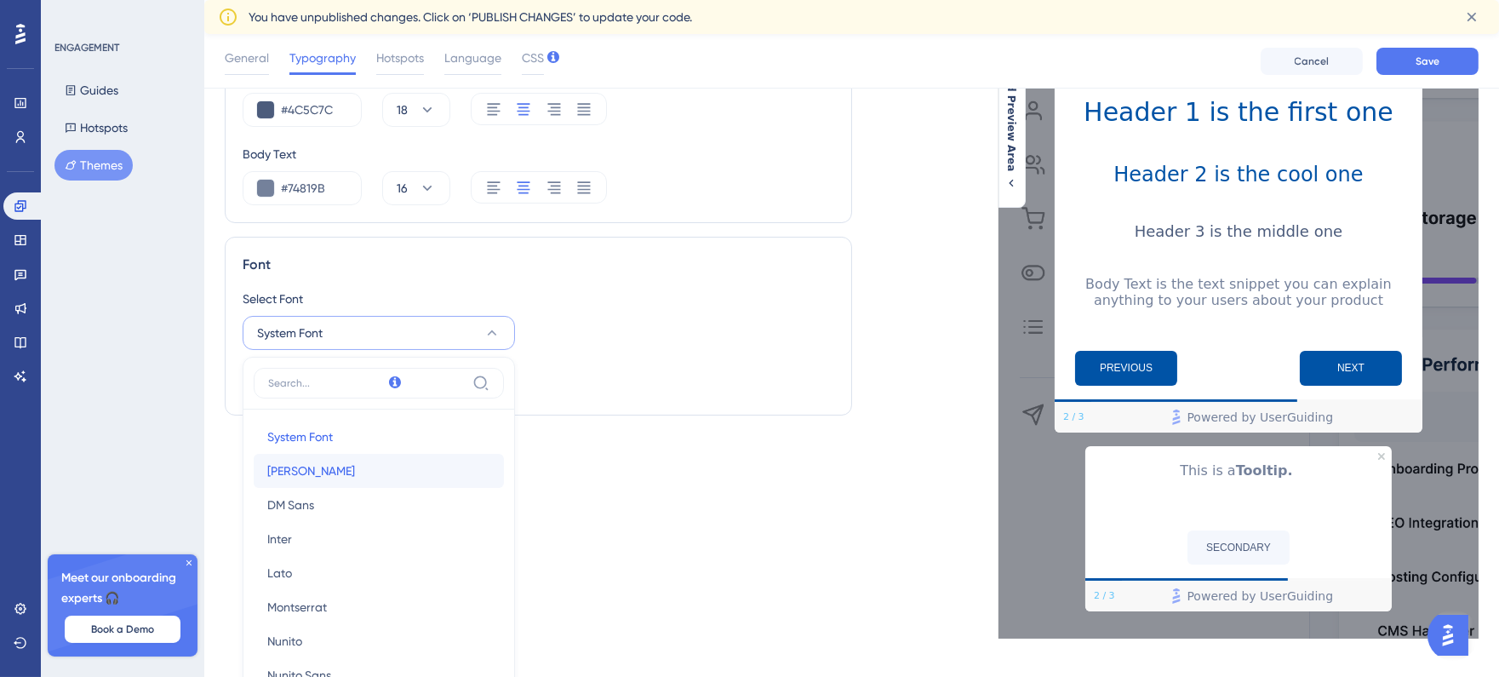
click at [341, 456] on button "Barlow Barlow" at bounding box center [379, 471] width 250 height 34
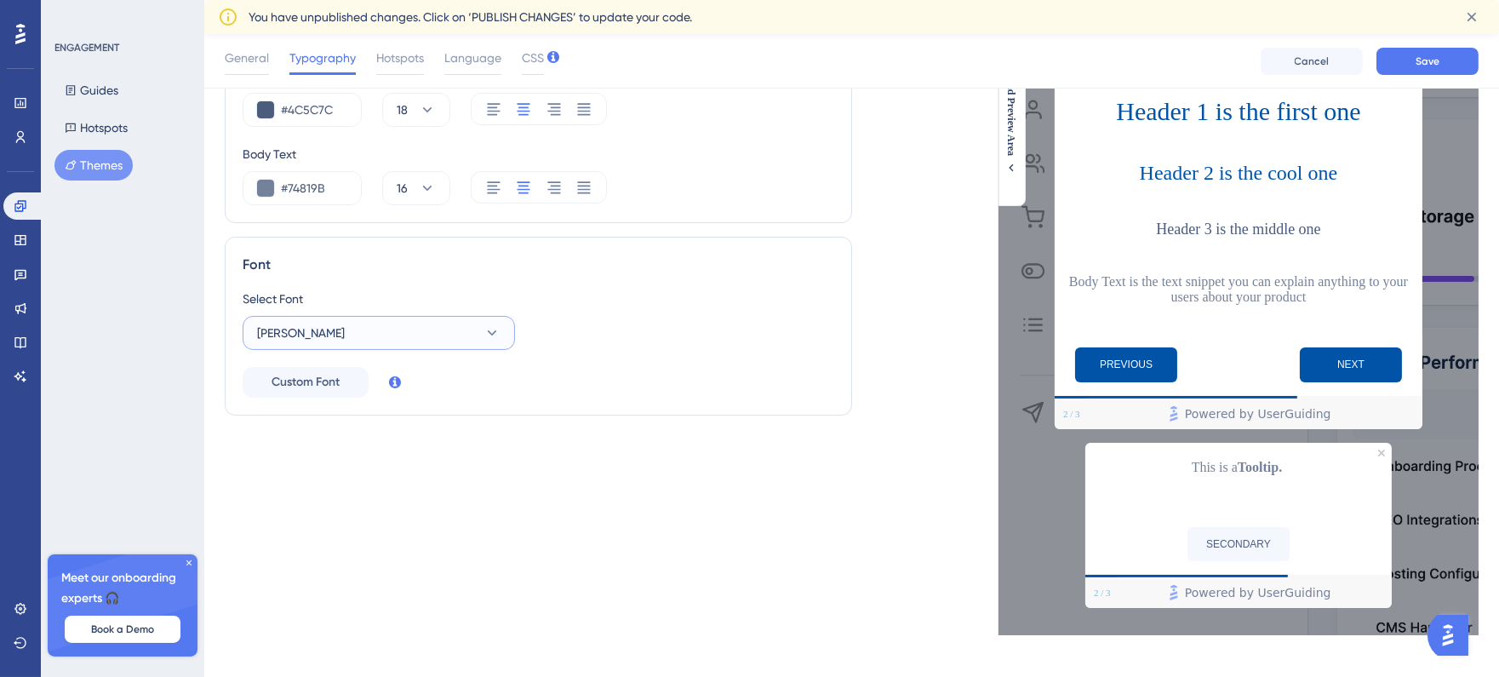
click at [424, 334] on button "Barlow" at bounding box center [379, 333] width 272 height 34
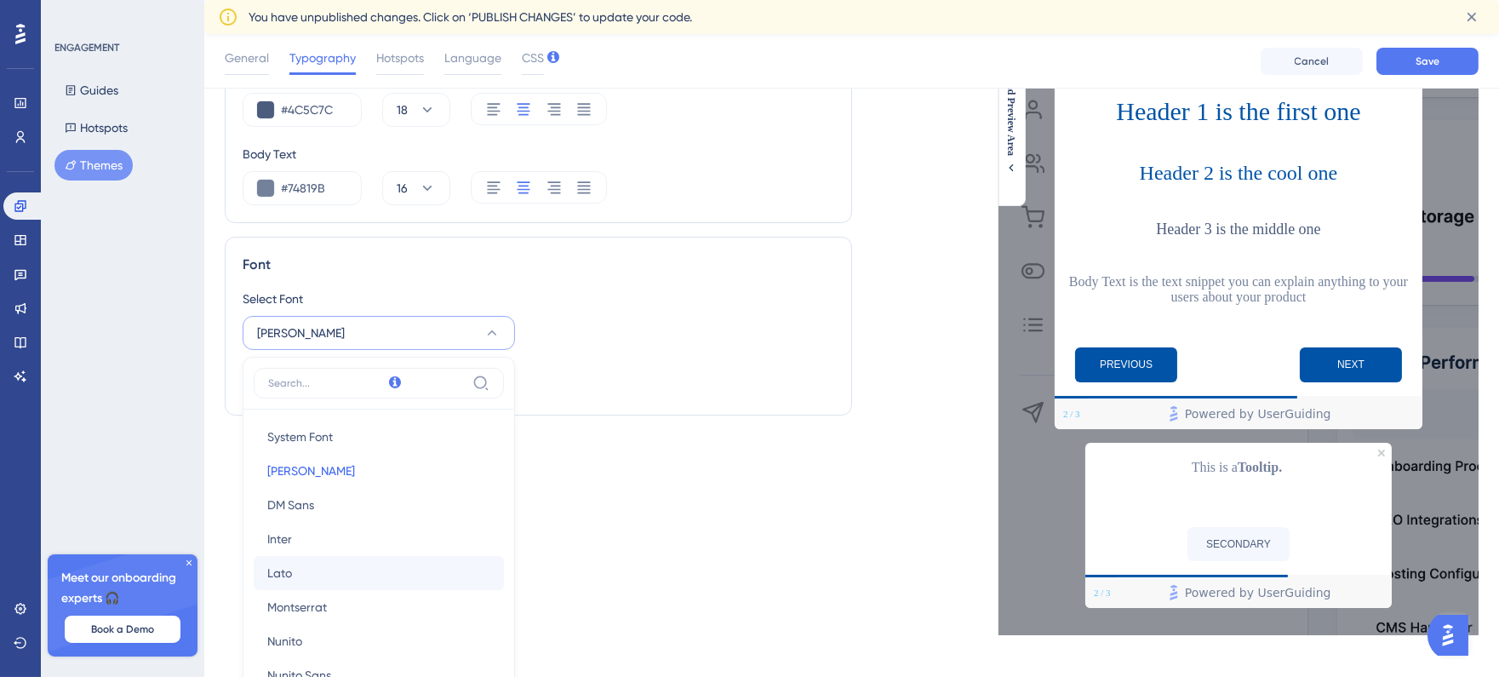
scroll to position [475, 0]
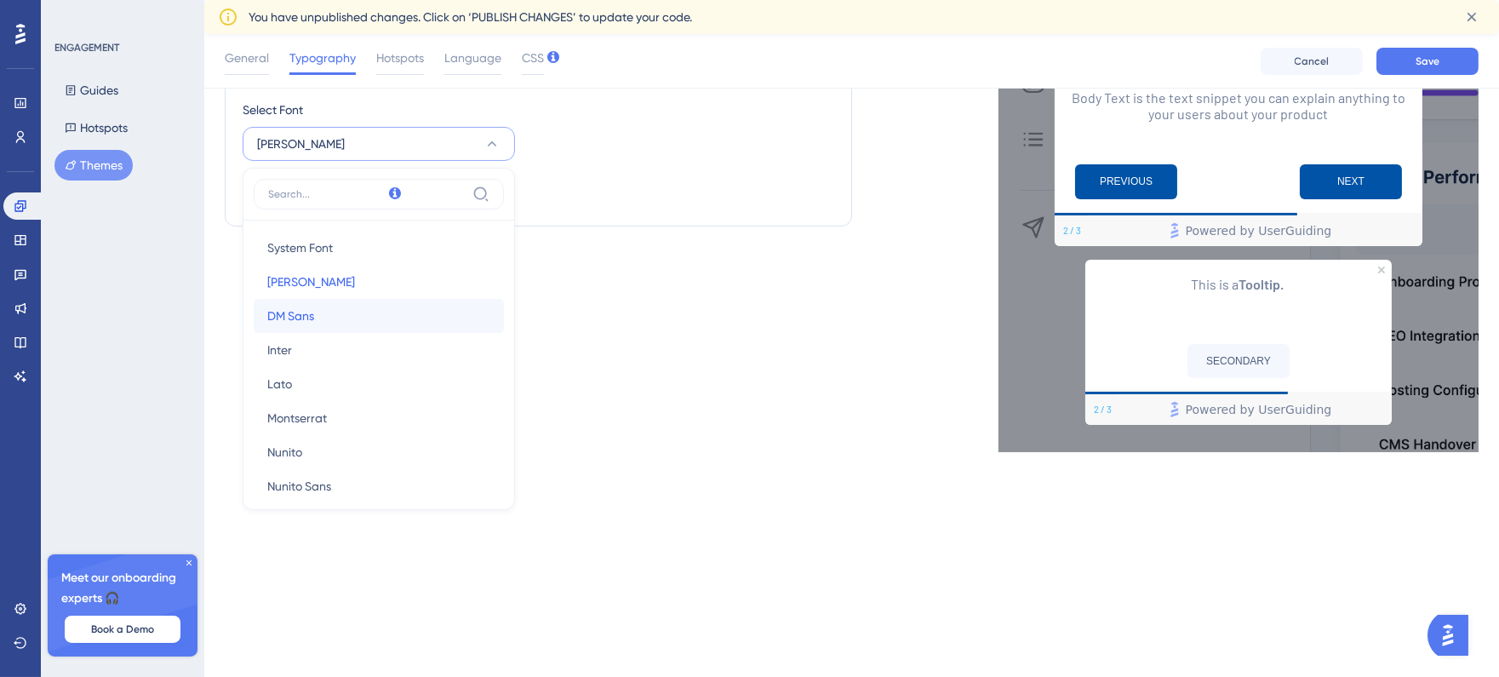
click at [414, 313] on button "DM Sans DM Sans" at bounding box center [379, 316] width 250 height 34
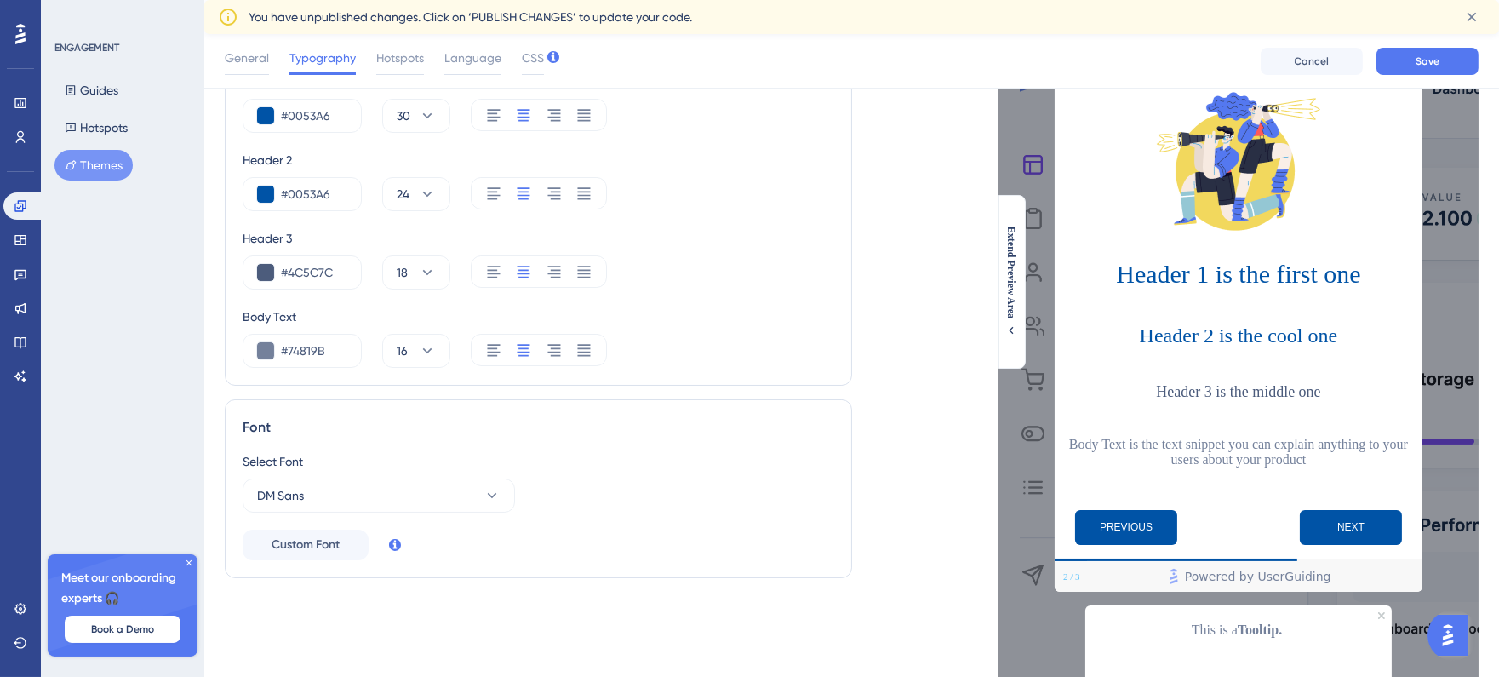
scroll to position [112, 0]
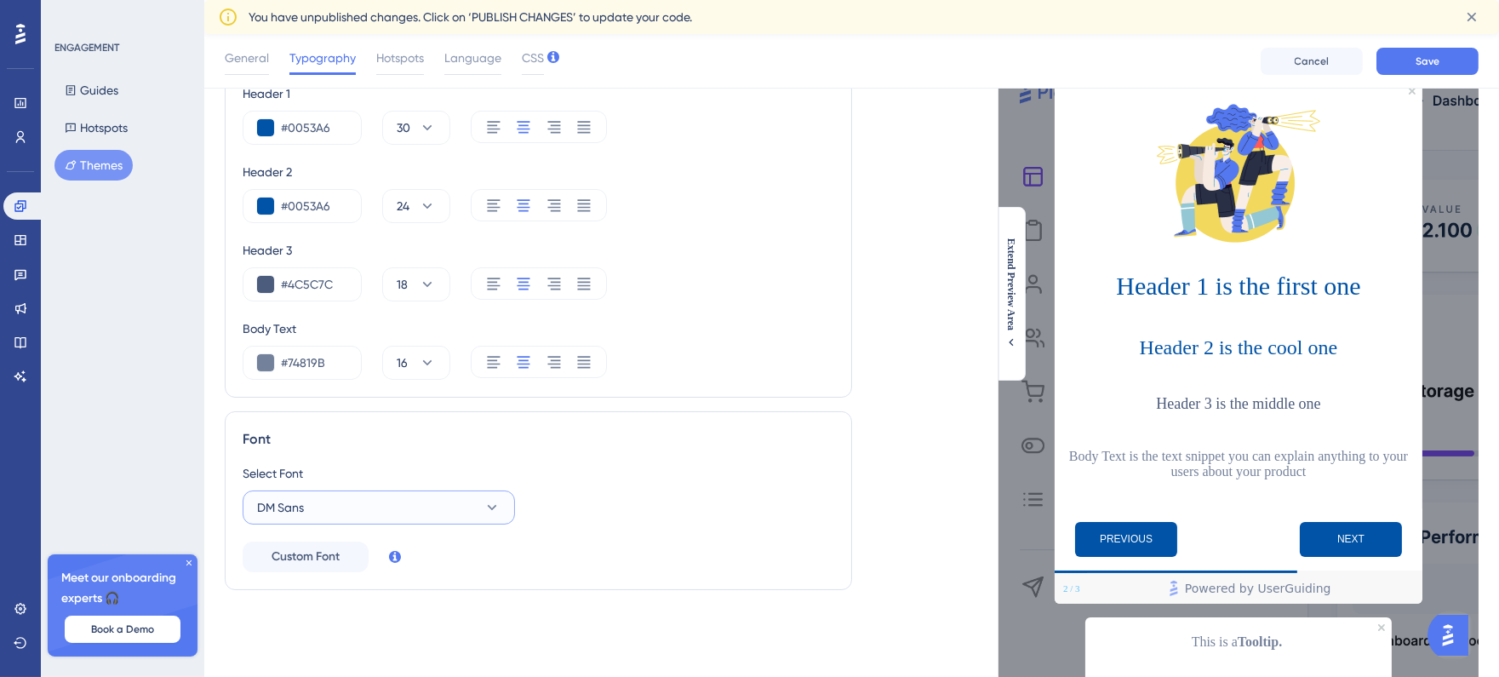
click at [332, 515] on button "DM Sans" at bounding box center [379, 507] width 272 height 34
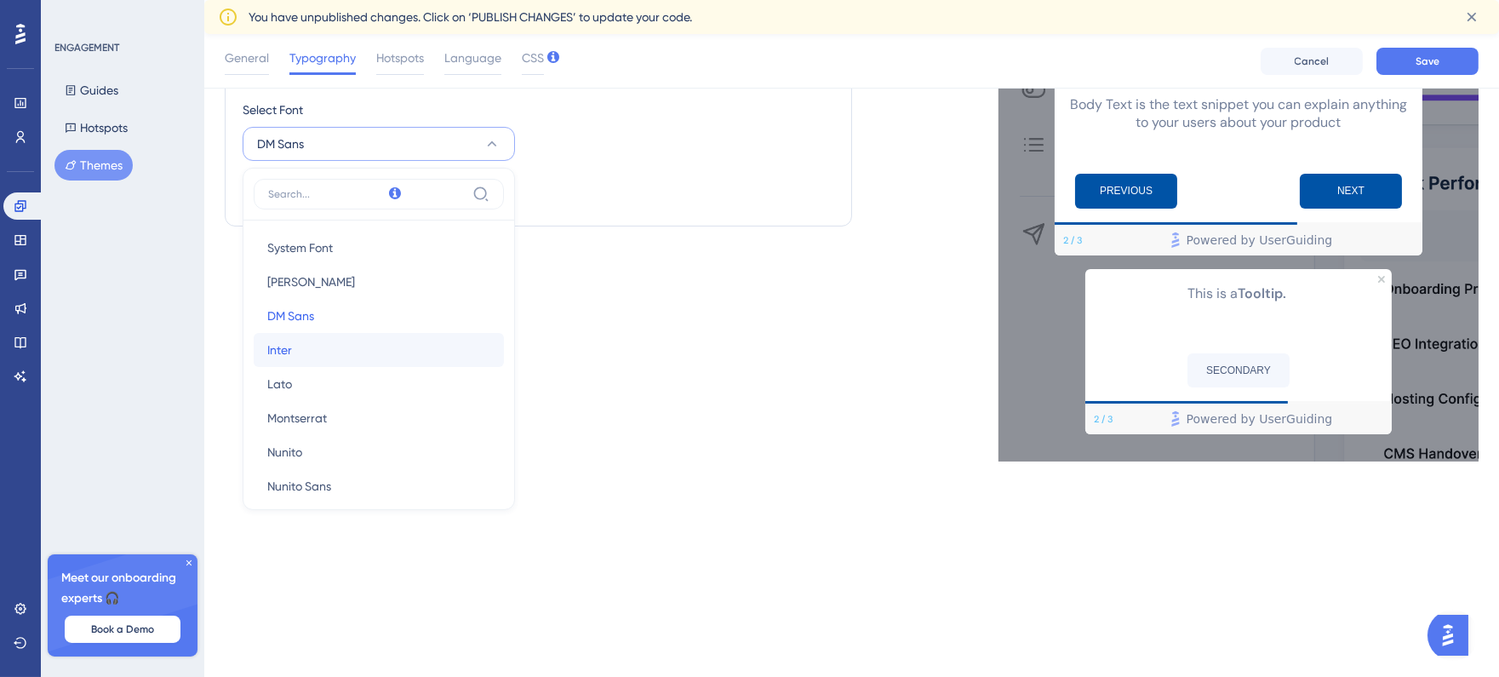
click at [317, 343] on button "Inter Inter" at bounding box center [379, 350] width 250 height 34
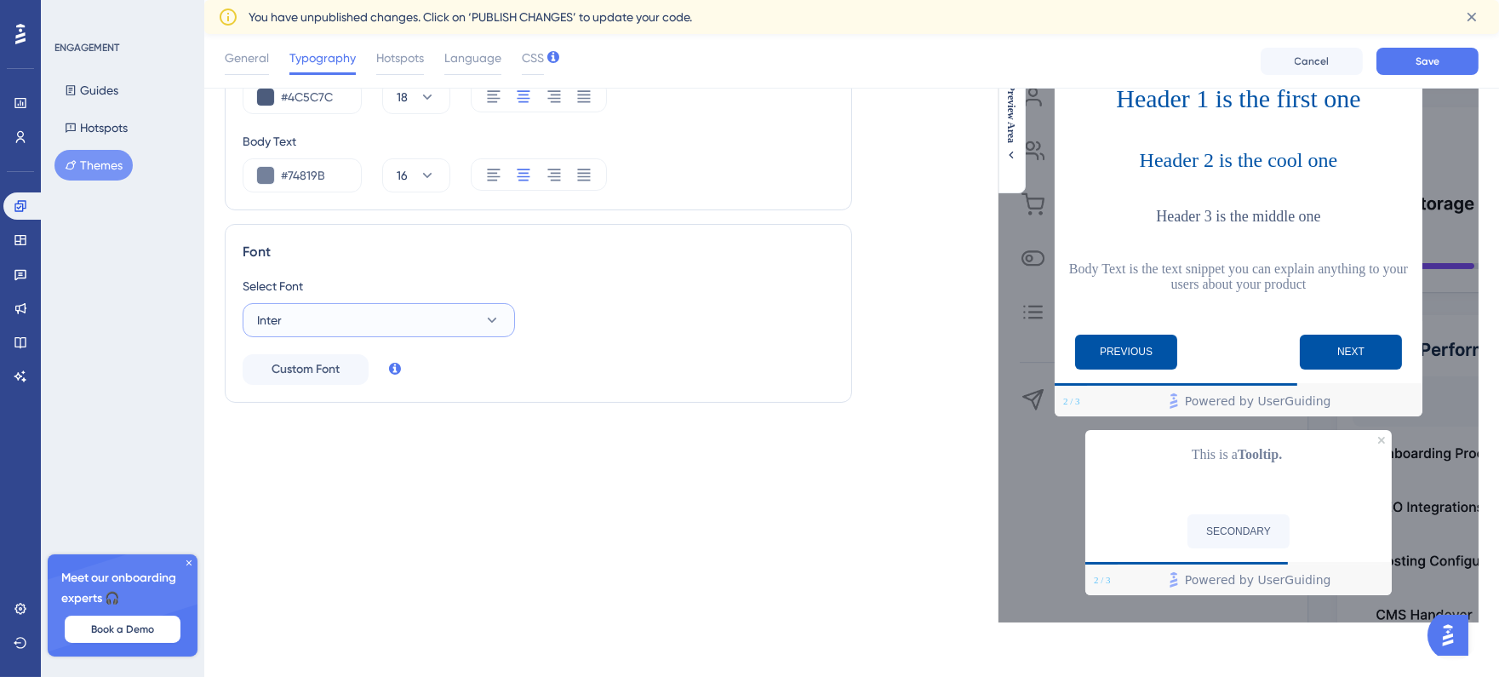
click at [335, 320] on button "Inter" at bounding box center [379, 320] width 272 height 34
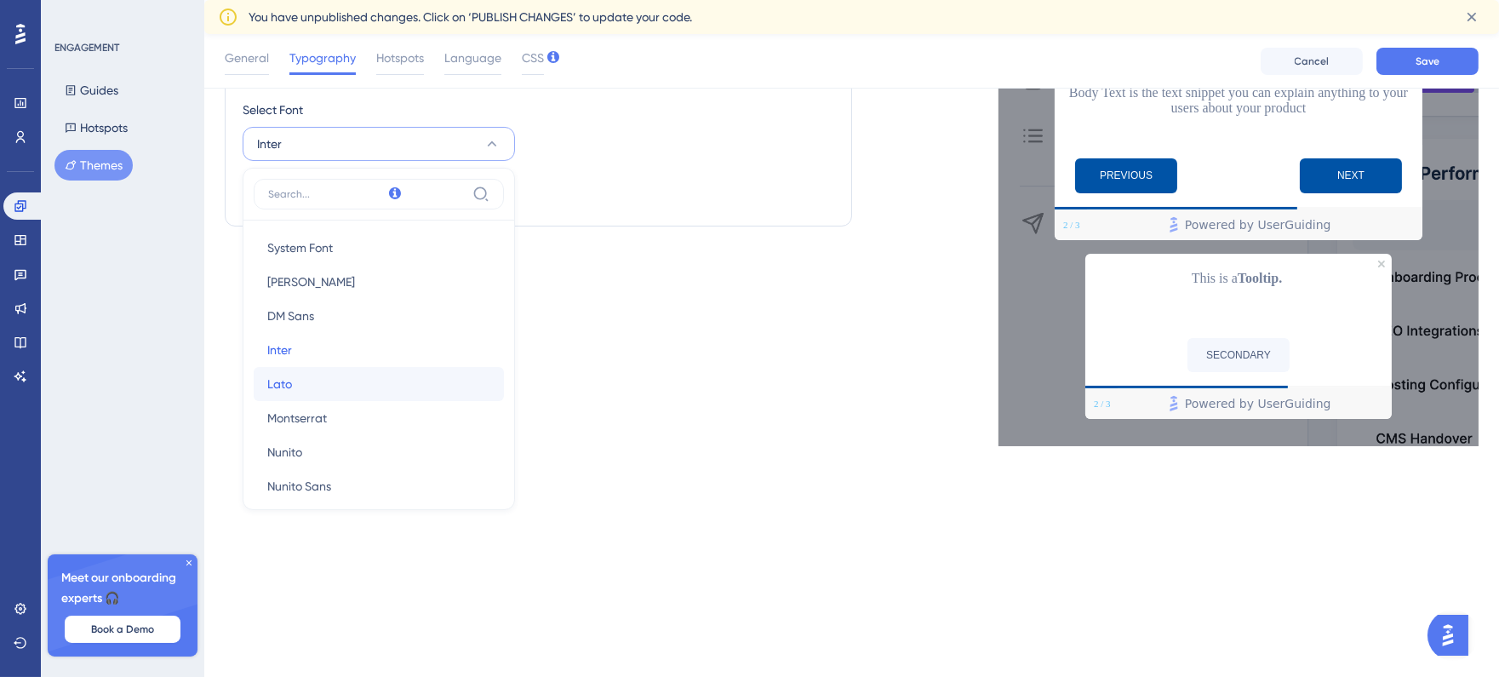
click at [309, 381] on button "Lato Lato" at bounding box center [379, 384] width 250 height 34
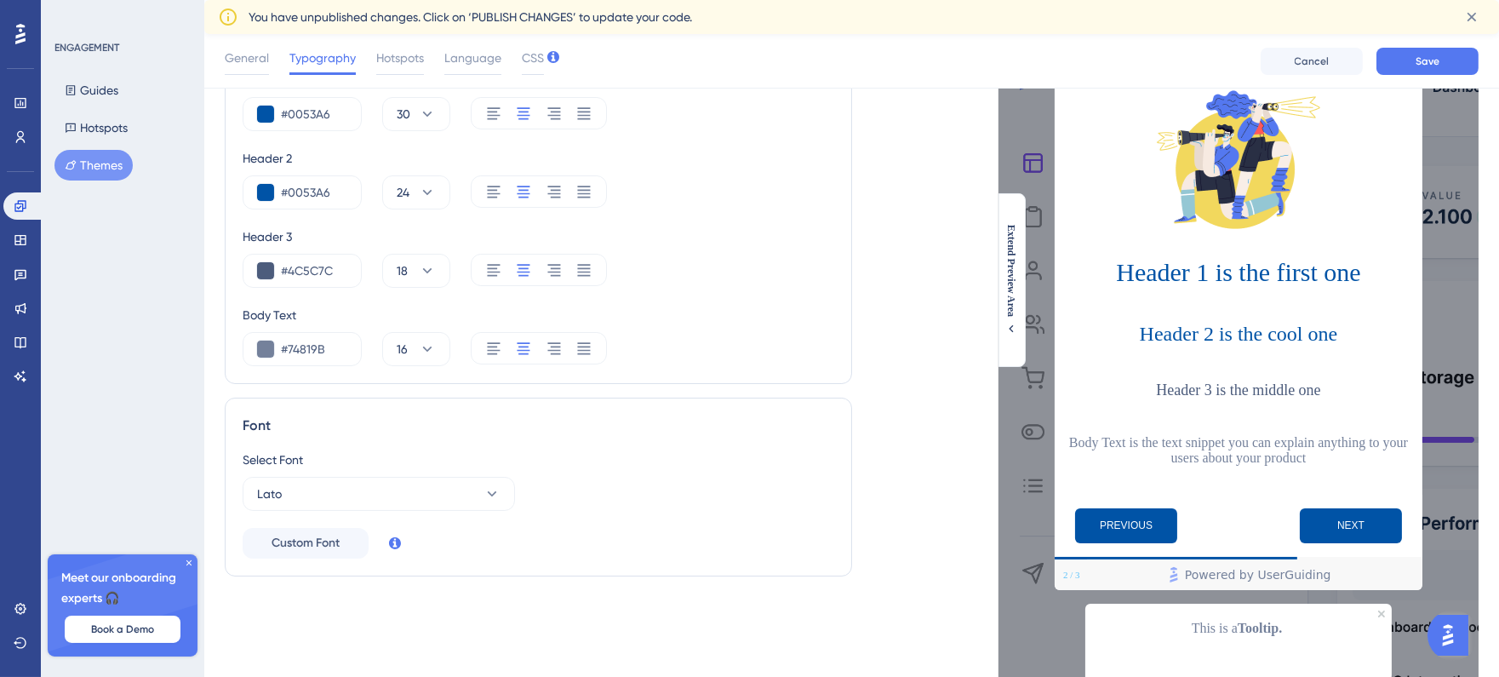
scroll to position [114, 0]
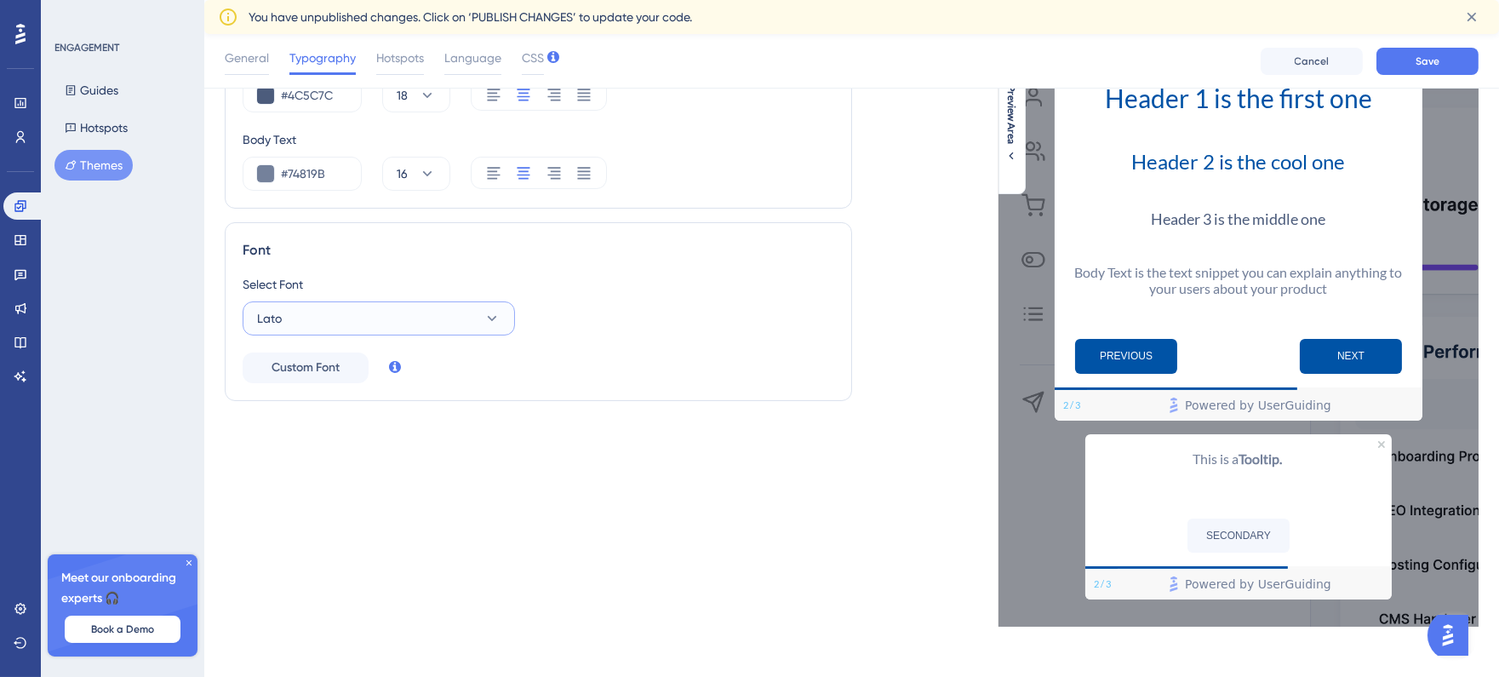
click at [353, 329] on button "Lato" at bounding box center [379, 318] width 272 height 34
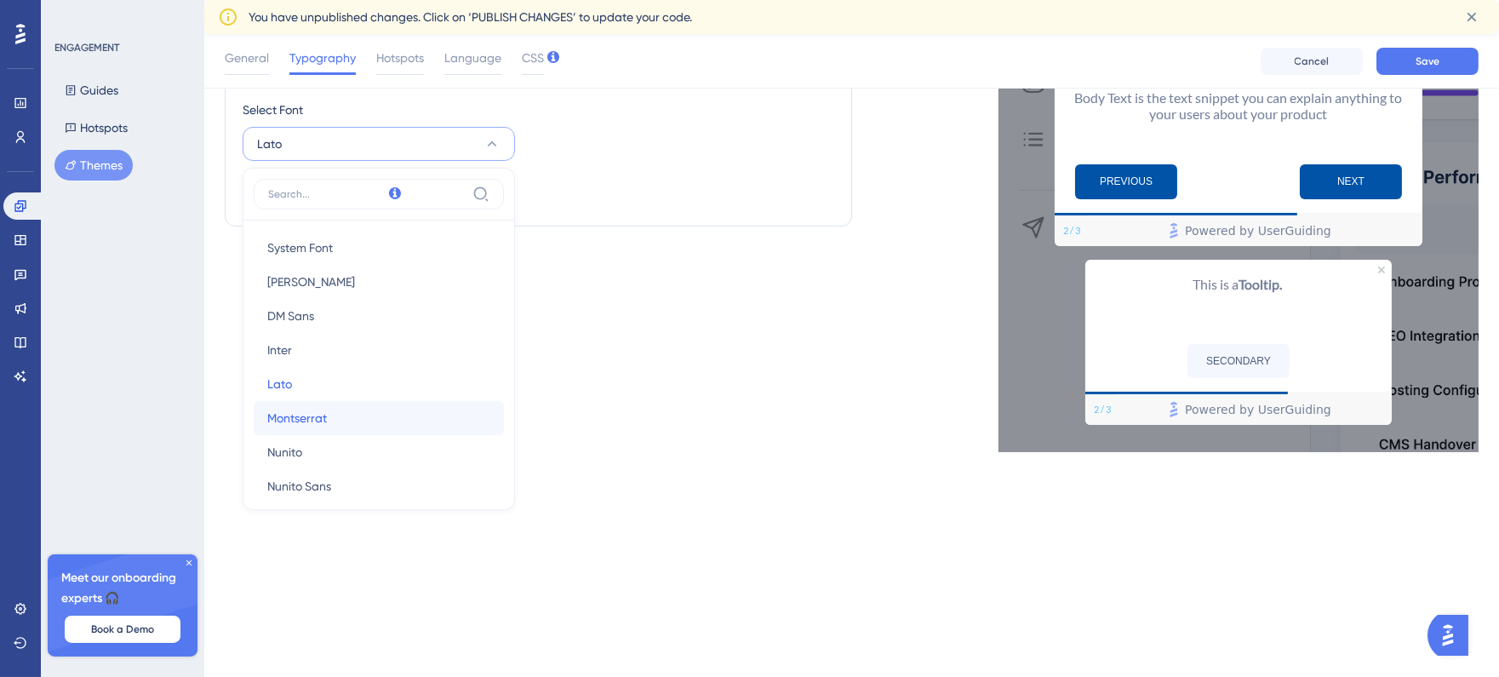
click at [362, 406] on button "Montserrat Montserrat" at bounding box center [379, 418] width 250 height 34
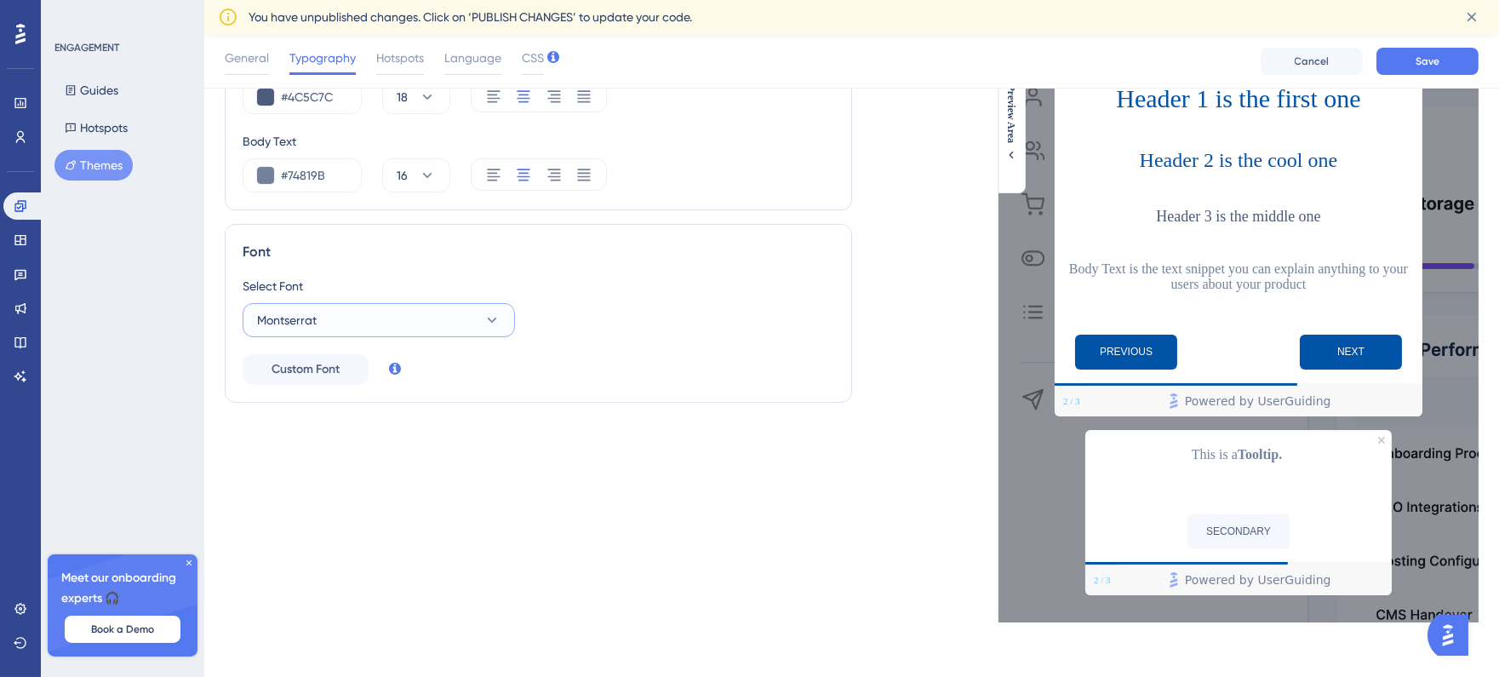
click at [363, 312] on button "Montserrat" at bounding box center [379, 320] width 272 height 34
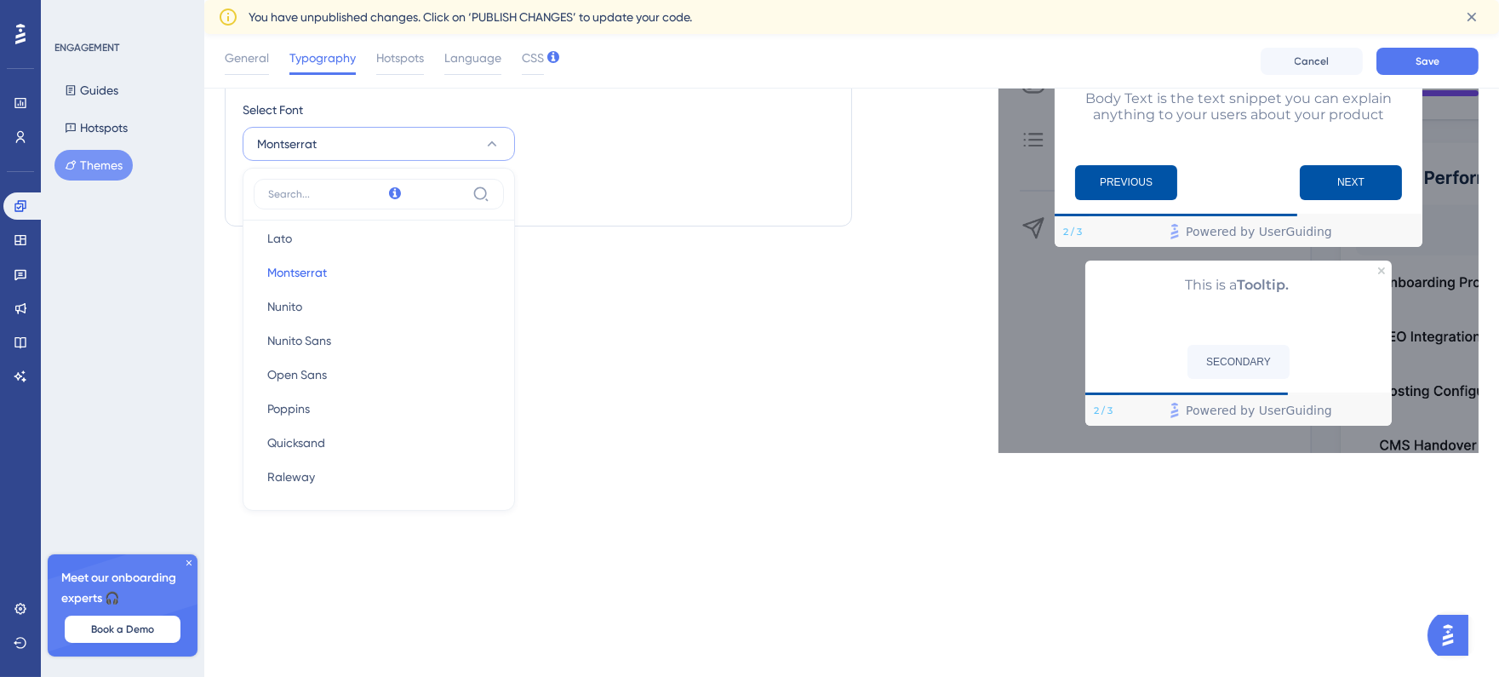
scroll to position [0, 0]
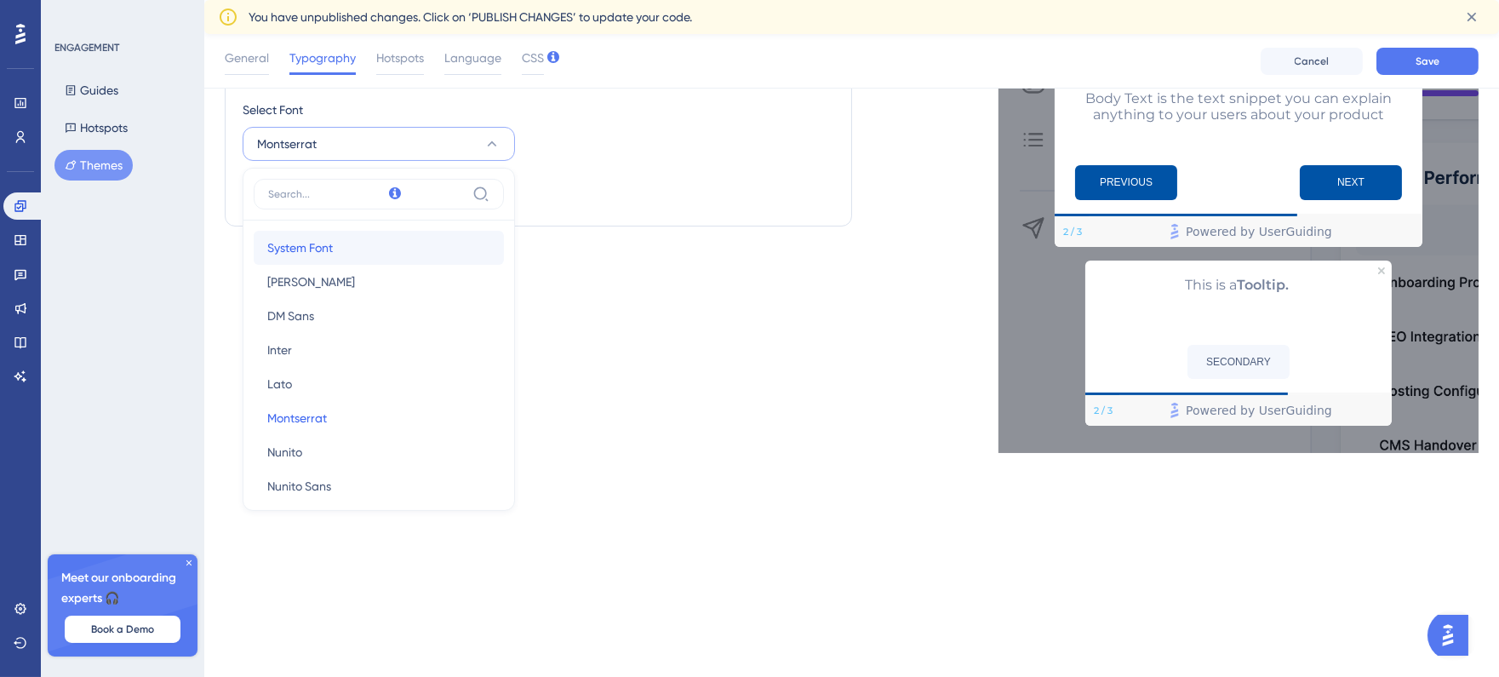
click at [335, 253] on button "System Font System Font" at bounding box center [379, 248] width 250 height 34
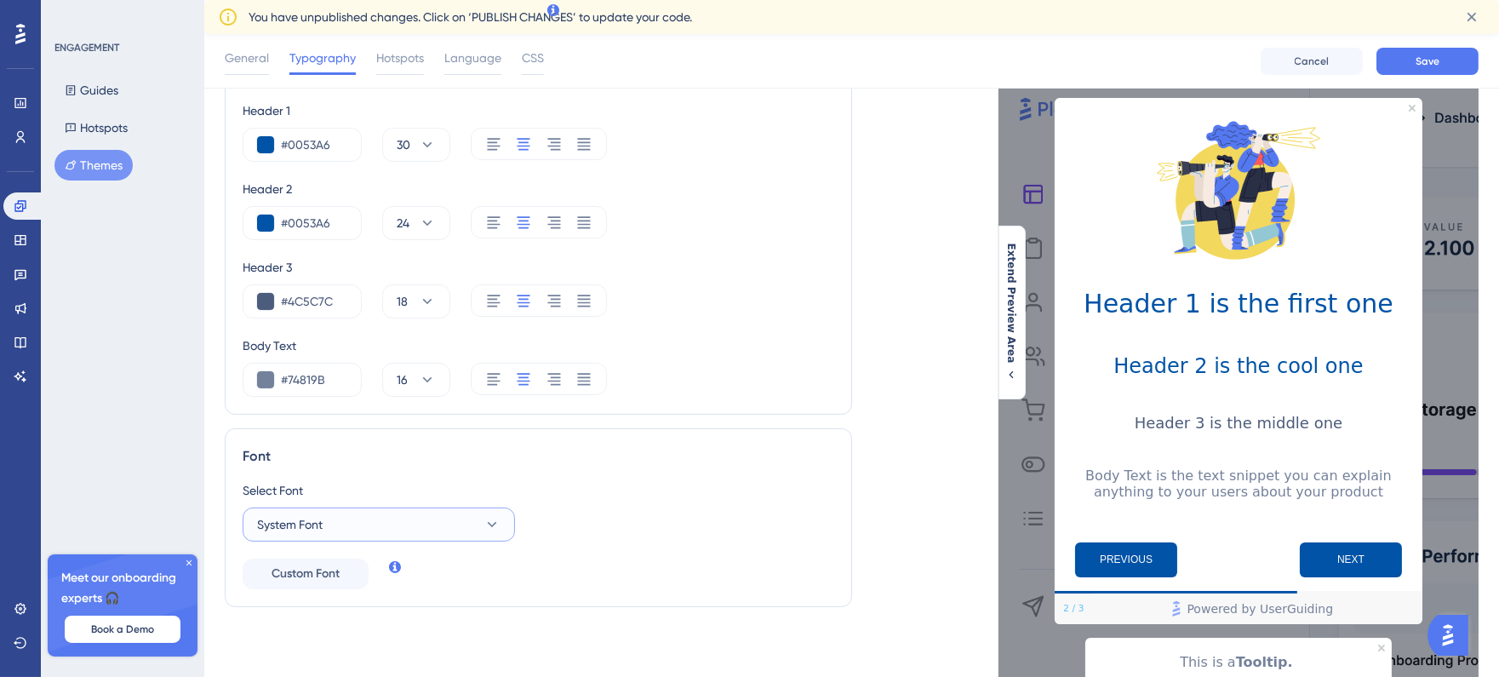
click at [363, 514] on button "System Font" at bounding box center [379, 524] width 272 height 34
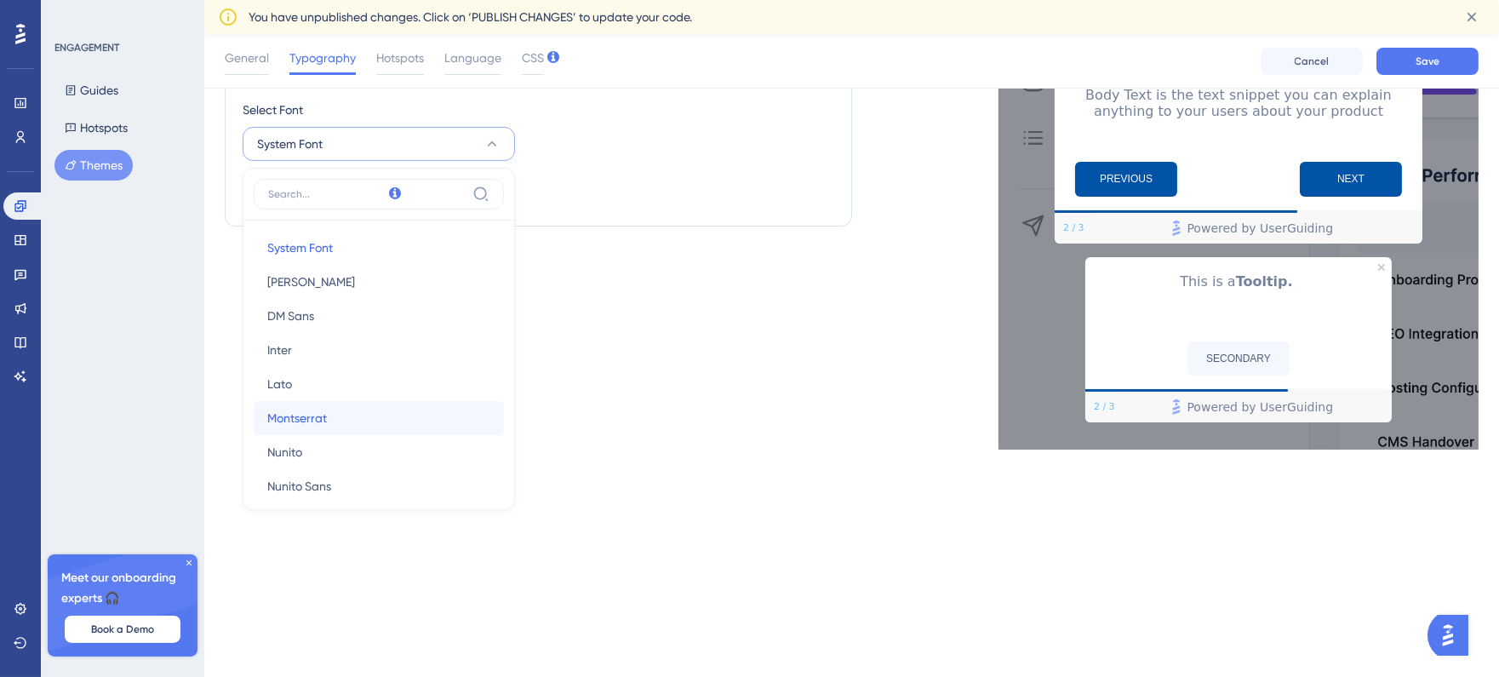
click at [319, 414] on span "Montserrat" at bounding box center [297, 418] width 60 height 20
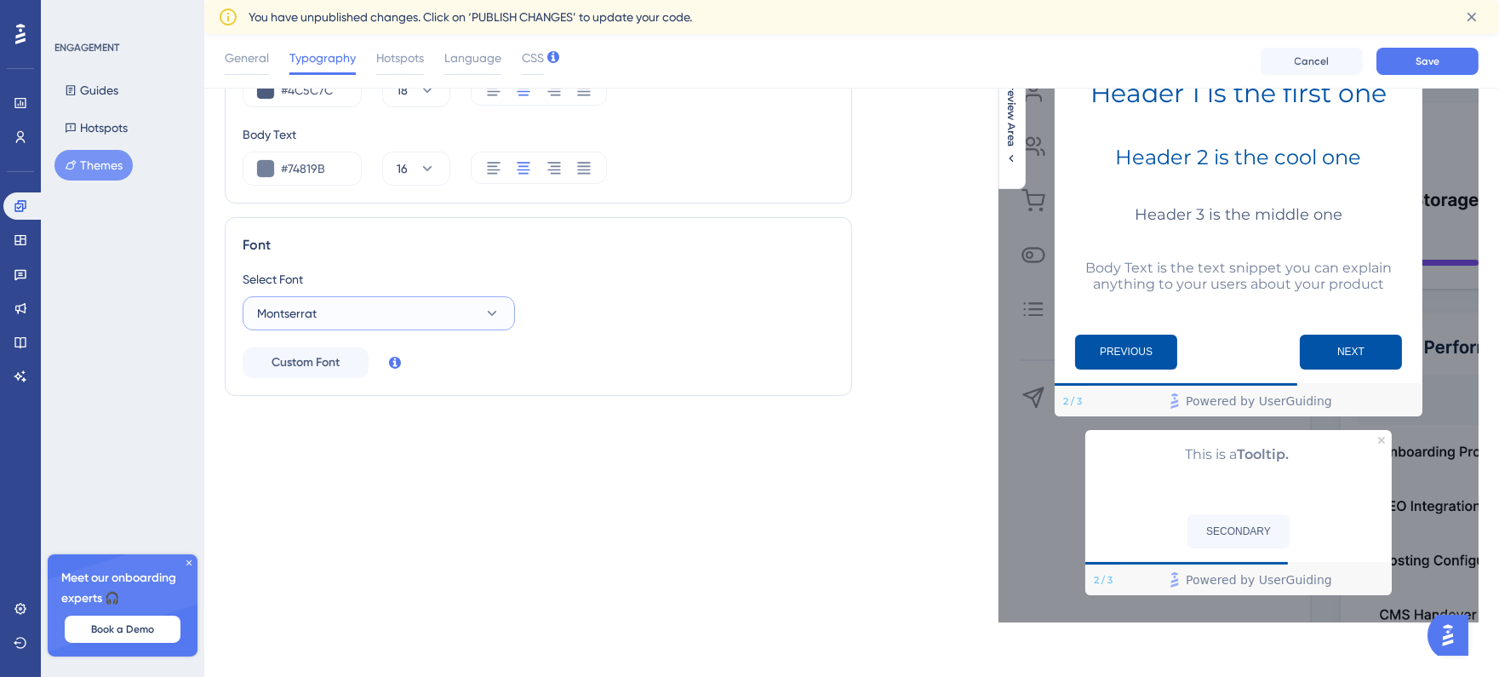
click at [347, 299] on button "Montserrat" at bounding box center [379, 313] width 272 height 34
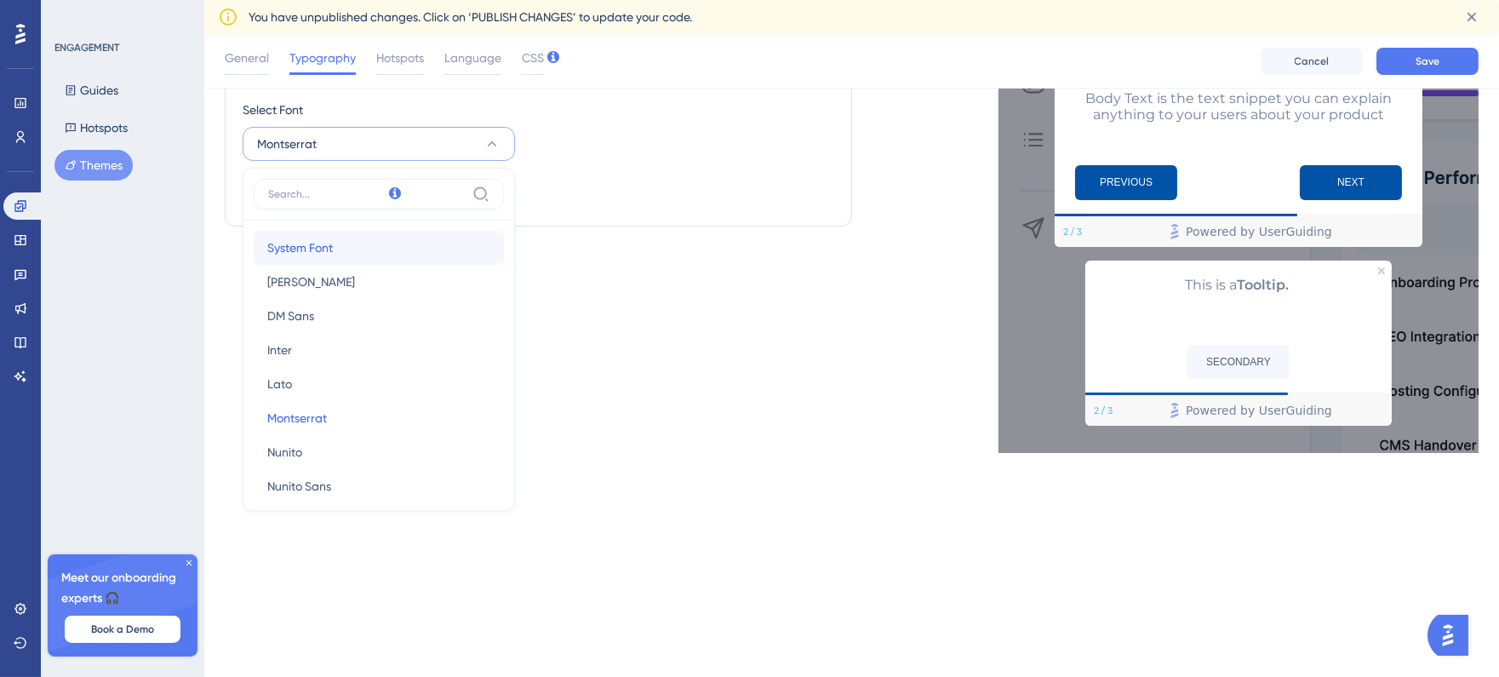
click at [324, 259] on button "System Font System Font" at bounding box center [379, 248] width 250 height 34
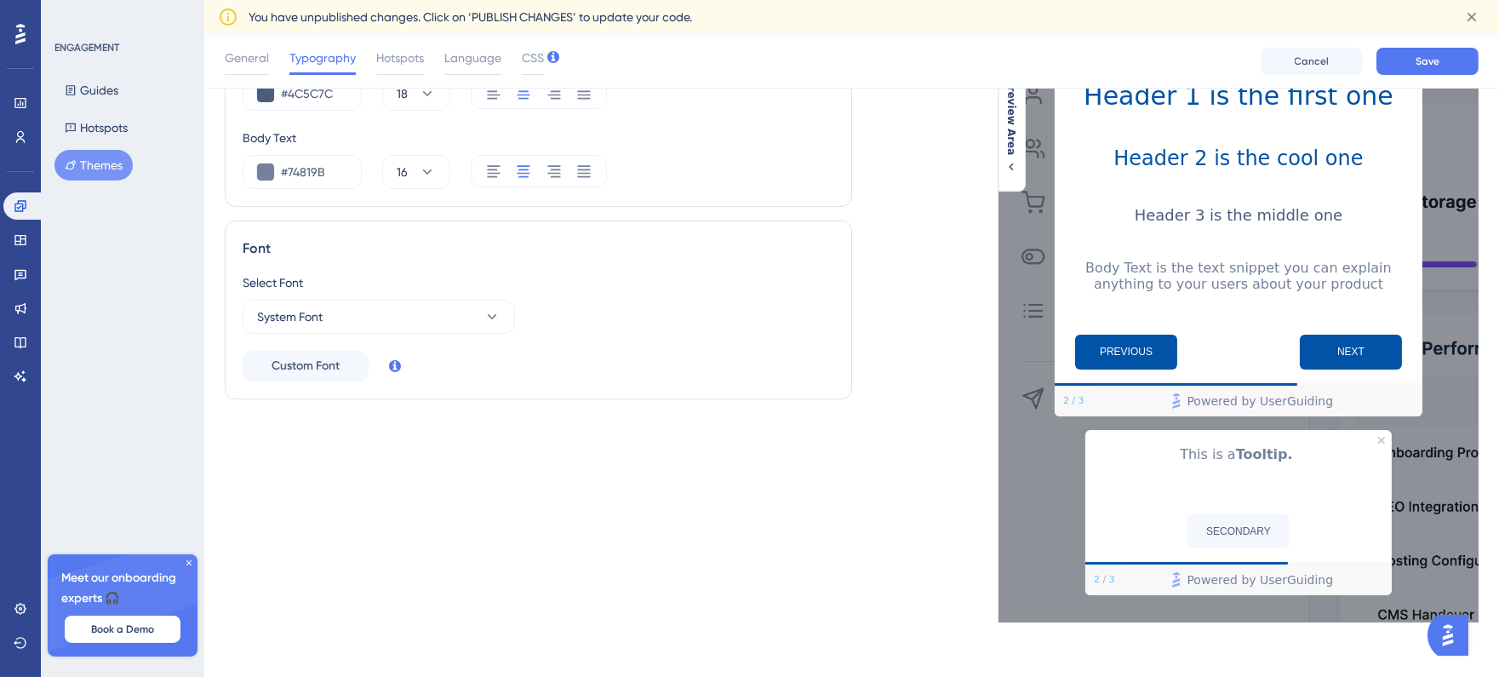
scroll to position [316, 0]
click at [350, 356] on button "Custom Font" at bounding box center [306, 366] width 126 height 31
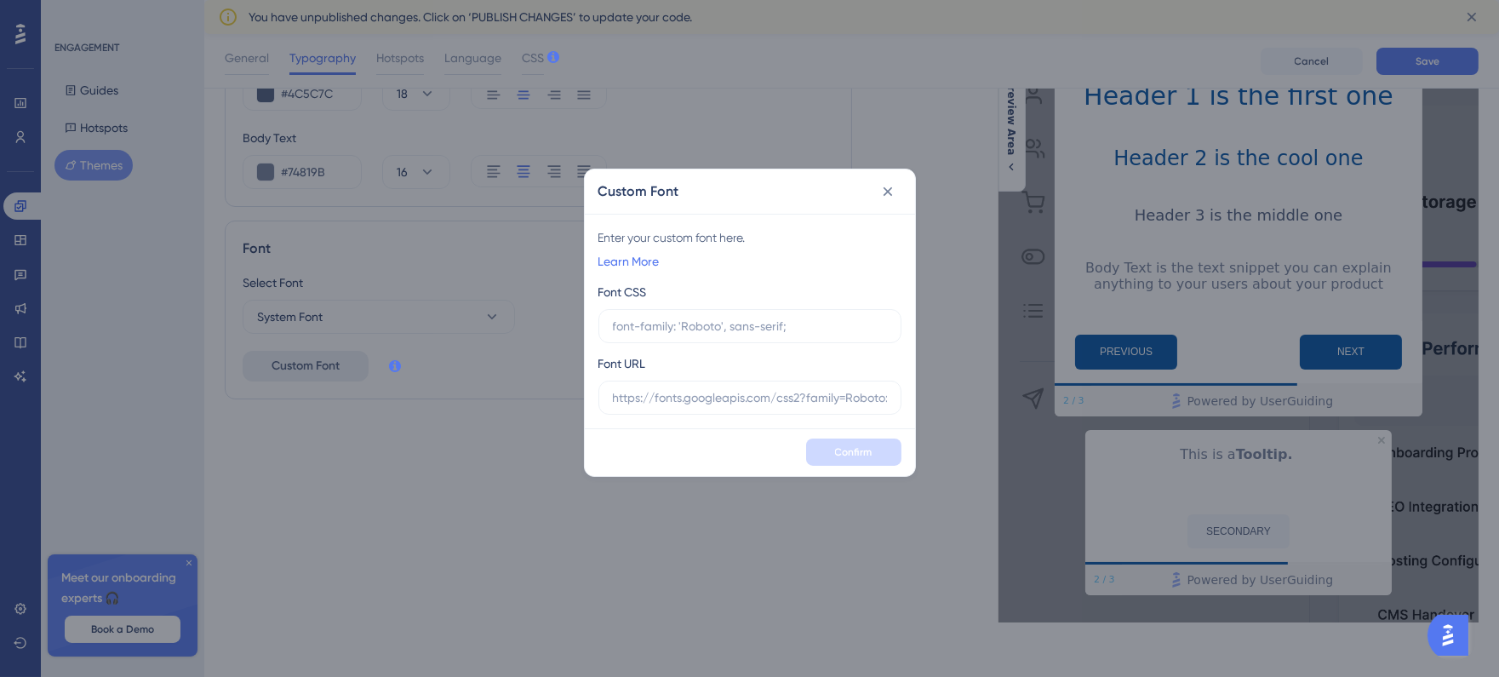
scroll to position [301, 0]
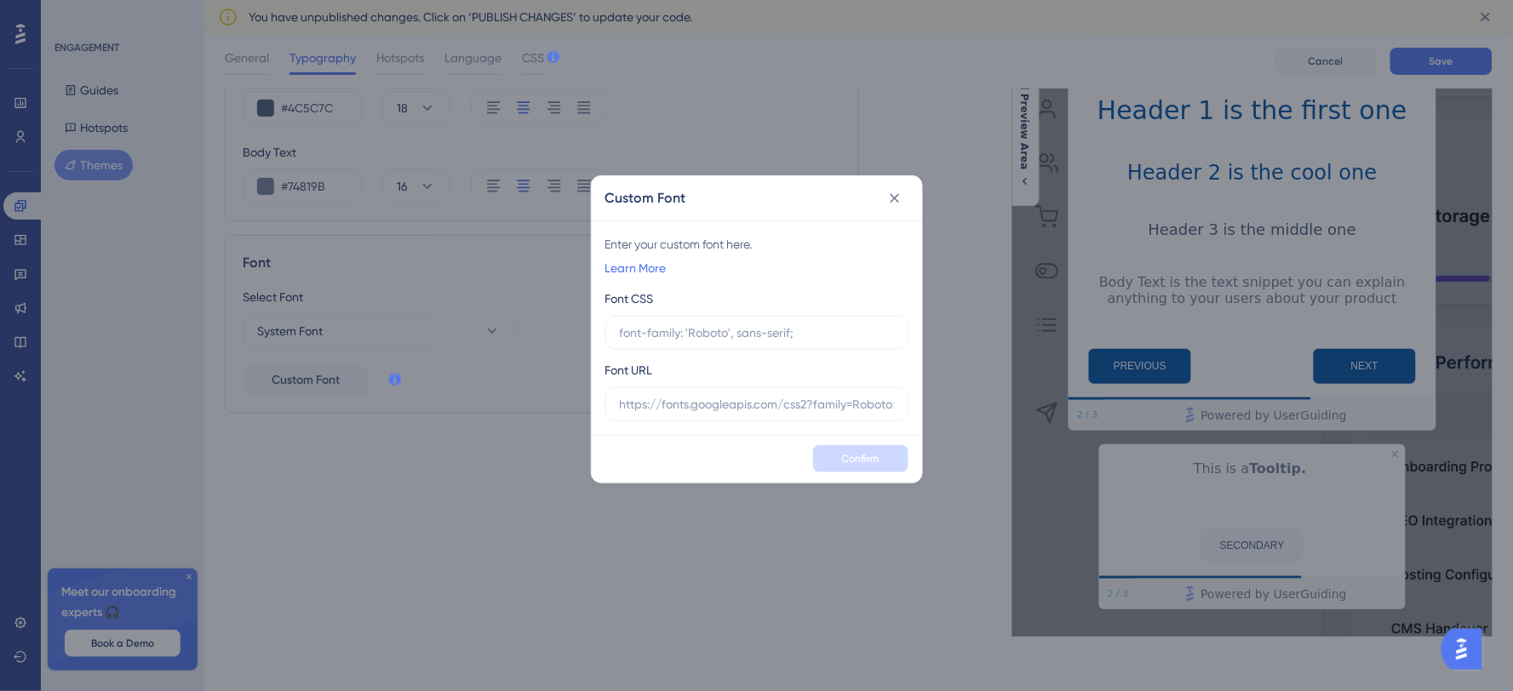
click at [891, 199] on icon at bounding box center [894, 198] width 17 height 17
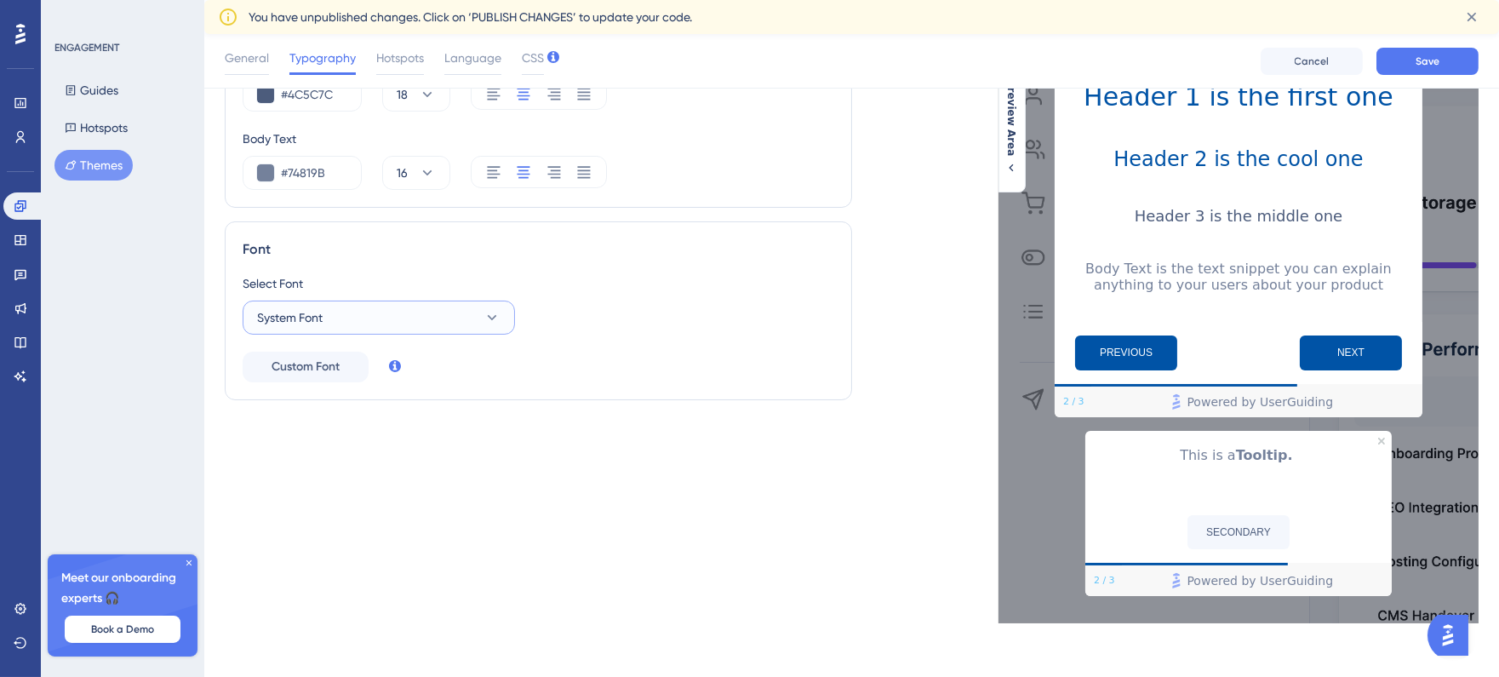
click at [351, 313] on button "System Font" at bounding box center [379, 318] width 272 height 34
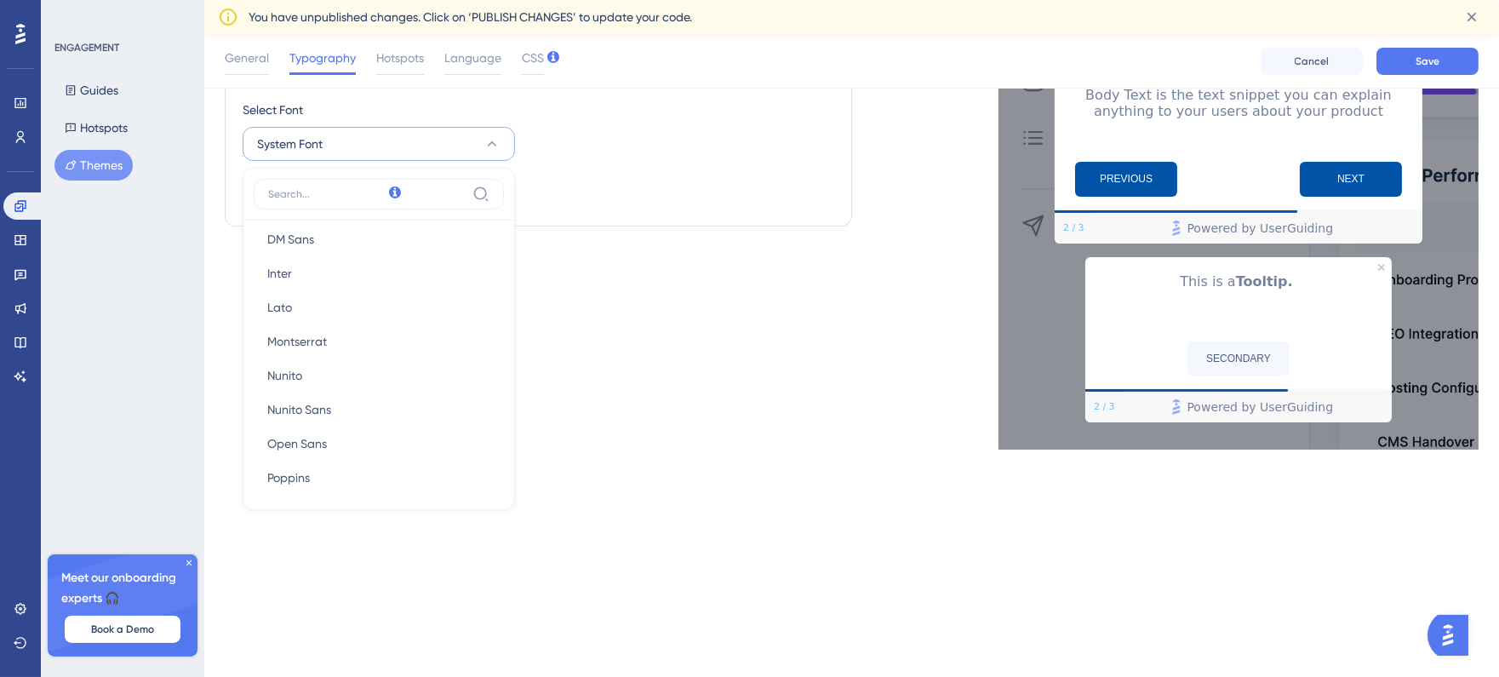
scroll to position [252, 0]
click at [355, 475] on span "Source Sans Pro" at bounding box center [311, 472] width 88 height 20
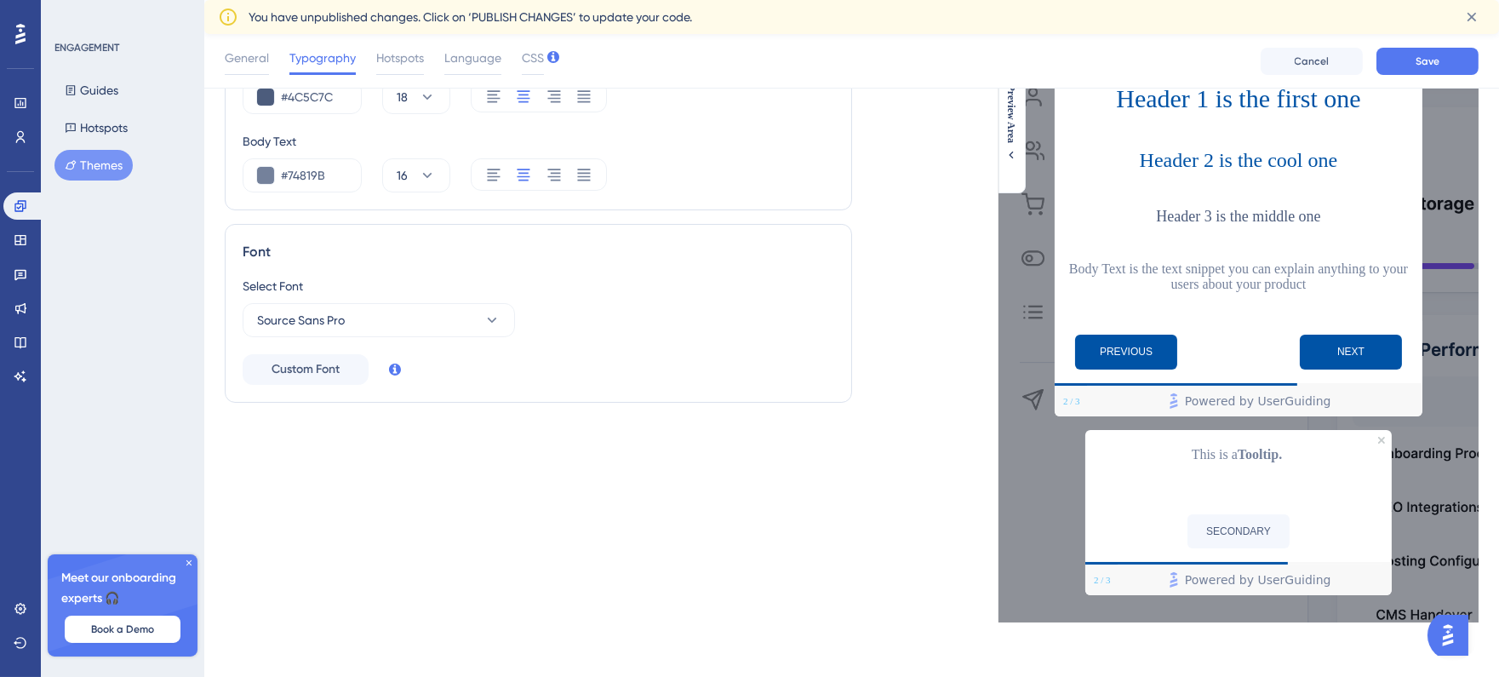
scroll to position [308, 0]
click at [384, 303] on button "Source Sans Pro" at bounding box center [379, 320] width 272 height 34
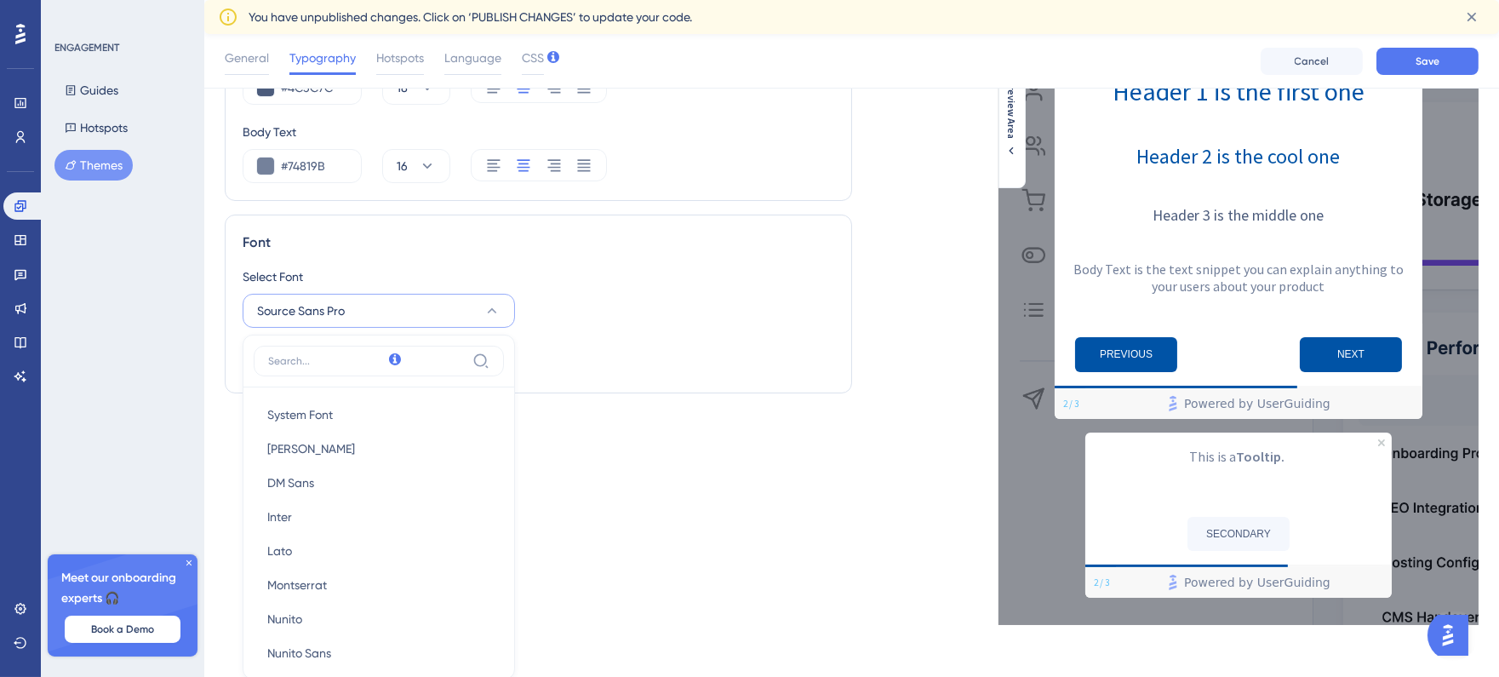
scroll to position [477, 0]
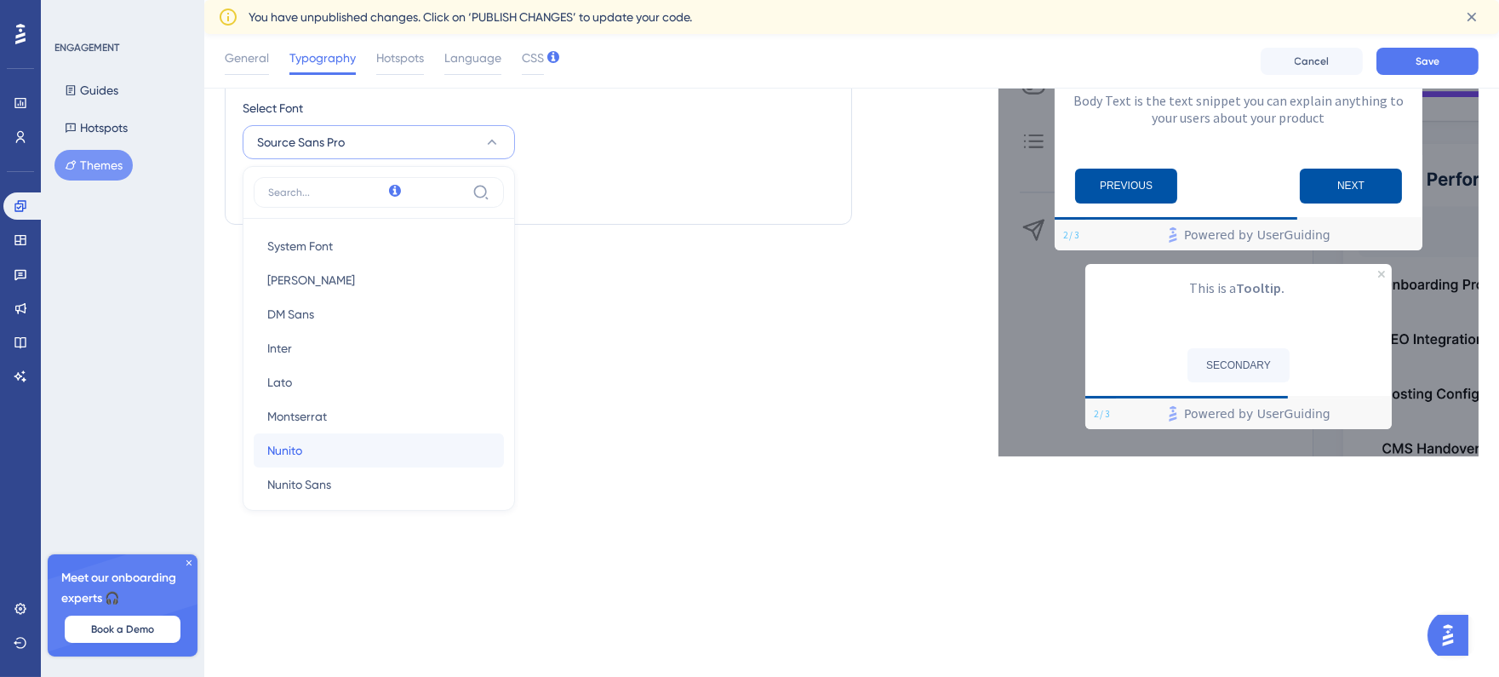
click at [341, 461] on button "Nunito Nunito" at bounding box center [379, 450] width 250 height 34
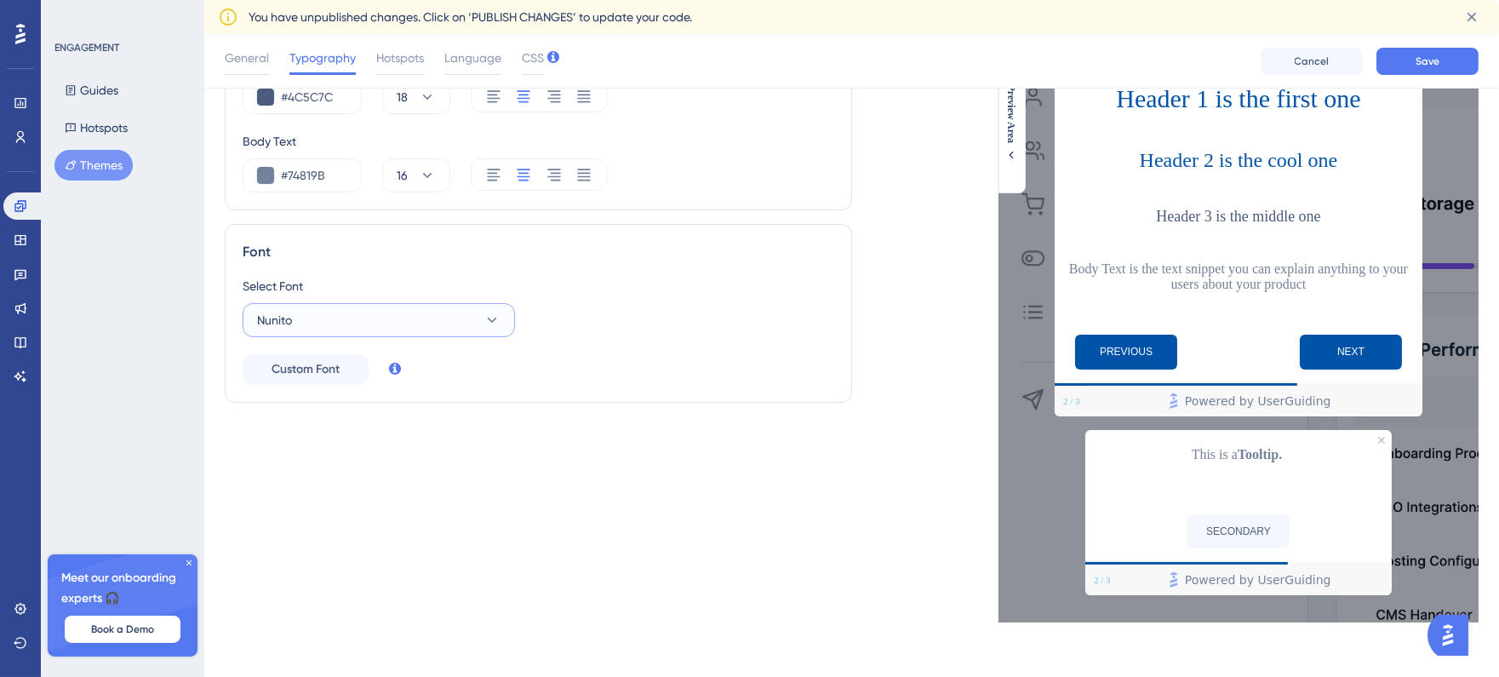
click at [417, 327] on button "Nunito" at bounding box center [379, 320] width 272 height 34
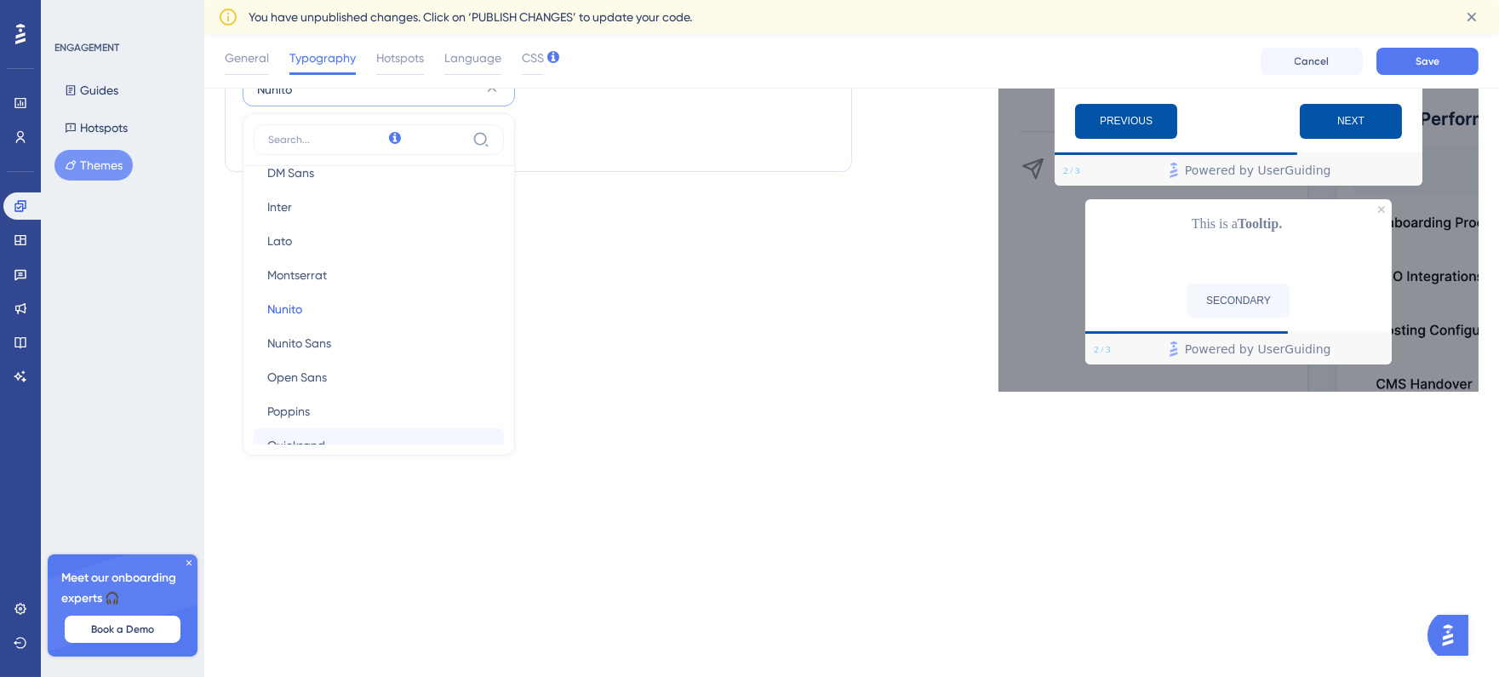
scroll to position [252, 0]
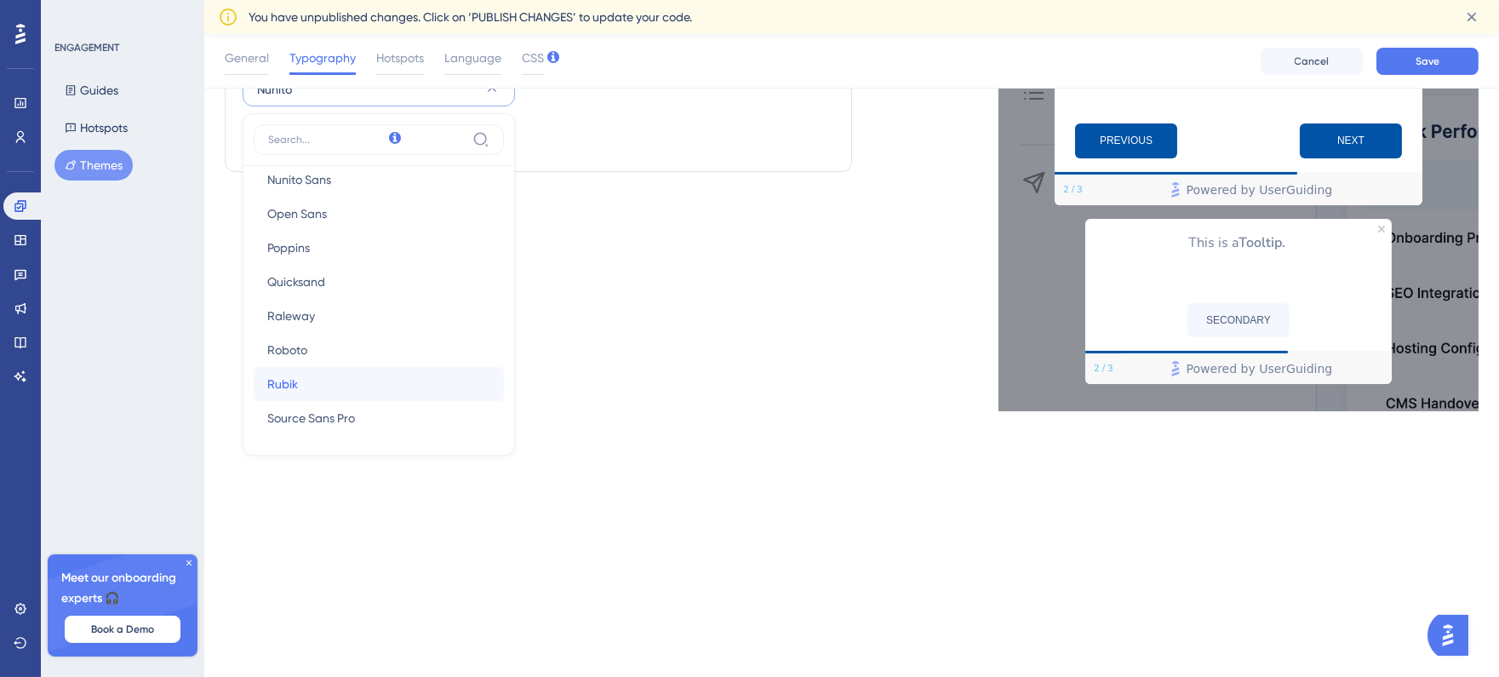
click at [370, 387] on button "Rubik Rubik" at bounding box center [379, 384] width 250 height 34
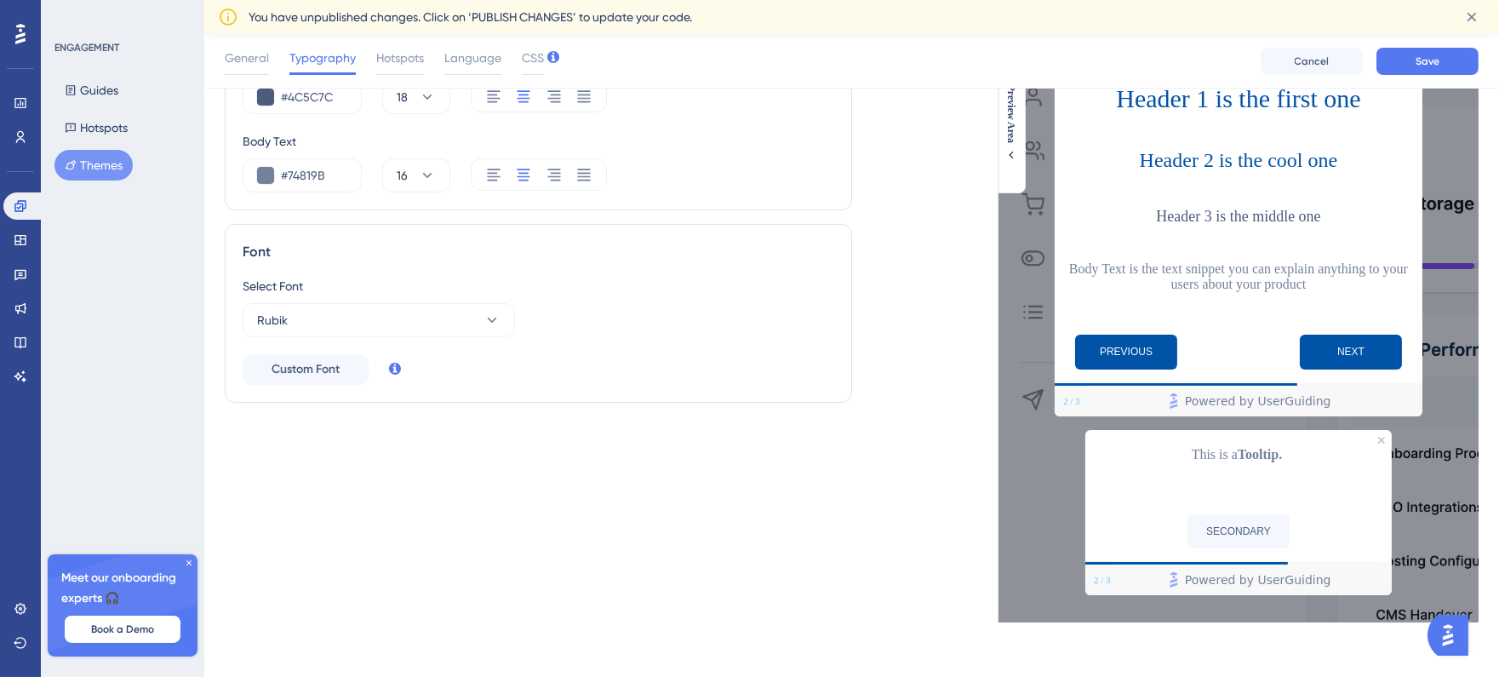
scroll to position [301, 0]
click at [387, 311] on button "Rubik" at bounding box center [379, 320] width 272 height 34
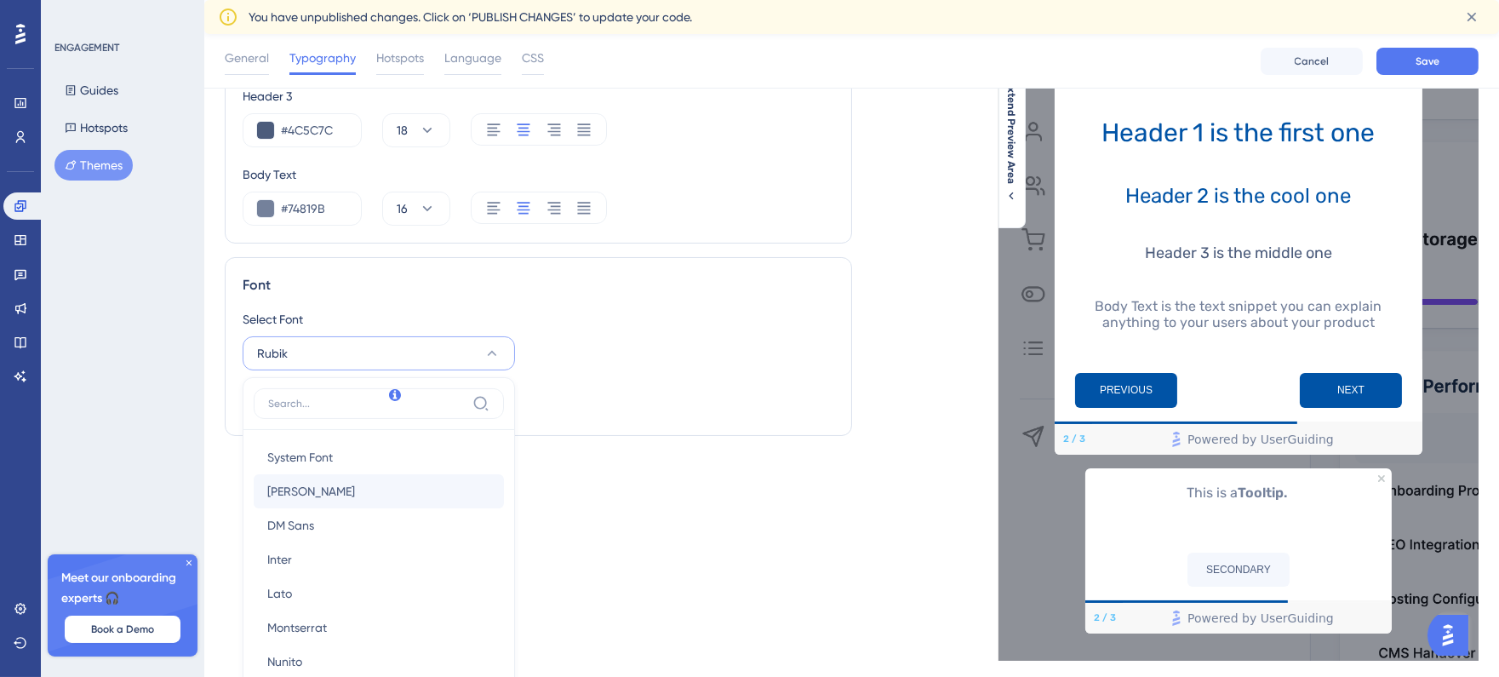
scroll to position [286, 0]
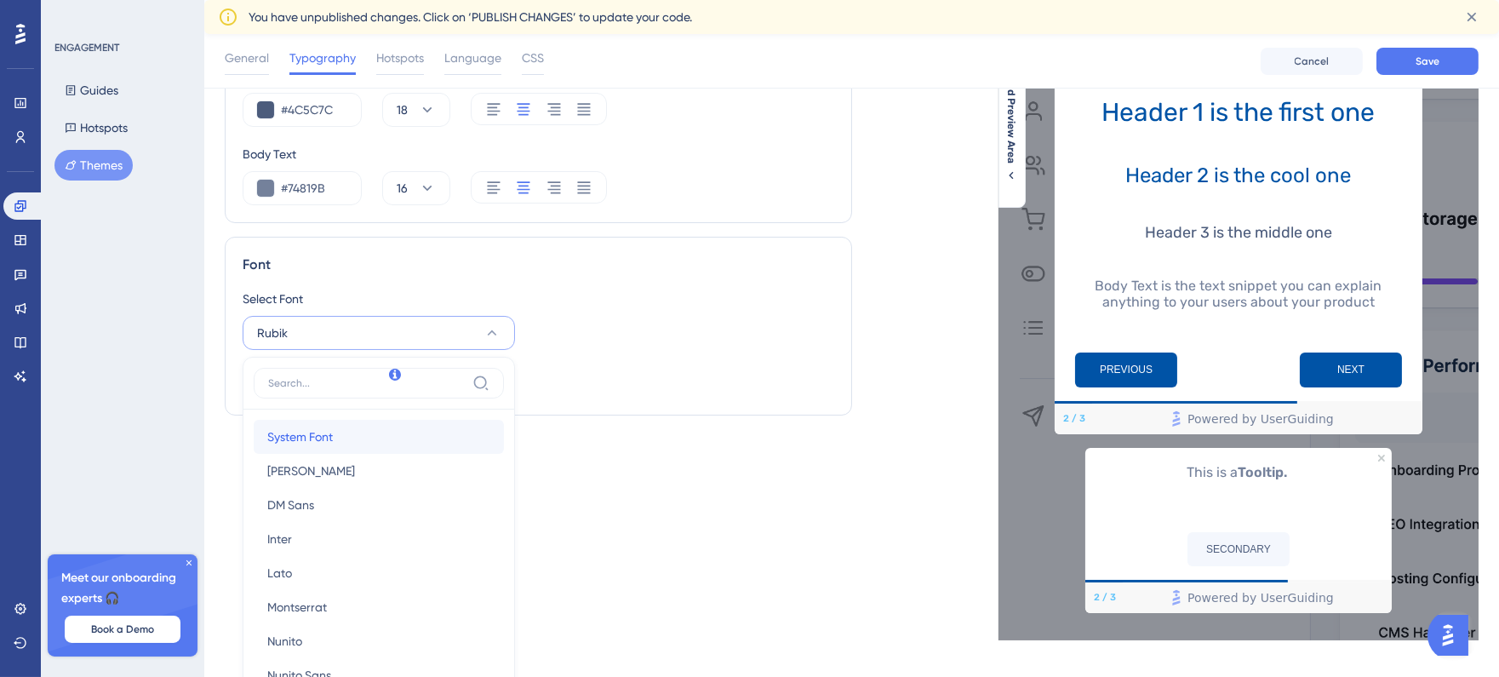
click at [364, 440] on button "System Font System Font" at bounding box center [379, 437] width 250 height 34
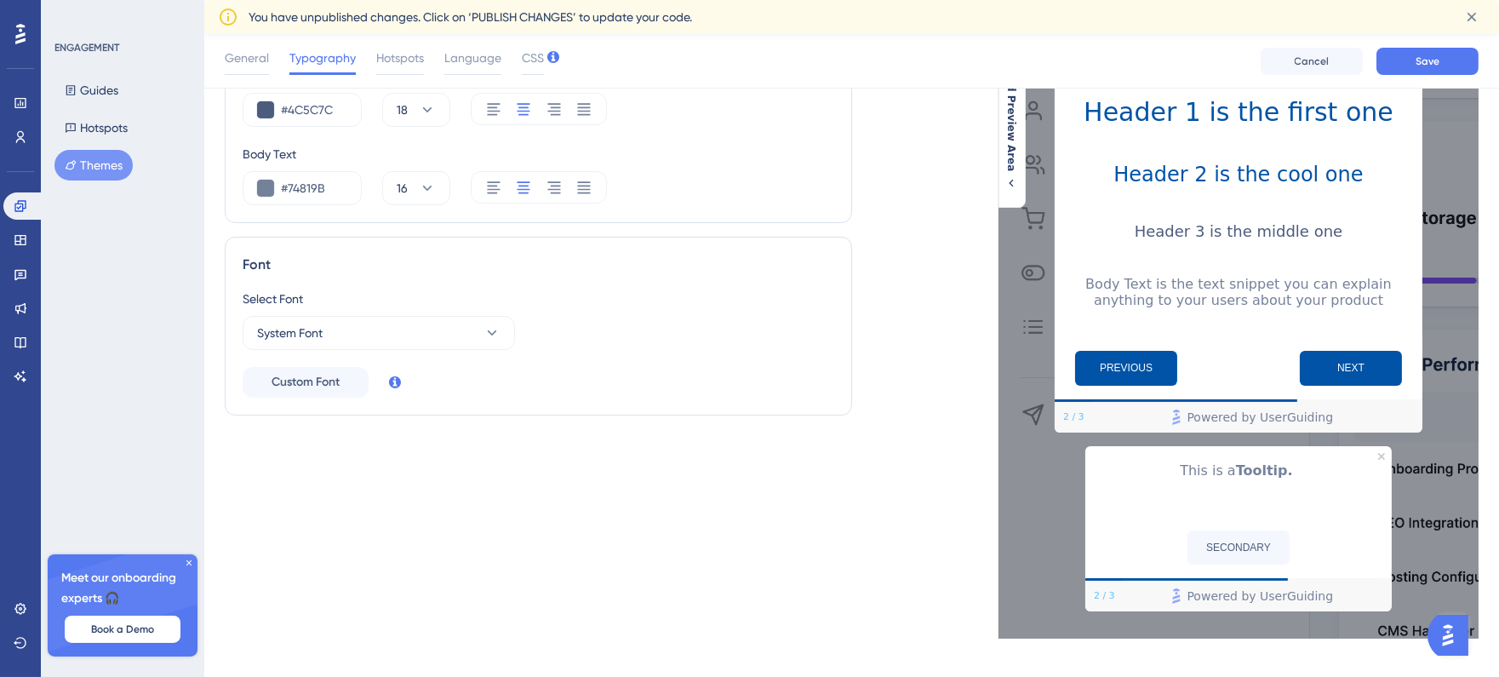
click at [618, 428] on div "Font Select Font System Font Custom Font" at bounding box center [539, 333] width 628 height 192
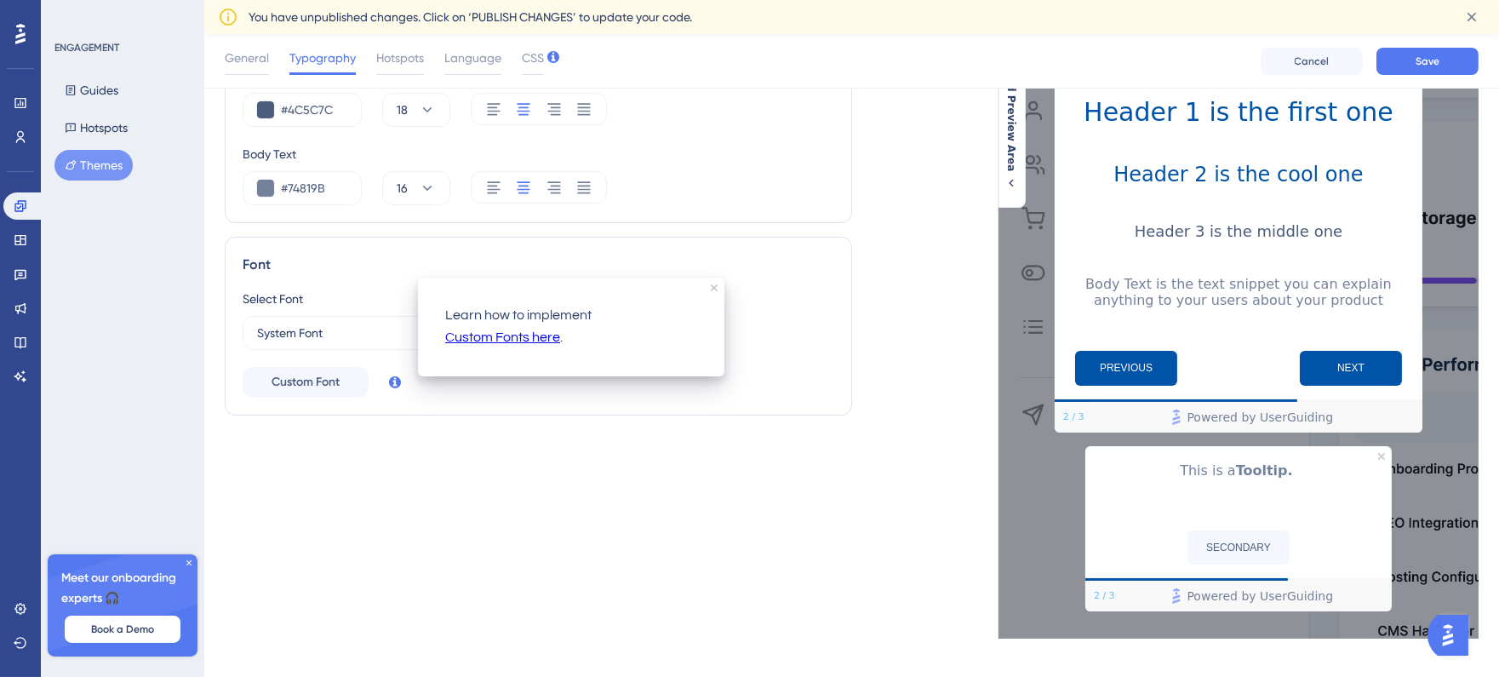
click at [658, 433] on div "Text Style Header 1 #0053A6 30 Header 2 #0053A6 24 Header 3 #4C5C7C 18 Body Tex…" at bounding box center [539, 248] width 628 height 782
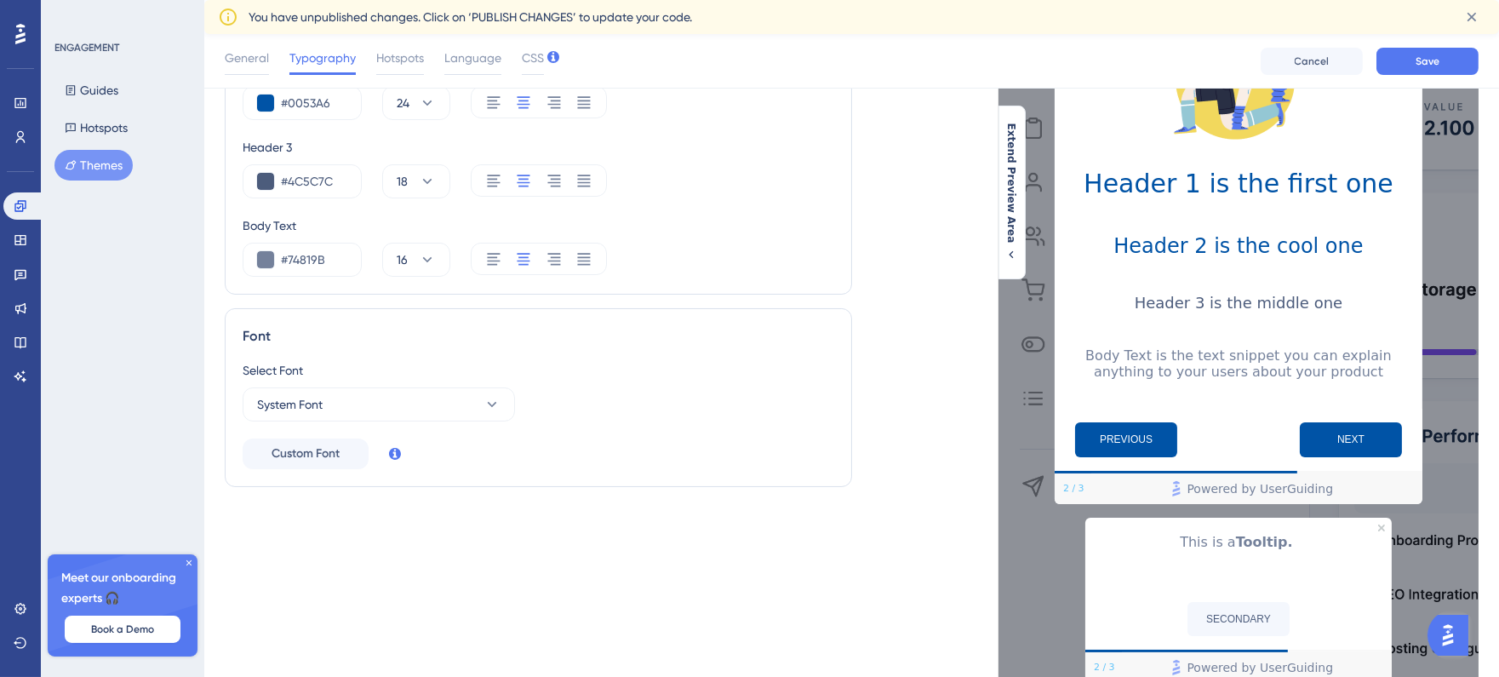
scroll to position [0, 0]
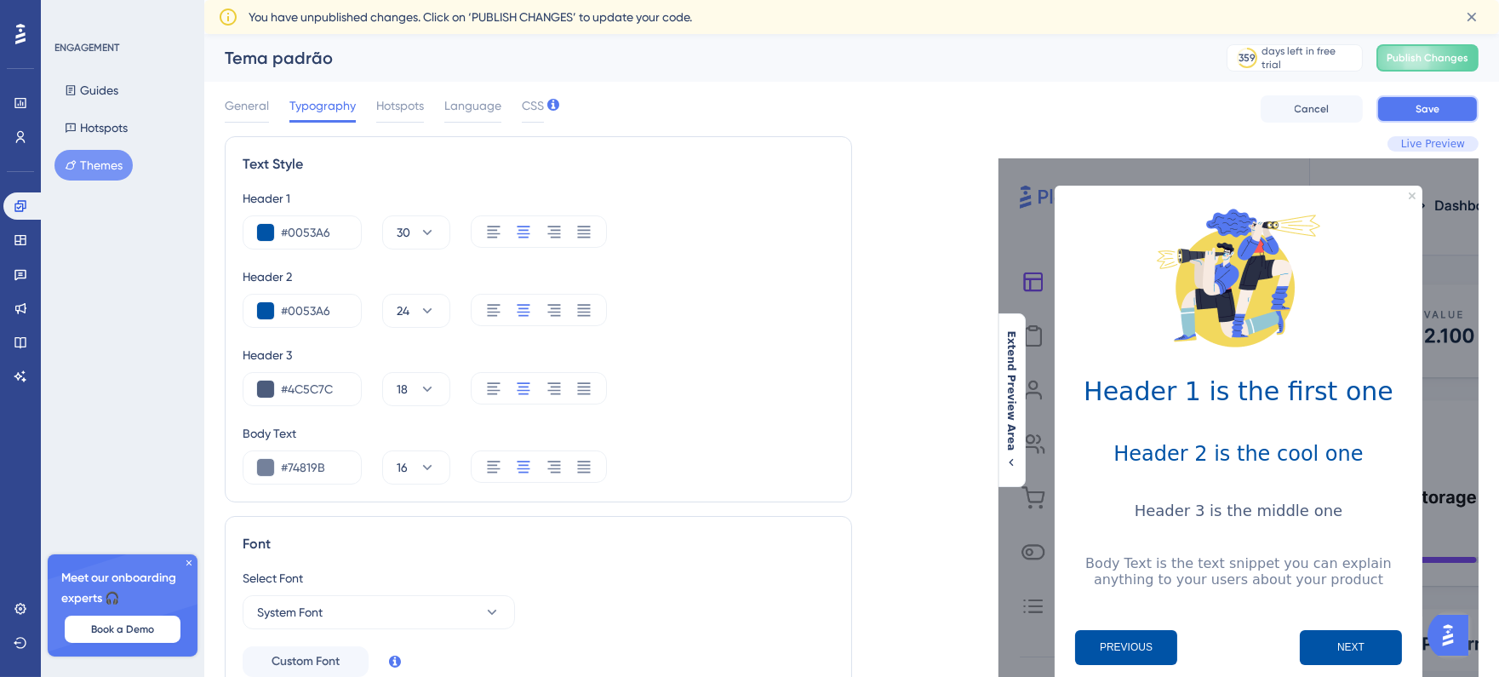
click at [1419, 120] on button "Save" at bounding box center [1428, 108] width 102 height 27
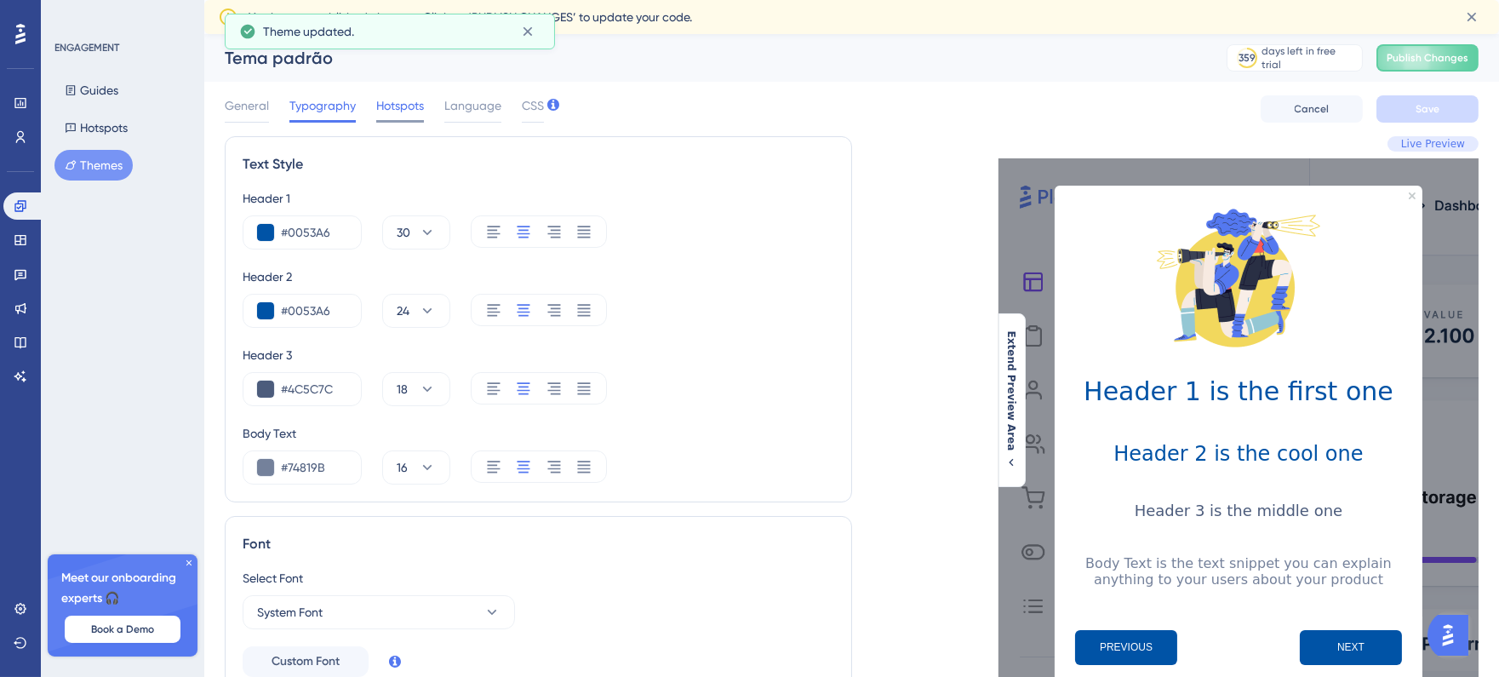
click at [406, 117] on div "Hotspots" at bounding box center [400, 108] width 48 height 27
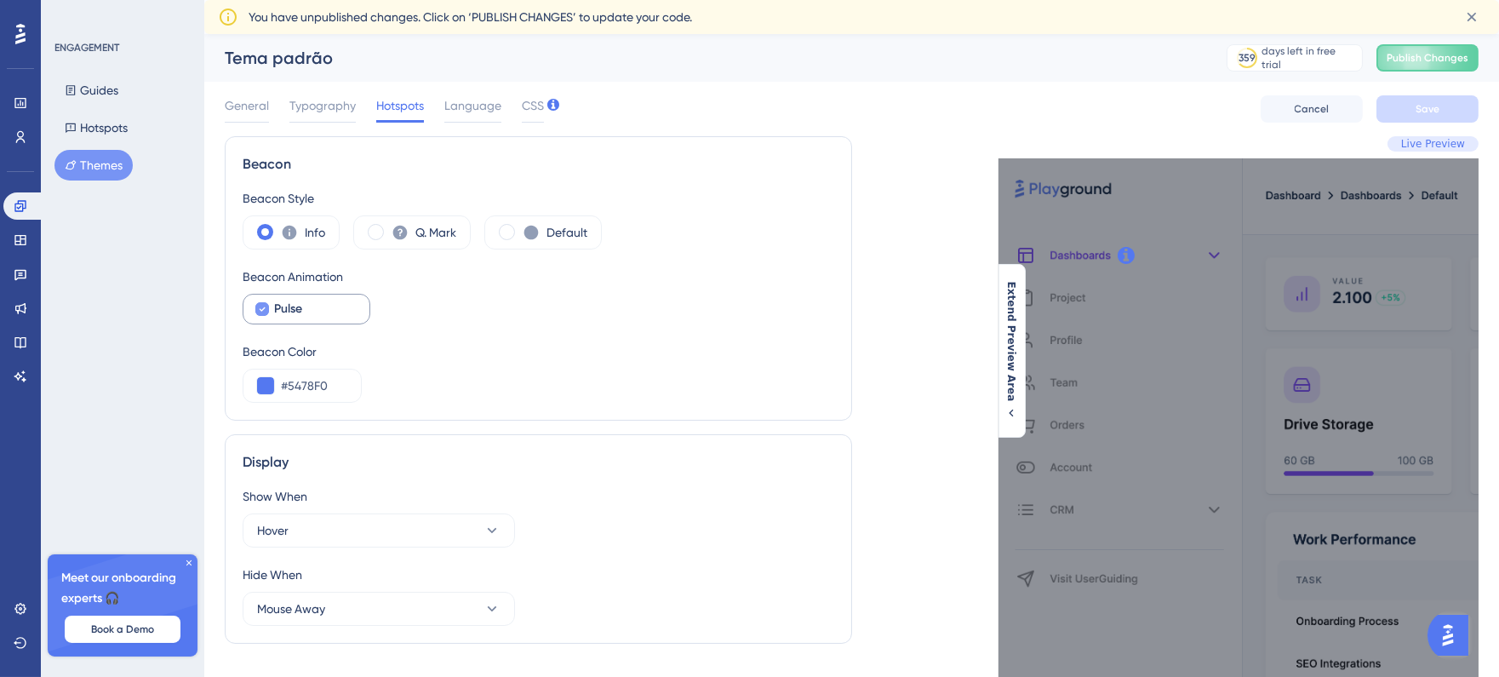
click at [307, 301] on div "Pulse" at bounding box center [315, 309] width 82 height 20
click at [302, 301] on span "Pulse" at bounding box center [288, 309] width 28 height 20
checkbox input "false"
click at [313, 389] on input "#5478F0" at bounding box center [314, 386] width 66 height 20
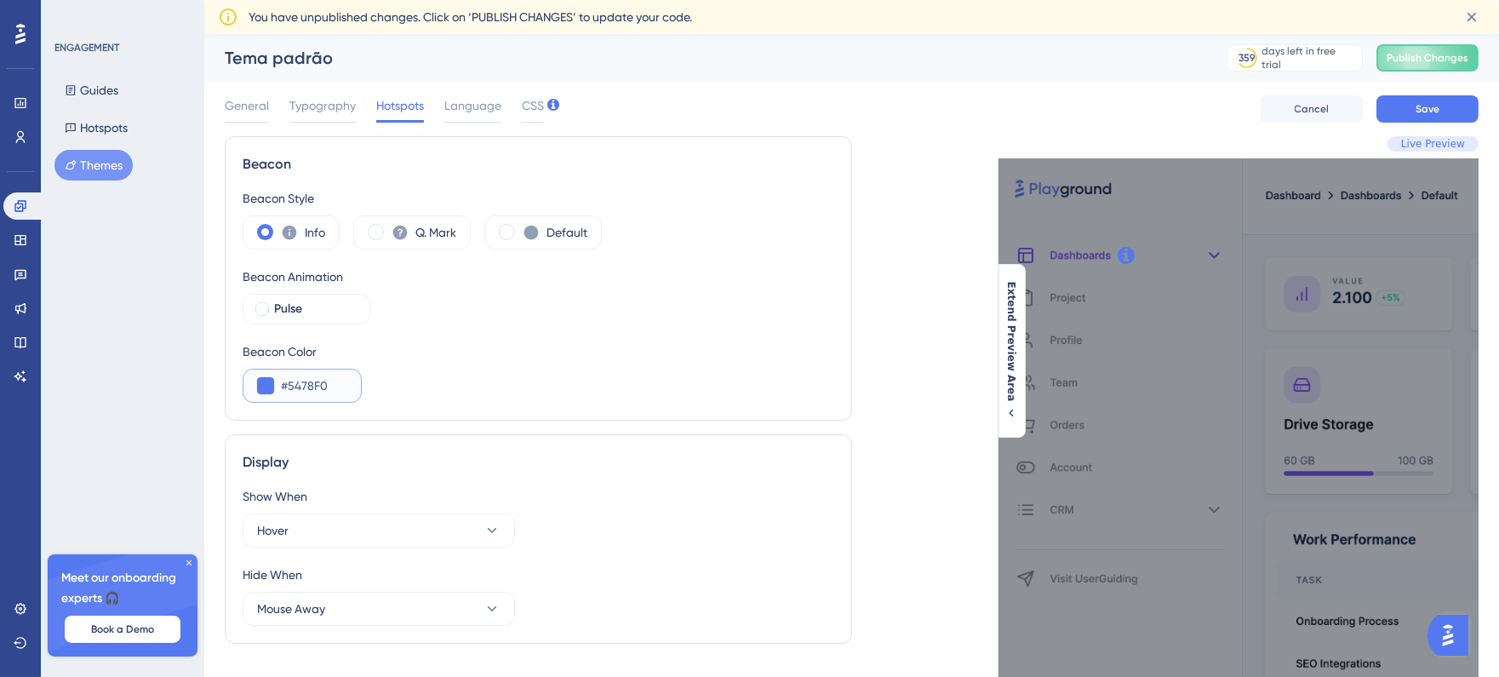
click at [313, 389] on input "#5478F0" at bounding box center [314, 386] width 66 height 20
paste input "0053A6"
type input "#0053A6"
click at [462, 381] on div "Beacon Color #0053A6" at bounding box center [539, 371] width 592 height 61
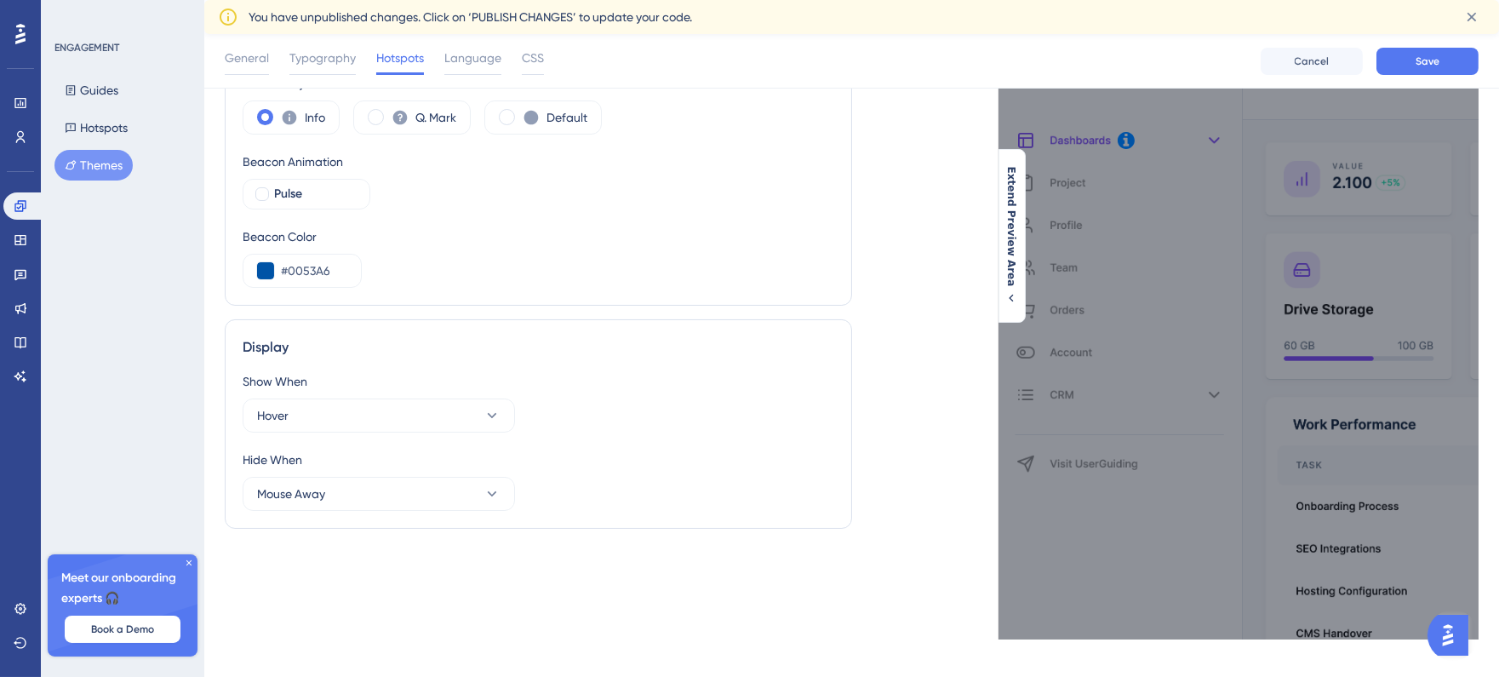
scroll to position [131, 0]
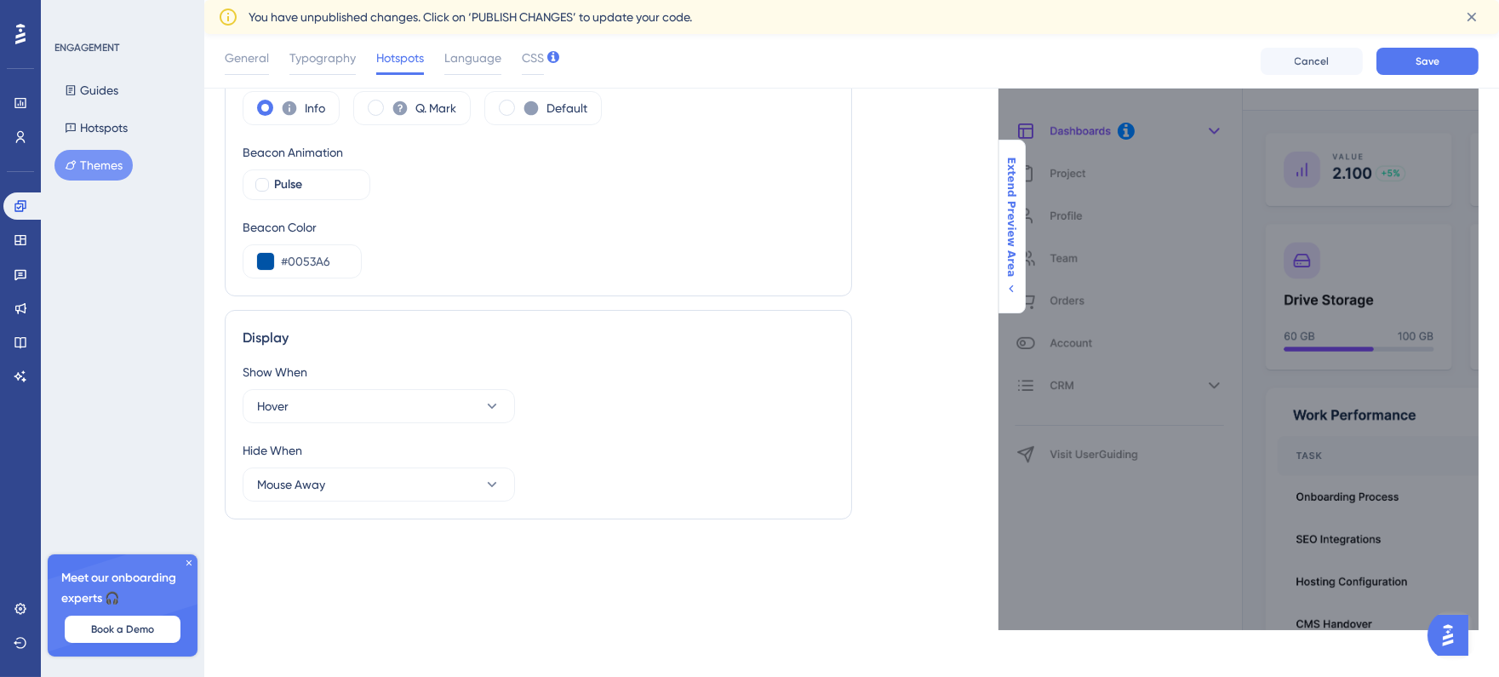
click at [1017, 282] on icon at bounding box center [1012, 289] width 14 height 14
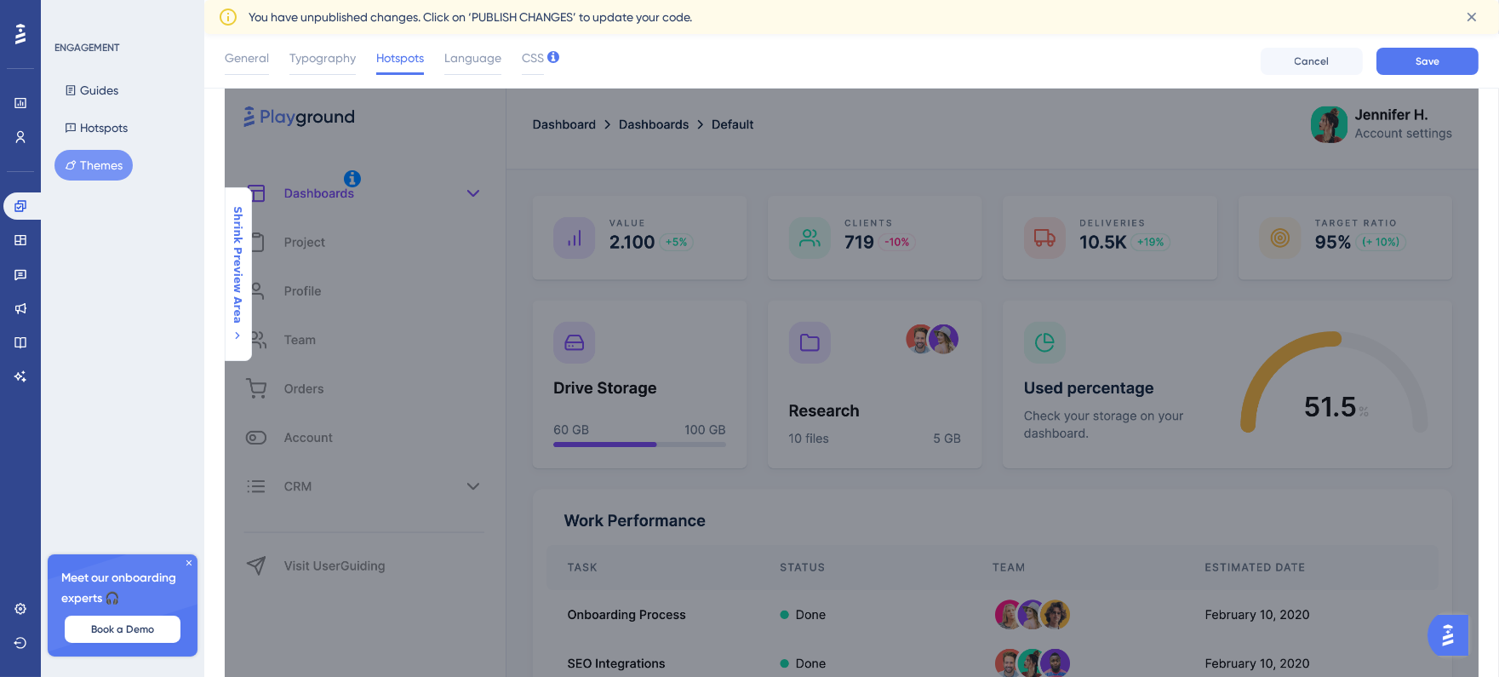
click at [235, 266] on span "Shrink Preview Area" at bounding box center [238, 265] width 14 height 118
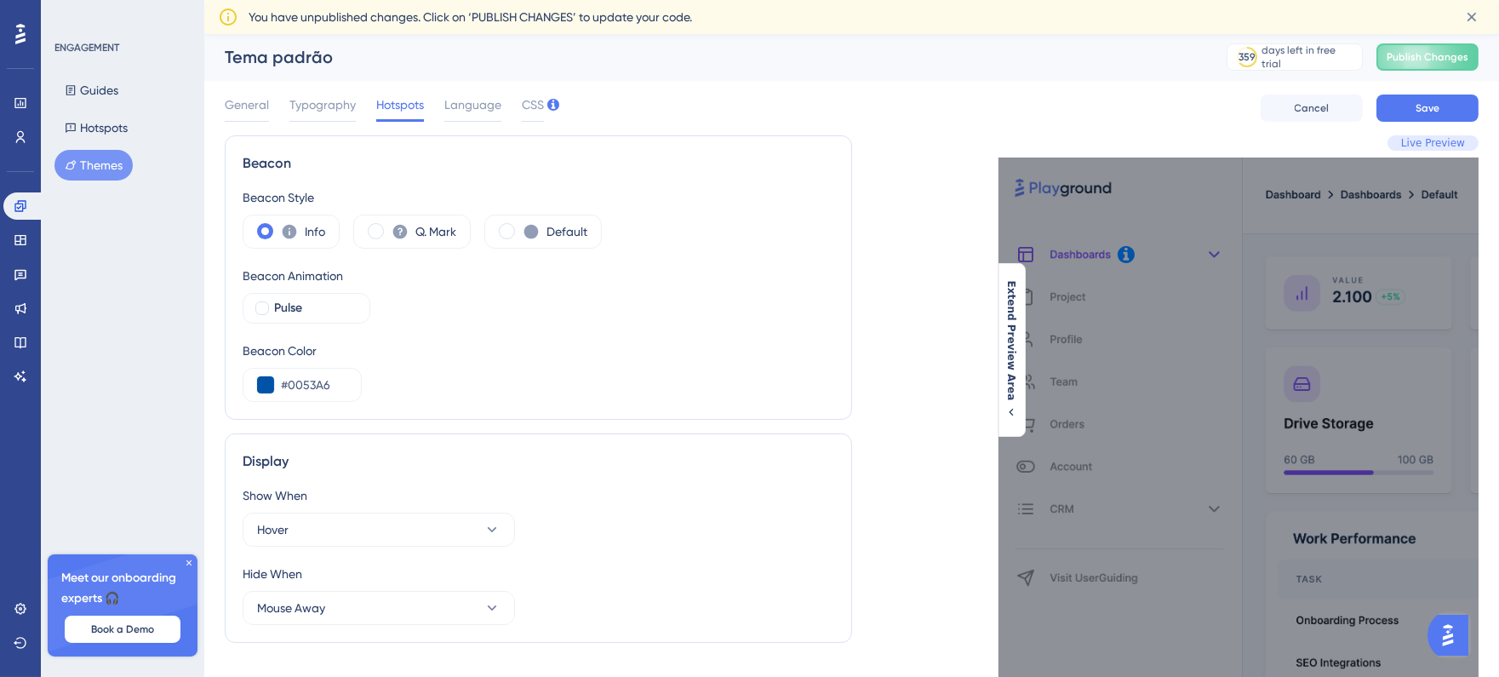
scroll to position [0, 0]
click at [433, 533] on button "Hover" at bounding box center [379, 530] width 272 height 34
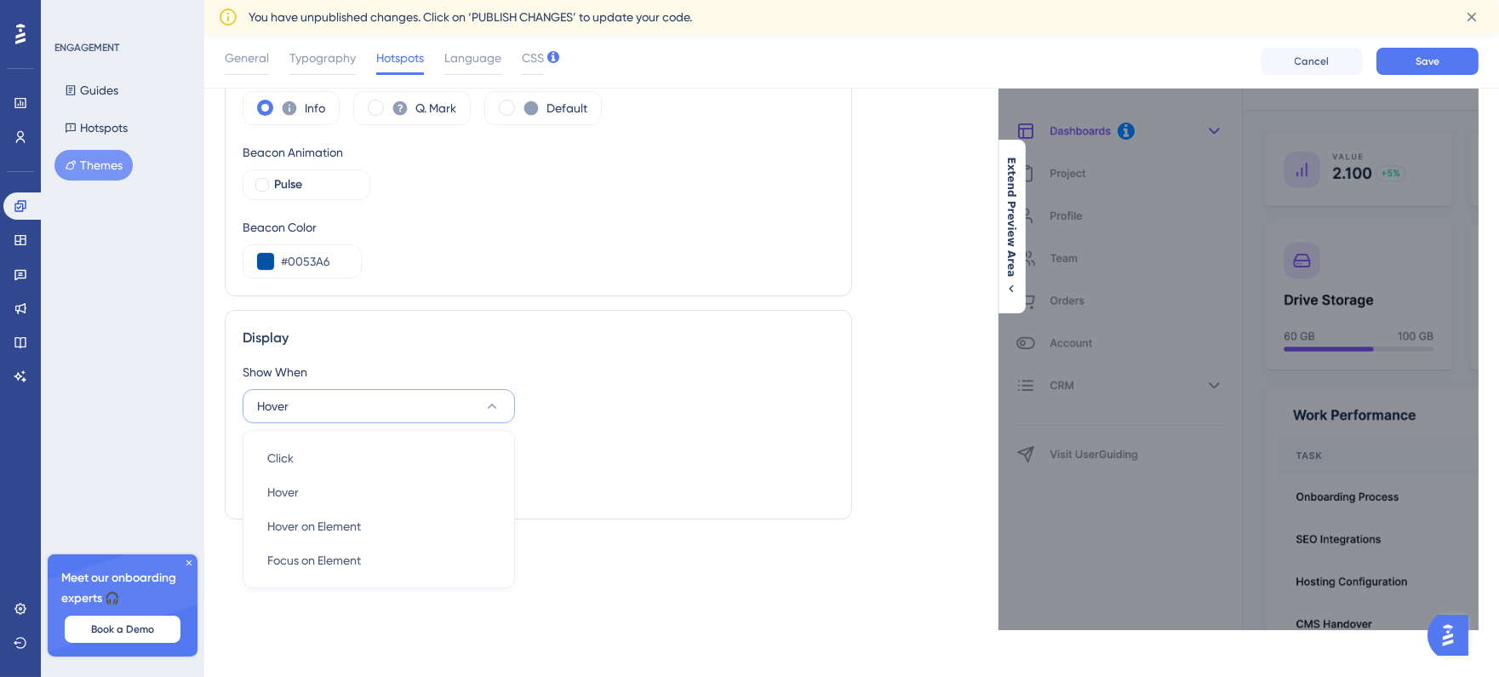
click at [571, 452] on div "Hide When" at bounding box center [539, 450] width 592 height 20
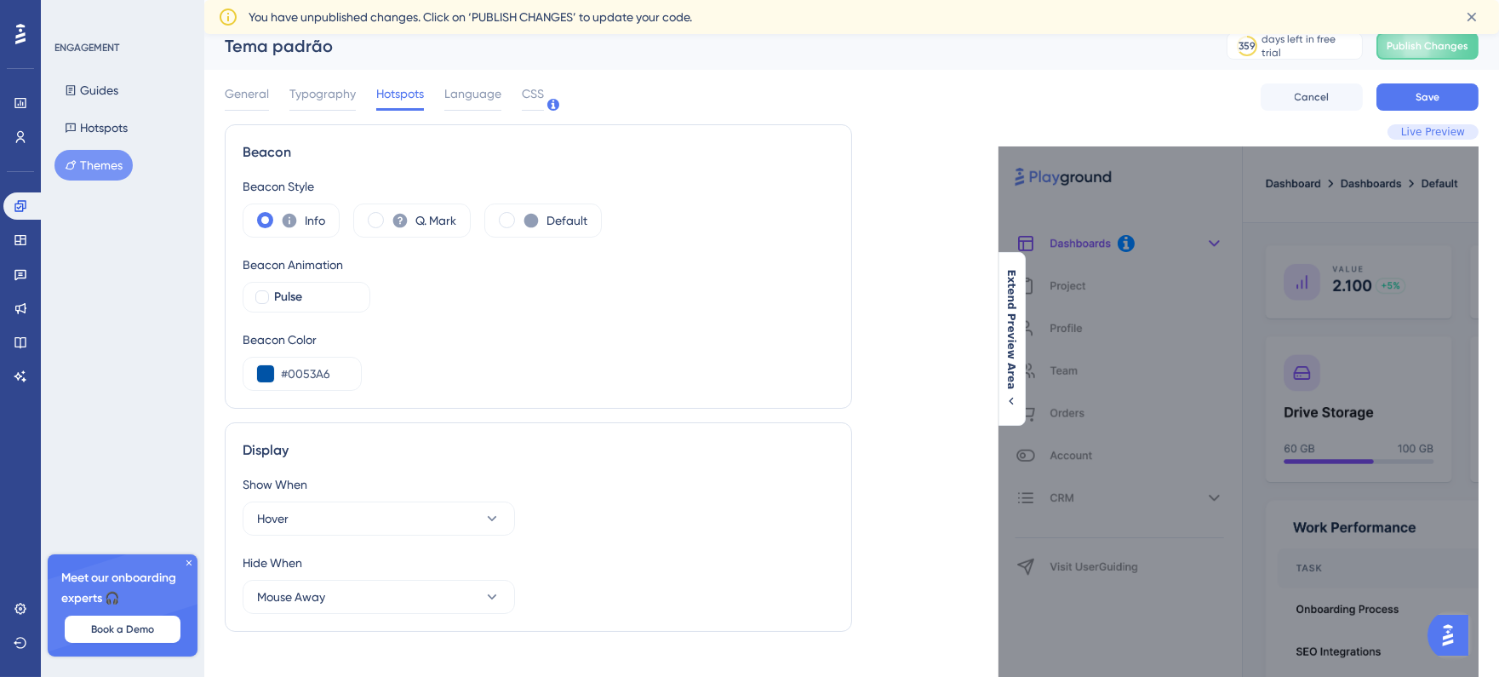
scroll to position [0, 0]
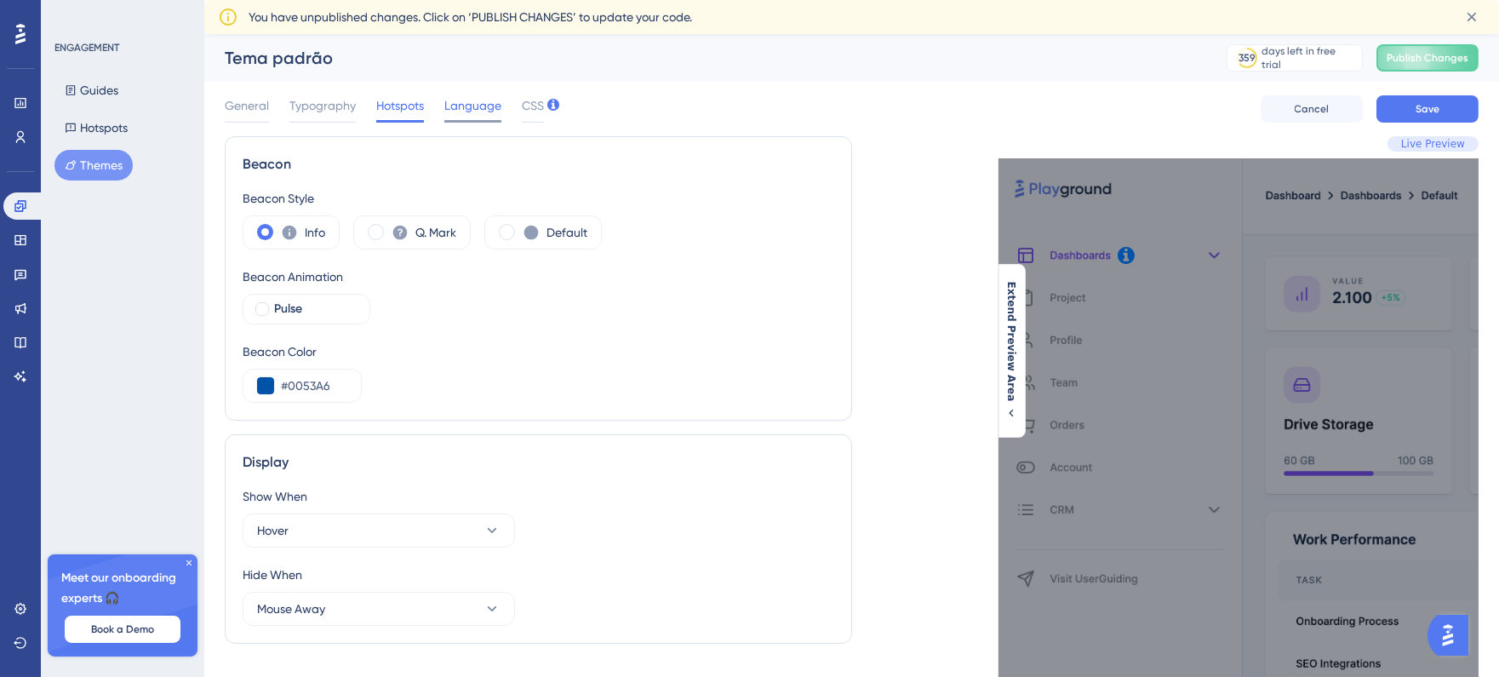
click at [456, 111] on span "Language" at bounding box center [472, 105] width 57 height 20
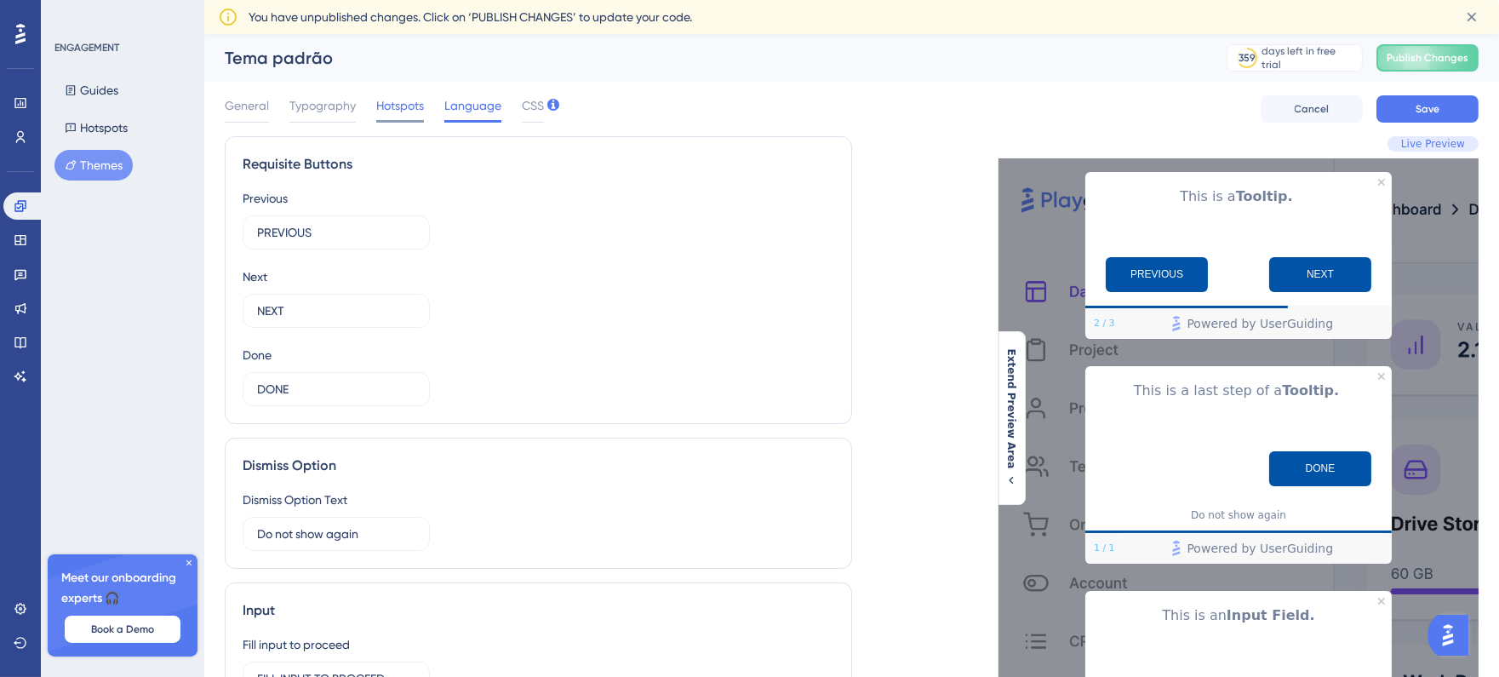
click at [392, 109] on span "Hotspots" at bounding box center [400, 105] width 48 height 20
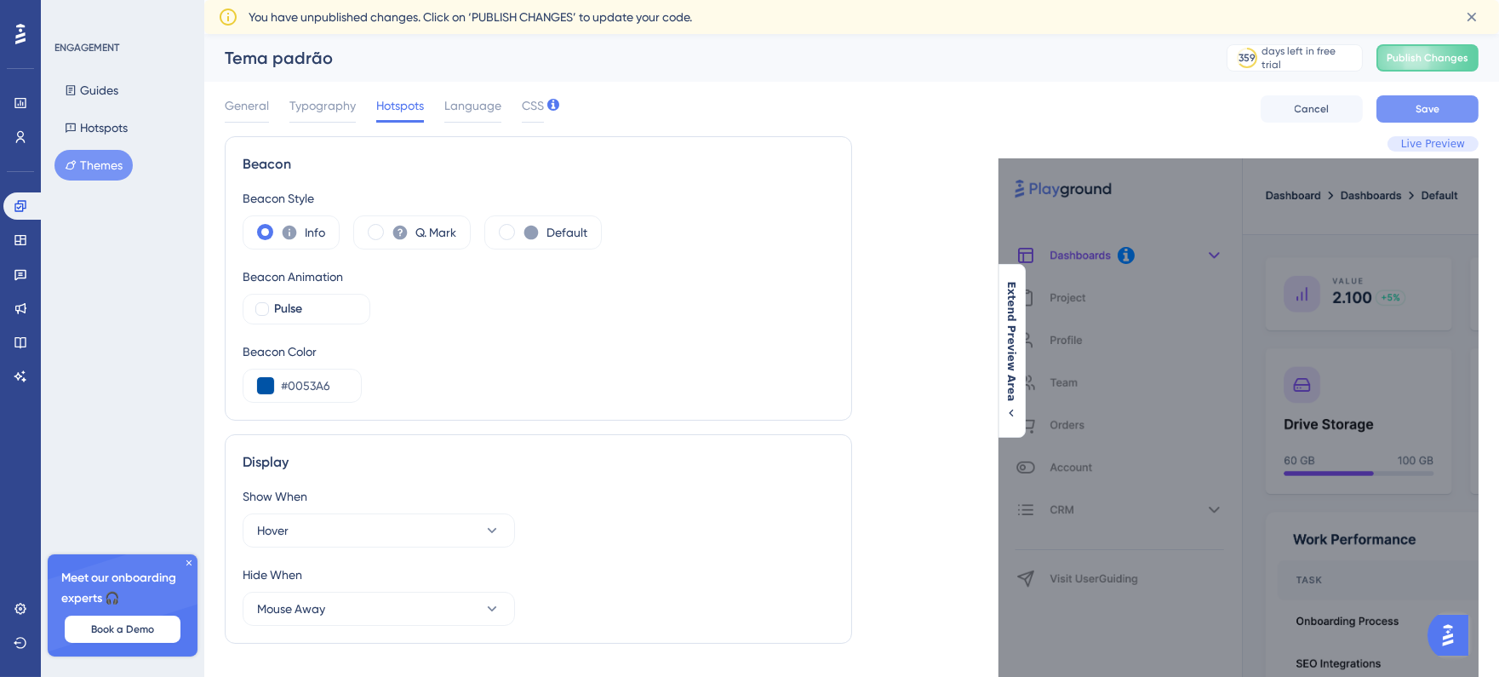
click at [1435, 112] on span "Save" at bounding box center [1428, 109] width 24 height 14
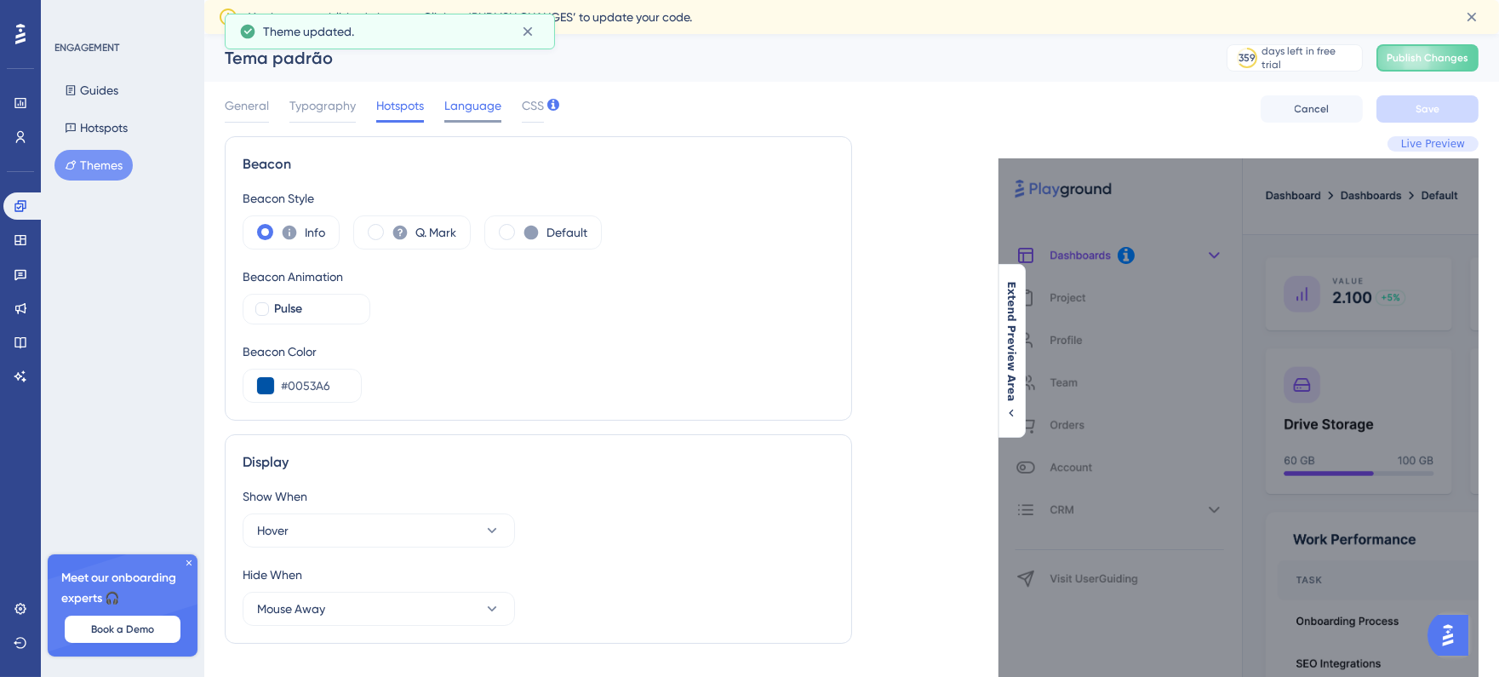
click at [479, 111] on span "Language" at bounding box center [472, 105] width 57 height 20
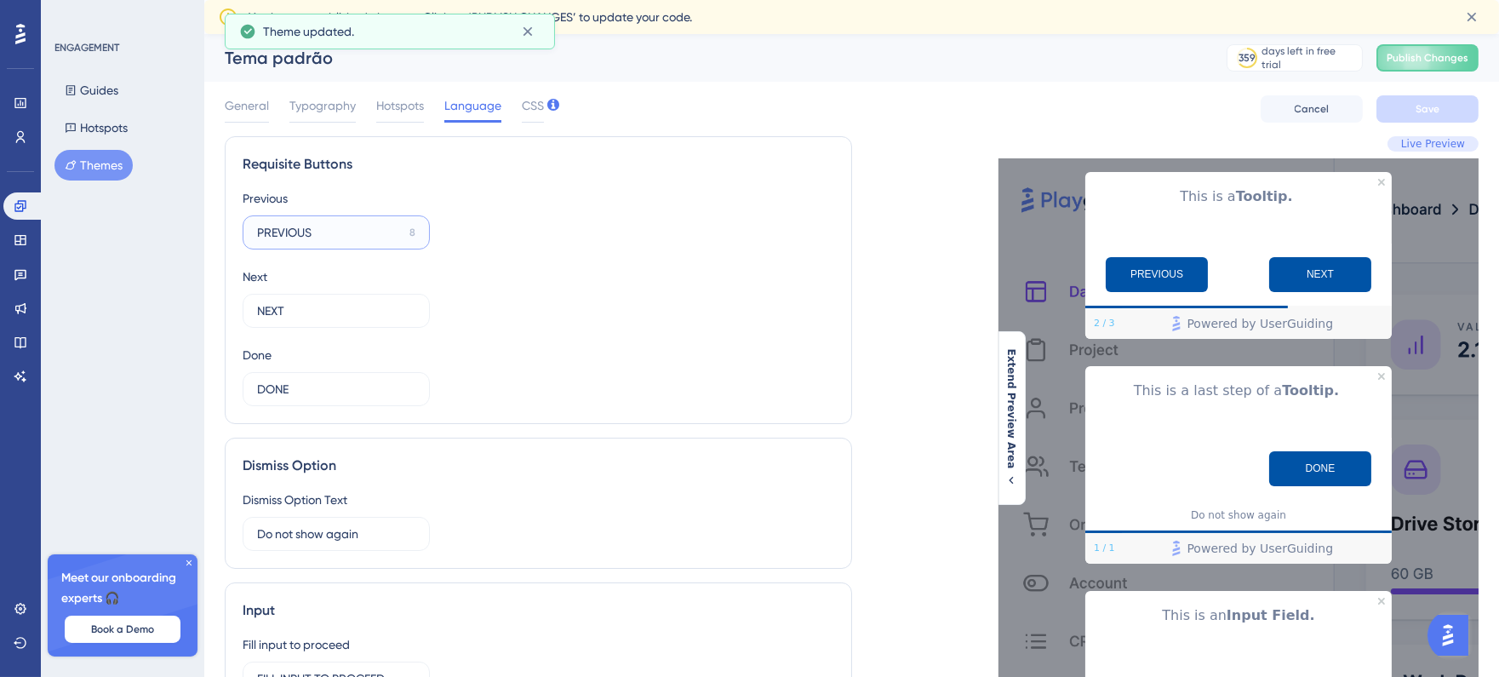
click at [362, 233] on input "PREVIOUS" at bounding box center [330, 232] width 146 height 19
type input "A"
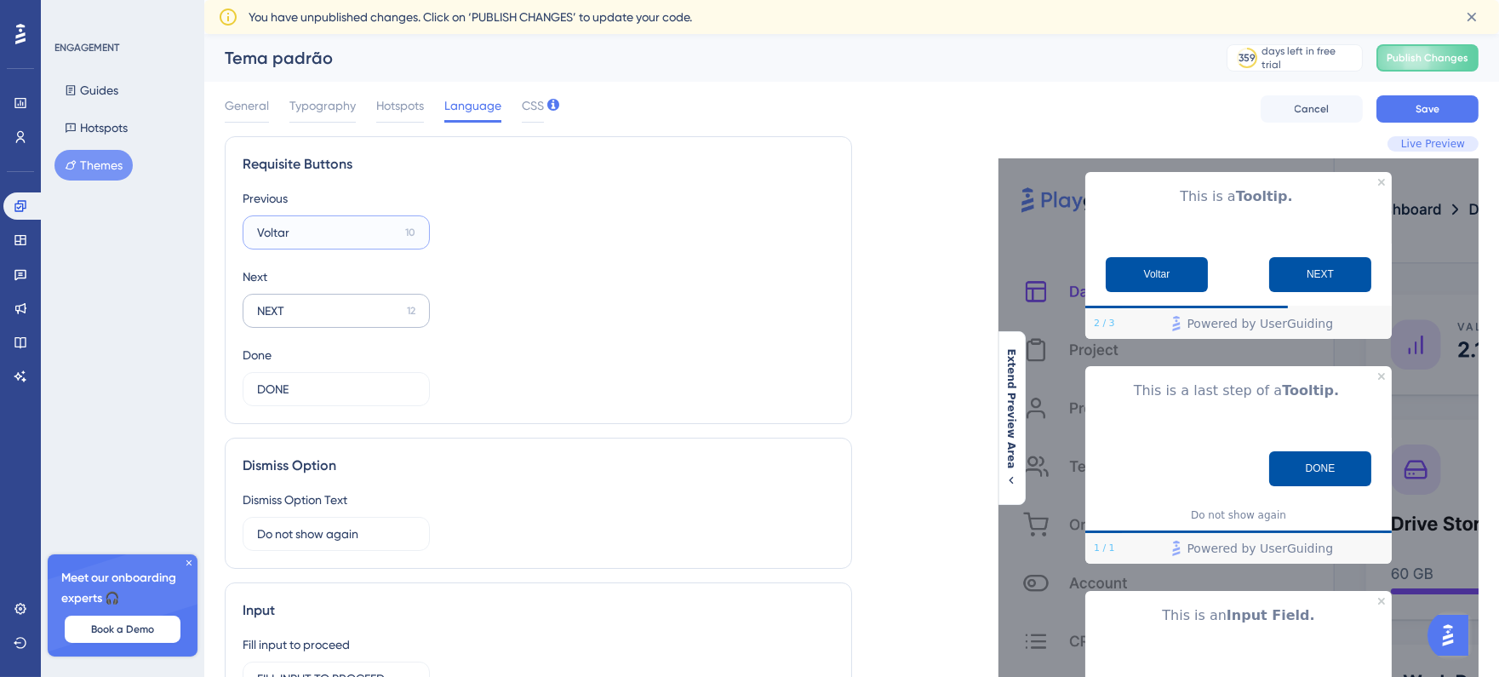
type input "Voltar"
click at [347, 307] on input "NEXT" at bounding box center [328, 310] width 143 height 19
type input "Avançar"
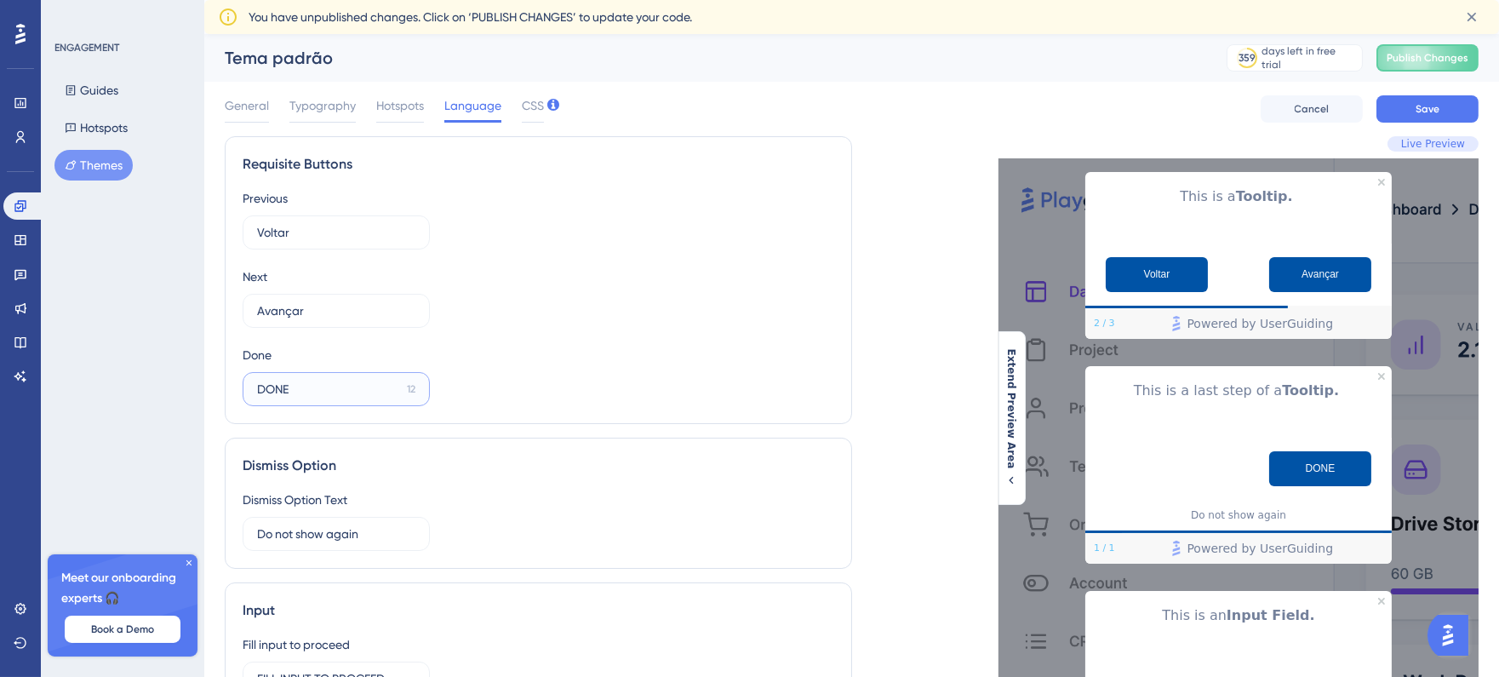
click at [342, 381] on input "DONE" at bounding box center [328, 389] width 143 height 19
click at [528, 380] on div "Previous Voltar 10 Next Avançar 9 Done Concluído 7" at bounding box center [539, 297] width 592 height 218
click at [338, 394] on input "Concluído" at bounding box center [330, 389] width 146 height 19
type input "Concluir"
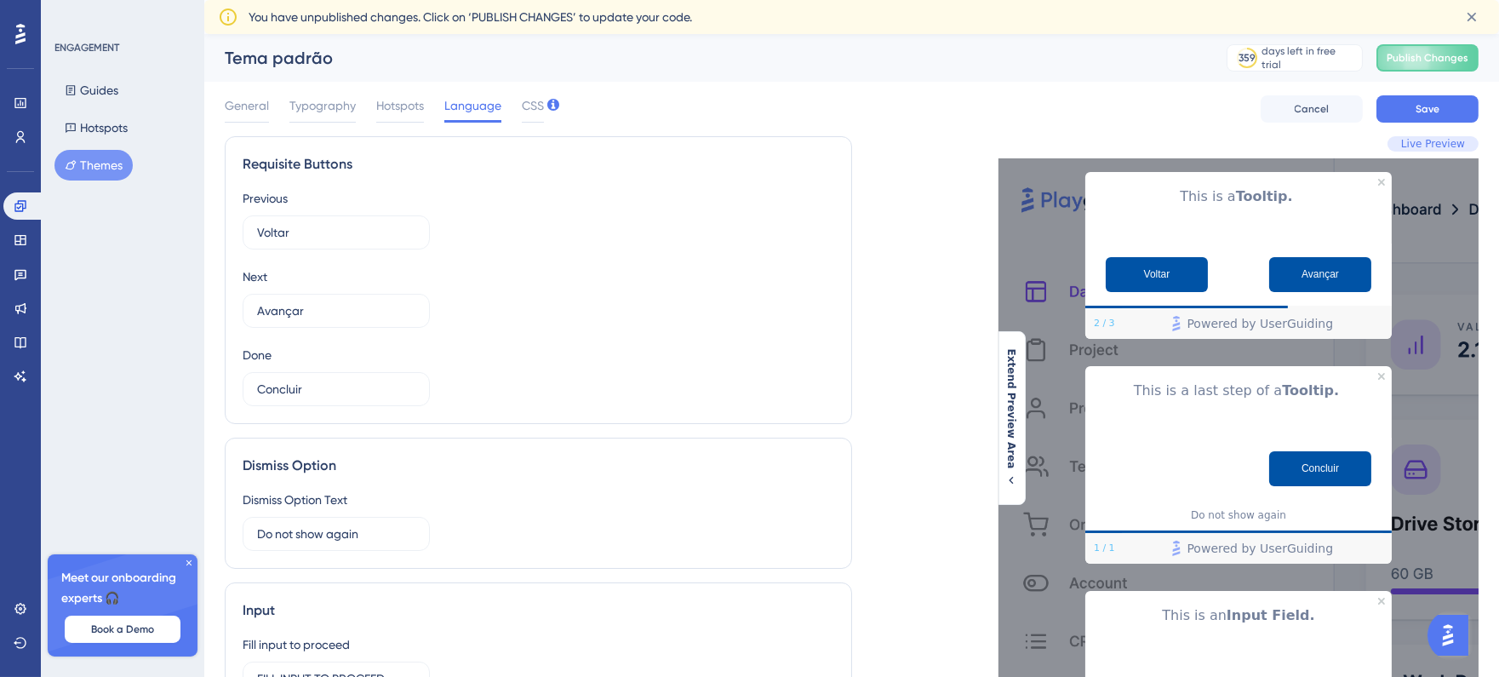
click at [634, 349] on div "Previous Voltar 10 Next Avançar 9 Done Concluir 8" at bounding box center [539, 297] width 592 height 218
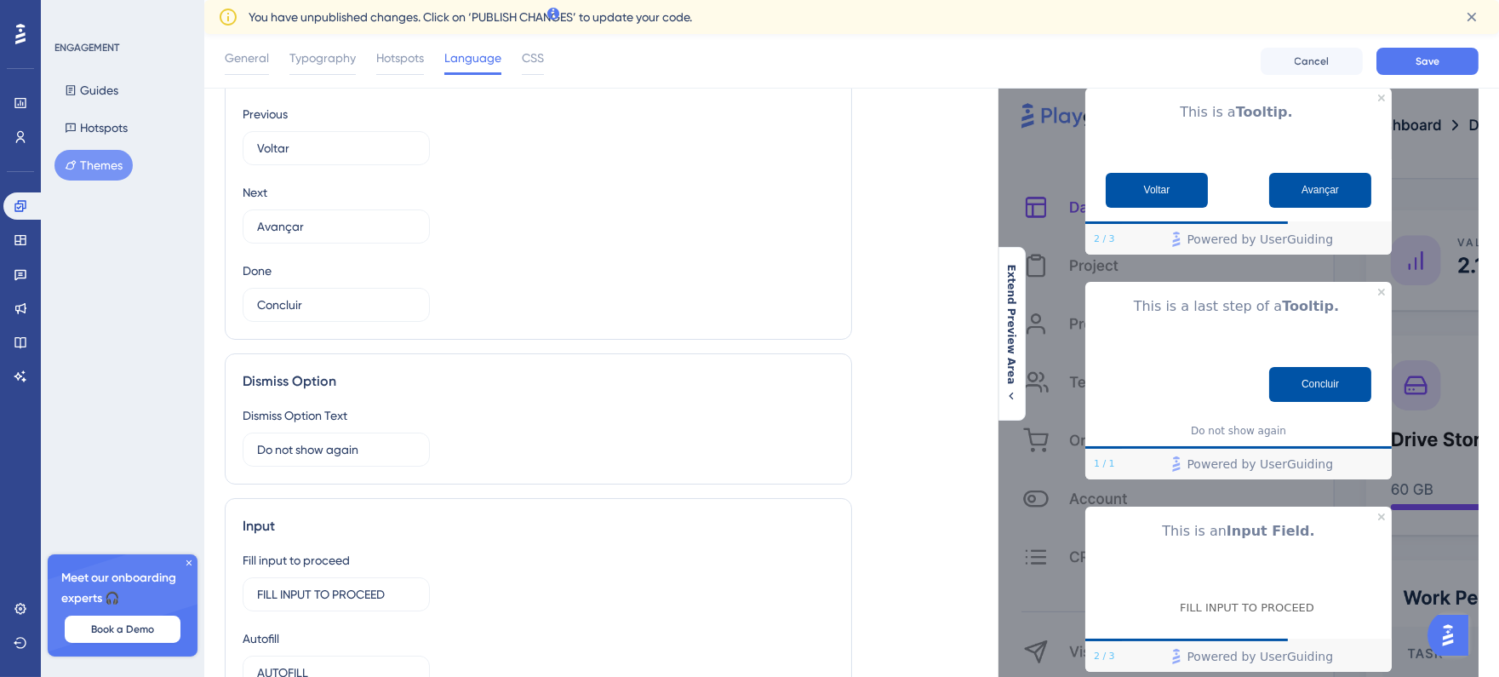
scroll to position [95, 0]
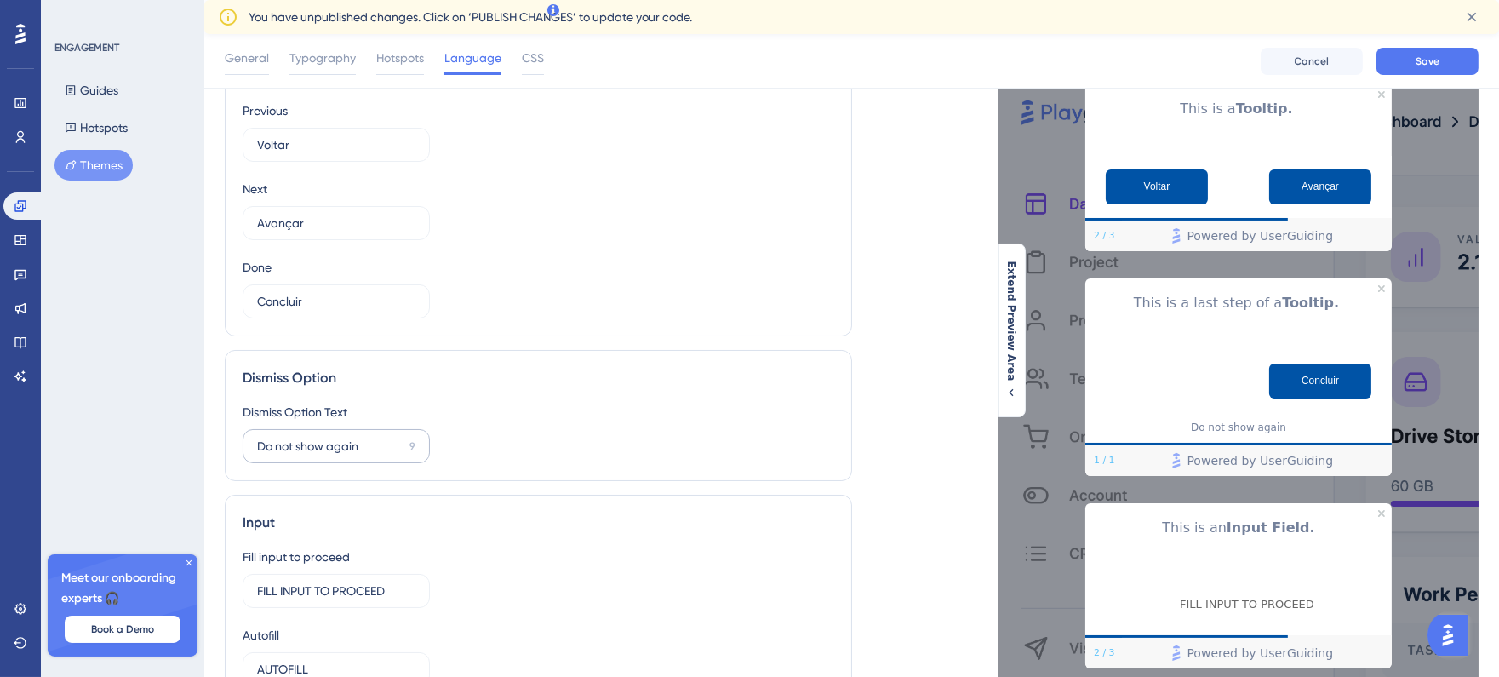
click at [370, 435] on label "Do not show again 9" at bounding box center [336, 446] width 187 height 34
click at [370, 437] on input "Do not show again" at bounding box center [330, 446] width 146 height 19
click at [370, 435] on label "Do not show again 9" at bounding box center [336, 446] width 187 height 34
click at [370, 437] on input "Do not show again" at bounding box center [330, 446] width 146 height 19
click at [370, 435] on label "Do not show again 9" at bounding box center [336, 446] width 187 height 34
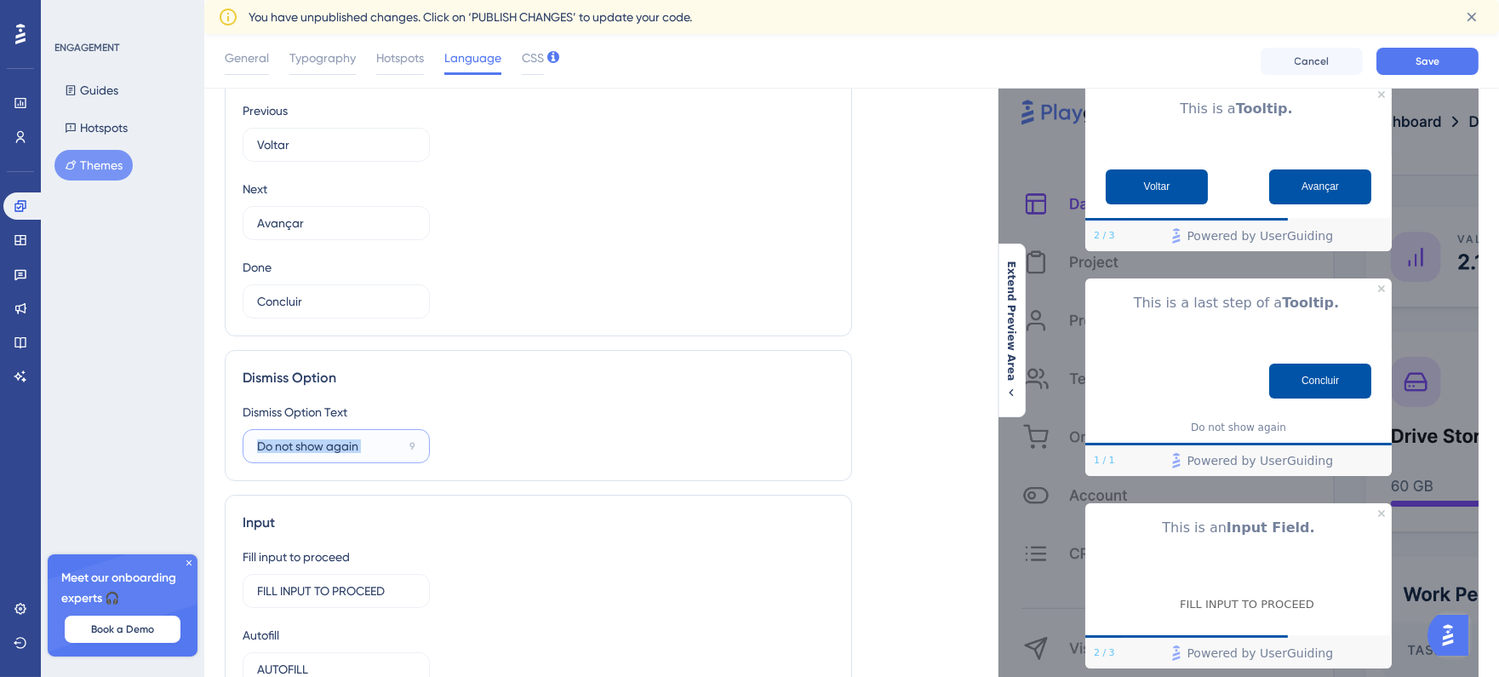
click at [370, 437] on input "Do not show again" at bounding box center [330, 446] width 146 height 19
click at [364, 439] on input "Do not show again" at bounding box center [330, 446] width 146 height 19
click at [325, 449] on input "Não mostrar novamente" at bounding box center [330, 446] width 146 height 19
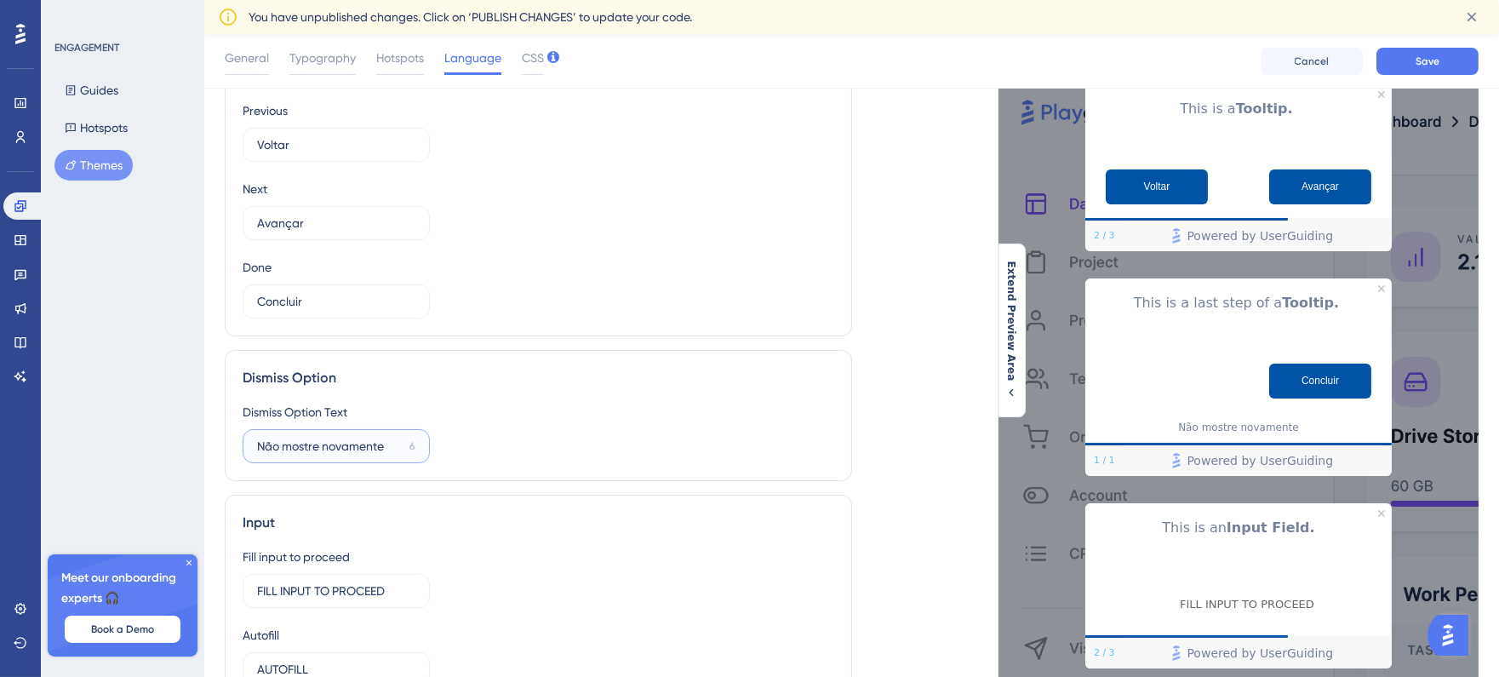
type input "Não mostre novamente"
click at [616, 375] on div "Dismiss Option" at bounding box center [539, 378] width 592 height 20
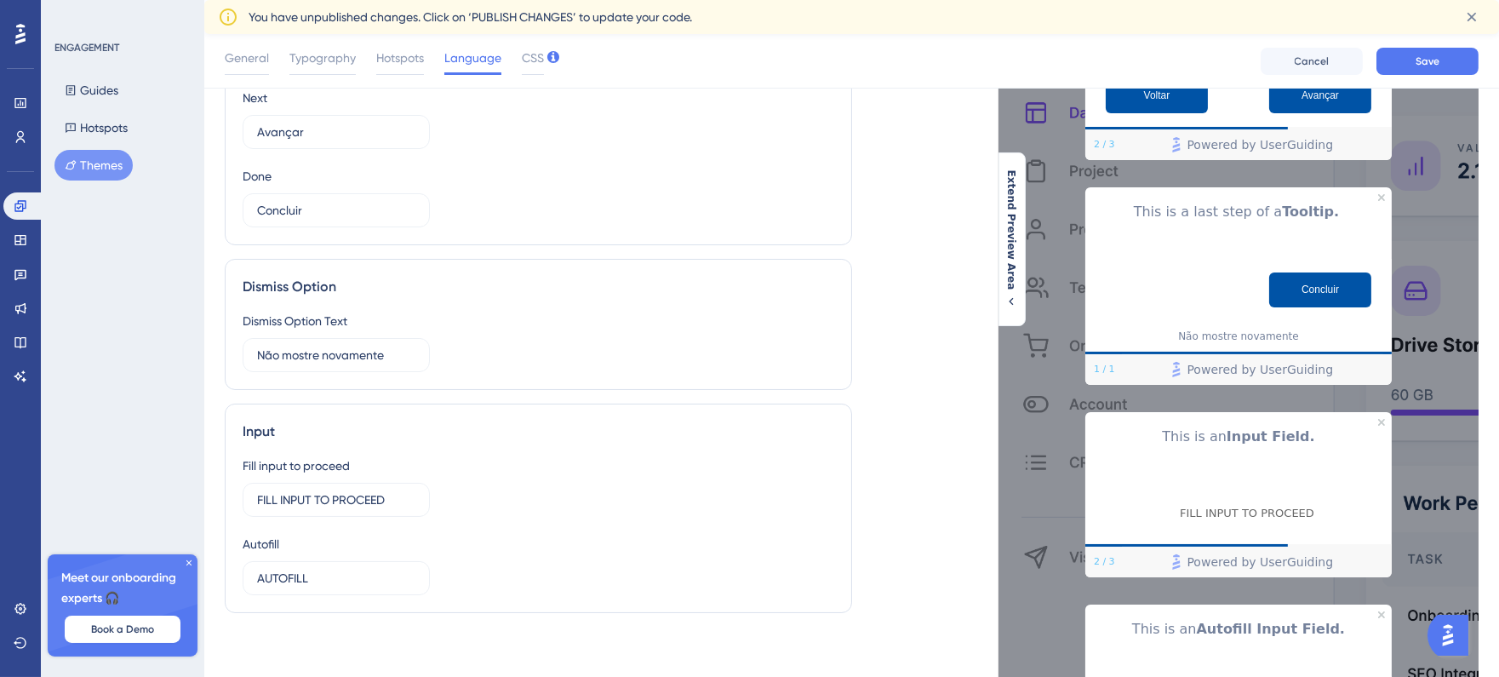
scroll to position [284, 0]
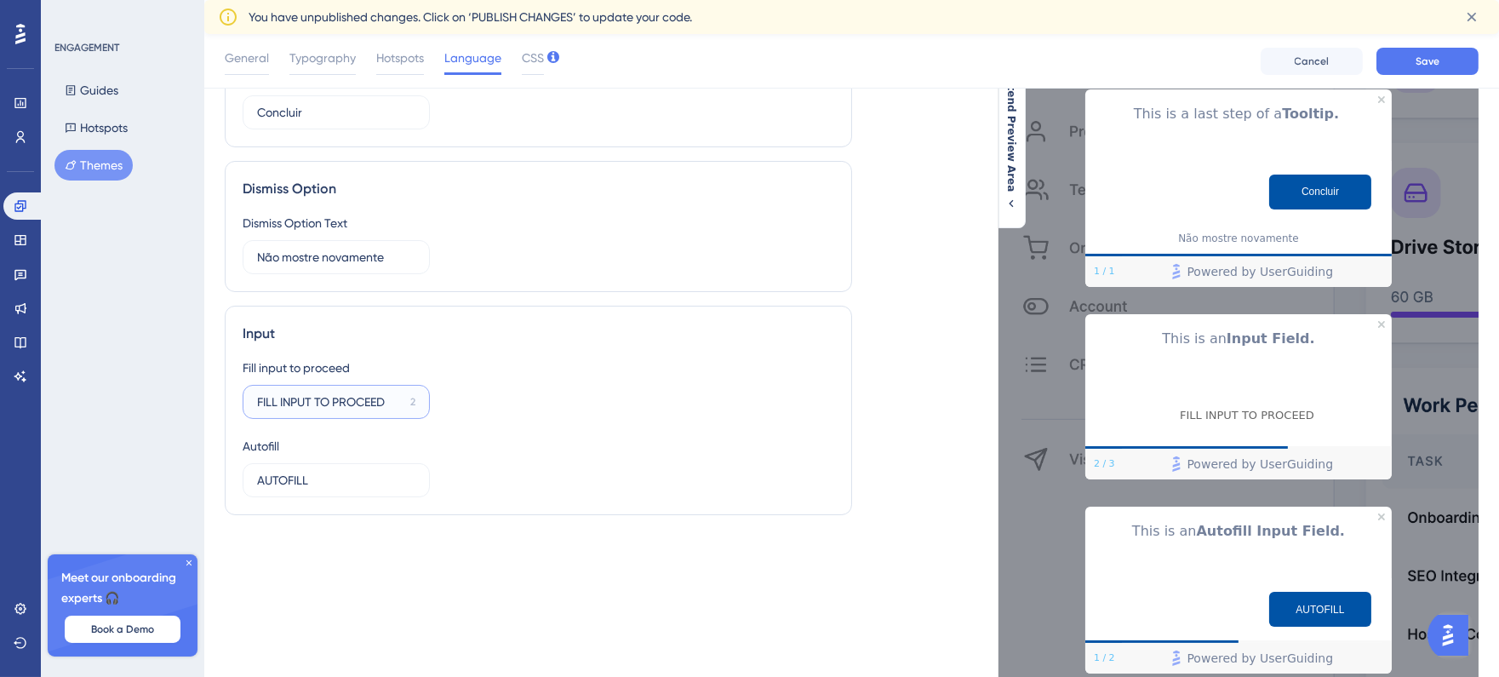
click at [393, 398] on input "FILL INPUT TO PROCEED" at bounding box center [330, 402] width 146 height 19
click at [451, 388] on div "Fill input to proceed Digite para prosseguir 1 Autofill AUTOFILL 8" at bounding box center [539, 428] width 592 height 140
drag, startPoint x: 290, startPoint y: 404, endPoint x: 256, endPoint y: 404, distance: 33.2
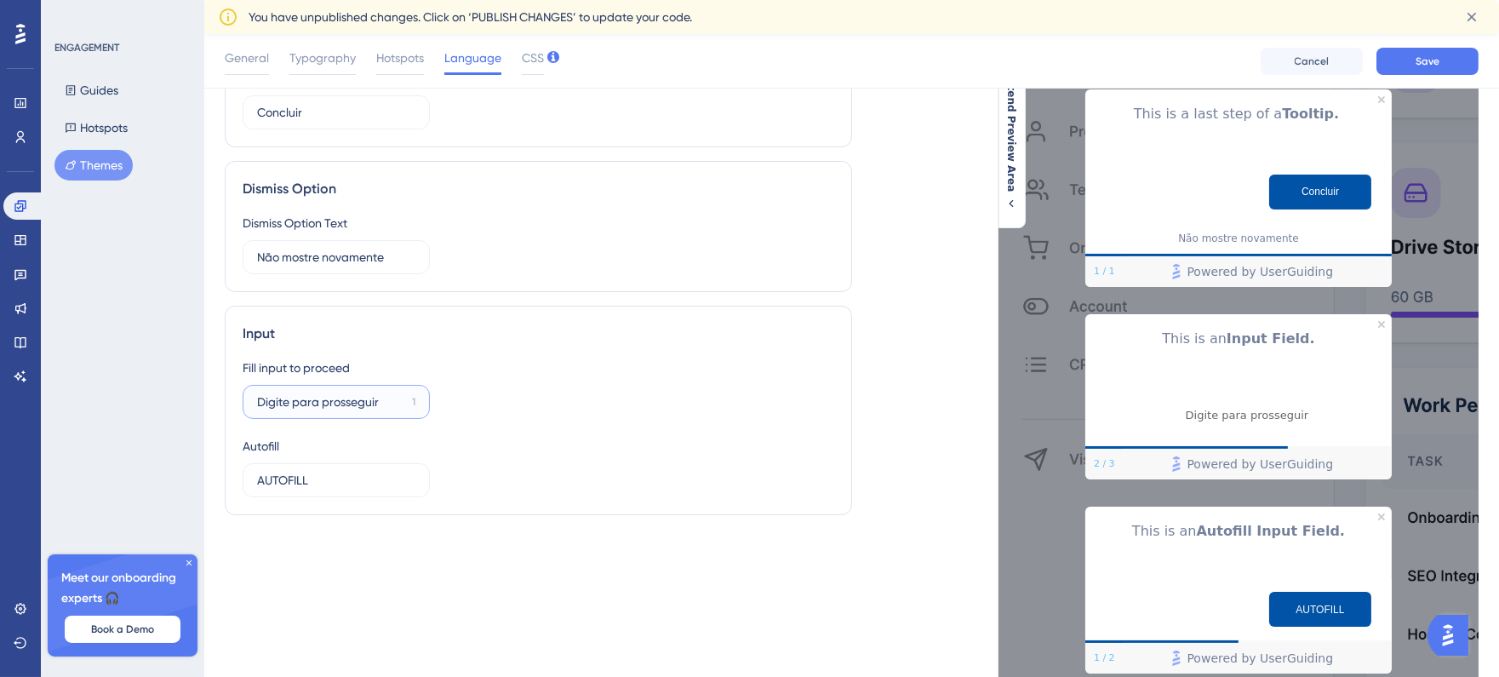
click at [257, 404] on input "Digite para prosseguir" at bounding box center [331, 402] width 148 height 19
type input "Digíte para prosseguir"
click at [402, 437] on div "Autofill AUTOFILL 8" at bounding box center [336, 466] width 187 height 61
click at [372, 471] on input "AUTOFILL" at bounding box center [330, 480] width 146 height 19
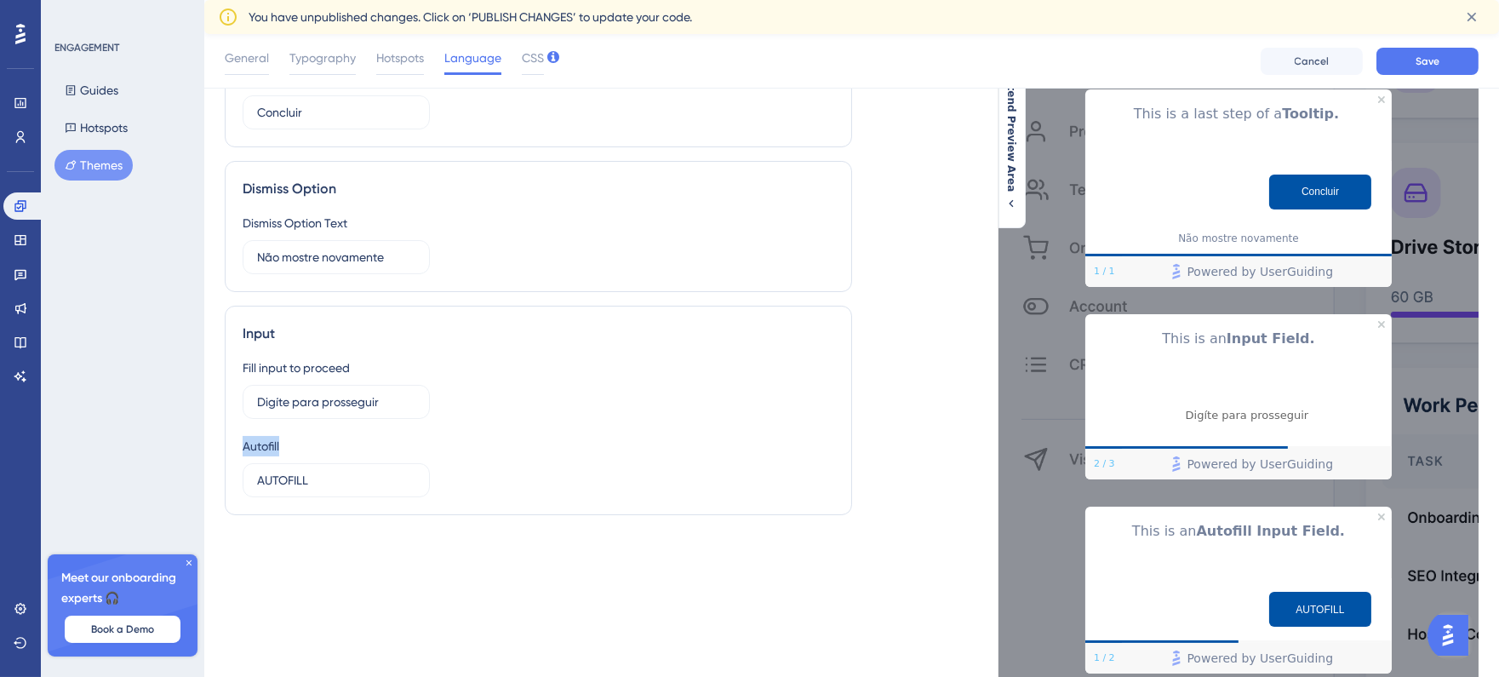
drag, startPoint x: 220, startPoint y: 439, endPoint x: 204, endPoint y: 439, distance: 15.3
click at [204, 439] on div "Performance Users Engagement Widgets Feedback Product Updates Knowledge Base AI…" at bounding box center [851, 240] width 1295 height 978
copy div "Autofill"
click at [313, 492] on label "AUTOFILL 8" at bounding box center [336, 480] width 187 height 34
click at [313, 490] on input "AUTOFILL" at bounding box center [330, 480] width 146 height 19
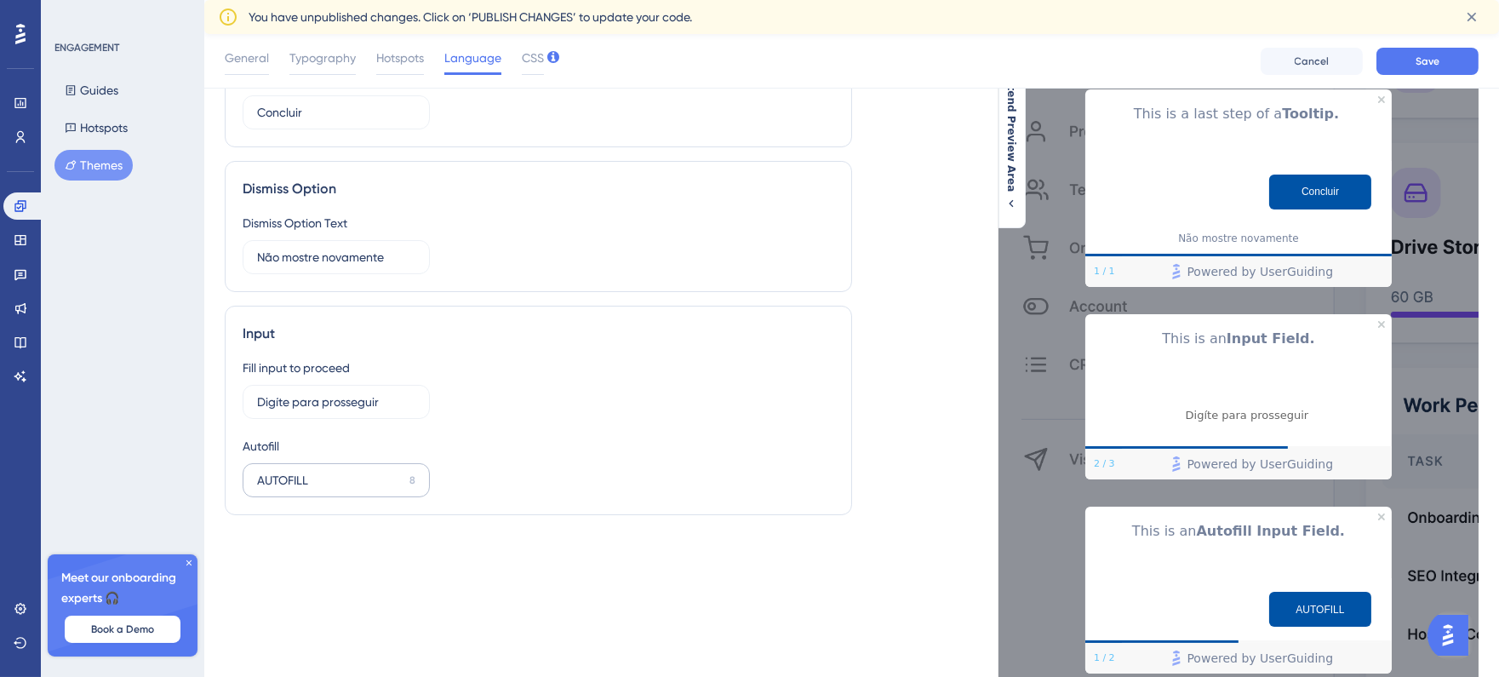
click at [313, 492] on label "AUTOFILL 8" at bounding box center [336, 480] width 187 height 34
click at [313, 490] on input "AUTOFILL" at bounding box center [330, 480] width 146 height 19
click at [313, 492] on label "AUTOFILL 8" at bounding box center [336, 480] width 187 height 34
click at [313, 490] on input "AUTOFILL" at bounding box center [330, 480] width 146 height 19
click at [313, 487] on input "AUTOFILL" at bounding box center [330, 480] width 146 height 19
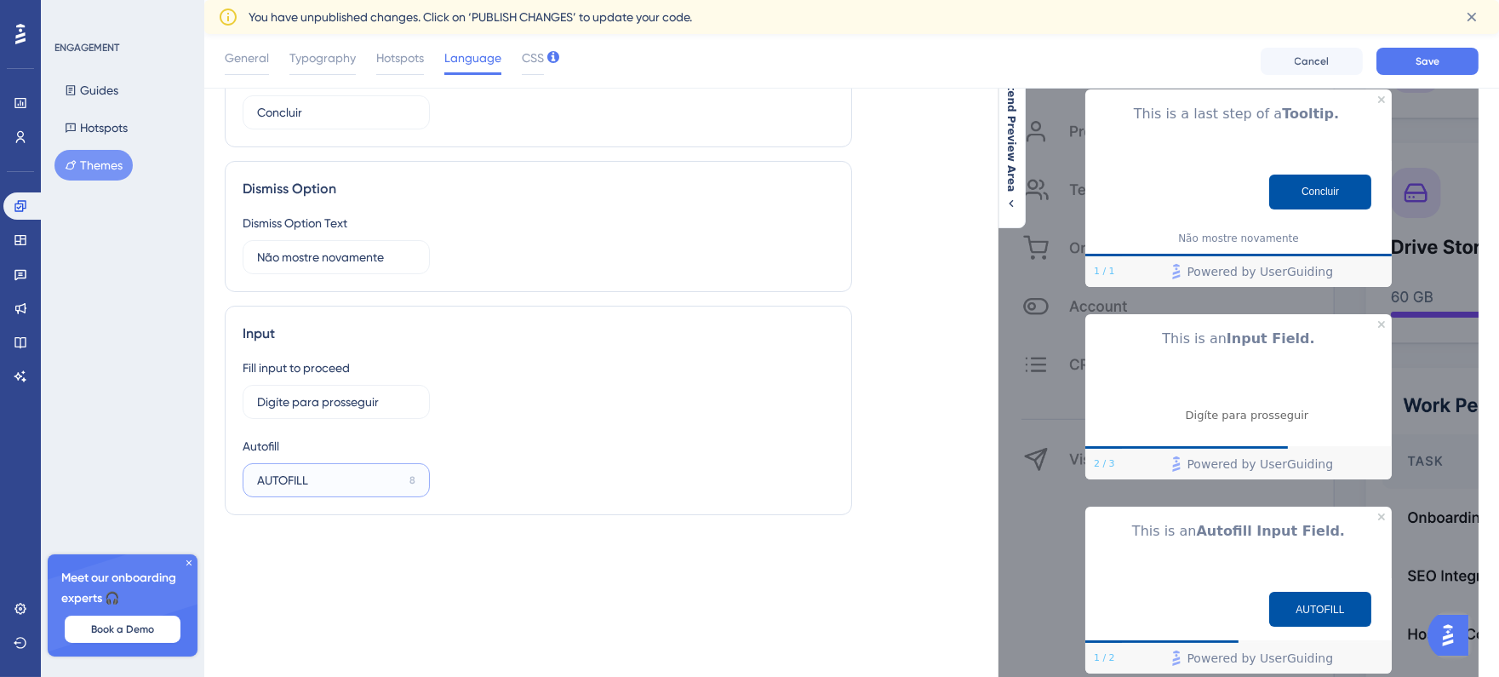
click at [313, 487] on input "AUTOFILL" at bounding box center [330, 480] width 146 height 19
paste input "preenchimento au"
type input "preenchimento au"
click at [344, 482] on input "preenchimento au" at bounding box center [329, 480] width 145 height 19
drag, startPoint x: 364, startPoint y: 481, endPoint x: 248, endPoint y: 473, distance: 116.9
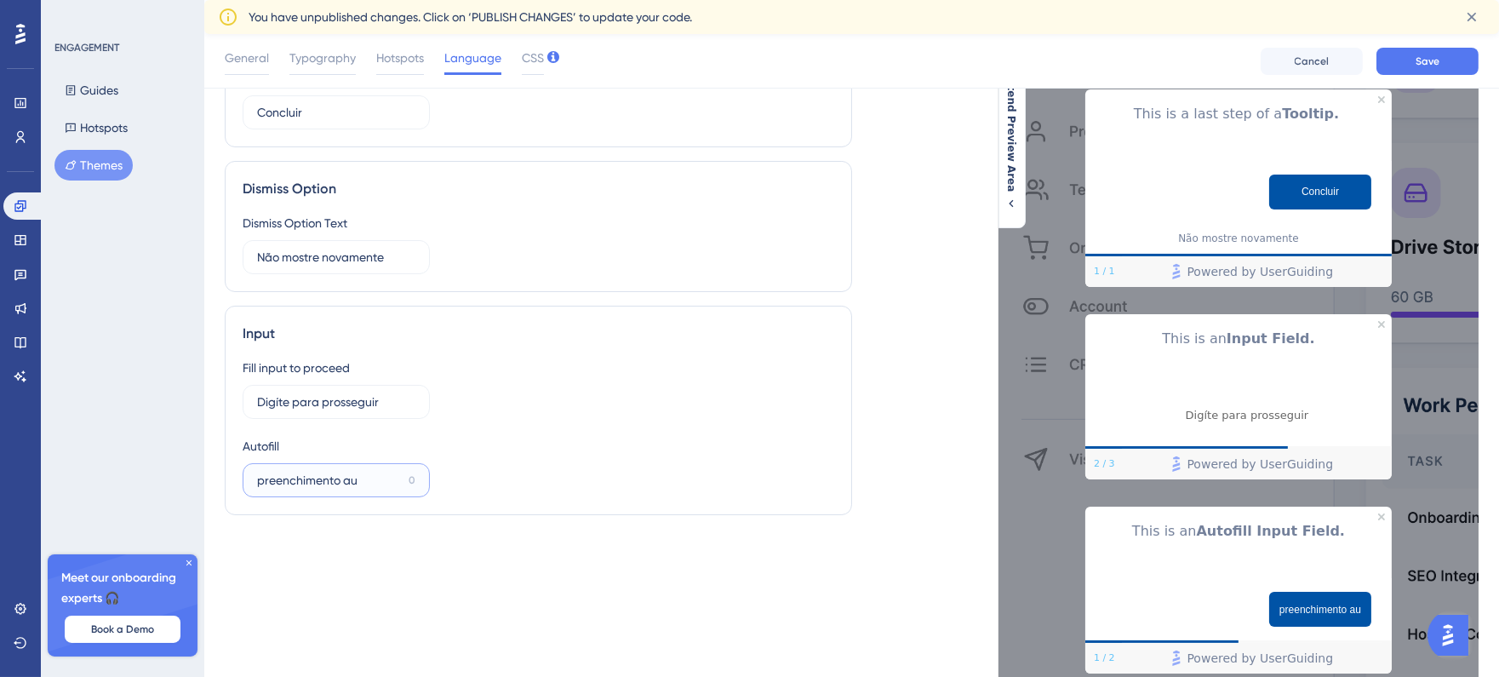
click at [248, 473] on label "preenchimento au 0" at bounding box center [336, 480] width 187 height 34
type input "Autopreencher"
click at [479, 467] on div "Fill input to proceed Digíte para prosseguir 1 Autofill Autopreencher 3" at bounding box center [539, 428] width 592 height 140
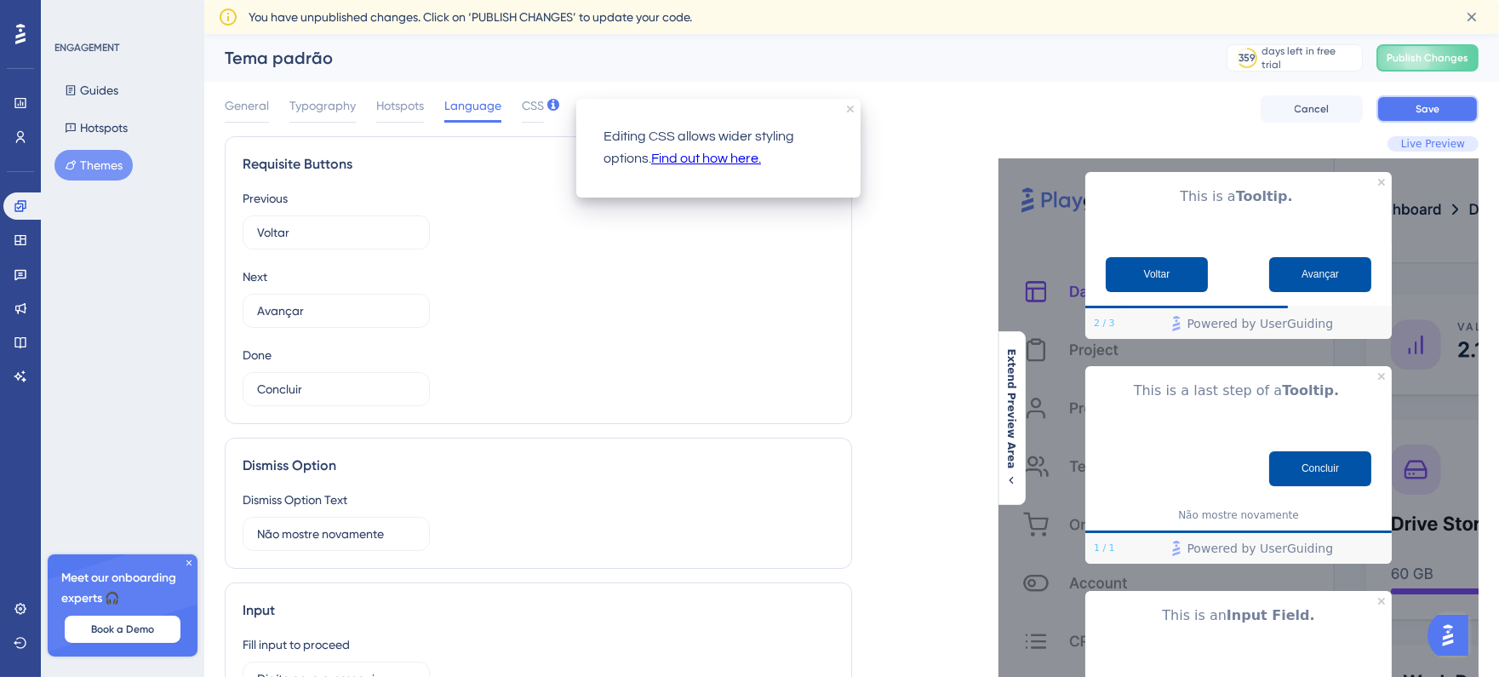
click at [1402, 104] on button "Save" at bounding box center [1428, 108] width 102 height 27
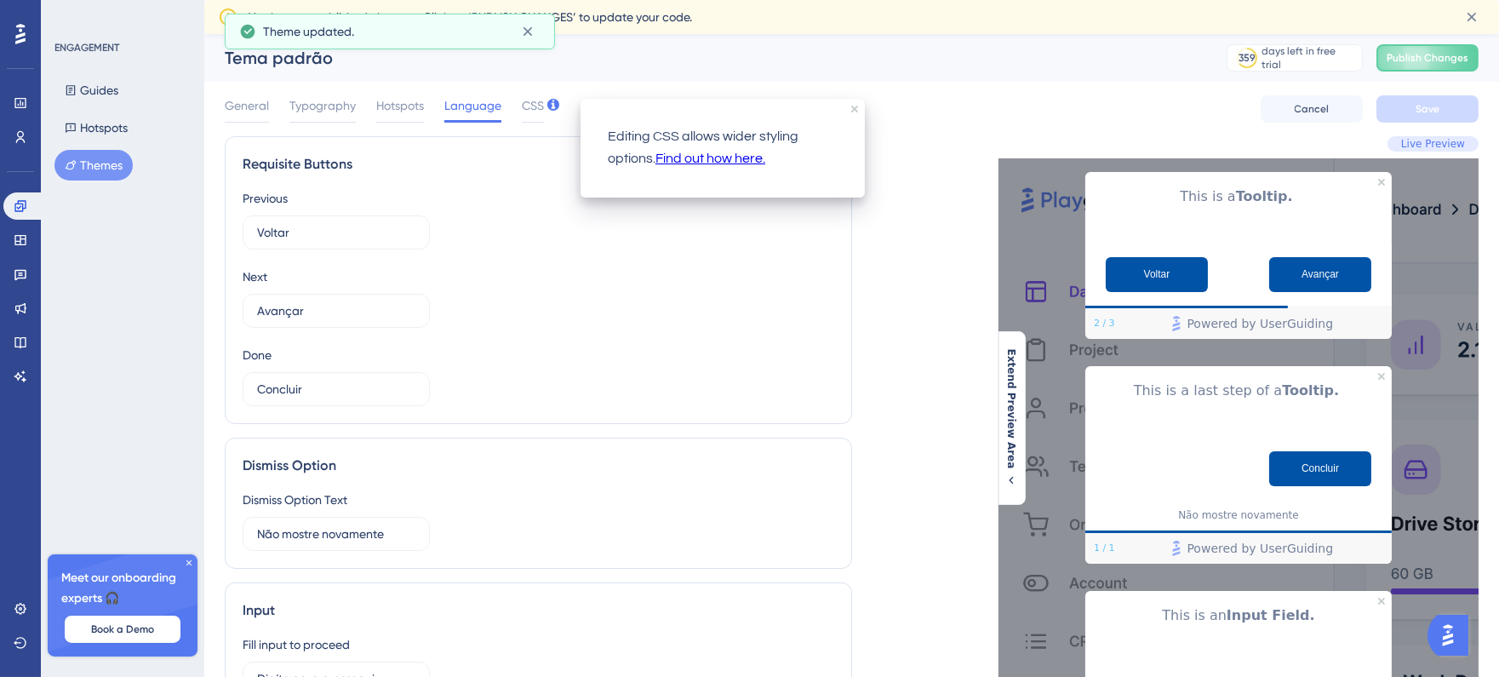
click at [543, 112] on div "General Typography Hotspots Language CSS Cancel Save" at bounding box center [852, 109] width 1254 height 54
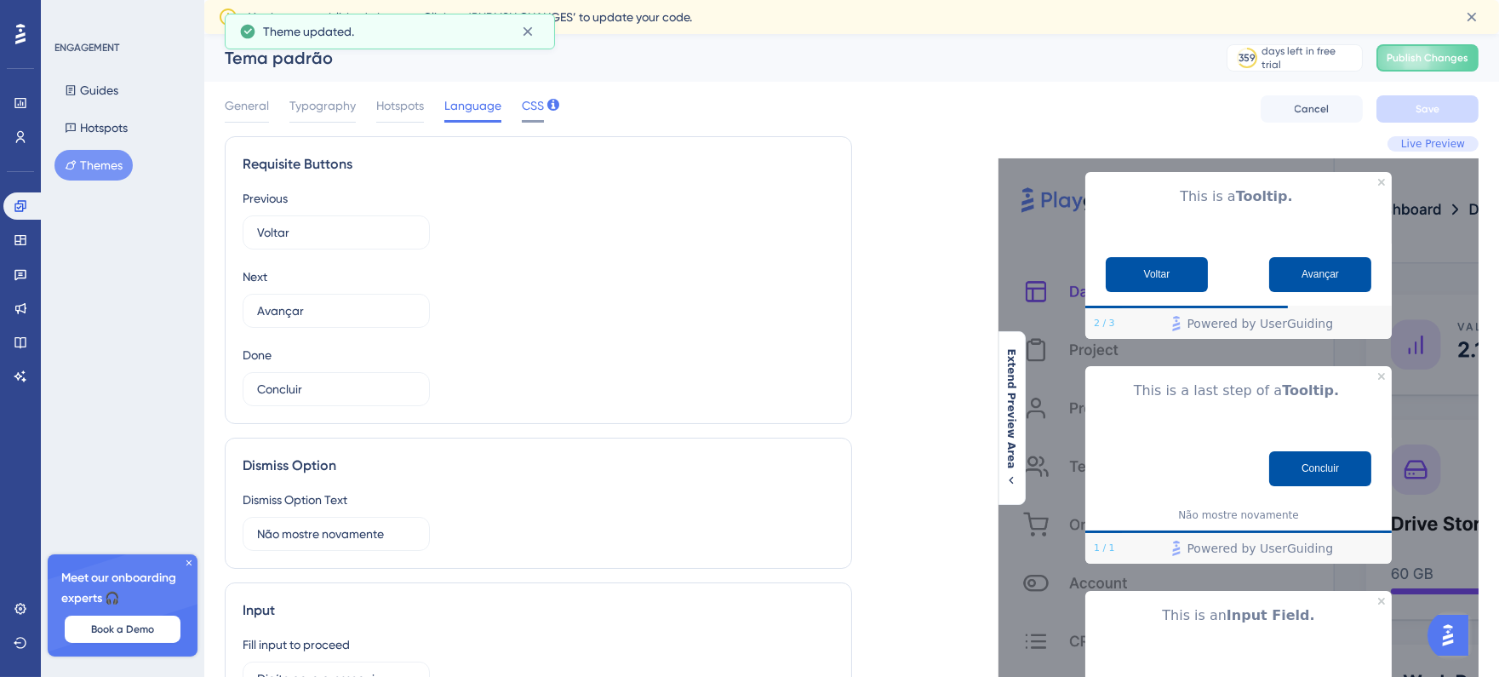
click at [535, 108] on span "CSS" at bounding box center [533, 105] width 22 height 20
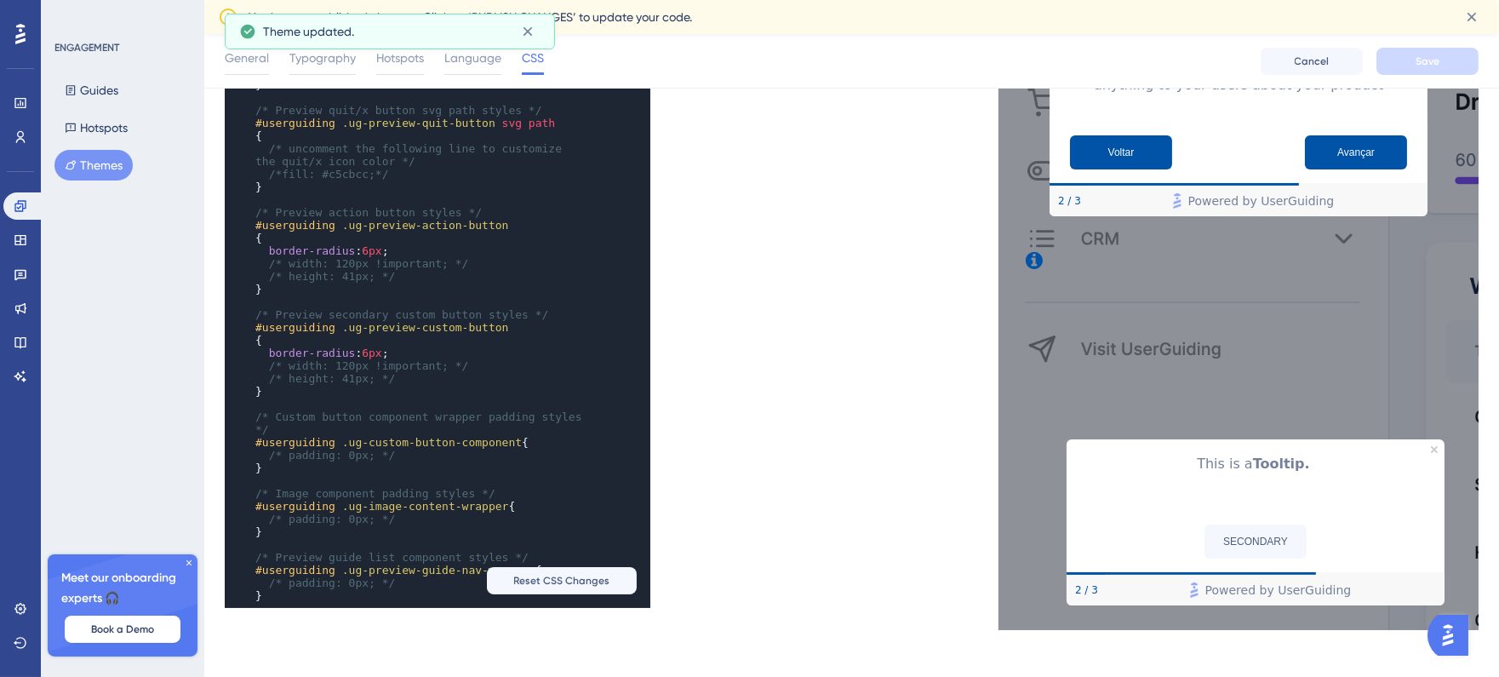
scroll to position [1233, 0]
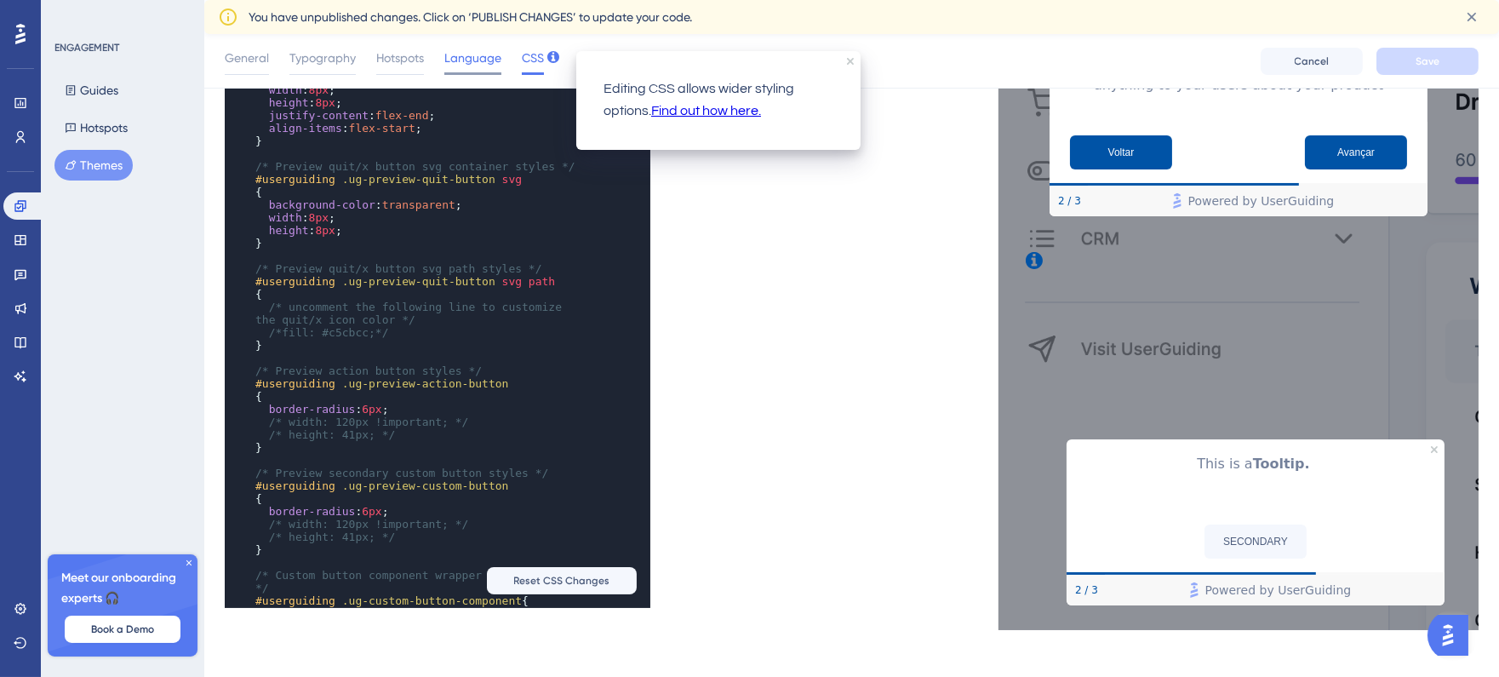
click at [473, 63] on span "Language" at bounding box center [472, 58] width 57 height 20
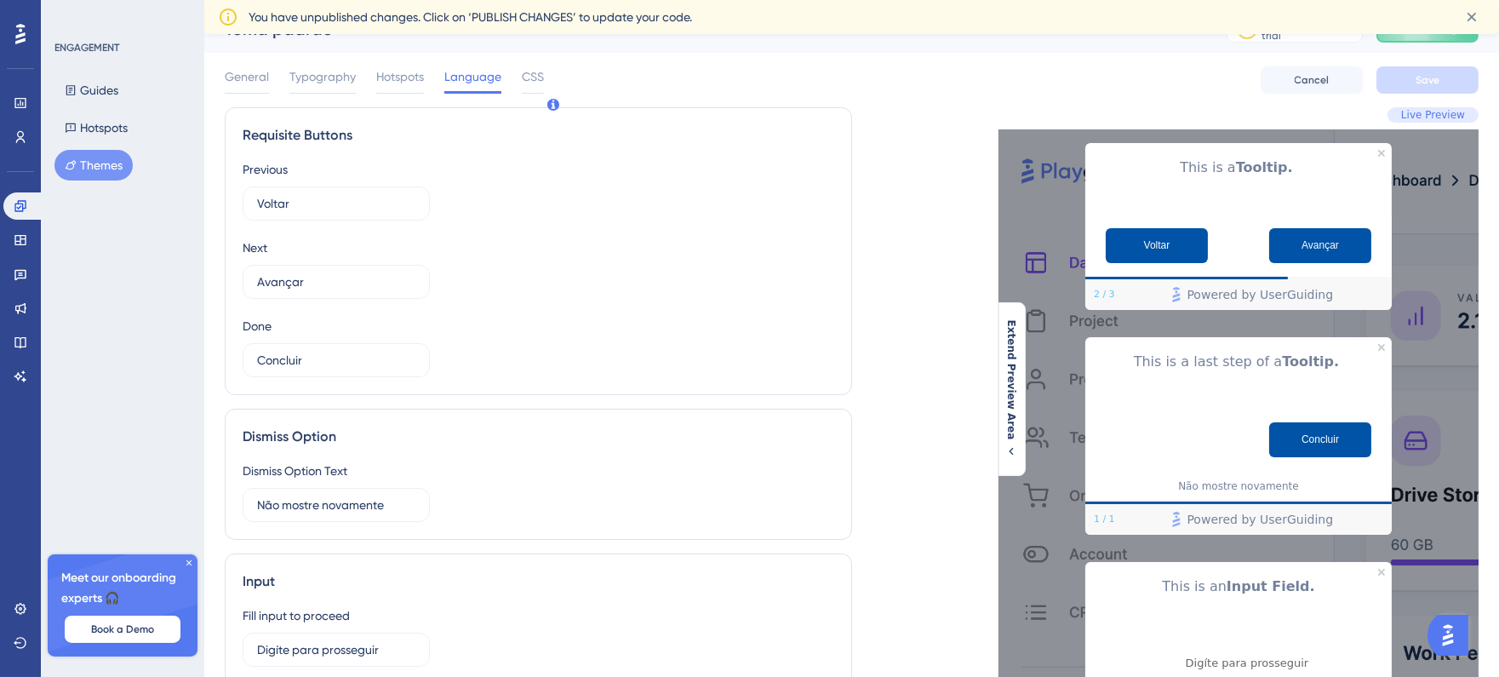
scroll to position [0, 0]
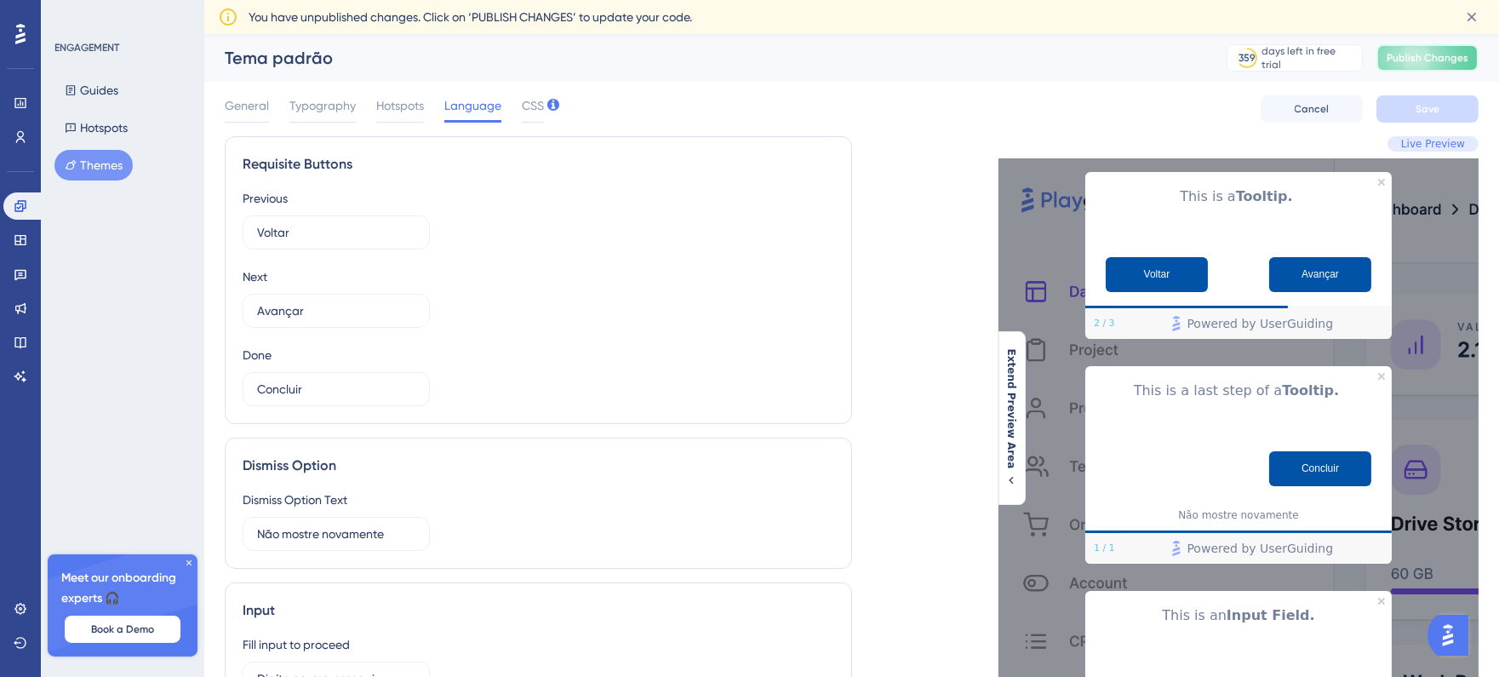
click at [1452, 60] on span "Publish Changes" at bounding box center [1428, 58] width 82 height 14
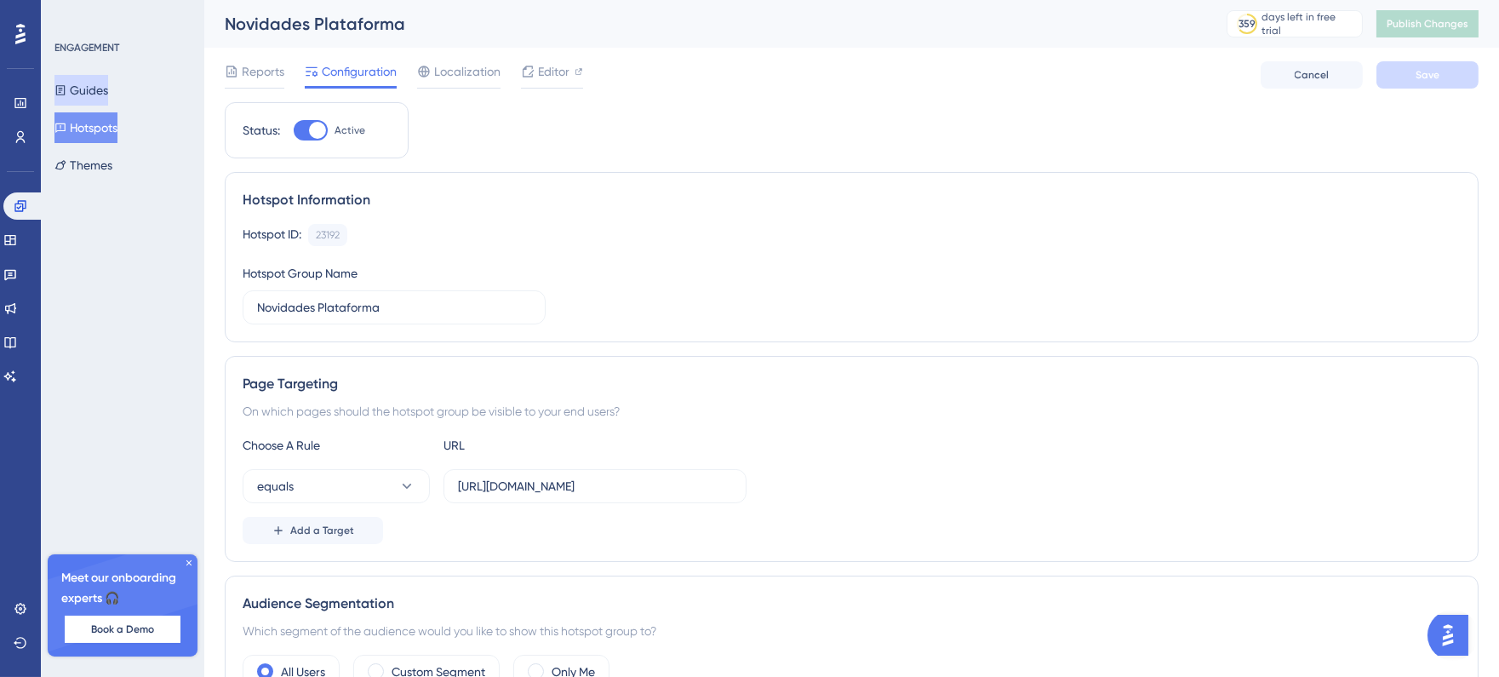
click at [94, 89] on button "Guides" at bounding box center [81, 90] width 54 height 31
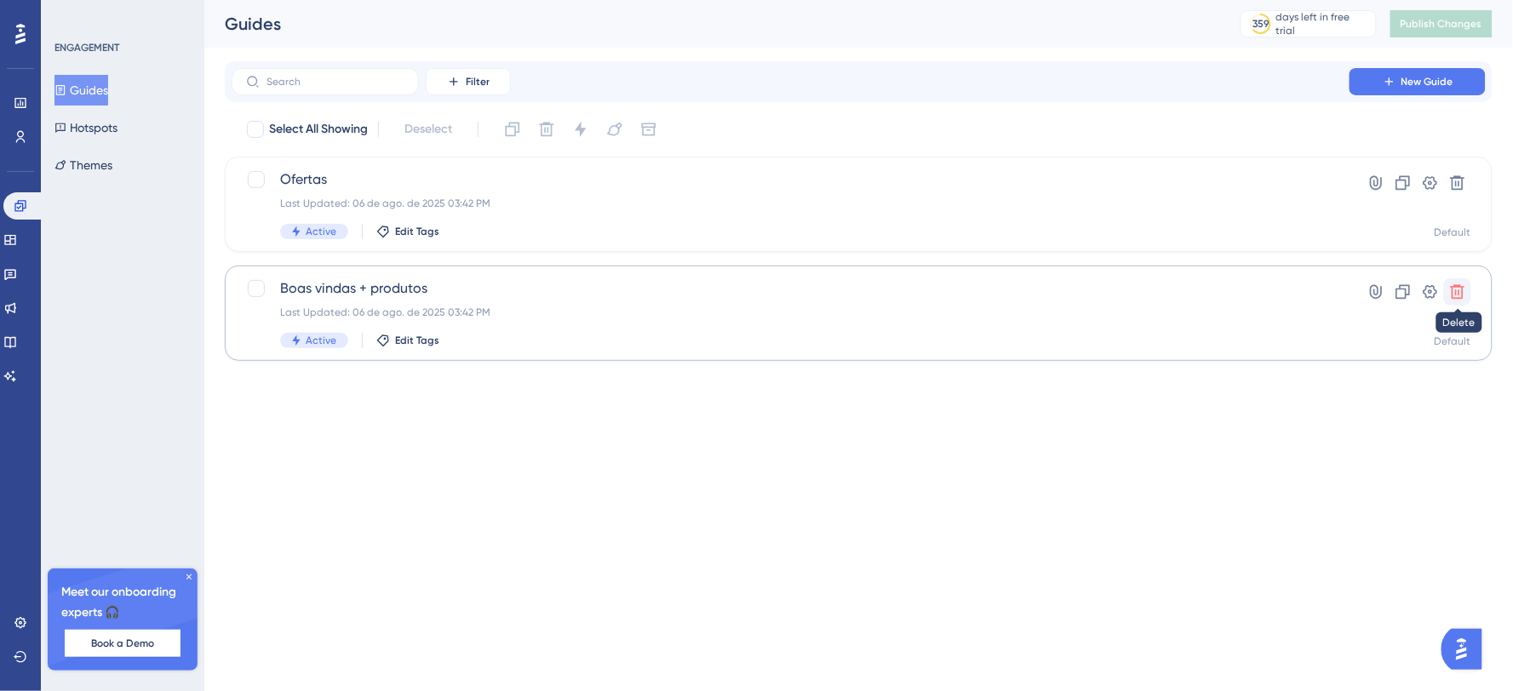
click at [1460, 294] on icon at bounding box center [1457, 292] width 17 height 17
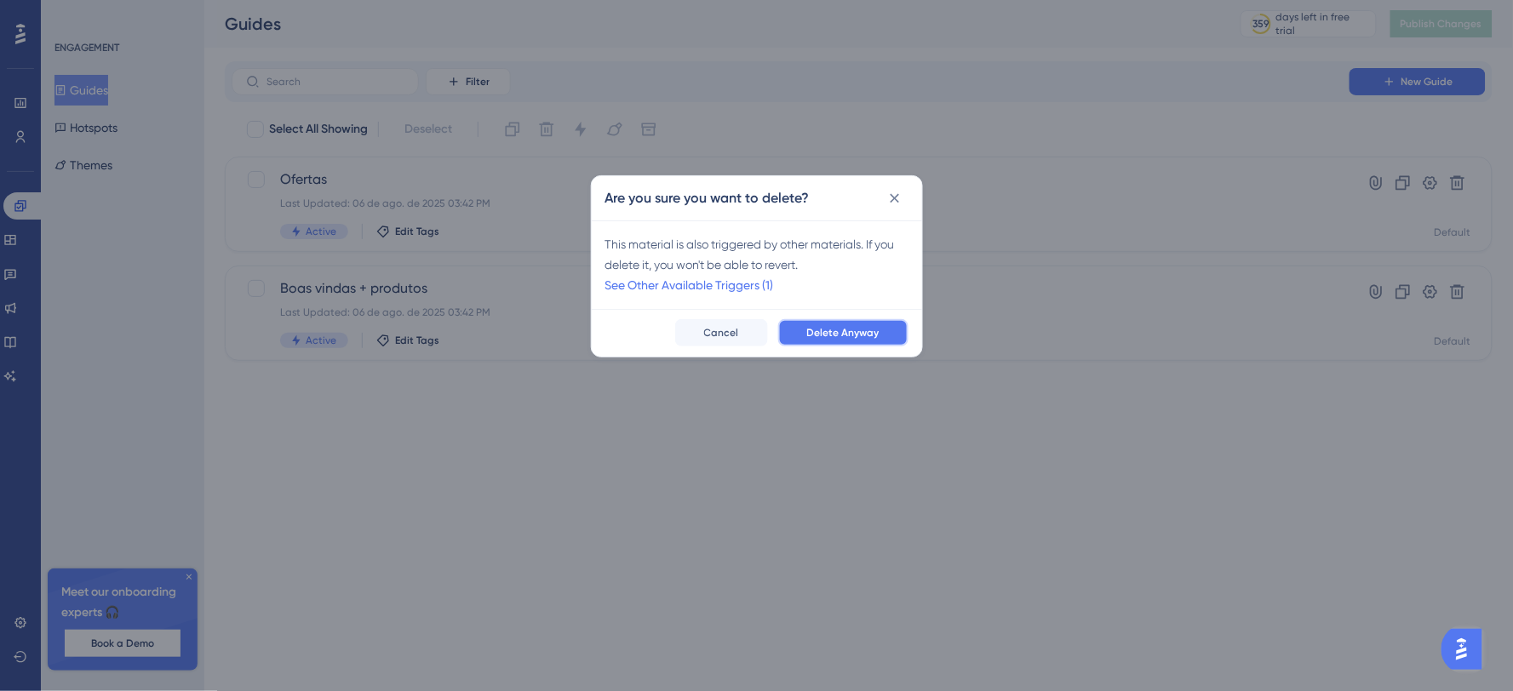
click at [869, 334] on span "Delete Anyway" at bounding box center [843, 333] width 72 height 14
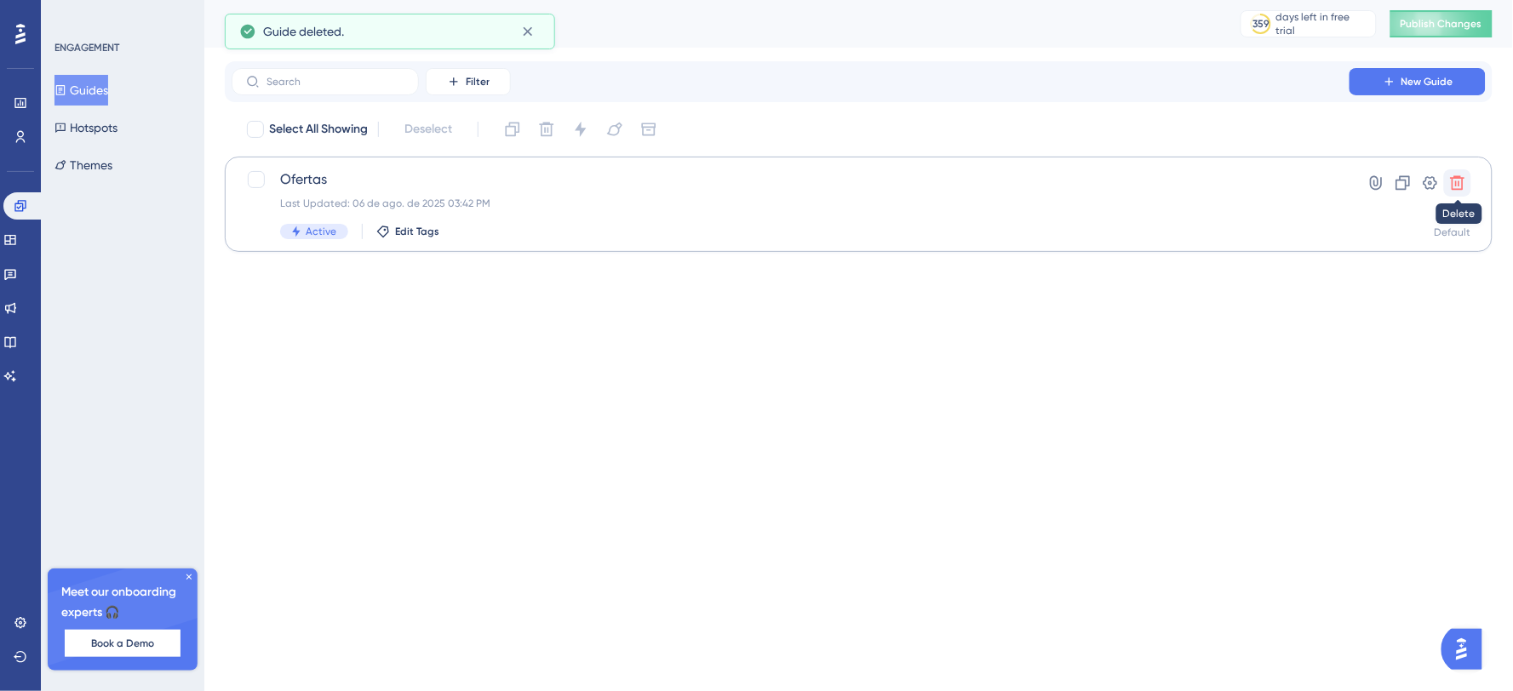
click at [1453, 191] on icon at bounding box center [1457, 183] width 17 height 17
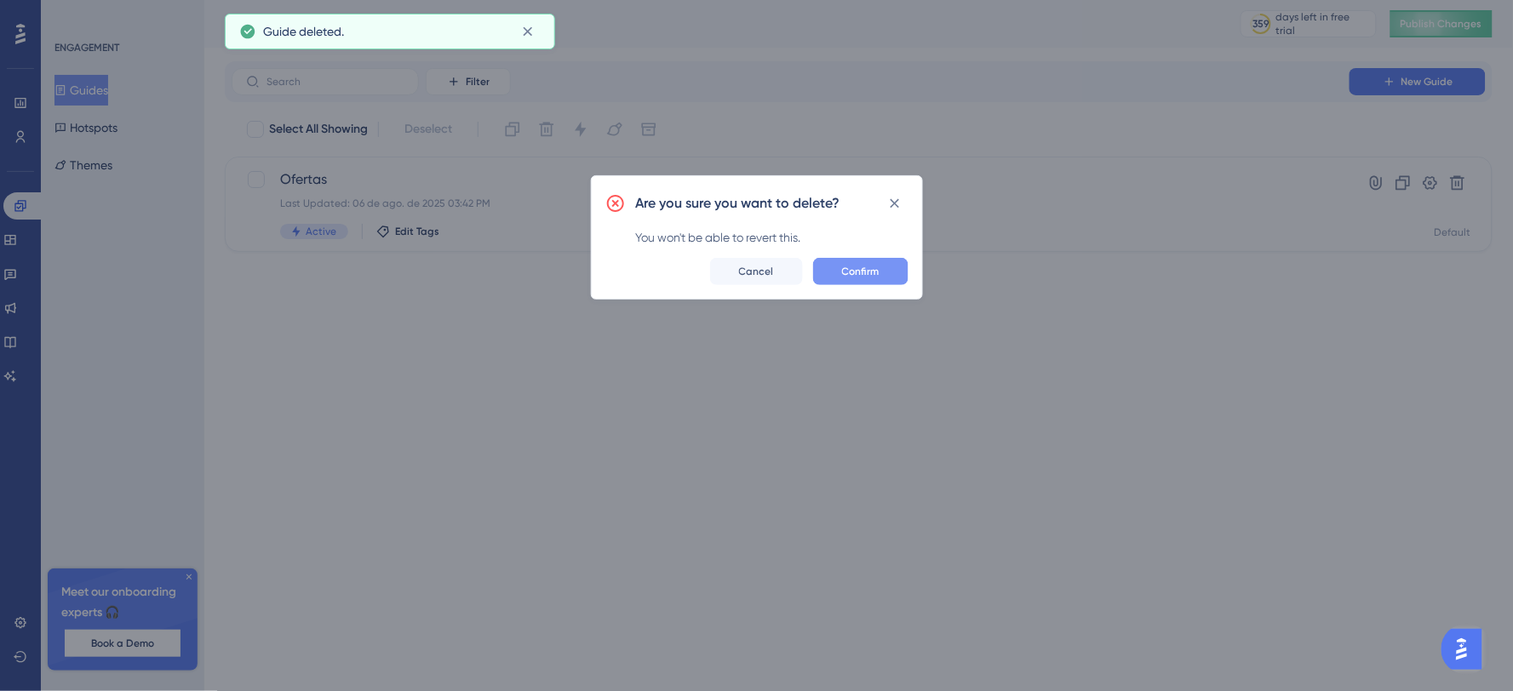
click at [847, 273] on span "Confirm" at bounding box center [860, 272] width 37 height 14
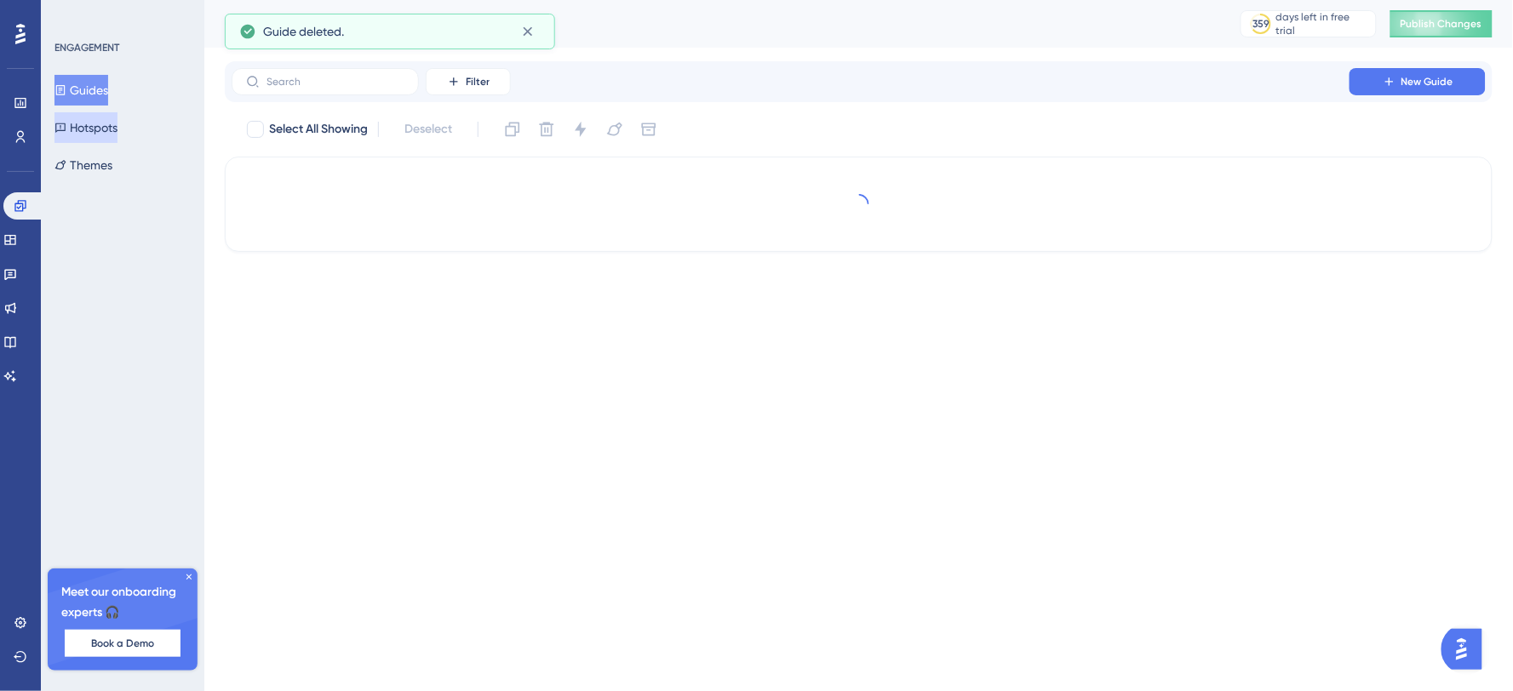
click at [100, 125] on button "Hotspots" at bounding box center [85, 127] width 63 height 31
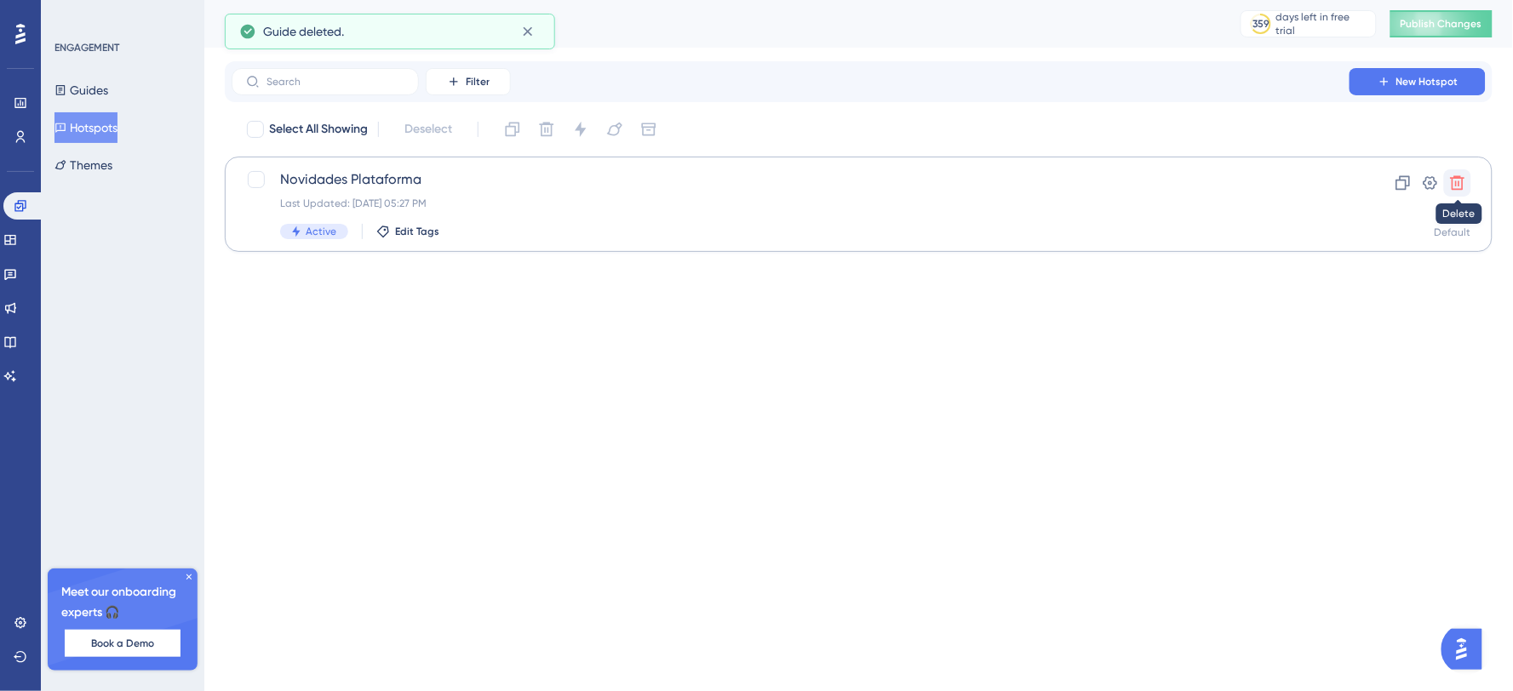
click at [1462, 179] on icon at bounding box center [1458, 183] width 14 height 14
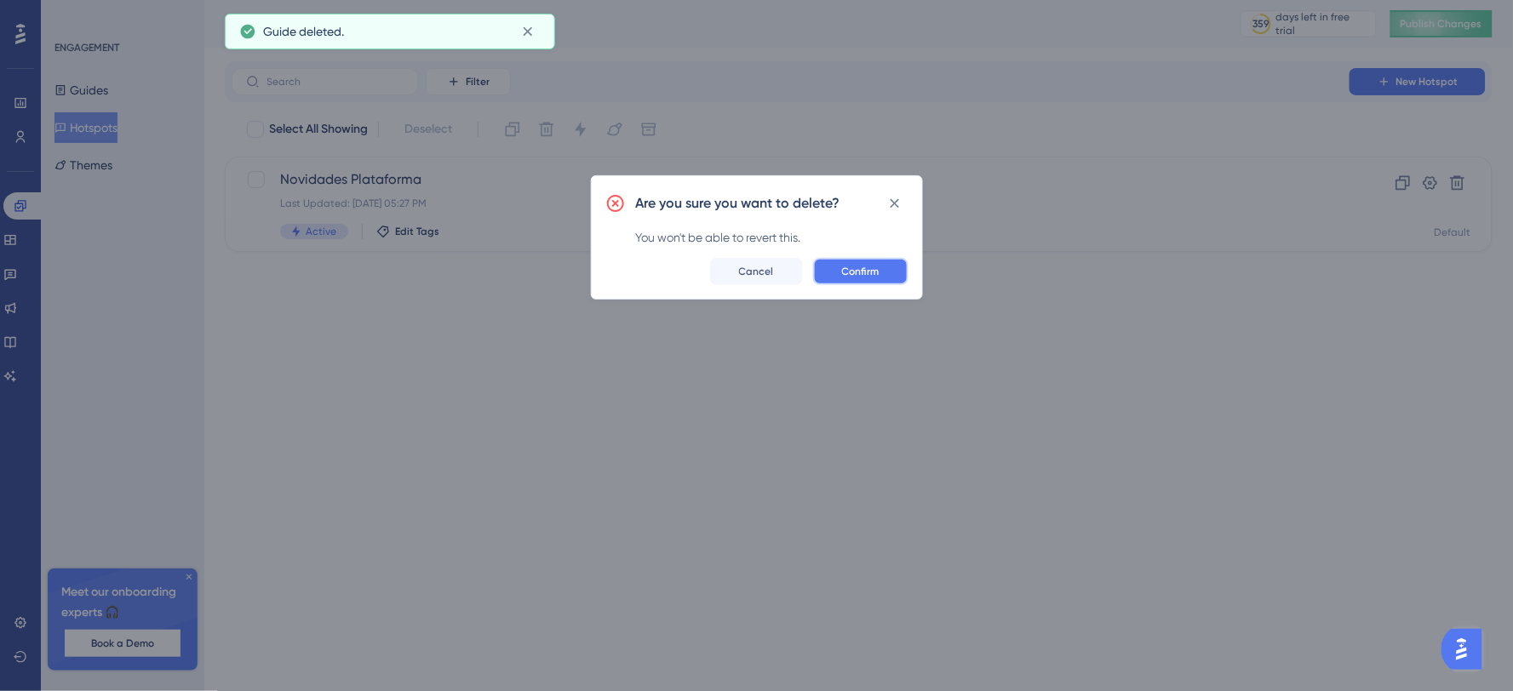
click at [857, 264] on button "Confirm" at bounding box center [860, 271] width 95 height 27
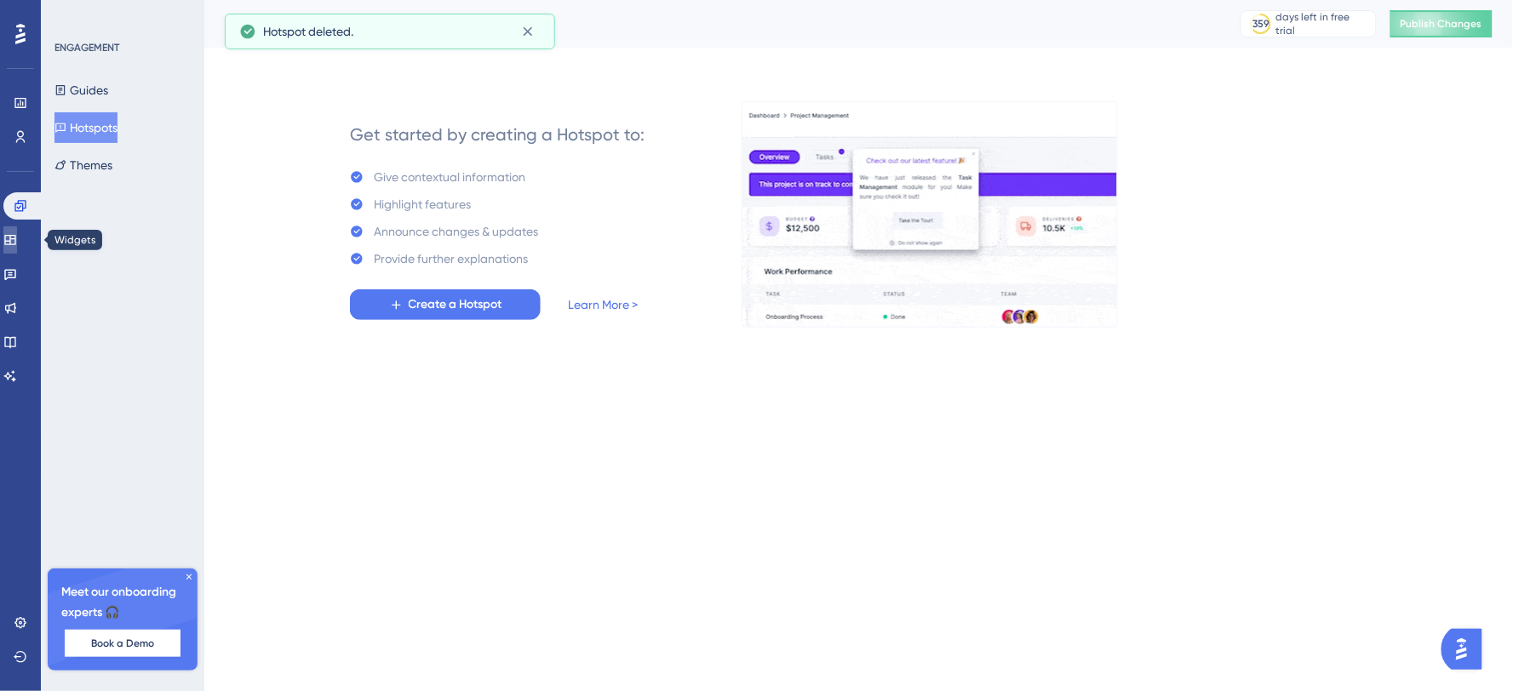
click at [17, 232] on link at bounding box center [10, 239] width 14 height 27
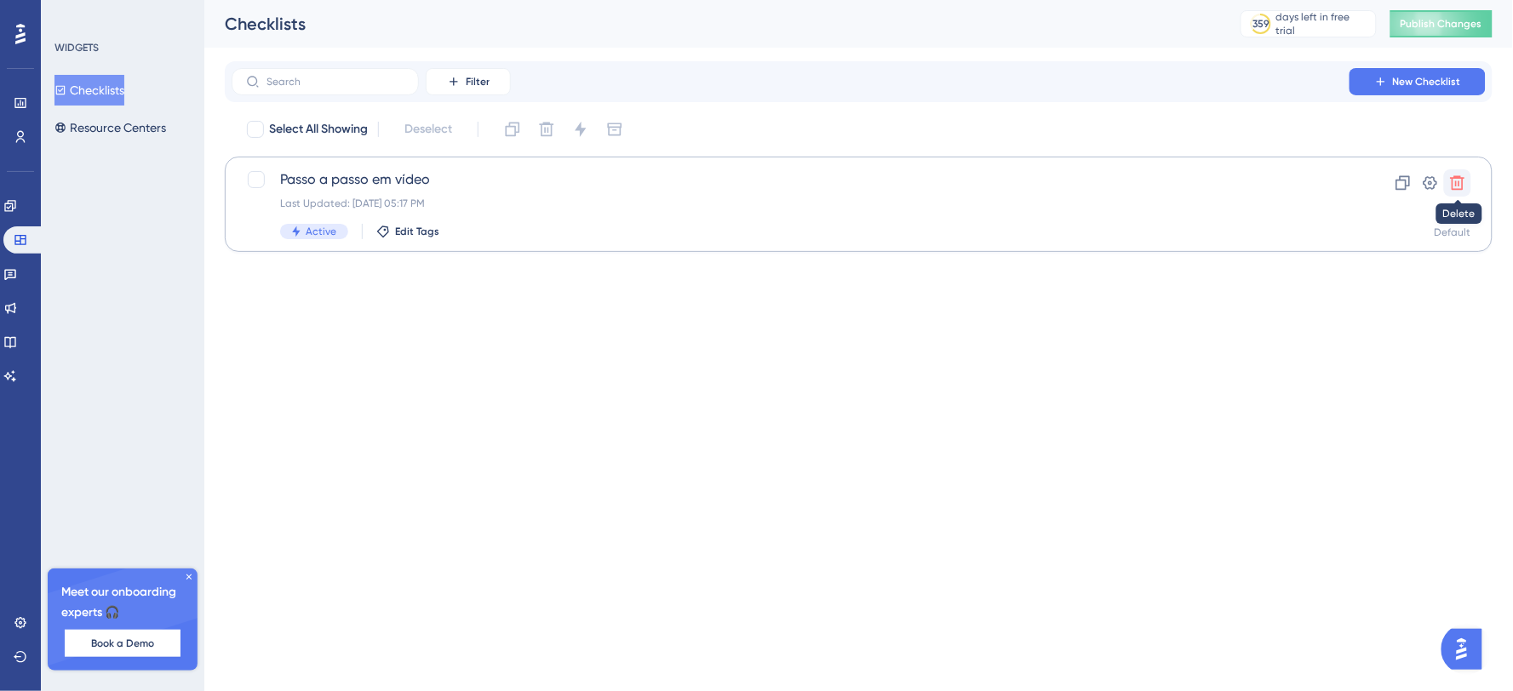
click at [1465, 177] on icon at bounding box center [1458, 183] width 14 height 14
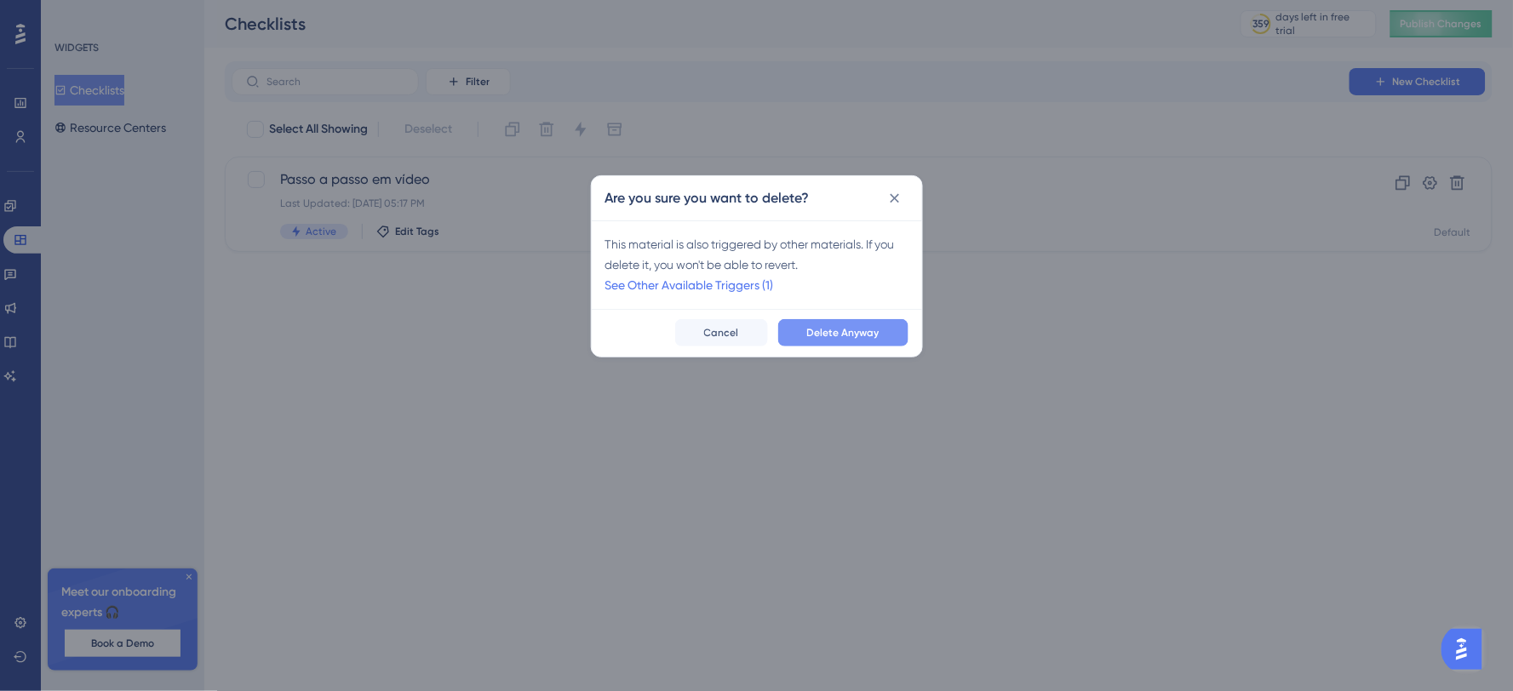
click at [861, 319] on button "Delete Anyway" at bounding box center [843, 332] width 130 height 27
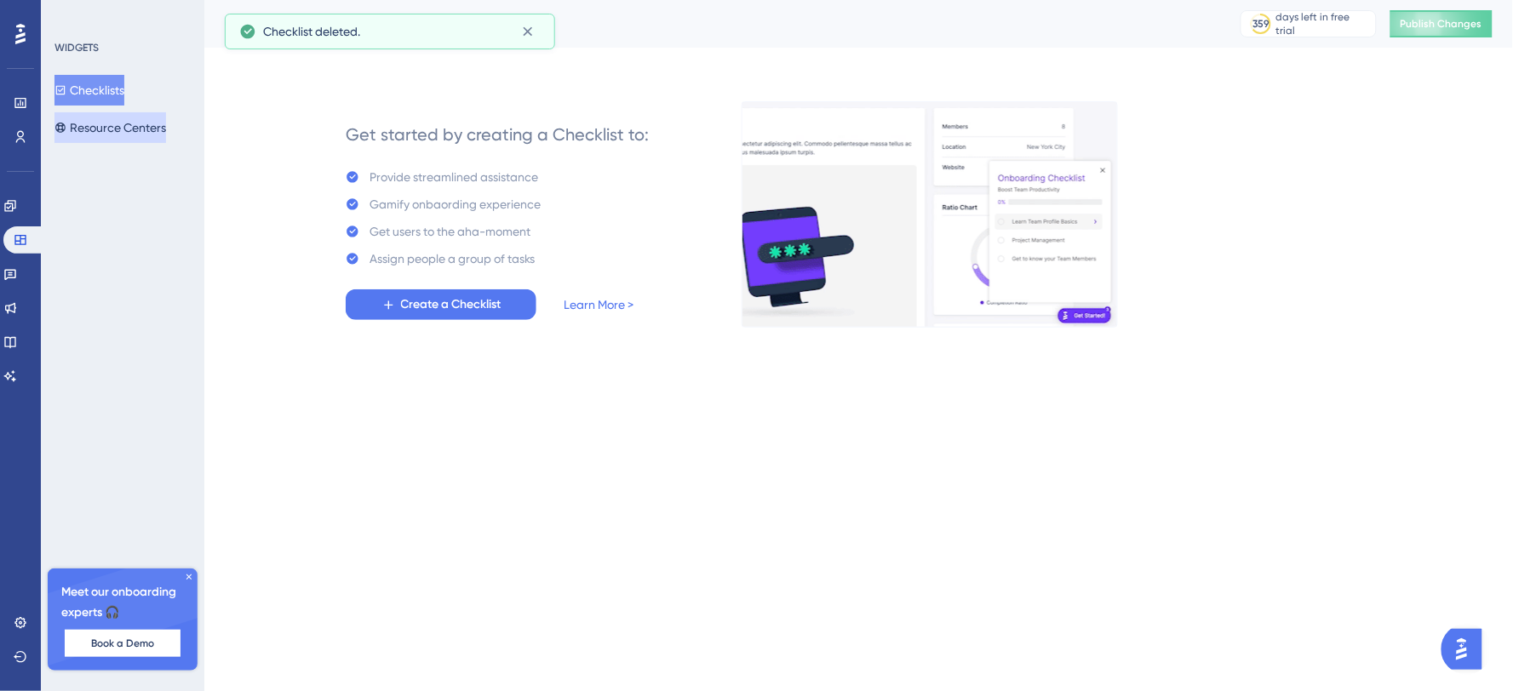
click at [156, 129] on button "Resource Centers" at bounding box center [110, 127] width 112 height 31
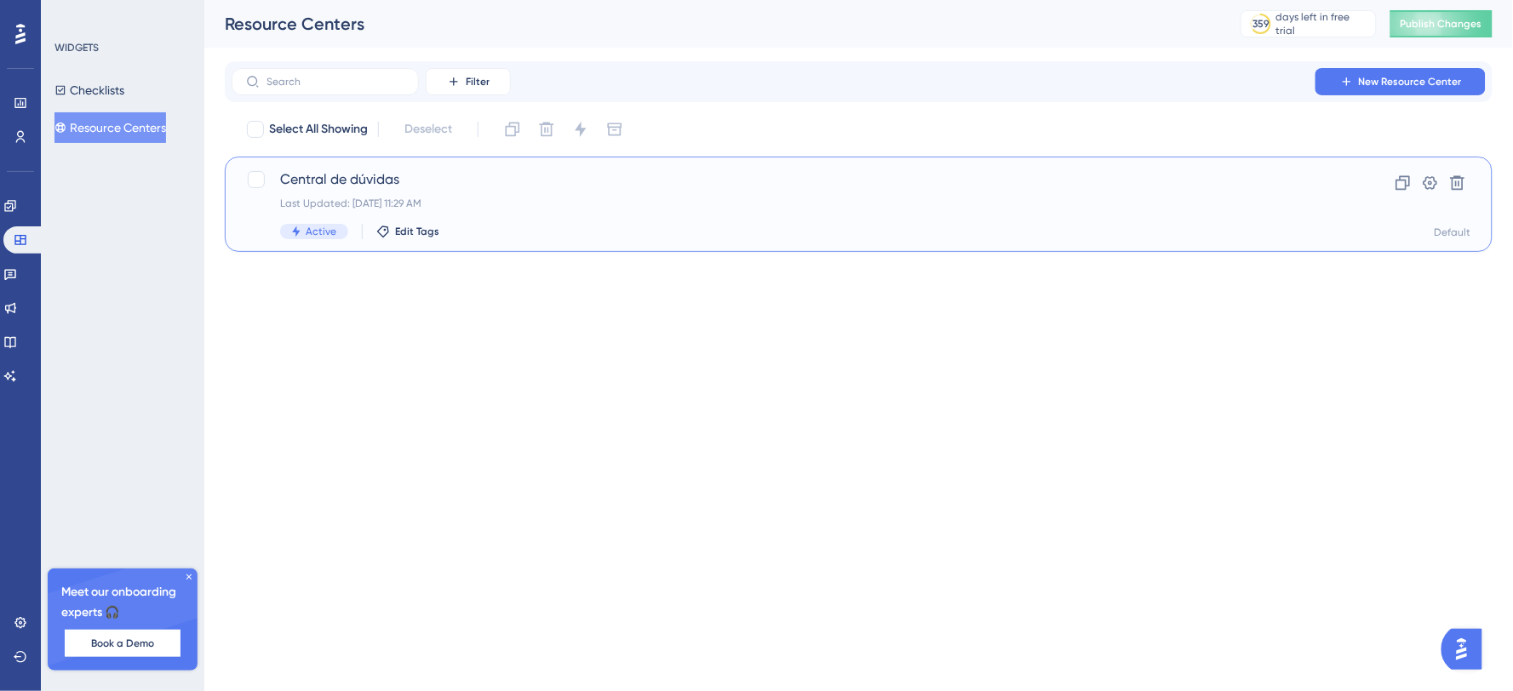
click at [451, 188] on span "Central de dúvidas" at bounding box center [790, 179] width 1021 height 20
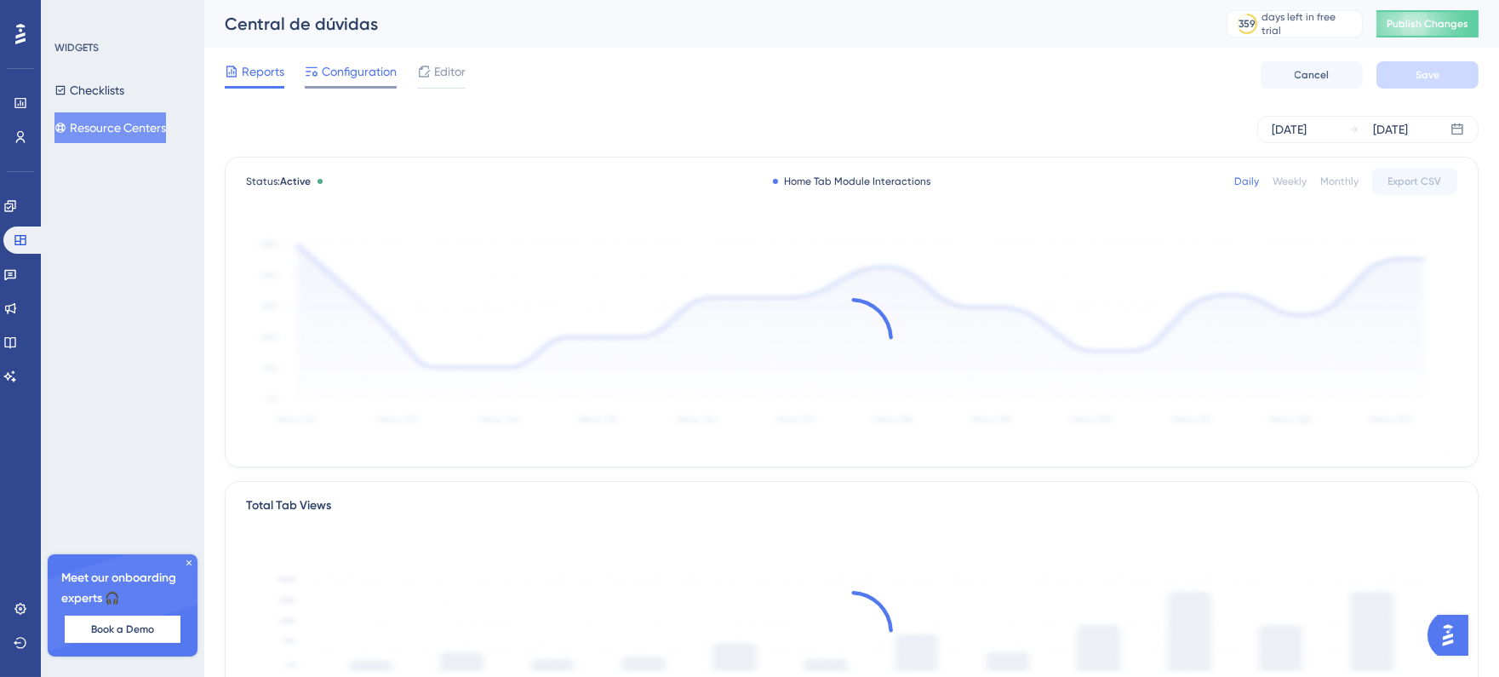
click at [377, 74] on span "Configuration" at bounding box center [359, 71] width 75 height 20
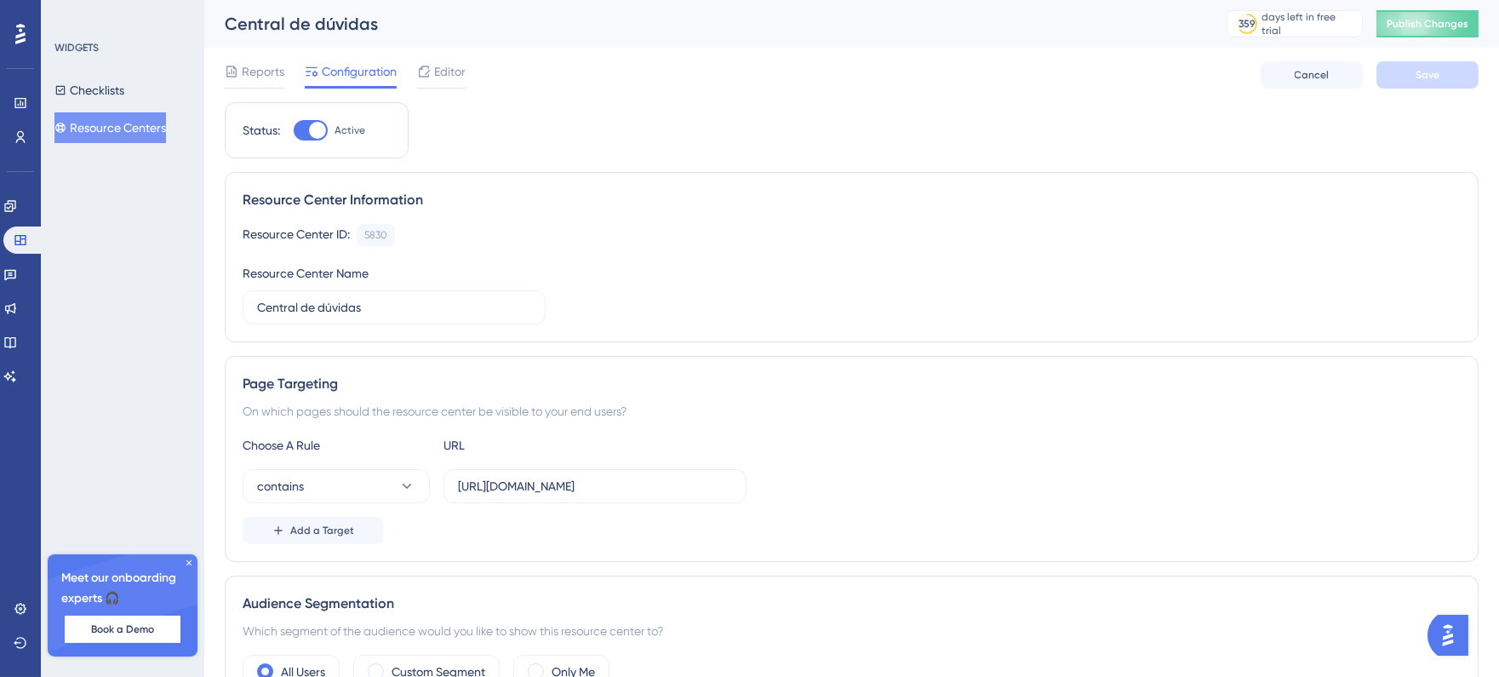
click at [434, 58] on div "Reports Configuration Editor Cancel Save" at bounding box center [852, 75] width 1254 height 54
click at [440, 79] on span "Editor" at bounding box center [450, 71] width 32 height 20
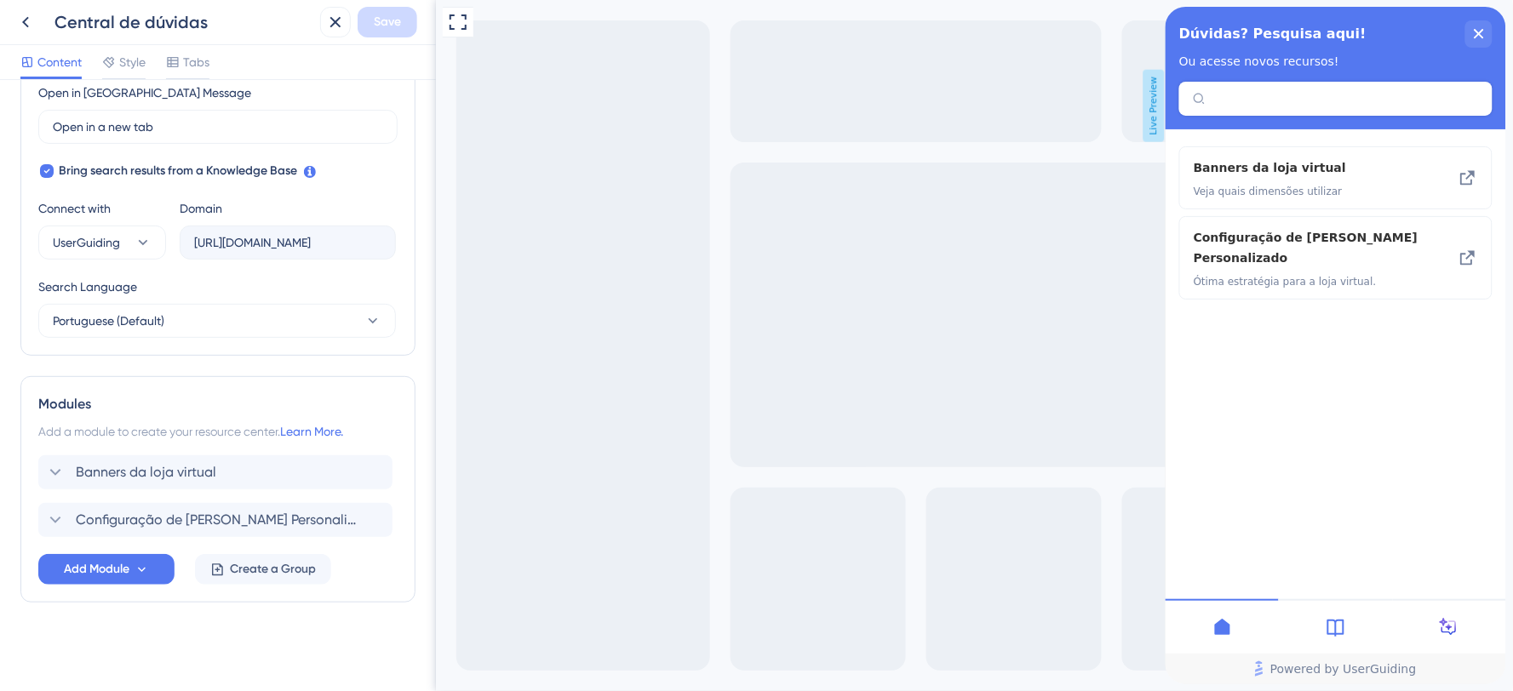
click at [165, 60] on div "Content Style Tabs" at bounding box center [114, 65] width 189 height 27
click at [175, 61] on icon at bounding box center [173, 62] width 14 height 14
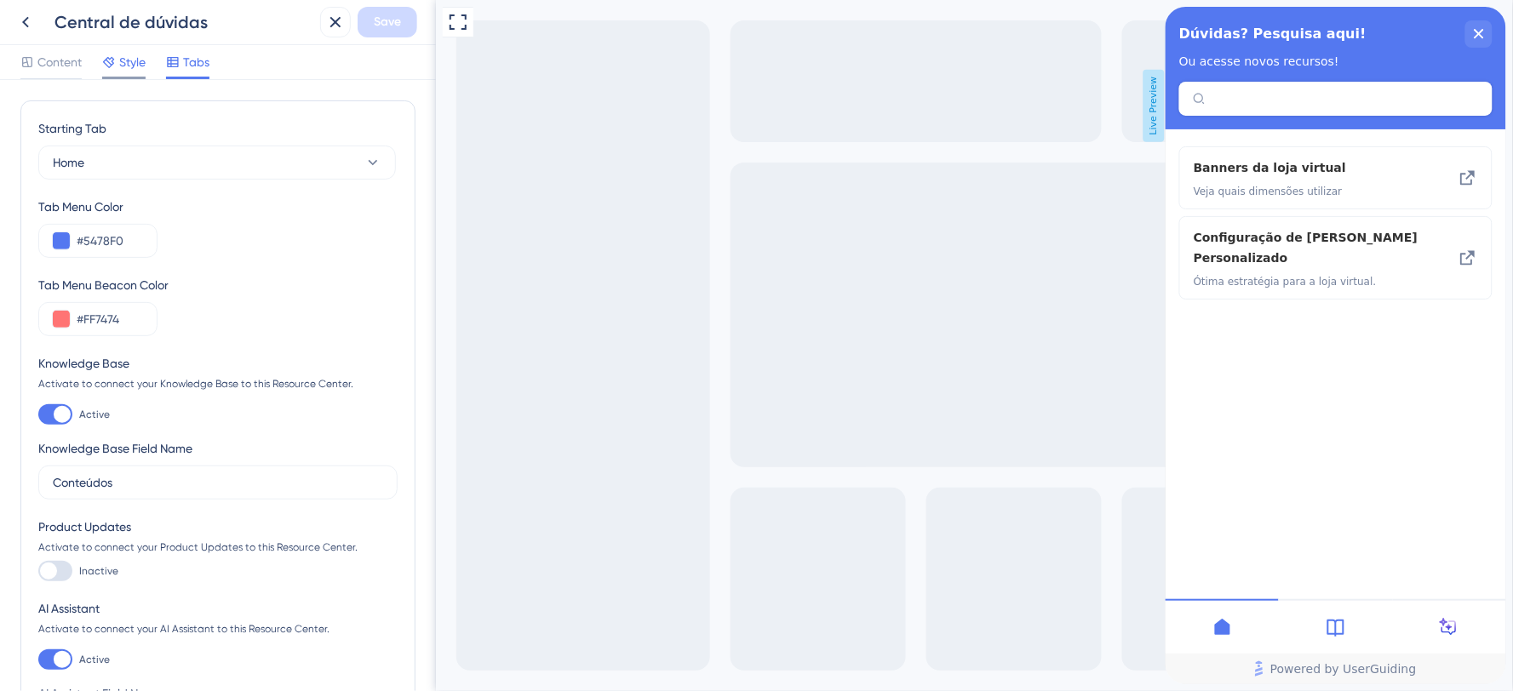
click at [116, 64] on icon at bounding box center [109, 62] width 14 height 14
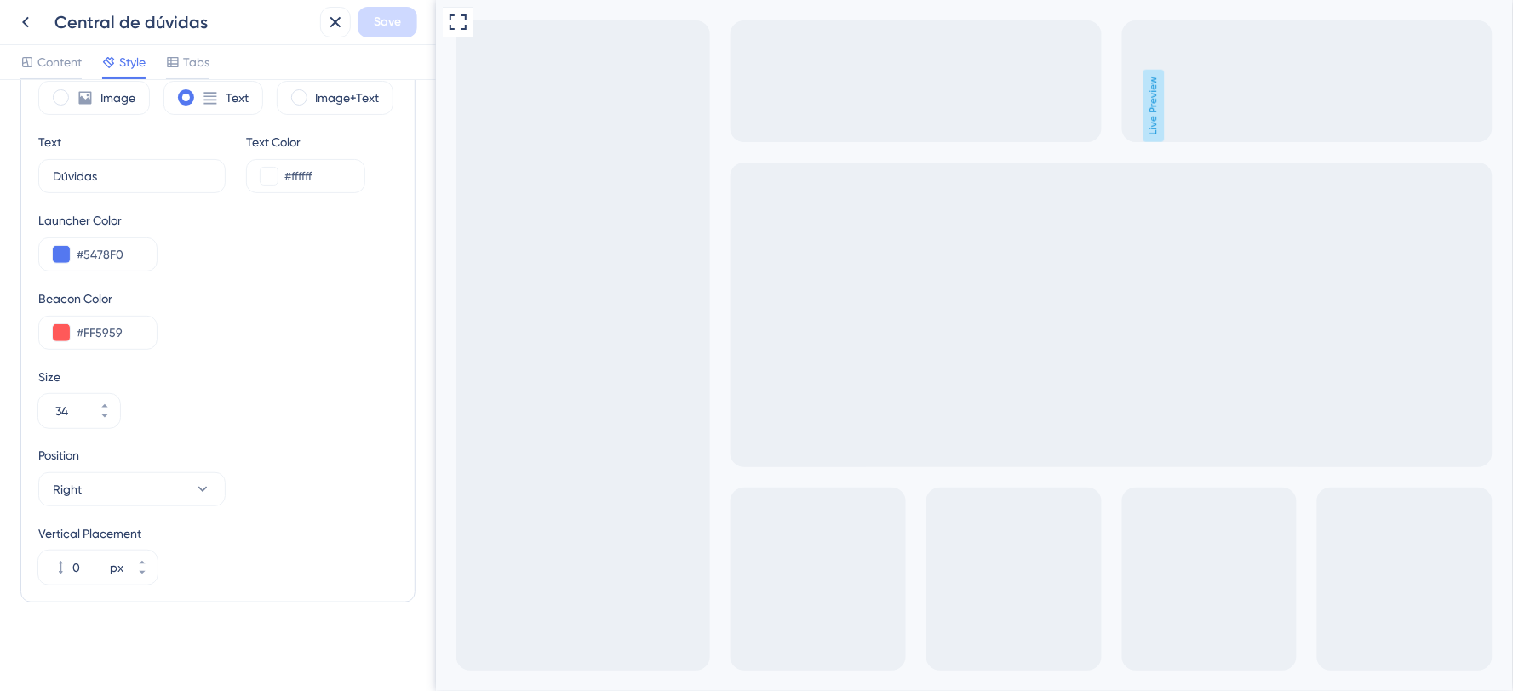
scroll to position [249, 0]
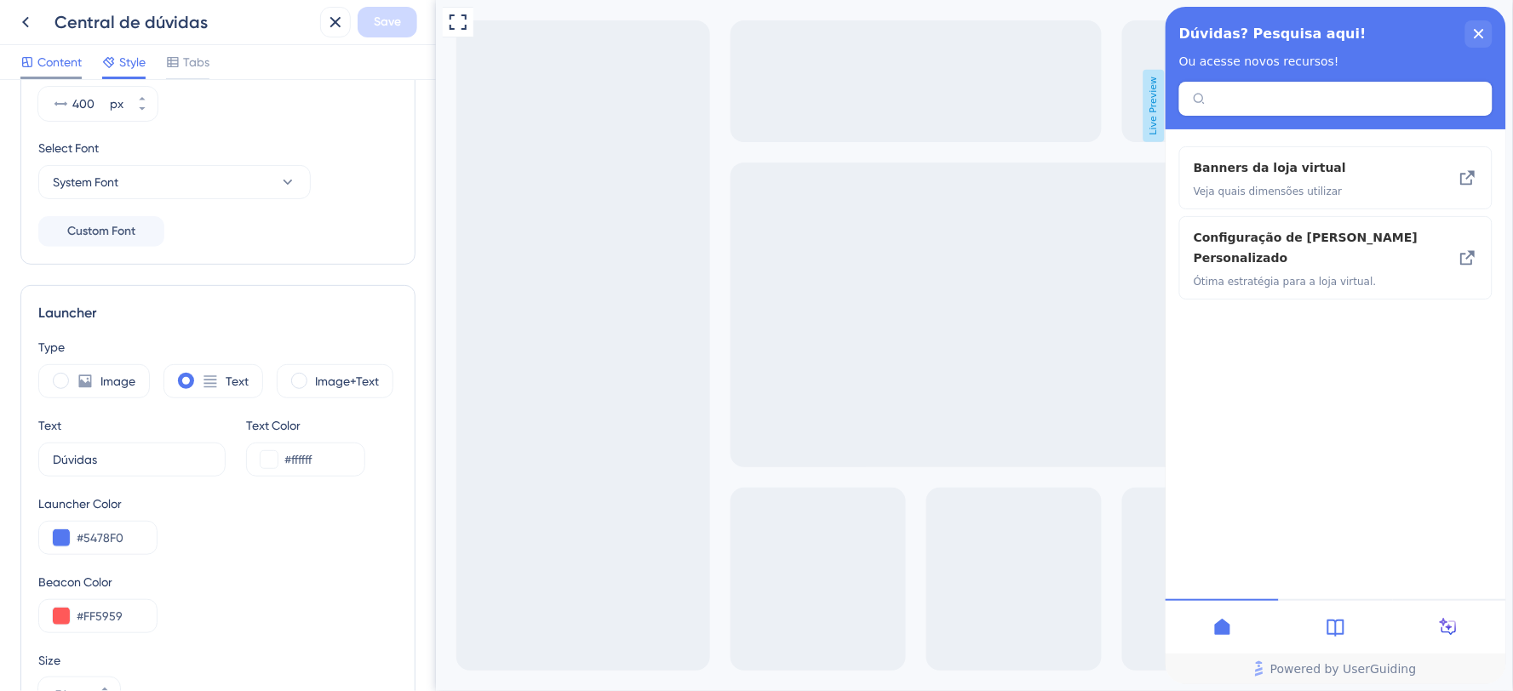
click at [32, 58] on icon at bounding box center [27, 62] width 14 height 14
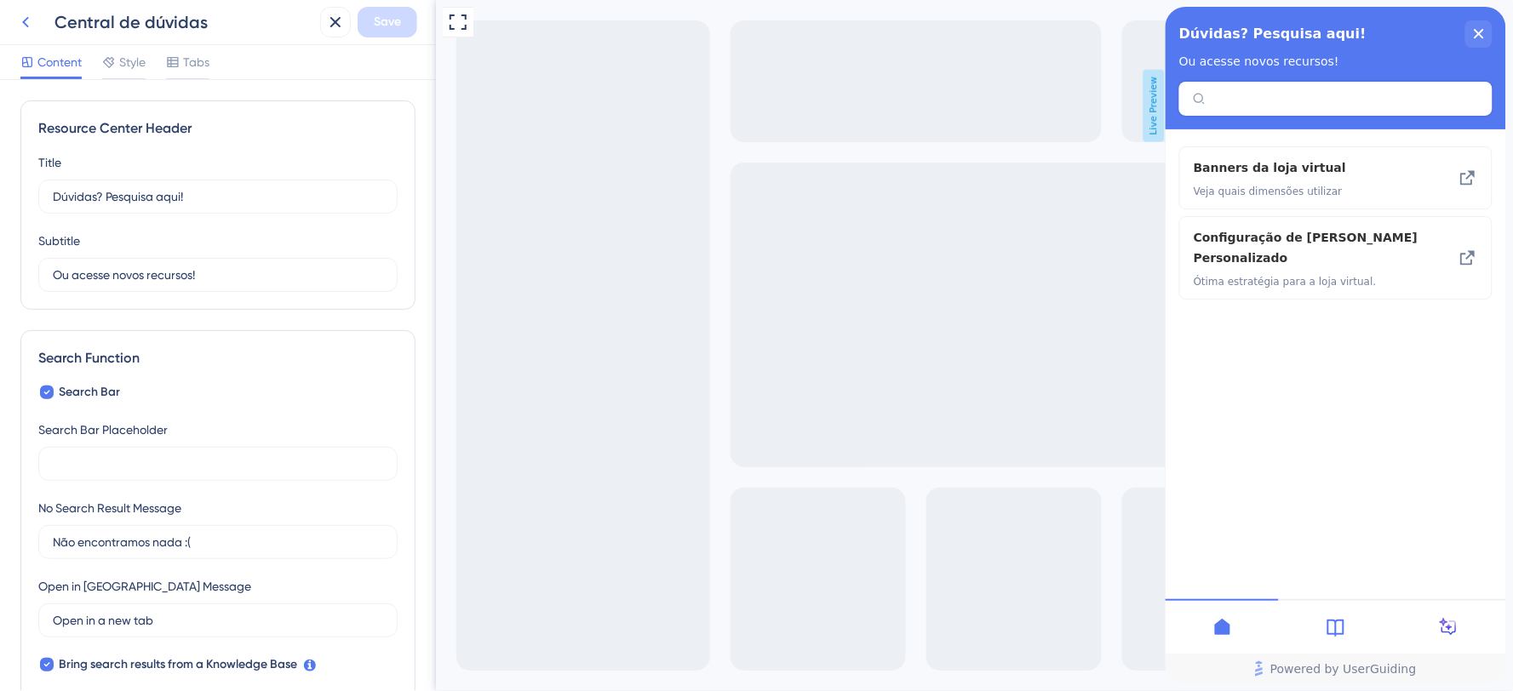
click at [37, 19] on button at bounding box center [25, 22] width 31 height 31
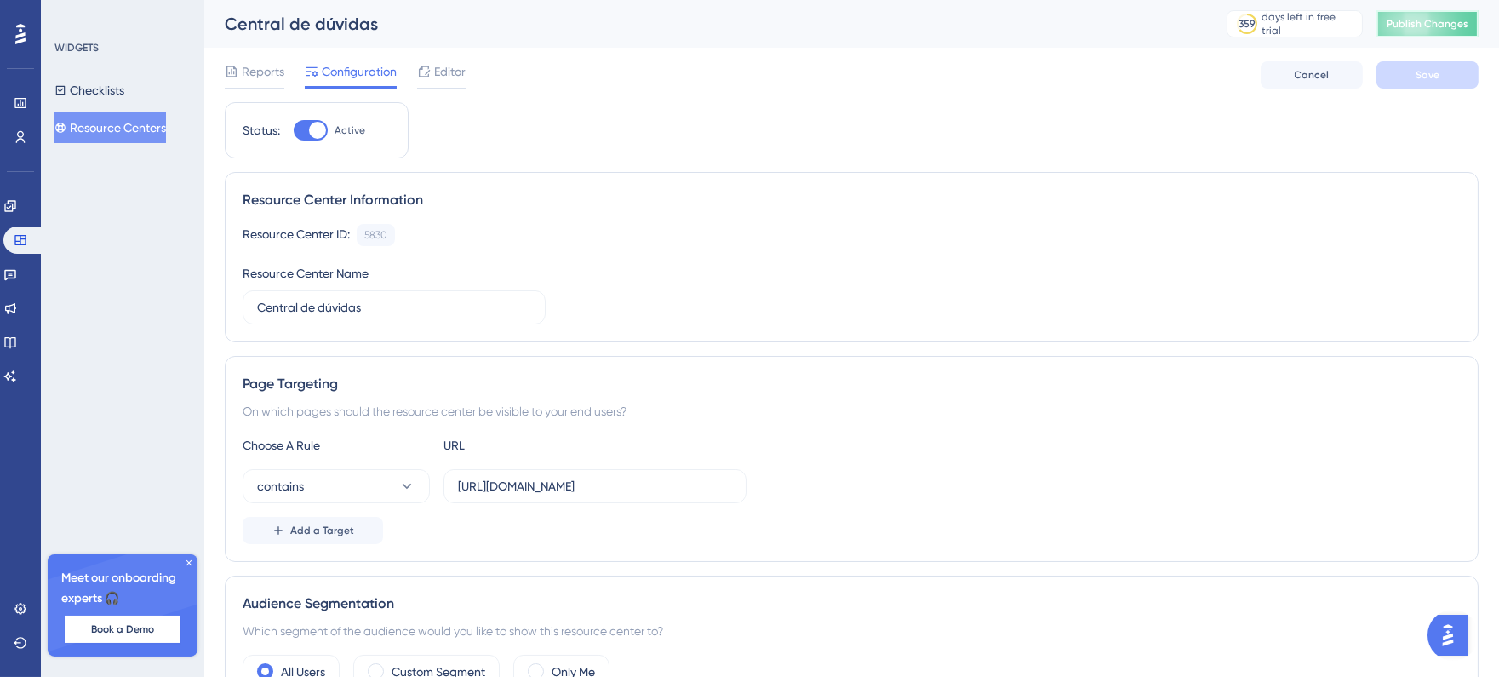
click at [1427, 28] on span "Publish Changes" at bounding box center [1428, 24] width 82 height 14
click at [15, 372] on icon at bounding box center [10, 377] width 14 height 14
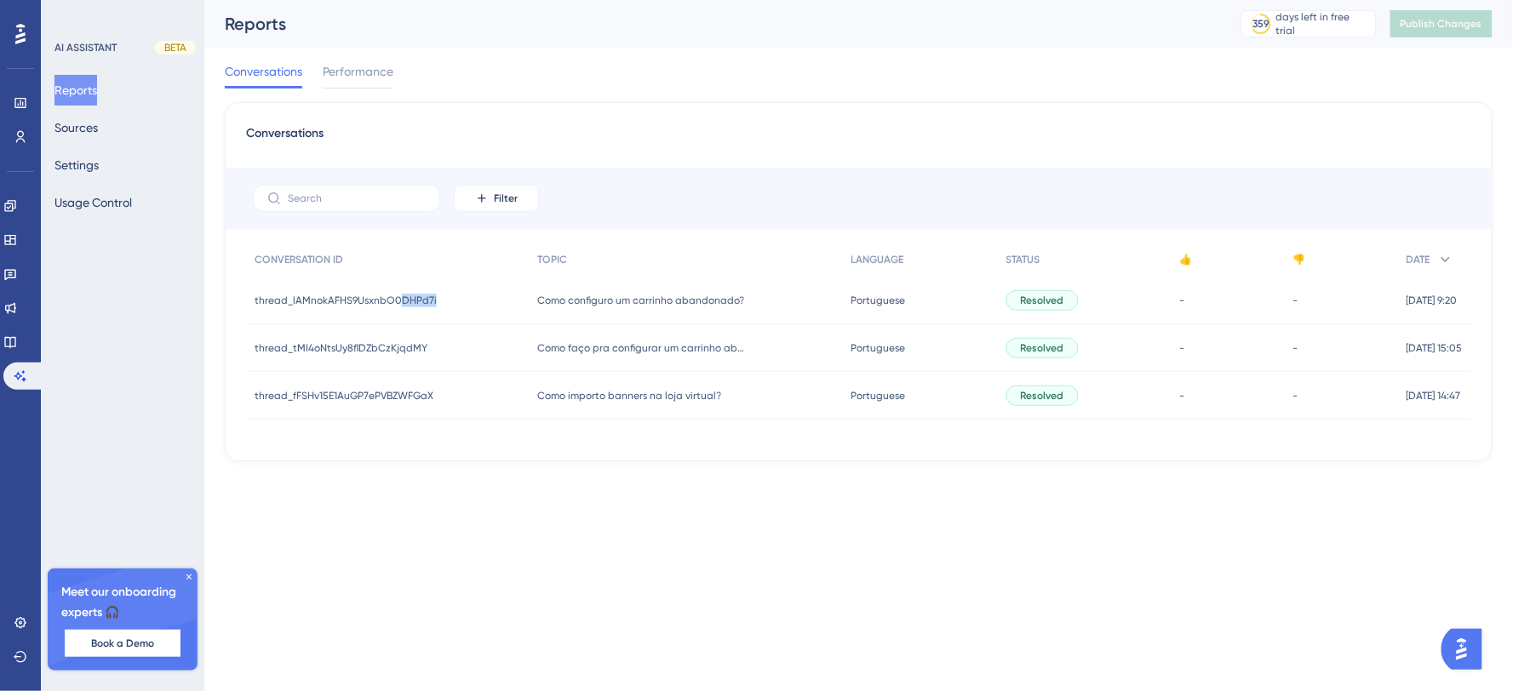
drag, startPoint x: 399, startPoint y: 300, endPoint x: 460, endPoint y: 298, distance: 61.3
click at [460, 298] on div "thread_lAMnokAFHS9UsxnbO0DHPd7i thread_lAMnokAFHS9UsxnbO0DHPd7i" at bounding box center [387, 301] width 283 height 48
click at [426, 301] on span "thread_lAMnokAFHS9UsxnbO0DHPd7i" at bounding box center [346, 301] width 182 height 14
click at [1407, 299] on span "[DATE] 9:20" at bounding box center [1432, 301] width 51 height 14
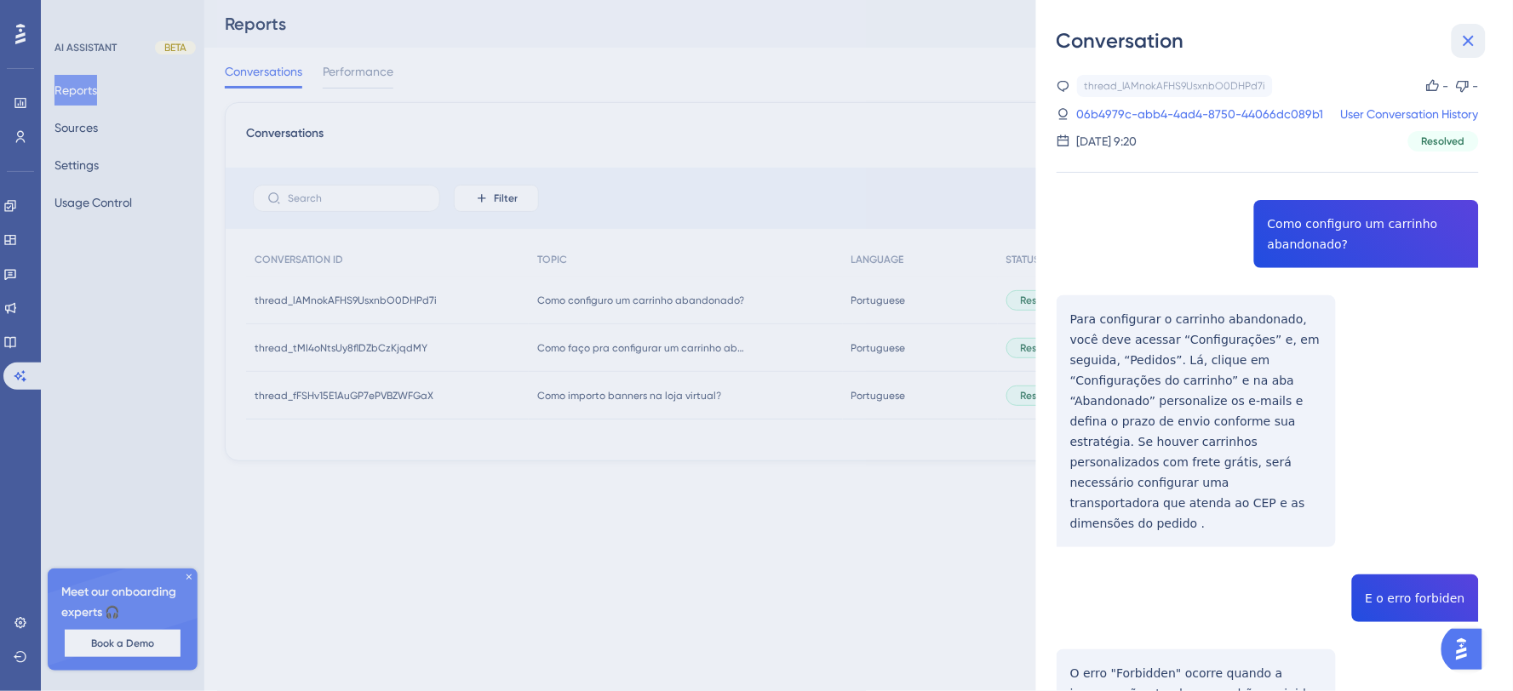
click at [1465, 35] on icon at bounding box center [1469, 41] width 20 height 20
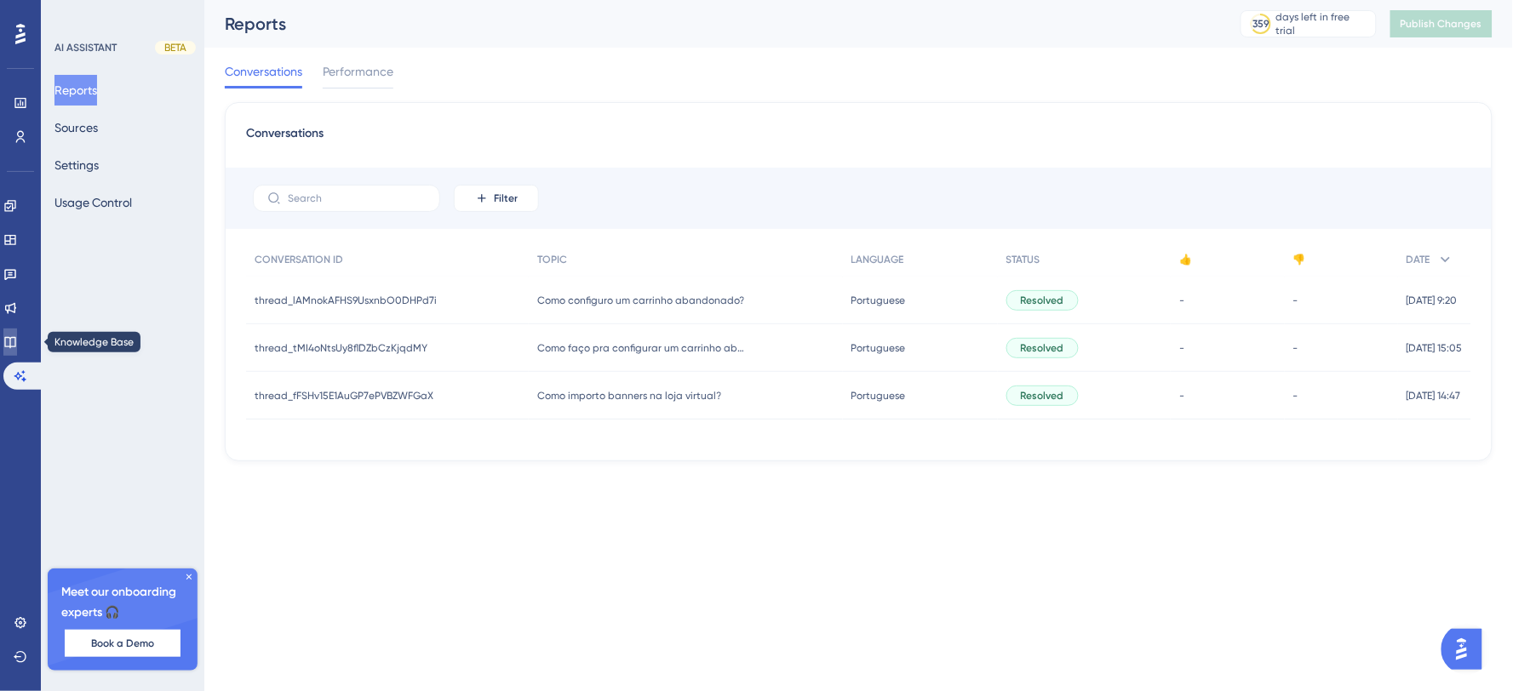
click at [17, 349] on link at bounding box center [10, 342] width 14 height 27
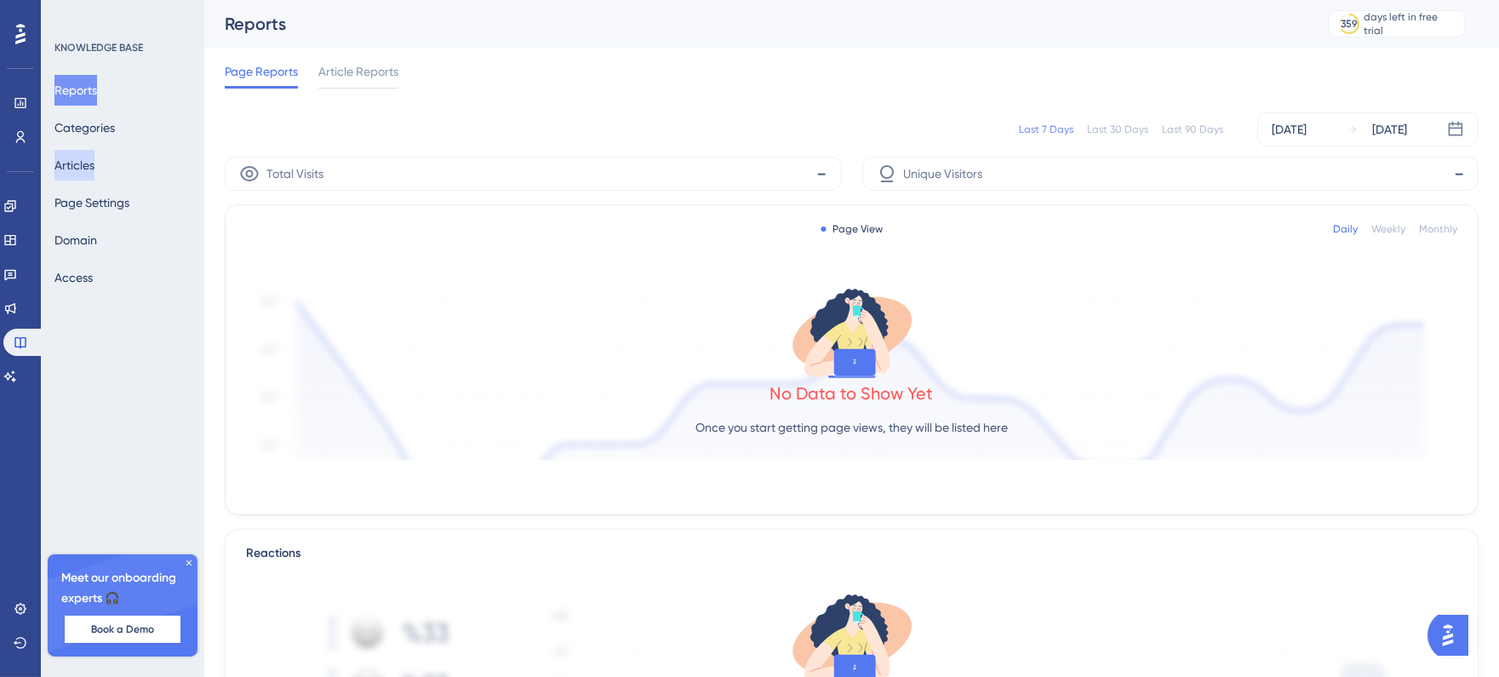
click at [72, 174] on button "Articles" at bounding box center [74, 165] width 40 height 31
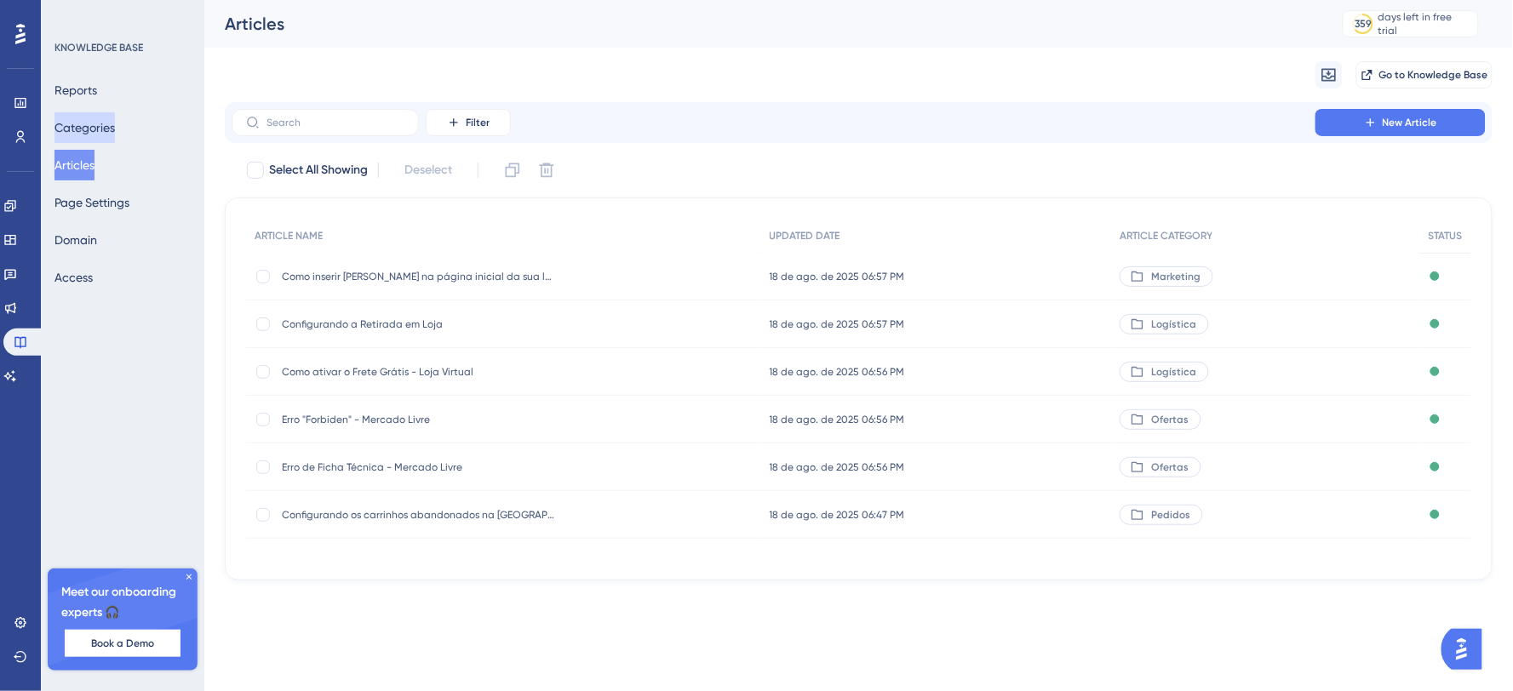
click at [100, 121] on button "Categories" at bounding box center [84, 127] width 60 height 31
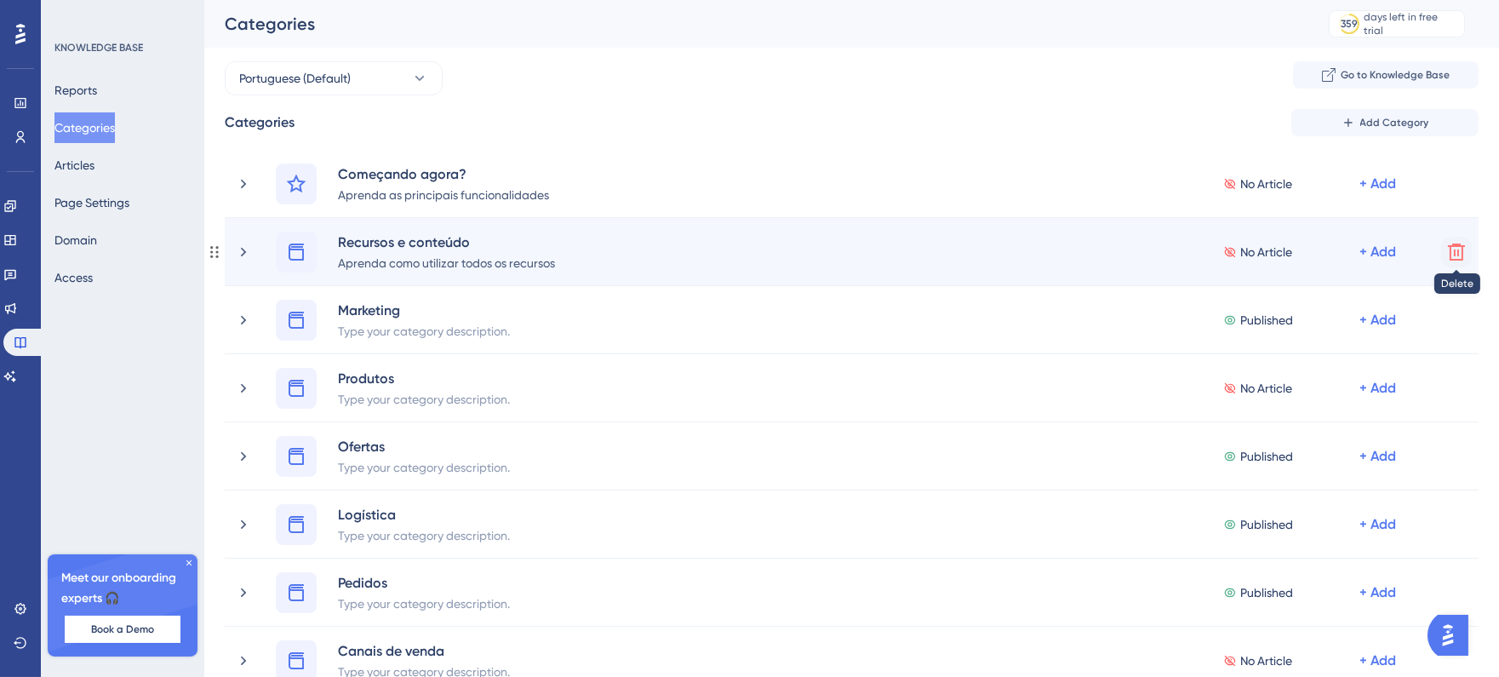
click at [1454, 249] on icon at bounding box center [1456, 252] width 17 height 17
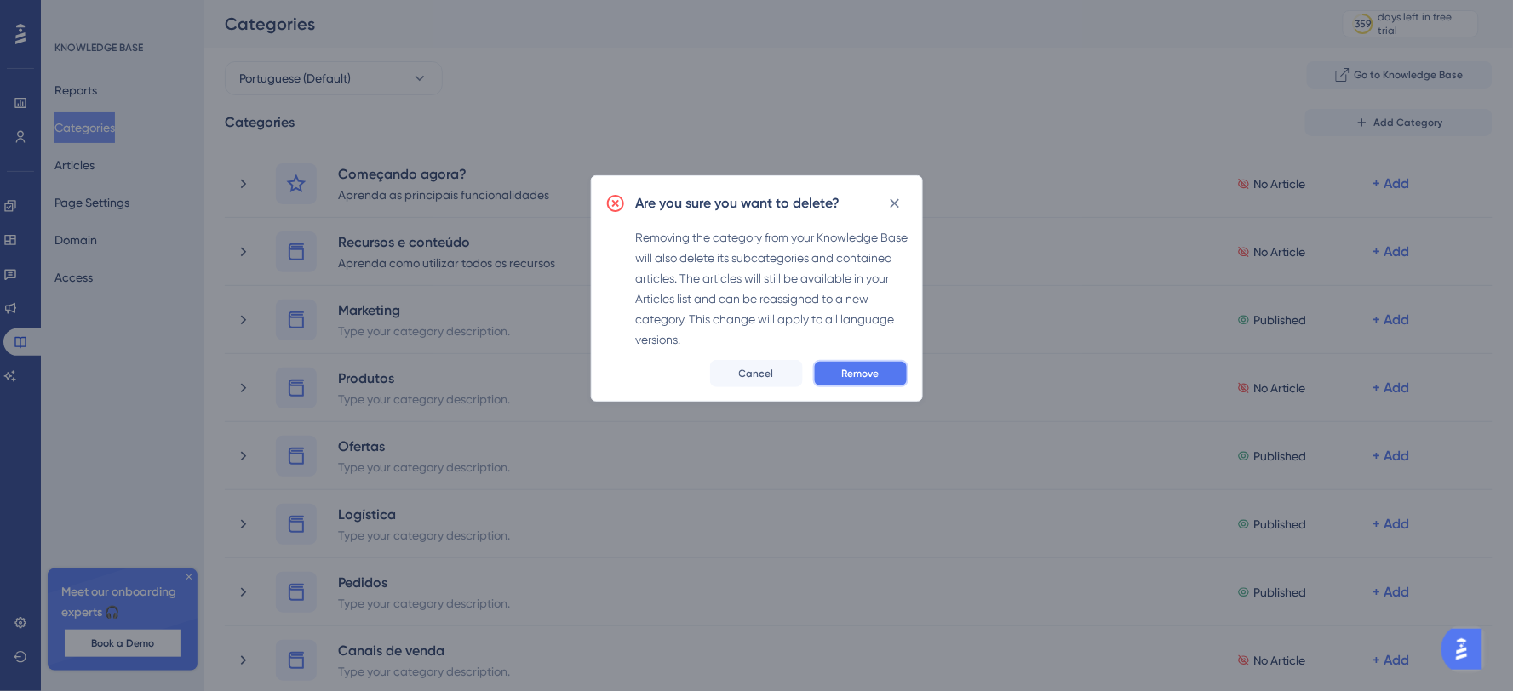
click at [849, 371] on span "Remove" at bounding box center [860, 374] width 37 height 14
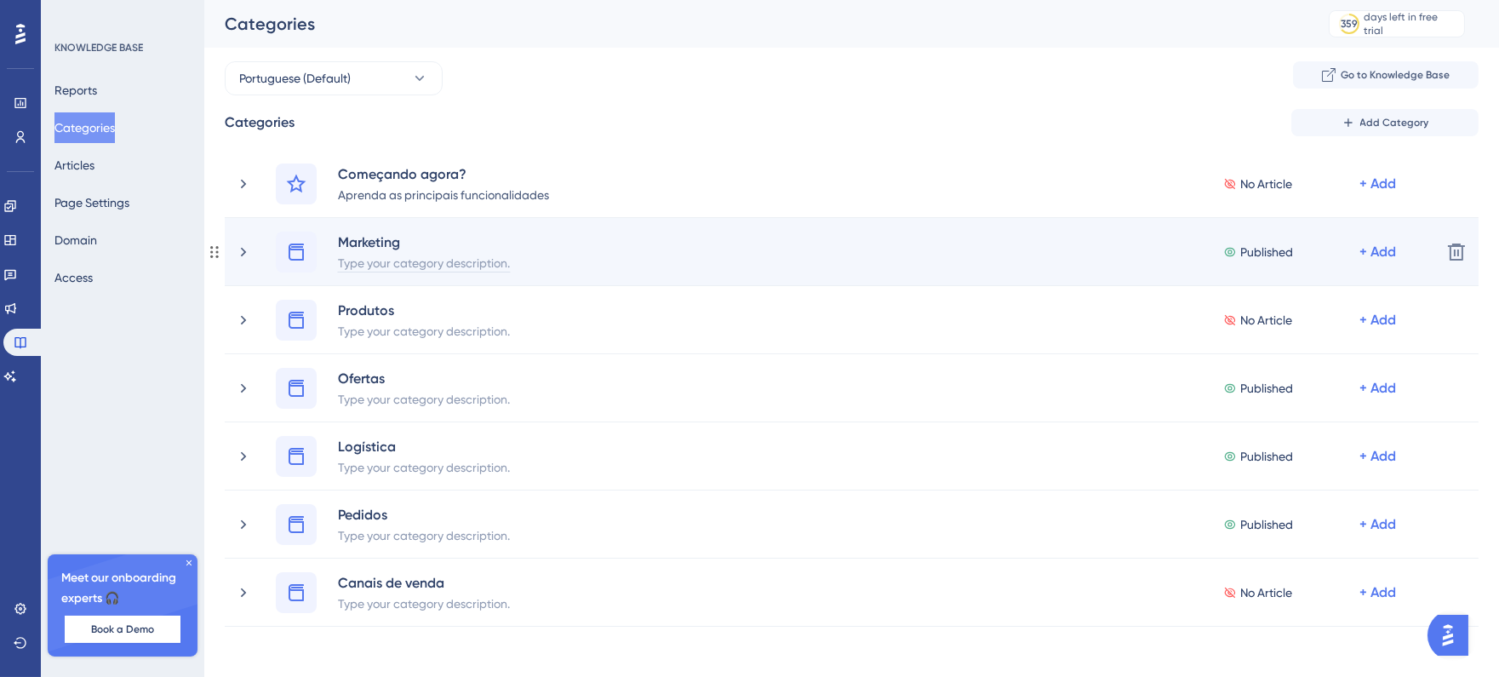
click at [358, 269] on div "Type your category description." at bounding box center [424, 262] width 174 height 20
click at [507, 261] on div "Utilize os recursos de marketing" at bounding box center [423, 262] width 172 height 20
drag, startPoint x: 508, startPoint y: 264, endPoint x: 335, endPoint y: 264, distance: 173.7
click at [335, 264] on div "Marketing Utilize os recursos de marketing" at bounding box center [399, 252] width 247 height 41
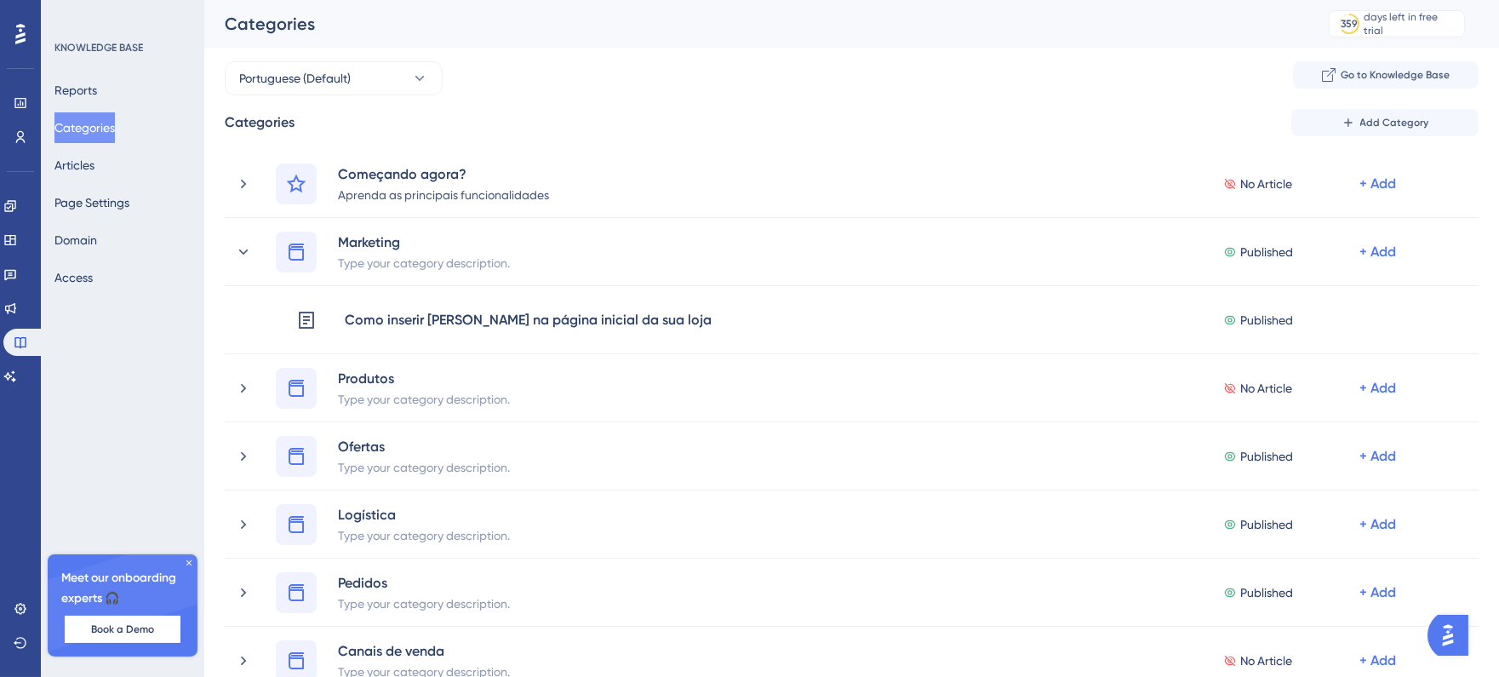
click at [682, 103] on div "Portuguese (Default) Go to Knowledge Base Categories Add Category Começando ago…" at bounding box center [852, 510] width 1254 height 899
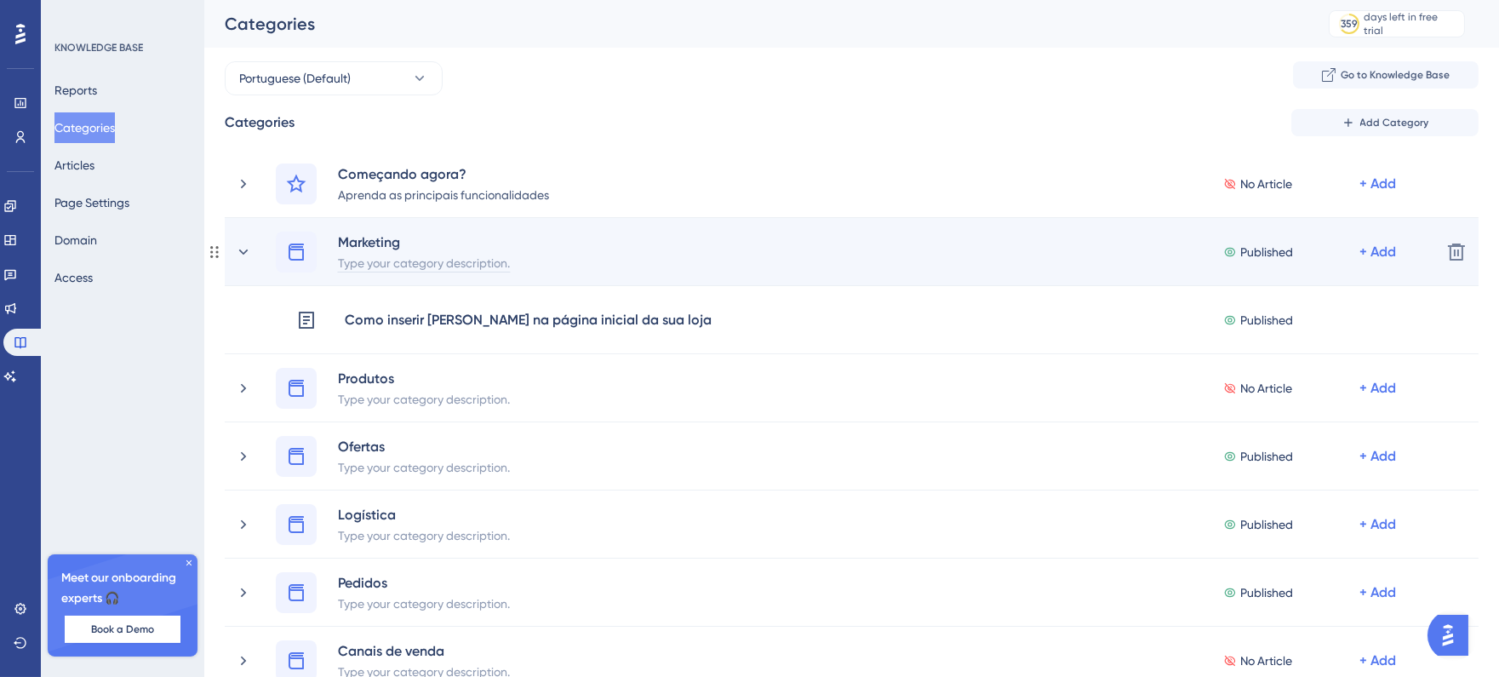
click at [403, 257] on div "Type your category description." at bounding box center [424, 262] width 174 height 20
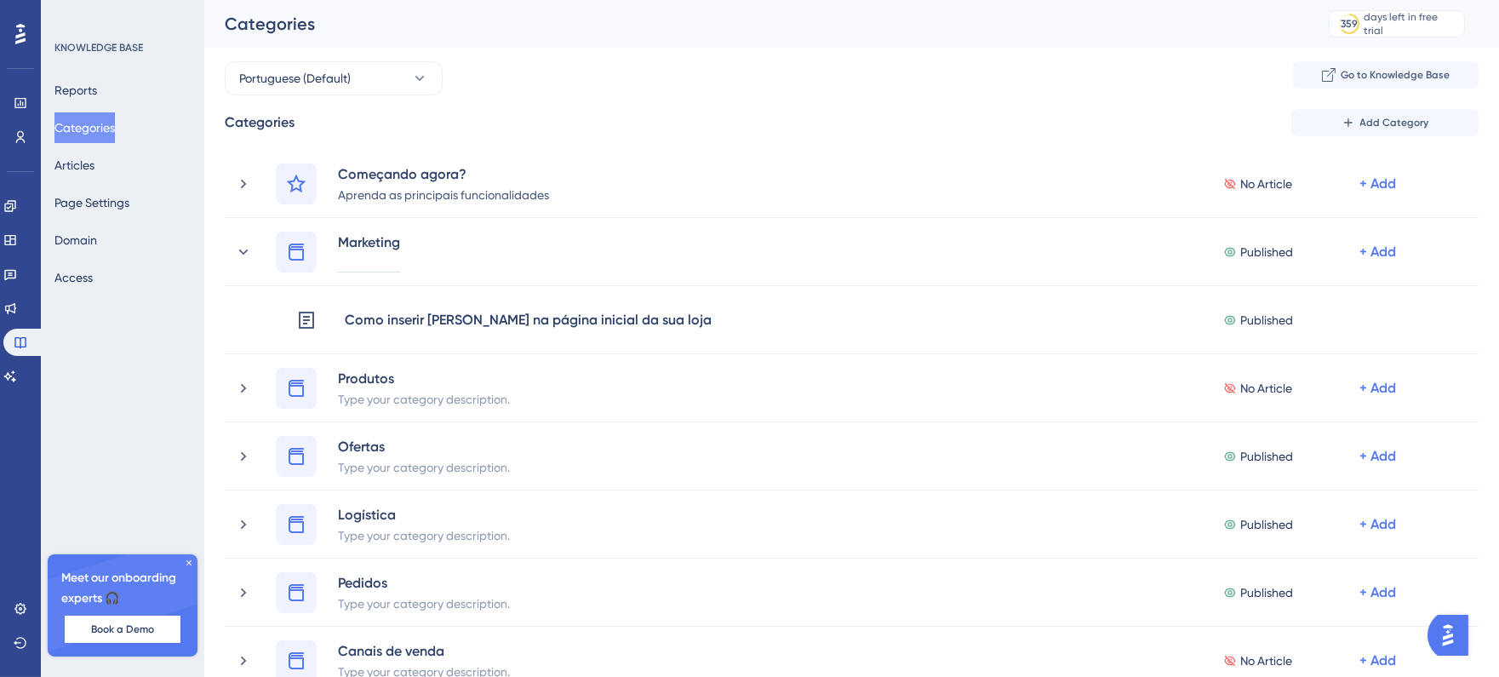
click at [695, 95] on div "Portuguese (Default) Go to Knowledge Base" at bounding box center [852, 78] width 1254 height 34
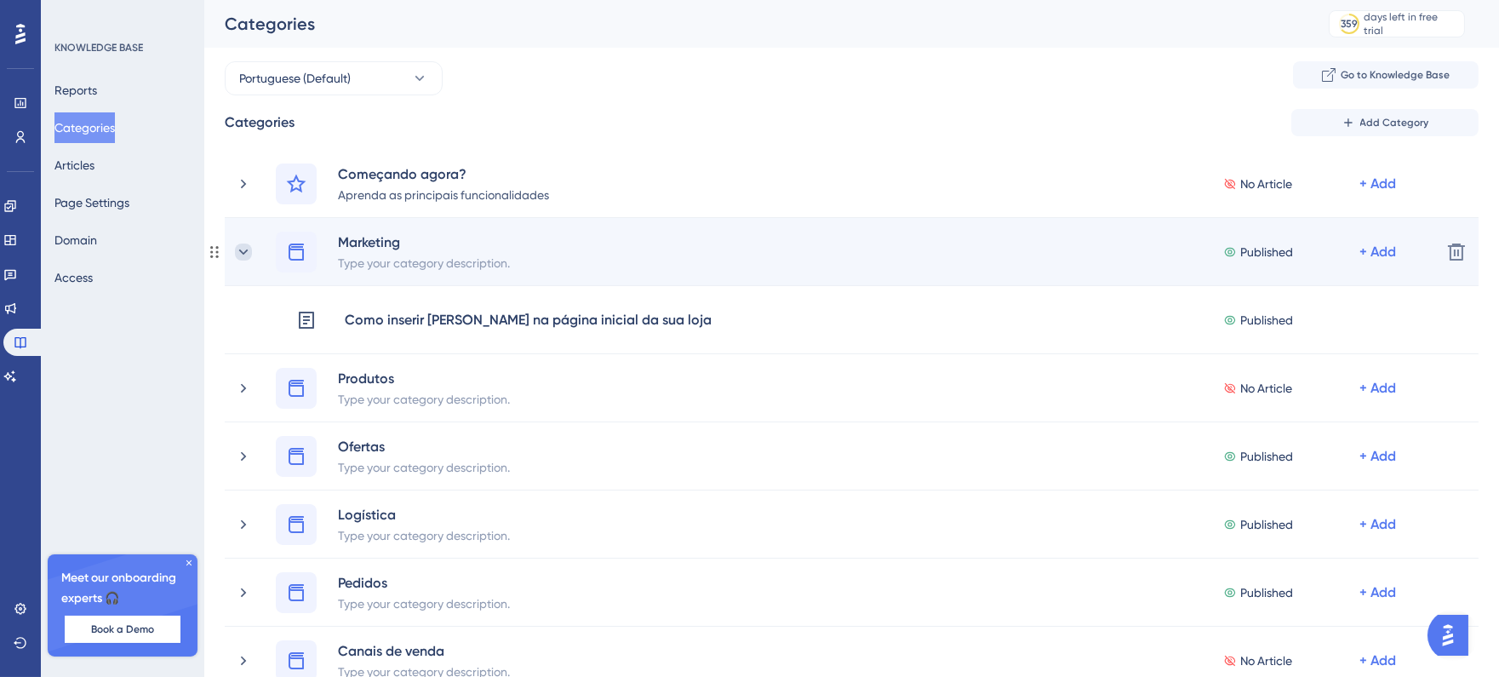
click at [248, 257] on icon at bounding box center [243, 252] width 17 height 17
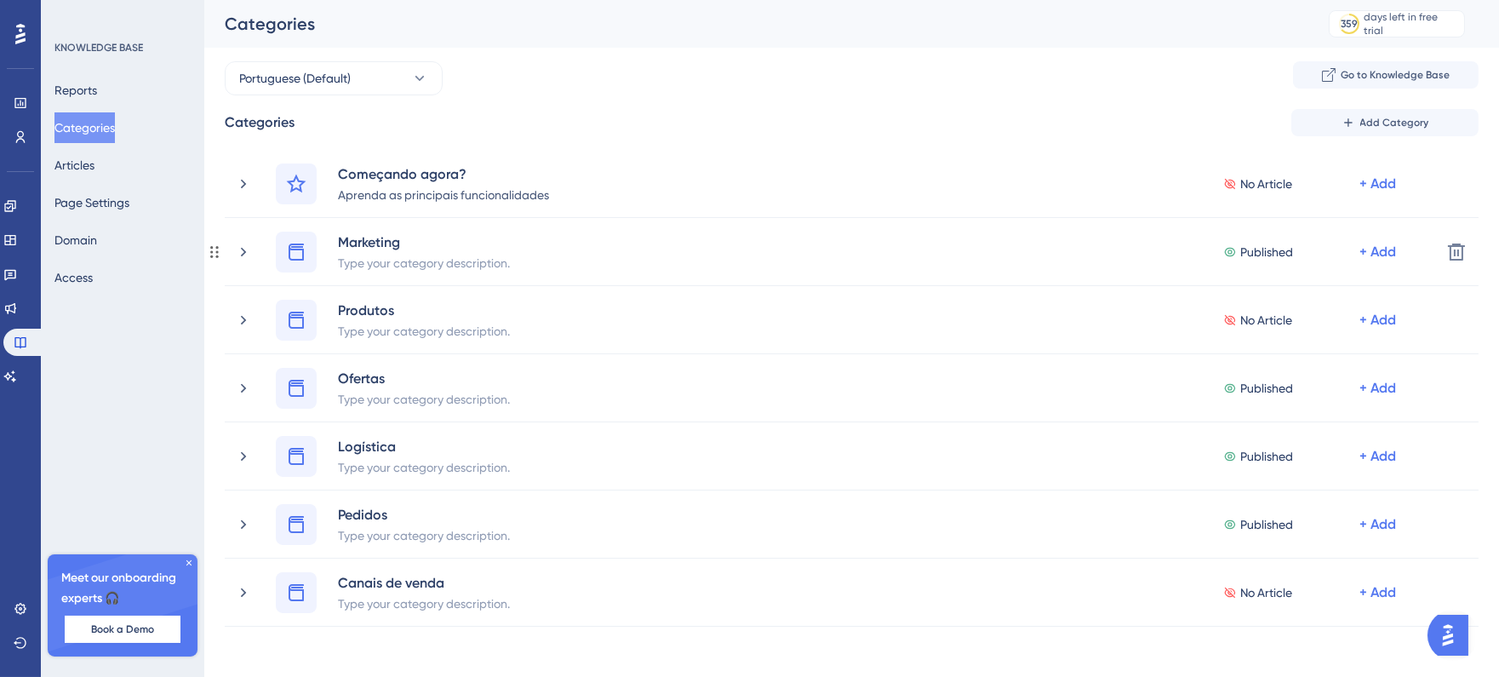
click at [248, 257] on icon at bounding box center [243, 252] width 17 height 17
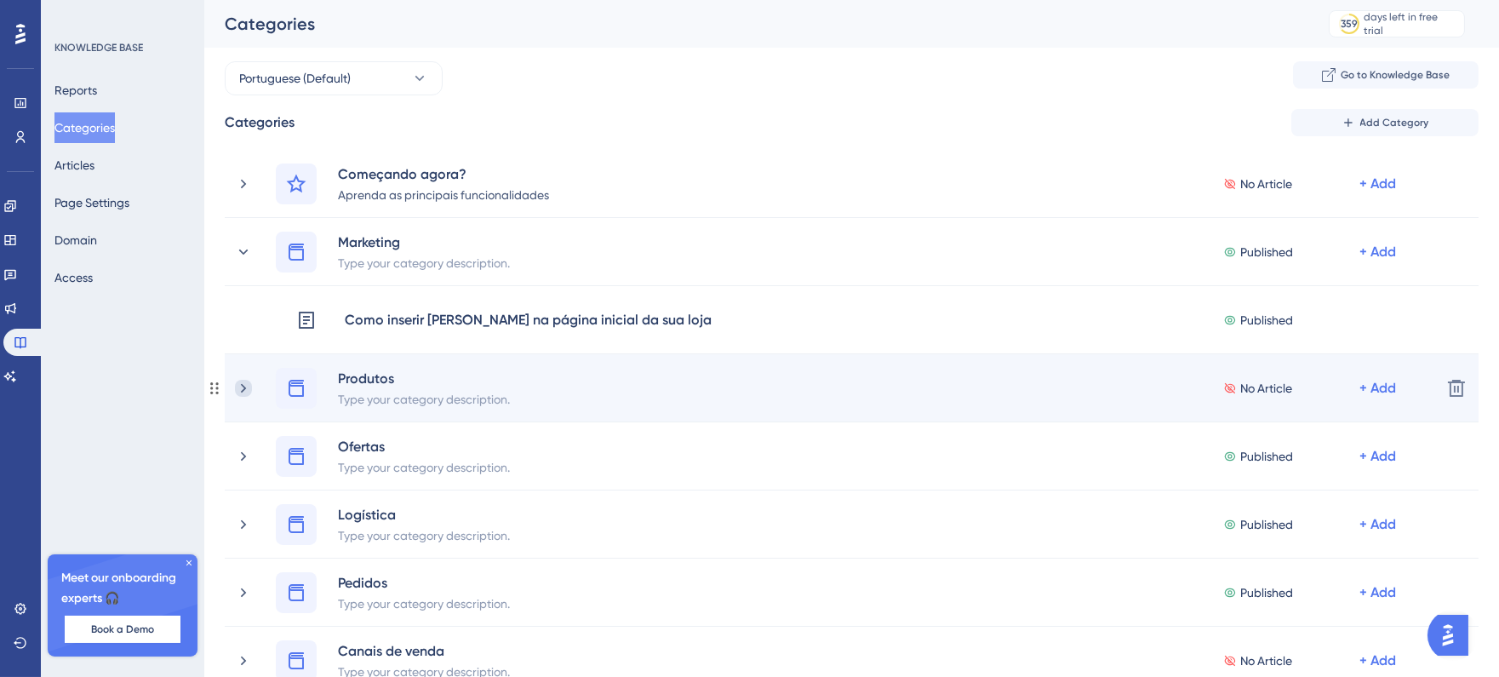
click at [242, 390] on icon at bounding box center [243, 388] width 17 height 17
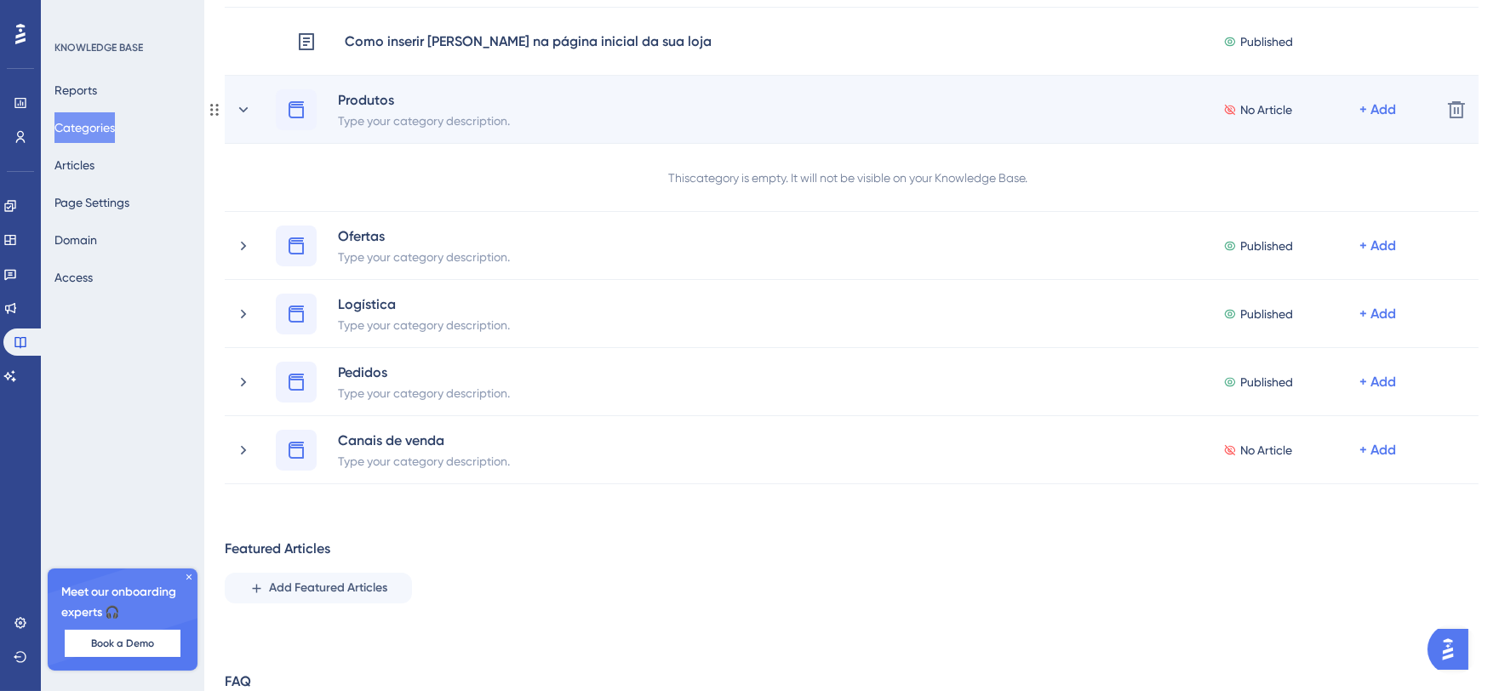
scroll to position [284, 0]
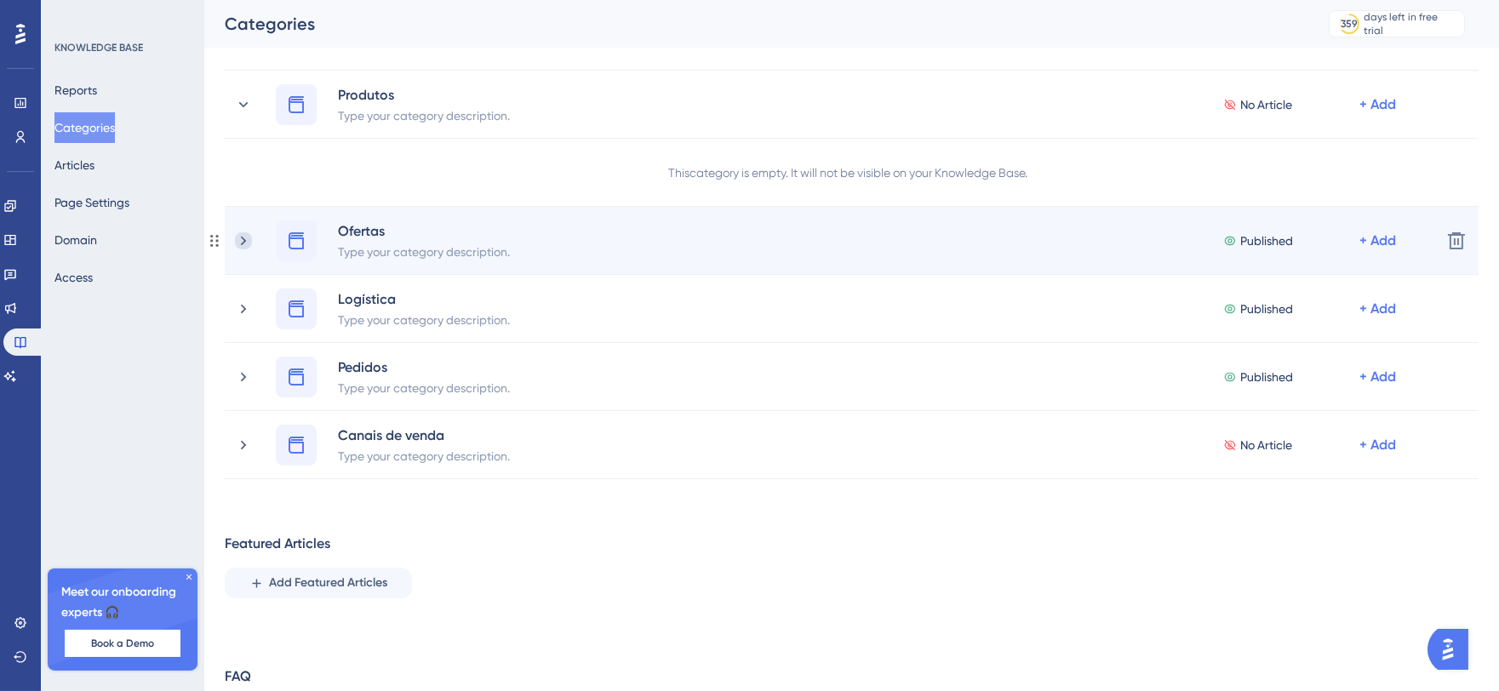
click at [247, 236] on icon at bounding box center [243, 240] width 17 height 17
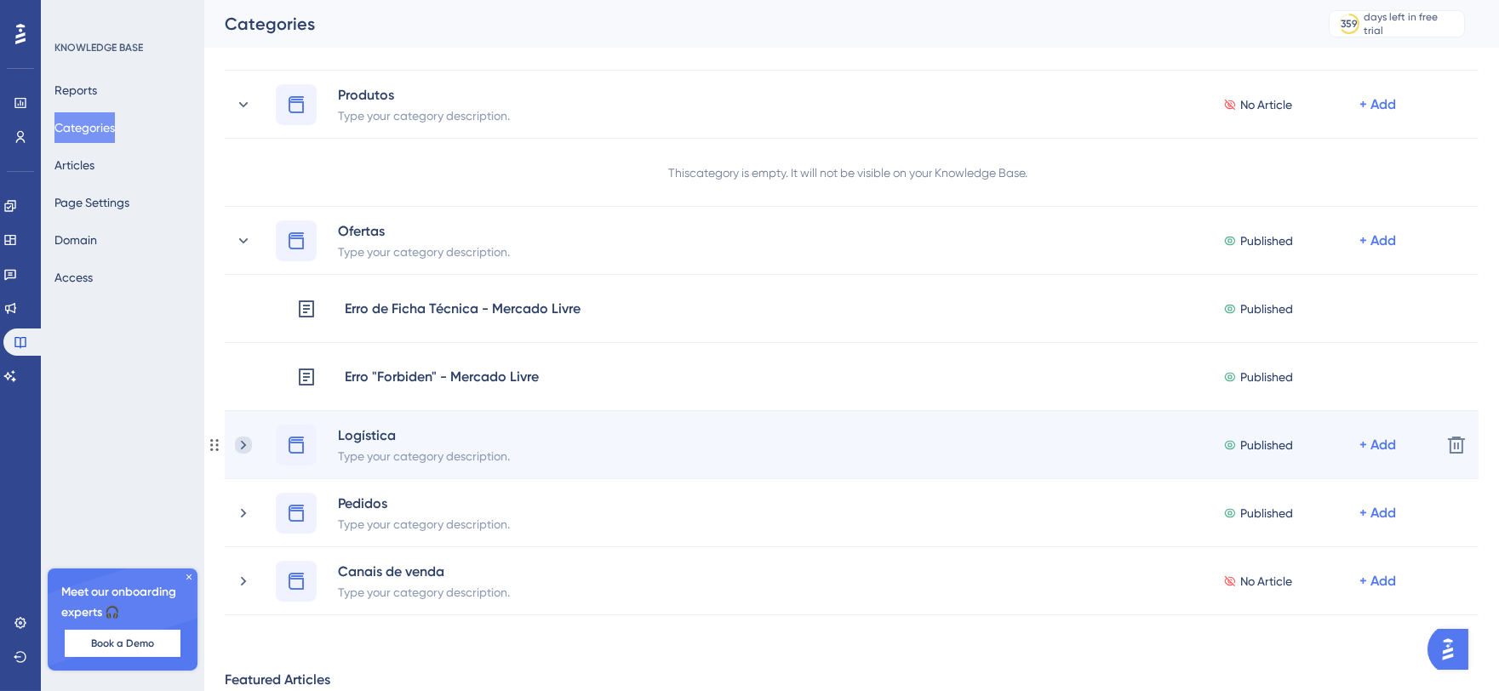
click at [242, 439] on icon at bounding box center [243, 445] width 17 height 17
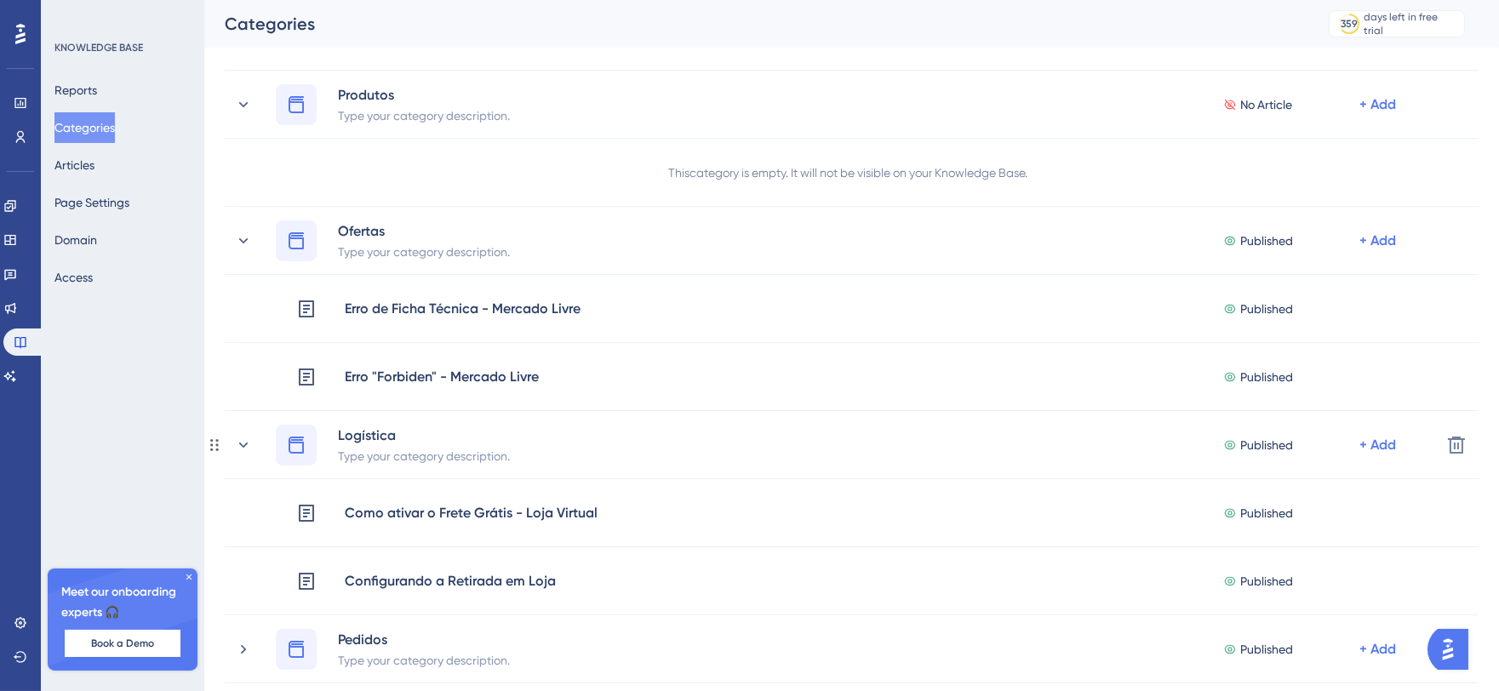
click at [242, 439] on icon at bounding box center [243, 445] width 17 height 17
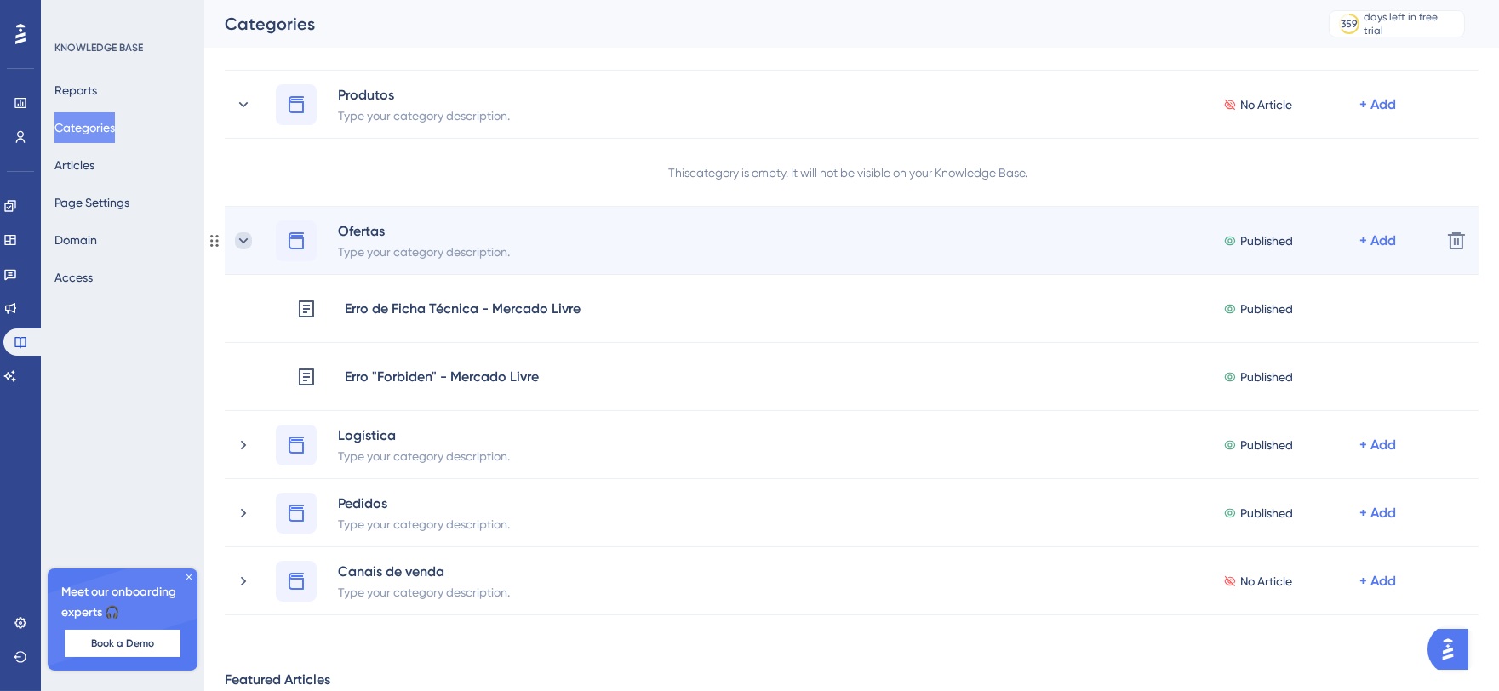
click at [249, 243] on icon at bounding box center [243, 240] width 17 height 17
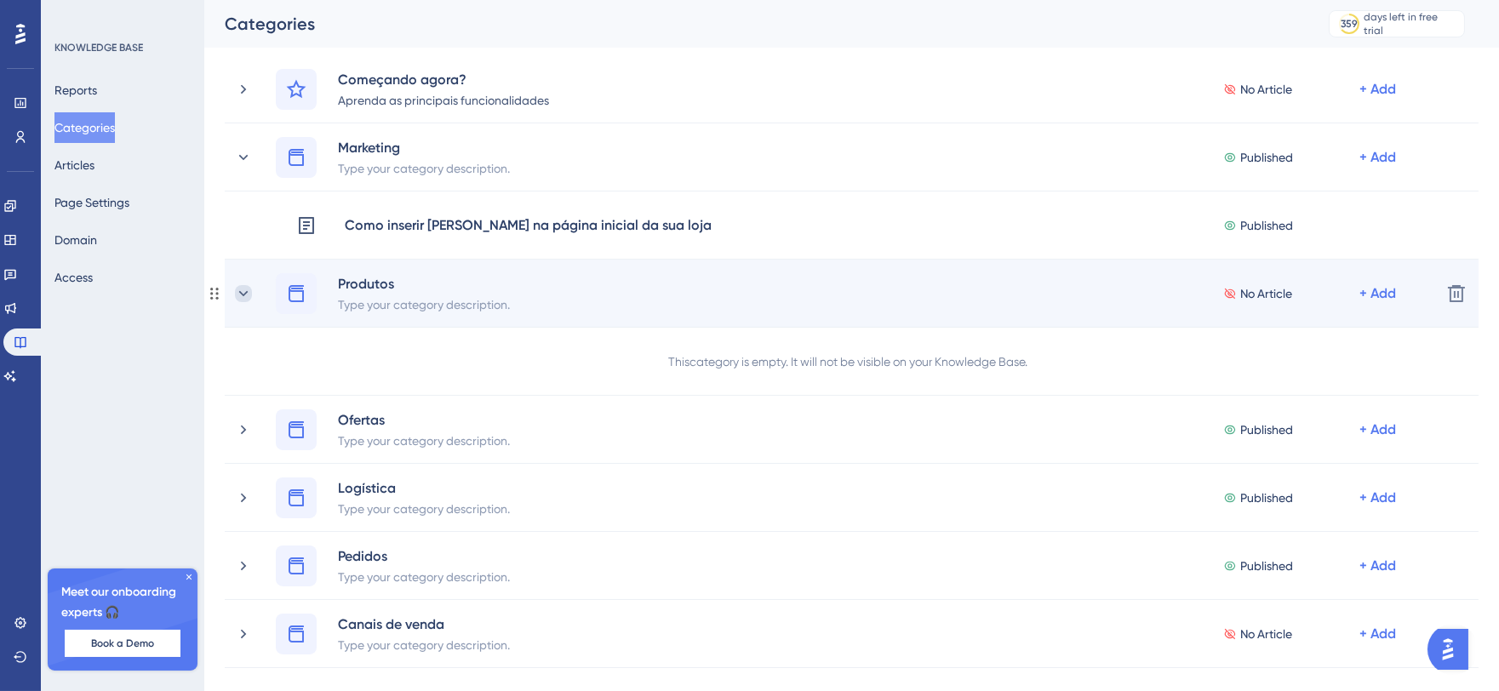
click at [244, 290] on icon at bounding box center [243, 293] width 17 height 17
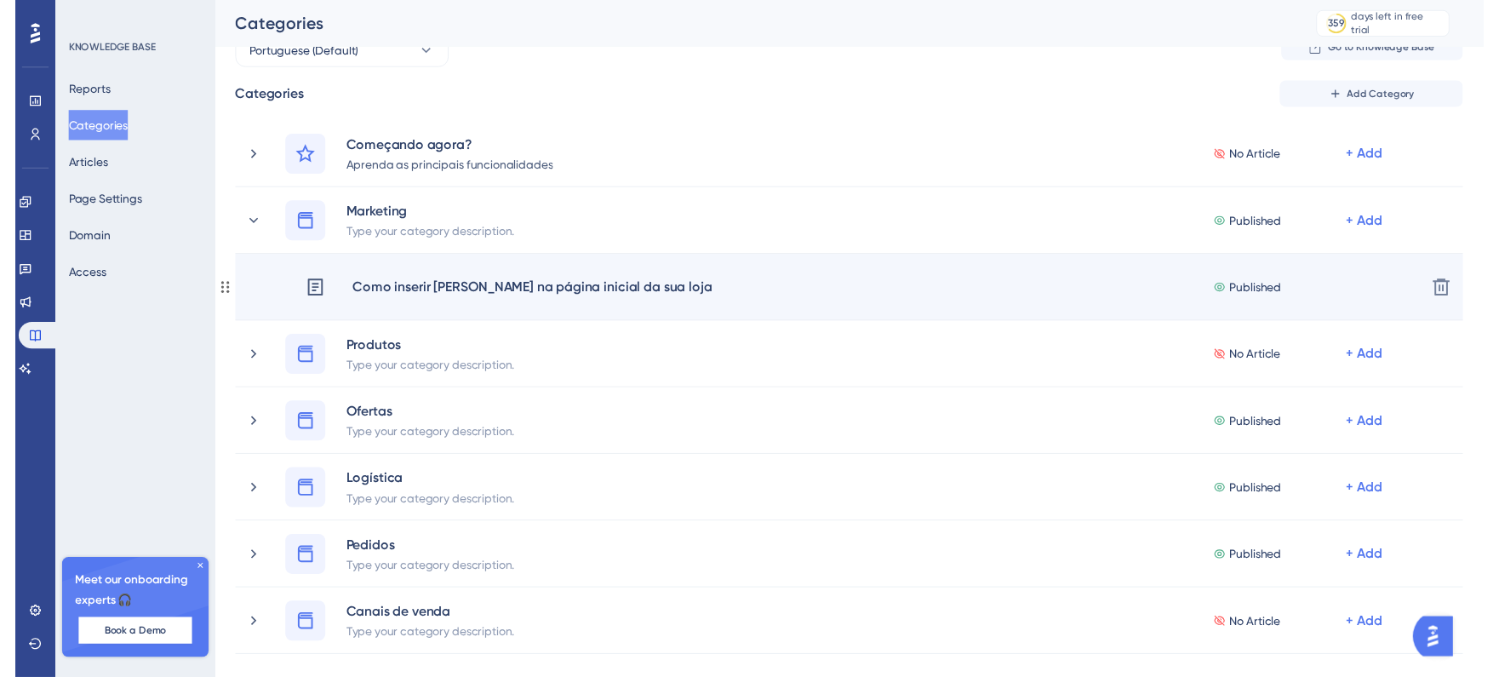
scroll to position [0, 0]
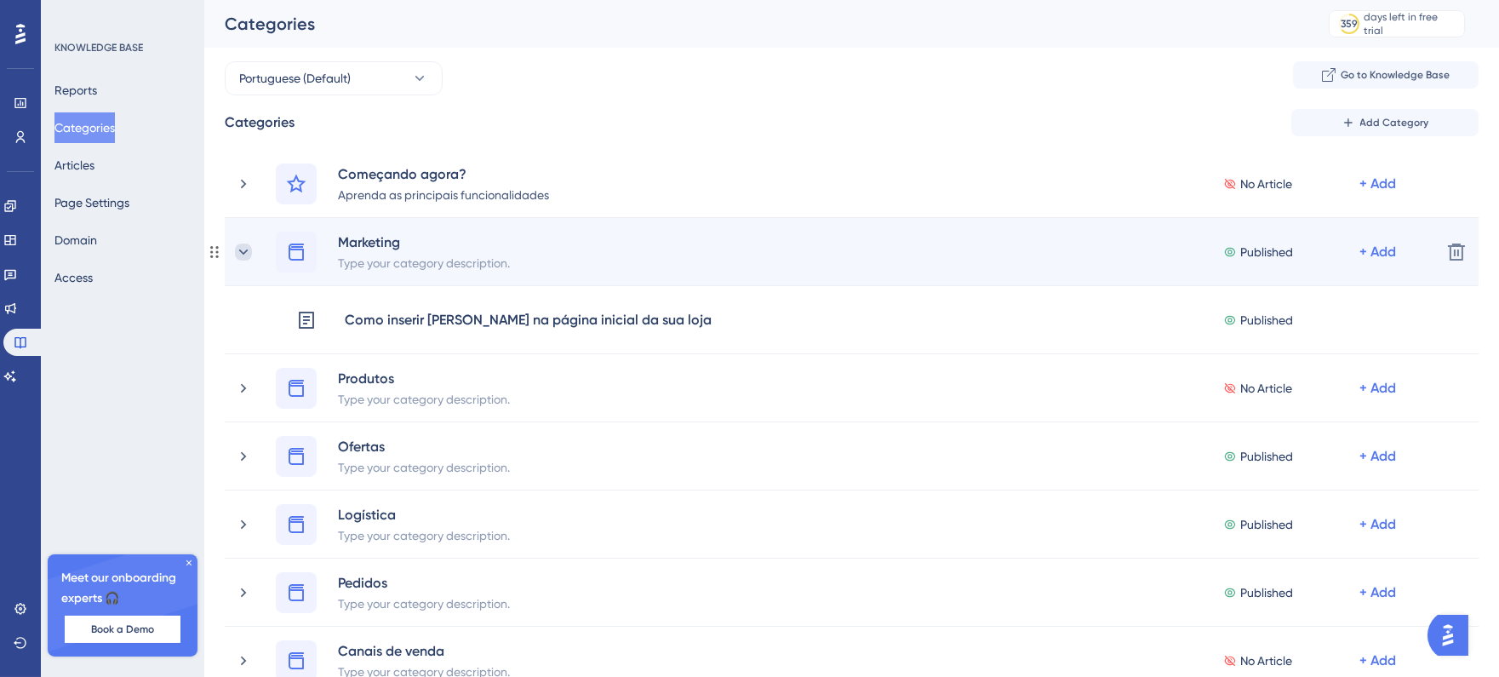
click at [244, 249] on icon at bounding box center [243, 252] width 17 height 17
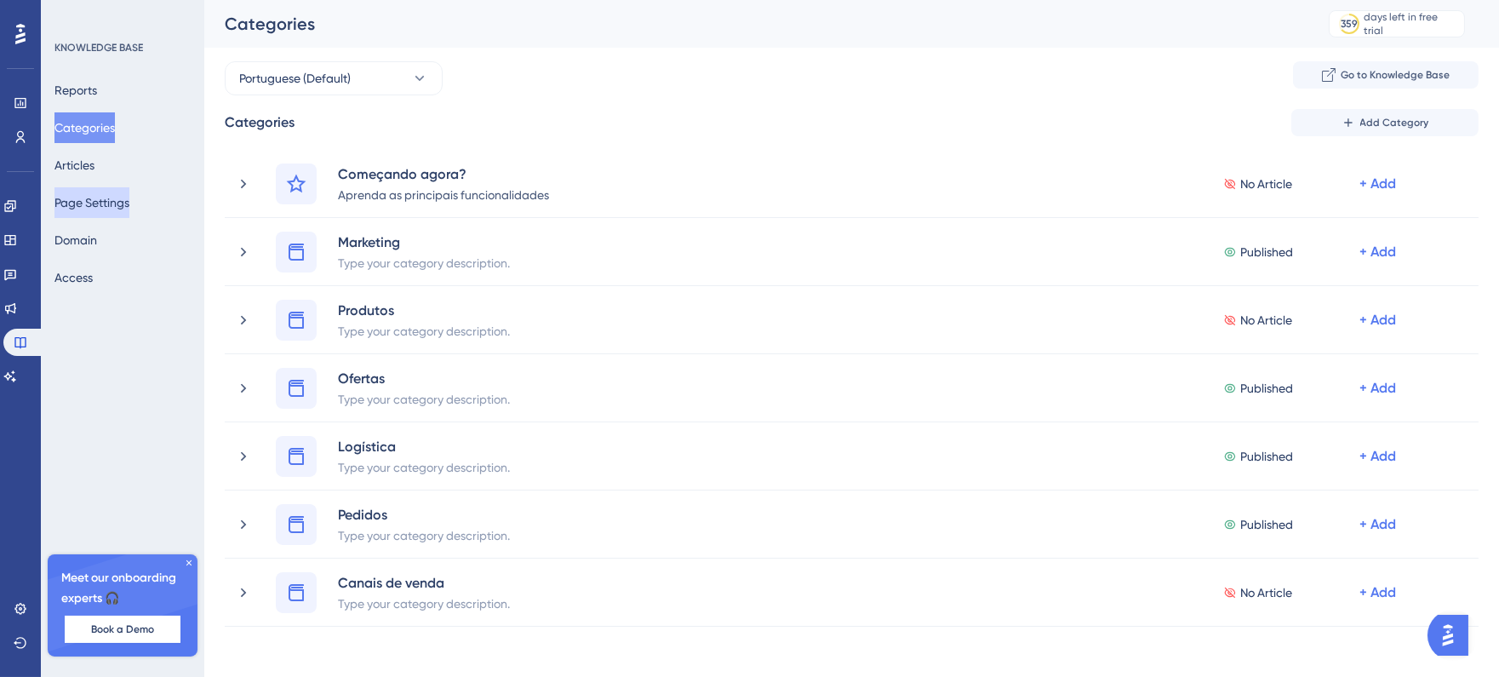
click at [104, 203] on button "Page Settings" at bounding box center [91, 202] width 75 height 31
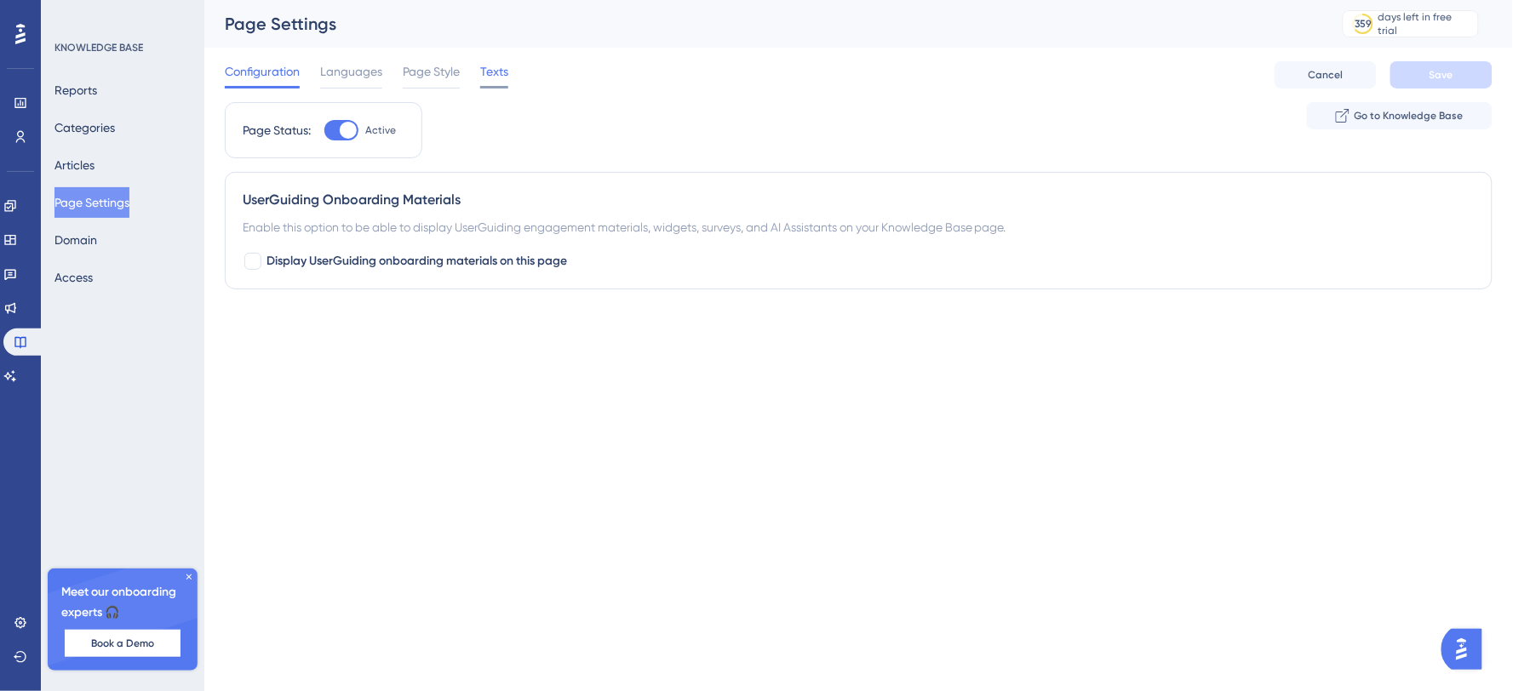
click at [496, 74] on span "Texts" at bounding box center [494, 71] width 28 height 20
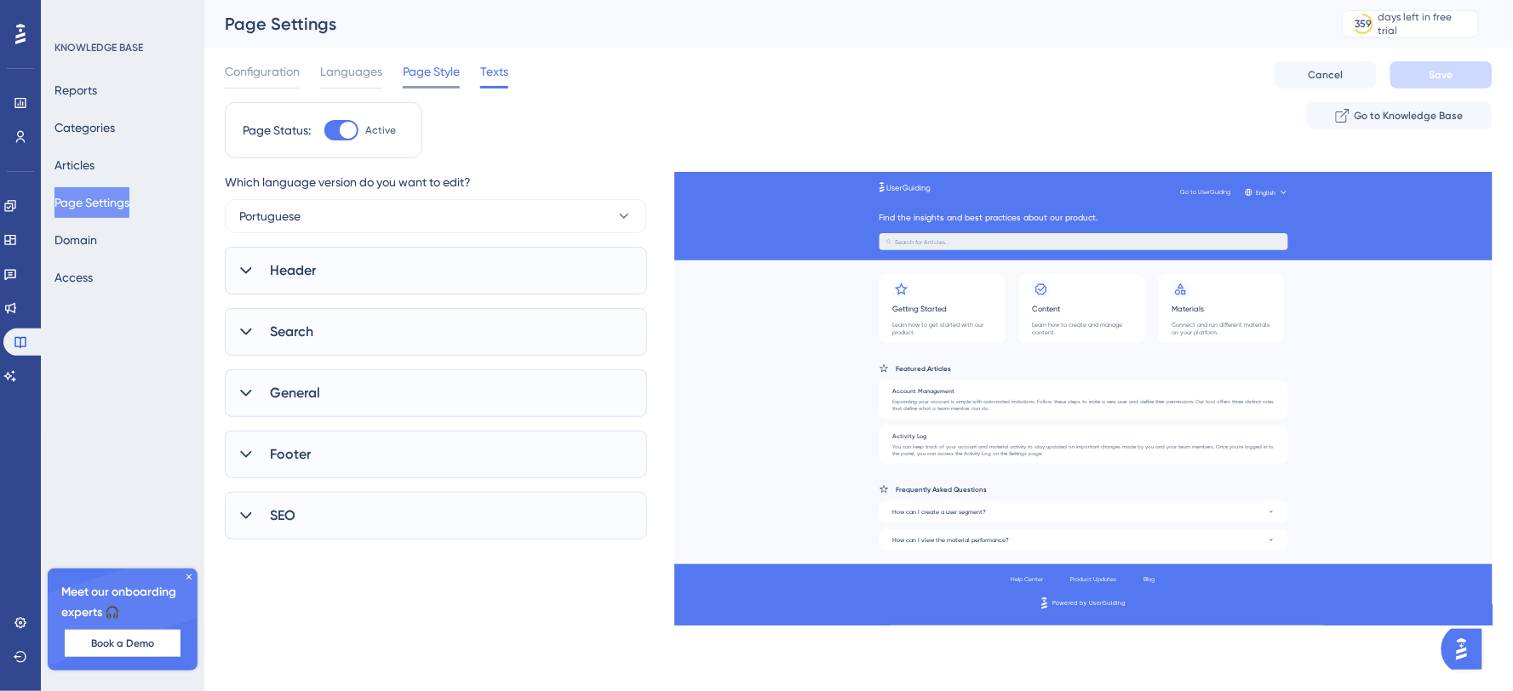
click at [450, 75] on span "Page Style" at bounding box center [431, 71] width 57 height 20
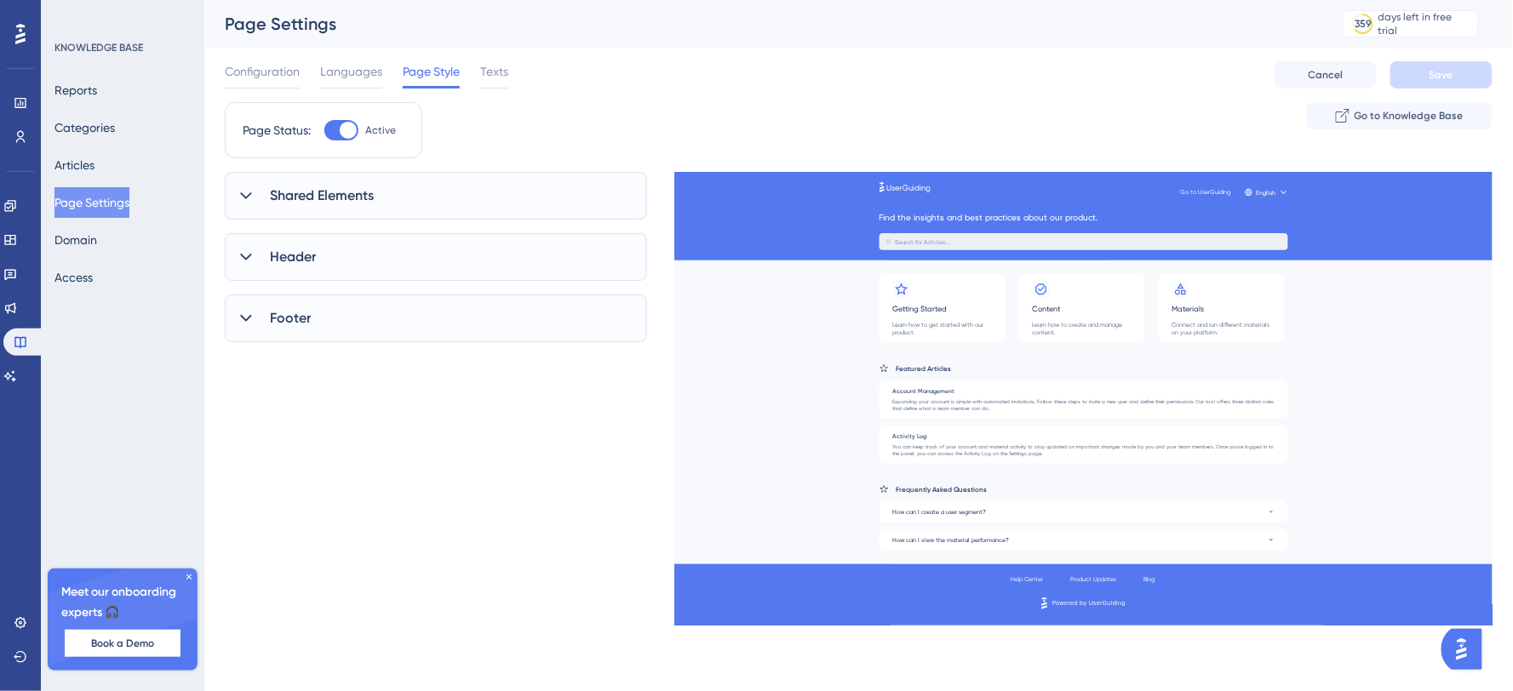
click at [233, 197] on div "Shared Elements" at bounding box center [436, 196] width 422 height 48
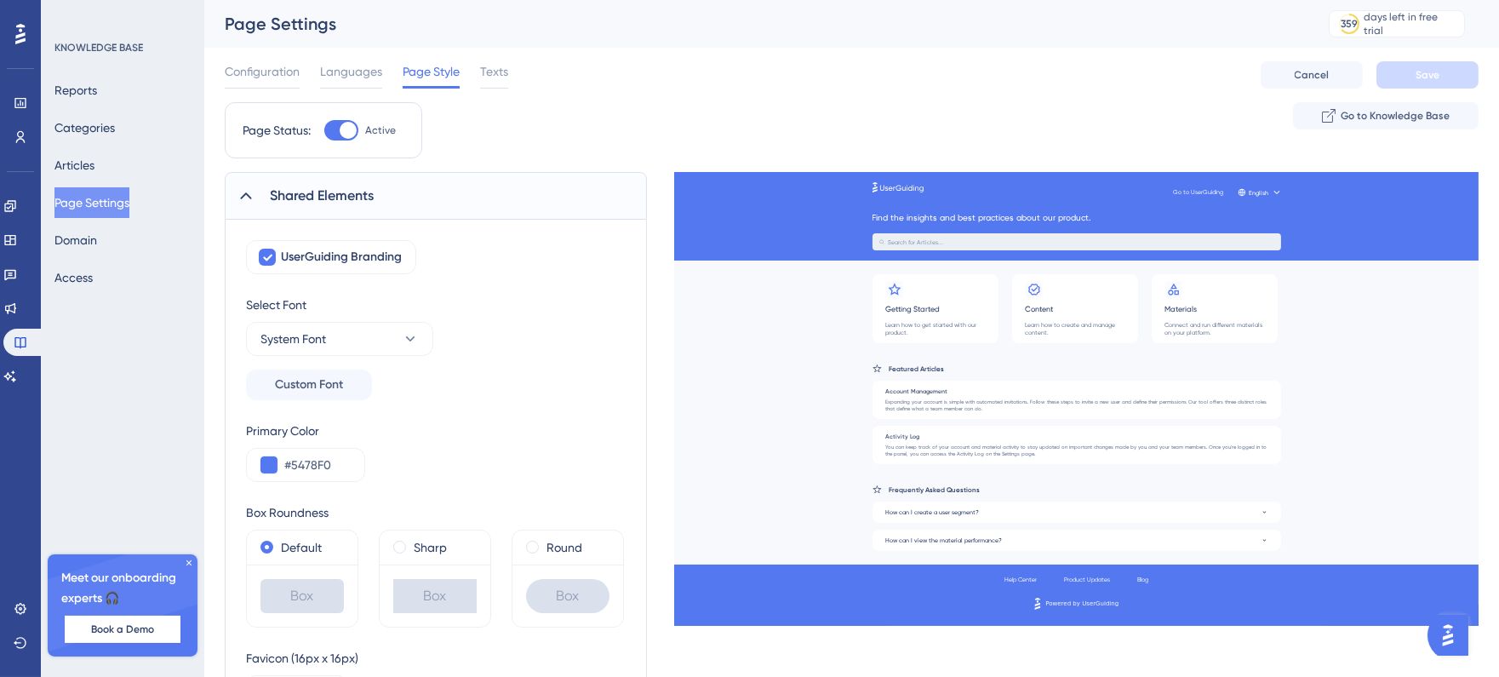
click at [243, 198] on icon at bounding box center [246, 195] width 17 height 17
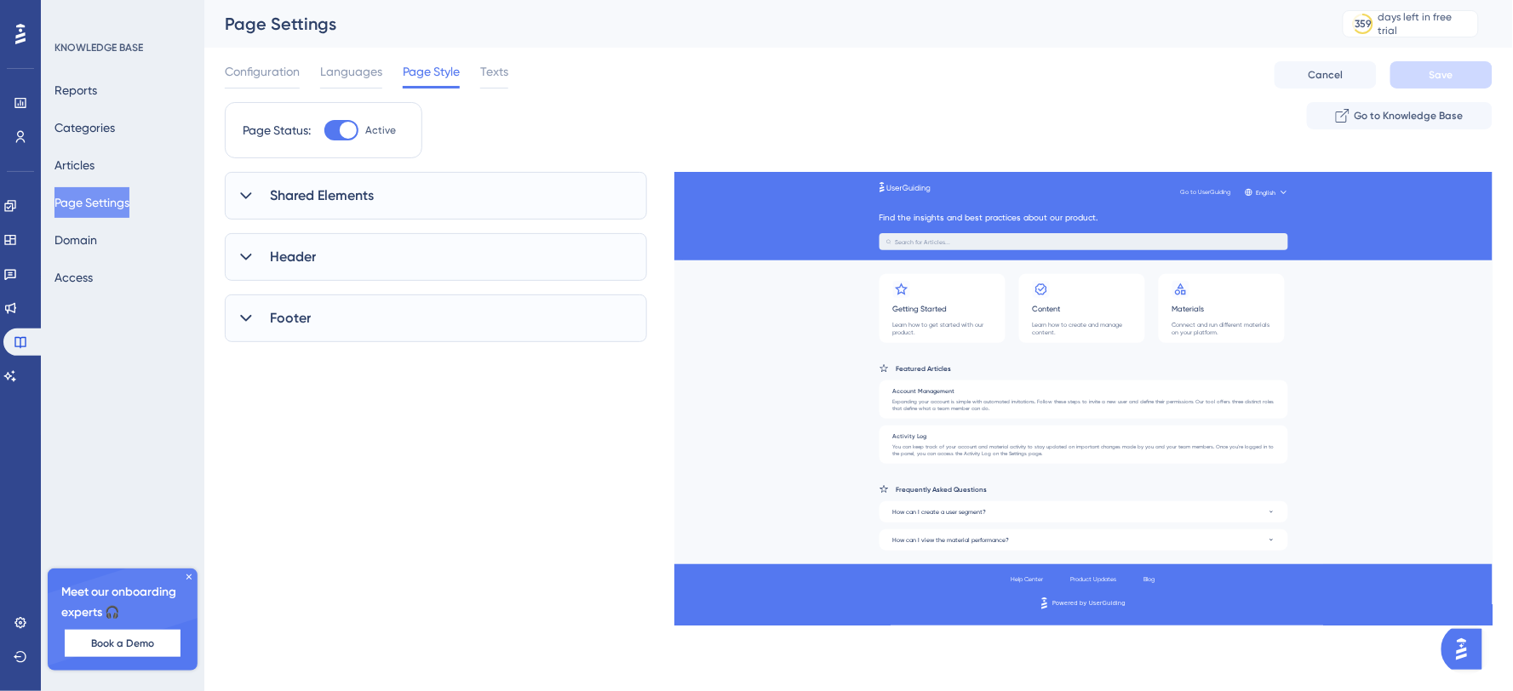
click at [243, 198] on icon at bounding box center [246, 195] width 17 height 17
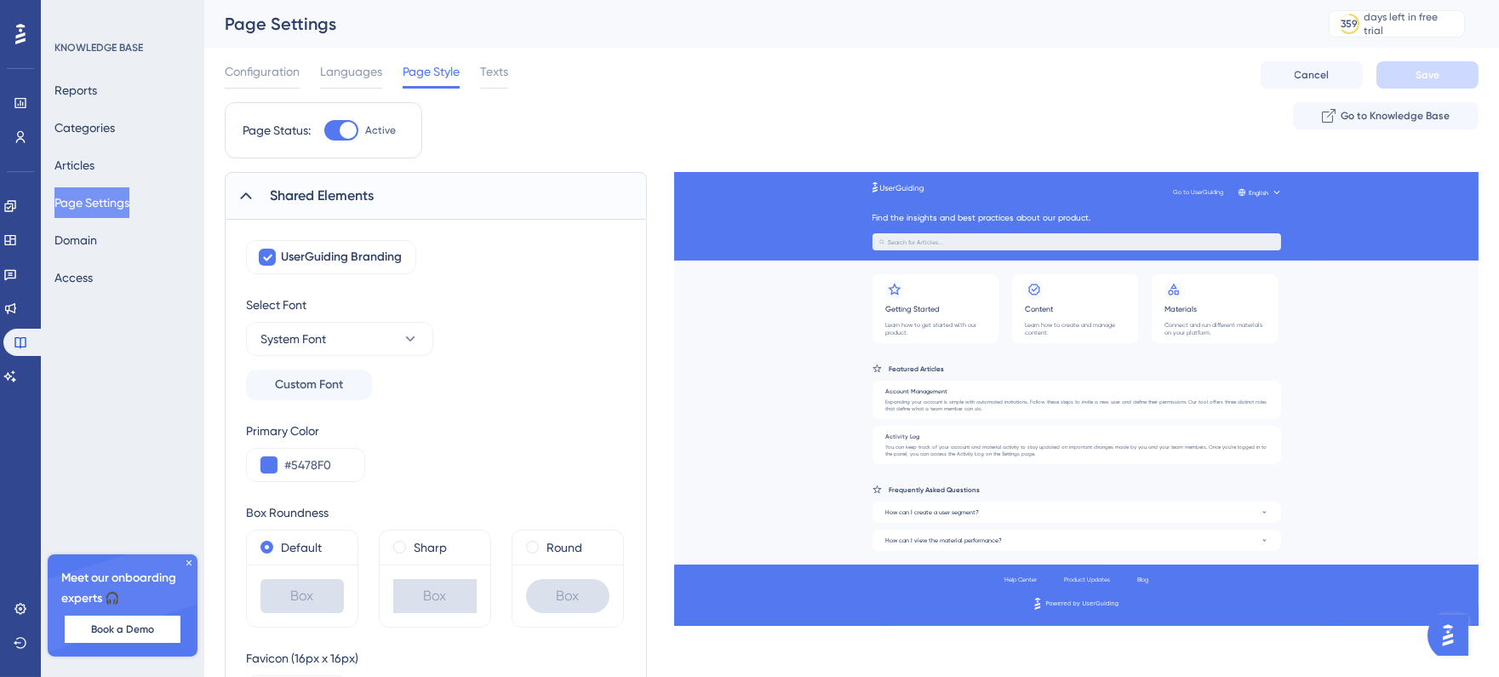
click at [244, 192] on icon at bounding box center [246, 195] width 17 height 17
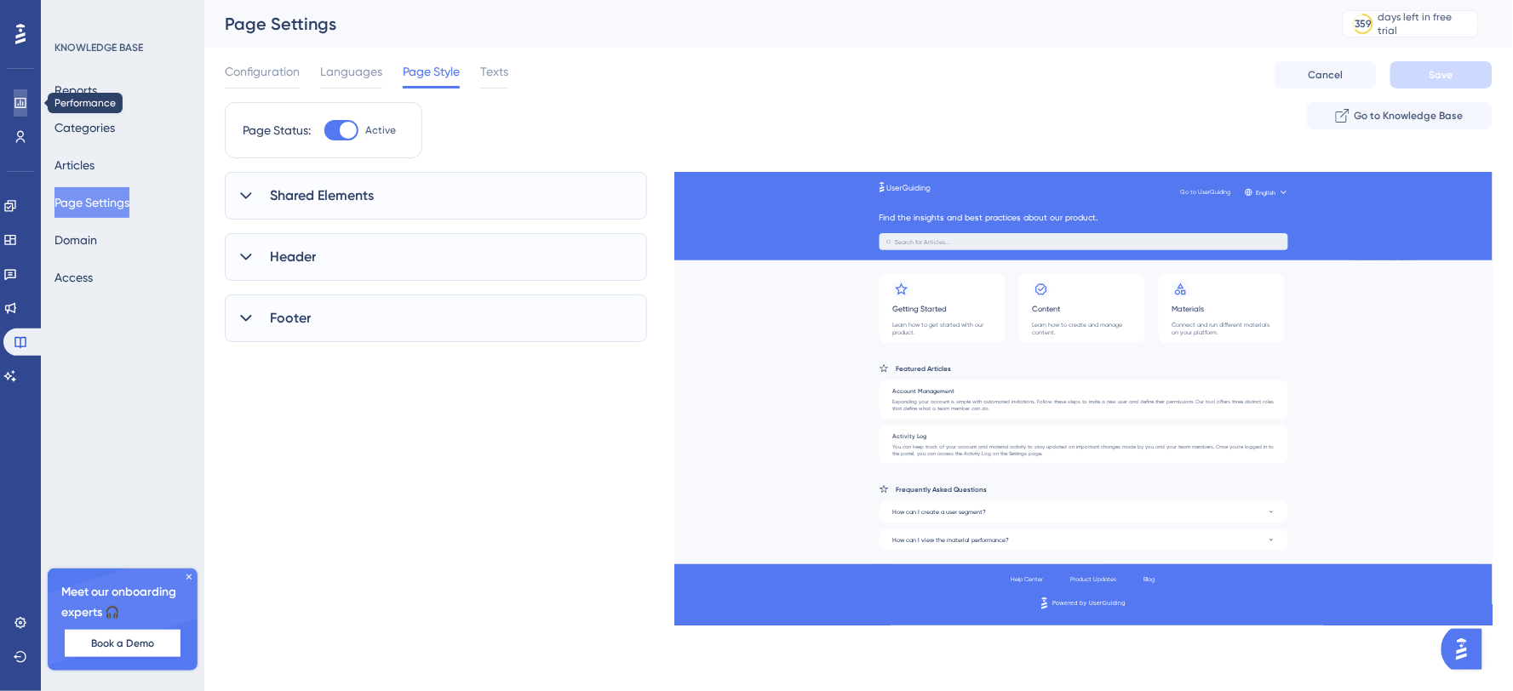
click at [17, 96] on icon at bounding box center [21, 103] width 14 height 14
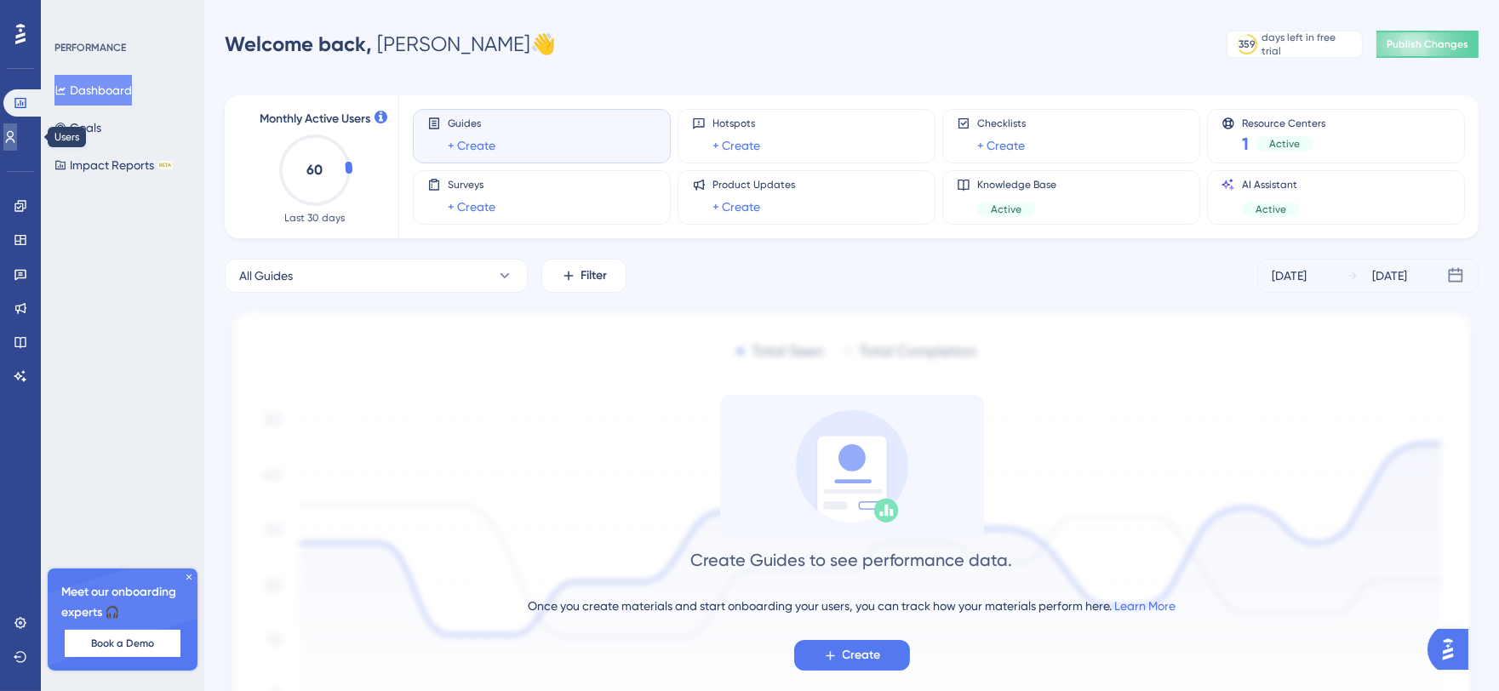
click at [17, 129] on link at bounding box center [10, 136] width 14 height 27
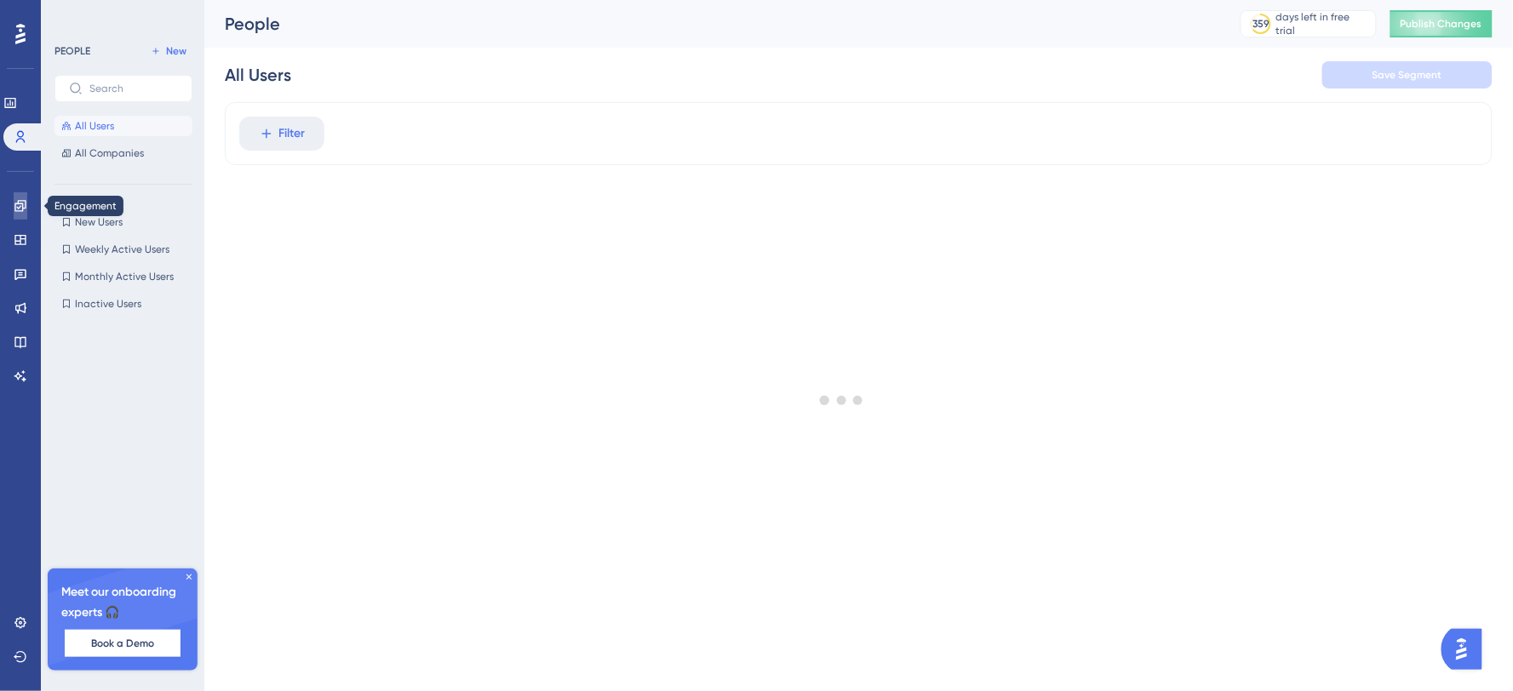
click at [14, 203] on icon at bounding box center [19, 205] width 11 height 11
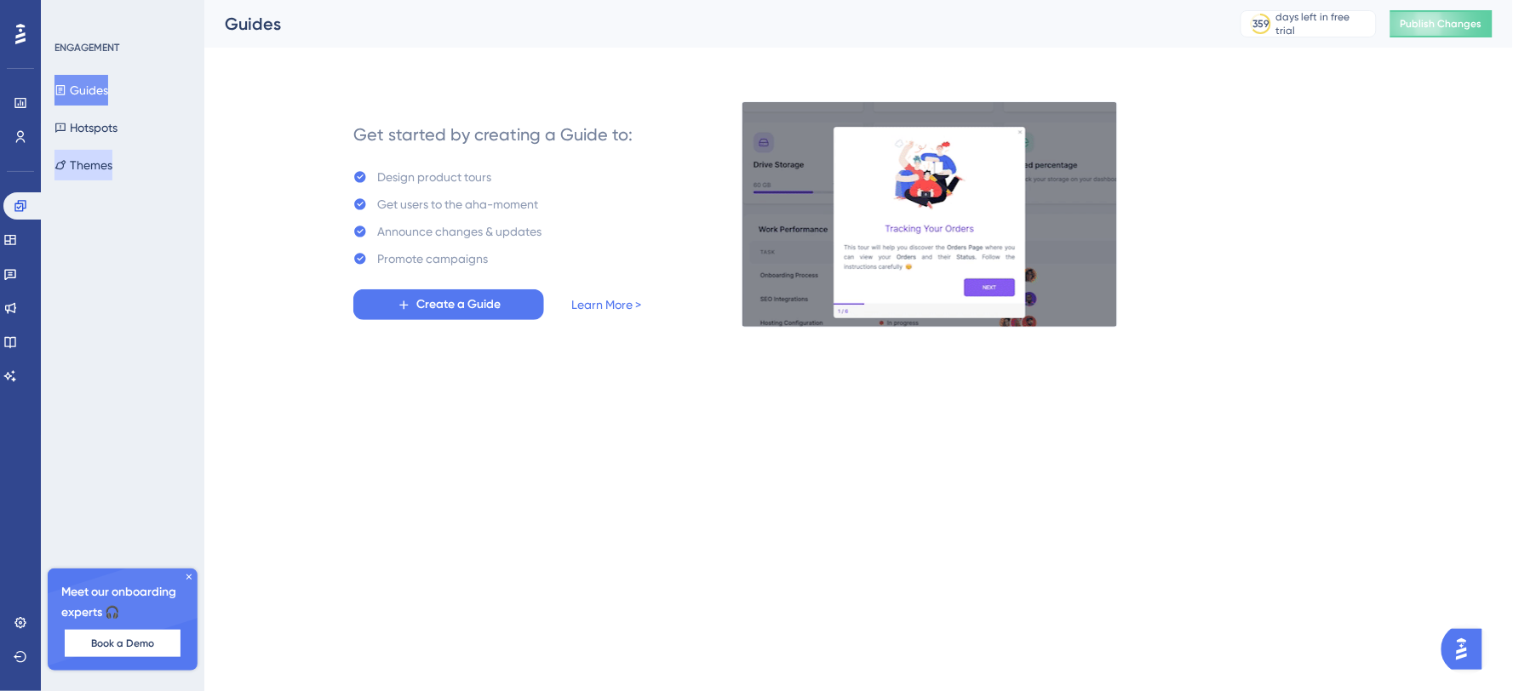
click at [112, 158] on button "Themes" at bounding box center [83, 165] width 58 height 31
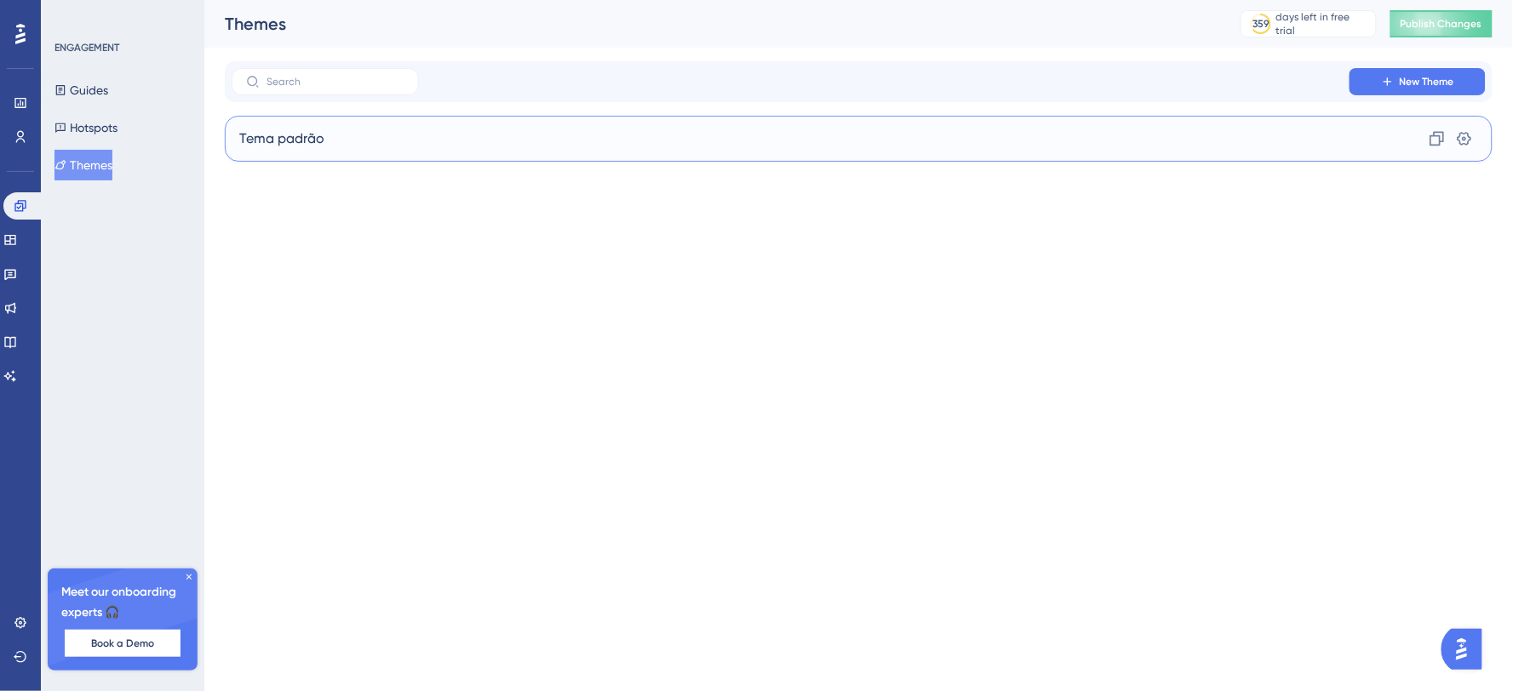
click at [721, 138] on div "Tema padrão Clone Settings" at bounding box center [859, 139] width 1268 height 46
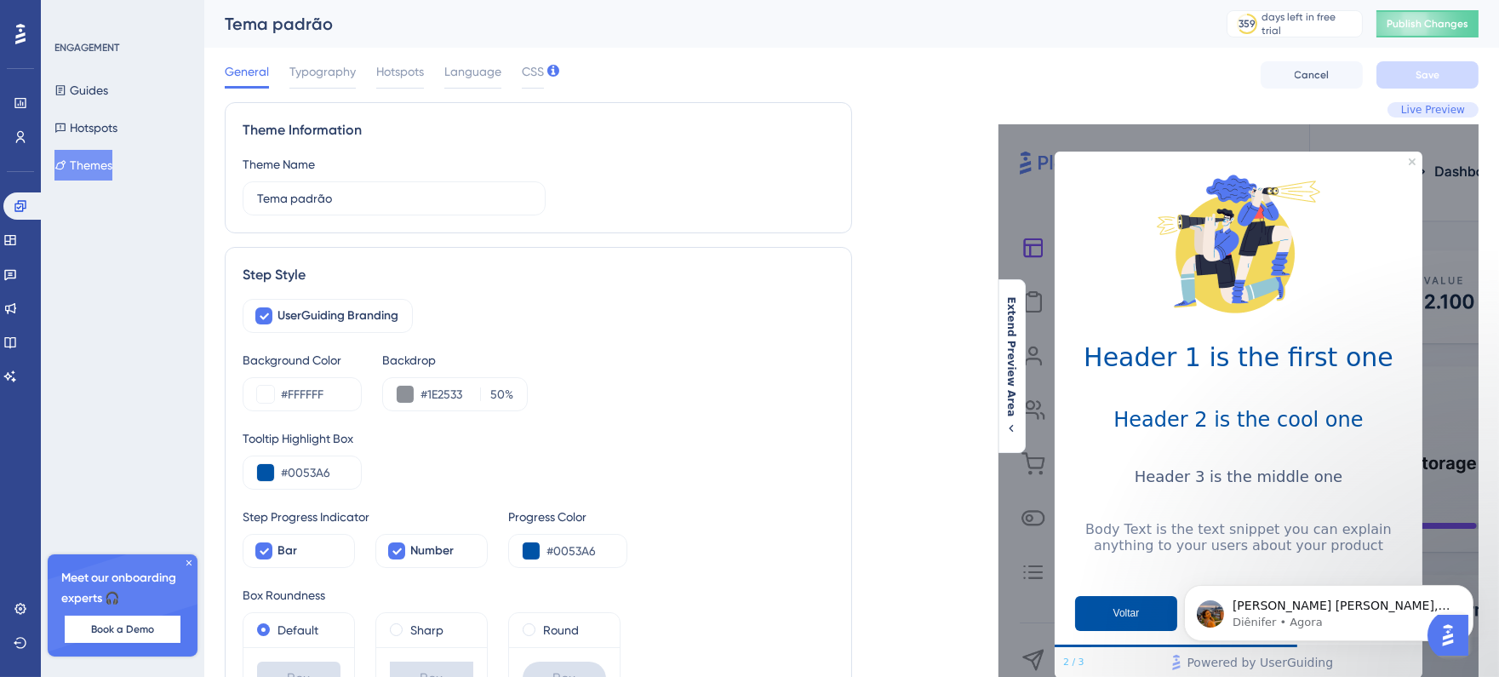
click at [1425, 111] on span "Live Preview" at bounding box center [1434, 110] width 64 height 14
click at [273, 318] on div at bounding box center [264, 316] width 20 height 20
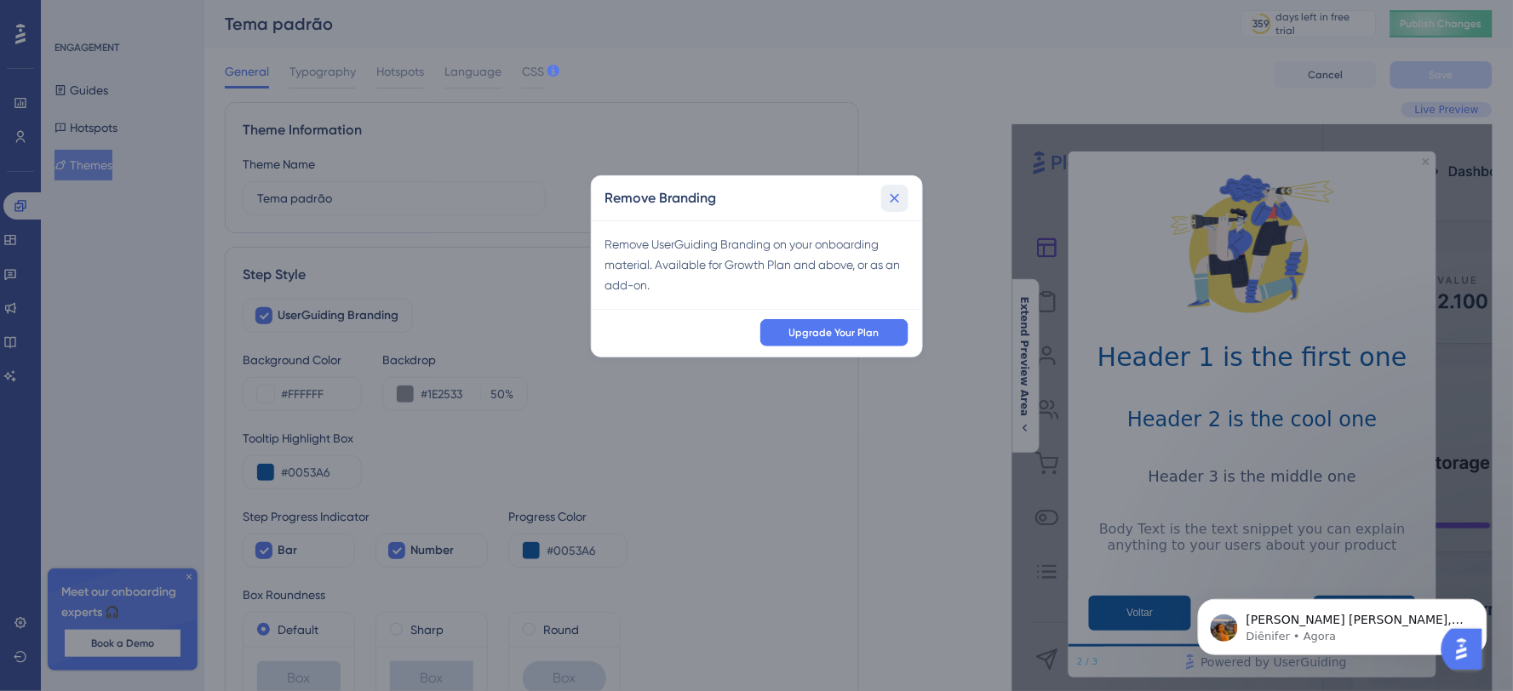
click at [897, 191] on icon at bounding box center [894, 198] width 17 height 17
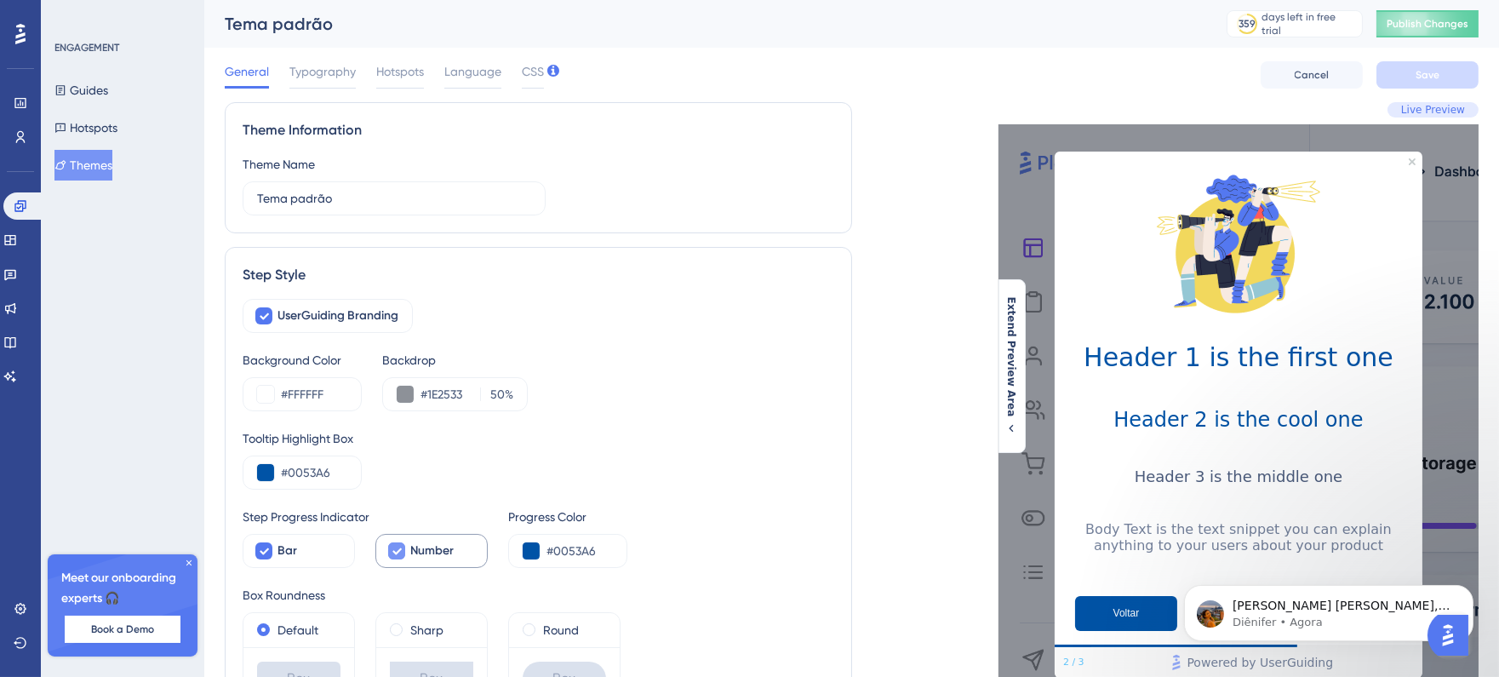
click at [423, 555] on span "Number" at bounding box center [431, 551] width 43 height 20
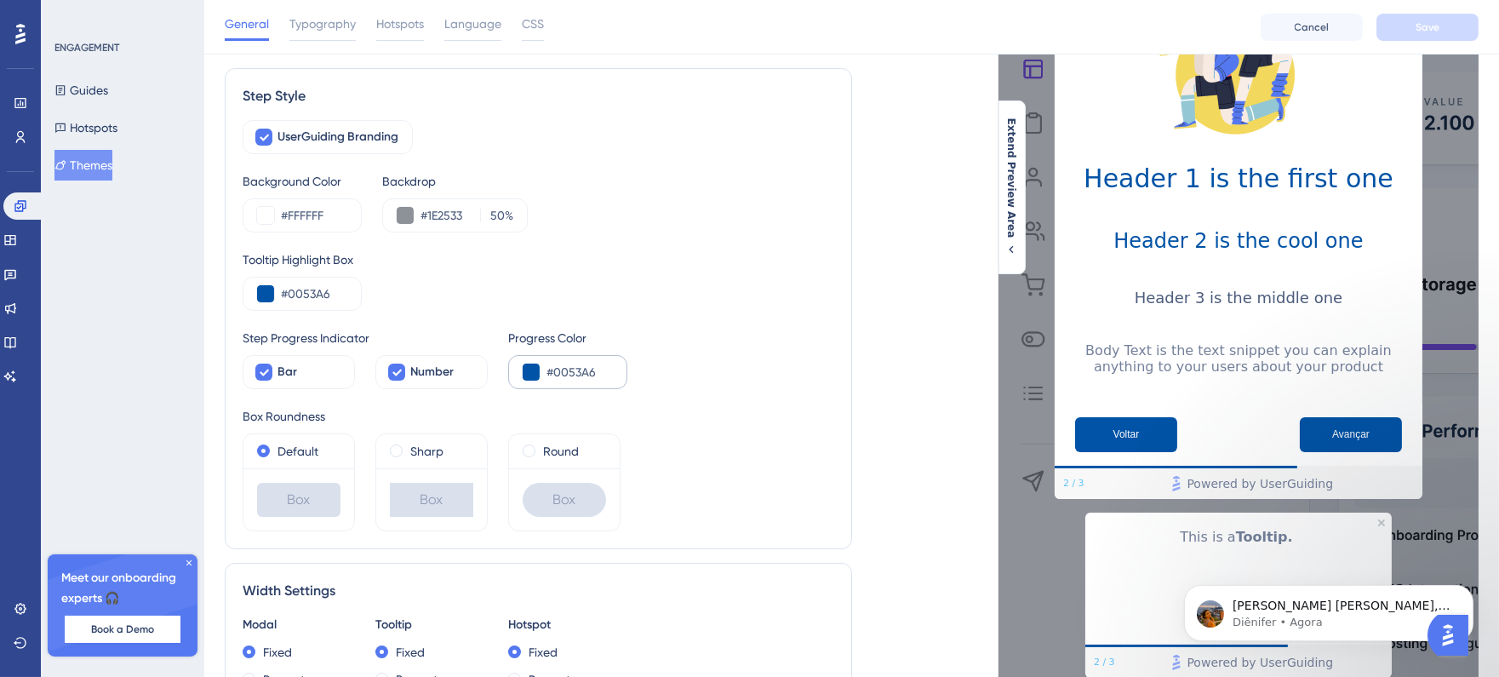
scroll to position [189, 0]
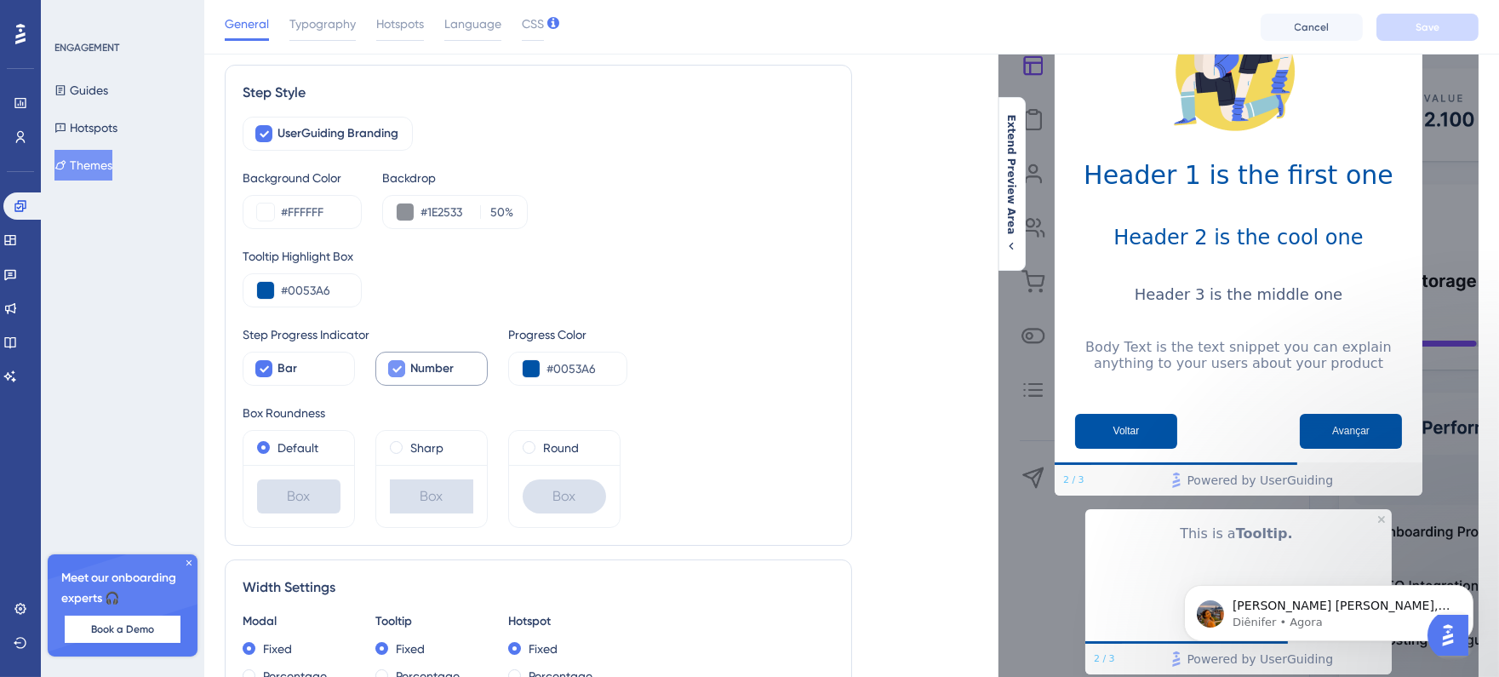
click at [423, 372] on span "Number" at bounding box center [431, 368] width 43 height 20
checkbox input "true"
click at [294, 373] on span "Bar" at bounding box center [288, 368] width 20 height 20
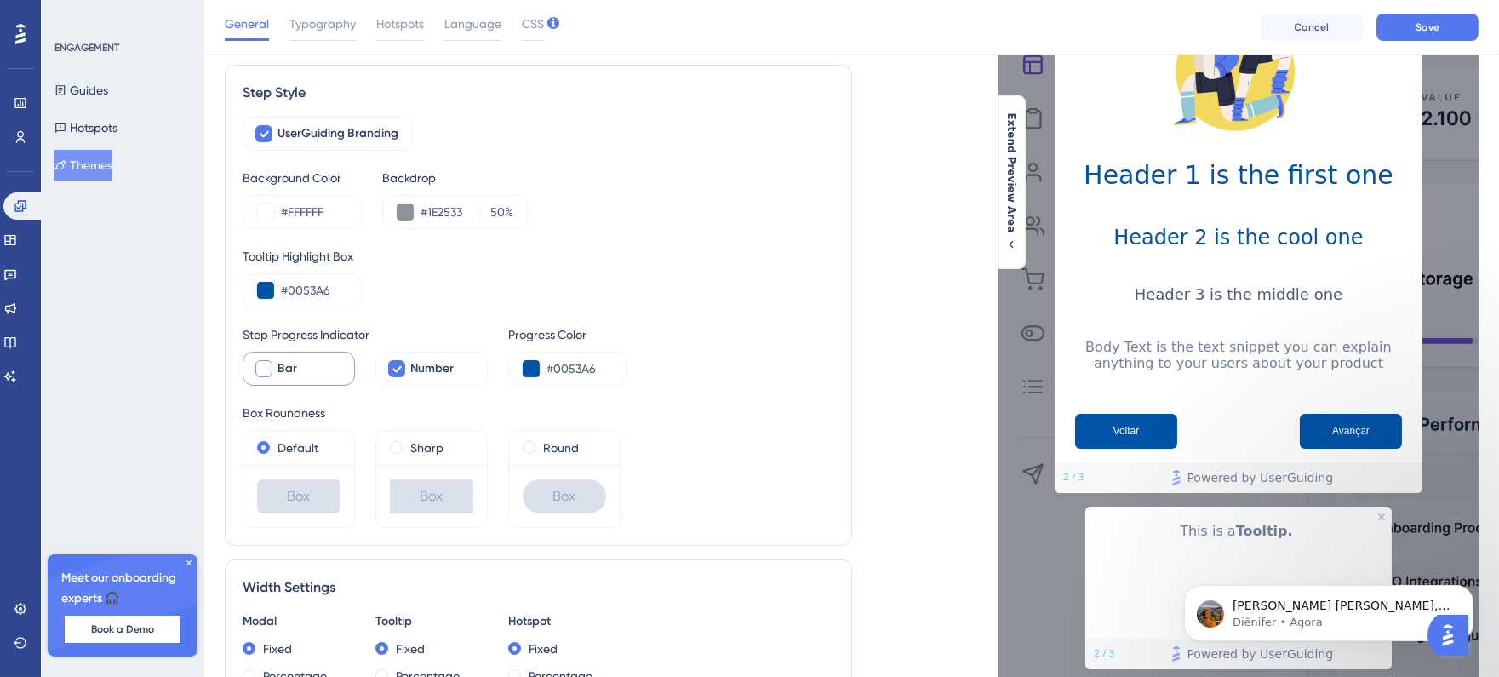
click at [294, 373] on span "Bar" at bounding box center [288, 368] width 20 height 20
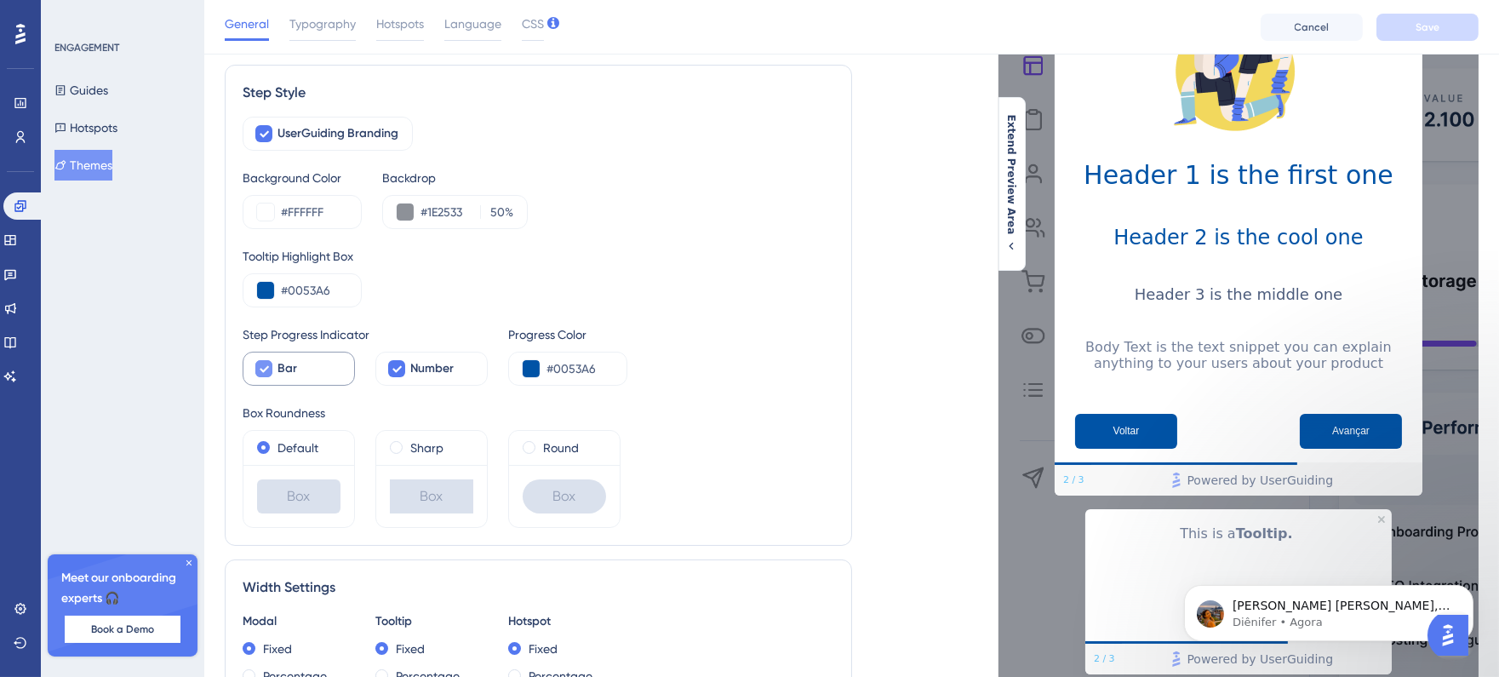
click at [311, 371] on div "Bar" at bounding box center [309, 368] width 63 height 20
checkbox input "false"
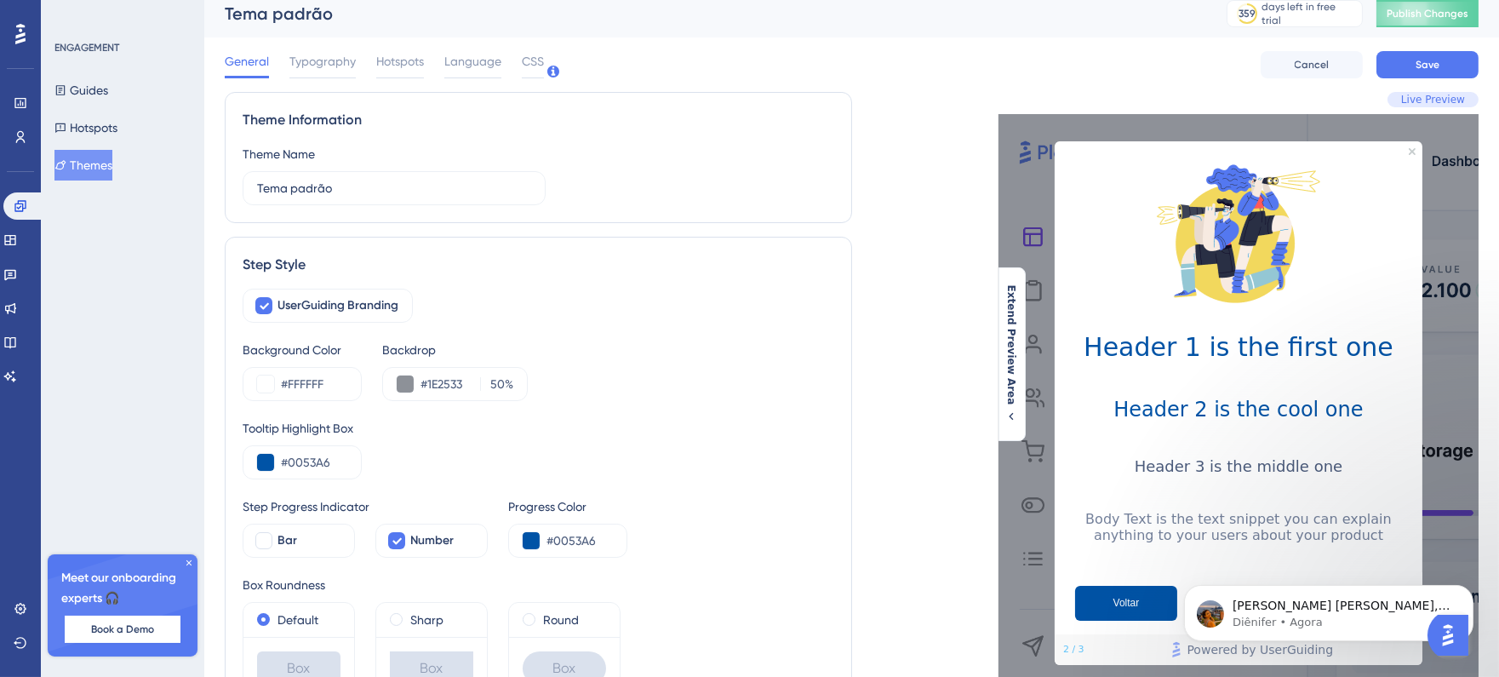
scroll to position [0, 0]
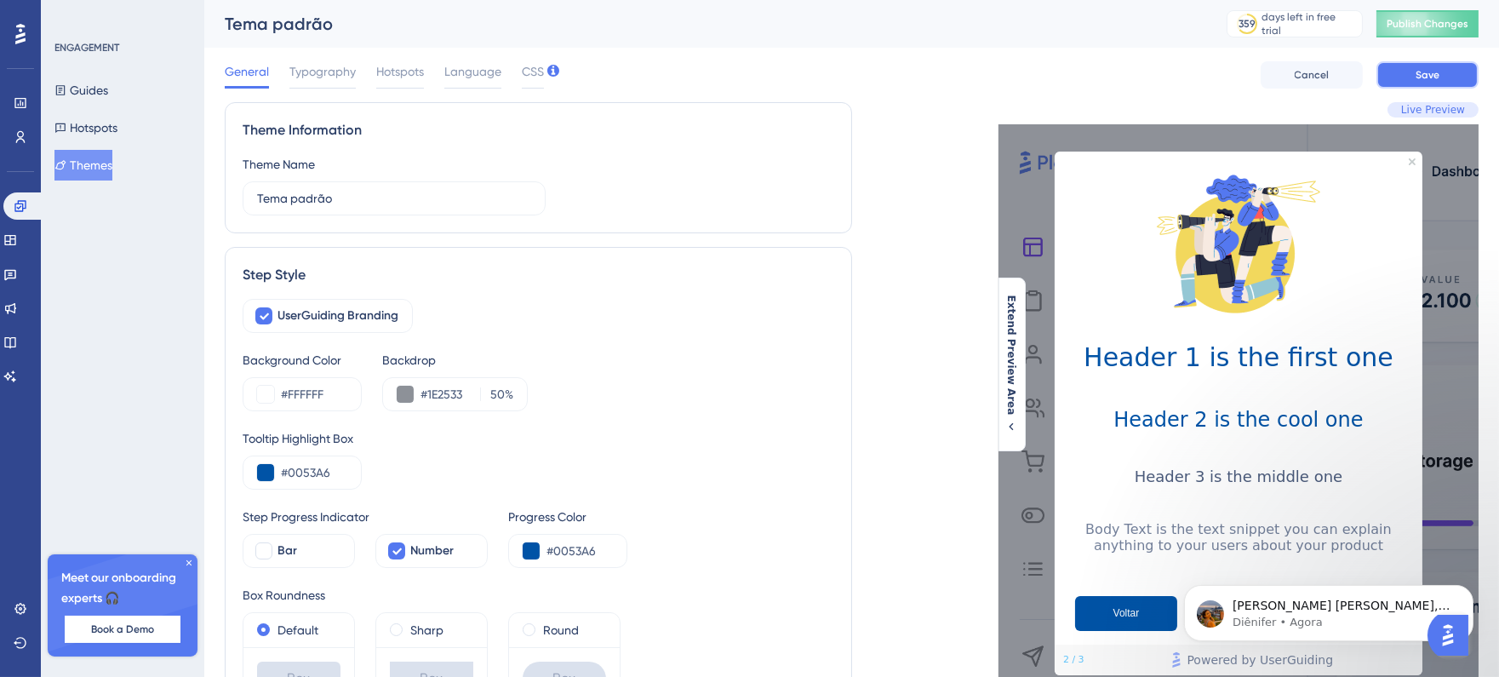
click at [1426, 74] on span "Save" at bounding box center [1428, 75] width 24 height 14
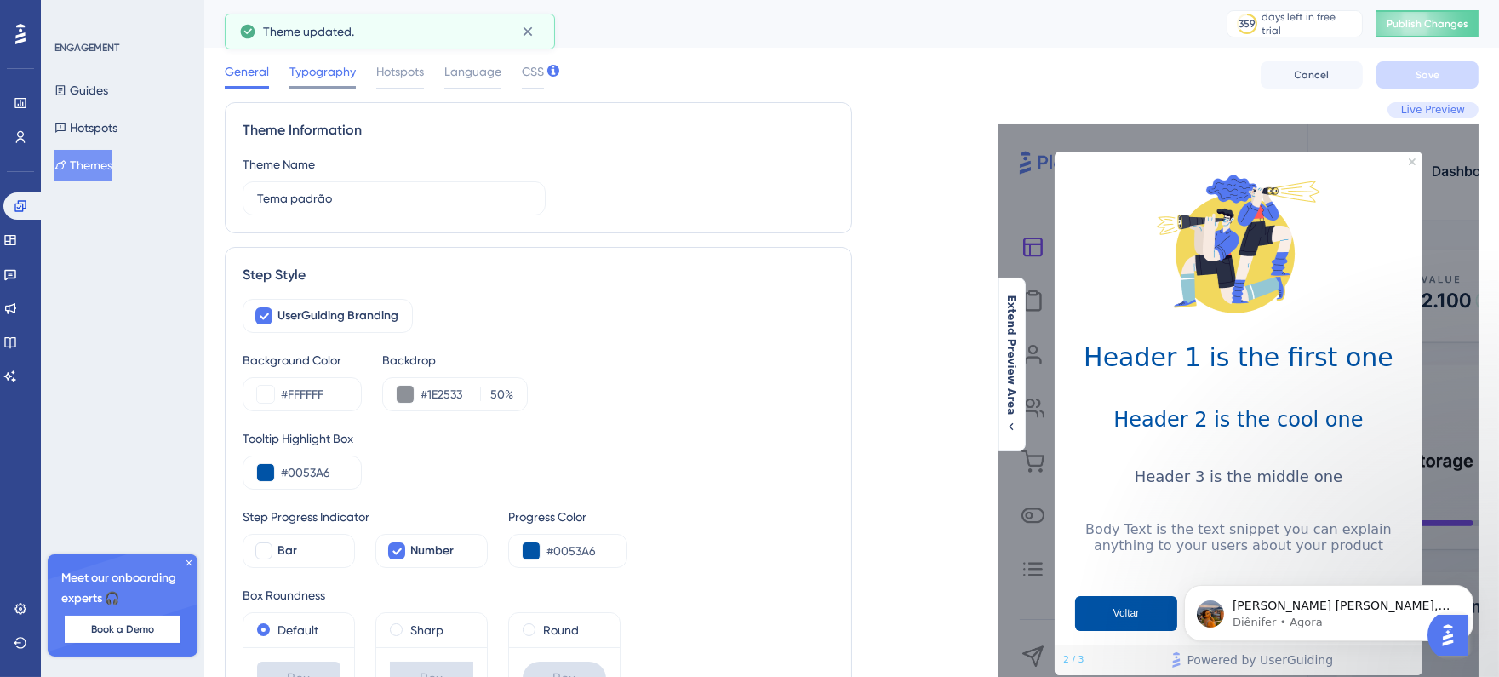
click at [344, 88] on div at bounding box center [323, 87] width 66 height 3
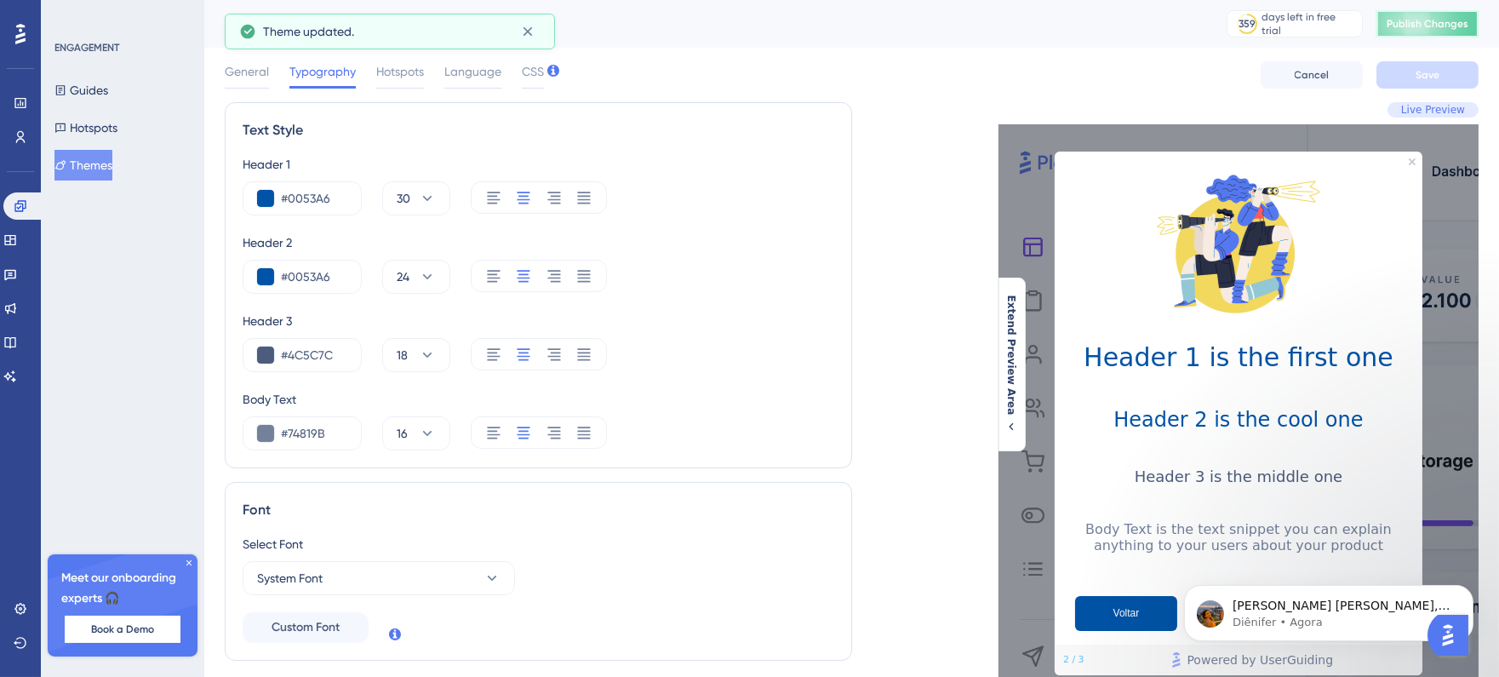
click at [1416, 24] on span "Publish Changes" at bounding box center [1428, 24] width 82 height 14
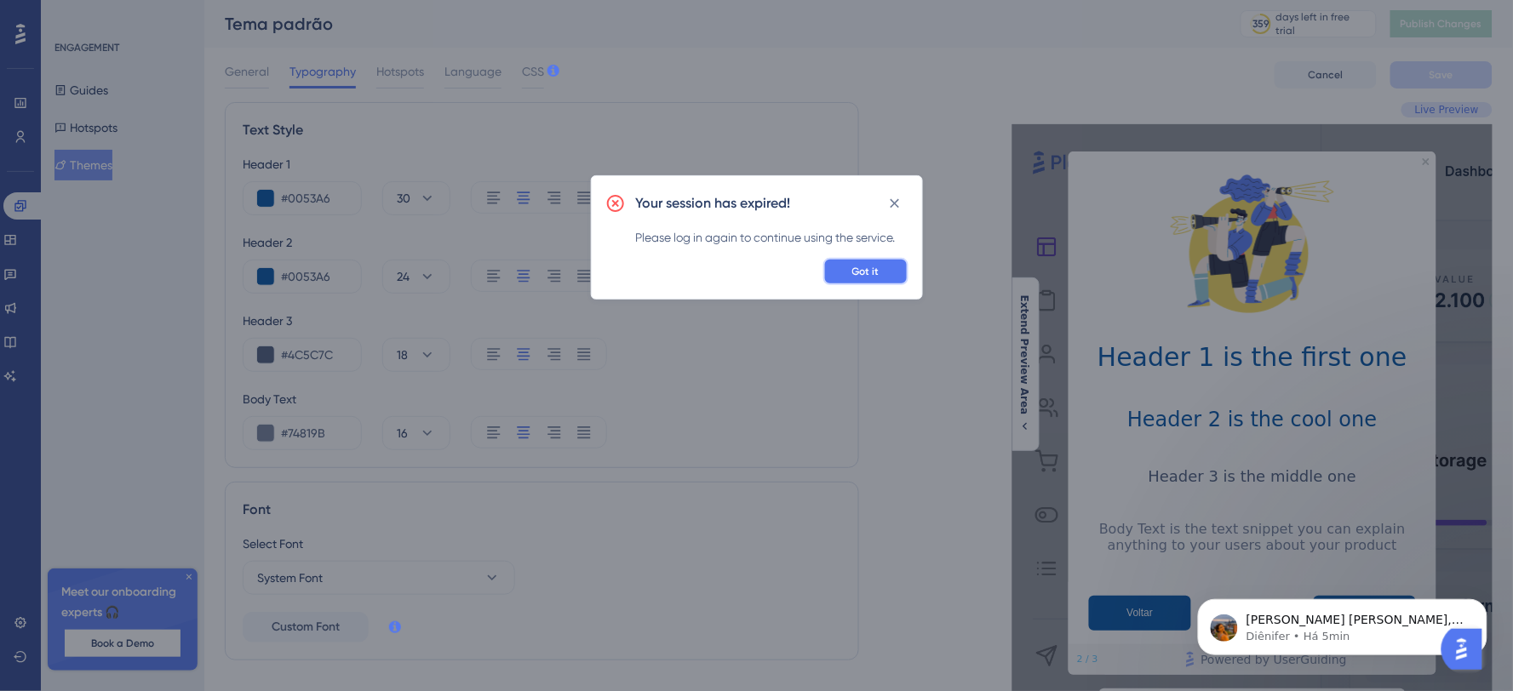
click at [889, 270] on button "Got it" at bounding box center [865, 271] width 85 height 27
